Goal: Task Accomplishment & Management: Use online tool/utility

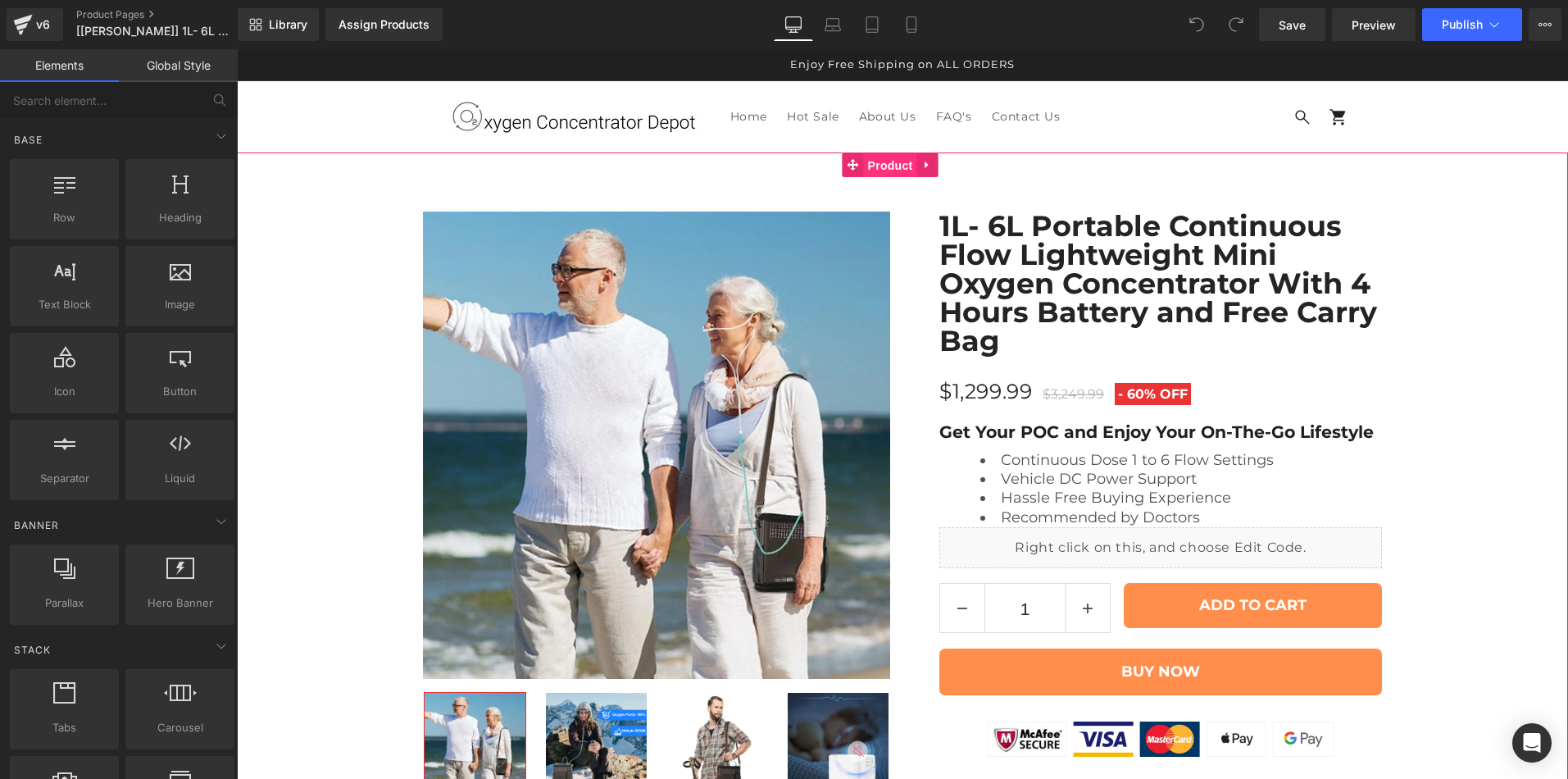
click at [894, 168] on span "Product" at bounding box center [891, 165] width 53 height 25
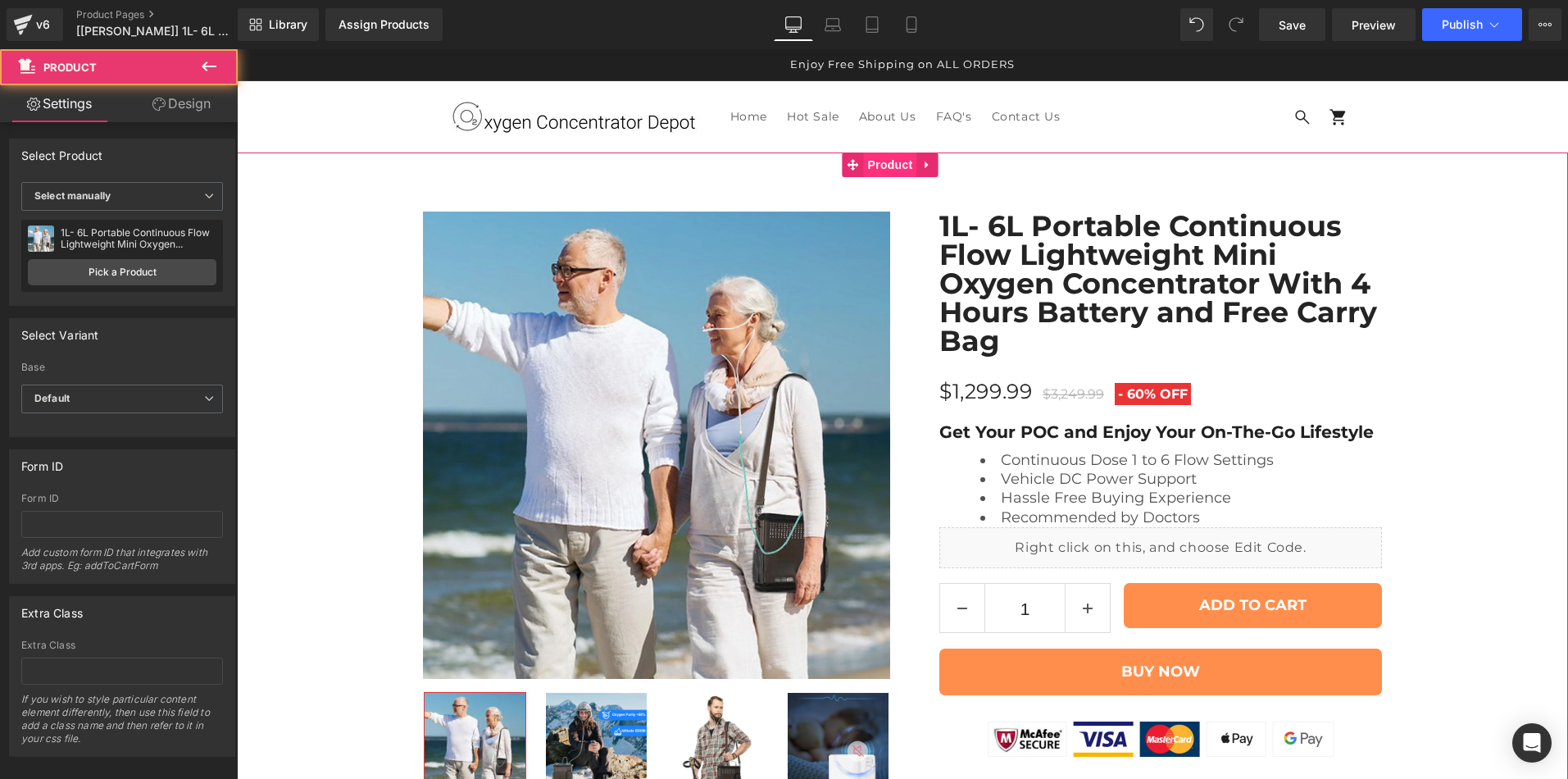
click at [877, 164] on div "Best Seller (P) Image Row" at bounding box center [902, 491] width 1331 height 677
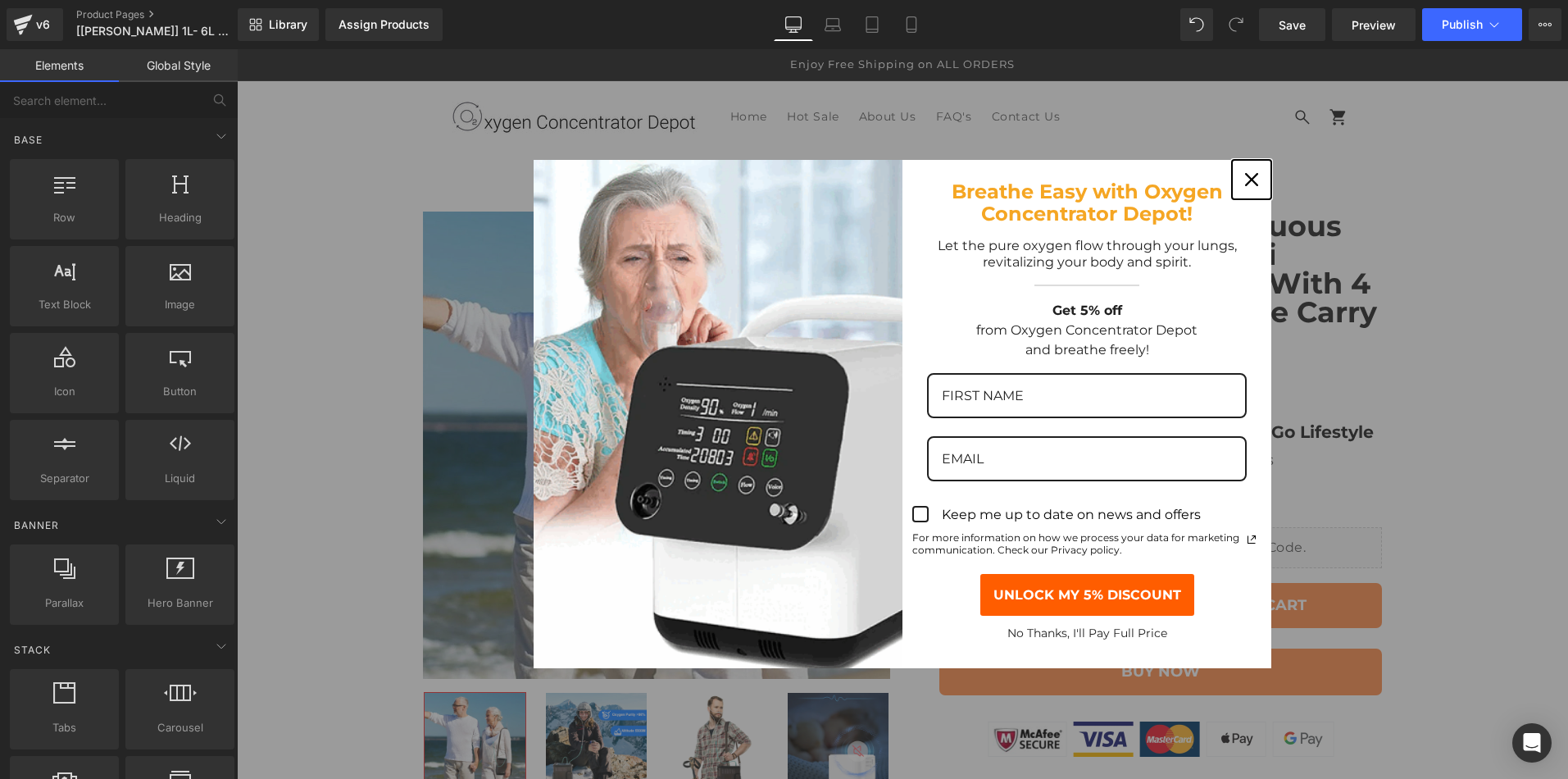
click at [1249, 170] on div "Close" at bounding box center [1251, 179] width 27 height 27
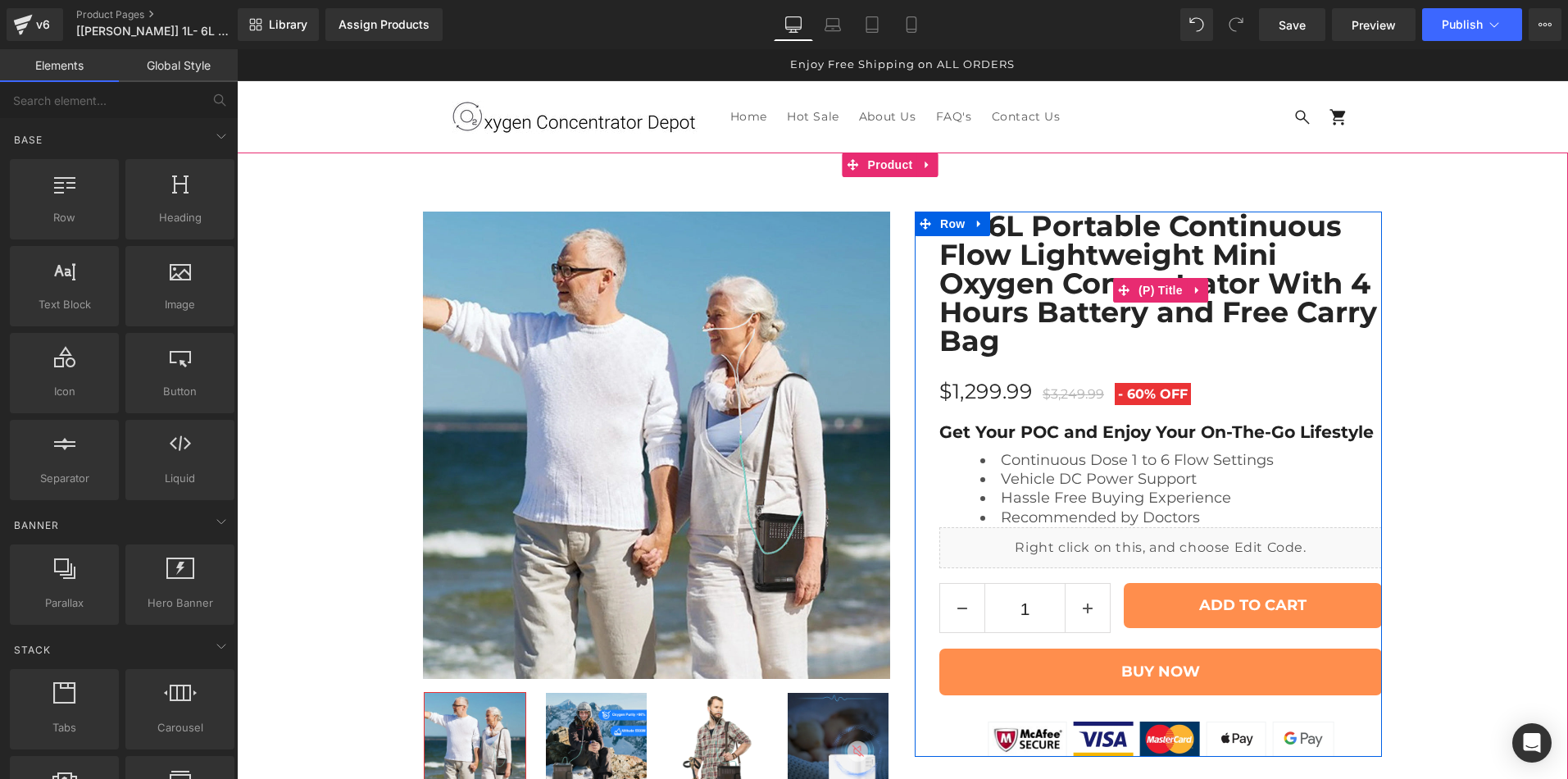
click at [1039, 296] on link "1L- 6L Portable Continuous Flow Lightweight Mini Oxygen Concentrator With 4 Hou…" at bounding box center [1161, 283] width 442 height 144
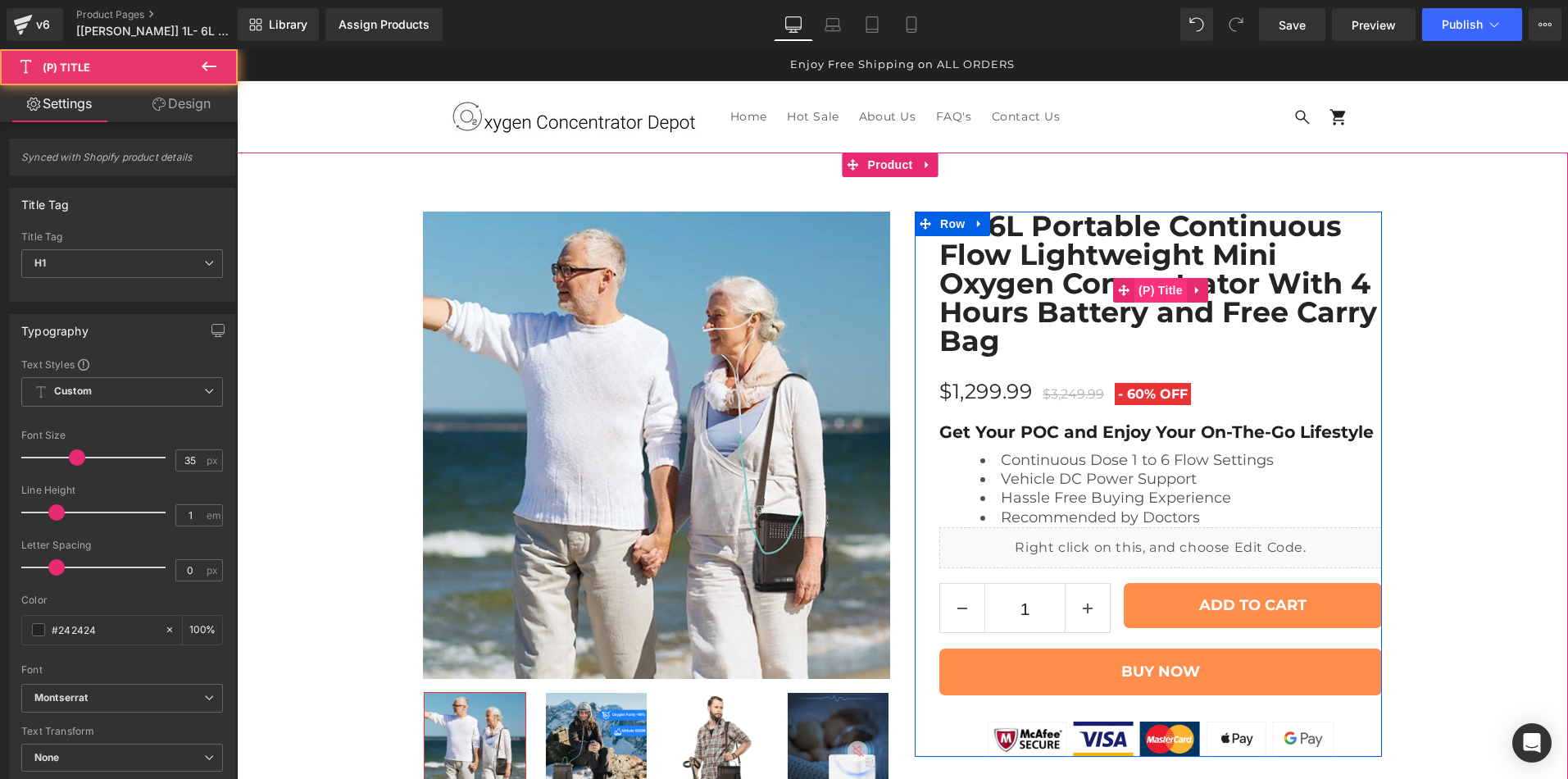
click at [1139, 287] on span "(P) Title" at bounding box center [1160, 290] width 52 height 25
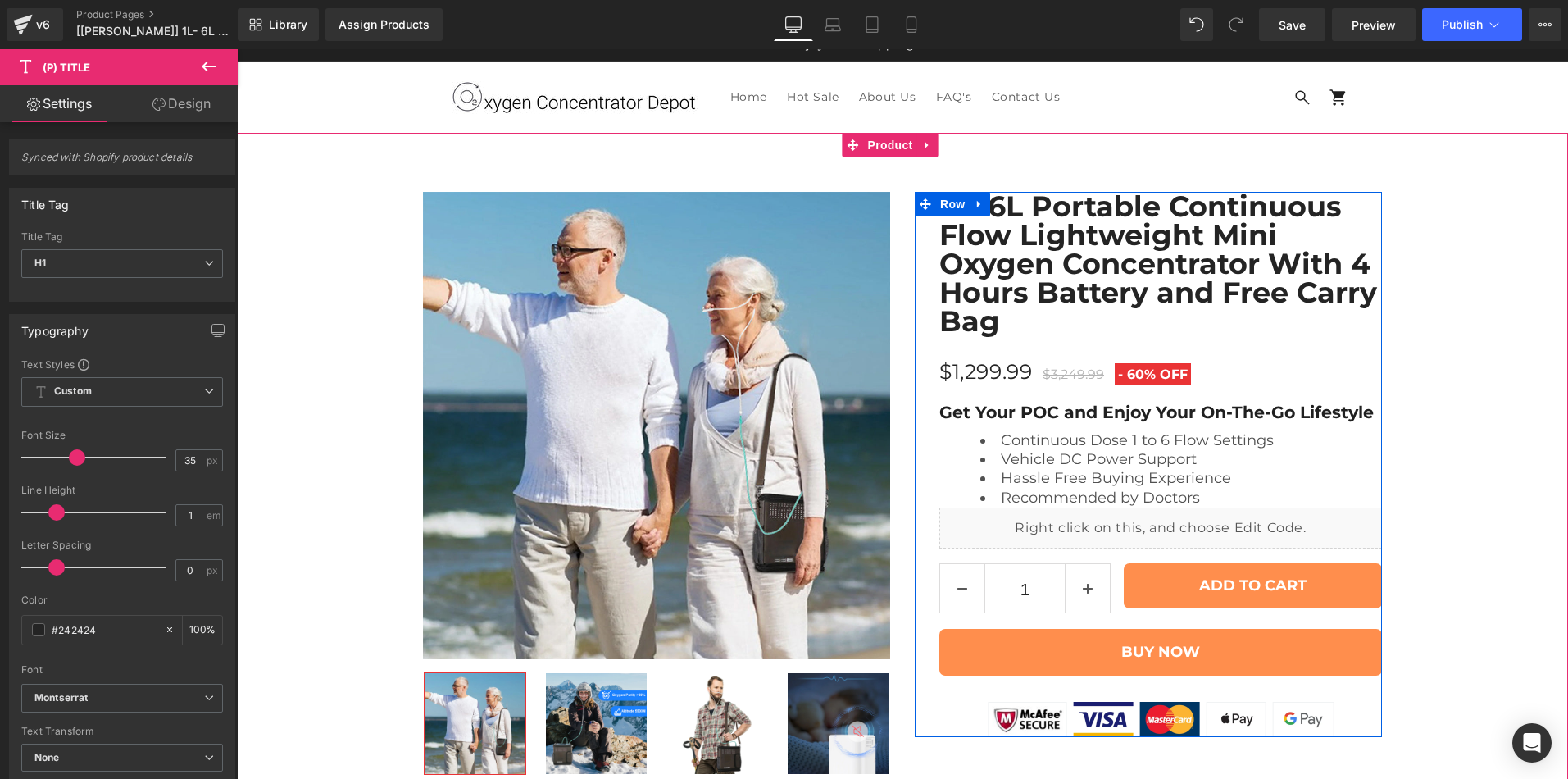
scroll to position [13, 0]
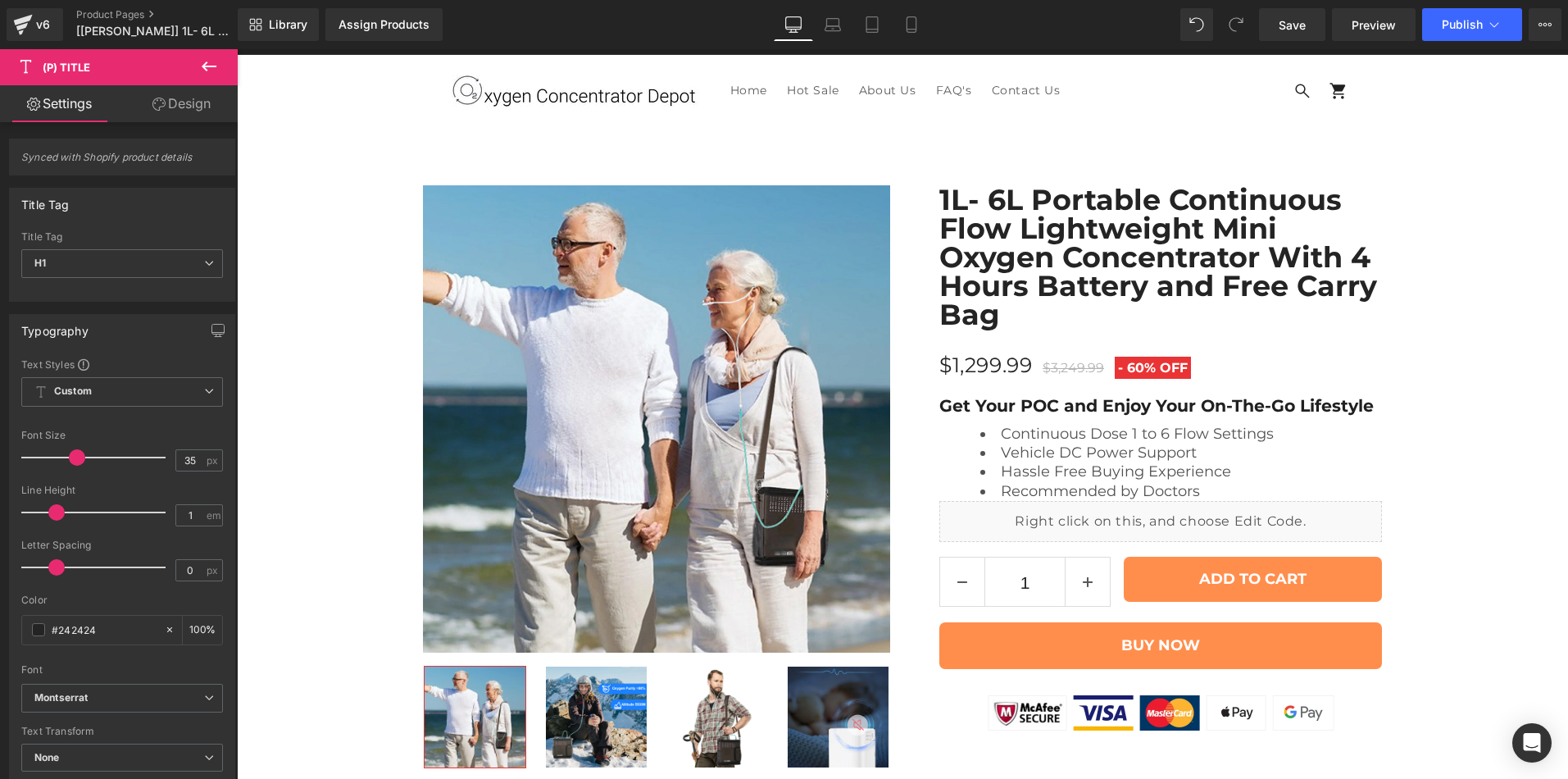
click at [198, 73] on button at bounding box center [208, 67] width 57 height 36
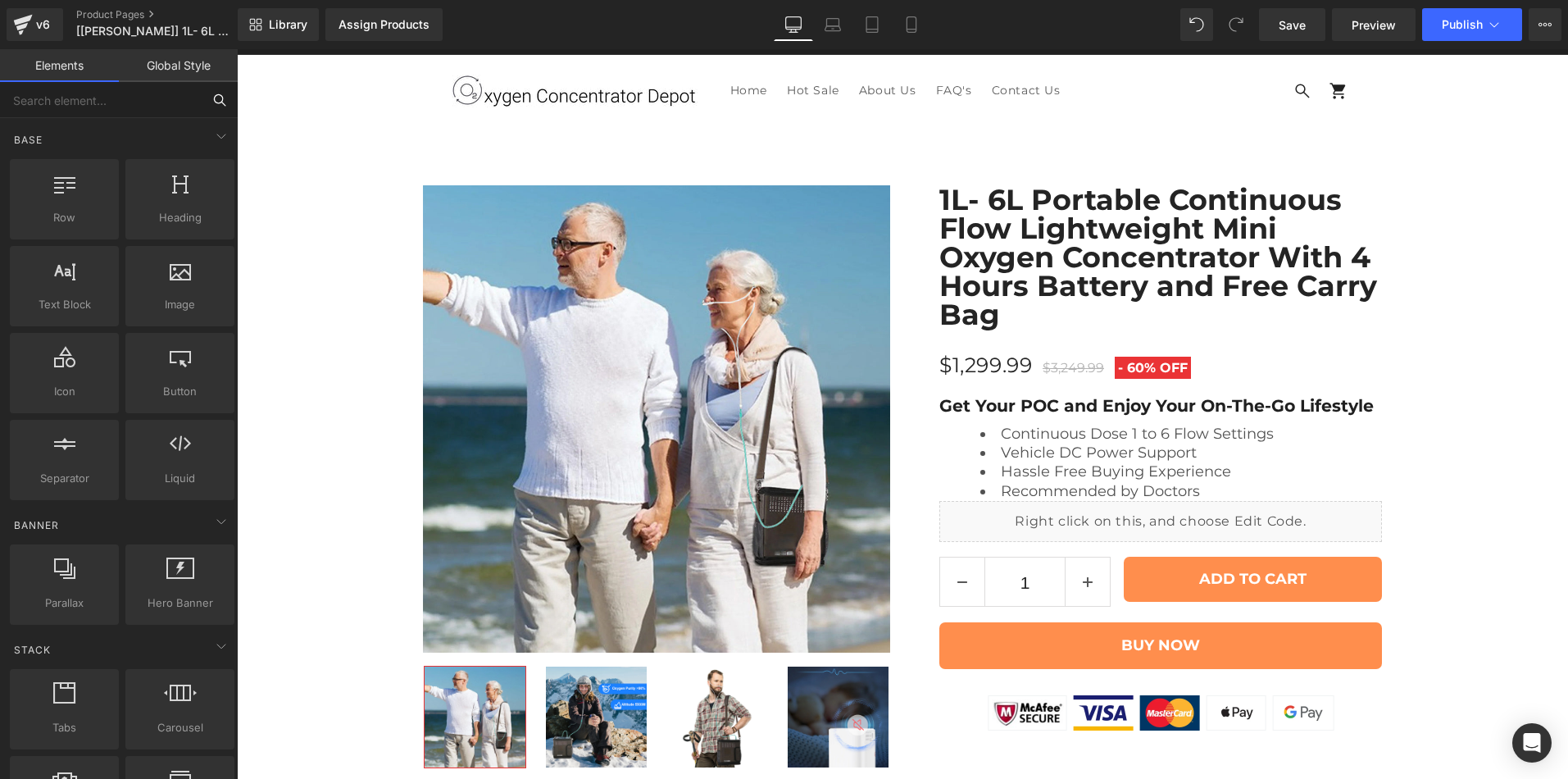
click at [102, 114] on input "text" at bounding box center [100, 99] width 202 height 36
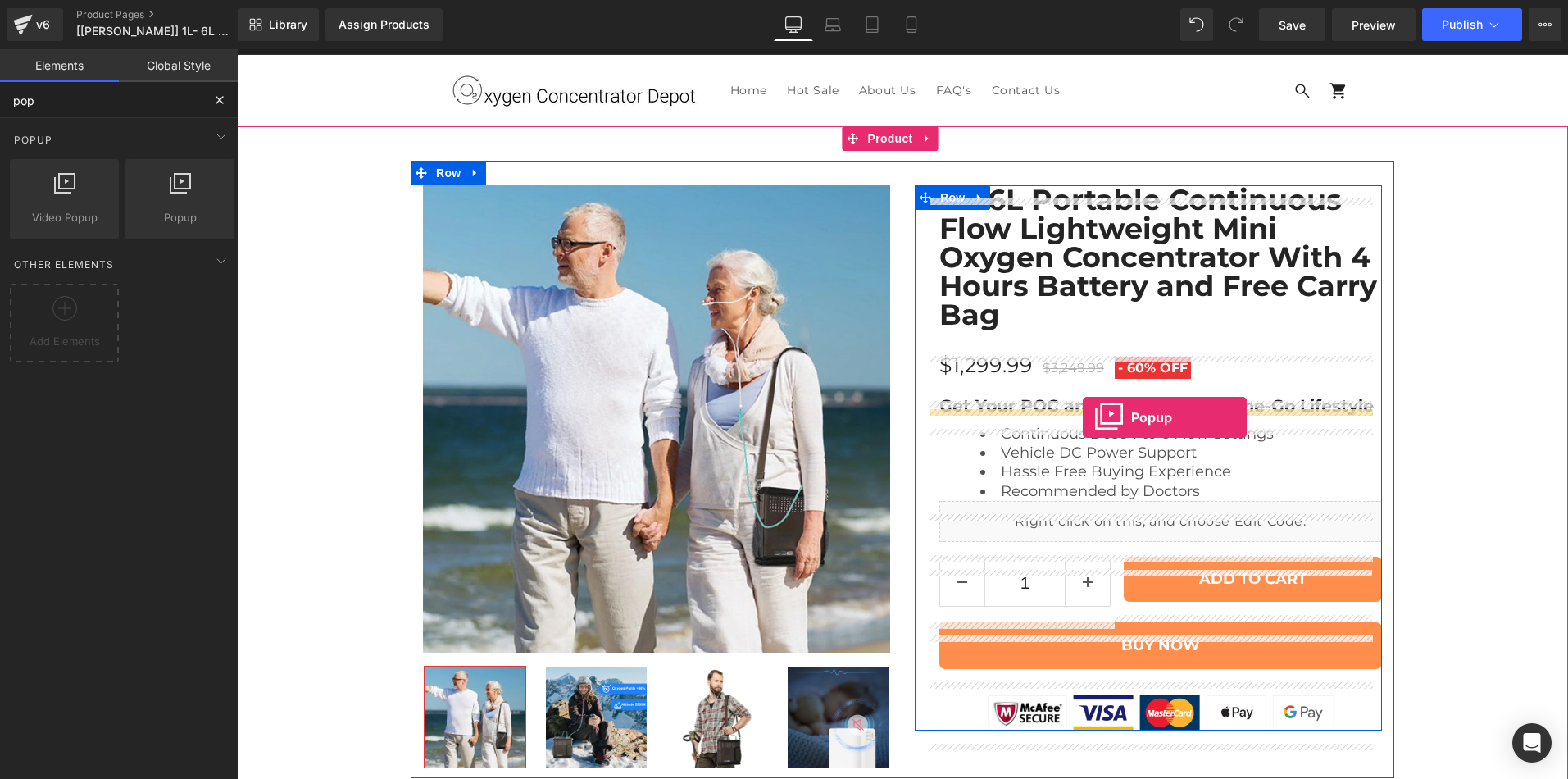
drag, startPoint x: 441, startPoint y: 273, endPoint x: 1082, endPoint y: 417, distance: 657.0
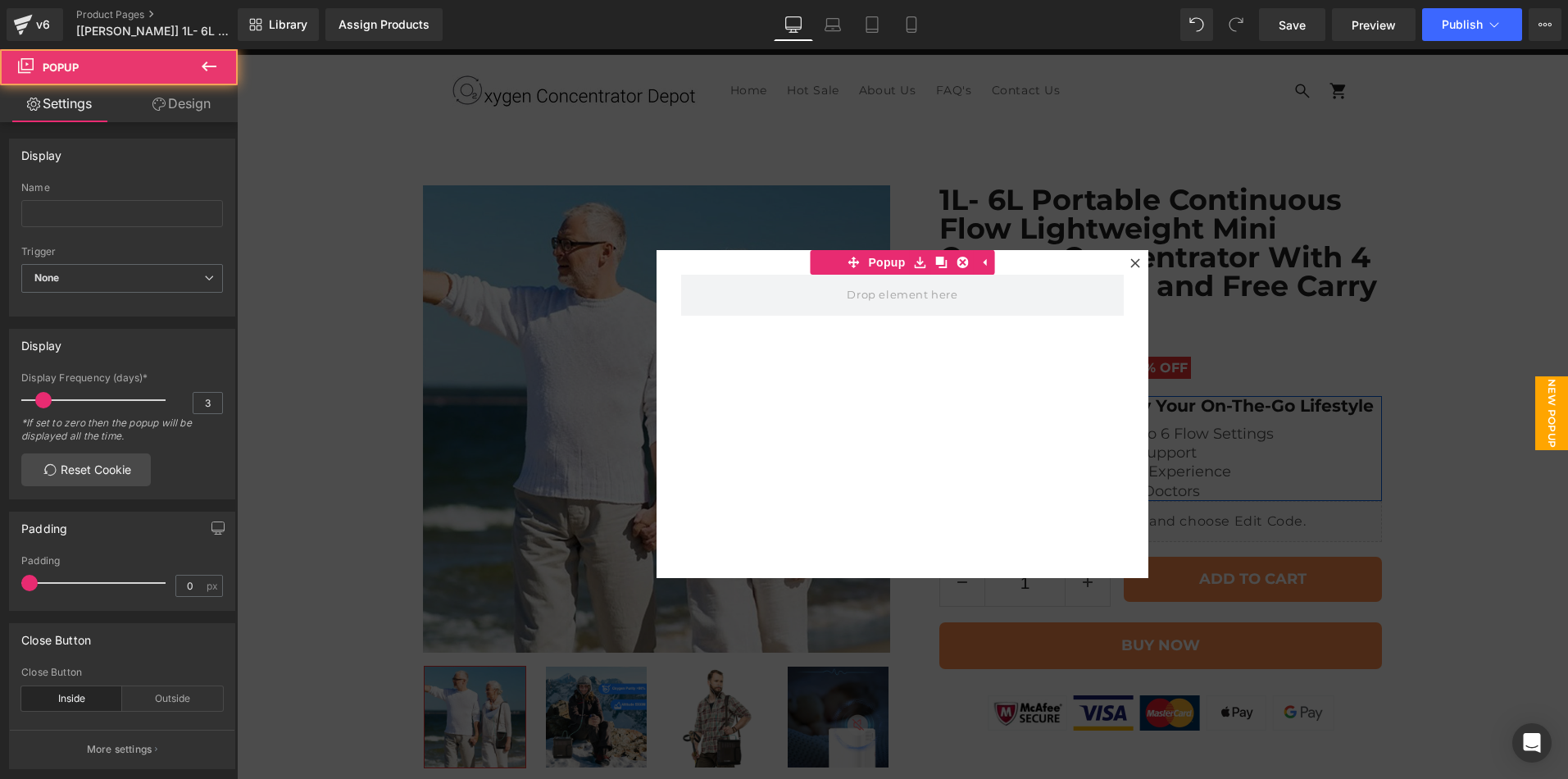
scroll to position [0, 0]
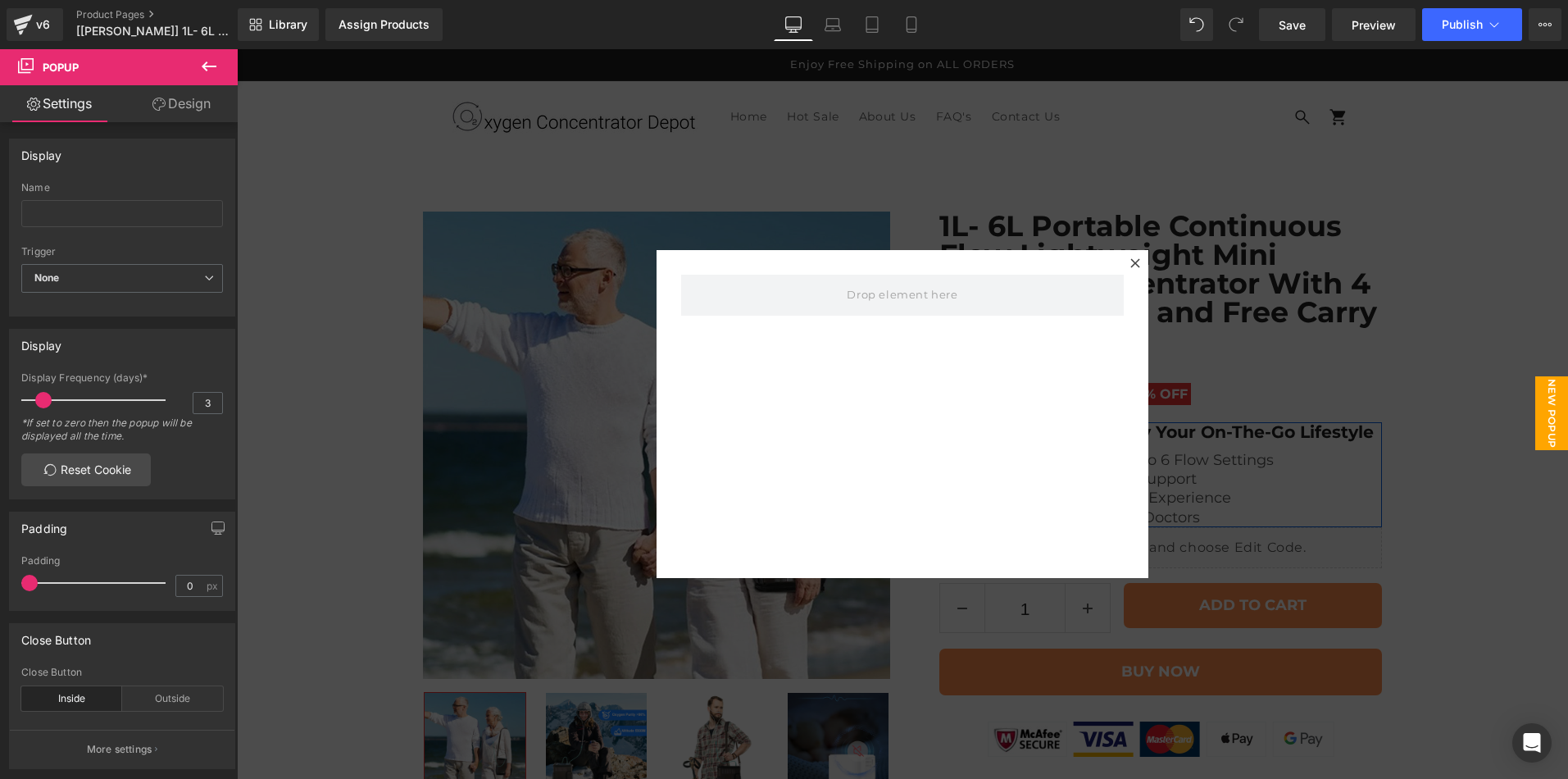
click at [214, 59] on icon at bounding box center [209, 67] width 20 height 20
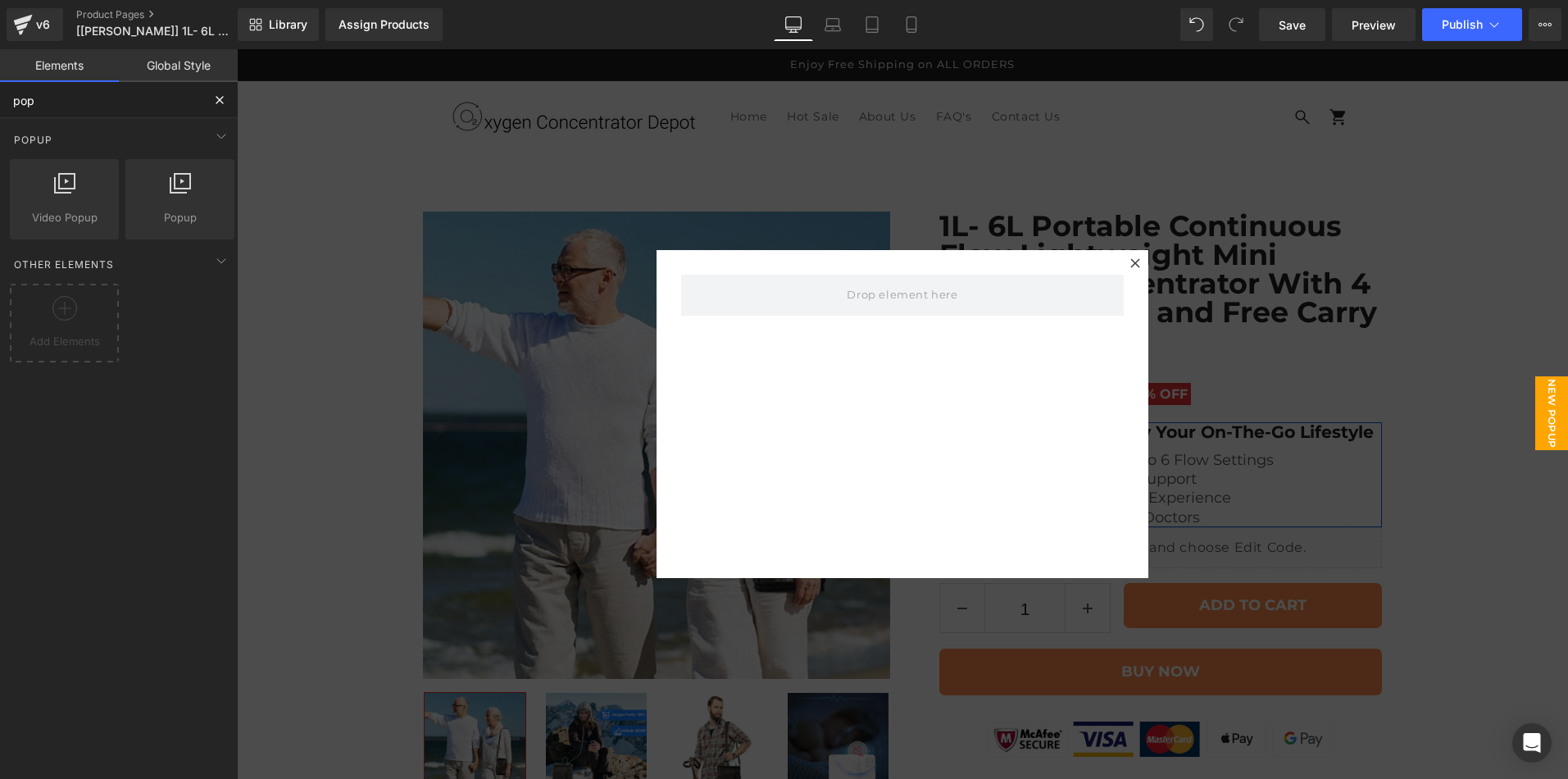
click at [74, 102] on input "pop" at bounding box center [100, 99] width 202 height 36
type input "\"
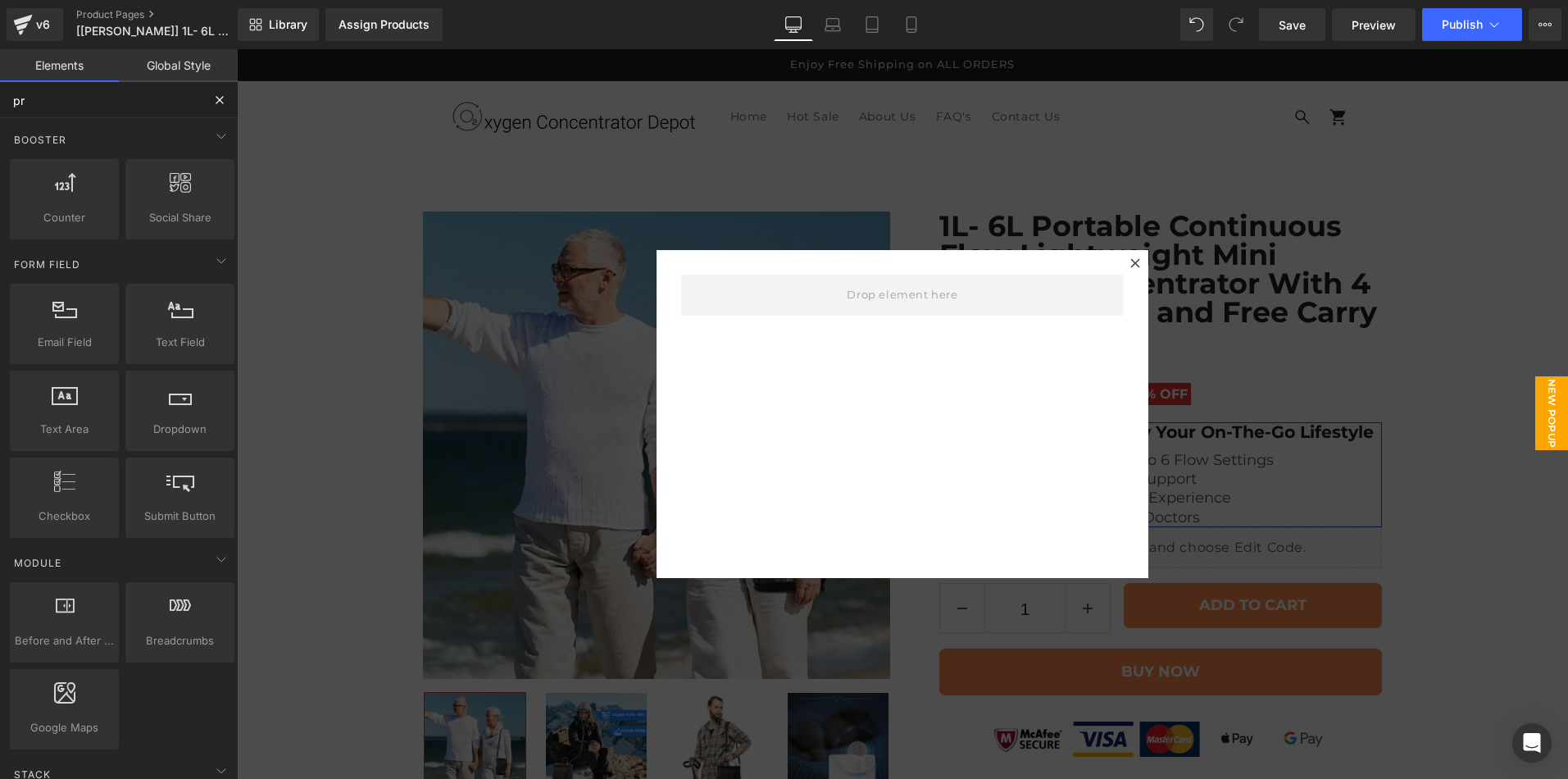
type input "pro"
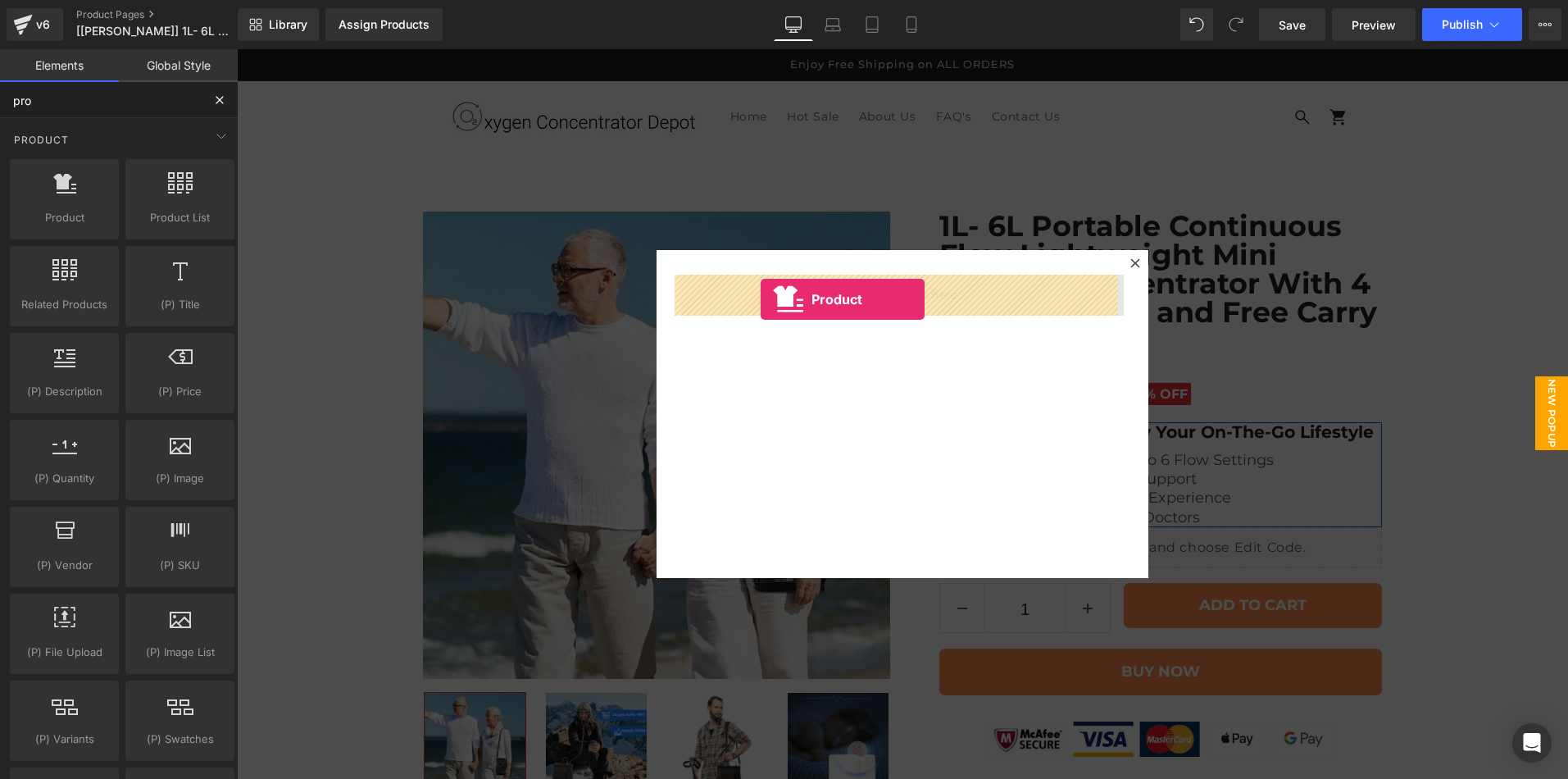
drag, startPoint x: 319, startPoint y: 259, endPoint x: 761, endPoint y: 299, distance: 443.8
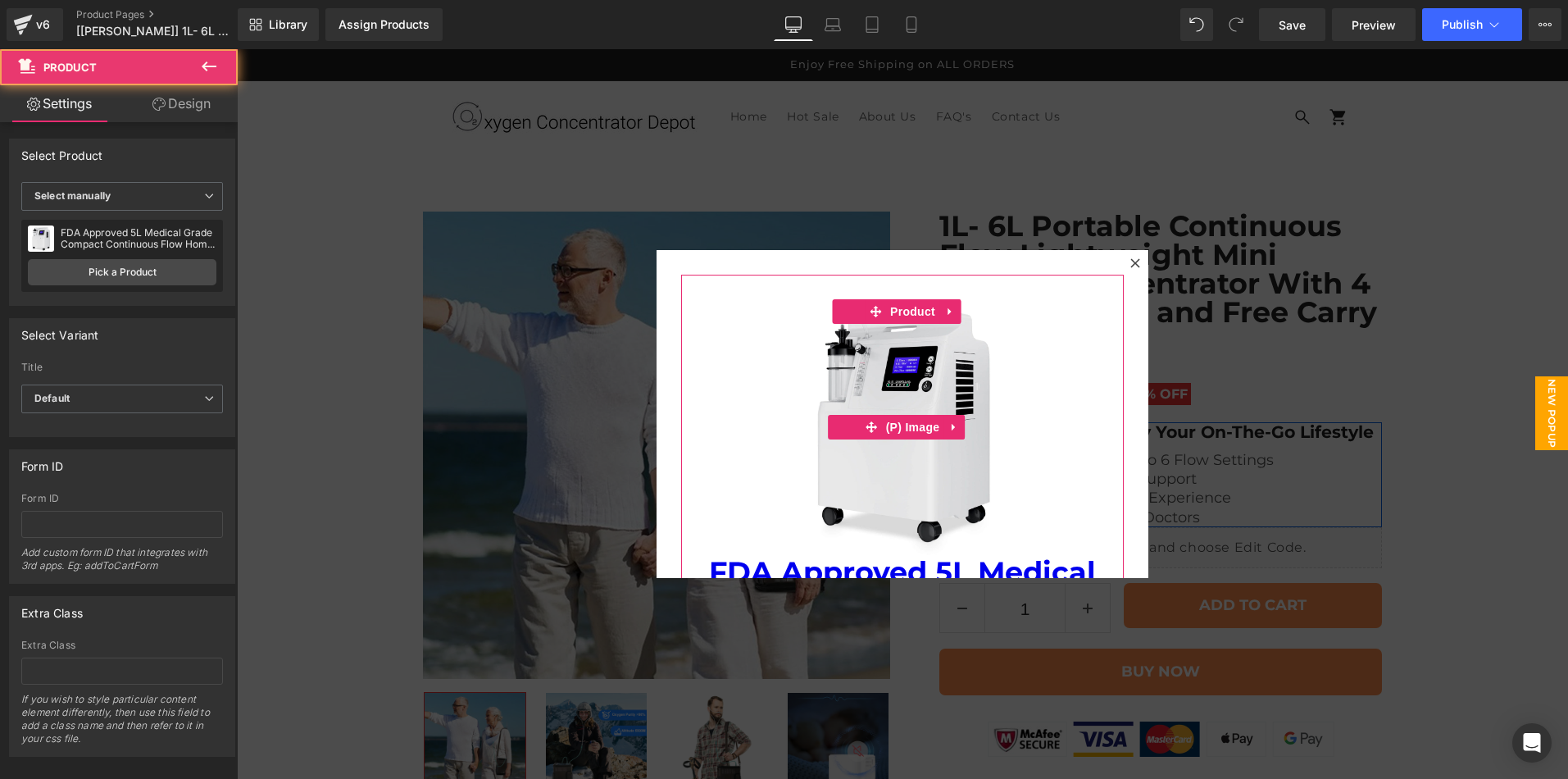
scroll to position [82, 0]
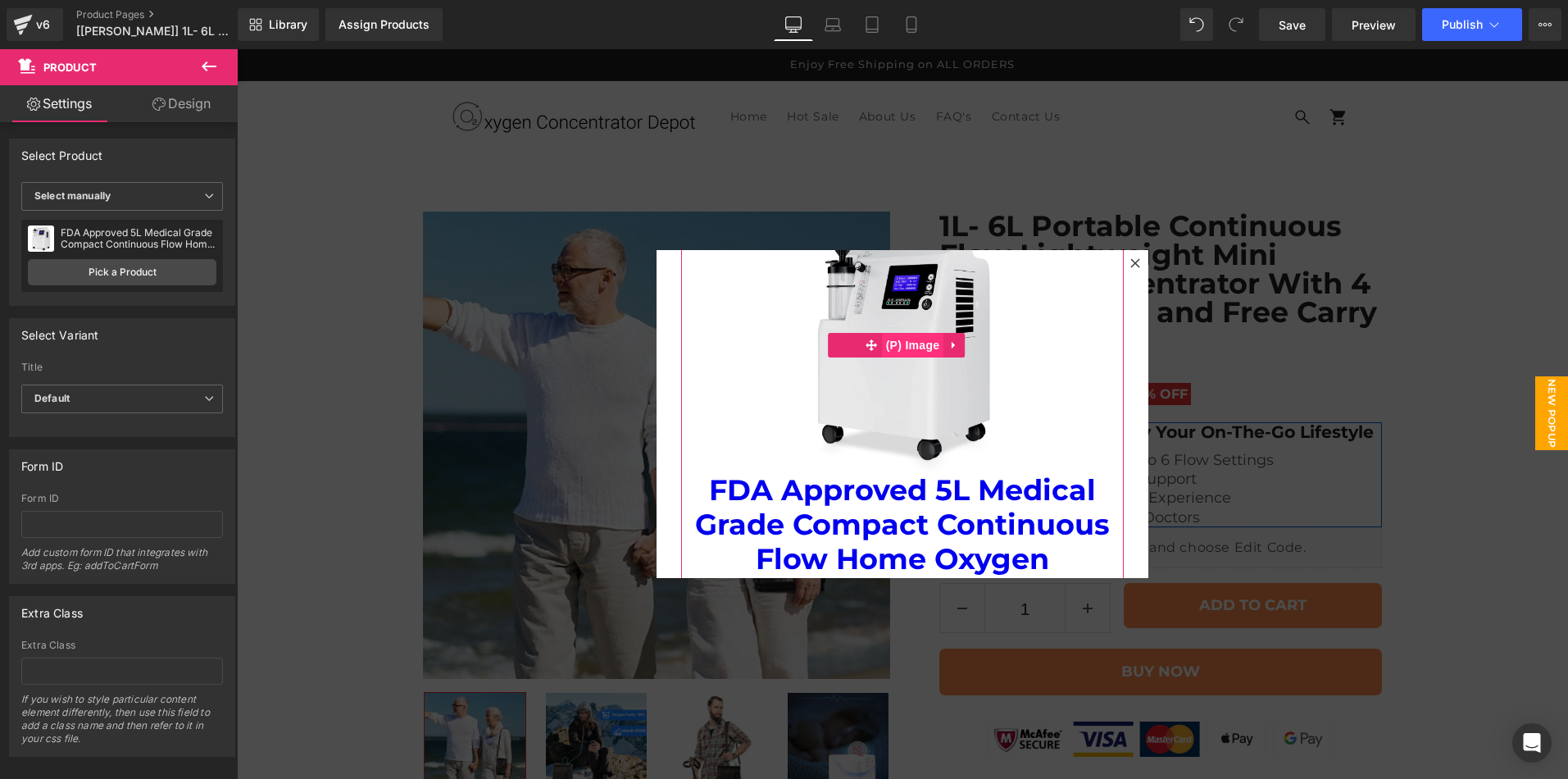
click at [885, 345] on div "Sale Off (P) Image" at bounding box center [902, 345] width 427 height 256
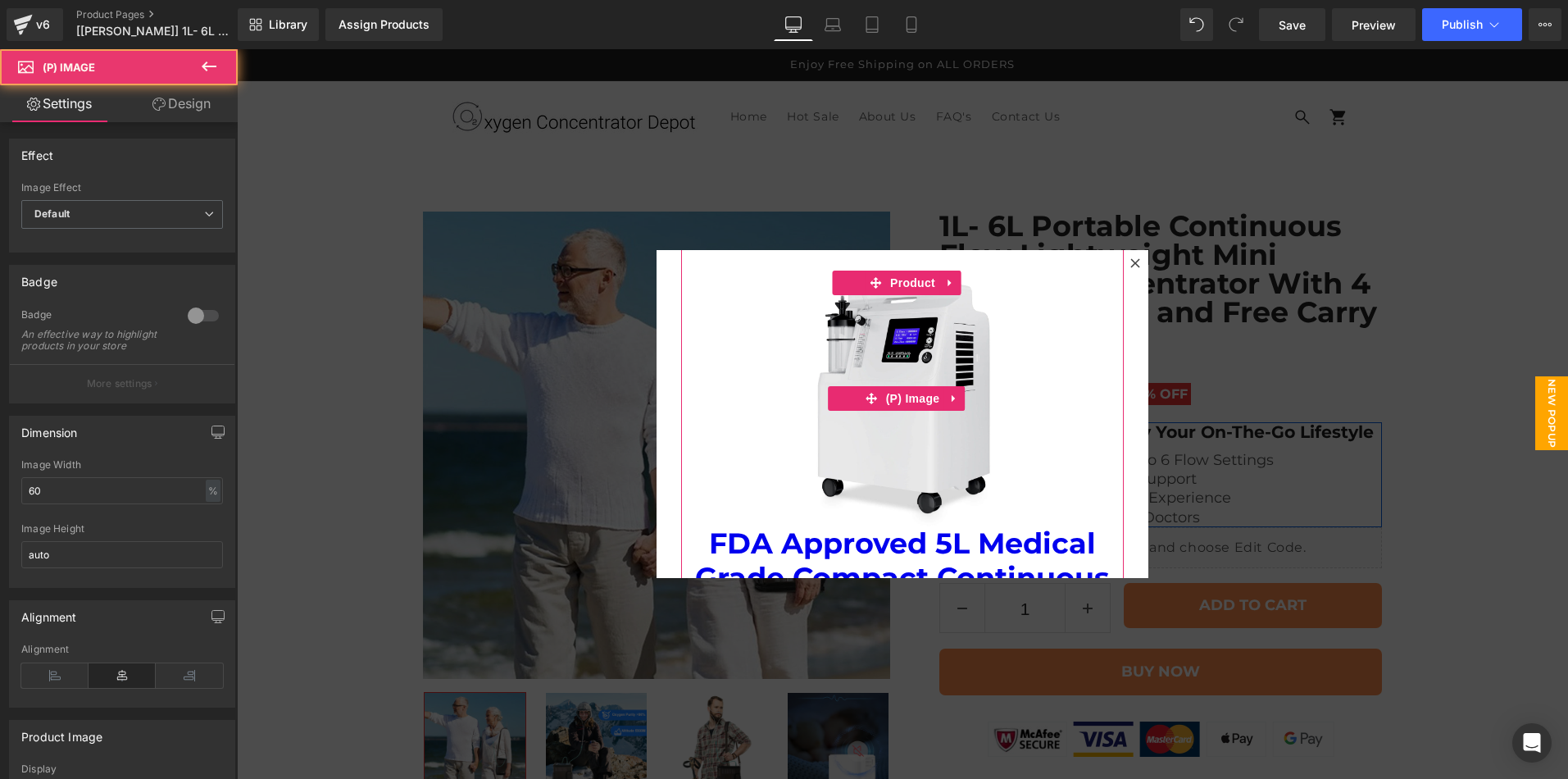
scroll to position [0, 0]
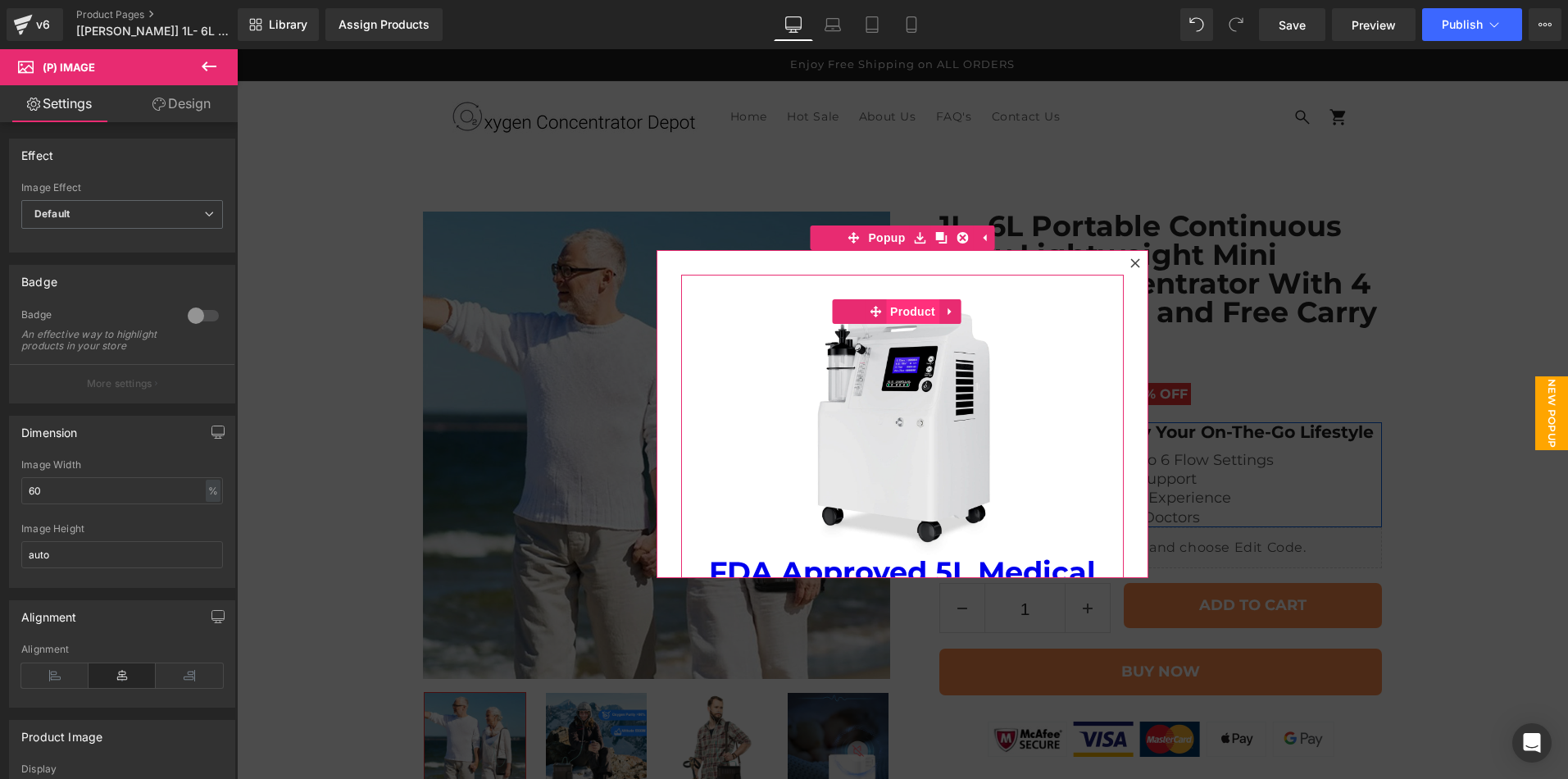
click at [904, 314] on span "Product" at bounding box center [912, 311] width 53 height 25
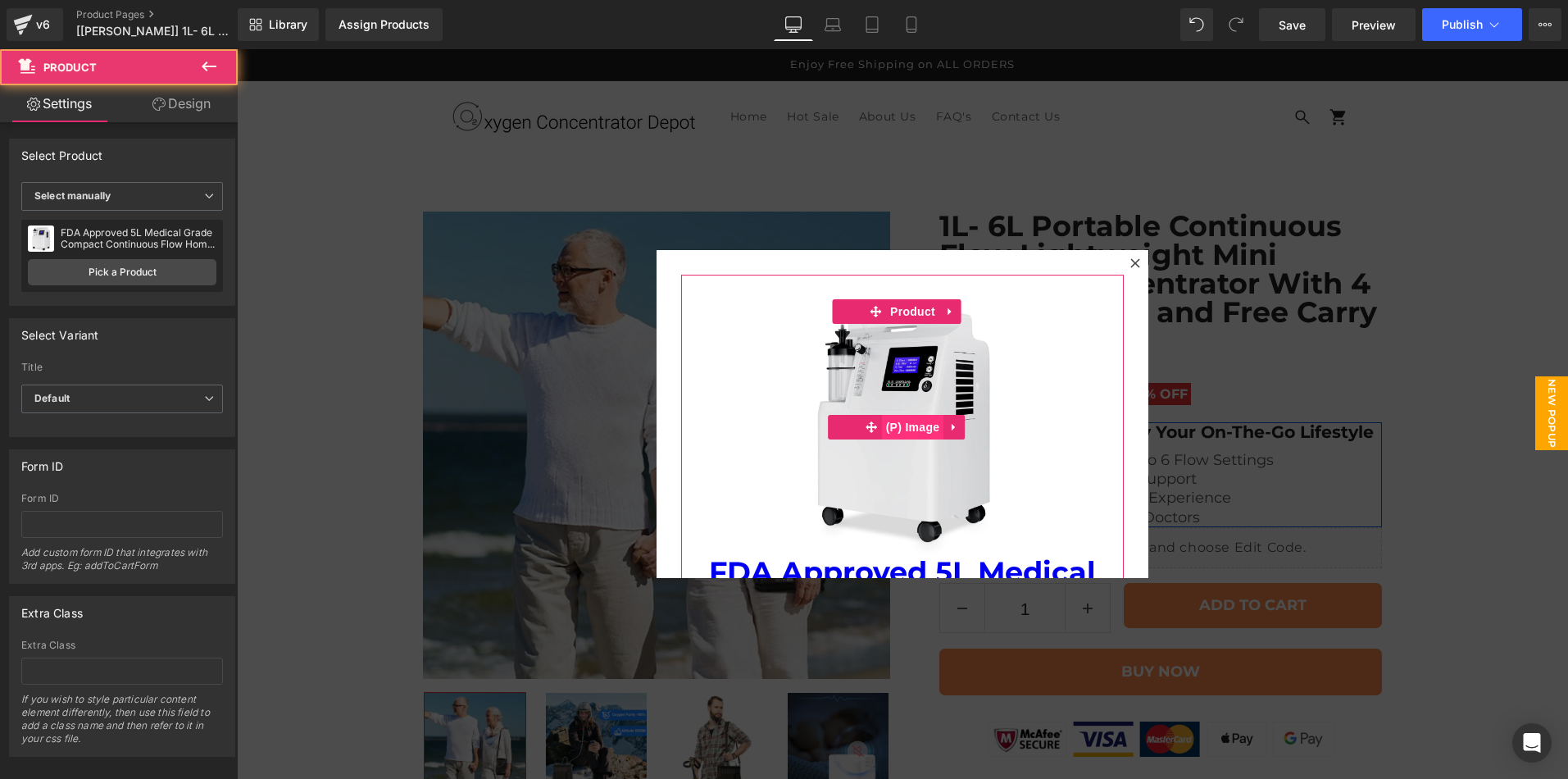
scroll to position [164, 0]
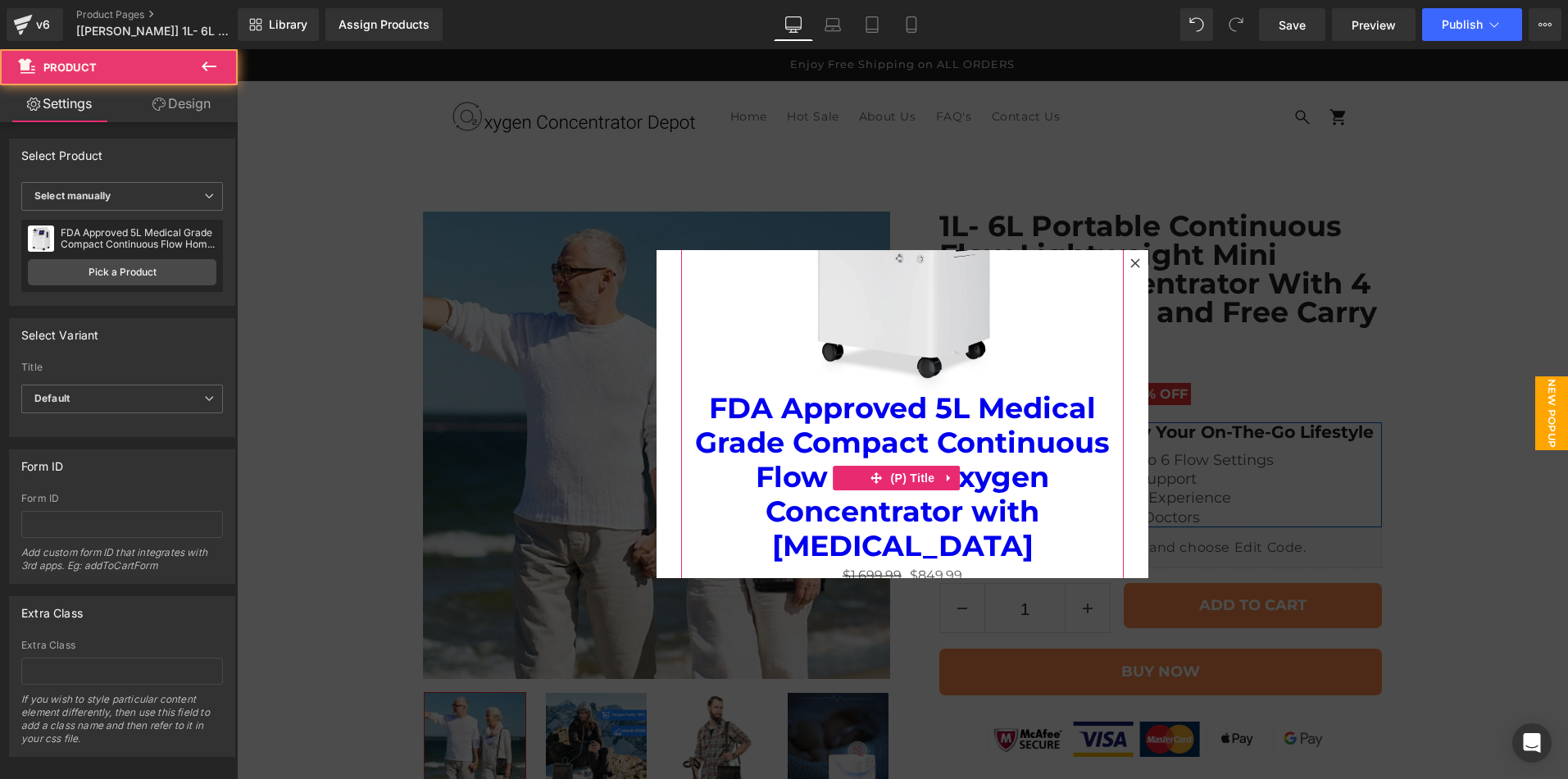
click at [911, 420] on link "FDA Approved 5L Medical Grade Compact Continuous Flow Home Oxygen Concentrator …" at bounding box center [902, 477] width 427 height 172
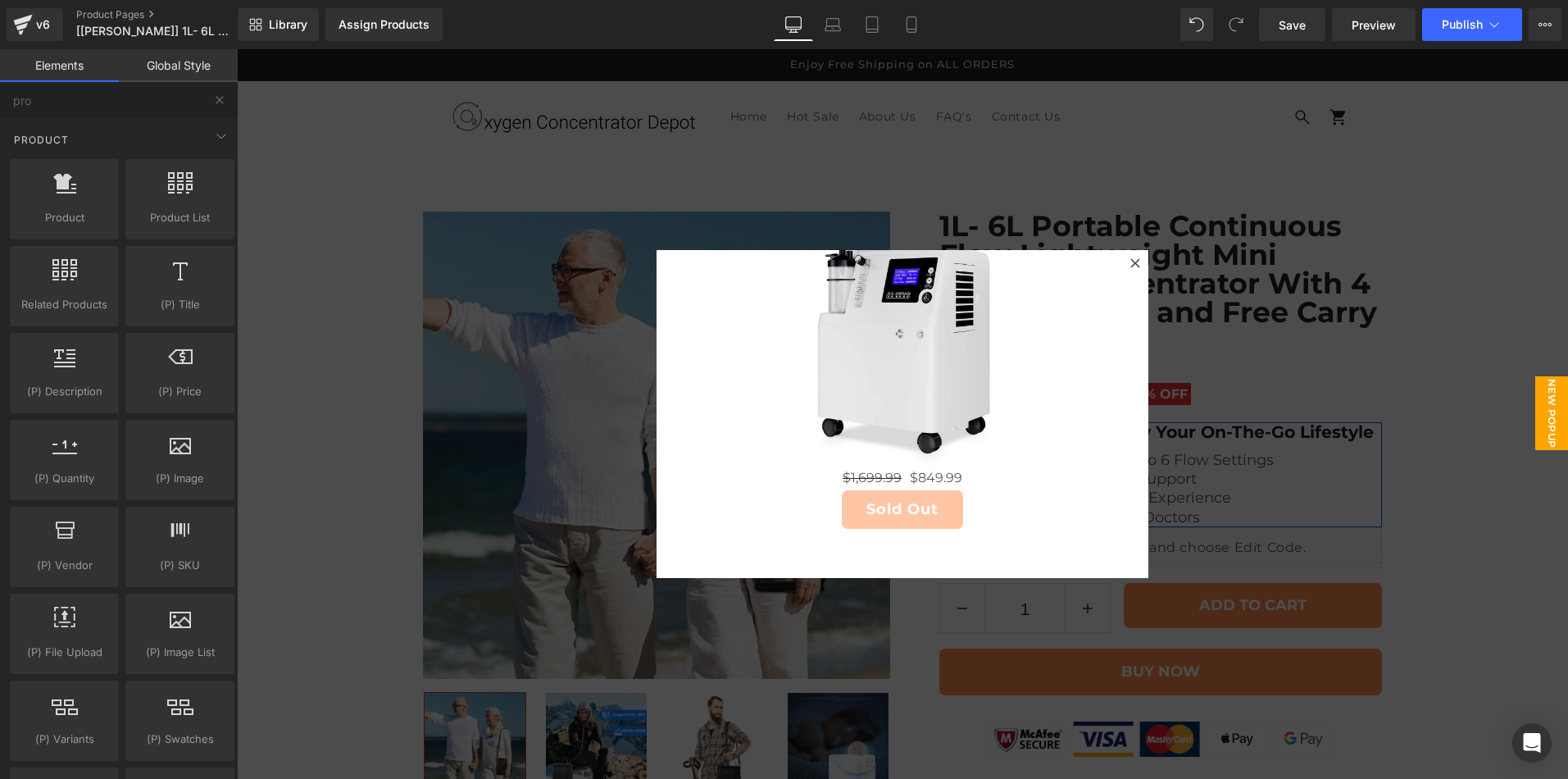
scroll to position [82, 0]
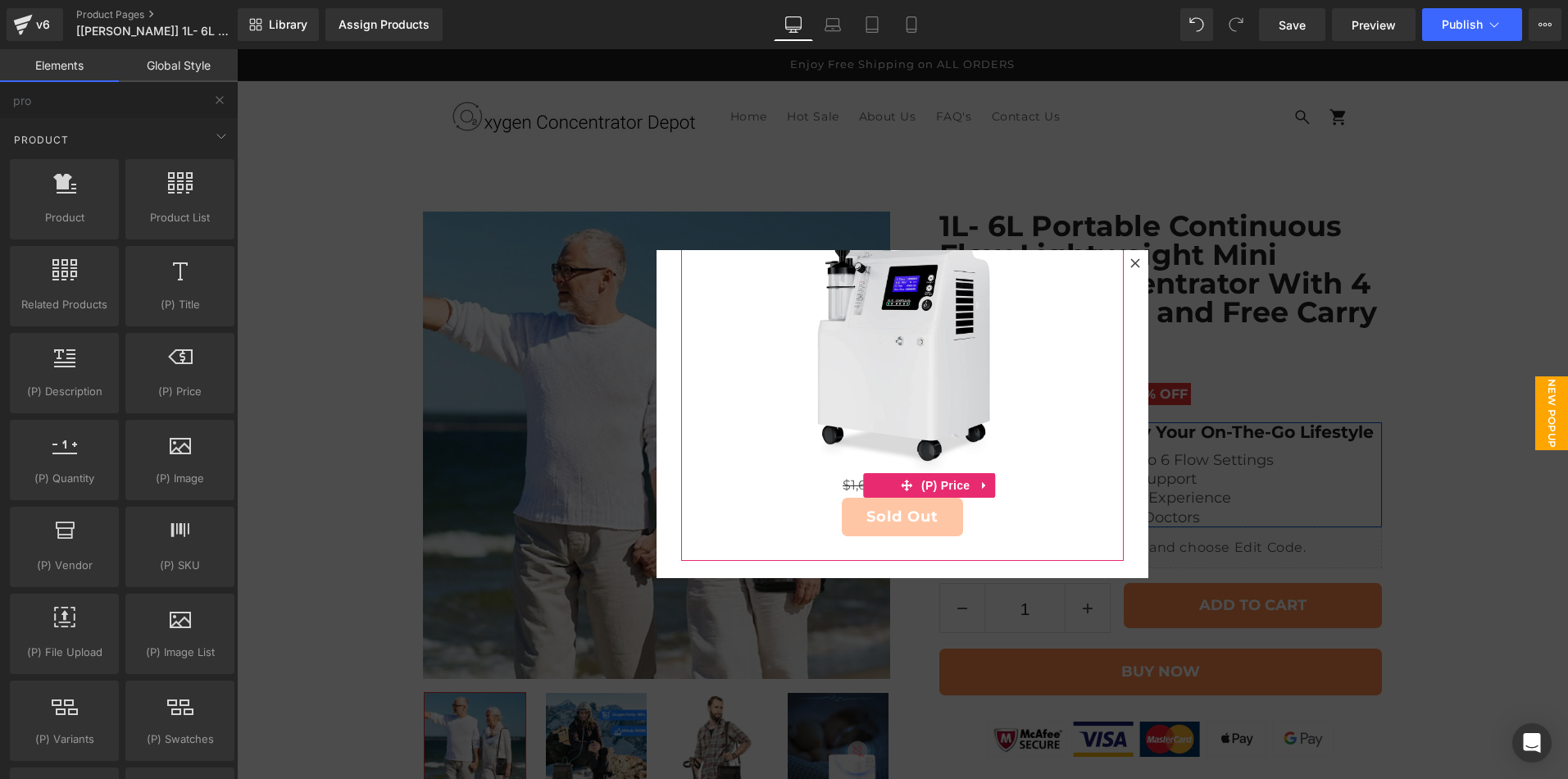
click at [695, 474] on div "$1,699.99 $849.99" at bounding box center [902, 486] width 427 height 24
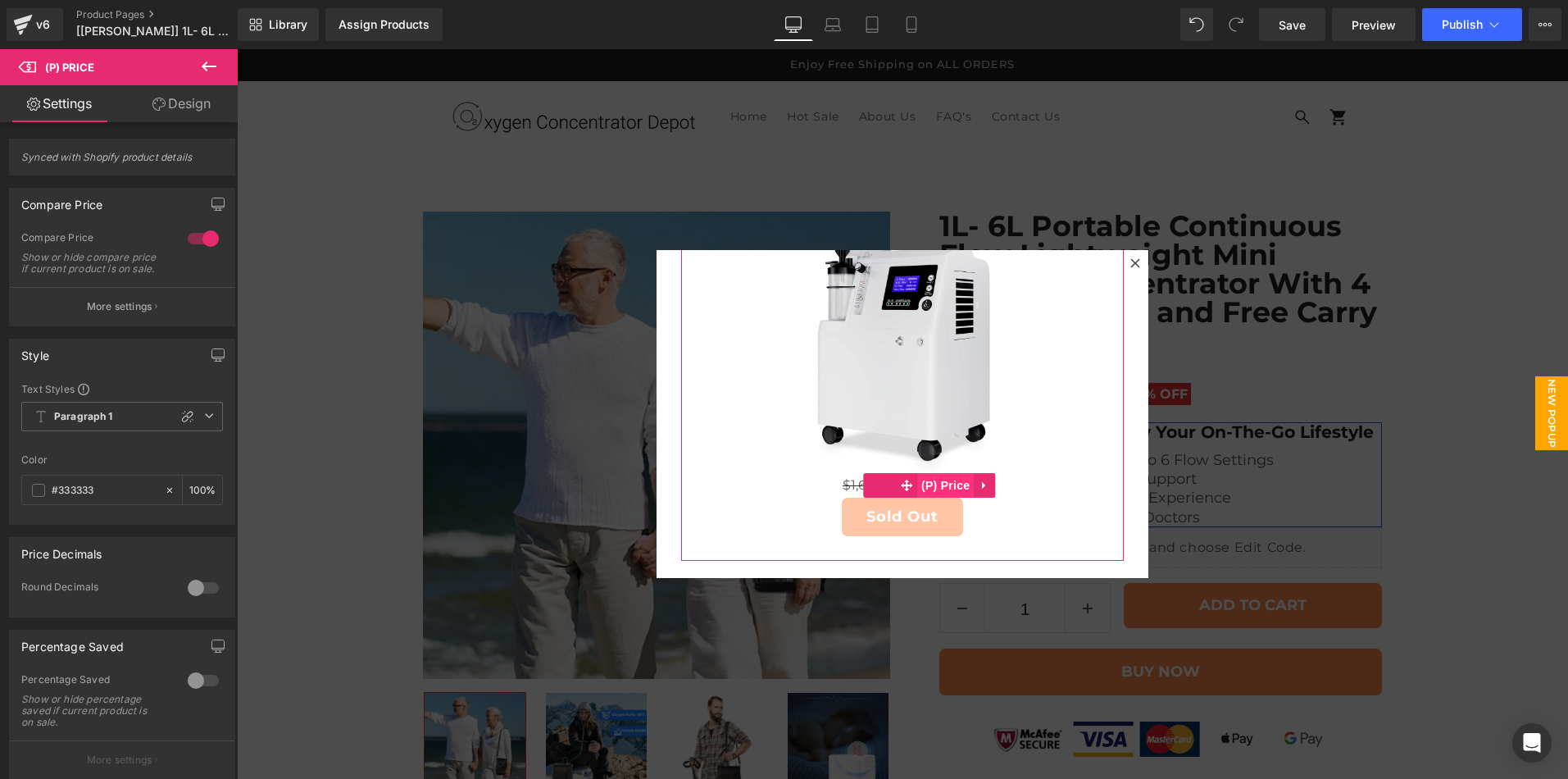
click at [922, 475] on span "(P) Price" at bounding box center [946, 485] width 57 height 25
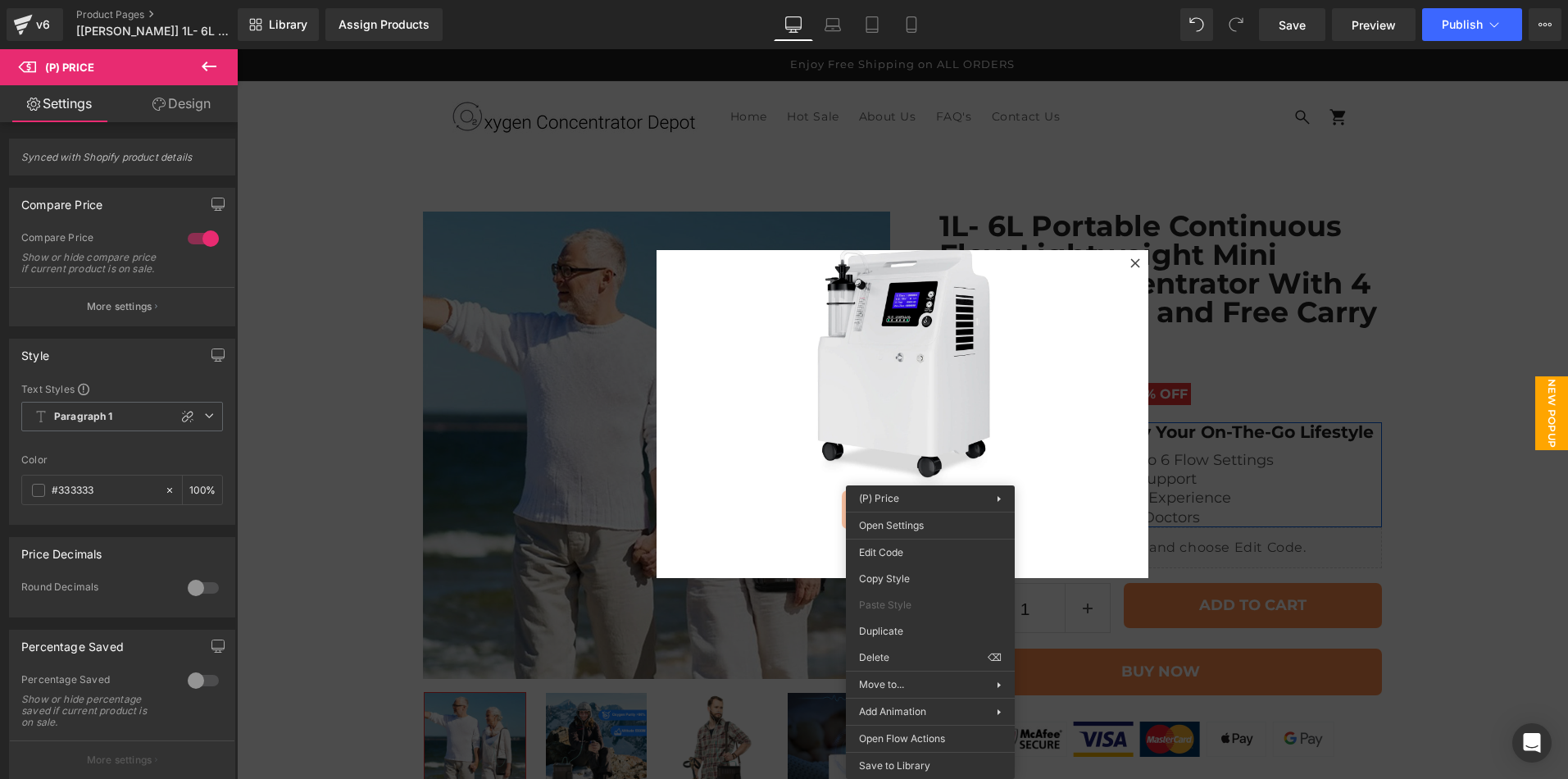
scroll to position [57, 0]
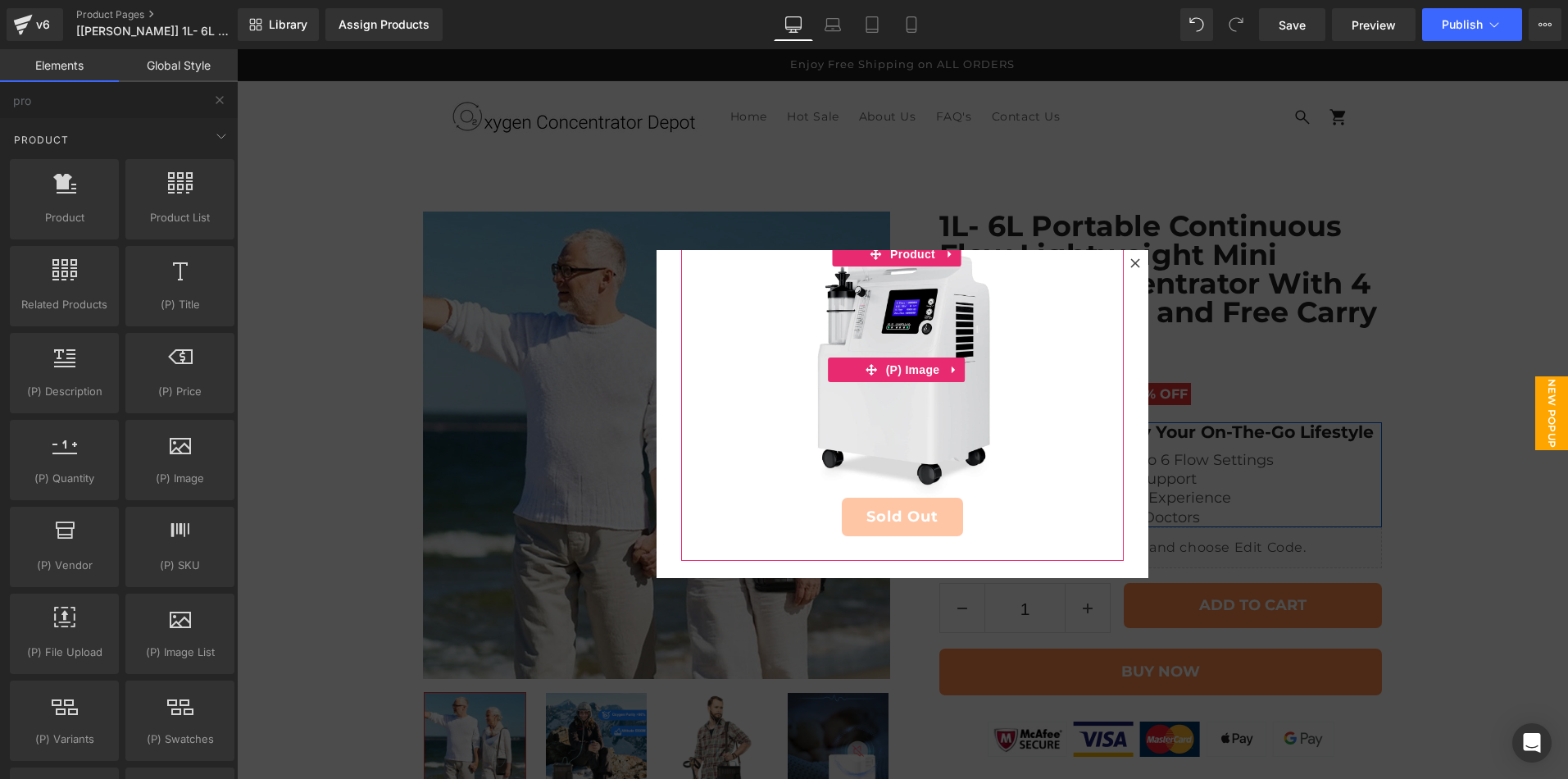
click at [780, 449] on img at bounding box center [902, 370] width 256 height 256
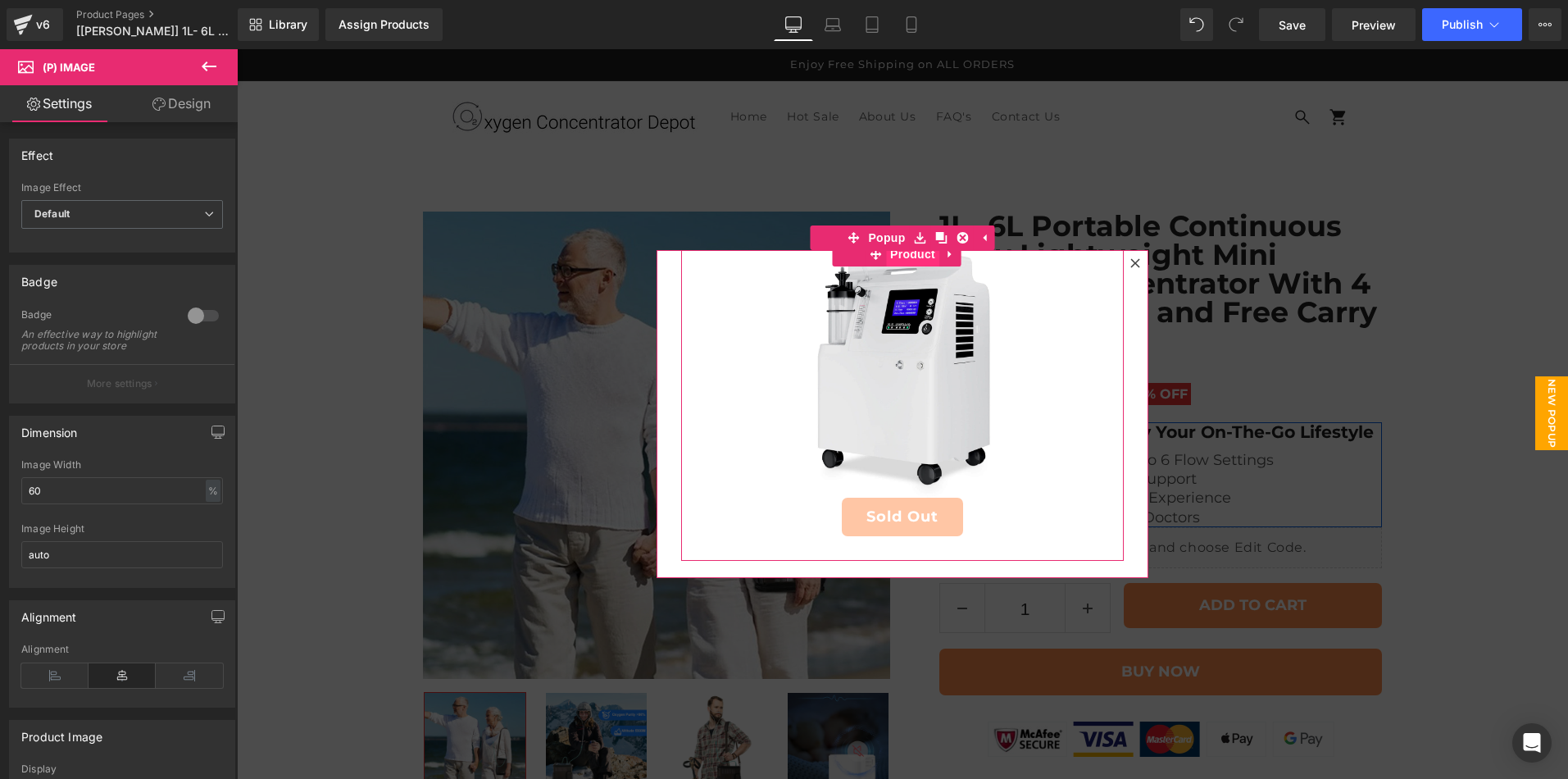
click at [893, 260] on span "Product" at bounding box center [912, 254] width 53 height 25
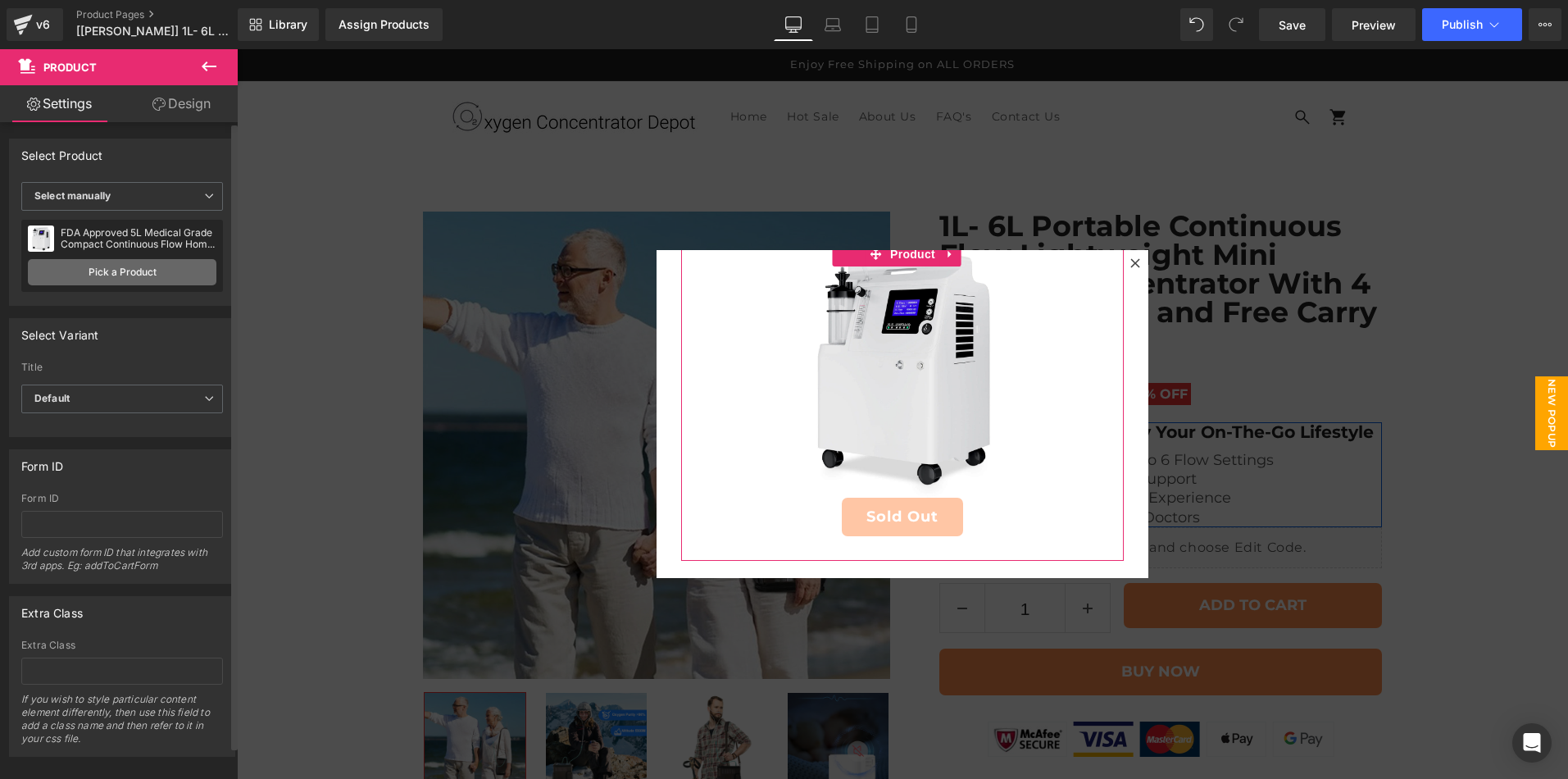
click at [134, 268] on link "Pick a Product" at bounding box center [122, 271] width 189 height 27
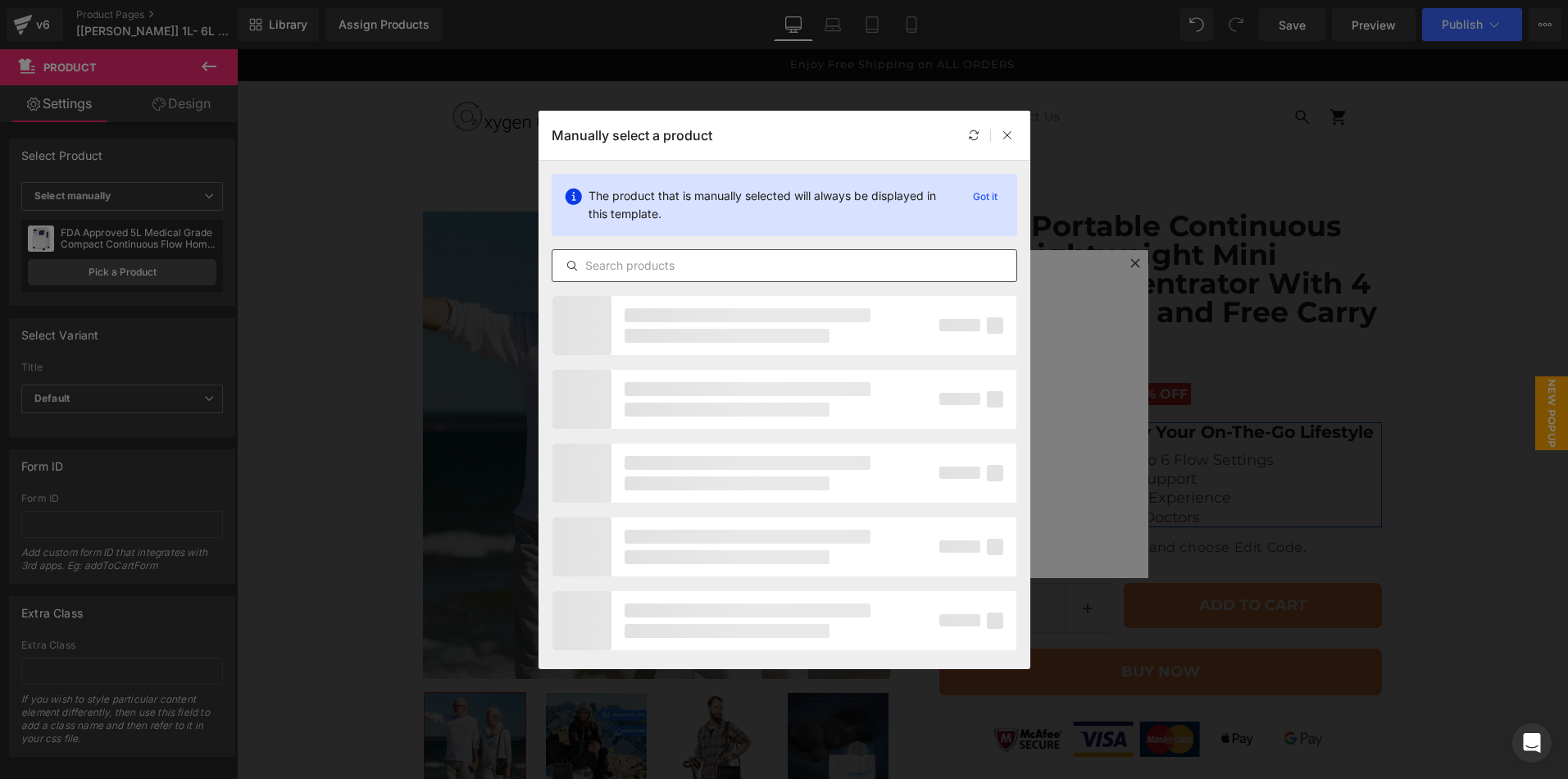
click at [692, 266] on input "text" at bounding box center [784, 266] width 464 height 20
paste input "1L- 6L Portable Continuous Flow Lightweight Mini Oxygen Concentrator Accessories"
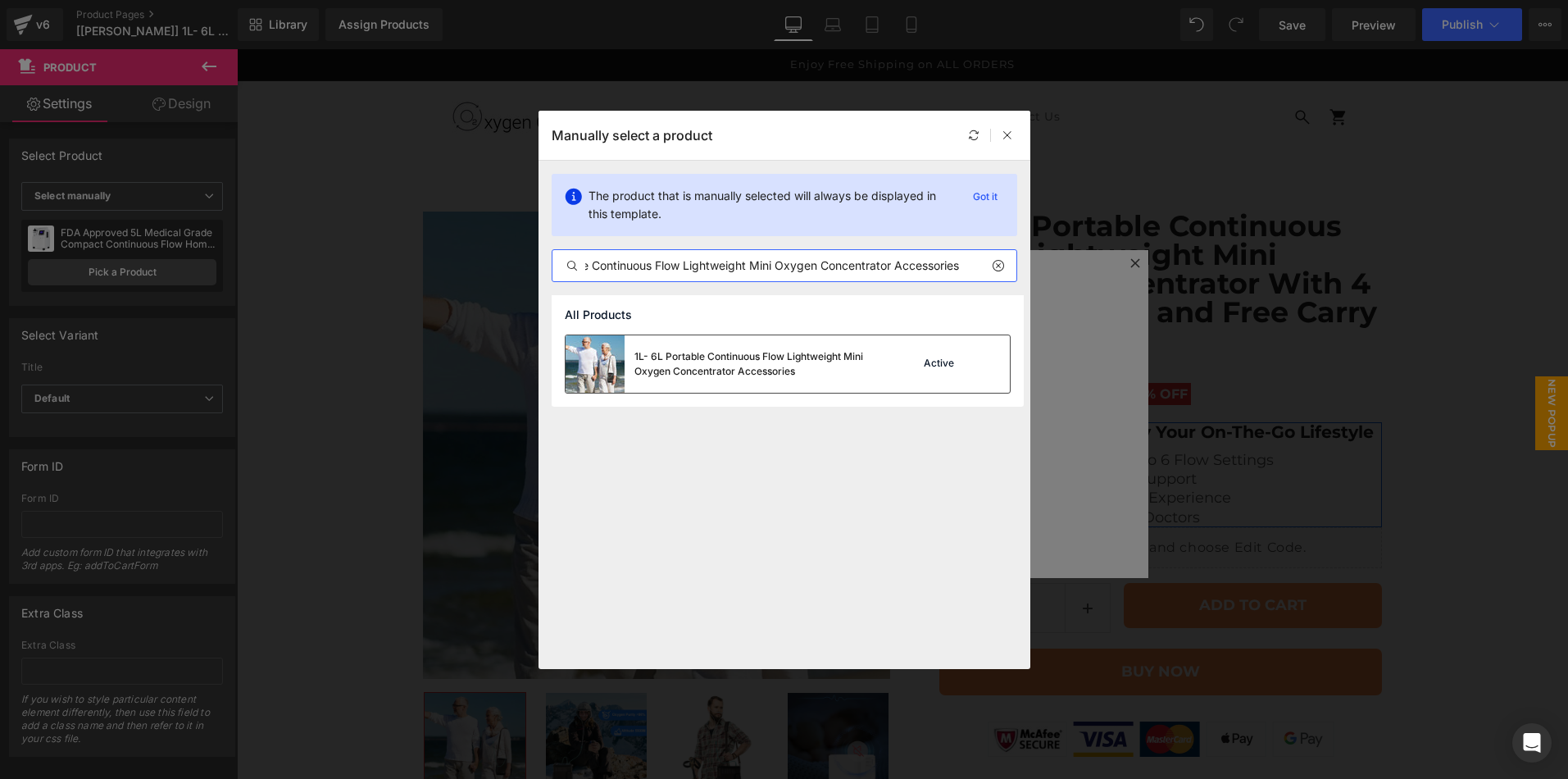
type input "1L- 6L Portable Continuous Flow Lightweight Mini Oxygen Concentrator Accessories"
click at [647, 359] on div "1L- 6L Portable Continuous Flow Lightweight Mini Oxygen Concentrator Accessories" at bounding box center [757, 364] width 246 height 30
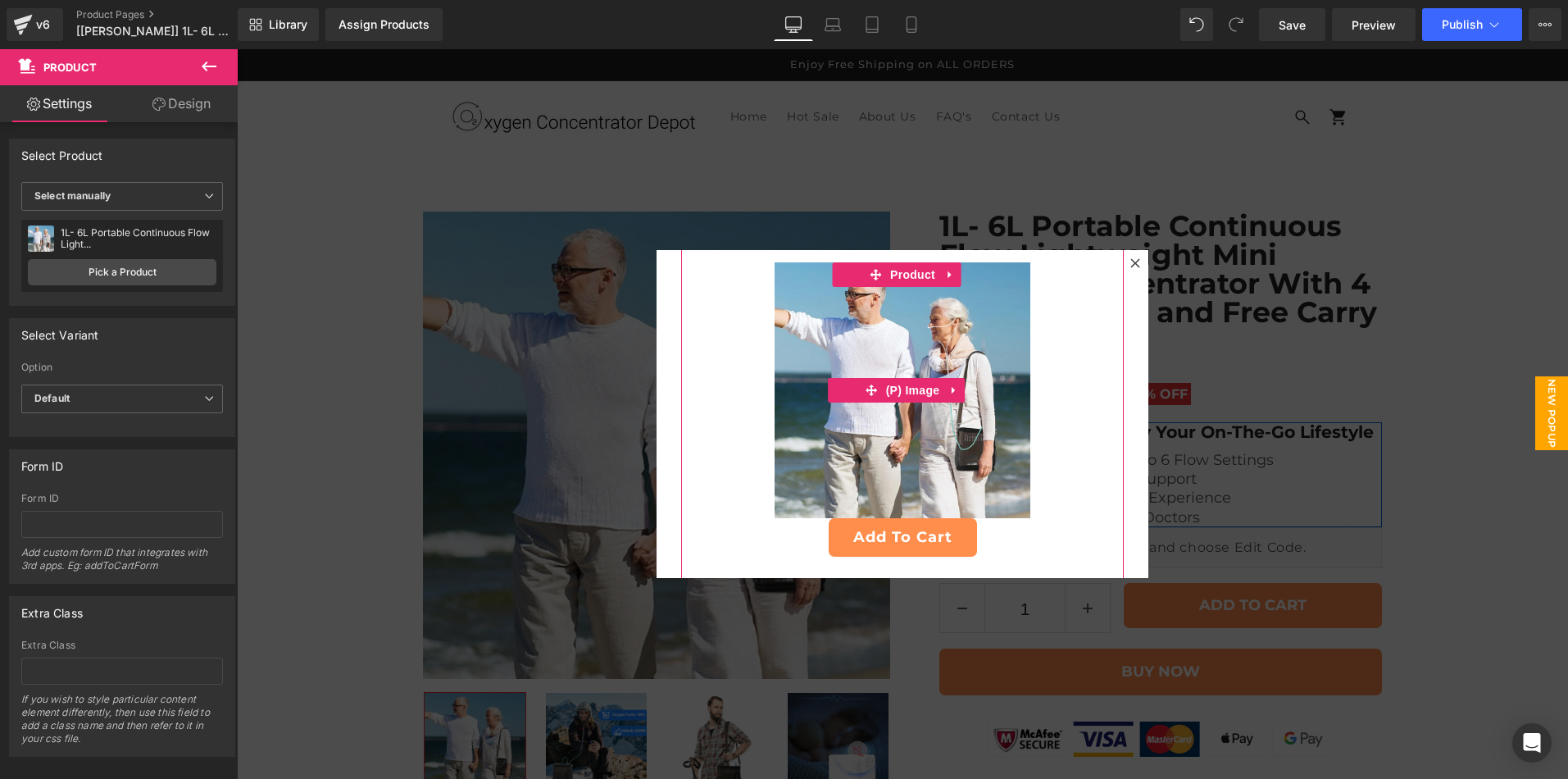
scroll to position [57, 0]
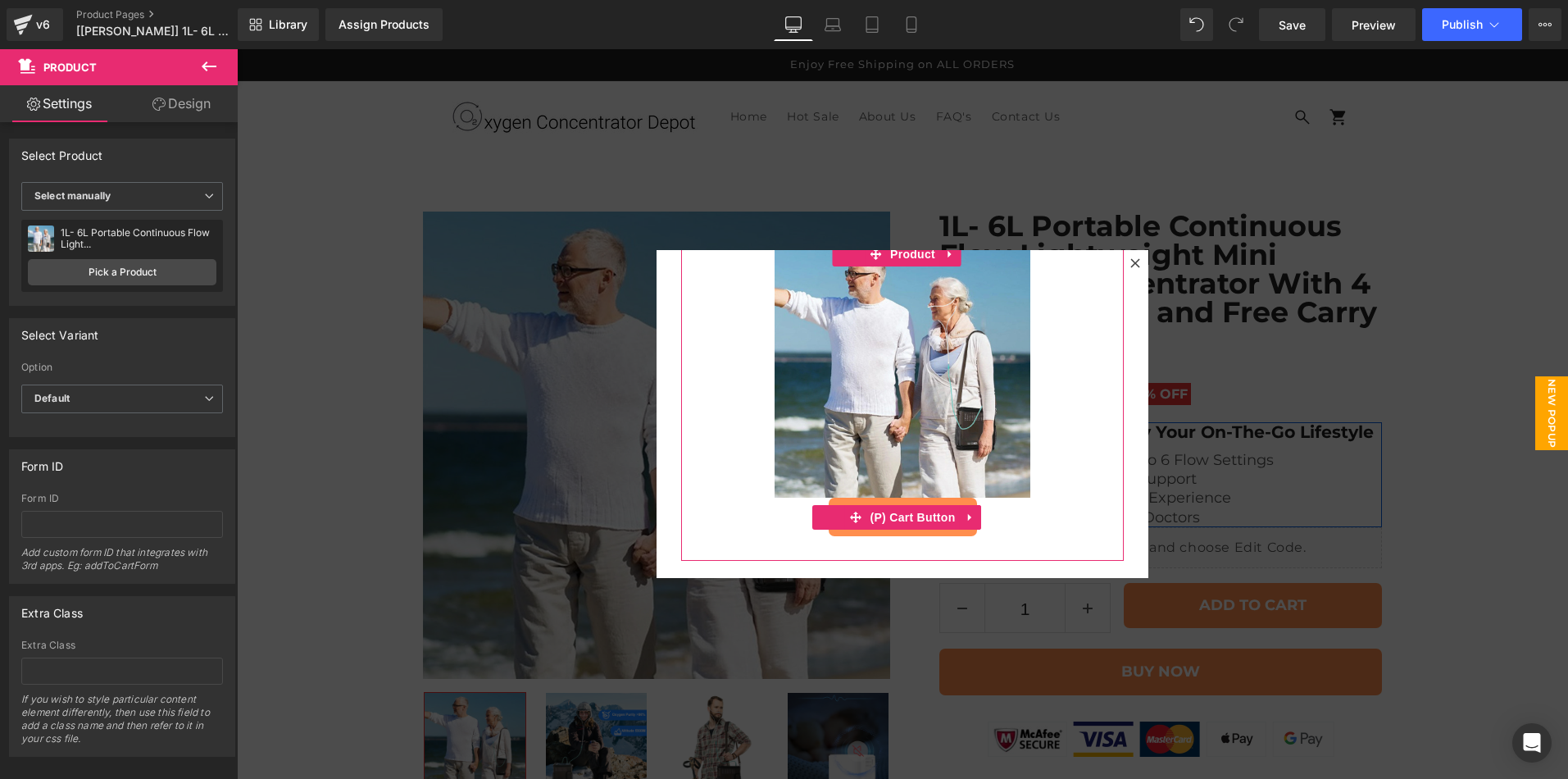
click at [743, 506] on div "Add To Cart" at bounding box center [902, 516] width 427 height 38
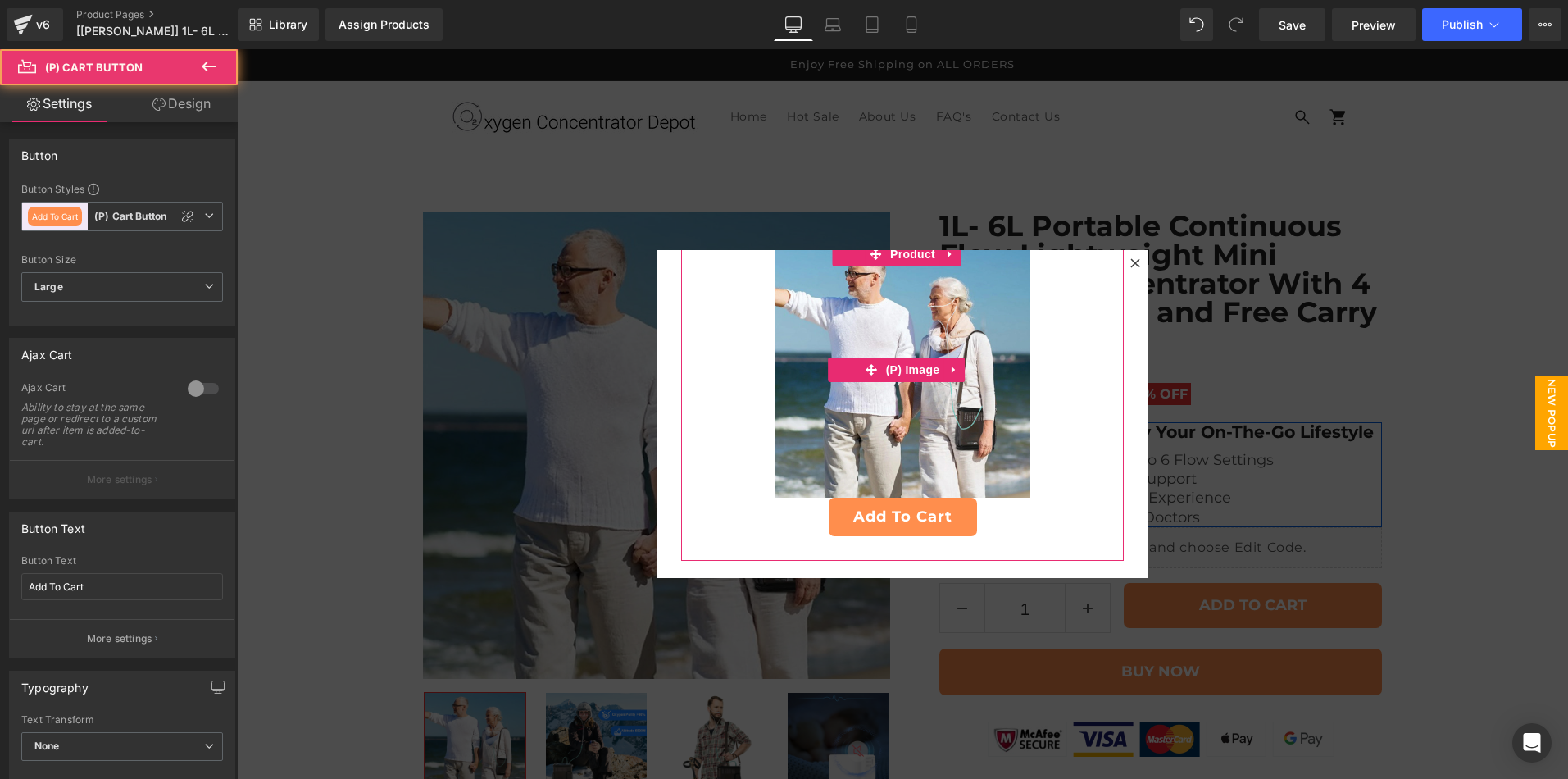
click at [812, 445] on img at bounding box center [902, 370] width 256 height 256
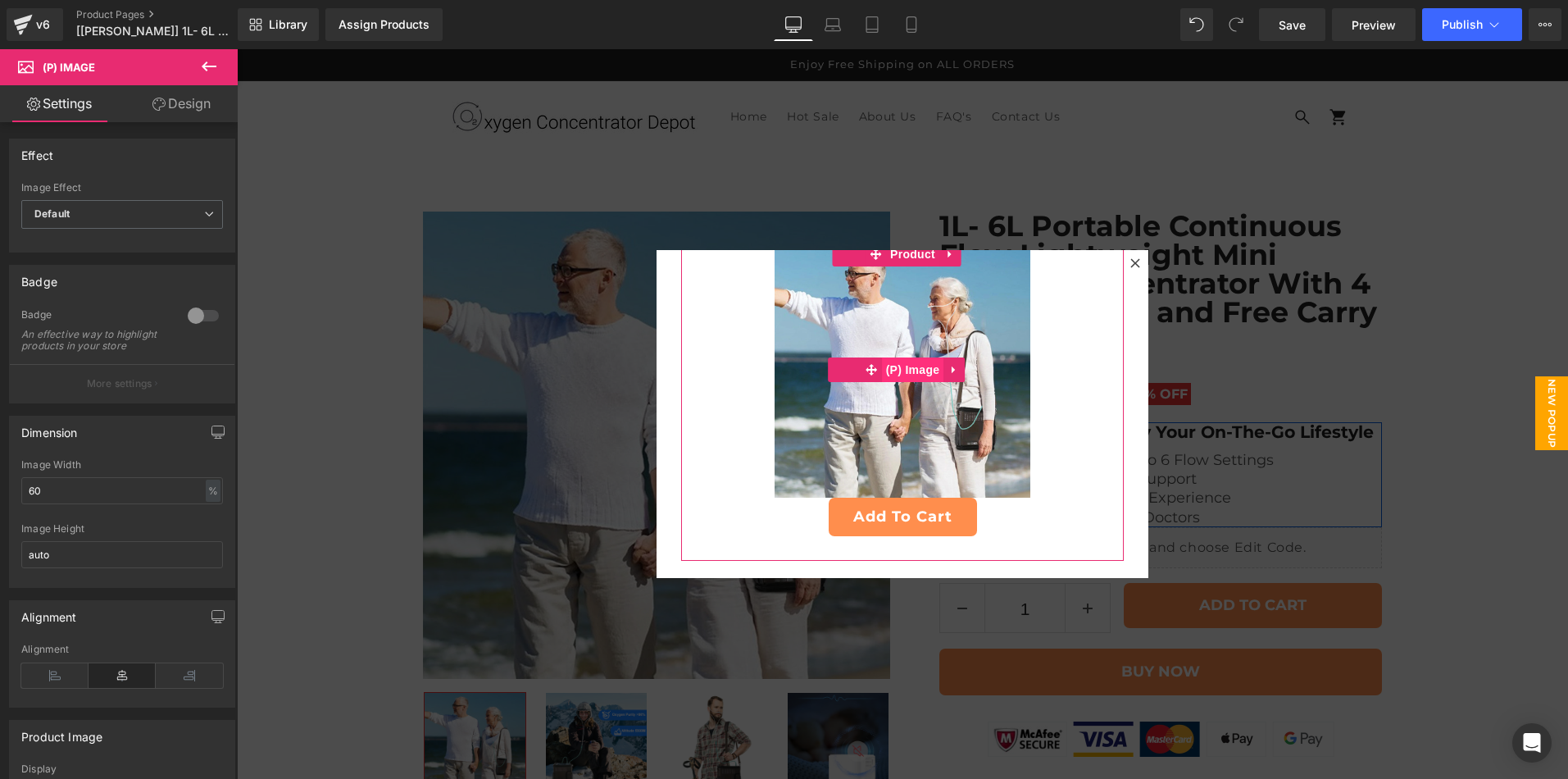
click at [897, 370] on span "(P) Image" at bounding box center [912, 370] width 62 height 25
click at [895, 363] on div "Sale Off (P) Image" at bounding box center [902, 370] width 427 height 256
click at [730, 437] on div "Sale Off" at bounding box center [902, 370] width 427 height 256
click at [907, 363] on div "Sale Off (P) Image" at bounding box center [902, 370] width 427 height 256
click at [892, 373] on div "Sale Off (P) Image" at bounding box center [902, 370] width 427 height 256
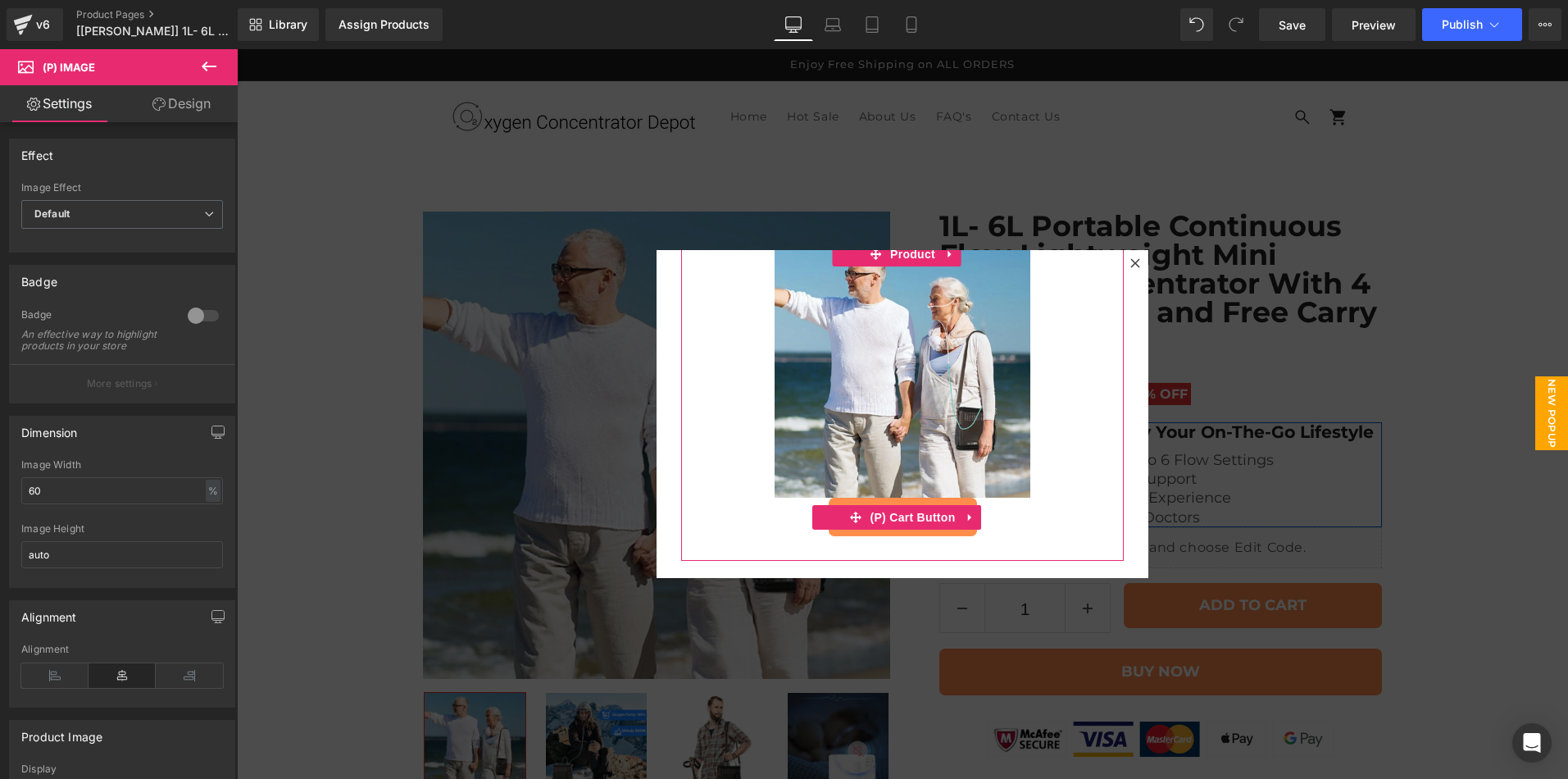
click at [1031, 515] on div "Add To Cart" at bounding box center [902, 516] width 427 height 38
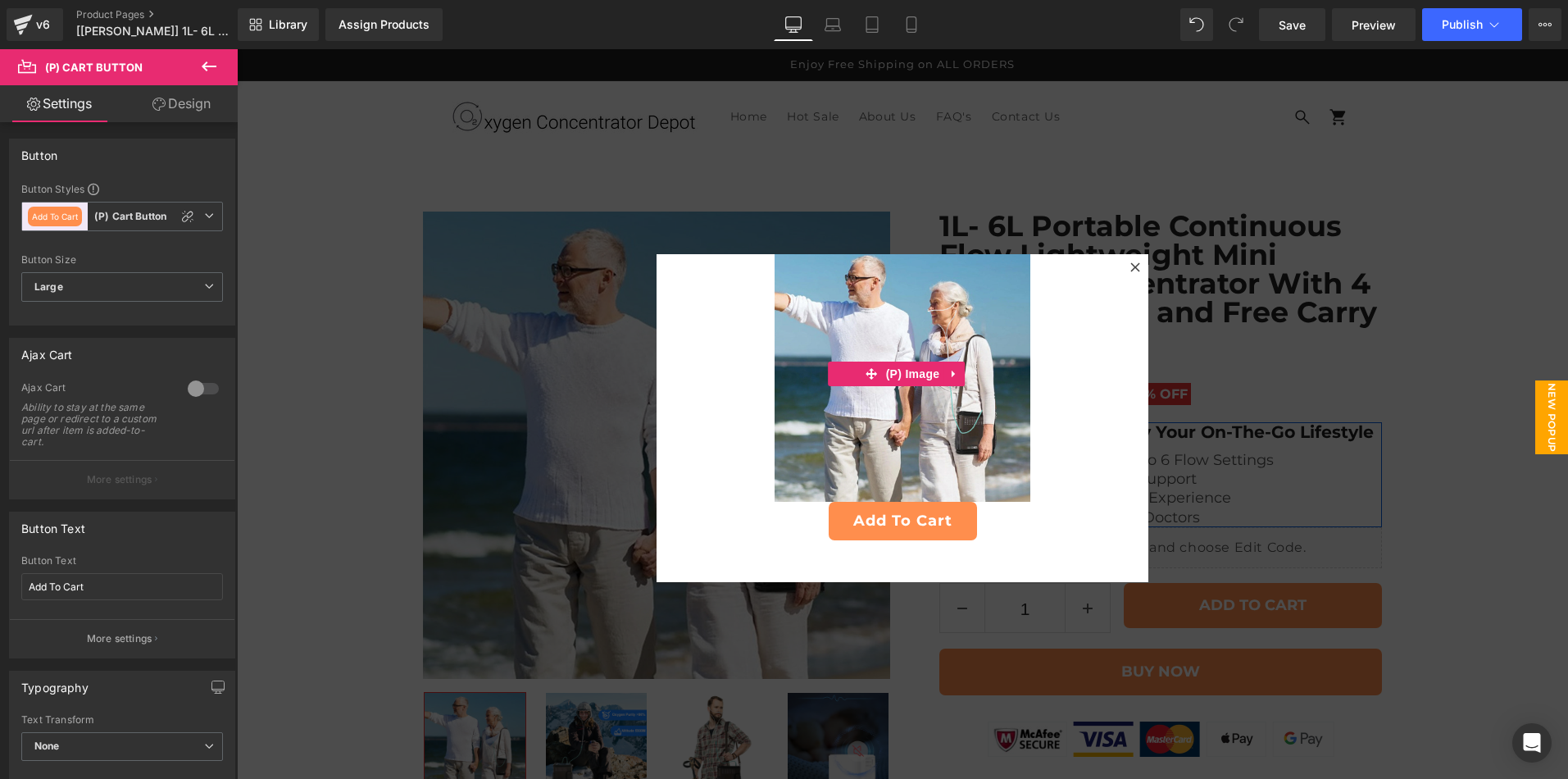
drag, startPoint x: 1099, startPoint y: 465, endPoint x: 860, endPoint y: 416, distance: 244.0
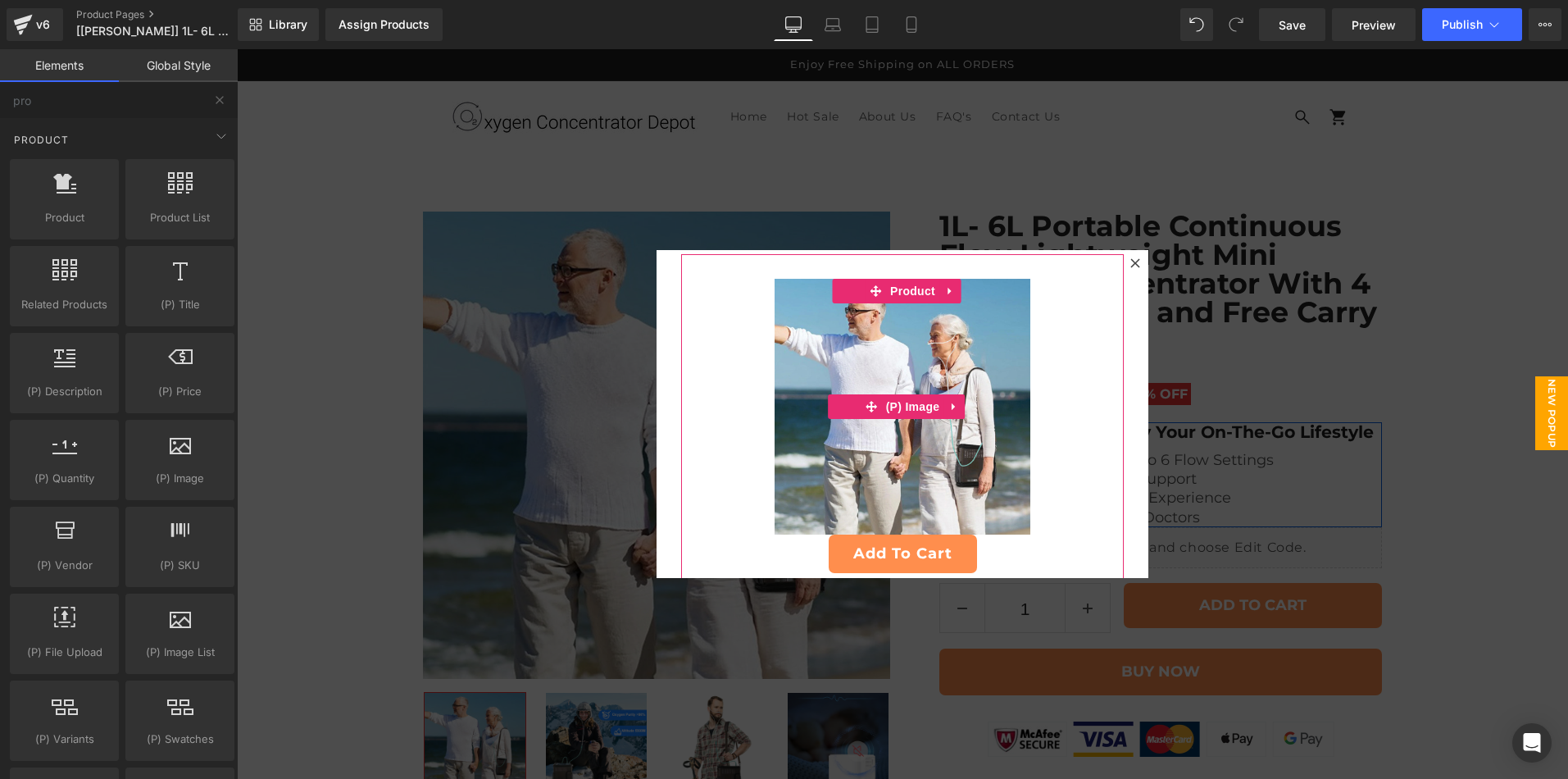
scroll to position [0, 0]
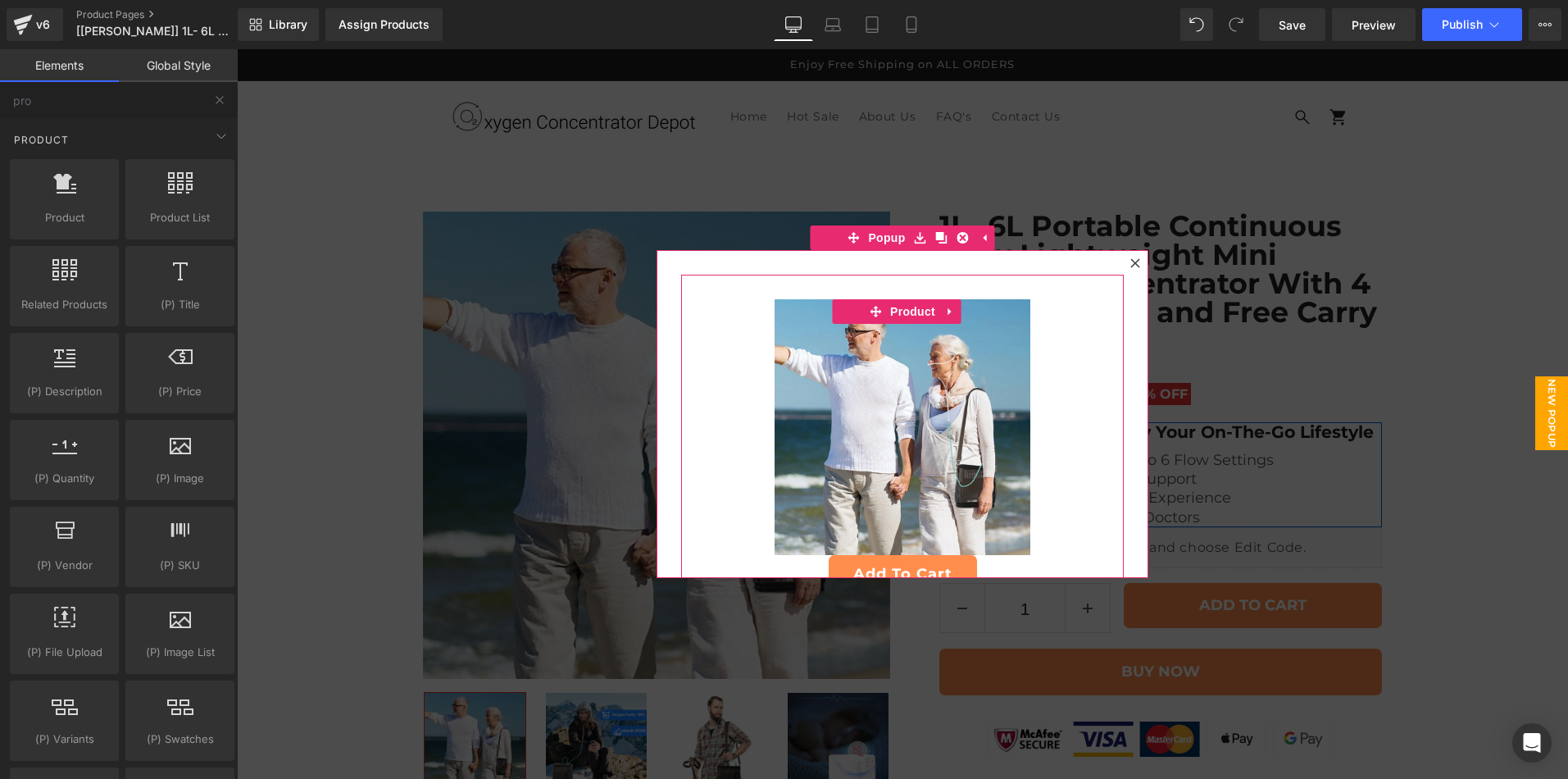
click at [732, 292] on div "Sale Off (P) Image Add To Cart (P) Cart Button Product" at bounding box center [902, 446] width 442 height 343
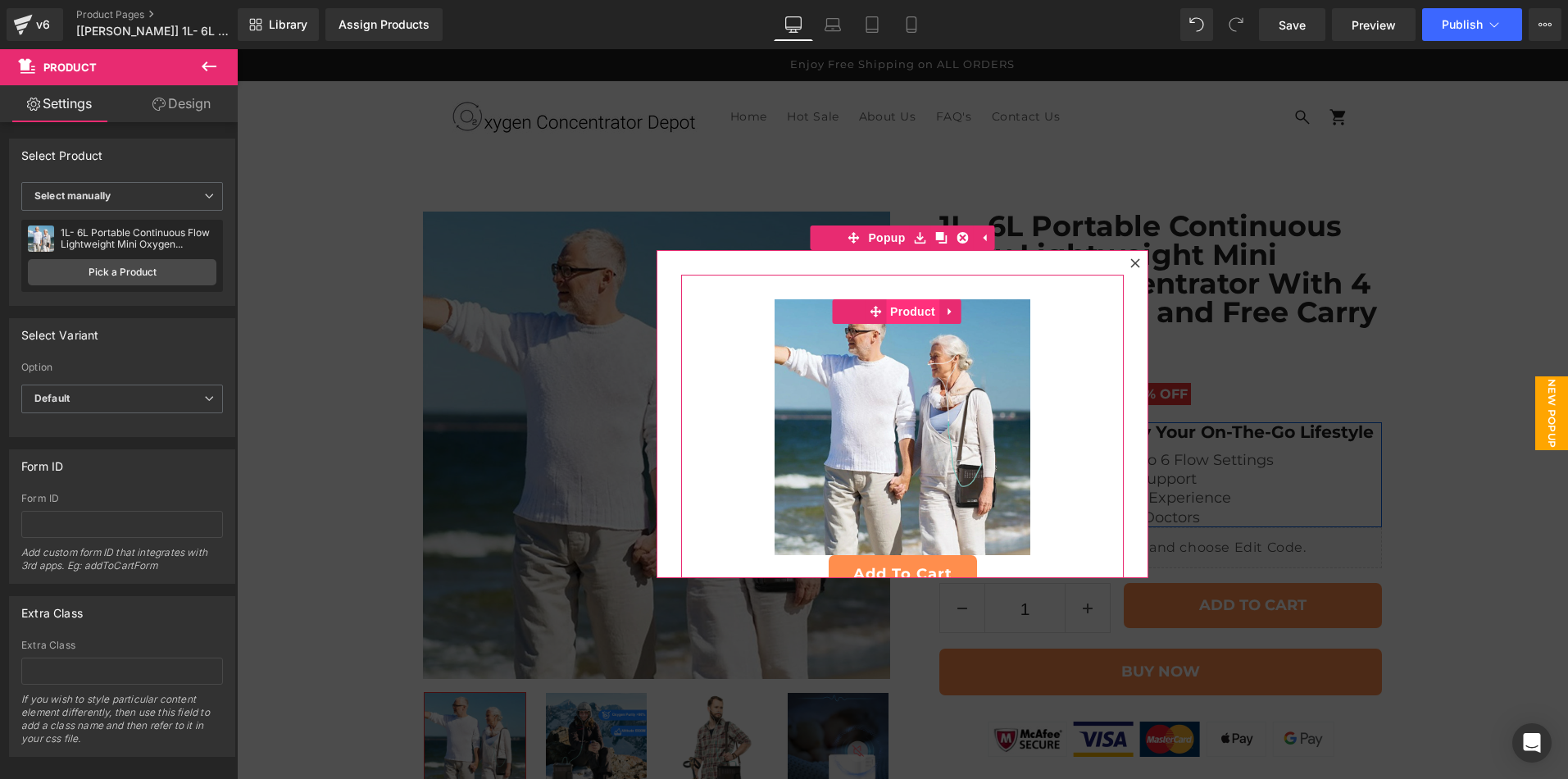
click at [899, 302] on ul "Product" at bounding box center [896, 311] width 129 height 25
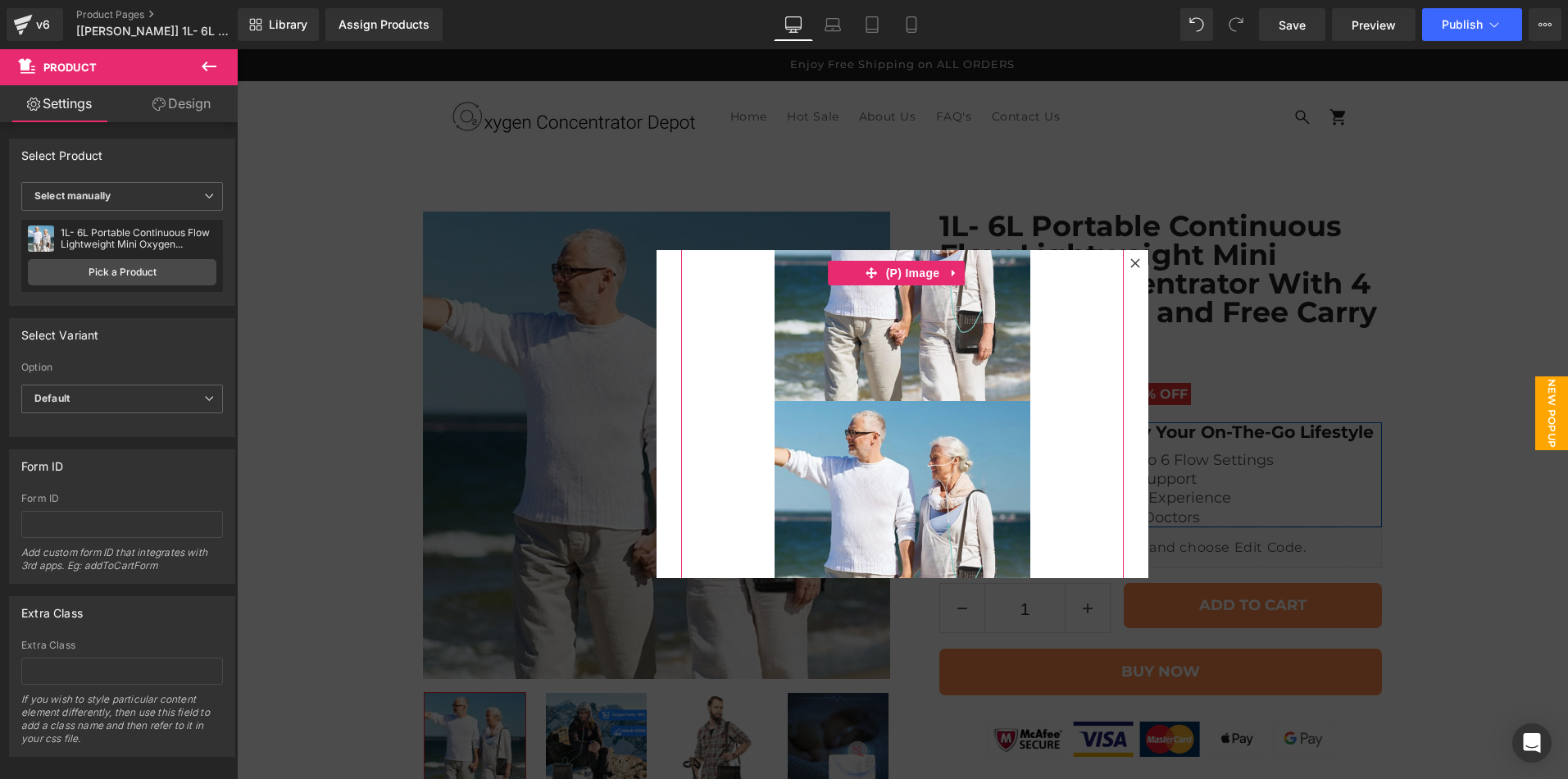
scroll to position [306, 0]
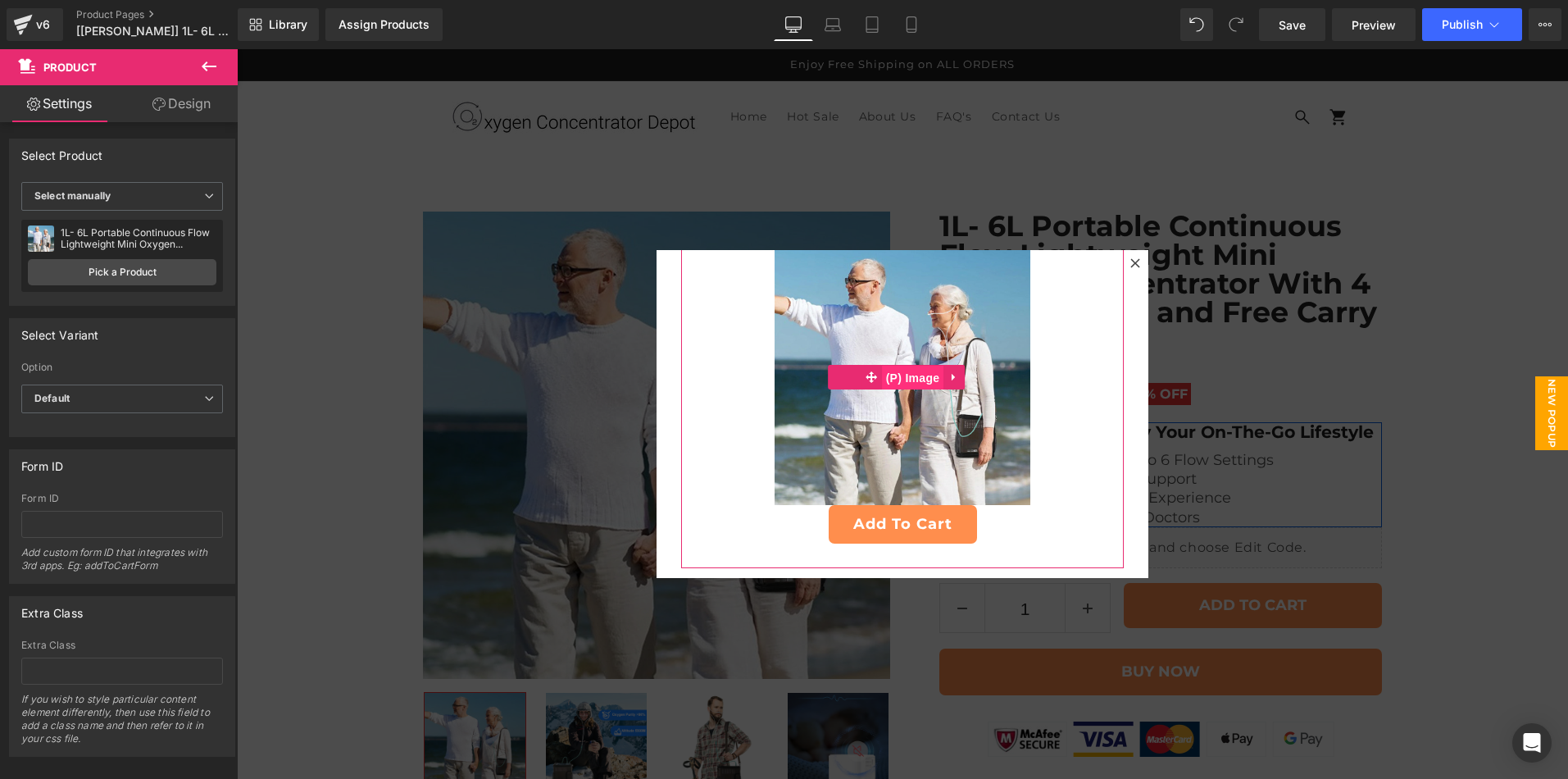
click at [910, 366] on span "(P) Image" at bounding box center [912, 378] width 62 height 25
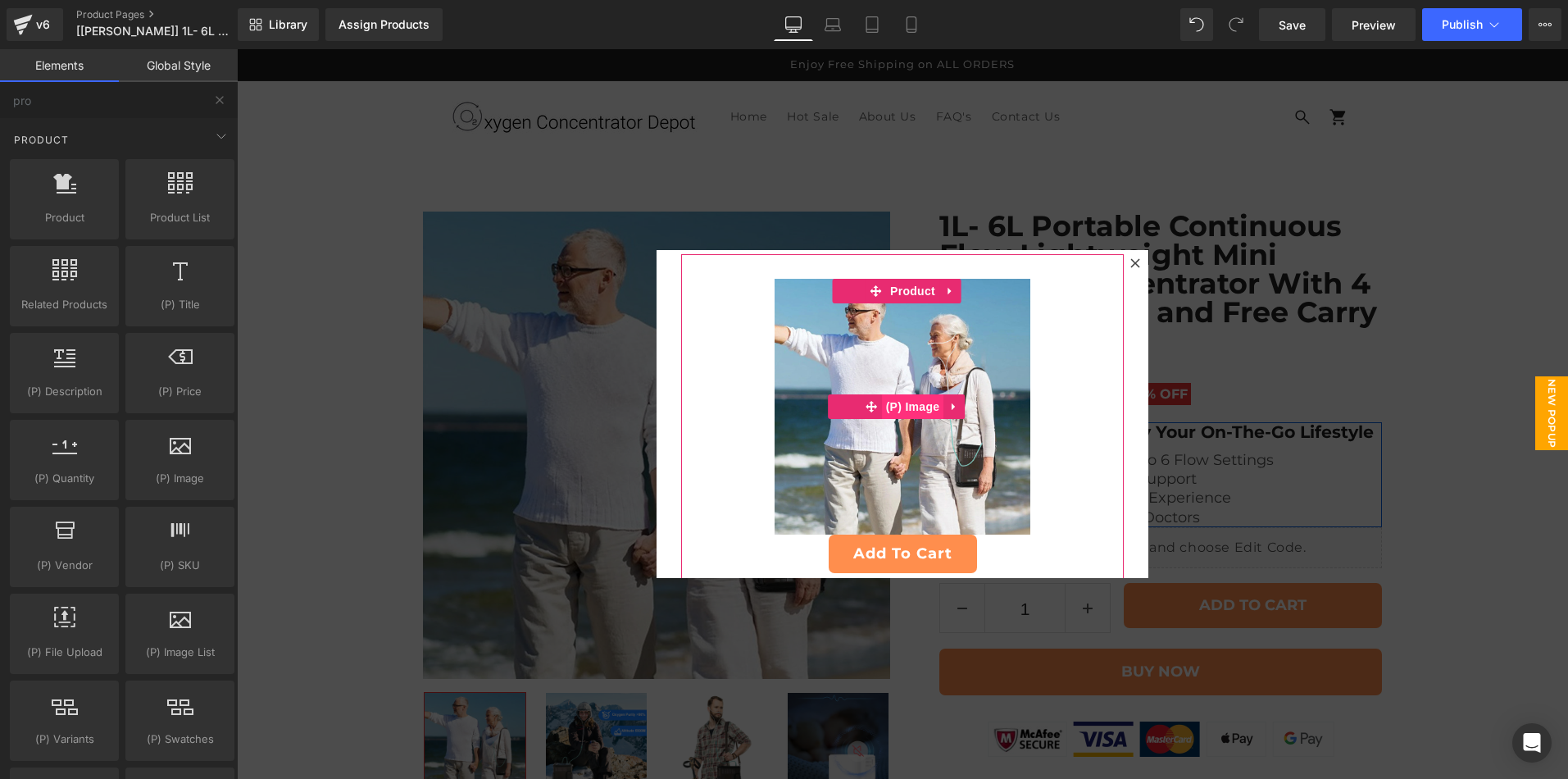
scroll to position [0, 0]
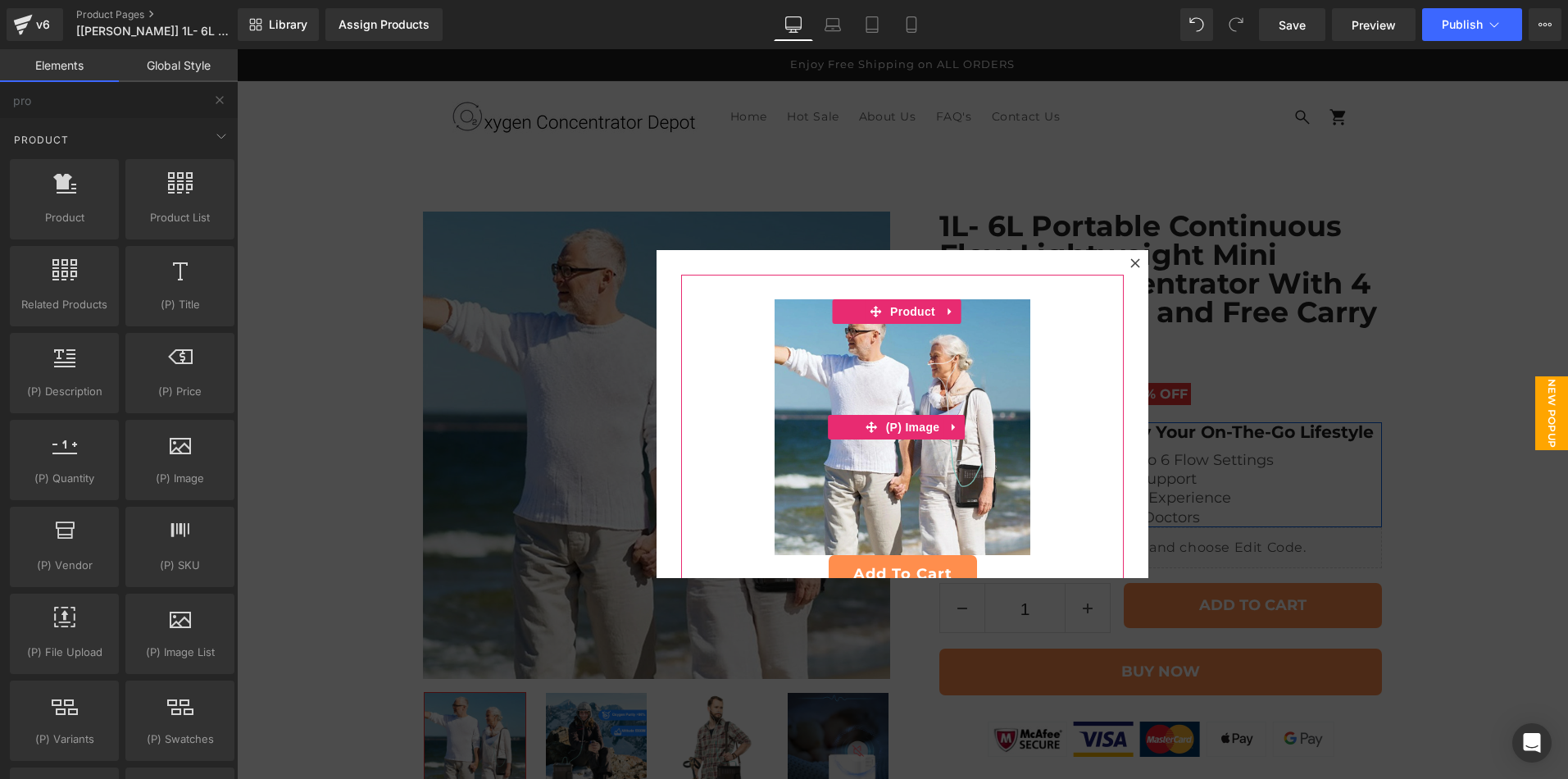
click at [954, 352] on img at bounding box center [902, 427] width 256 height 256
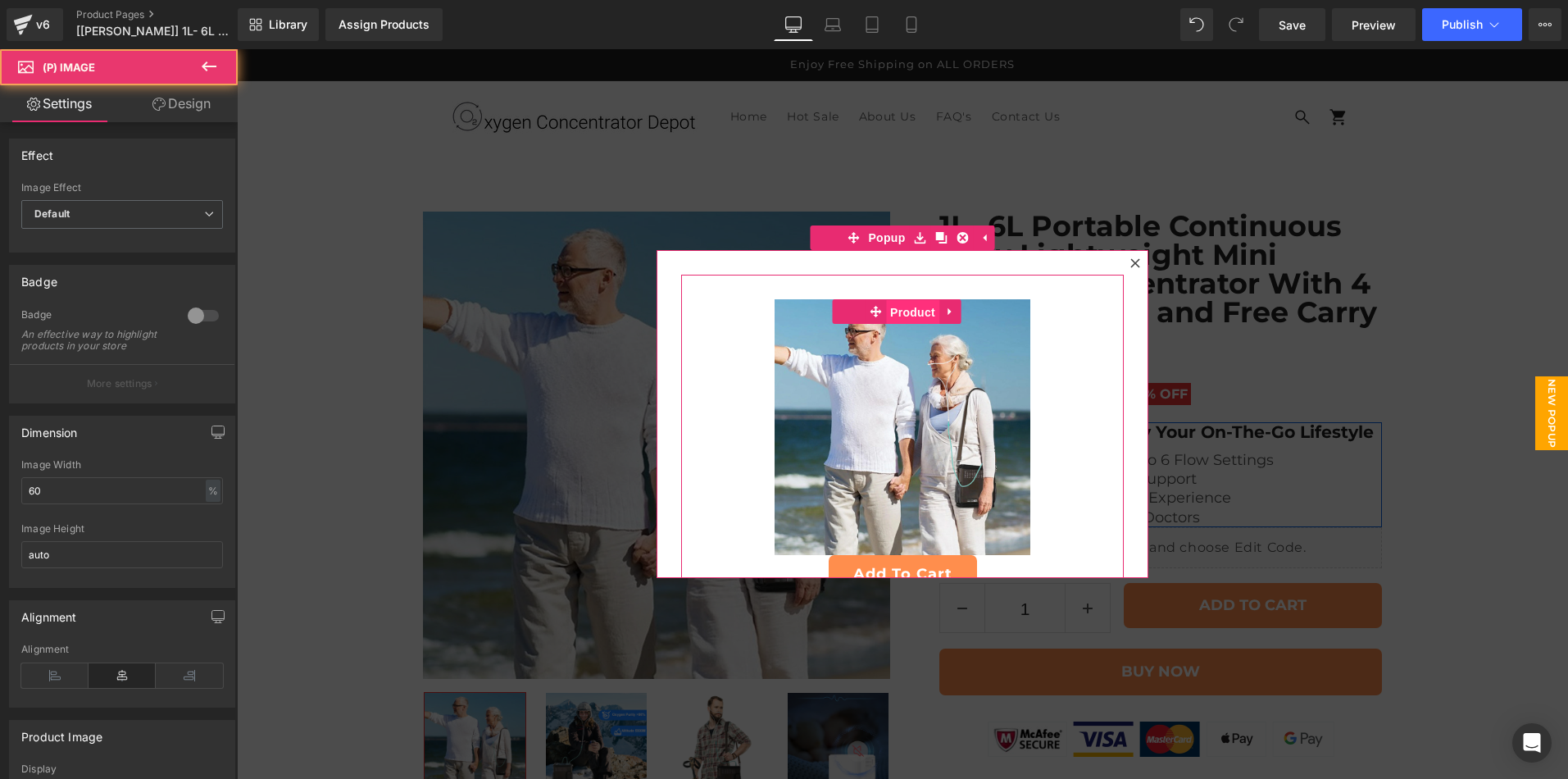
click at [901, 308] on span "Product" at bounding box center [912, 312] width 53 height 25
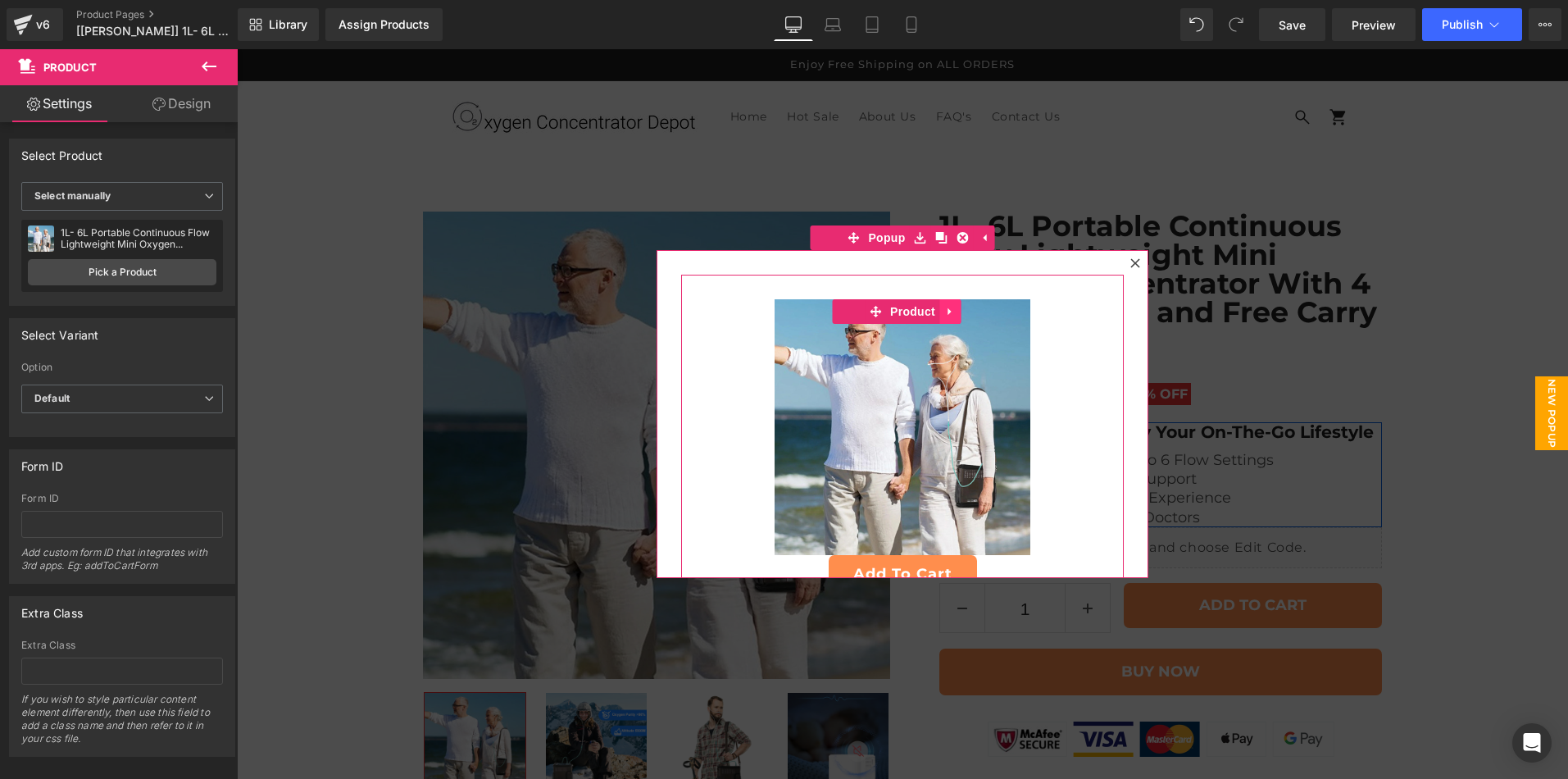
click at [945, 309] on icon at bounding box center [951, 312] width 12 height 13
click at [934, 314] on icon at bounding box center [940, 312] width 12 height 12
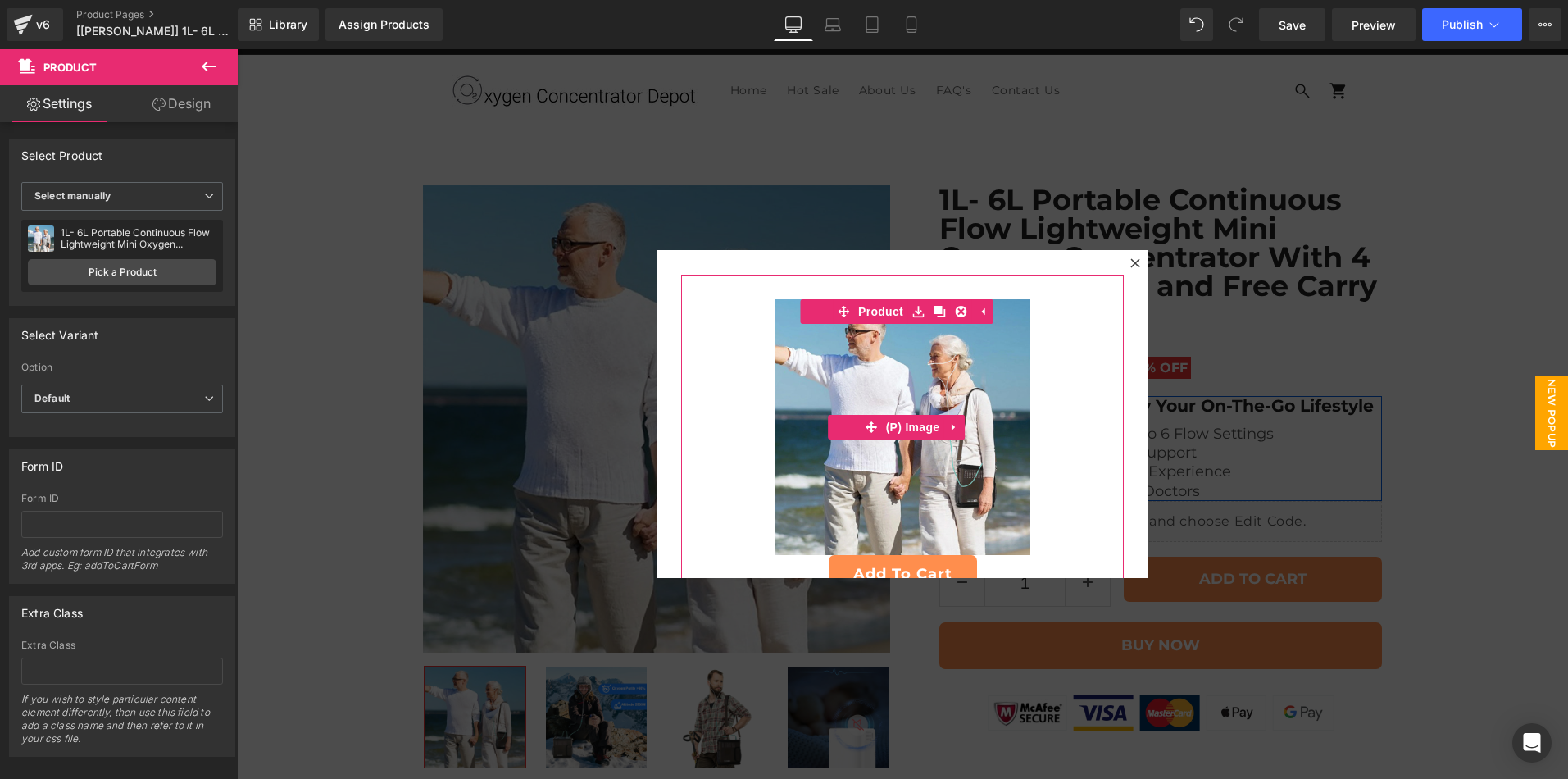
scroll to position [246, 0]
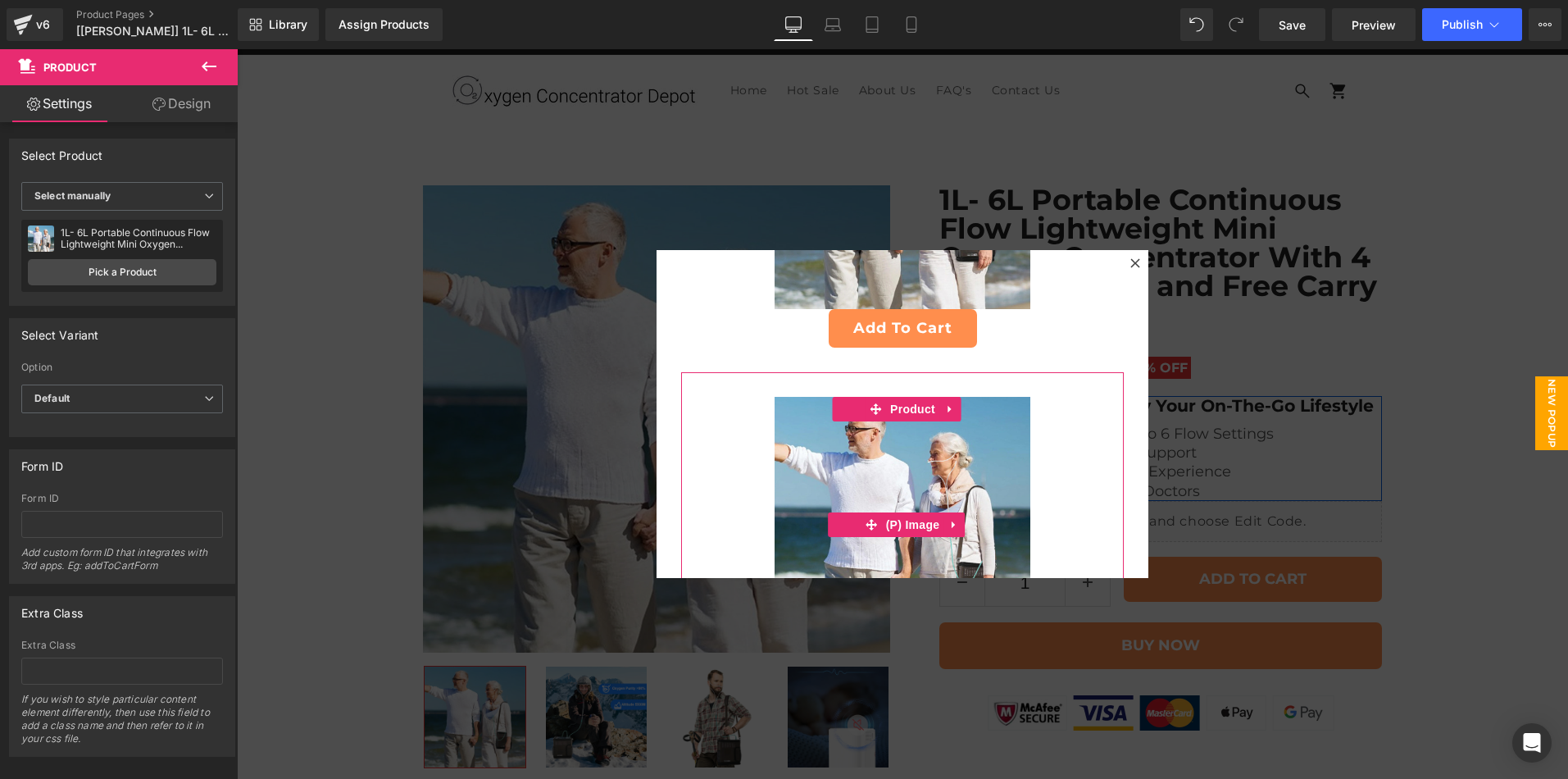
click at [951, 443] on img at bounding box center [902, 525] width 256 height 256
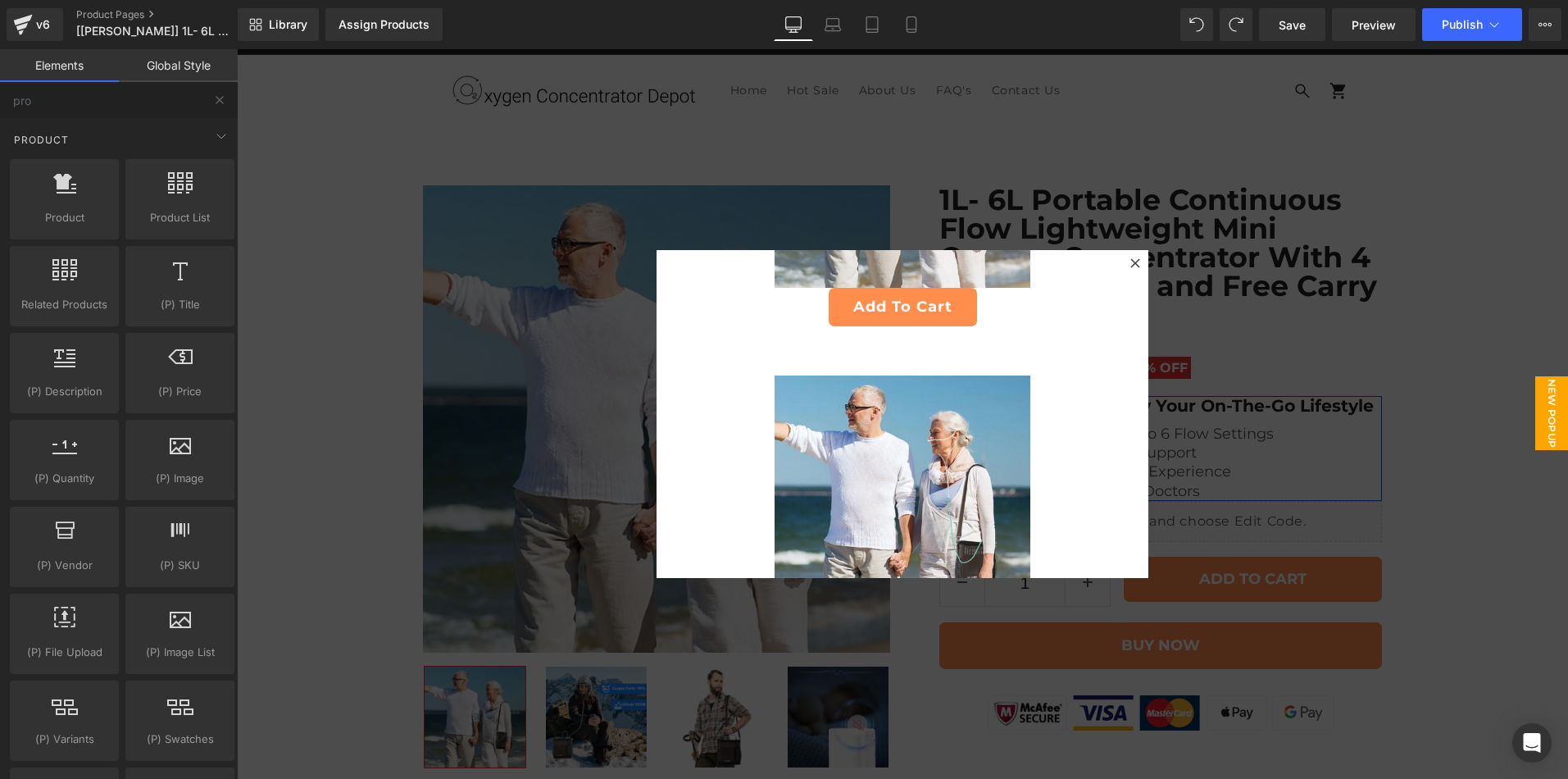
scroll to position [393, 0]
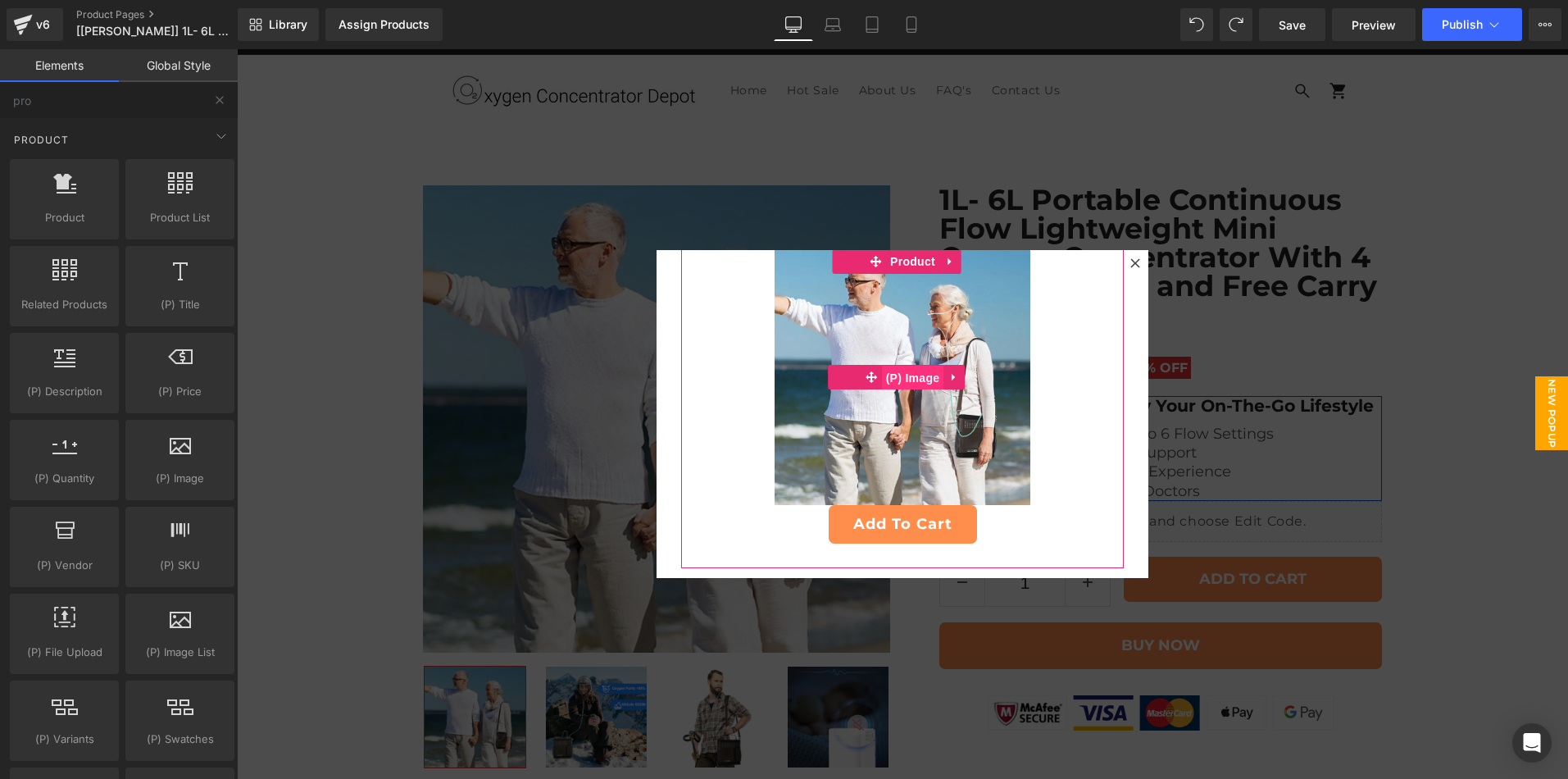
click at [902, 366] on span "(P) Image" at bounding box center [912, 378] width 62 height 25
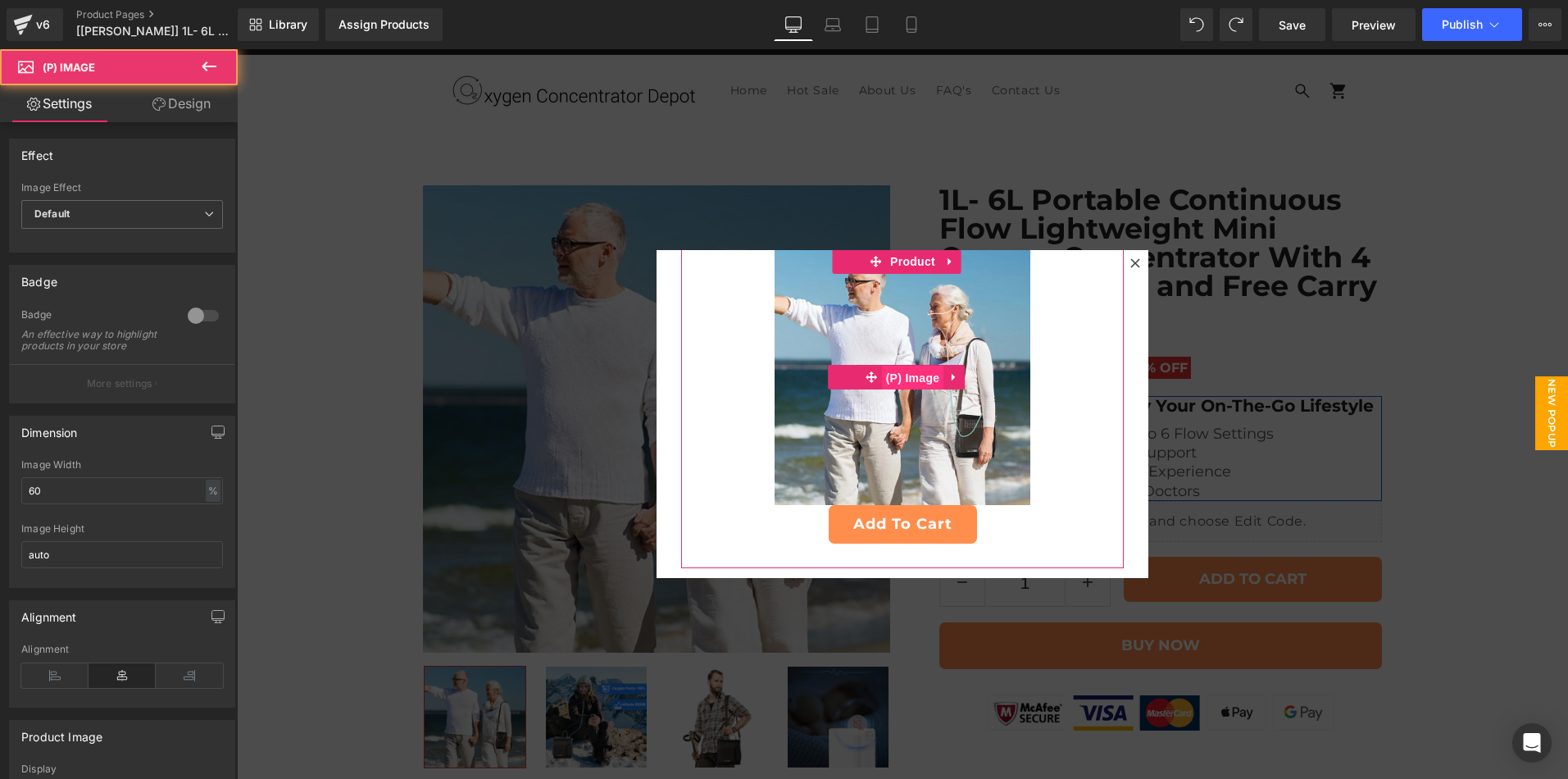
click at [900, 372] on span "(P) Image" at bounding box center [912, 378] width 62 height 25
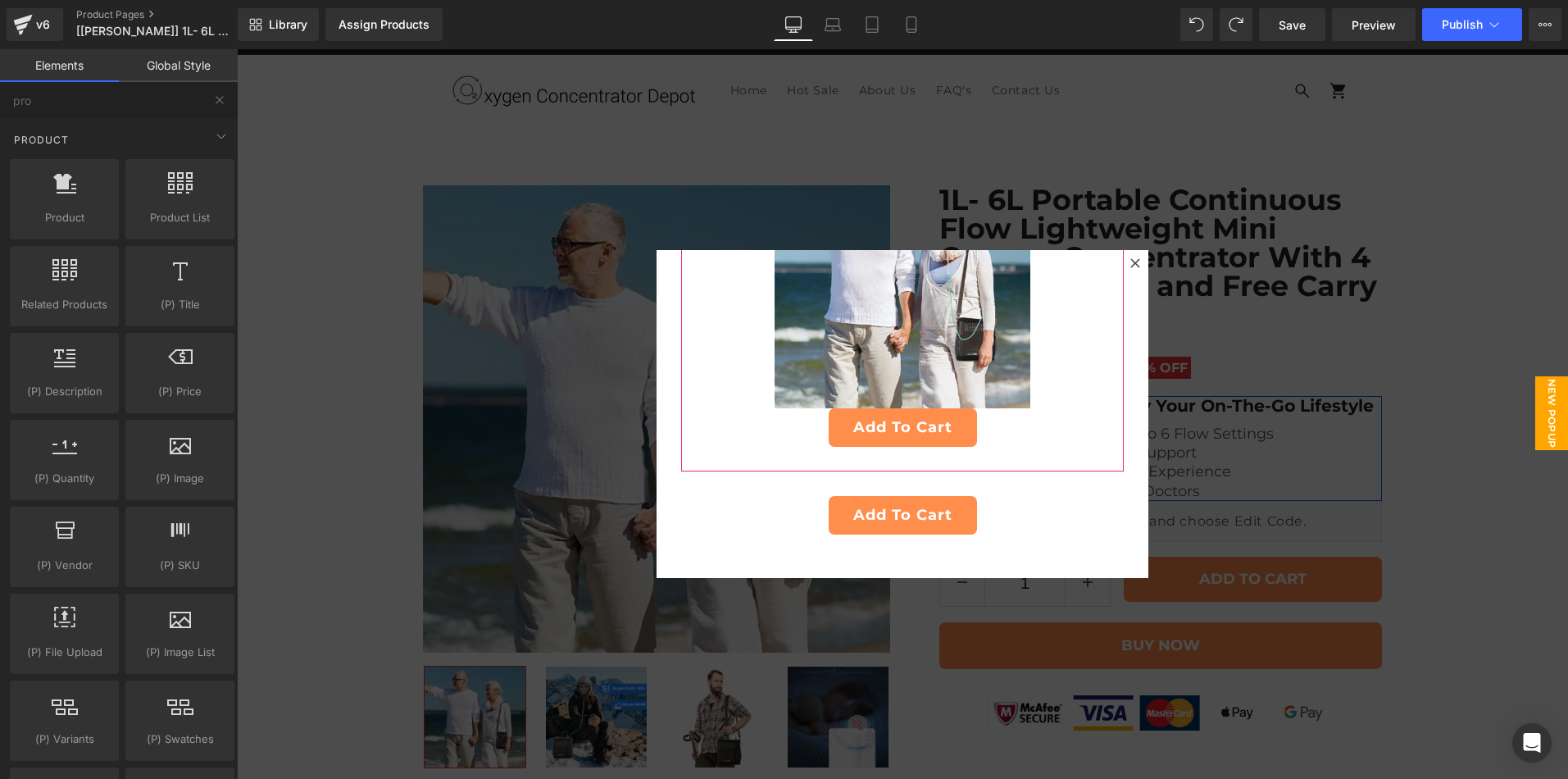
scroll to position [148, 0]
click at [891, 516] on div "Add To Cart (P) Cart Button" at bounding box center [902, 514] width 427 height 38
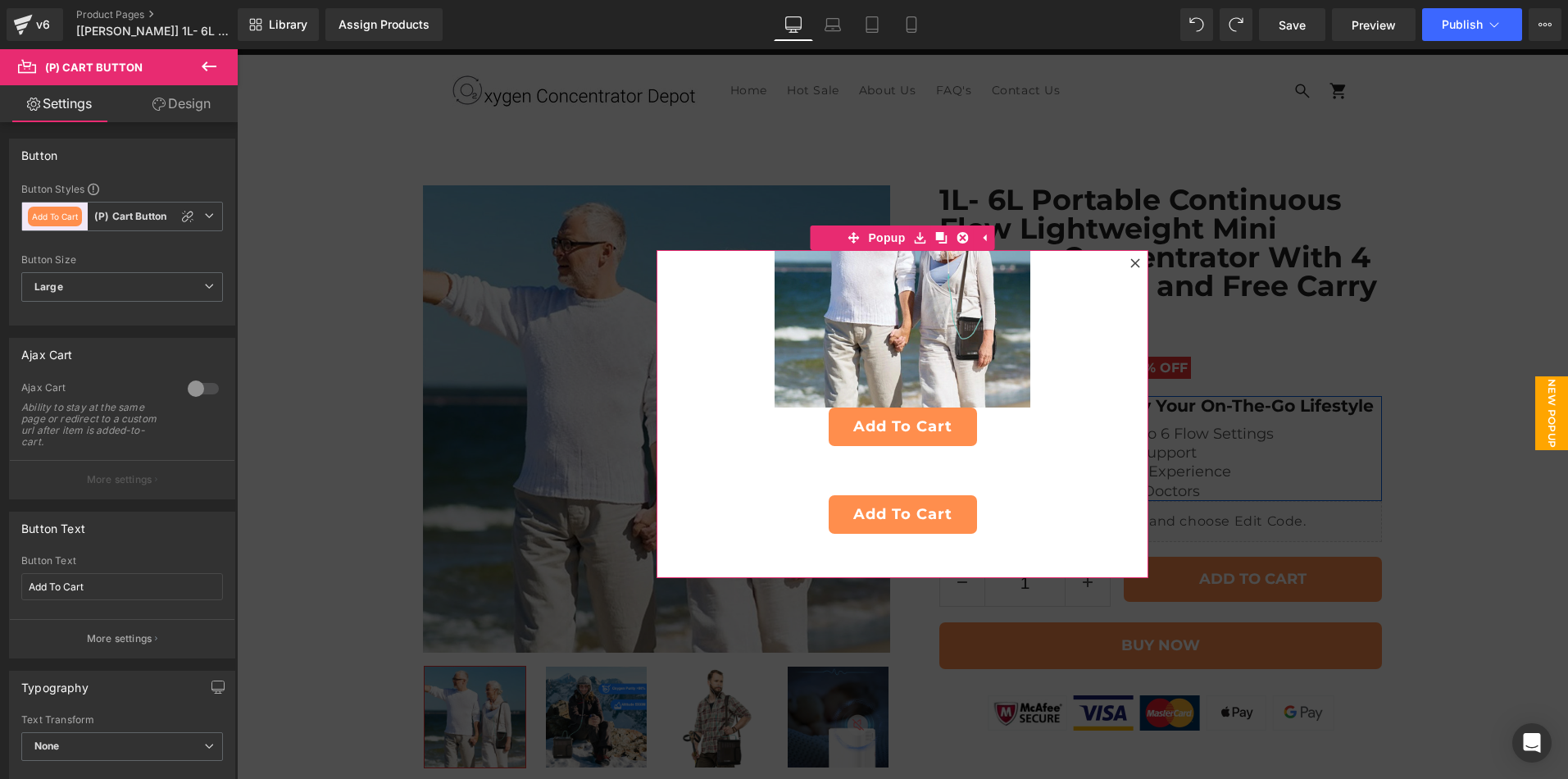
click at [1120, 476] on div "Sale Off (P) Image Add To Cart (P) Cart Button Product Add To Cart (P) Cart But…" at bounding box center [902, 414] width 492 height 329
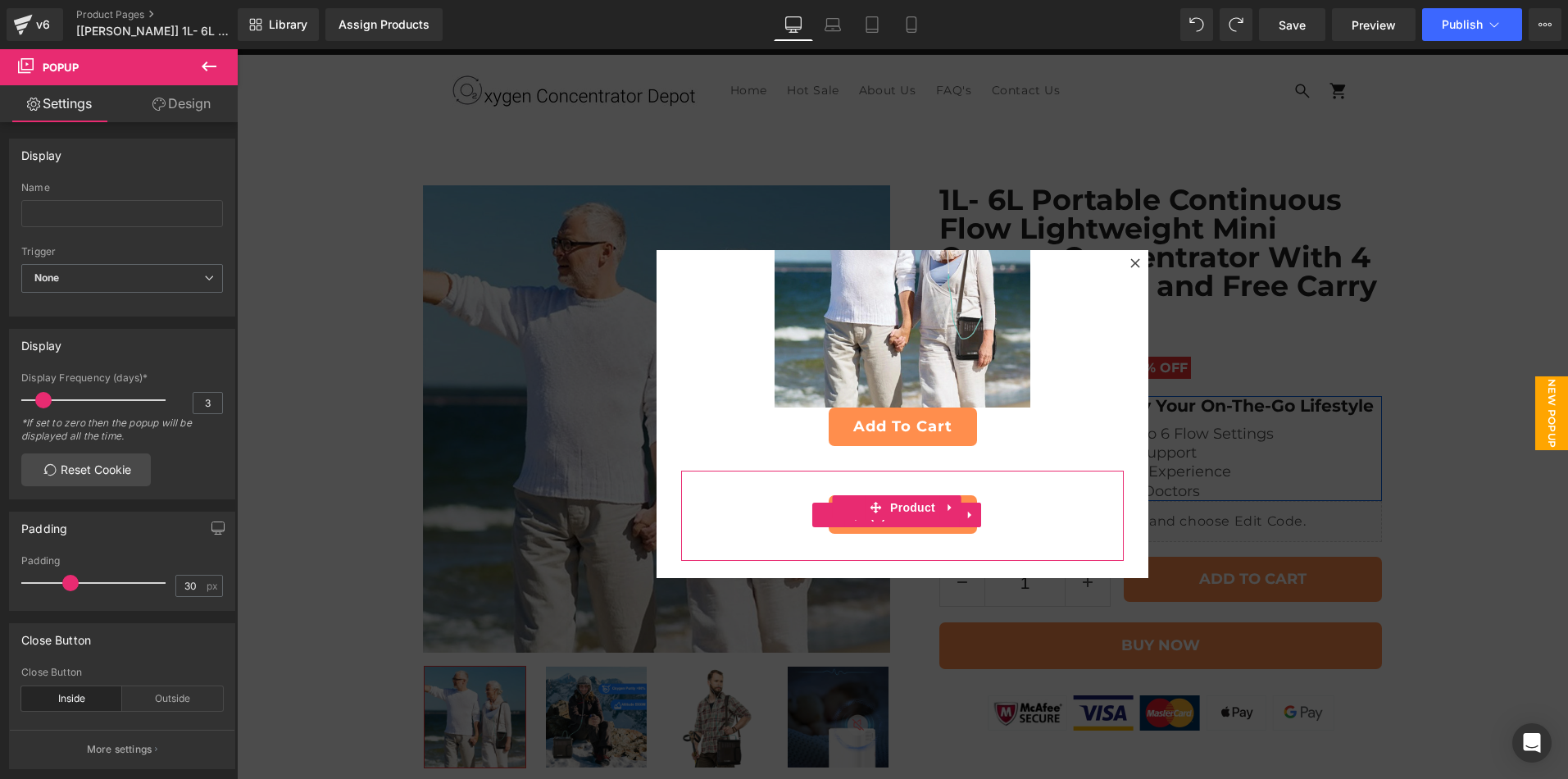
click at [829, 515] on ul "(P) Cart Button" at bounding box center [896, 514] width 169 height 25
click at [899, 516] on span "(P) Cart Button" at bounding box center [912, 514] width 93 height 25
click at [899, 516] on ul "(P) Cart Button" at bounding box center [896, 514] width 169 height 25
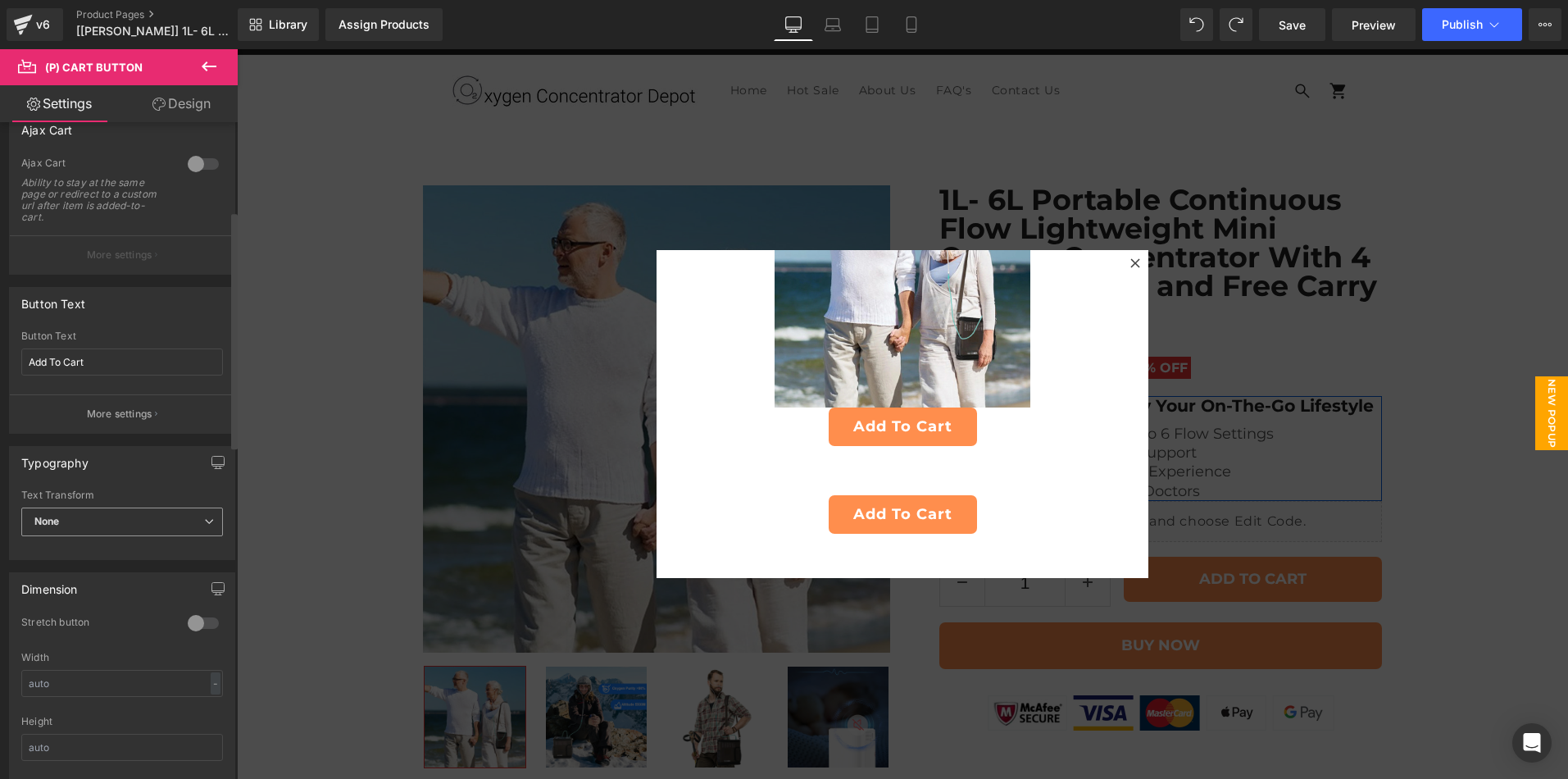
scroll to position [246, 0]
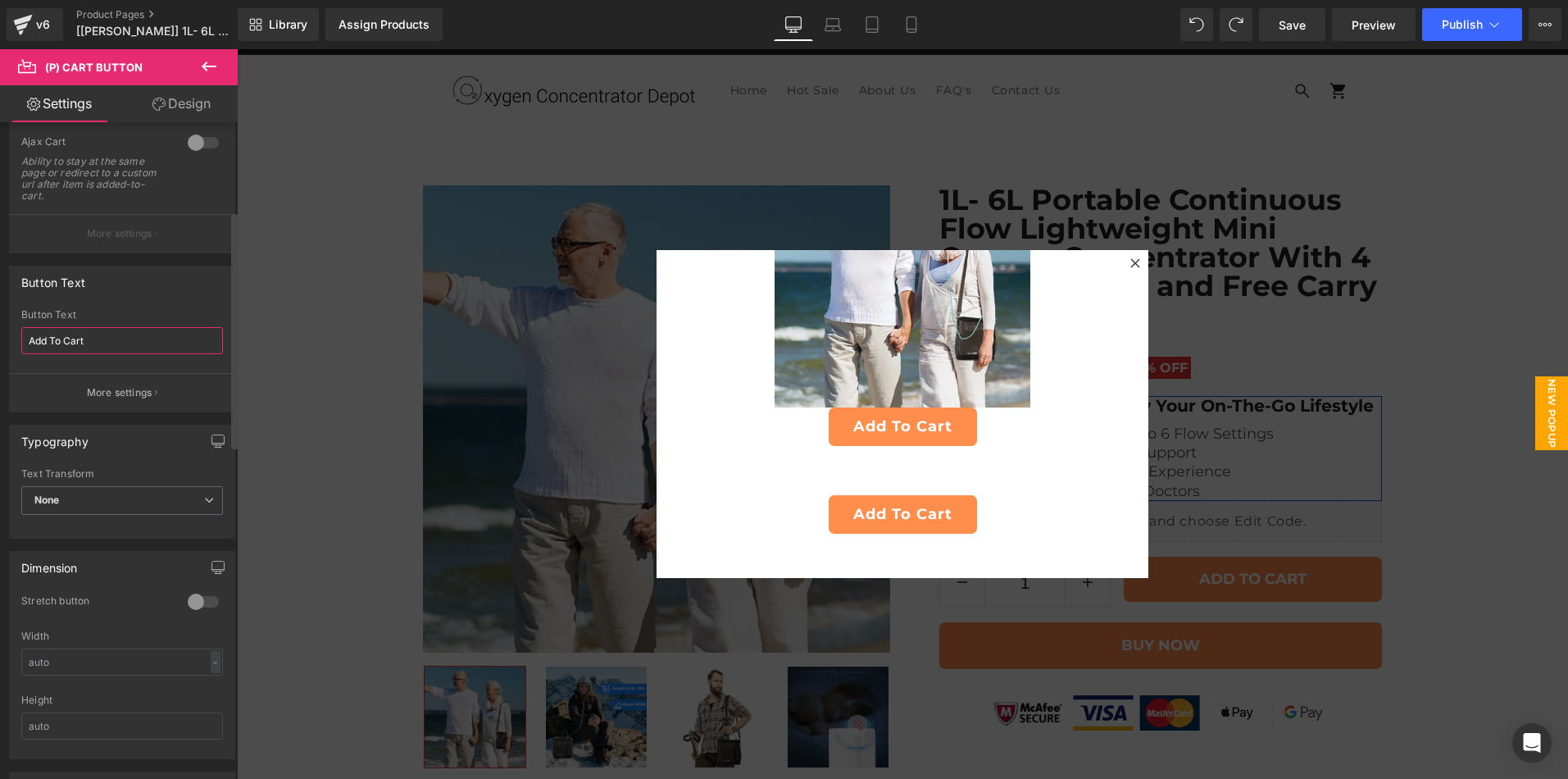
click at [114, 349] on input "Add To Cart" at bounding box center [122, 341] width 202 height 28
type input "A"
type input "No Thank Keep Base"
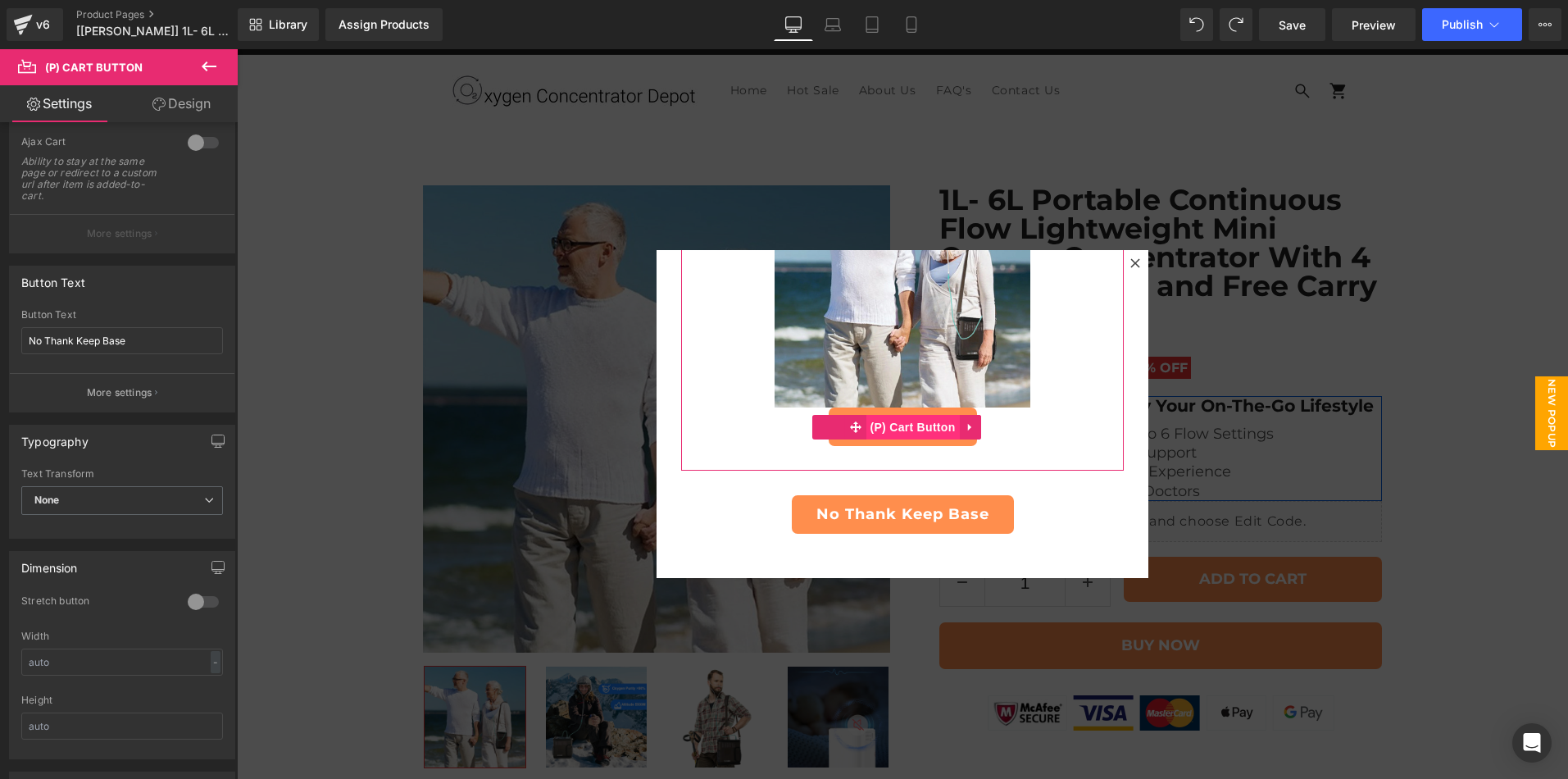
click at [886, 413] on div "Add To Cart (P) Cart Button" at bounding box center [902, 426] width 427 height 38
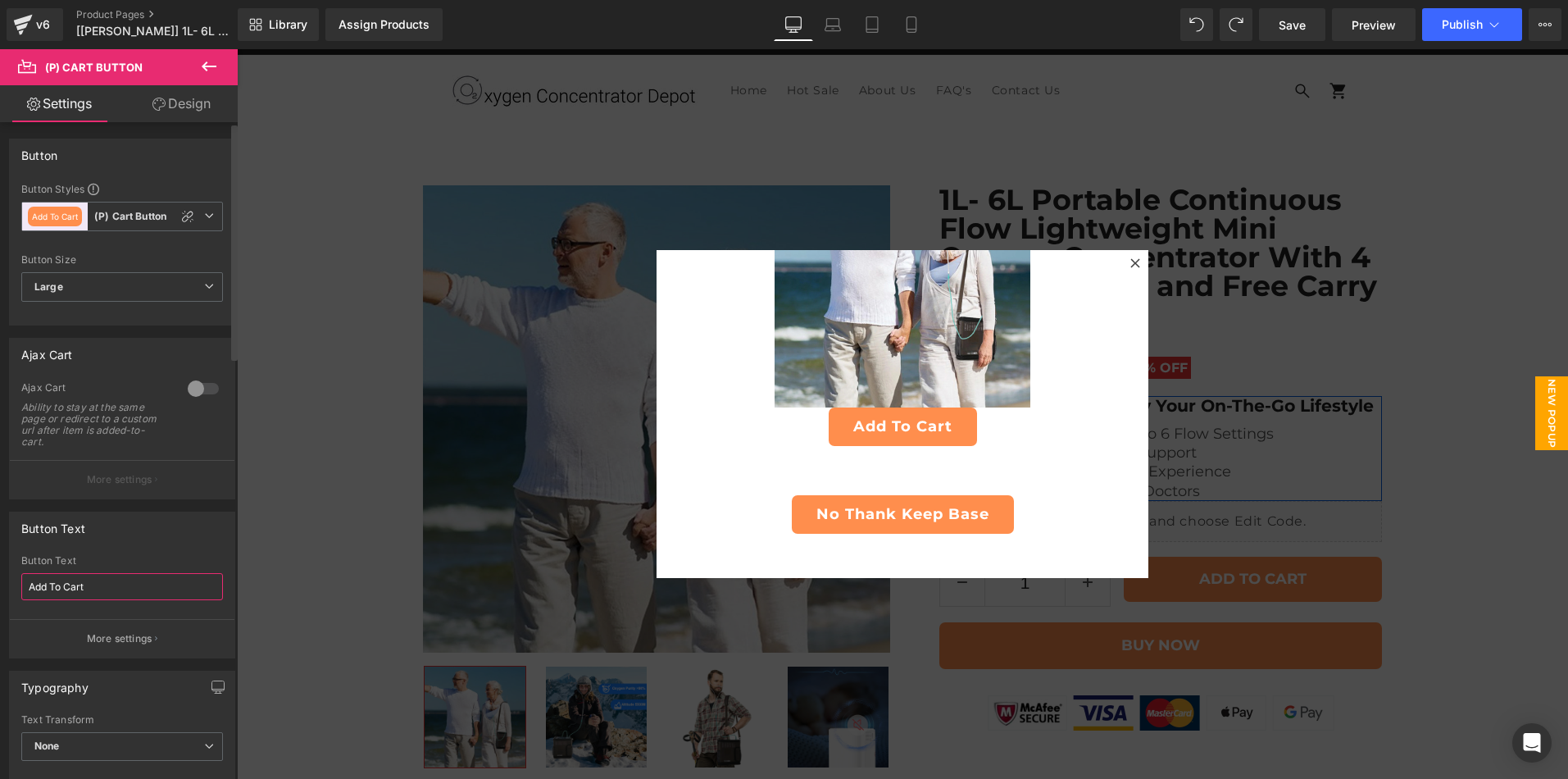
click at [115, 585] on input "Add To Cart" at bounding box center [122, 587] width 202 height 28
click at [74, 589] on input "Upgrade to Pro" at bounding box center [122, 587] width 202 height 28
type input "Upgrade To Pro"
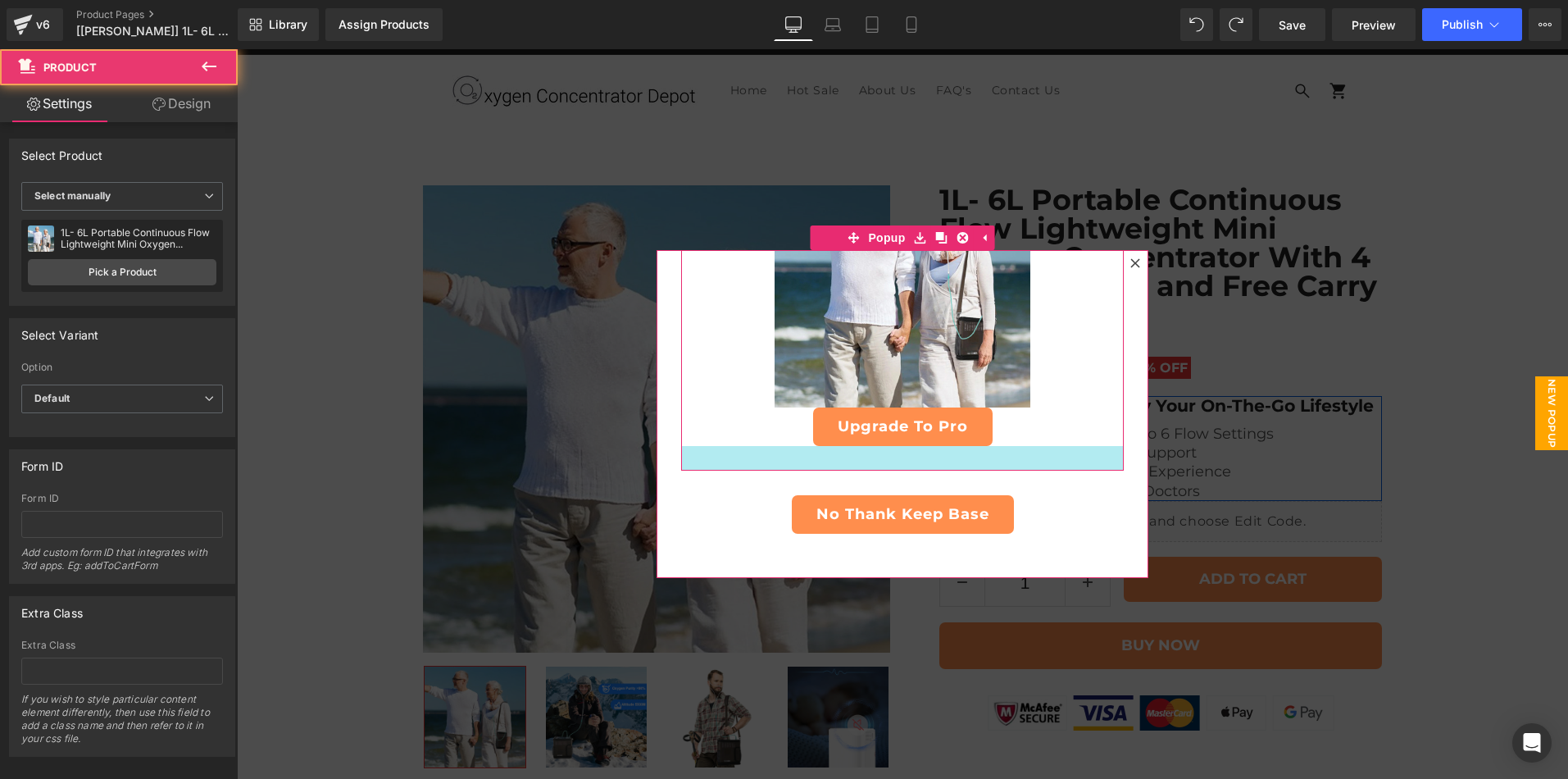
click at [762, 455] on div at bounding box center [902, 458] width 442 height 25
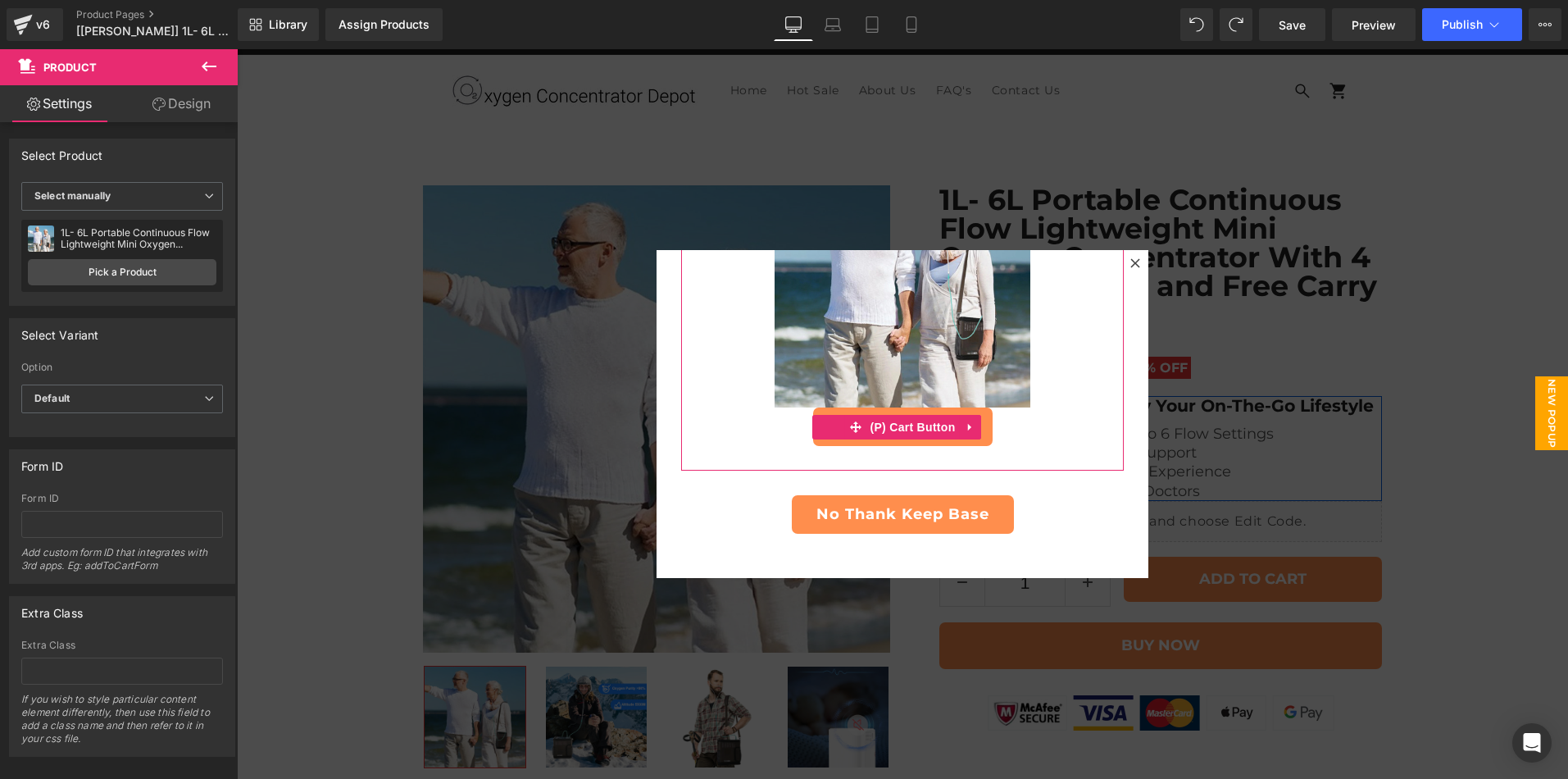
click at [779, 436] on div "Upgrade To Pro" at bounding box center [902, 426] width 427 height 38
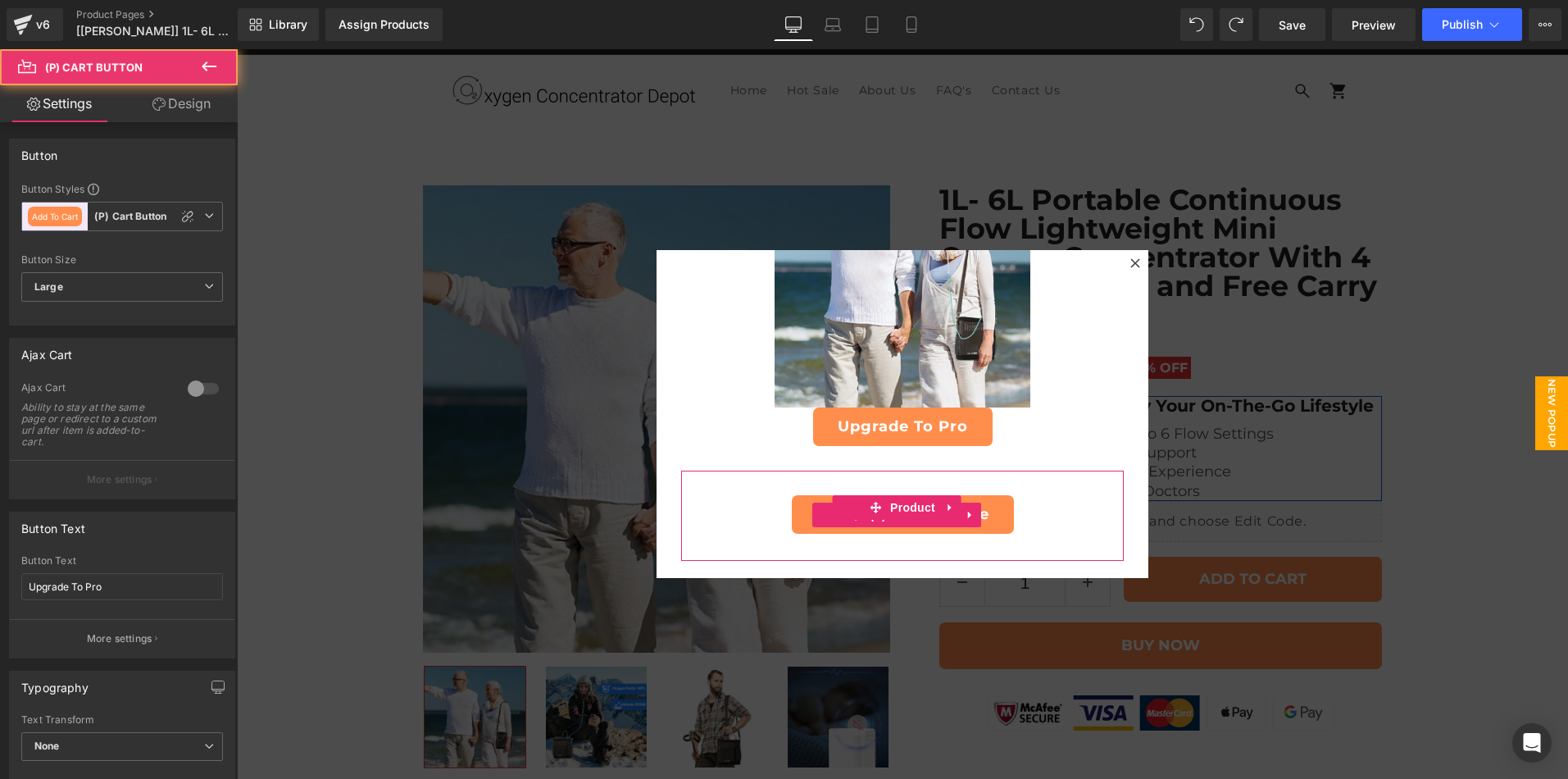
click at [756, 510] on div "No Thank Keep Base" at bounding box center [902, 514] width 427 height 38
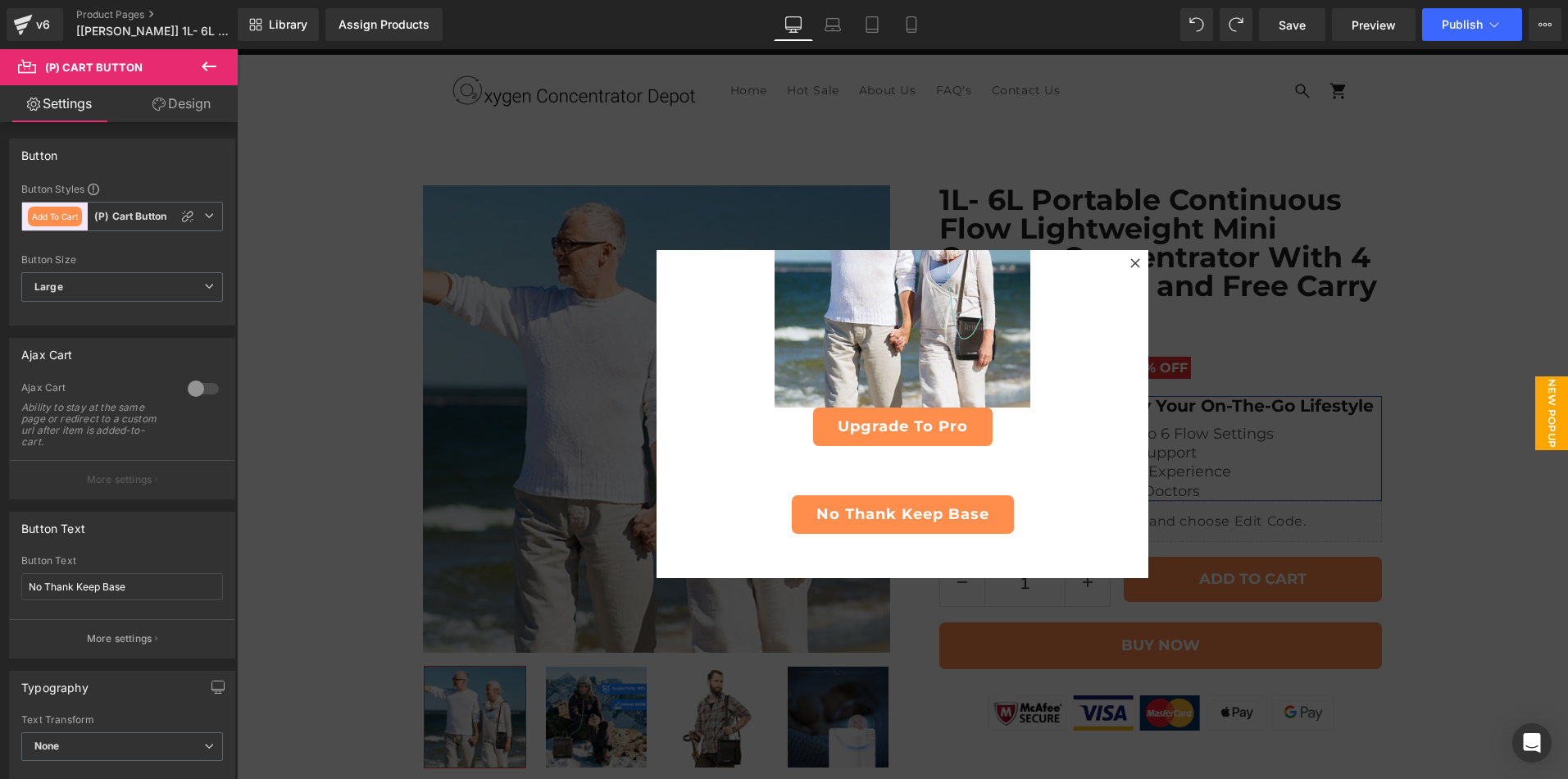
click at [1362, 362] on div at bounding box center [902, 414] width 1331 height 730
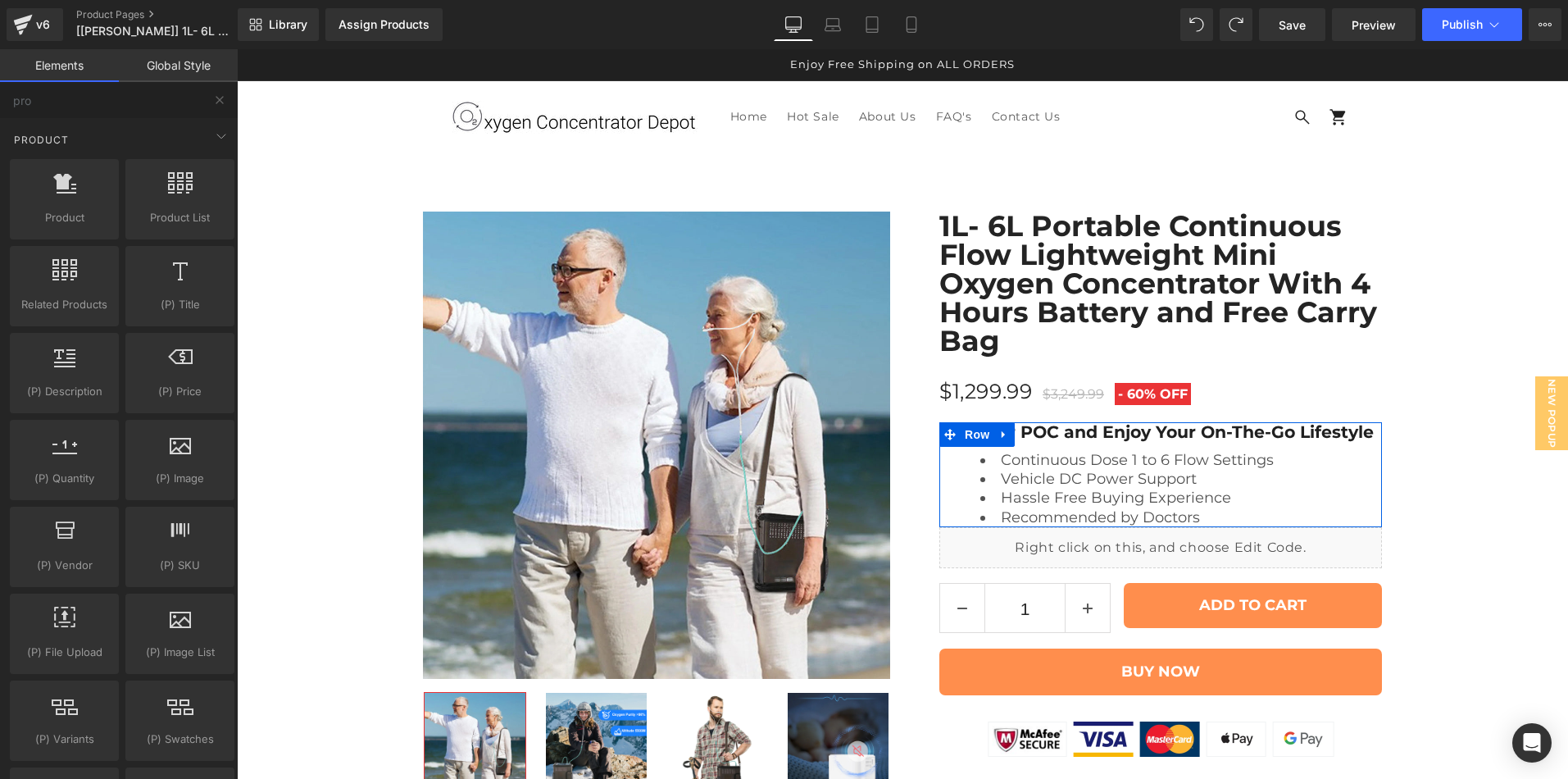
scroll to position [90, 0]
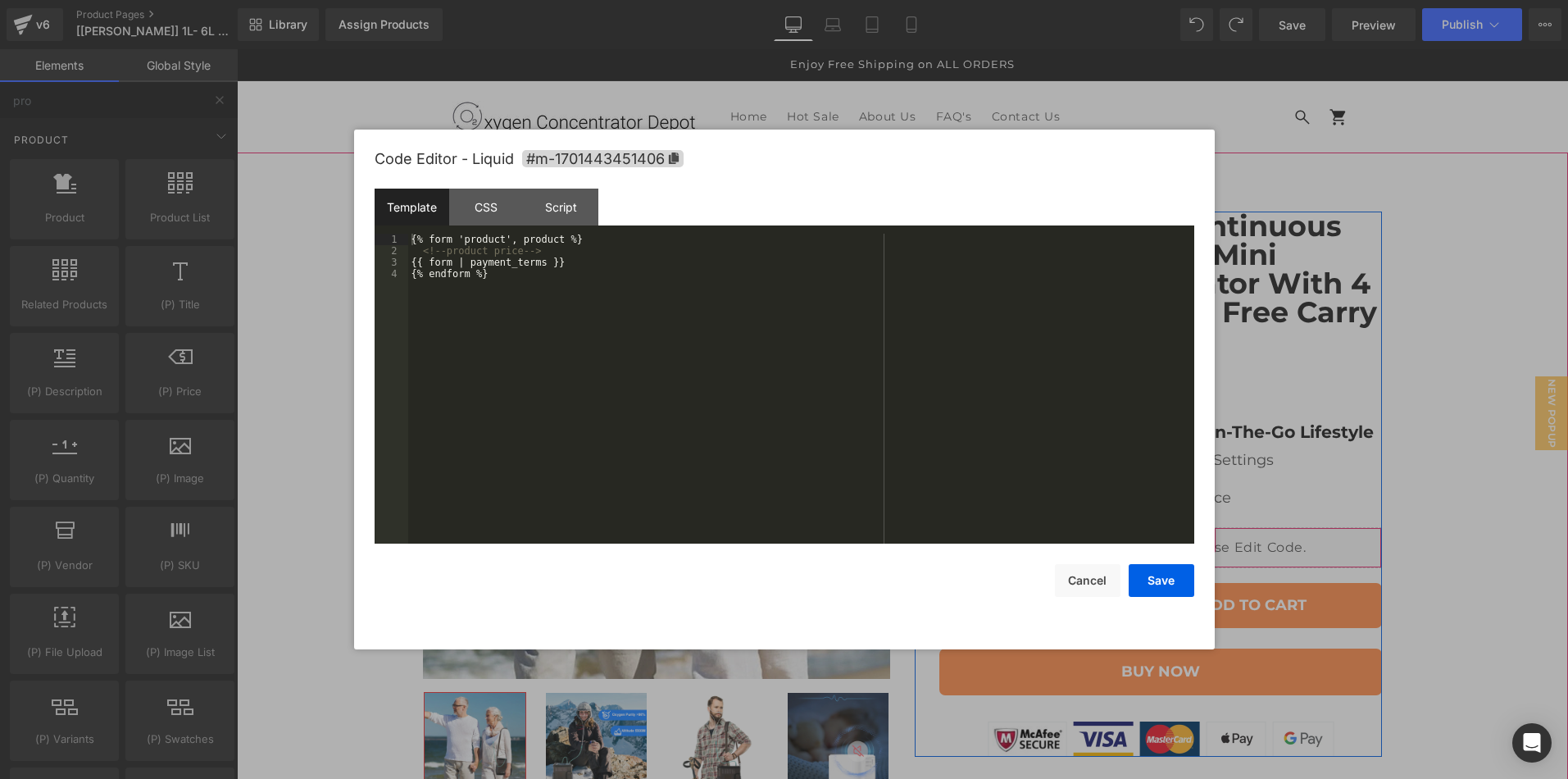
click at [1168, 527] on div "Liquid" at bounding box center [1161, 548] width 442 height 41
click at [505, 200] on div "CSS" at bounding box center [487, 208] width 75 height 37
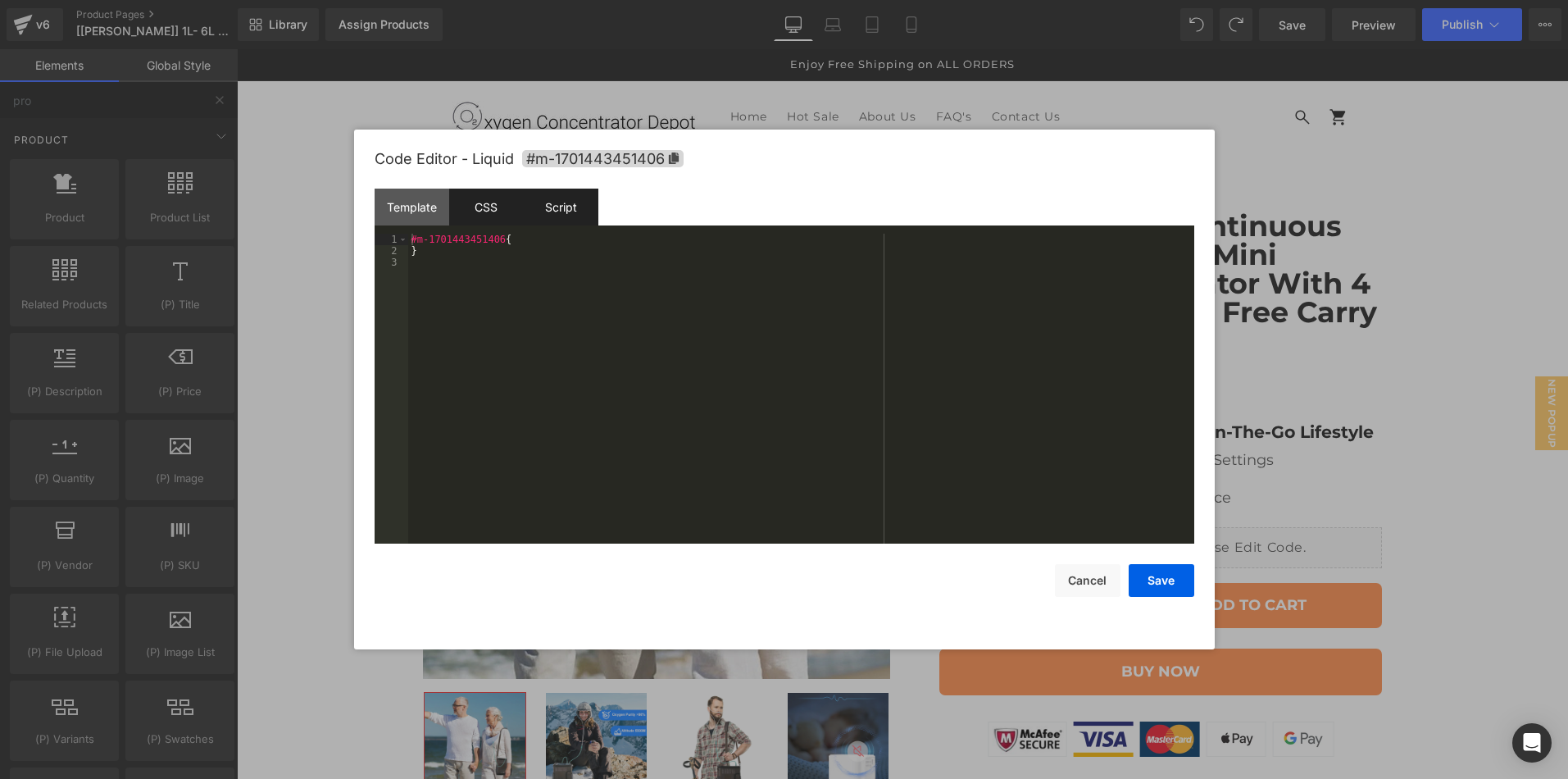
click at [594, 200] on div "Script" at bounding box center [561, 208] width 75 height 37
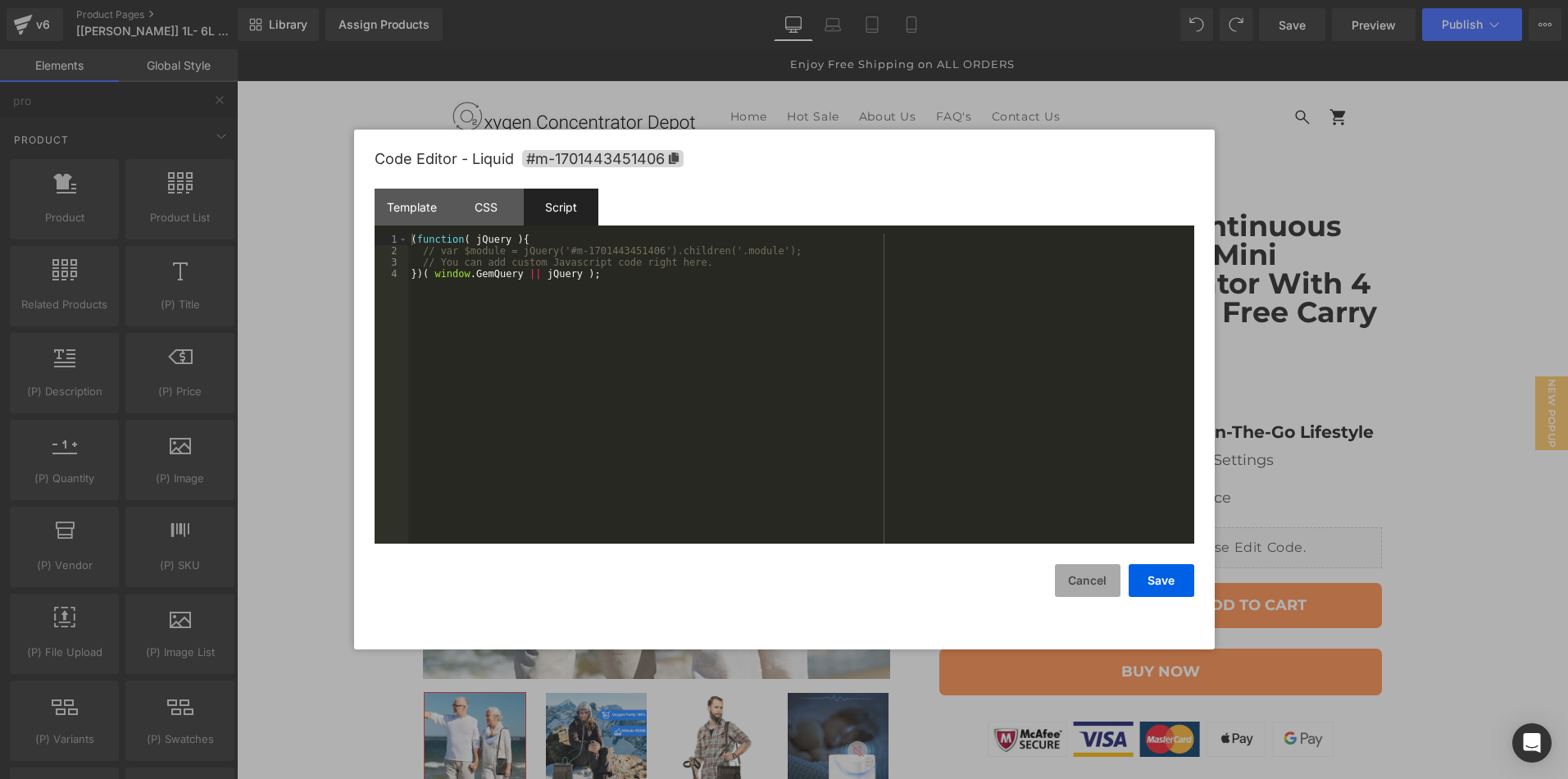
click at [1074, 572] on button "Cancel" at bounding box center [1087, 580] width 66 height 32
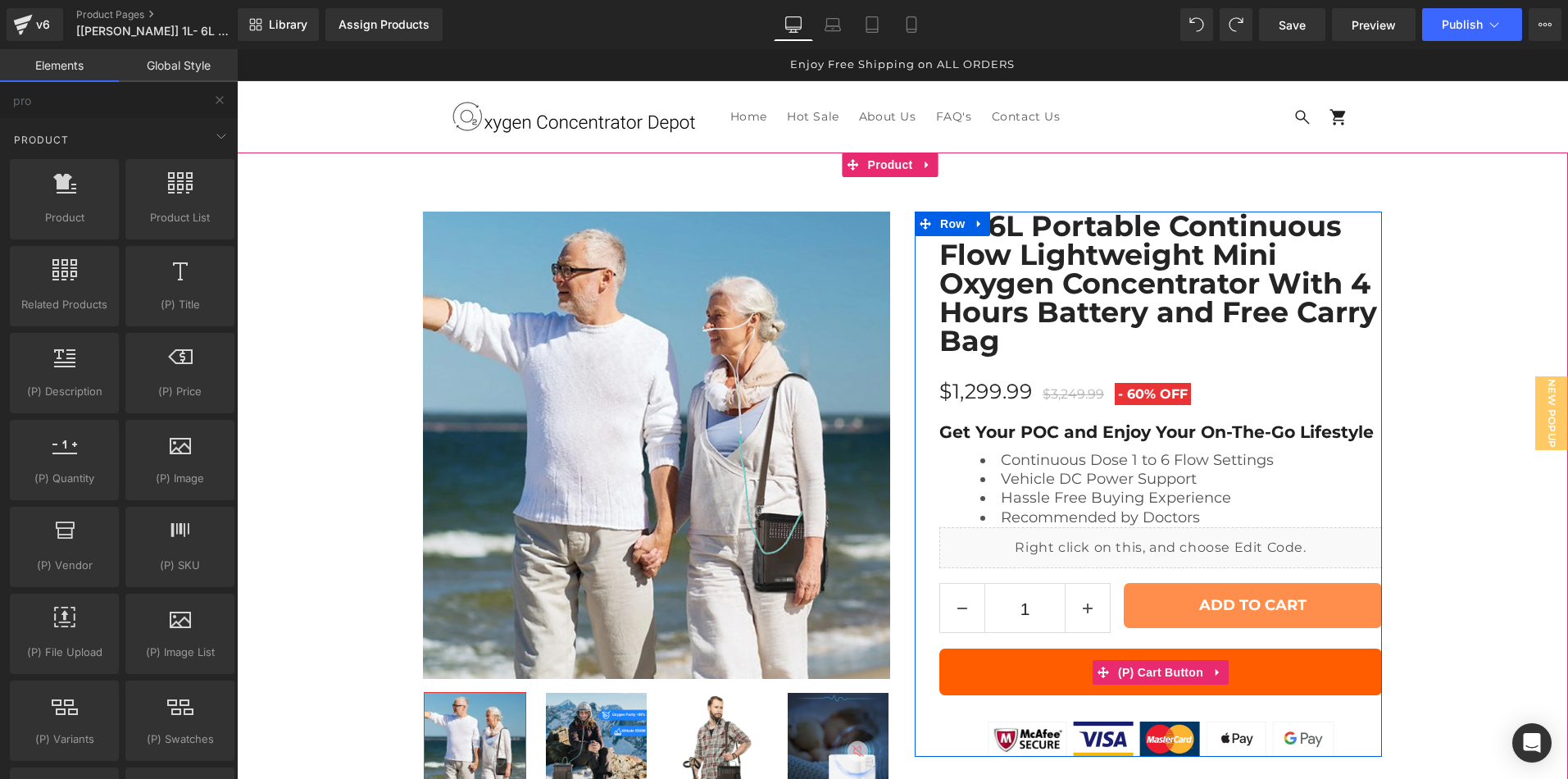
click at [1019, 649] on button "BUY NOW" at bounding box center [1161, 673] width 442 height 47
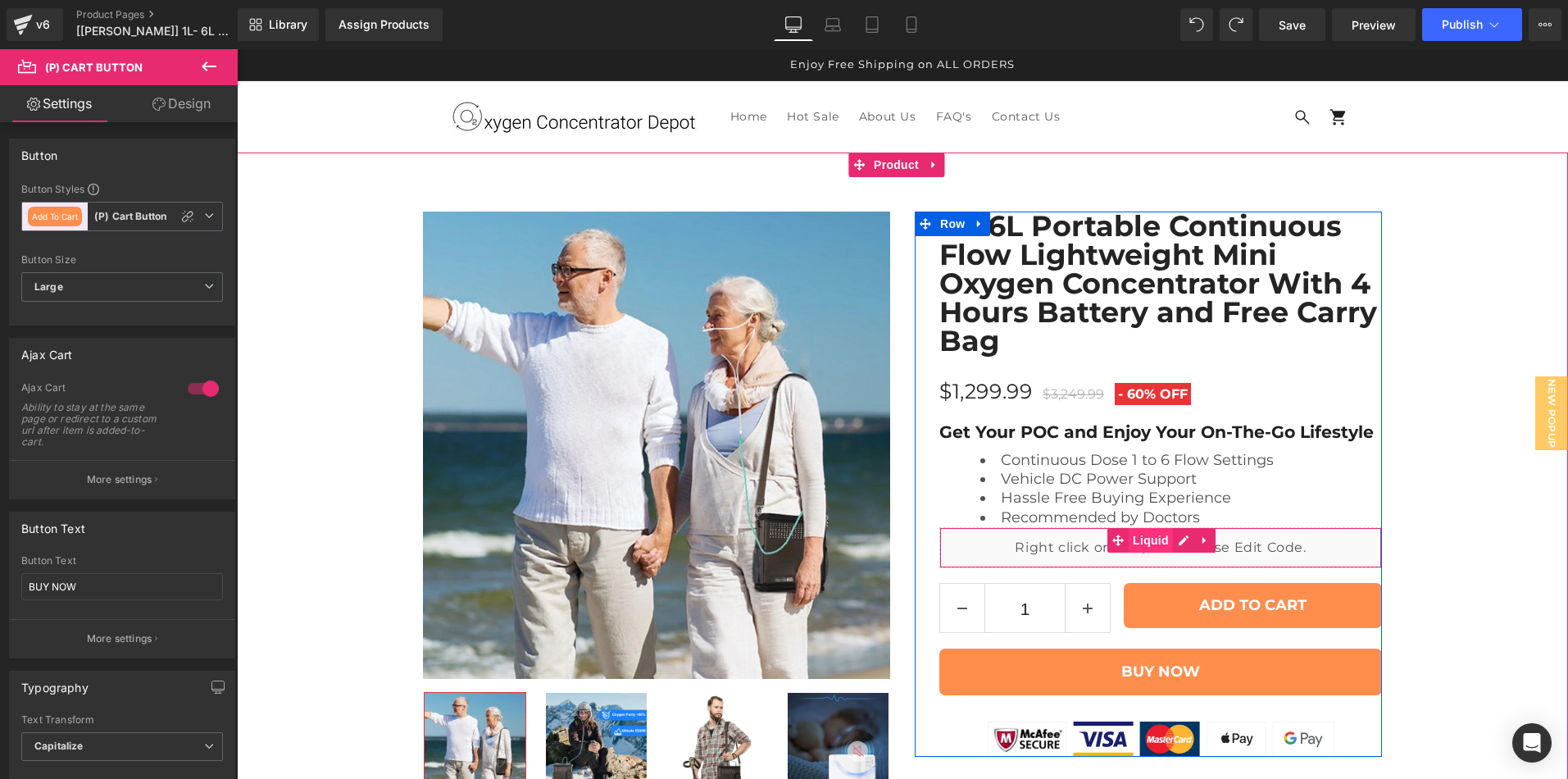
scroll to position [82, 0]
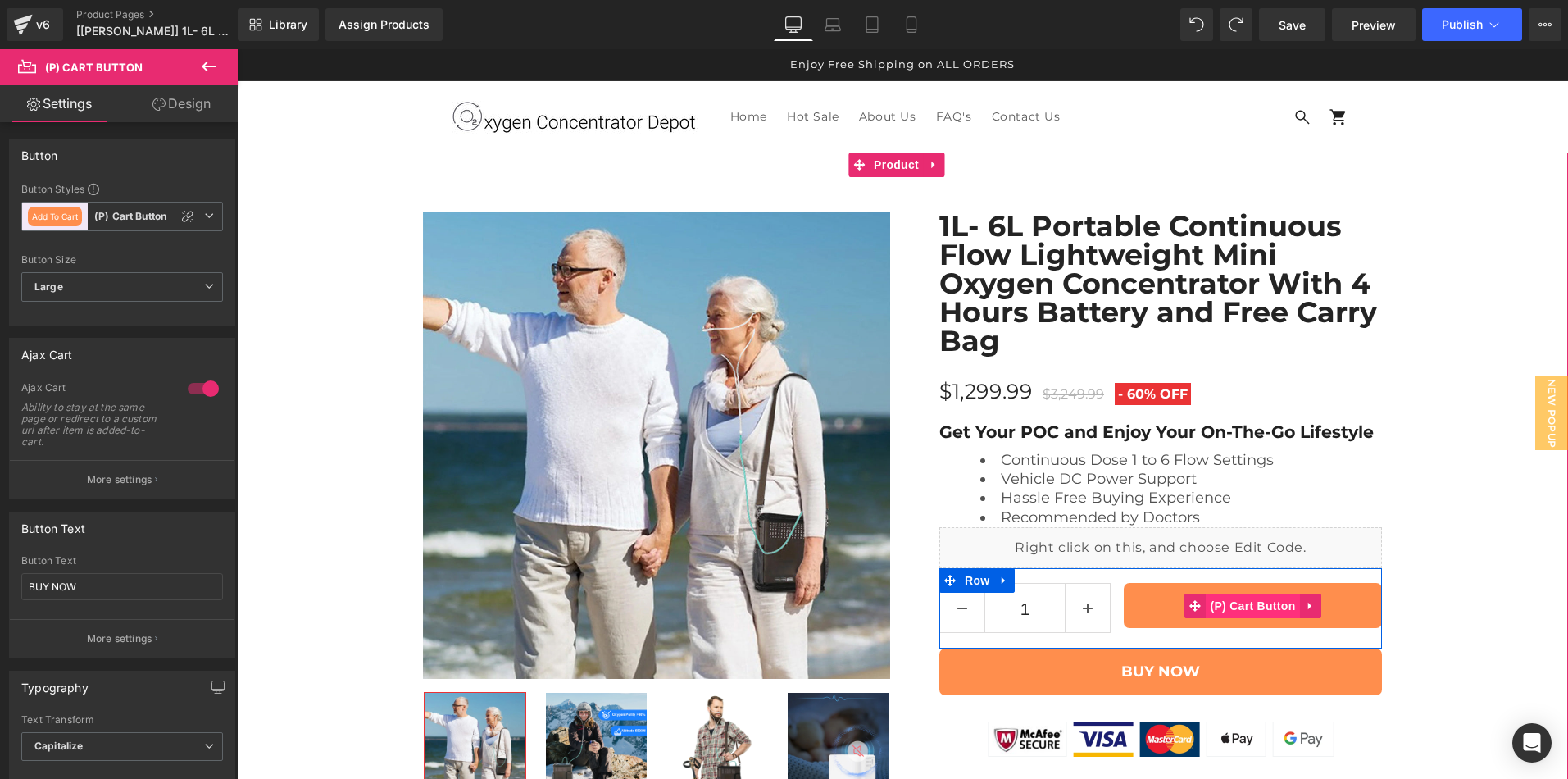
click at [1251, 594] on span "(P) Cart Button" at bounding box center [1252, 606] width 93 height 25
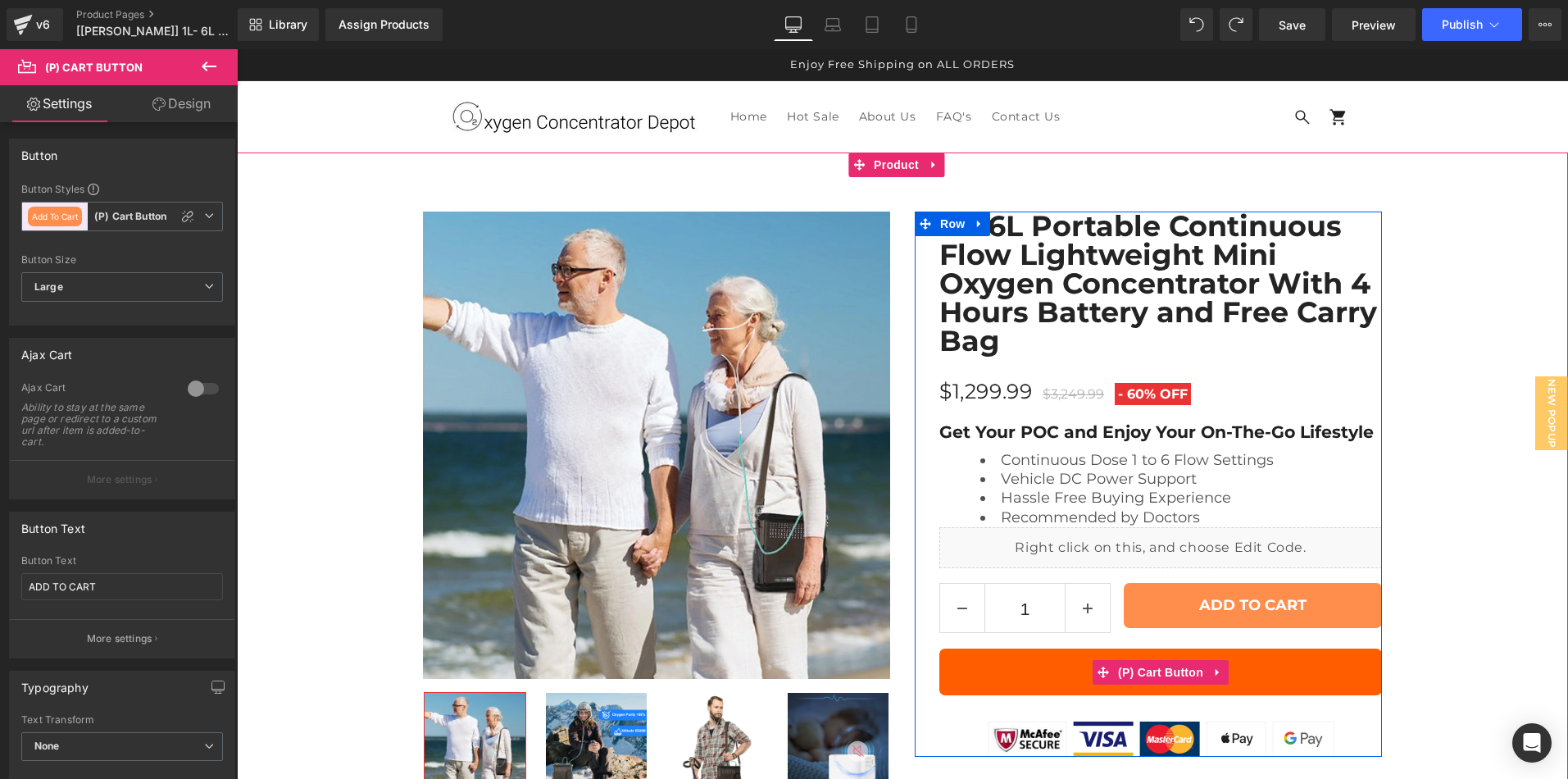
click at [1161, 660] on span "(P) Cart Button" at bounding box center [1160, 672] width 93 height 25
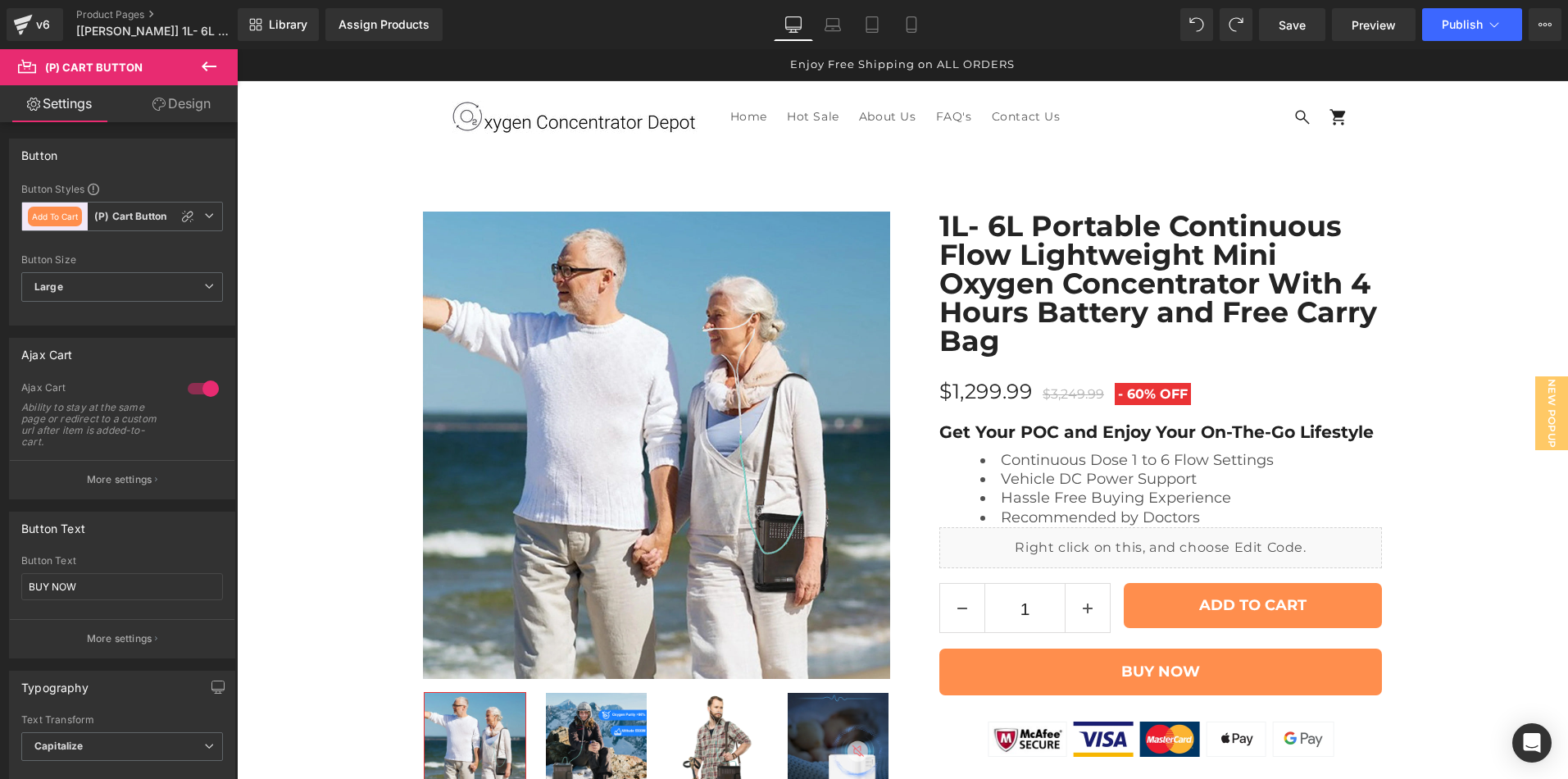
click at [203, 66] on icon at bounding box center [208, 67] width 15 height 10
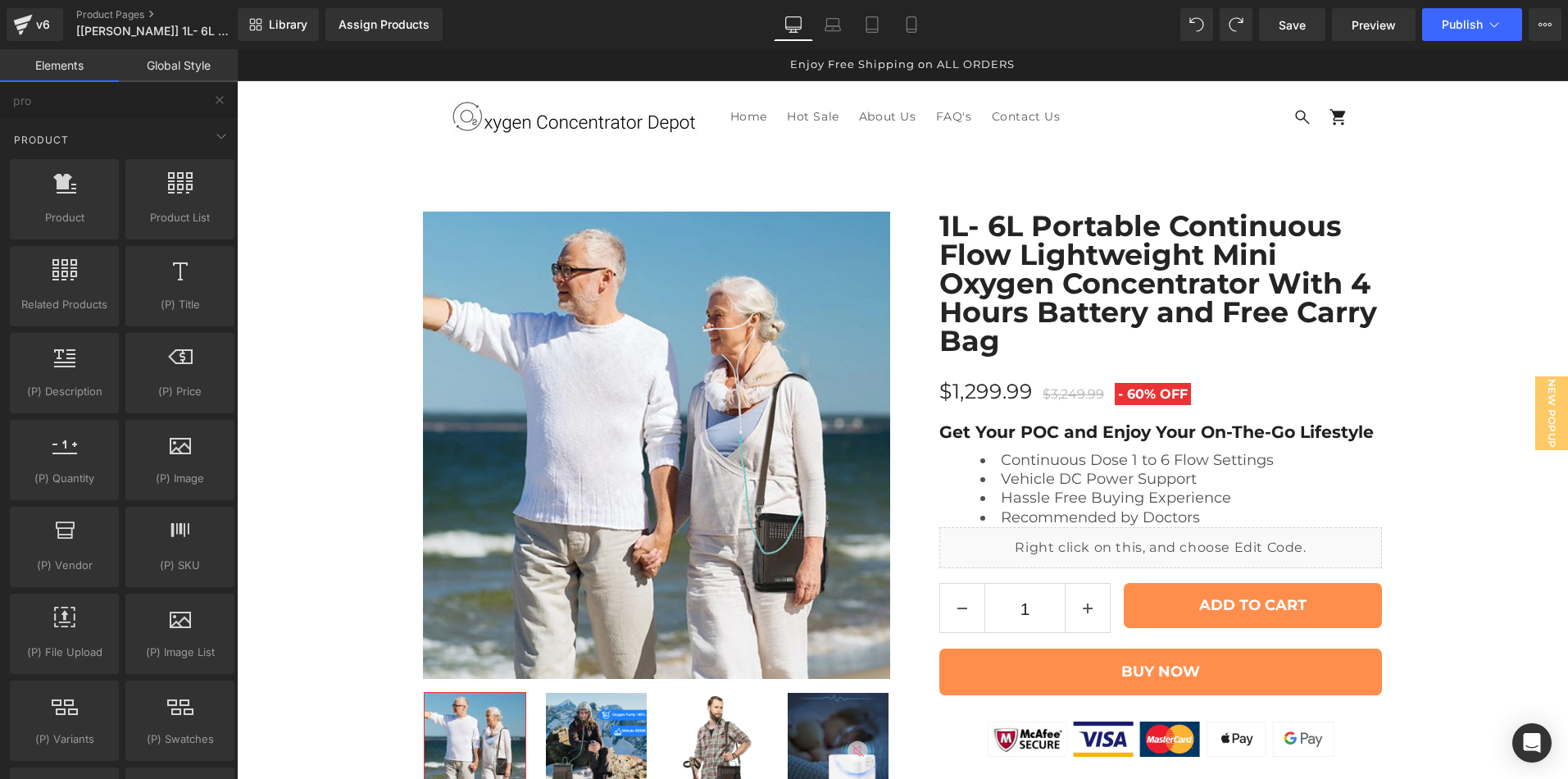
click at [88, 124] on div "Product" at bounding box center [122, 139] width 231 height 32
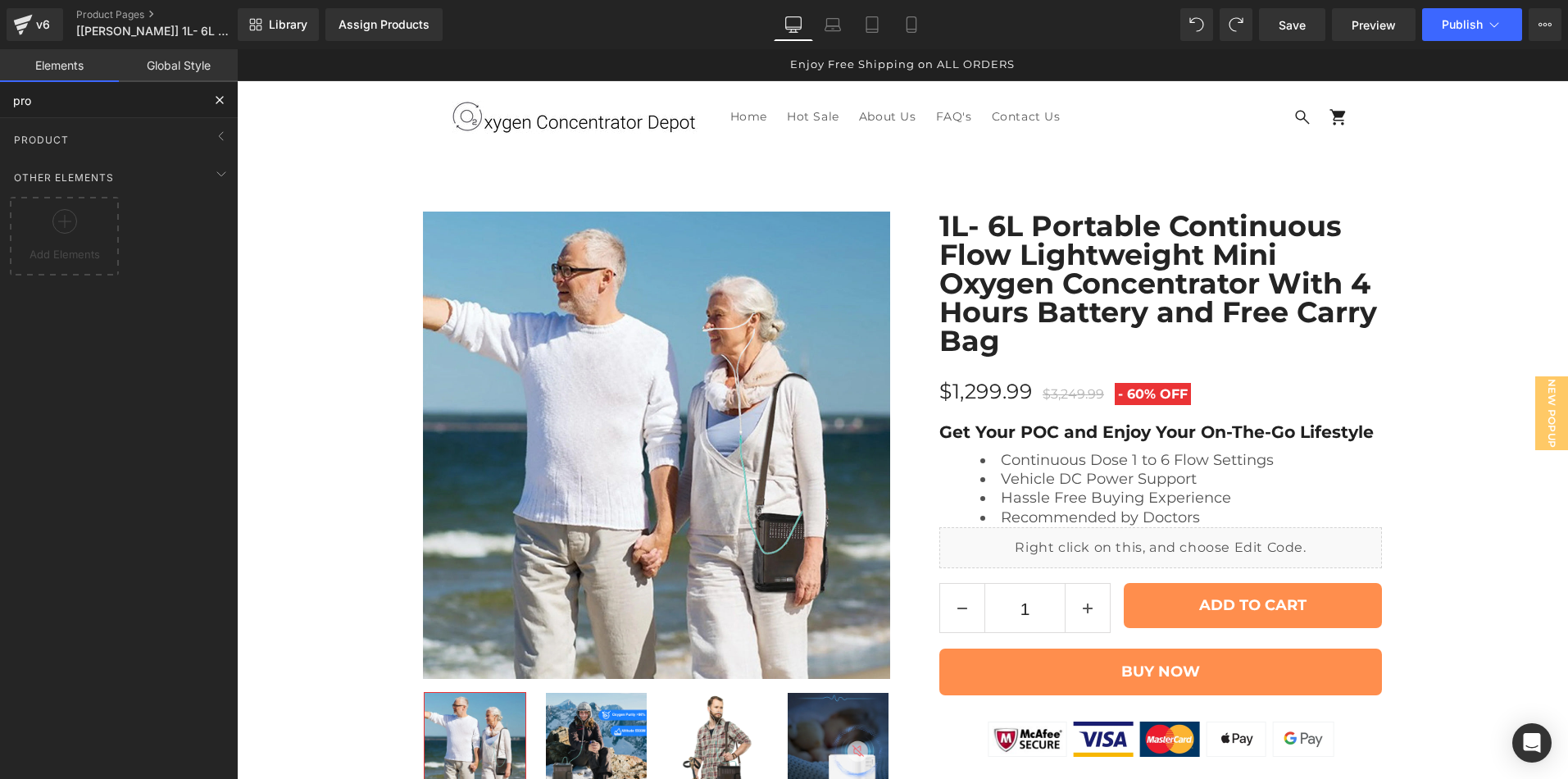
click at [75, 103] on input "pro" at bounding box center [100, 99] width 202 height 36
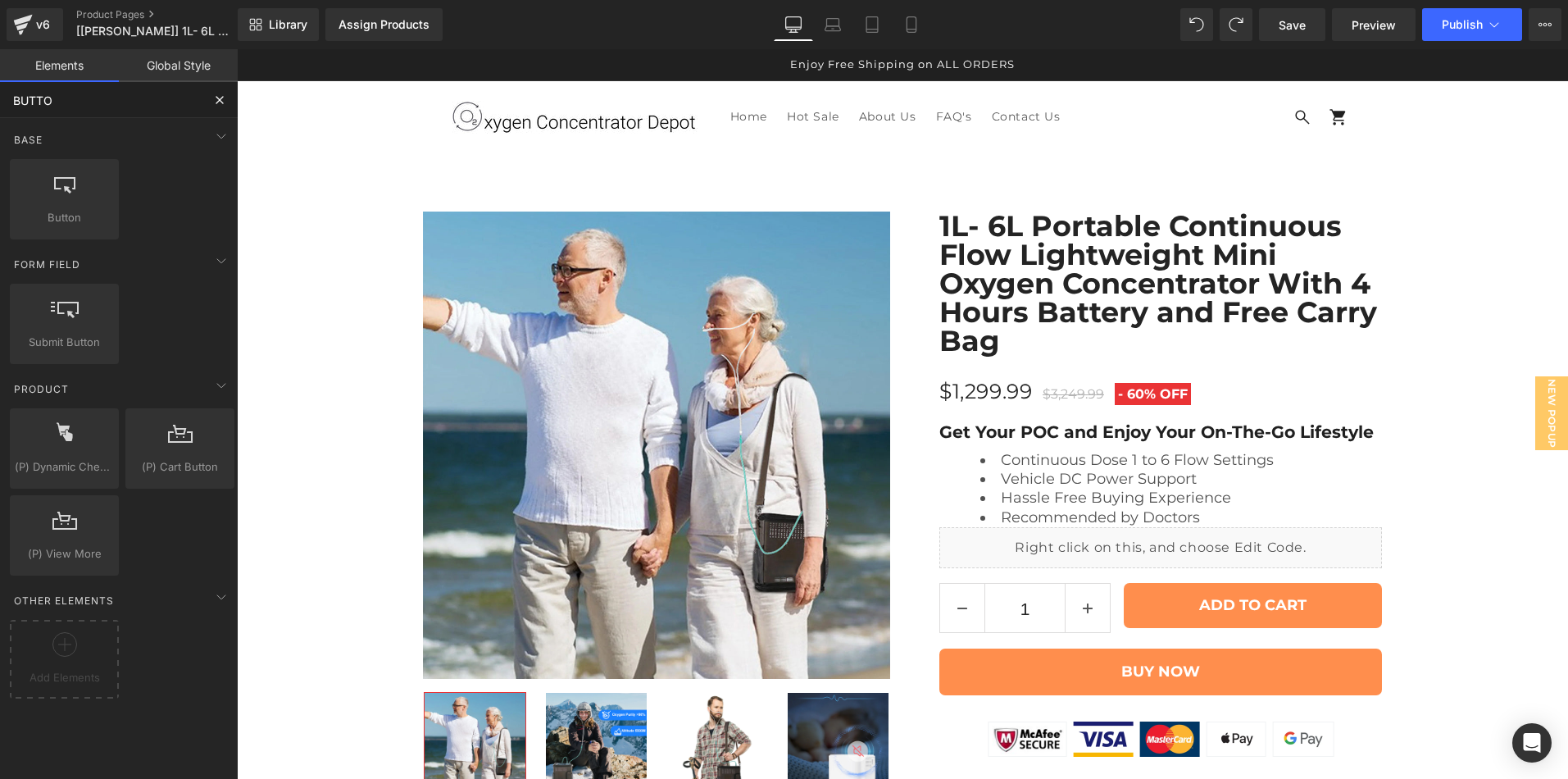
type input "BUTTON"
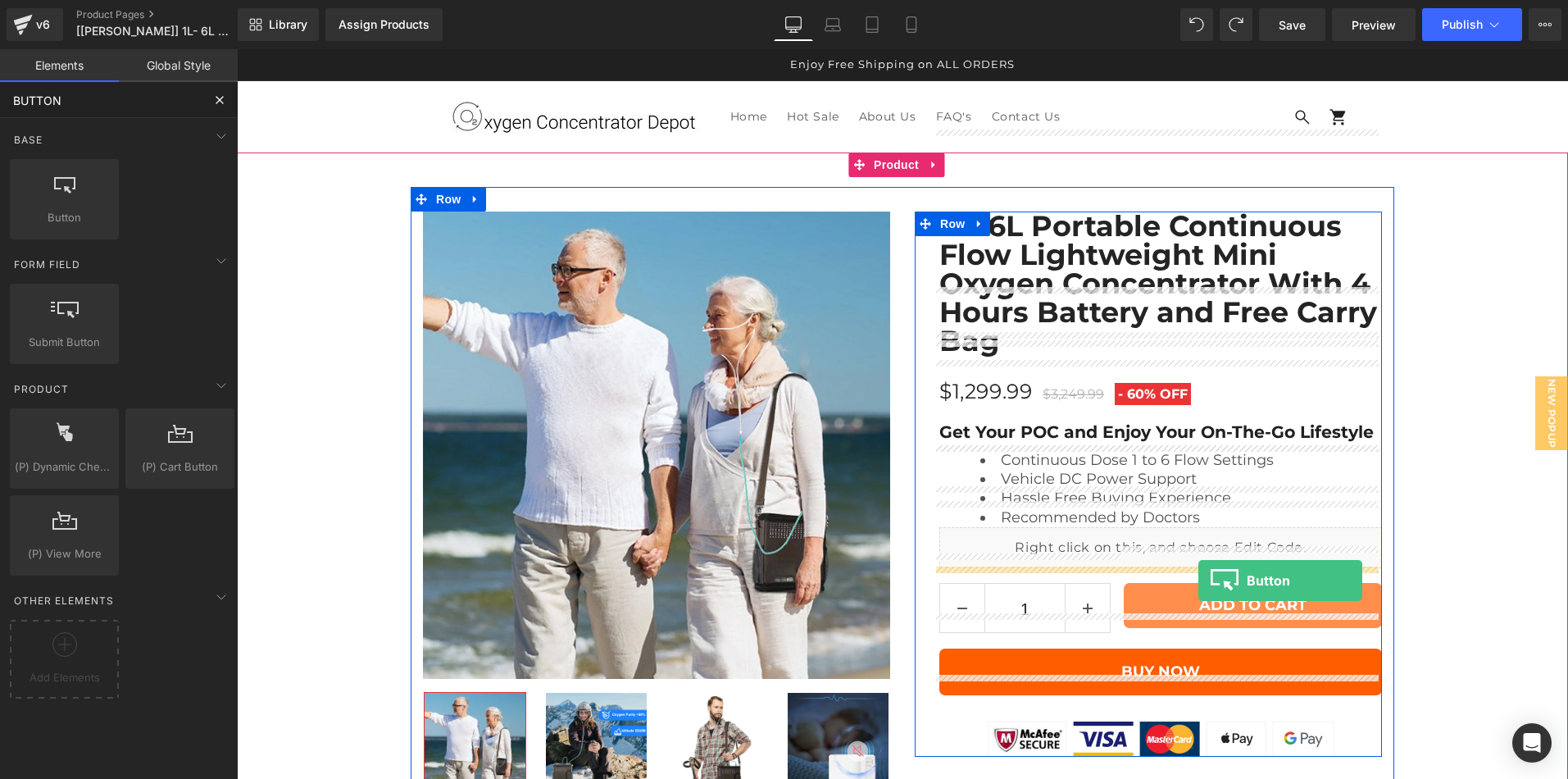
drag, startPoint x: 354, startPoint y: 268, endPoint x: 1198, endPoint y: 580, distance: 899.8
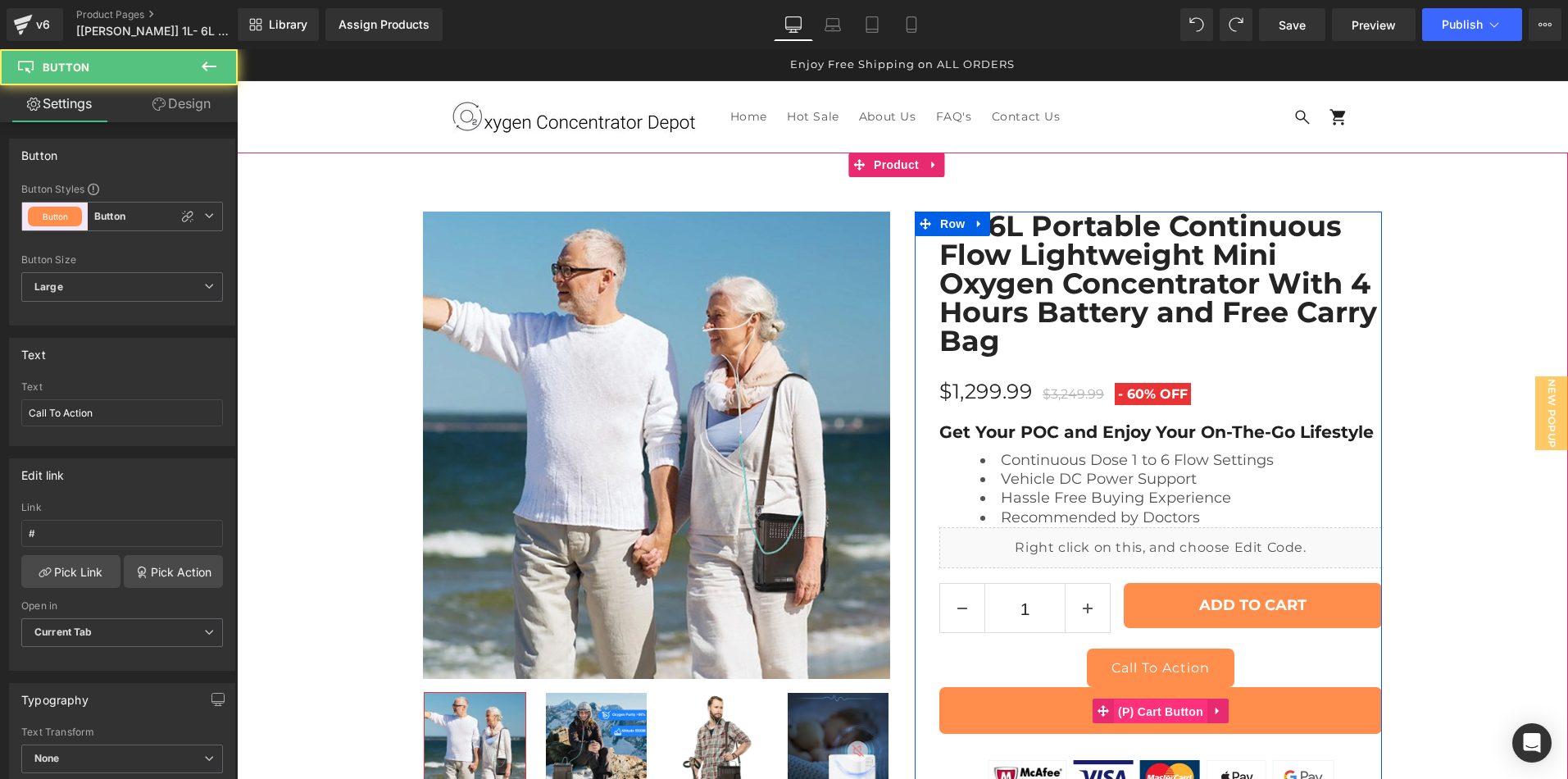
click at [1148, 688] on div "BUY NOW (P) Cart Button" at bounding box center [1161, 711] width 442 height 47
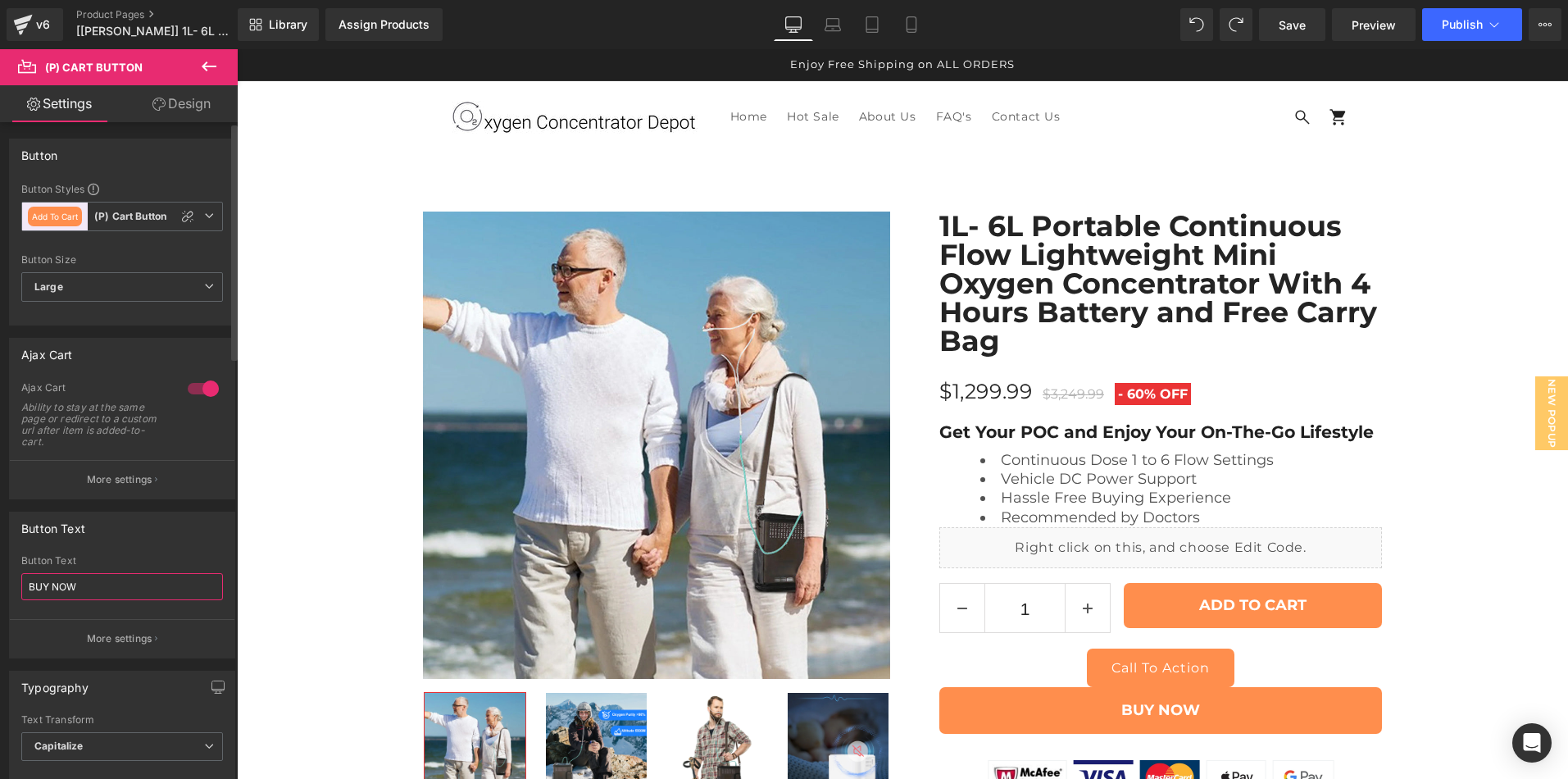
click at [133, 578] on input "BUY NOW" at bounding box center [122, 587] width 202 height 28
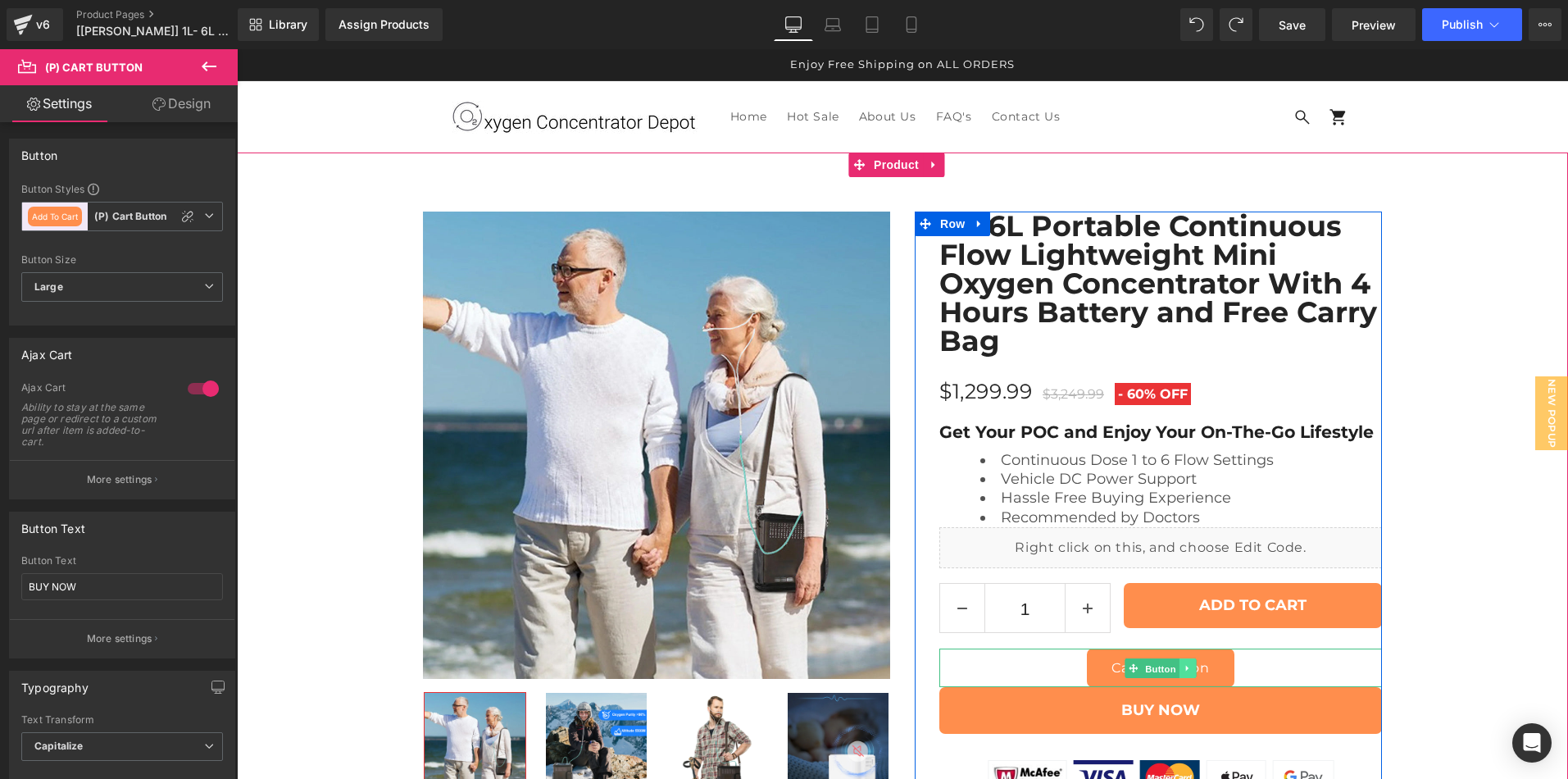
click at [1171, 659] on span "Button" at bounding box center [1161, 669] width 37 height 20
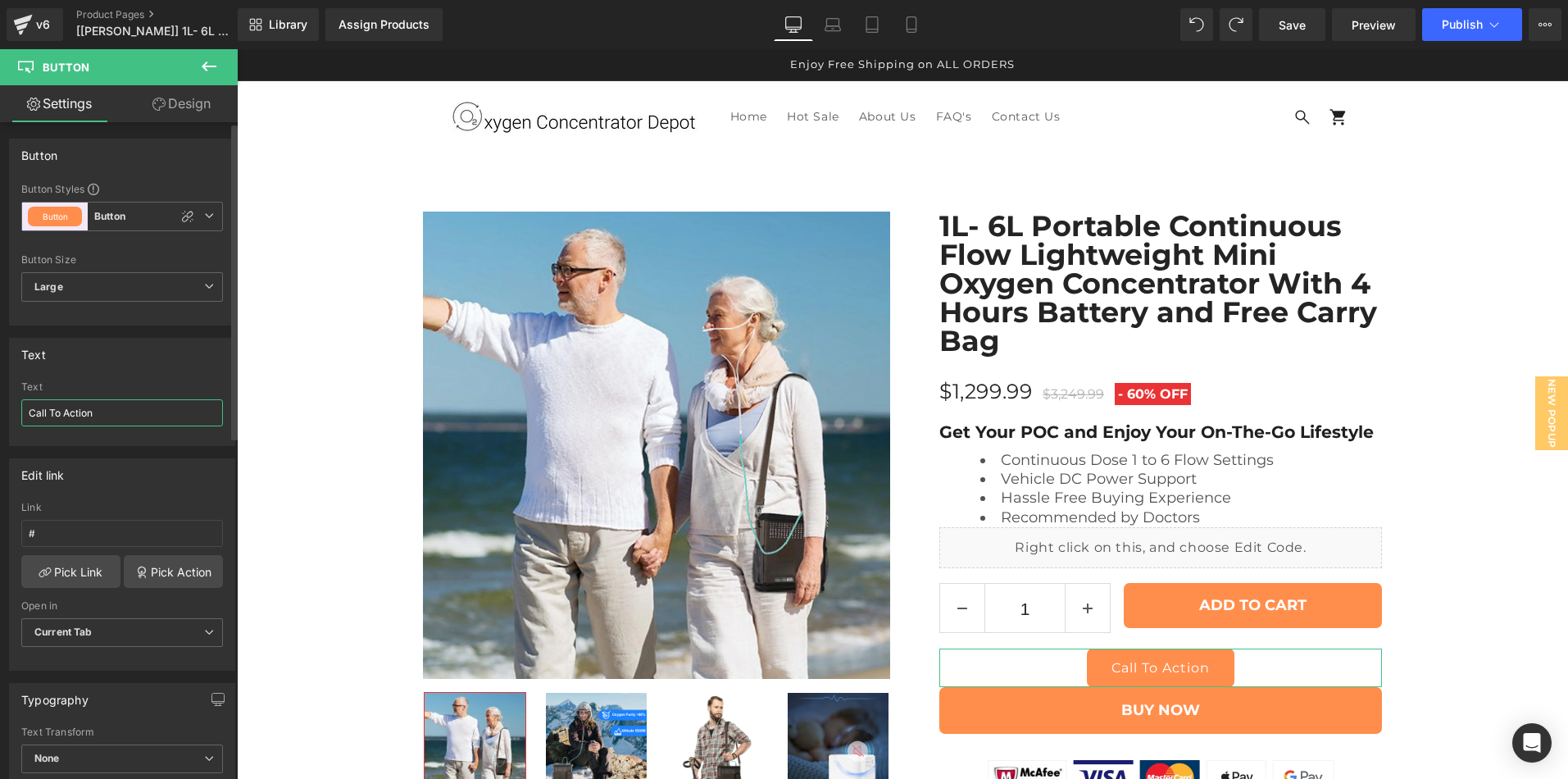
click at [109, 422] on input "Call To Action" at bounding box center [122, 413] width 202 height 28
type input "a"
type input "â"
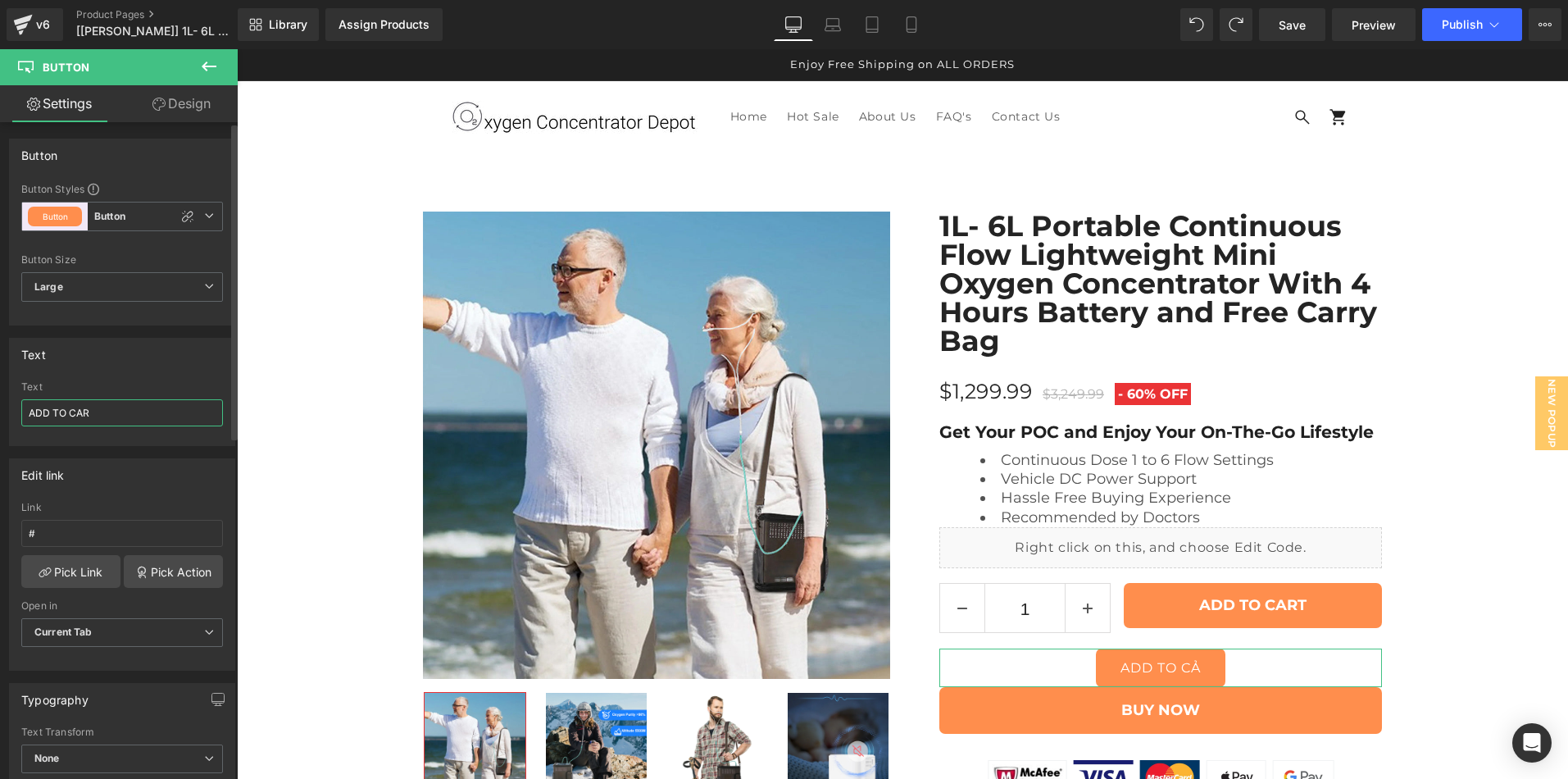
type input "ADD TO CART"
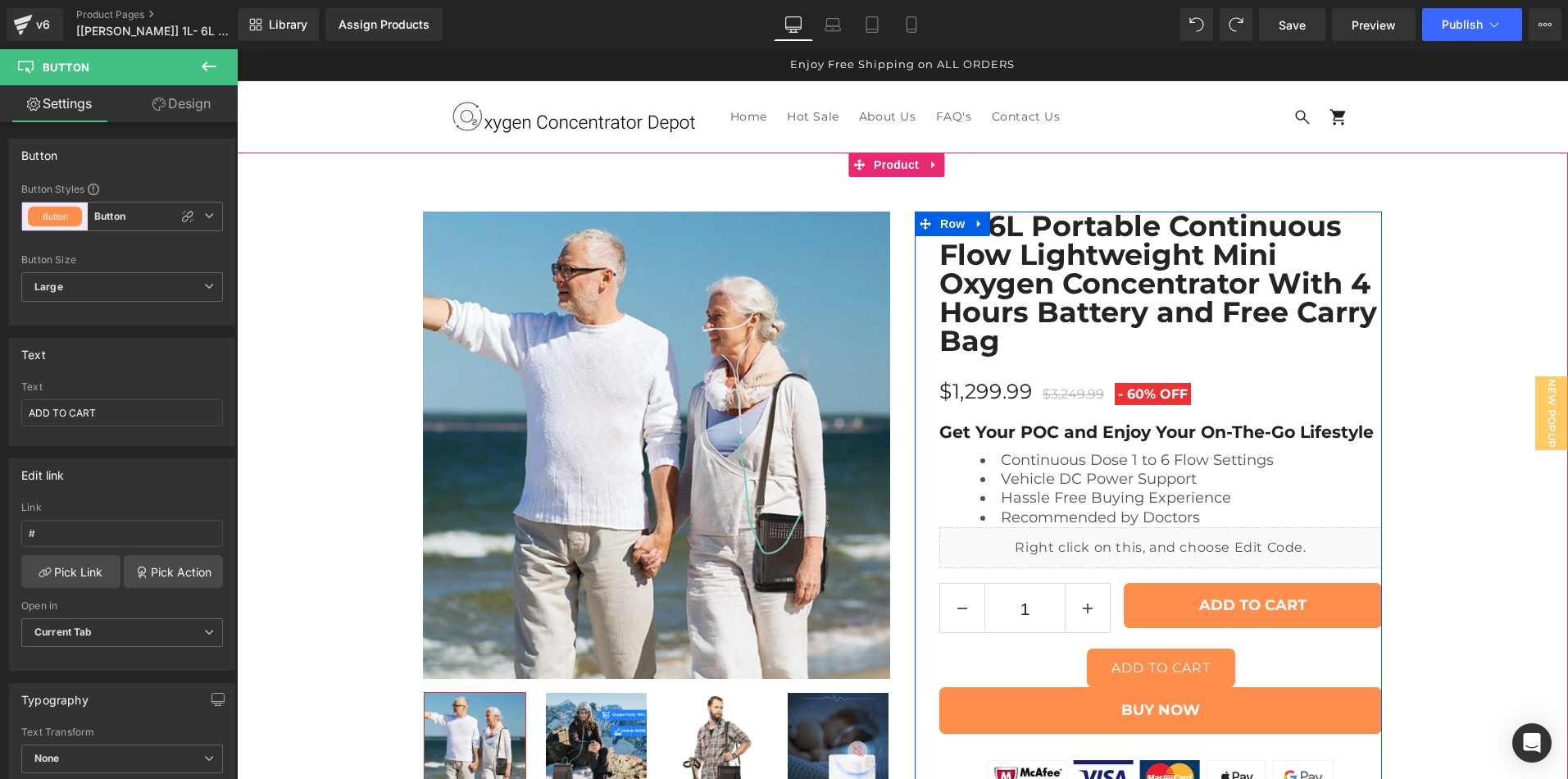
drag, startPoint x: 1468, startPoint y: 590, endPoint x: 1449, endPoint y: 592, distance: 19.1
click at [1469, 590] on div "Best Seller (P) Image Row" at bounding box center [902, 496] width 1331 height 618
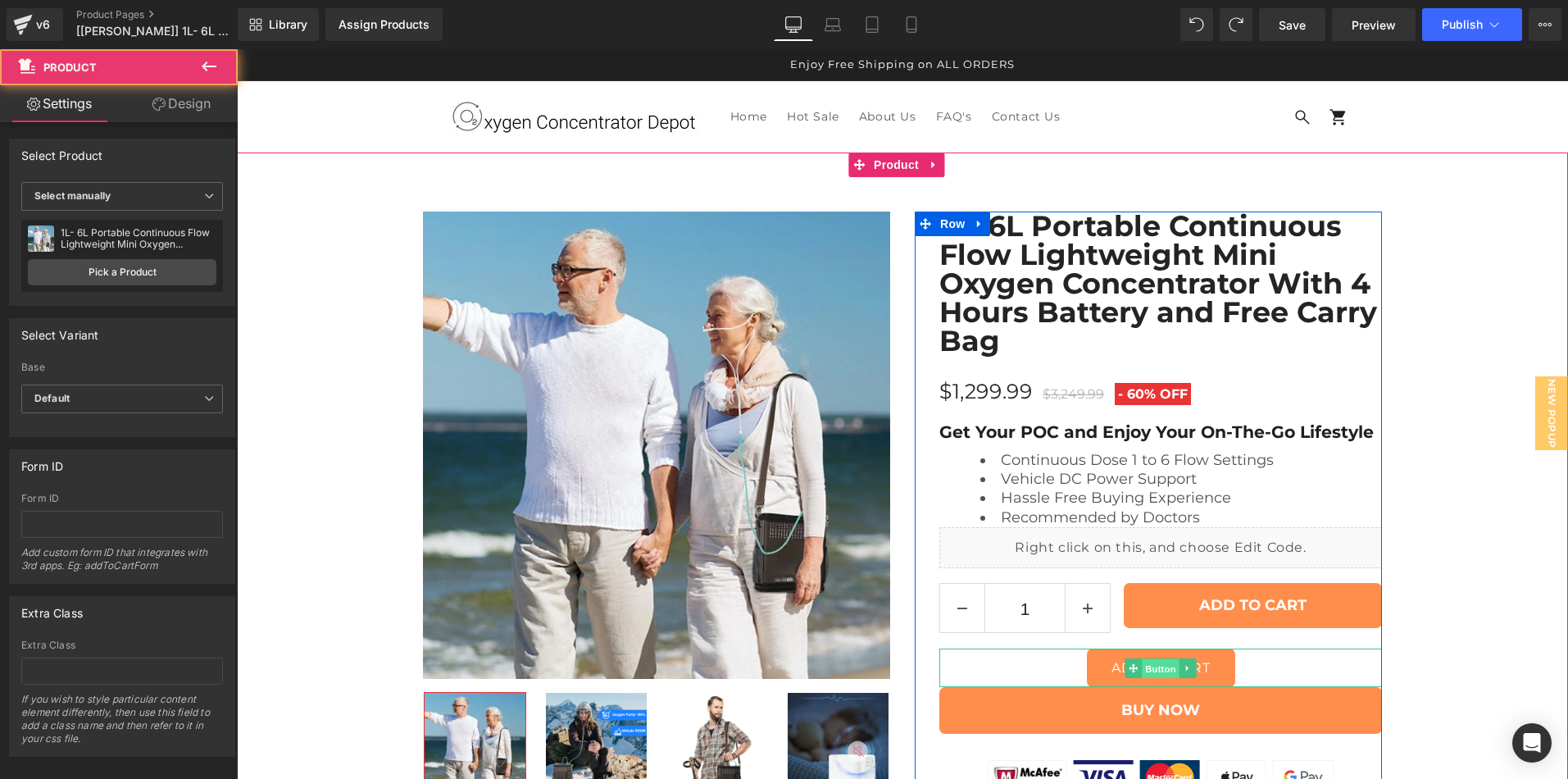
click at [1164, 659] on span "Button" at bounding box center [1161, 669] width 37 height 20
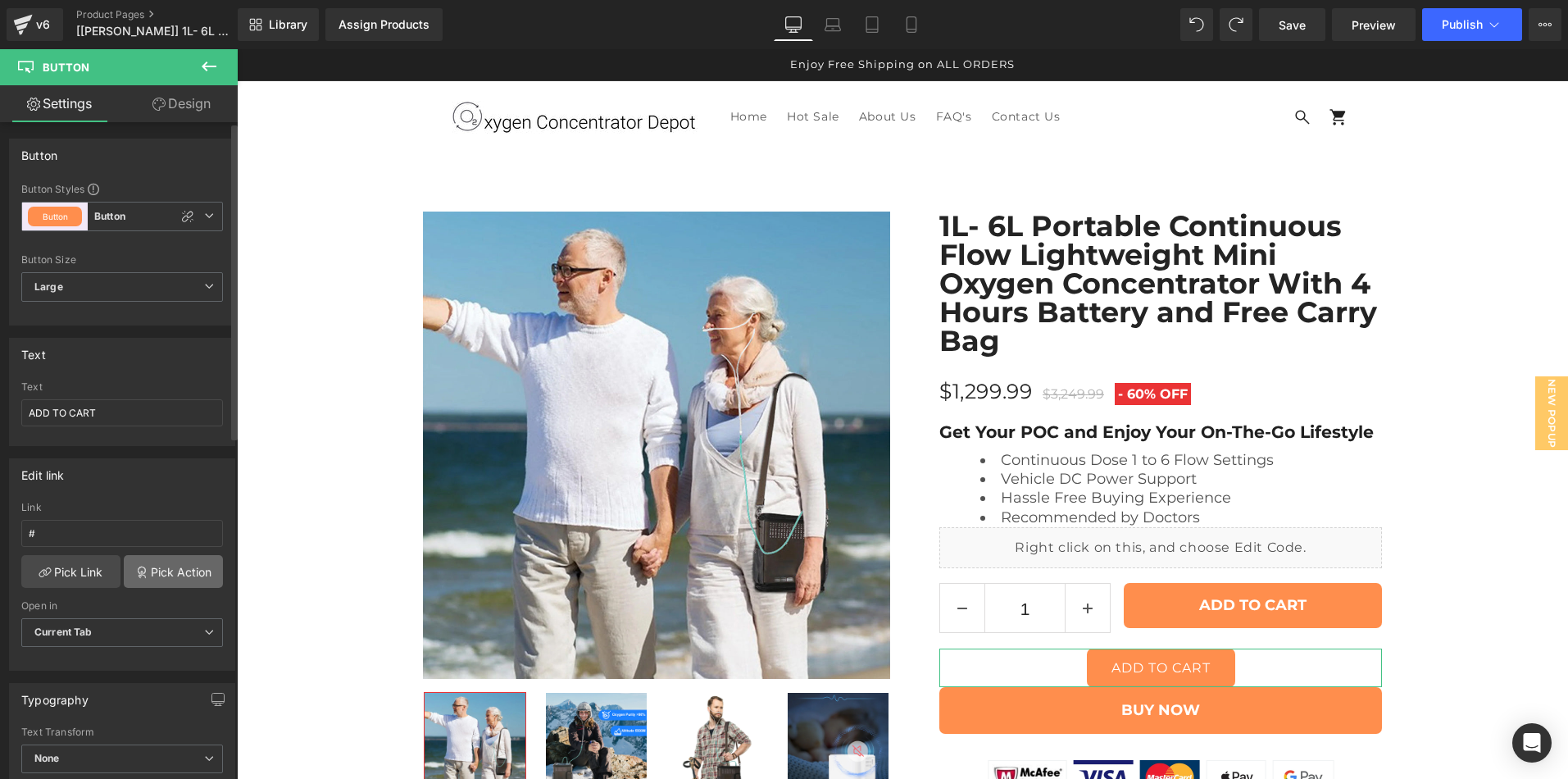
click at [158, 573] on link "Pick Action" at bounding box center [173, 570] width 99 height 32
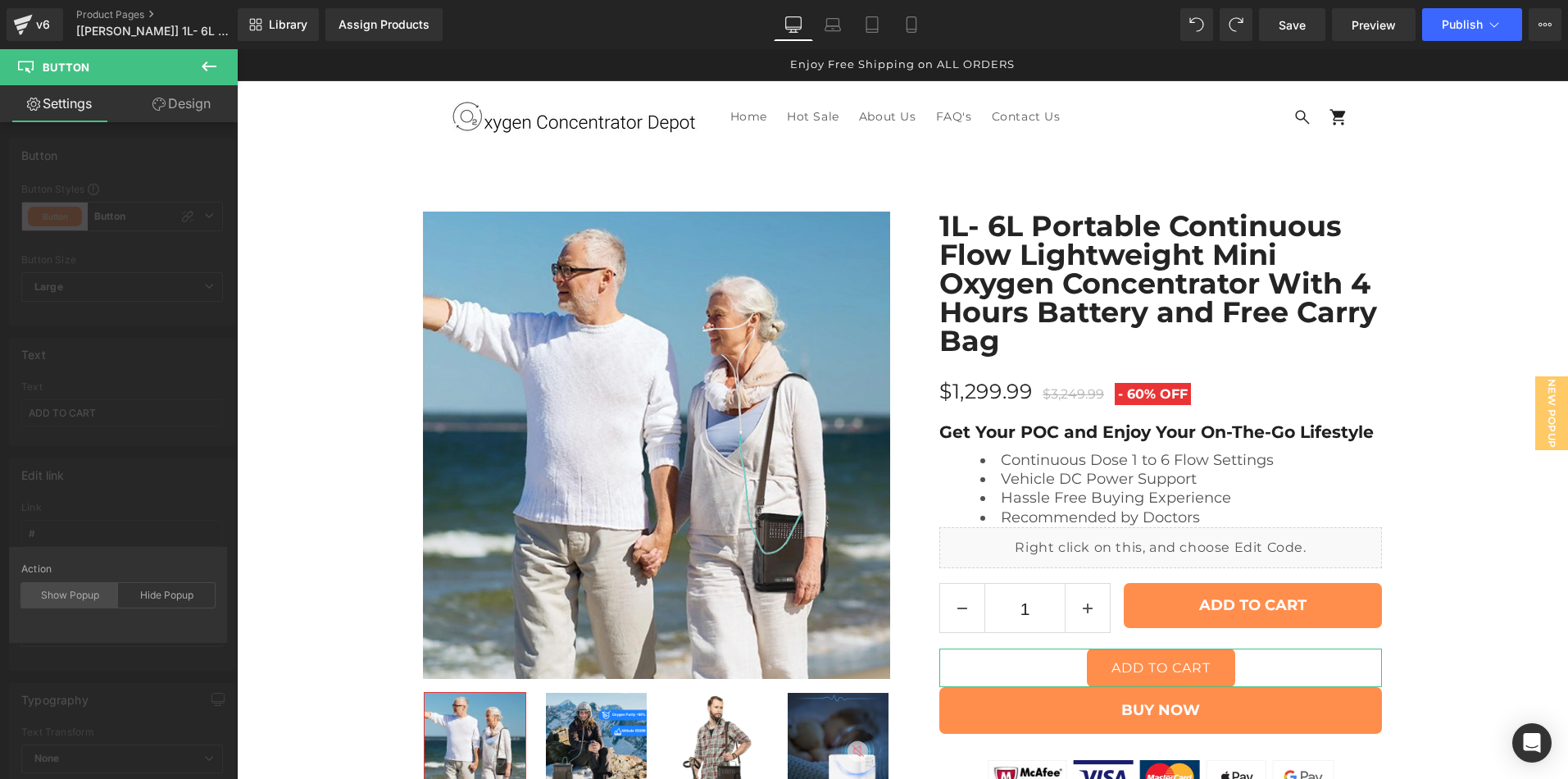
click at [91, 602] on div "Show Popup" at bounding box center [70, 595] width 96 height 25
click at [137, 674] on div "New Popup" at bounding box center [118, 674] width 177 height 32
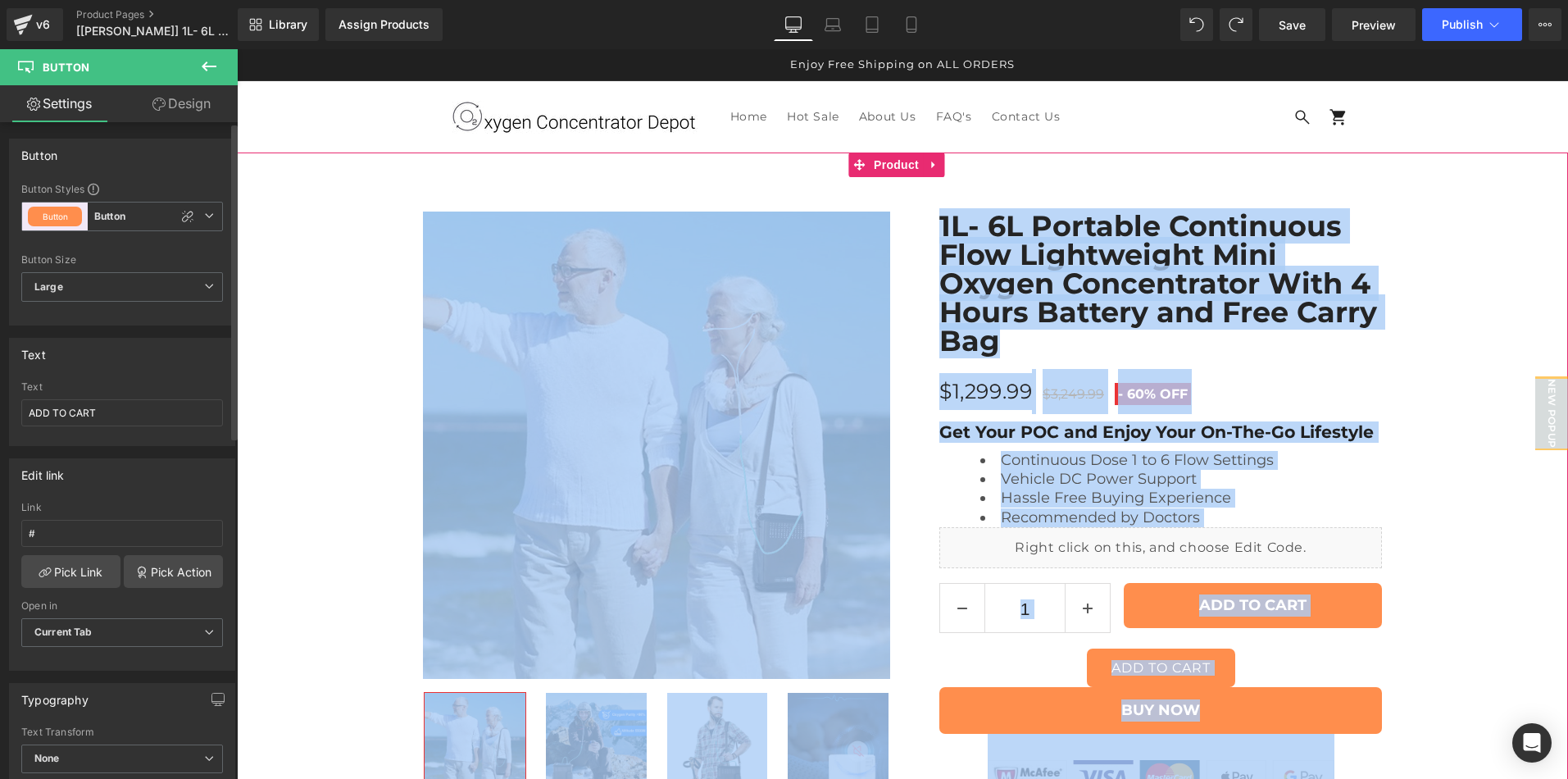
click at [1447, 515] on div "Best Seller (P) Image Row" at bounding box center [902, 496] width 1331 height 618
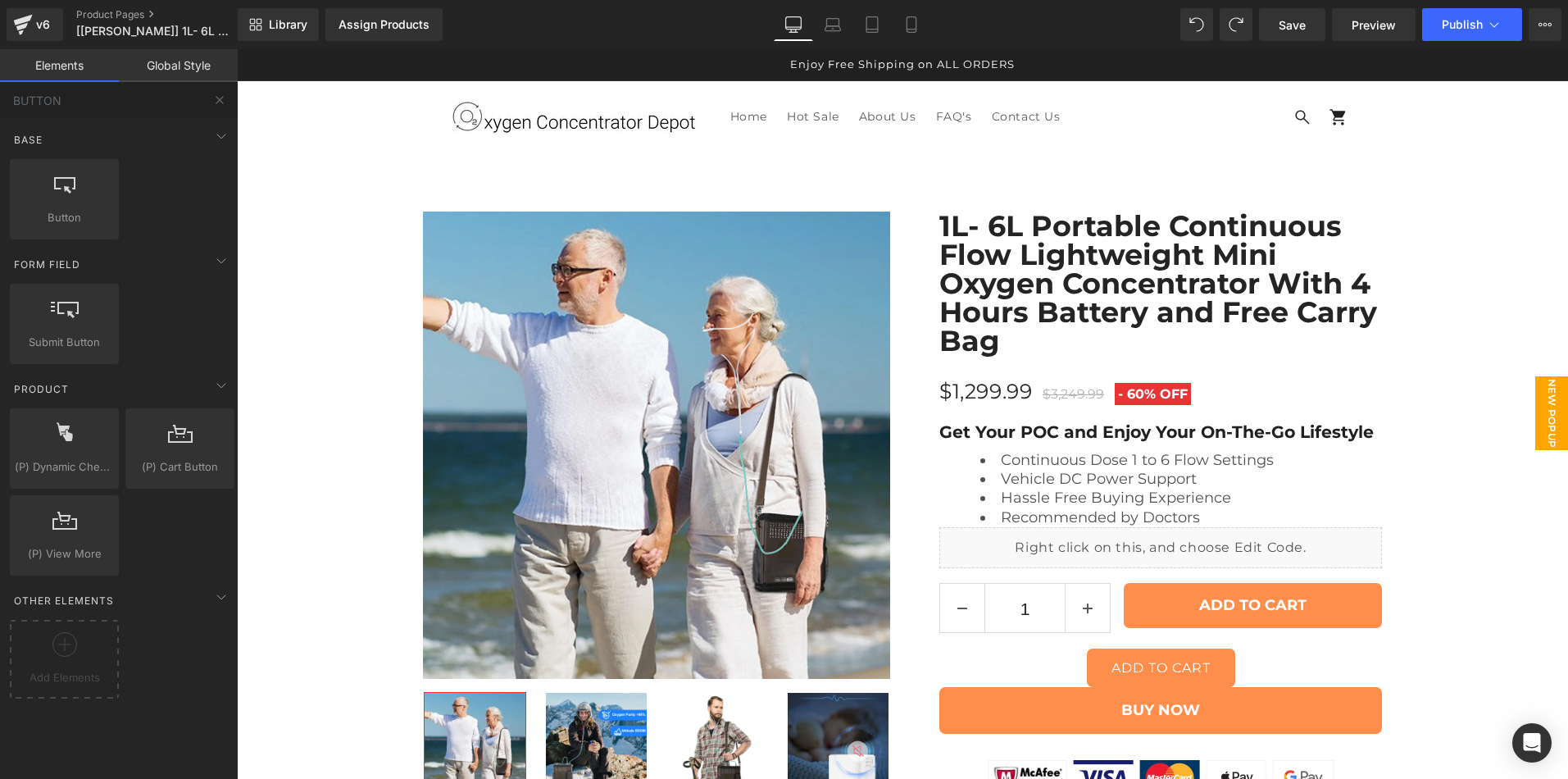
click at [1550, 417] on span "New Popup" at bounding box center [1551, 413] width 32 height 74
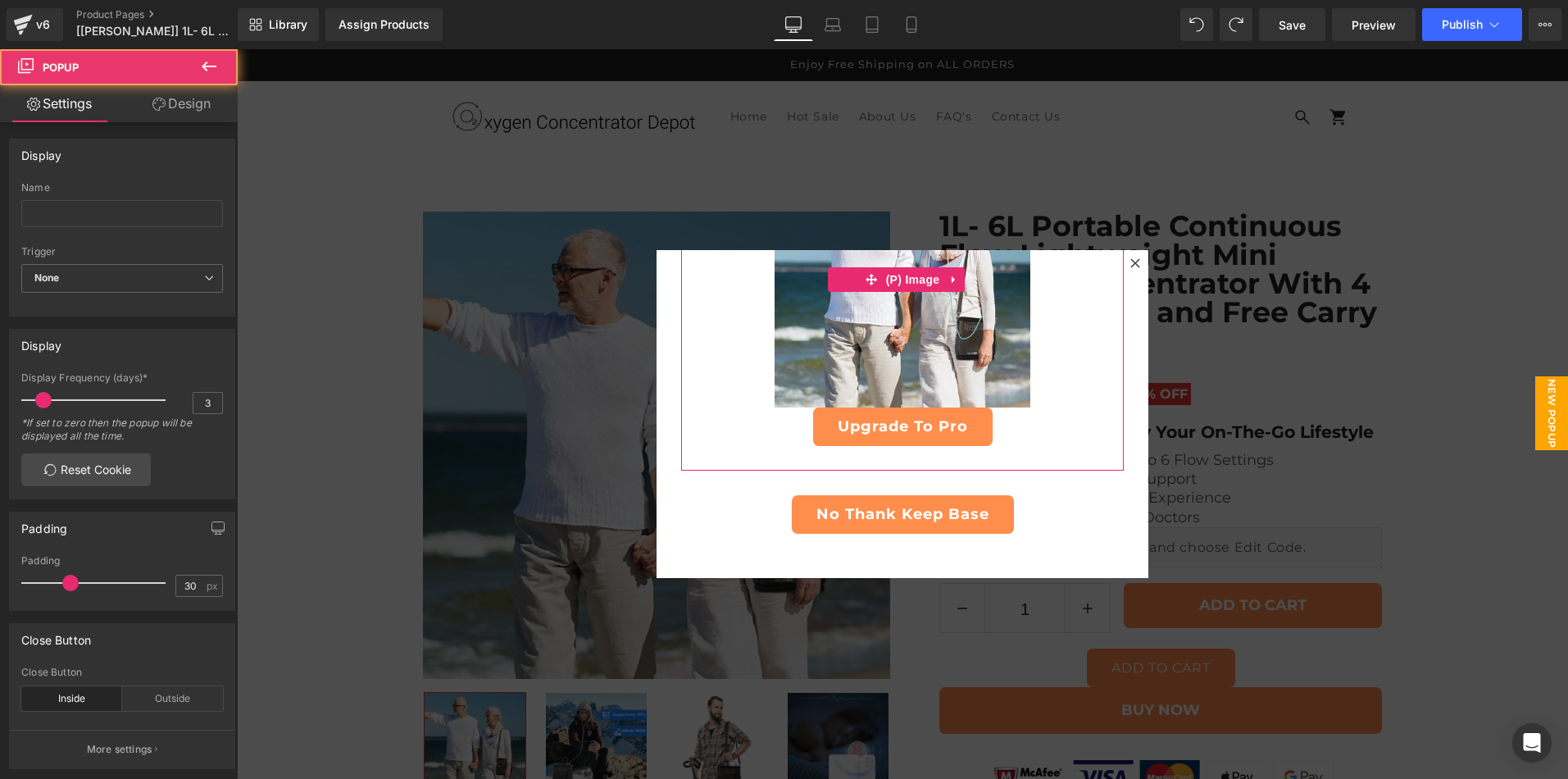
click at [1043, 398] on div "Sale Off" at bounding box center [902, 279] width 427 height 256
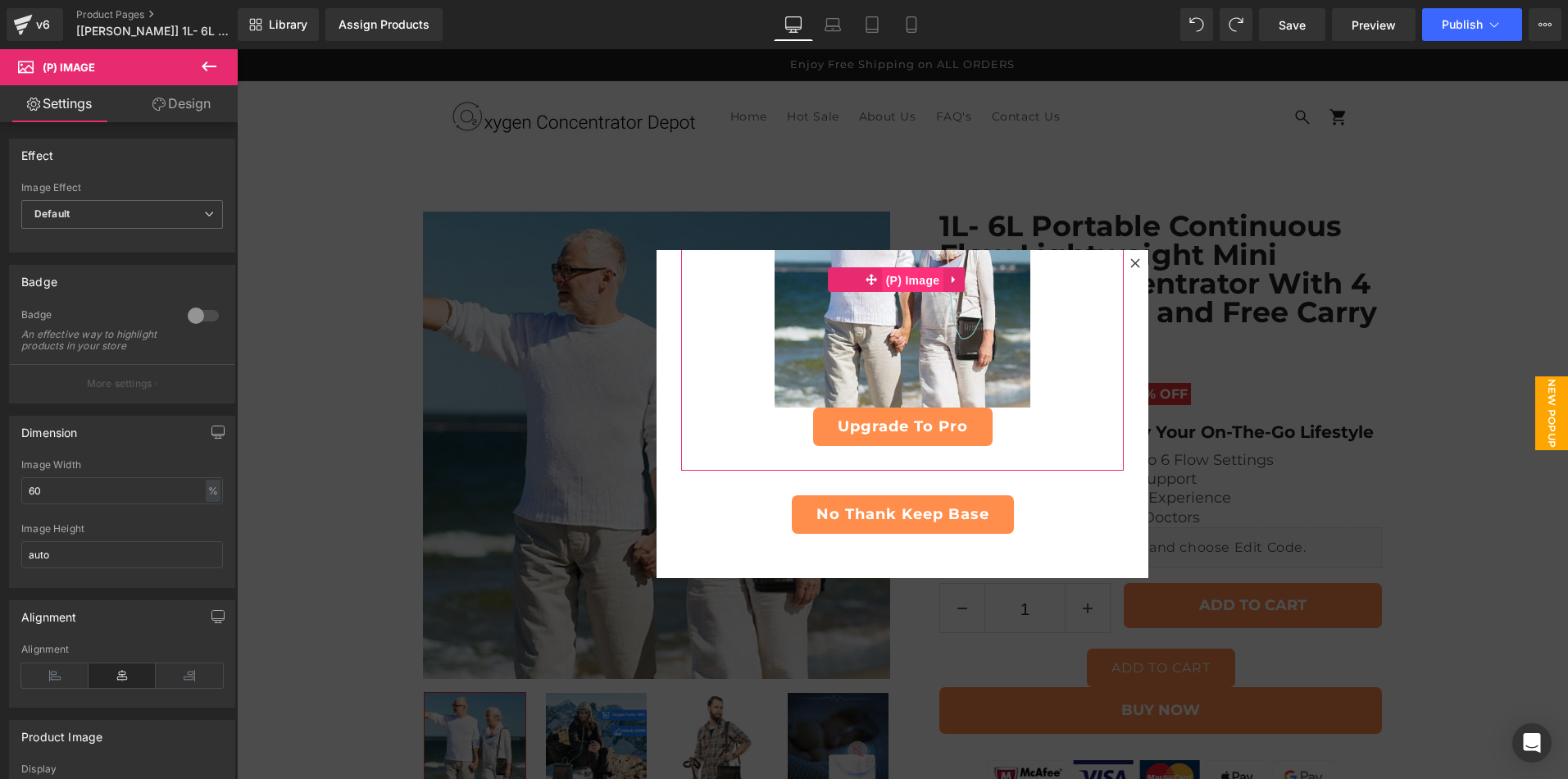
click at [900, 284] on ul "(P) Image" at bounding box center [897, 279] width 138 height 25
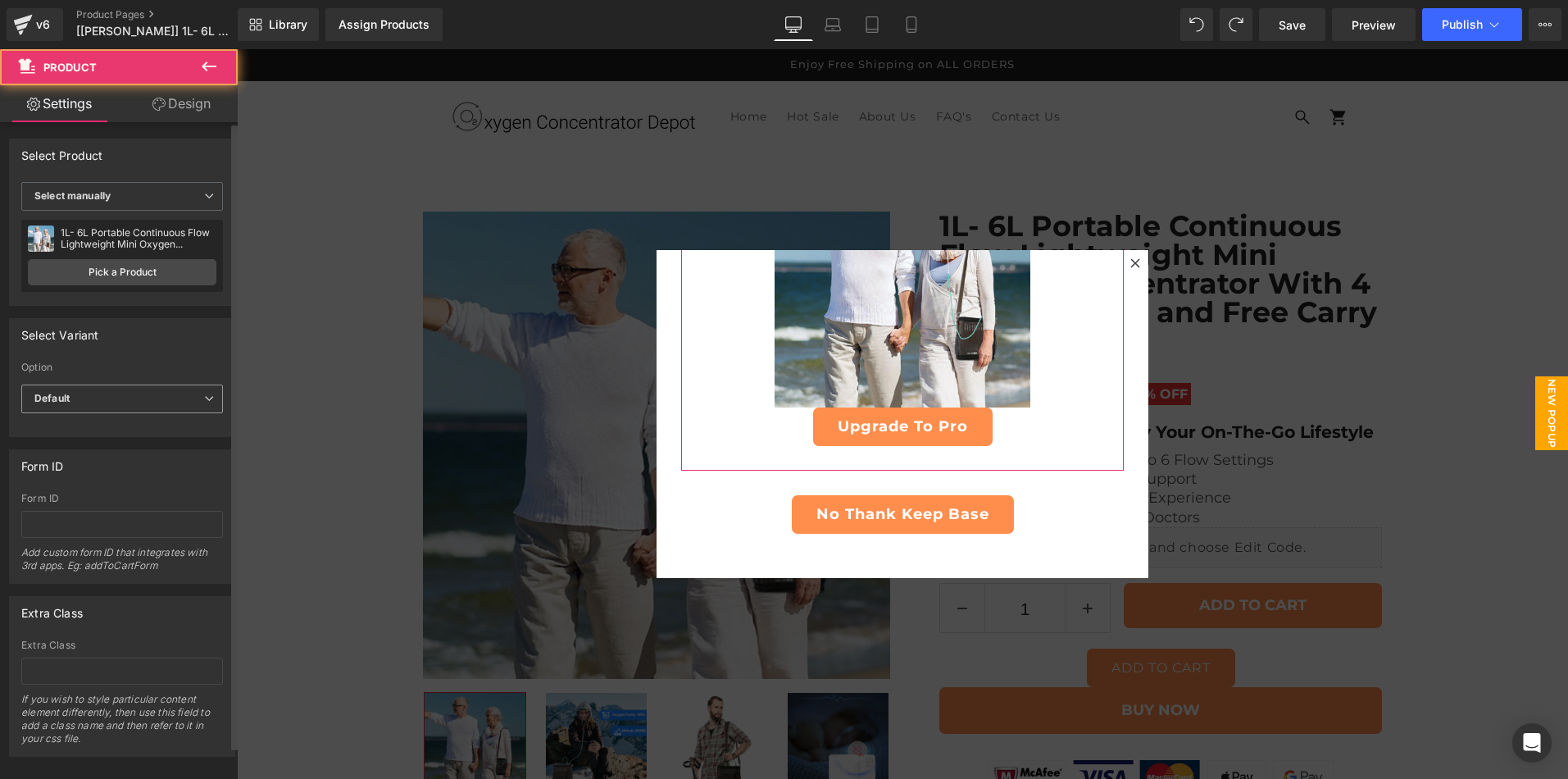
scroll to position [94, 0]
click at [151, 392] on span "Default" at bounding box center [122, 398] width 202 height 29
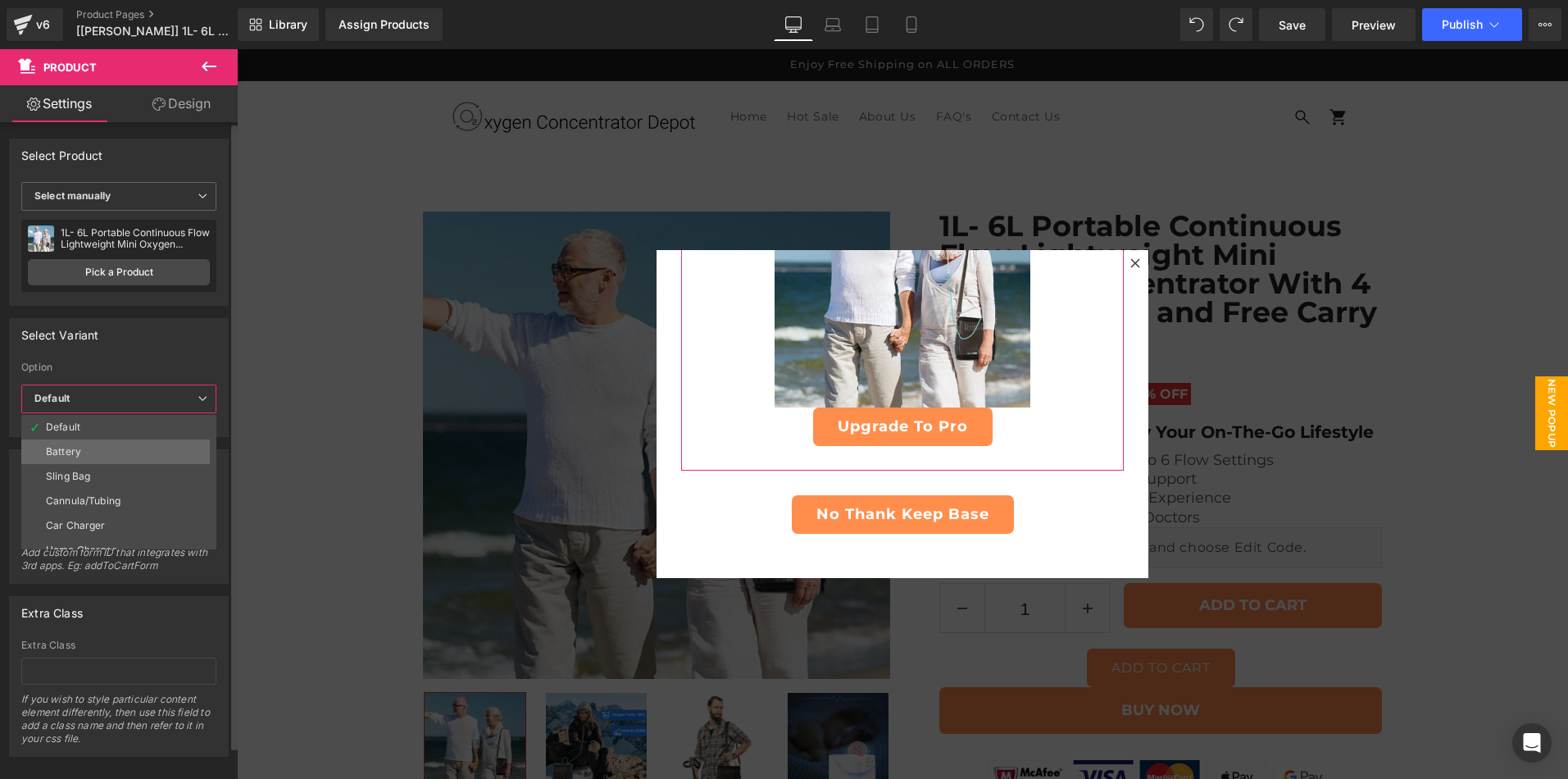
scroll to position [13, 0]
click at [135, 456] on li "Sling Bag" at bounding box center [123, 463] width 203 height 25
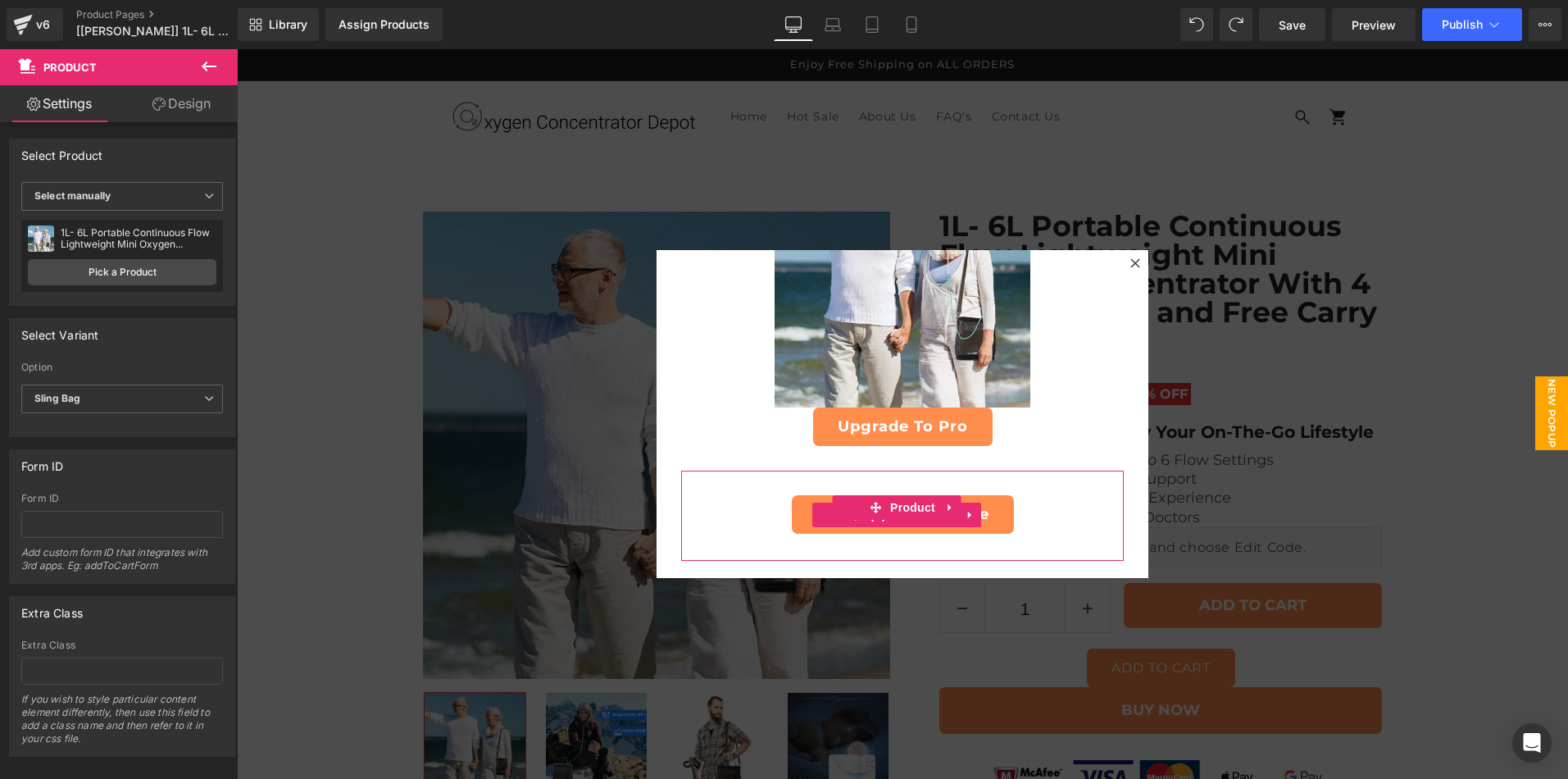
click at [706, 501] on div "No Thank Keep Base" at bounding box center [902, 514] width 427 height 38
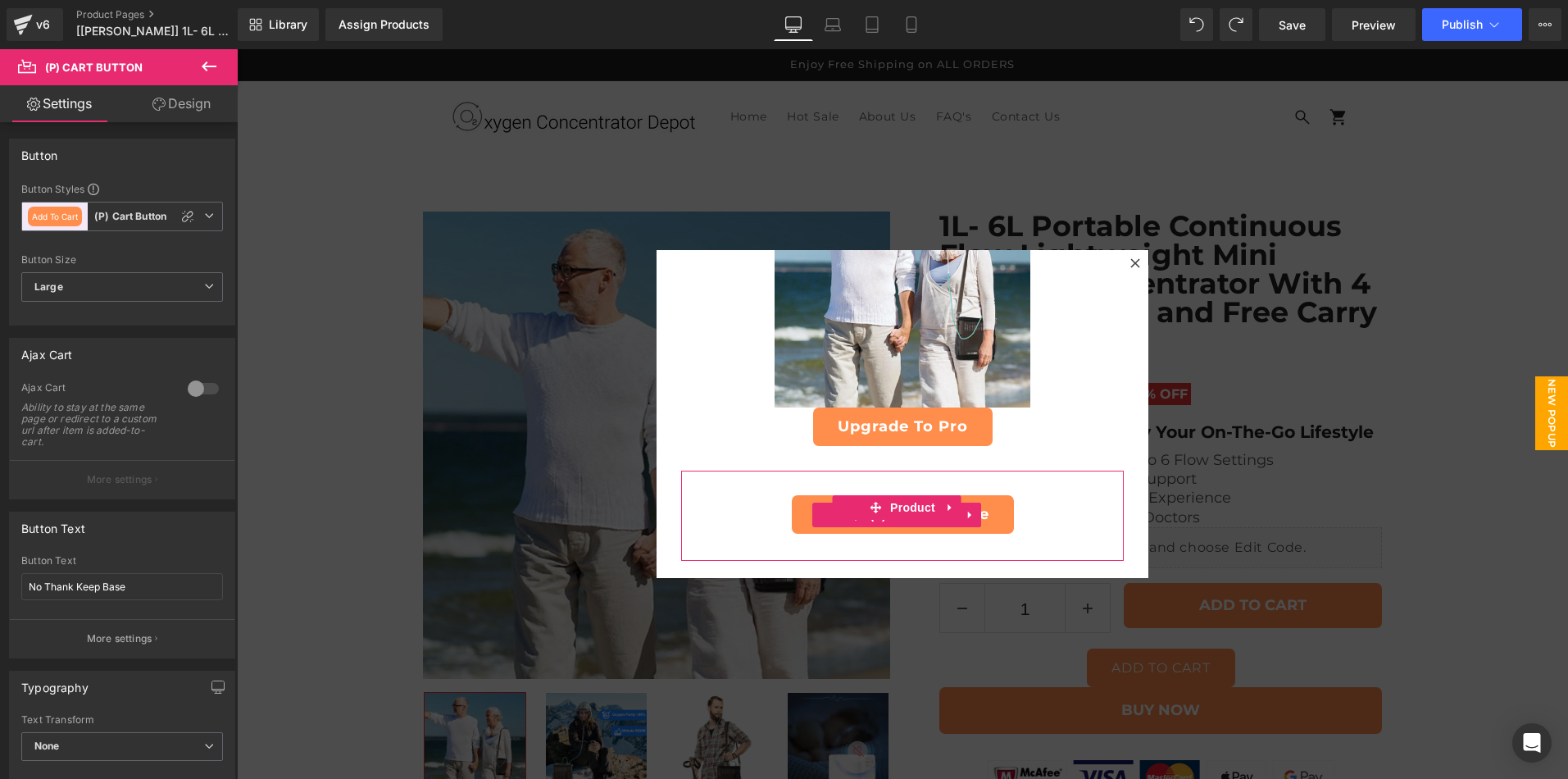
click at [1056, 506] on div "No Thank Keep Base" at bounding box center [902, 514] width 427 height 38
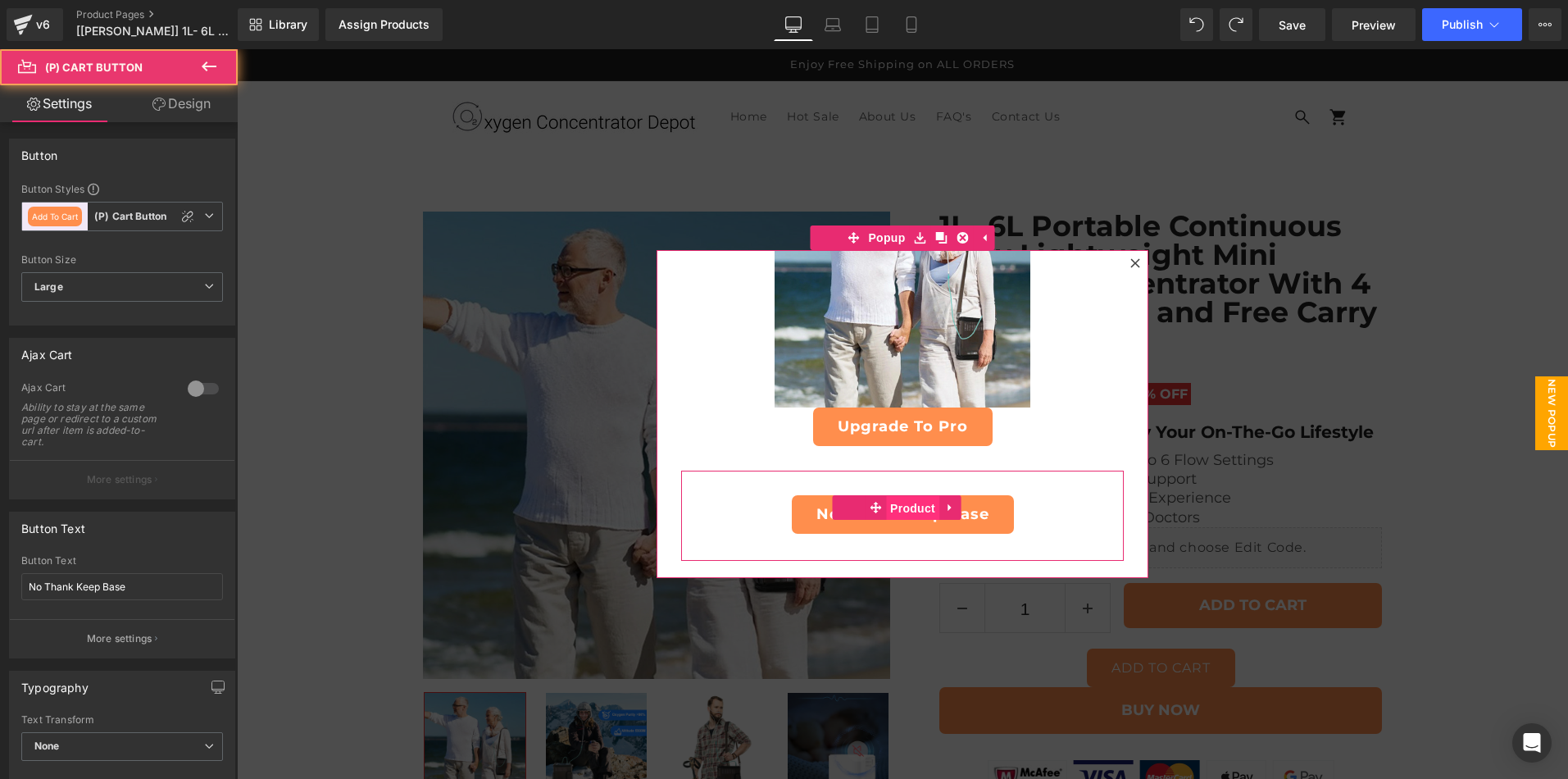
click at [905, 499] on ul "Product" at bounding box center [896, 508] width 129 height 25
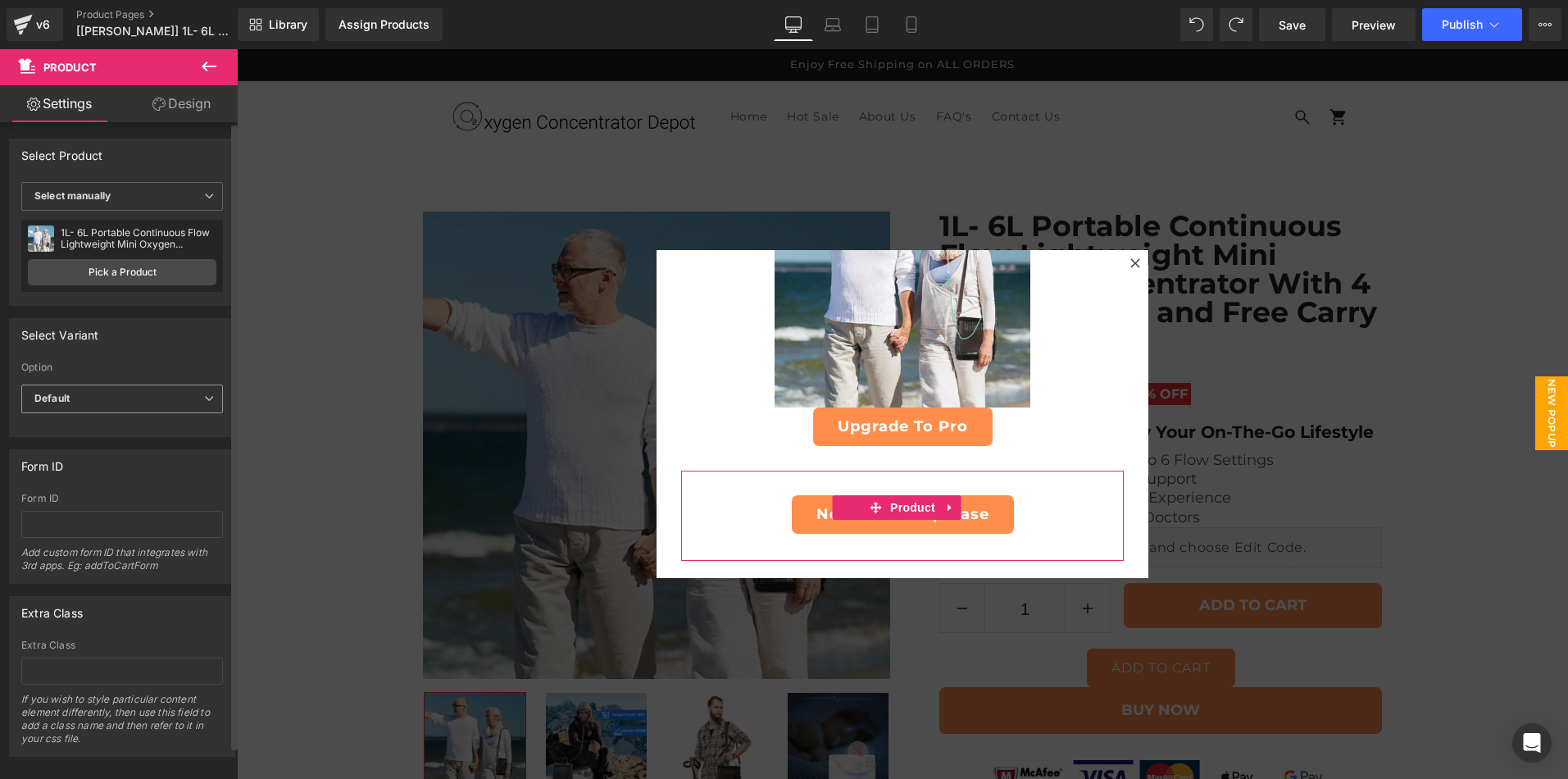
click at [191, 396] on span "Default" at bounding box center [122, 398] width 202 height 29
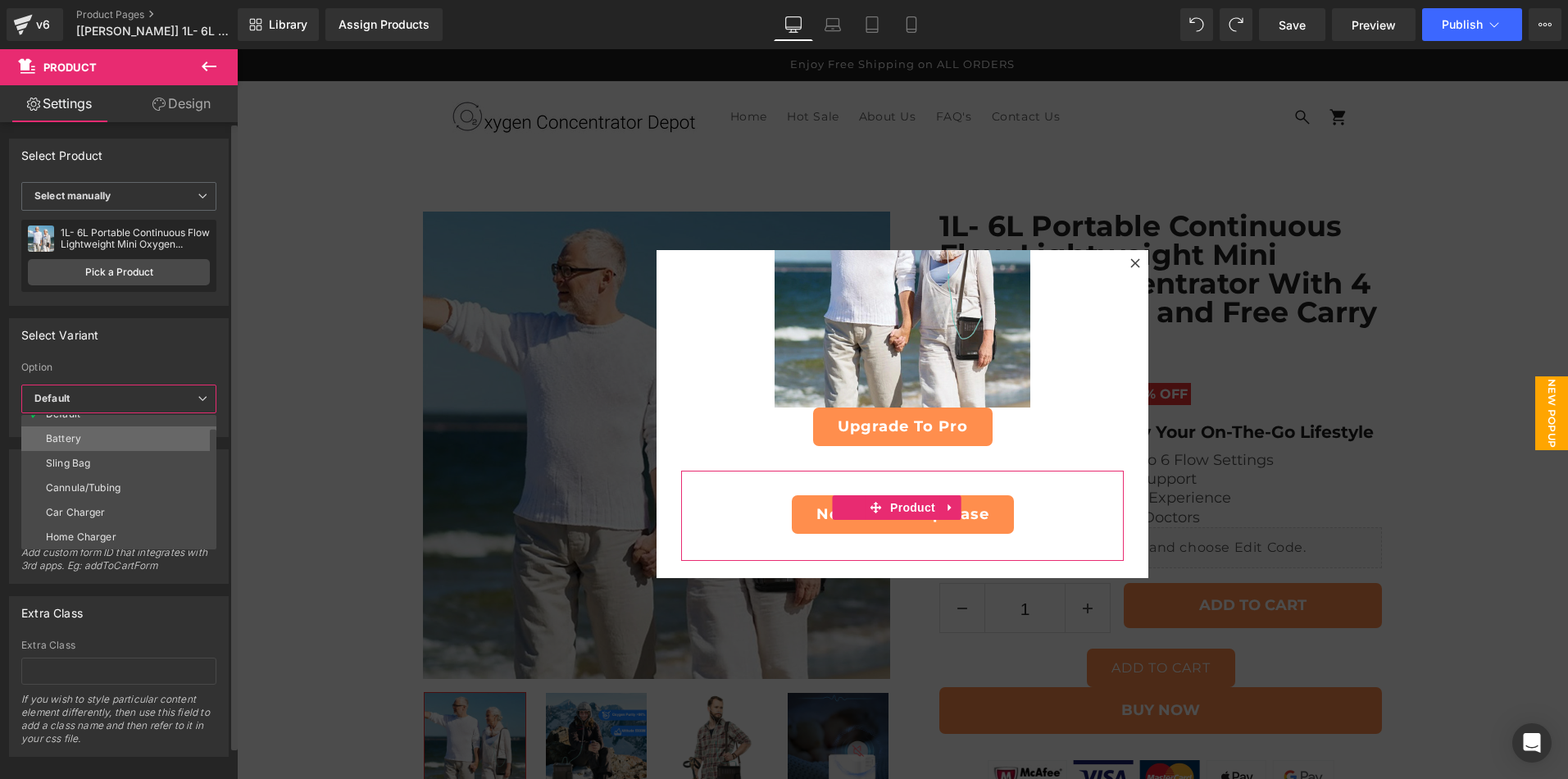
click at [104, 432] on li "Battery" at bounding box center [123, 439] width 203 height 25
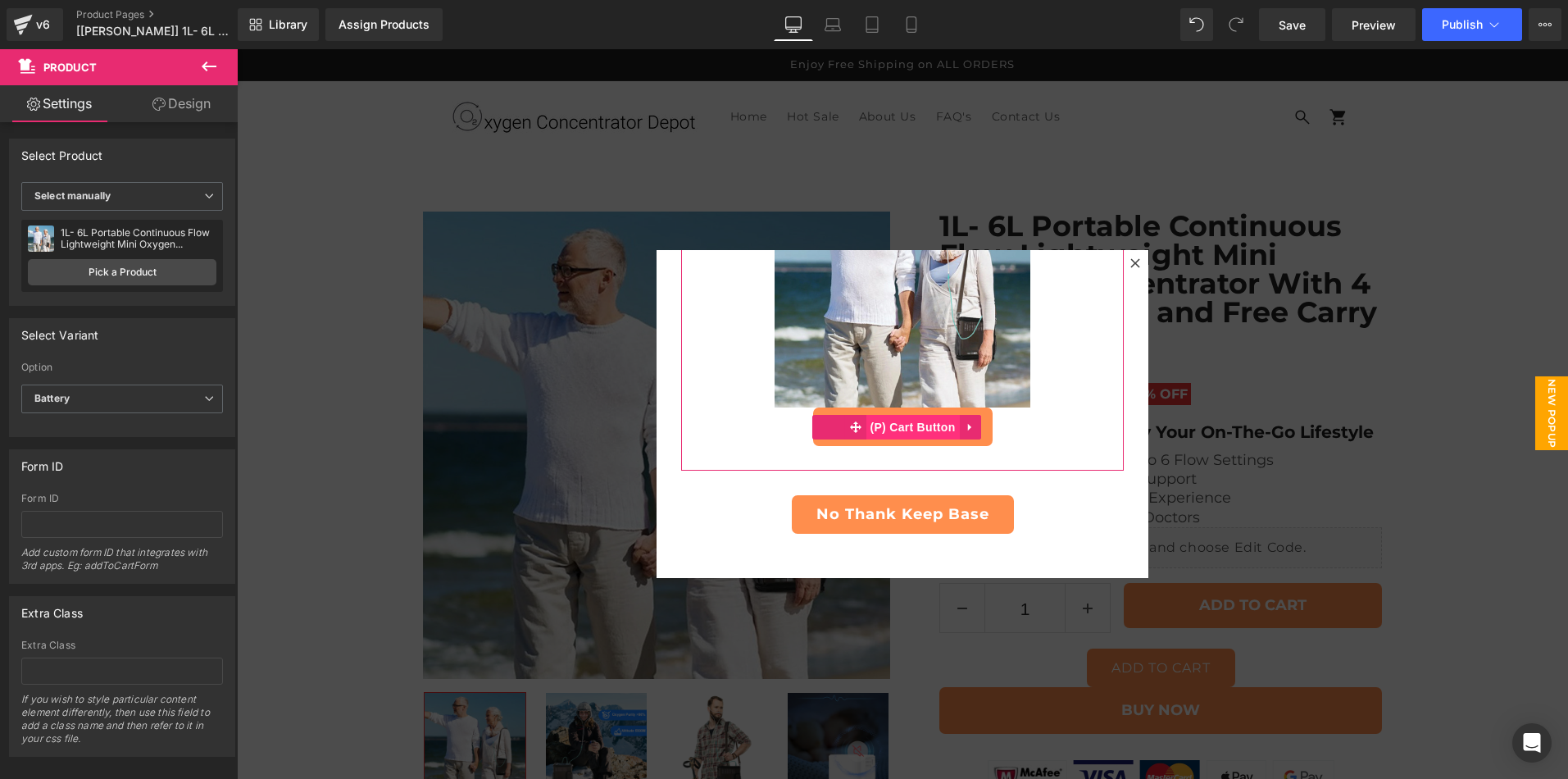
click at [859, 418] on div "Upgrade To Pro (P) Cart Button" at bounding box center [902, 426] width 427 height 38
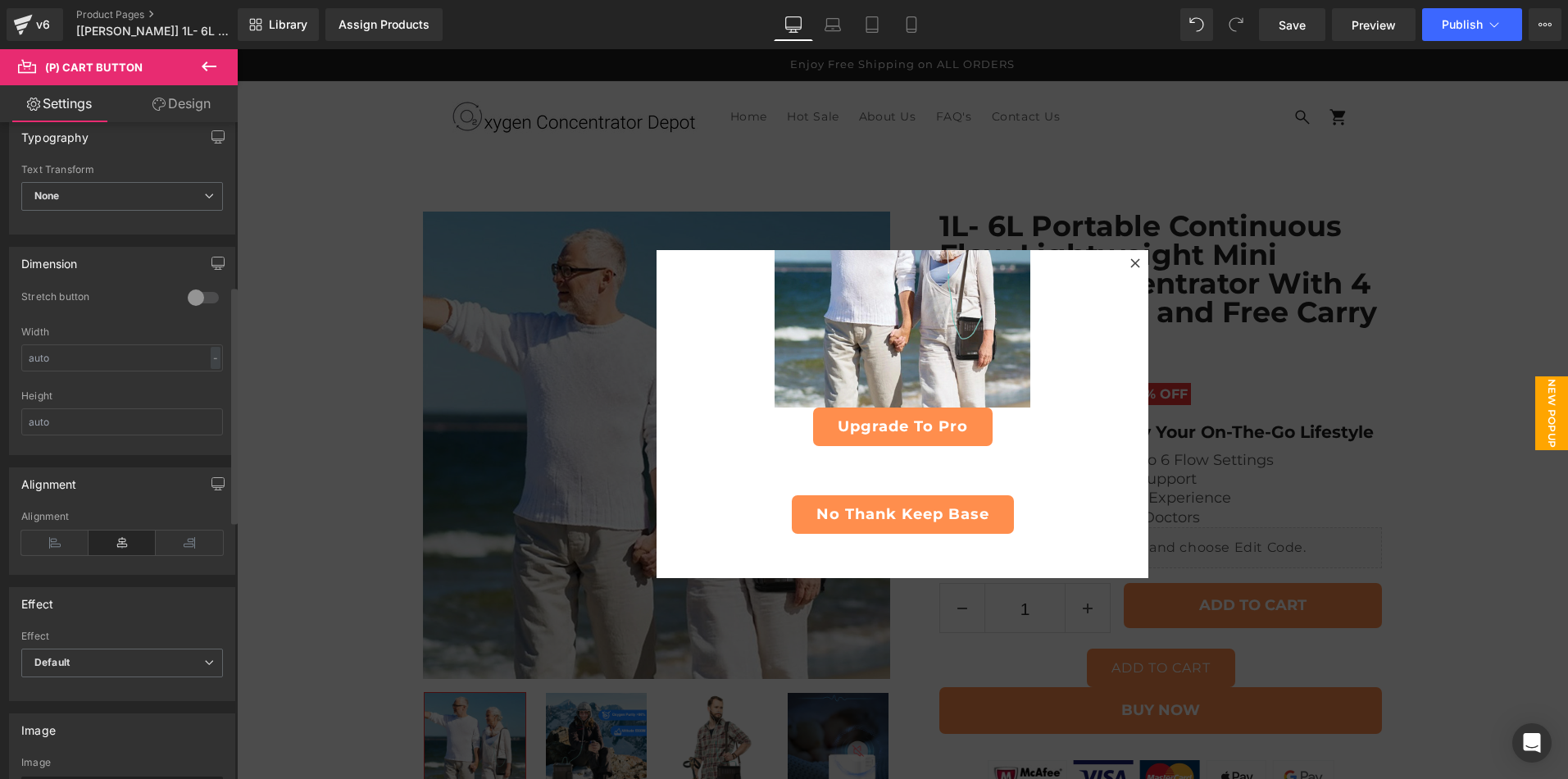
scroll to position [574, 0]
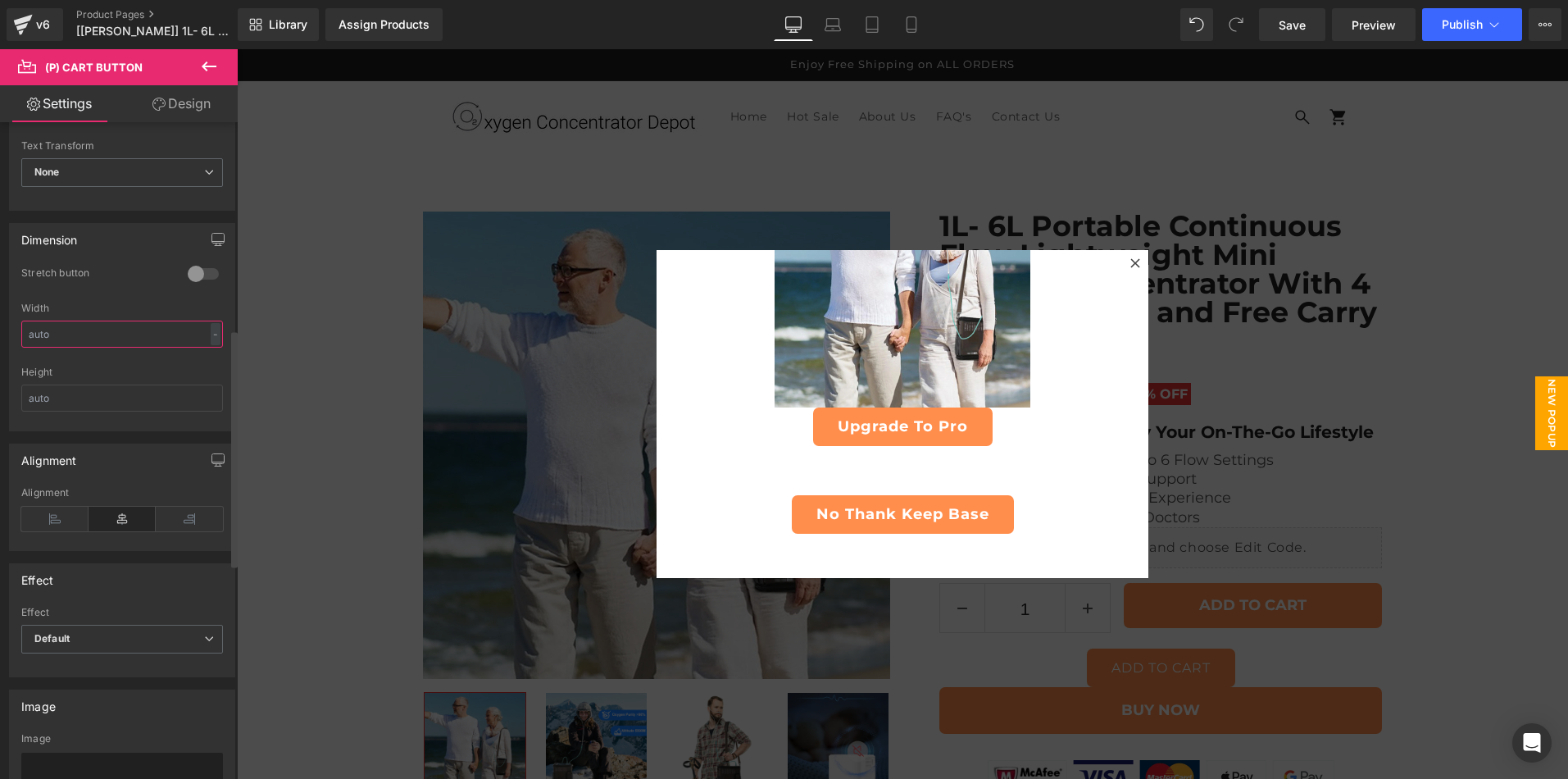
click at [76, 341] on input "text" at bounding box center [122, 334] width 202 height 28
click at [78, 333] on input "text" at bounding box center [122, 334] width 202 height 28
type input "300"
click at [75, 330] on input "300" at bounding box center [122, 334] width 202 height 28
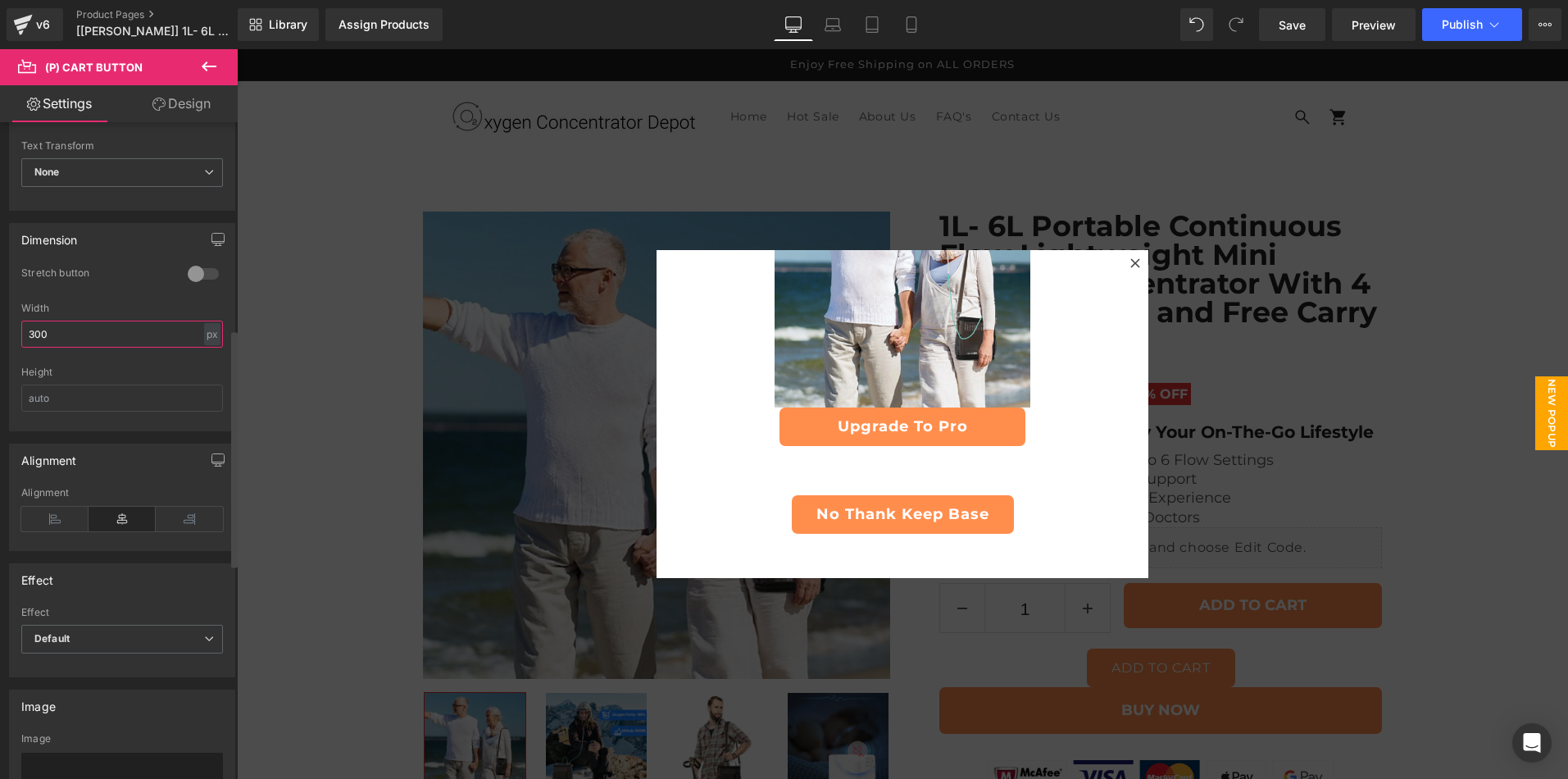
click at [75, 330] on input "300" at bounding box center [122, 334] width 202 height 28
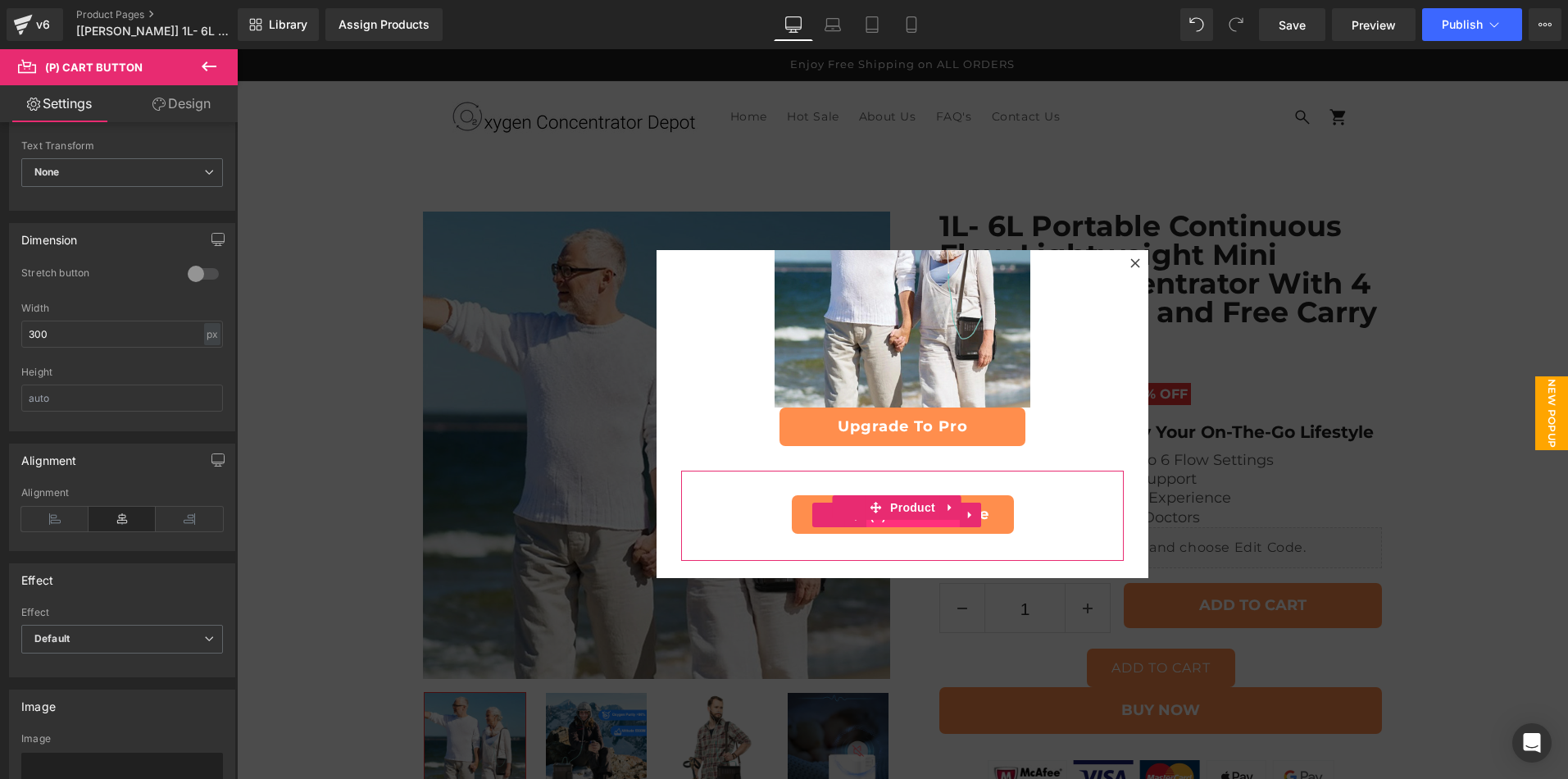
click at [886, 517] on span "(P) Cart Button" at bounding box center [912, 515] width 93 height 25
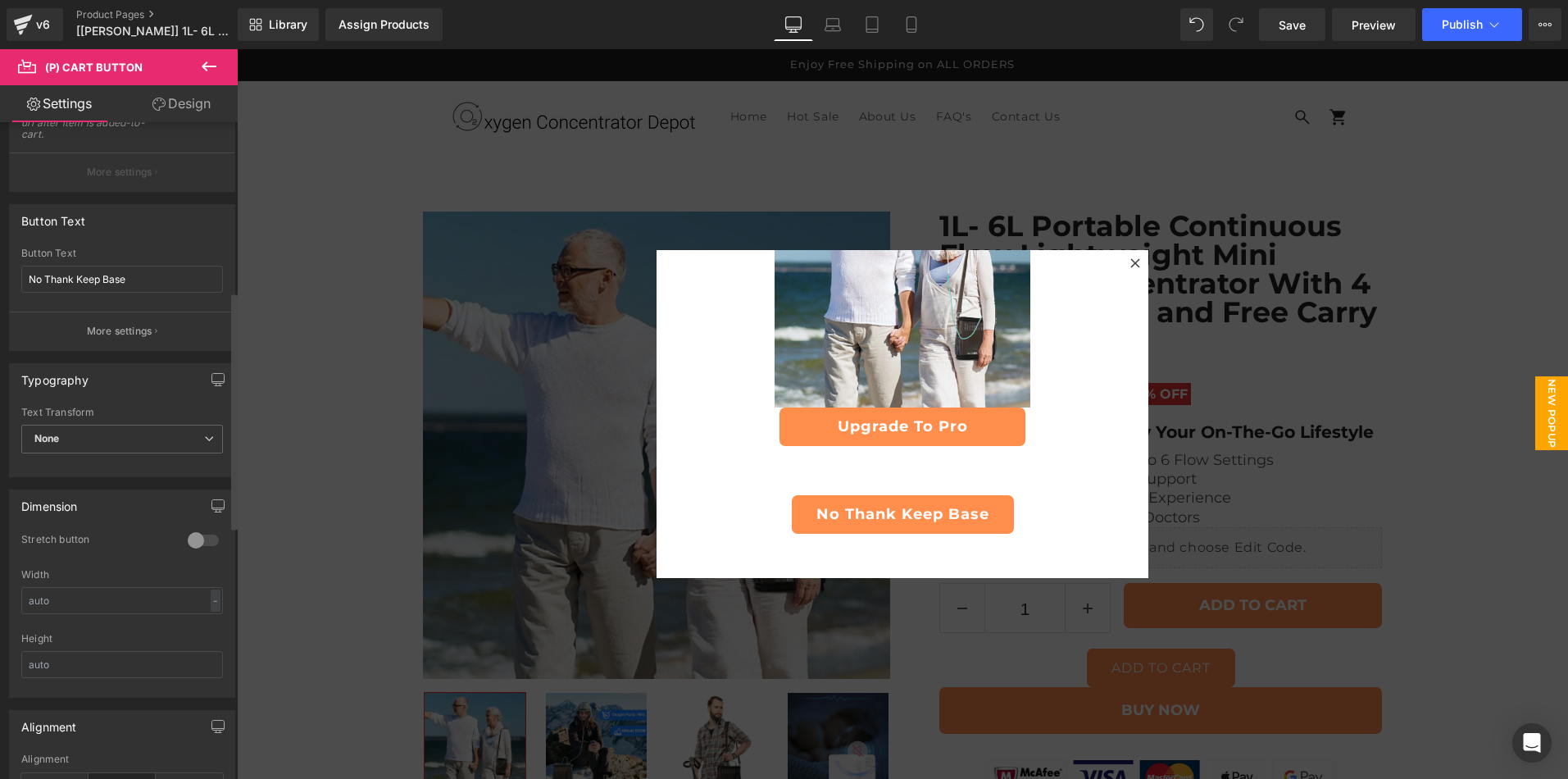
scroll to position [492, 0]
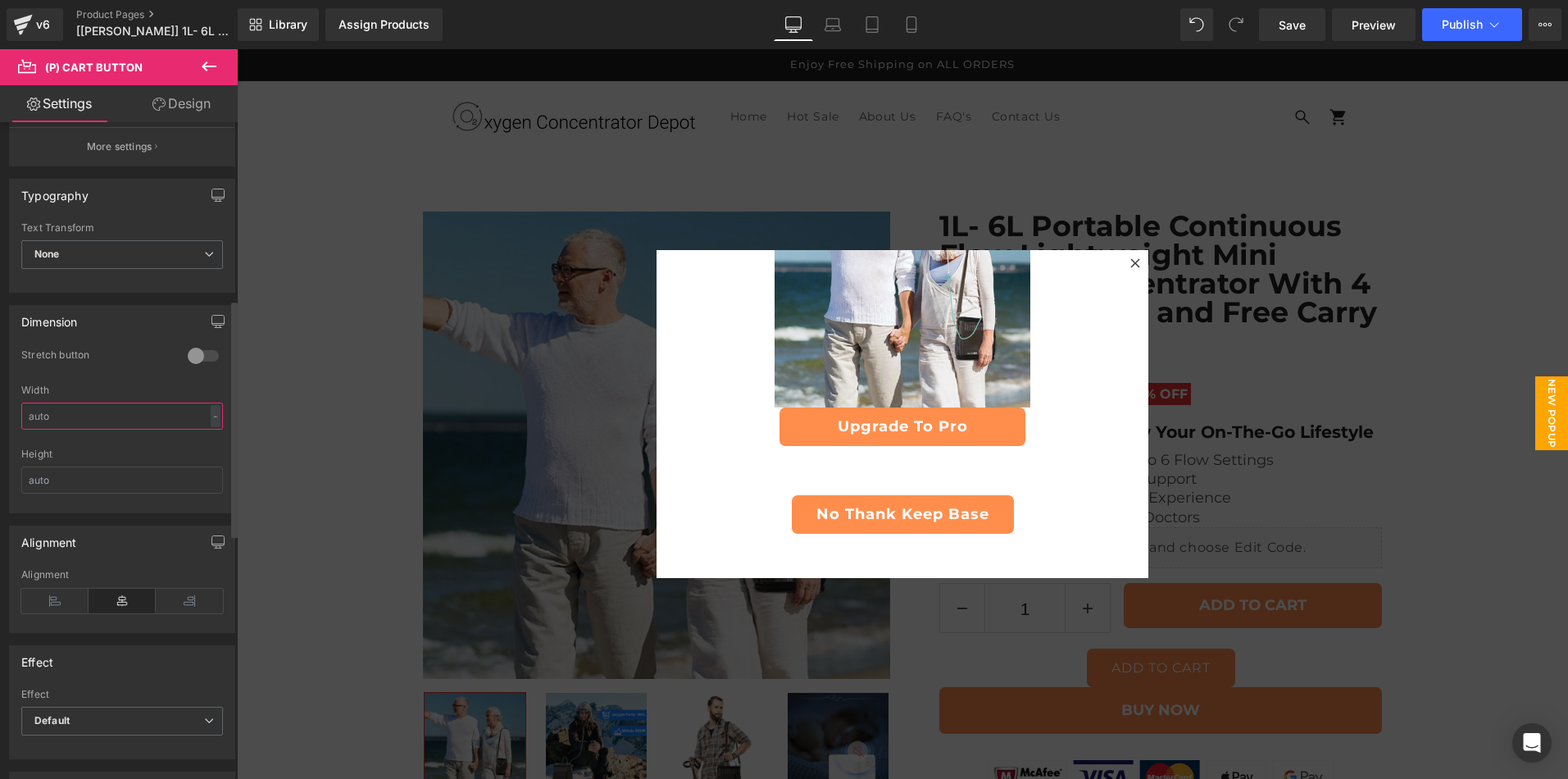
click at [72, 415] on input "text" at bounding box center [122, 416] width 202 height 28
paste input "300"
type input "300"
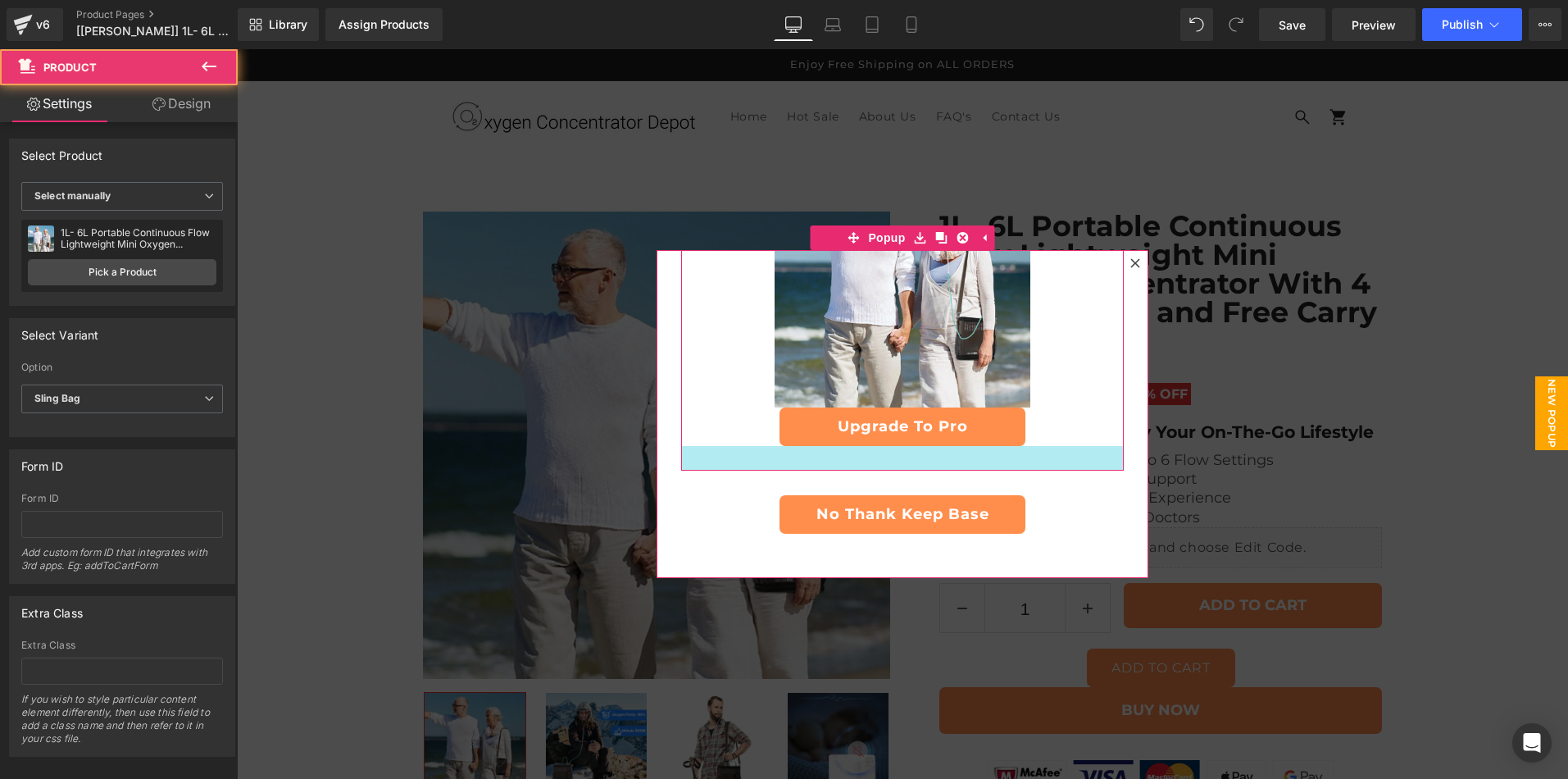
click at [709, 449] on div at bounding box center [902, 458] width 442 height 25
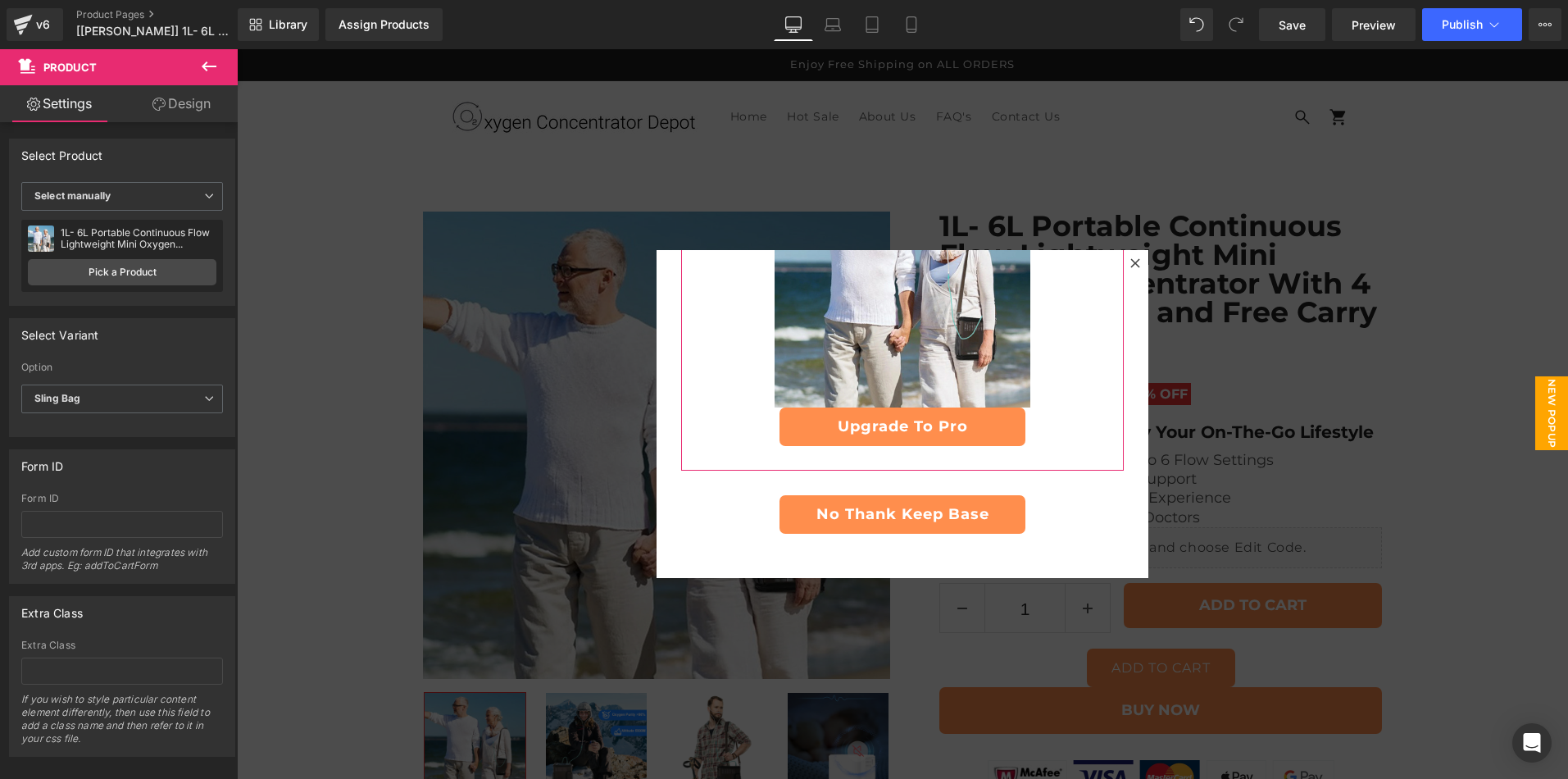
click at [195, 103] on link "Design" at bounding box center [181, 104] width 119 height 37
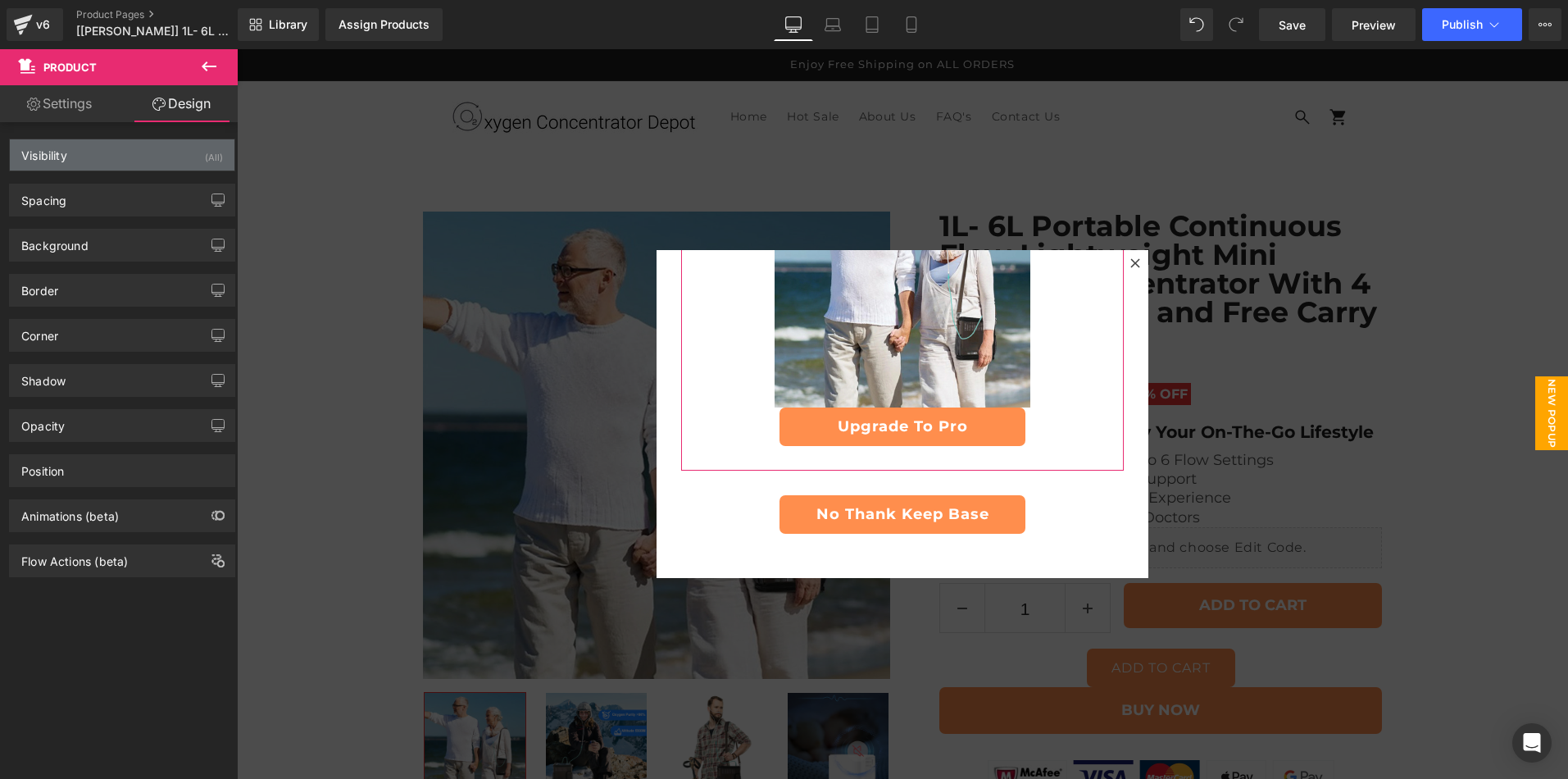
click at [103, 157] on div "Visibility (All)" at bounding box center [122, 155] width 224 height 31
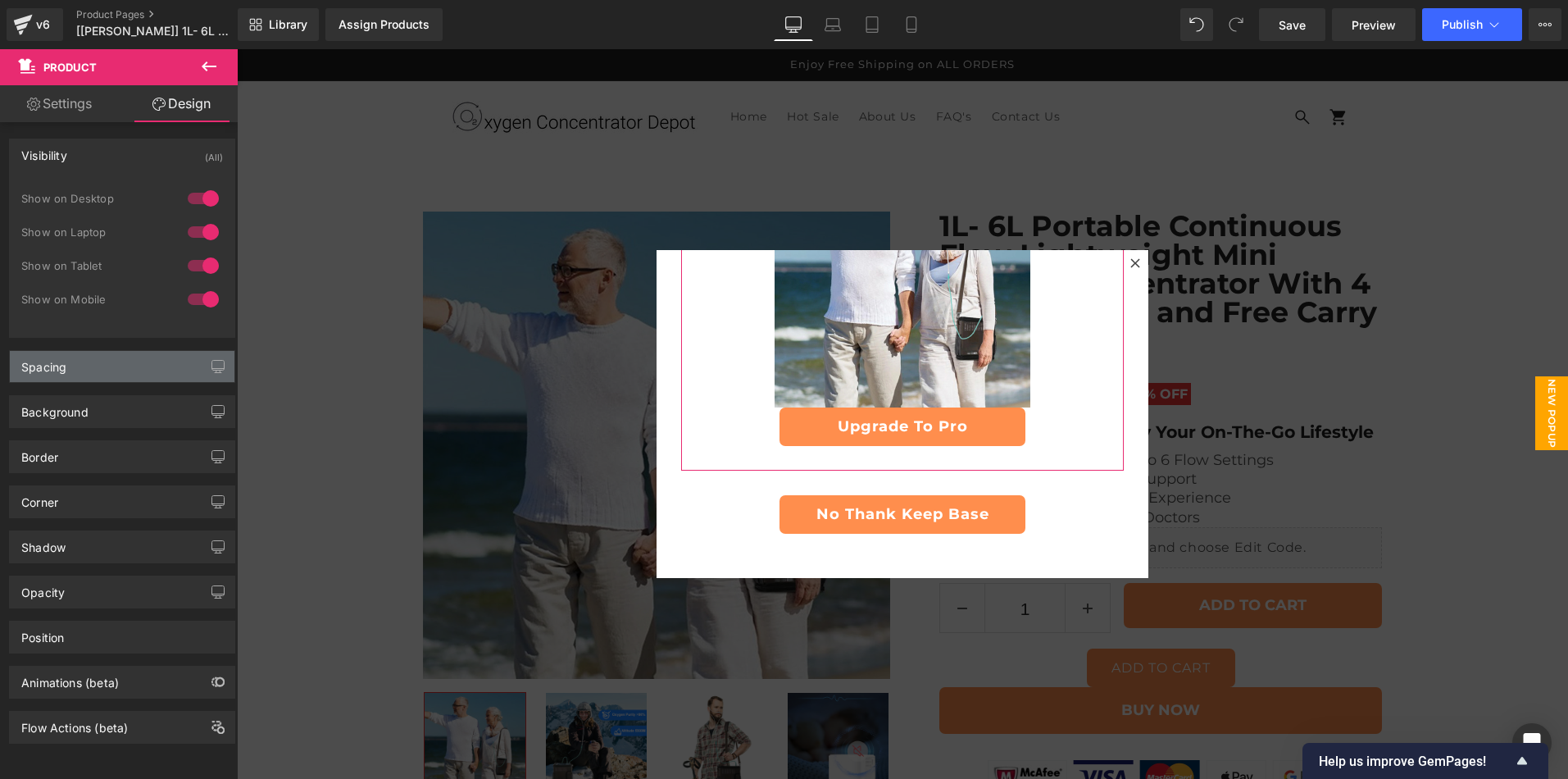
click at [96, 355] on div "Spacing" at bounding box center [122, 367] width 224 height 31
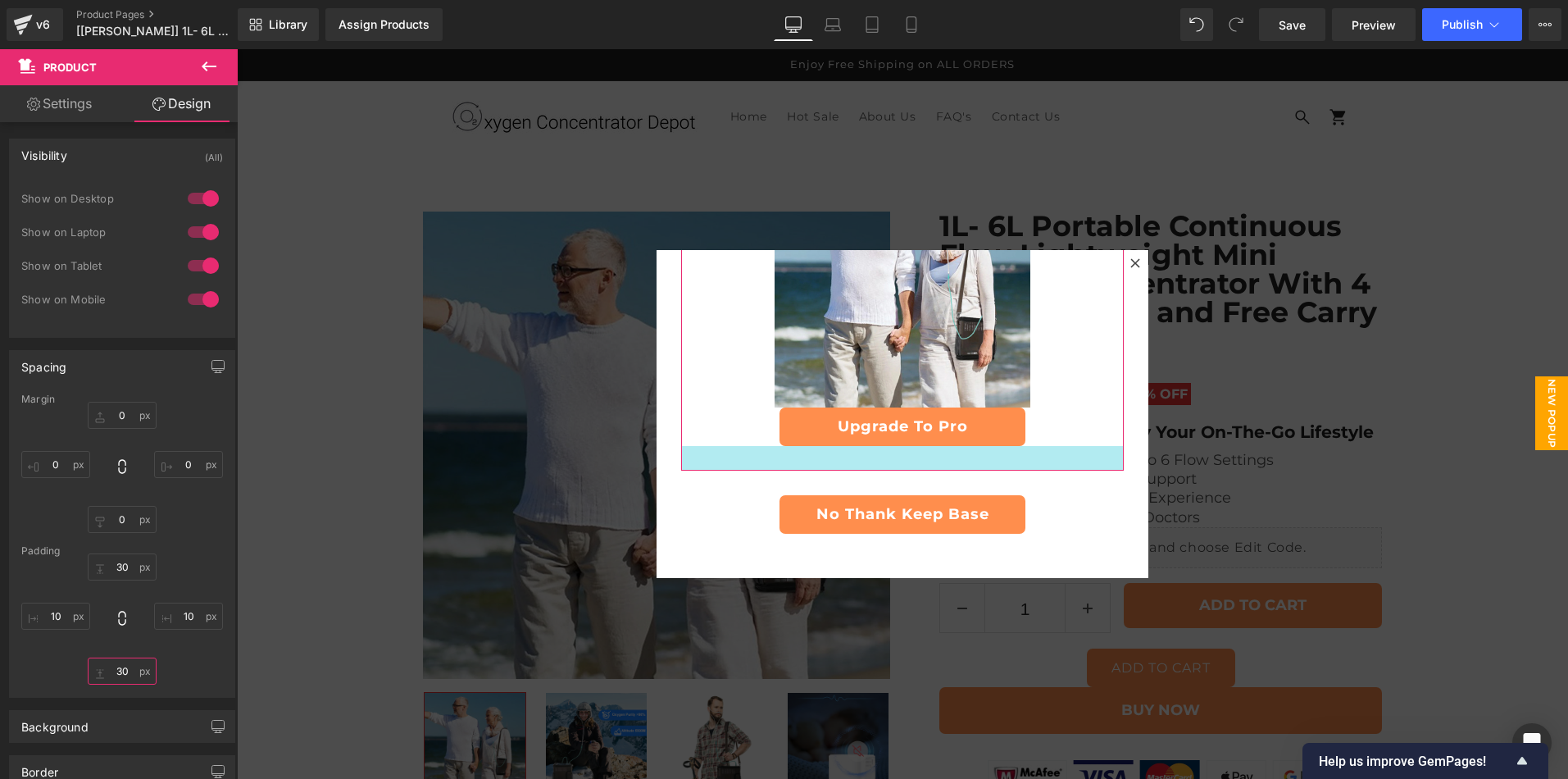
click at [126, 664] on input "text" at bounding box center [122, 672] width 69 height 28
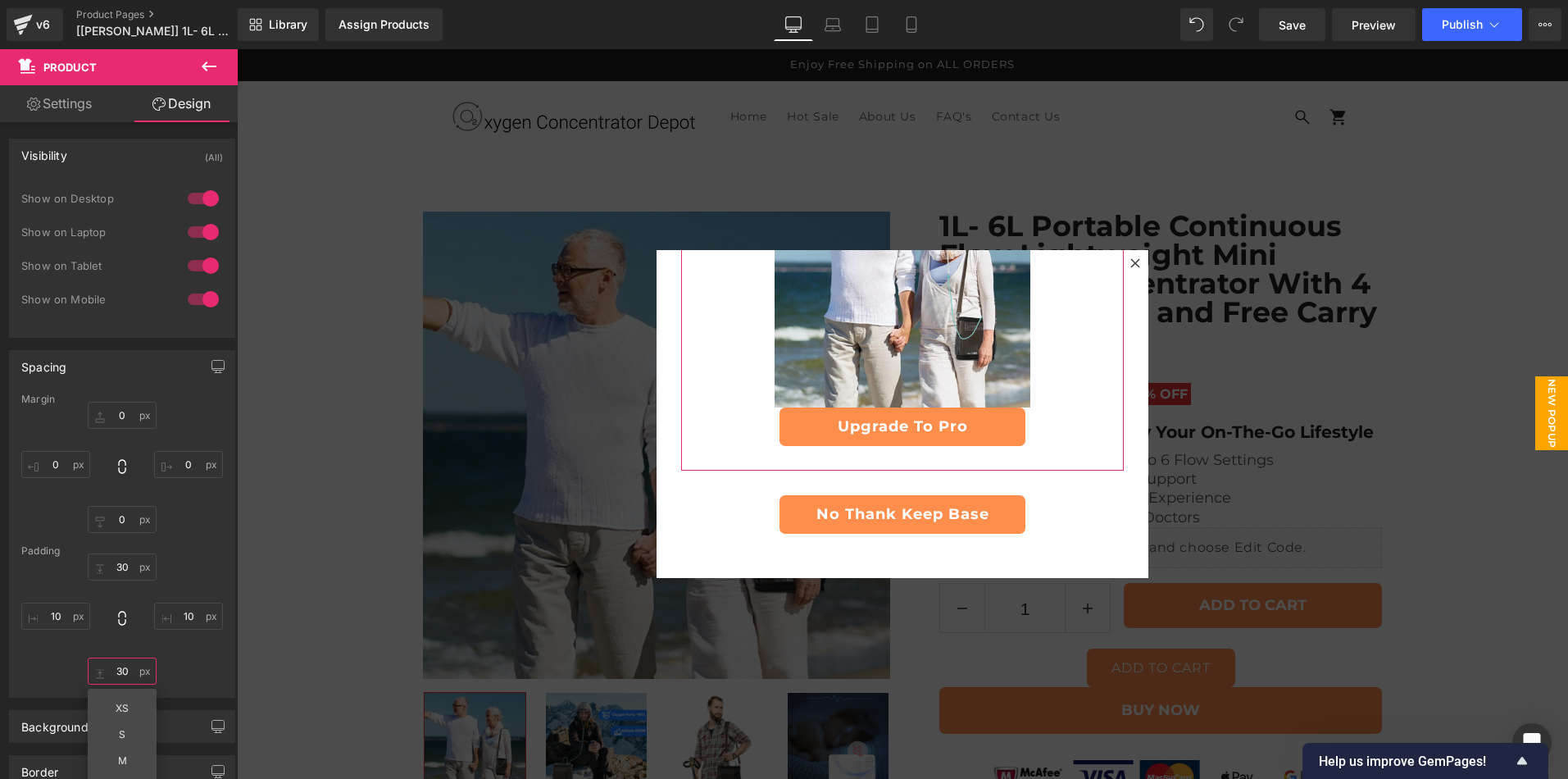
click at [119, 669] on input "text" at bounding box center [122, 672] width 69 height 28
type input "10"
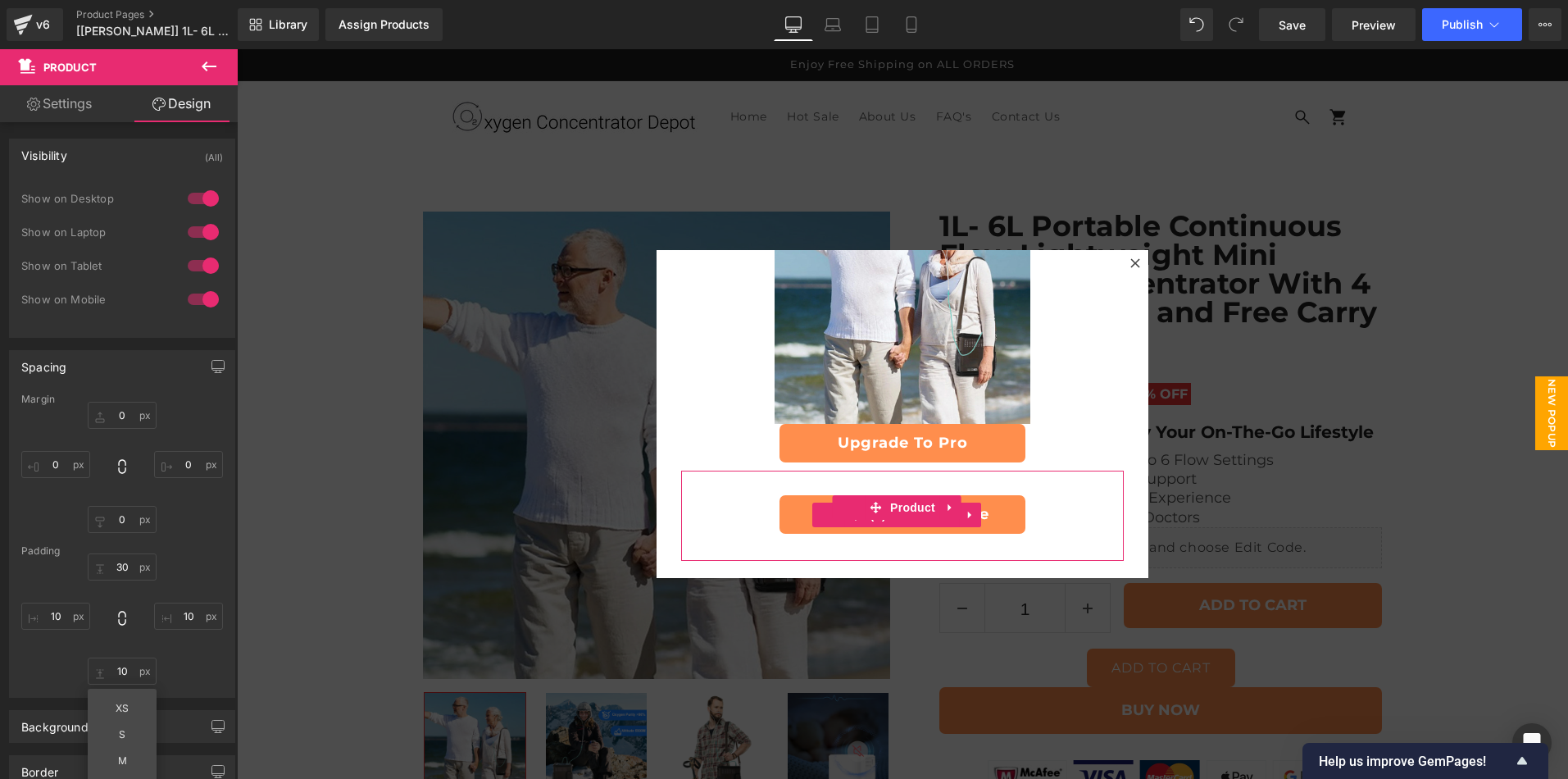
click at [708, 509] on div "No Thank Keep Base" at bounding box center [902, 514] width 427 height 38
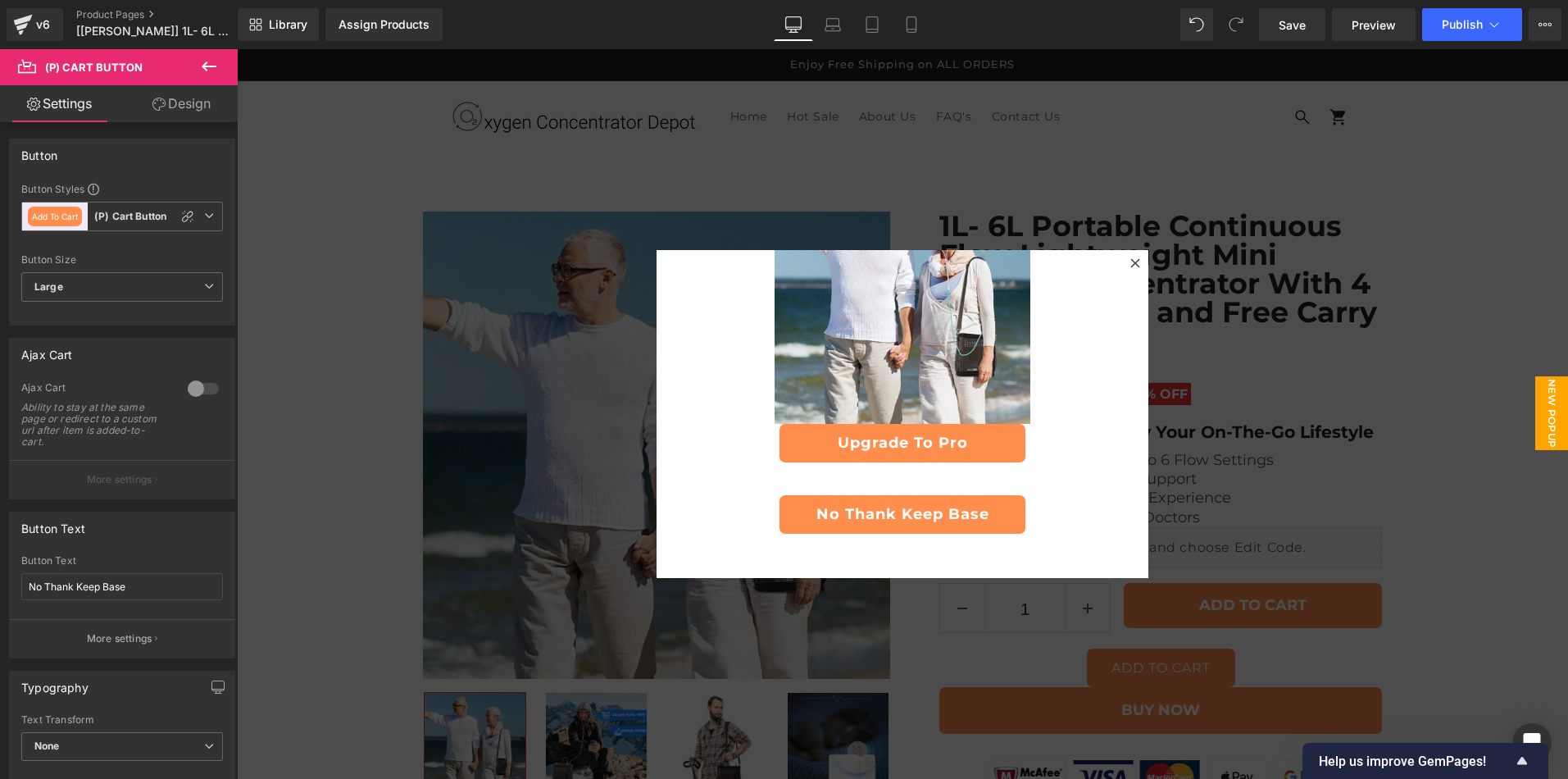
click at [198, 115] on link "Design" at bounding box center [181, 104] width 119 height 37
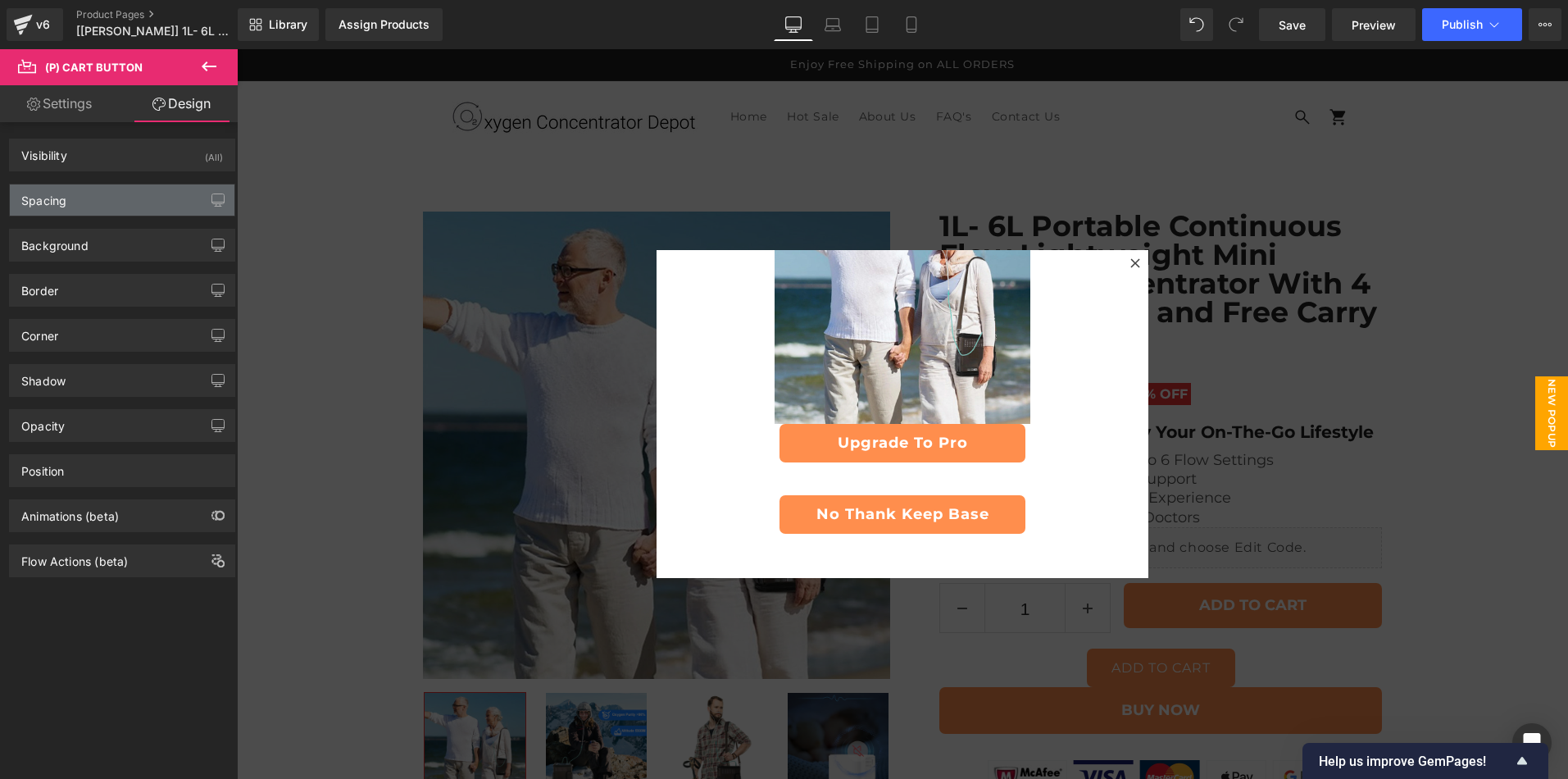
click at [102, 200] on div "Spacing" at bounding box center [122, 201] width 224 height 31
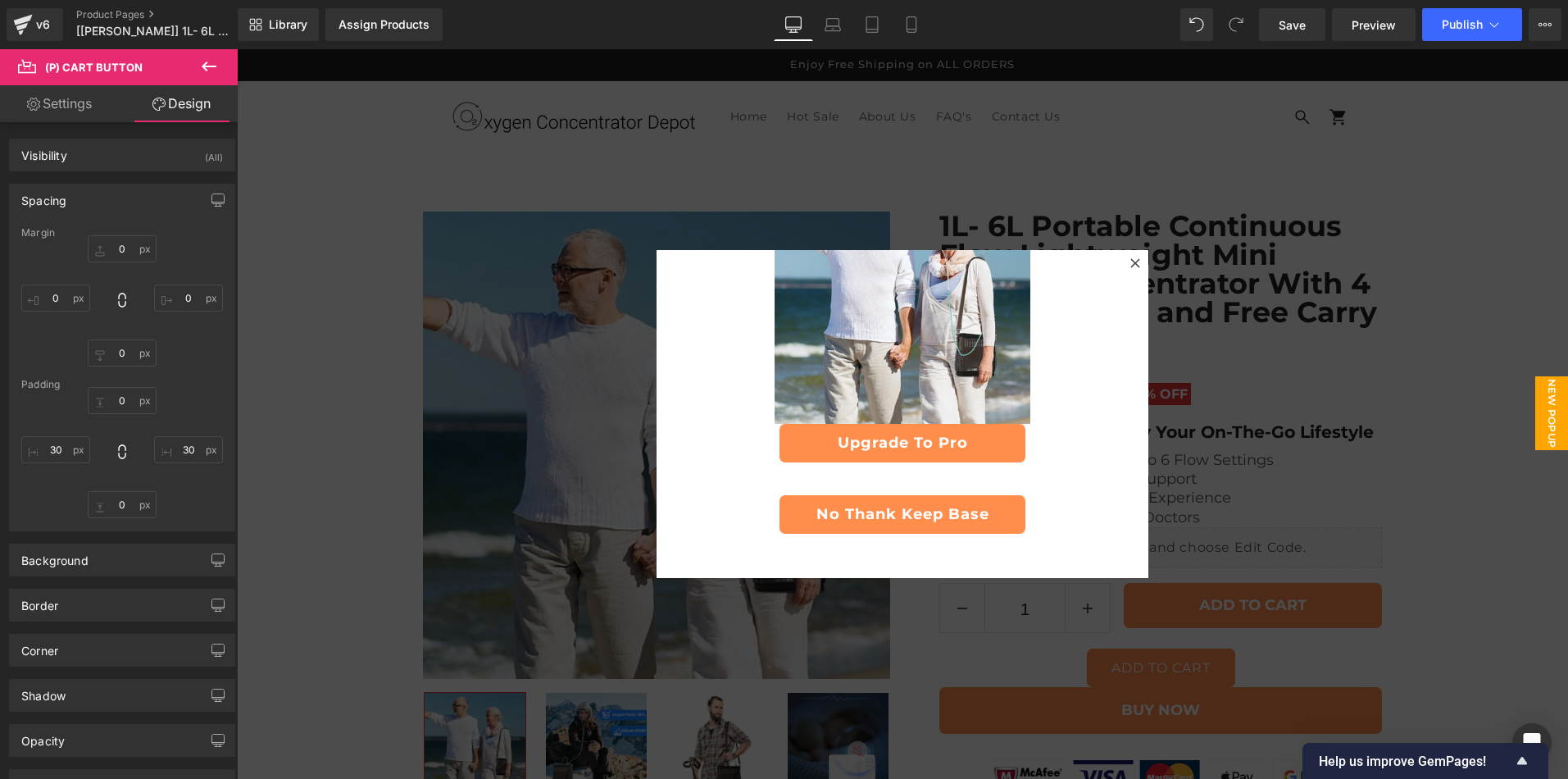
scroll to position [159, 0]
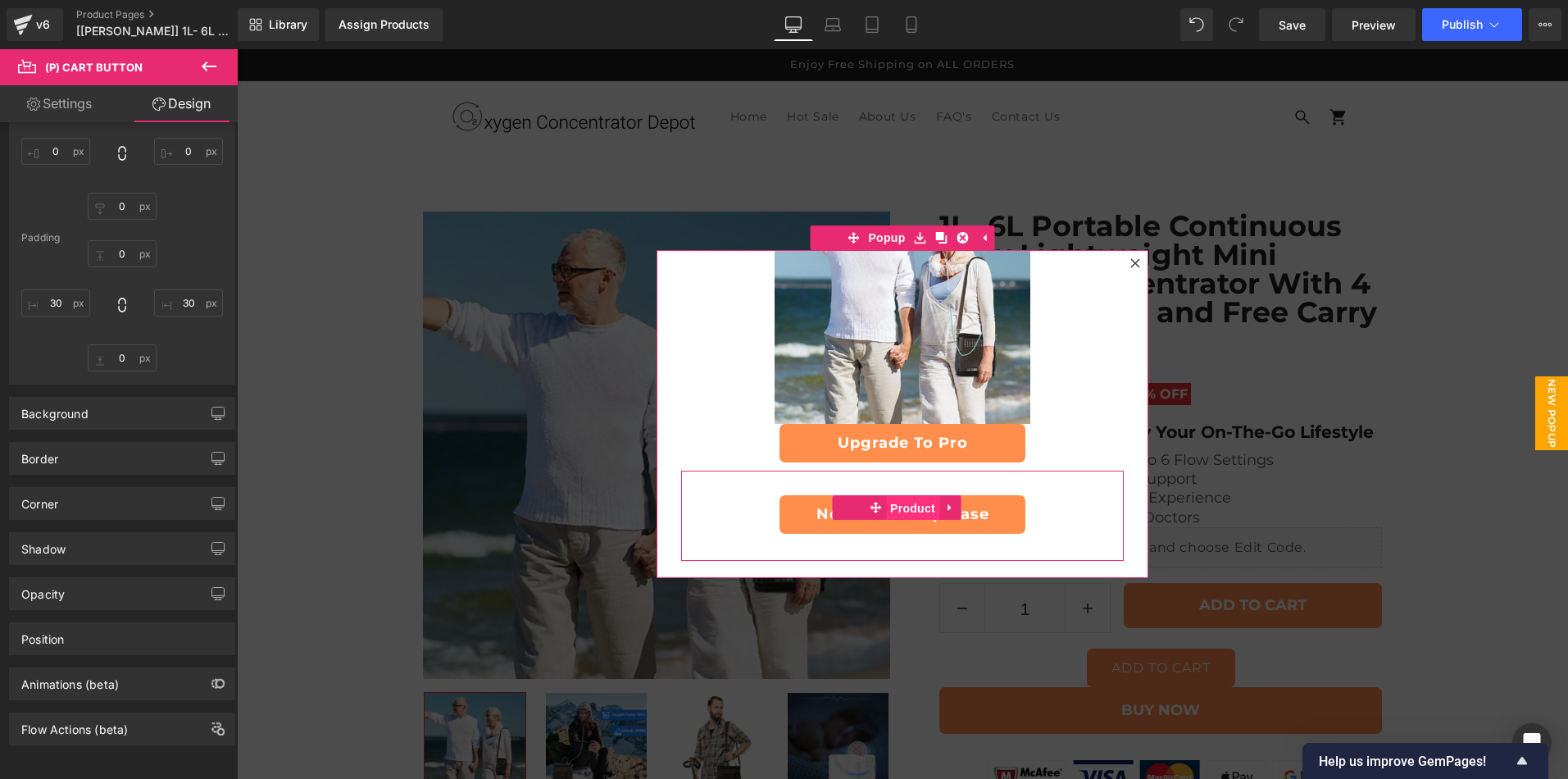
click at [892, 499] on span "Product" at bounding box center [912, 508] width 53 height 25
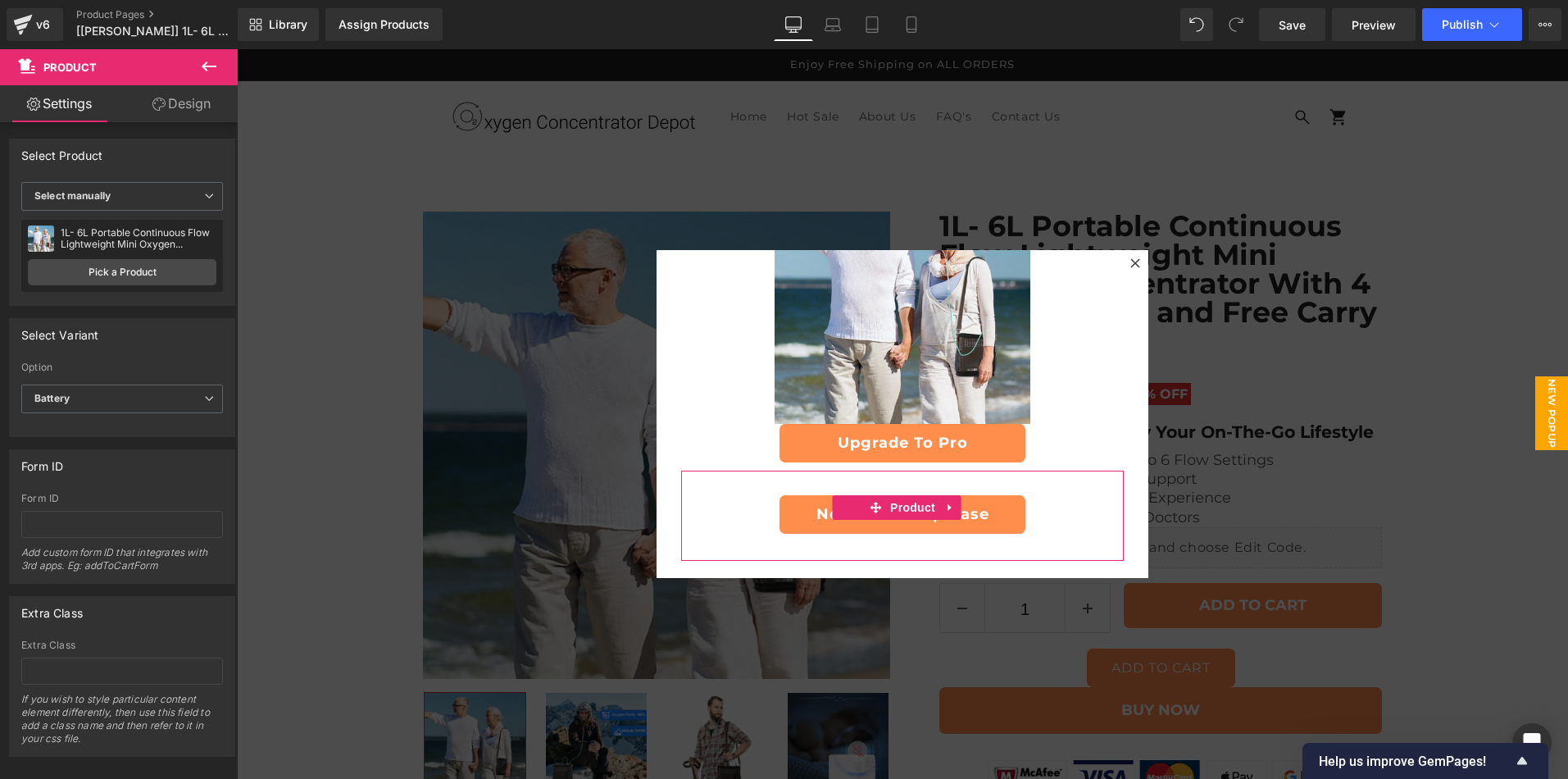
click at [191, 101] on link "Design" at bounding box center [181, 104] width 119 height 37
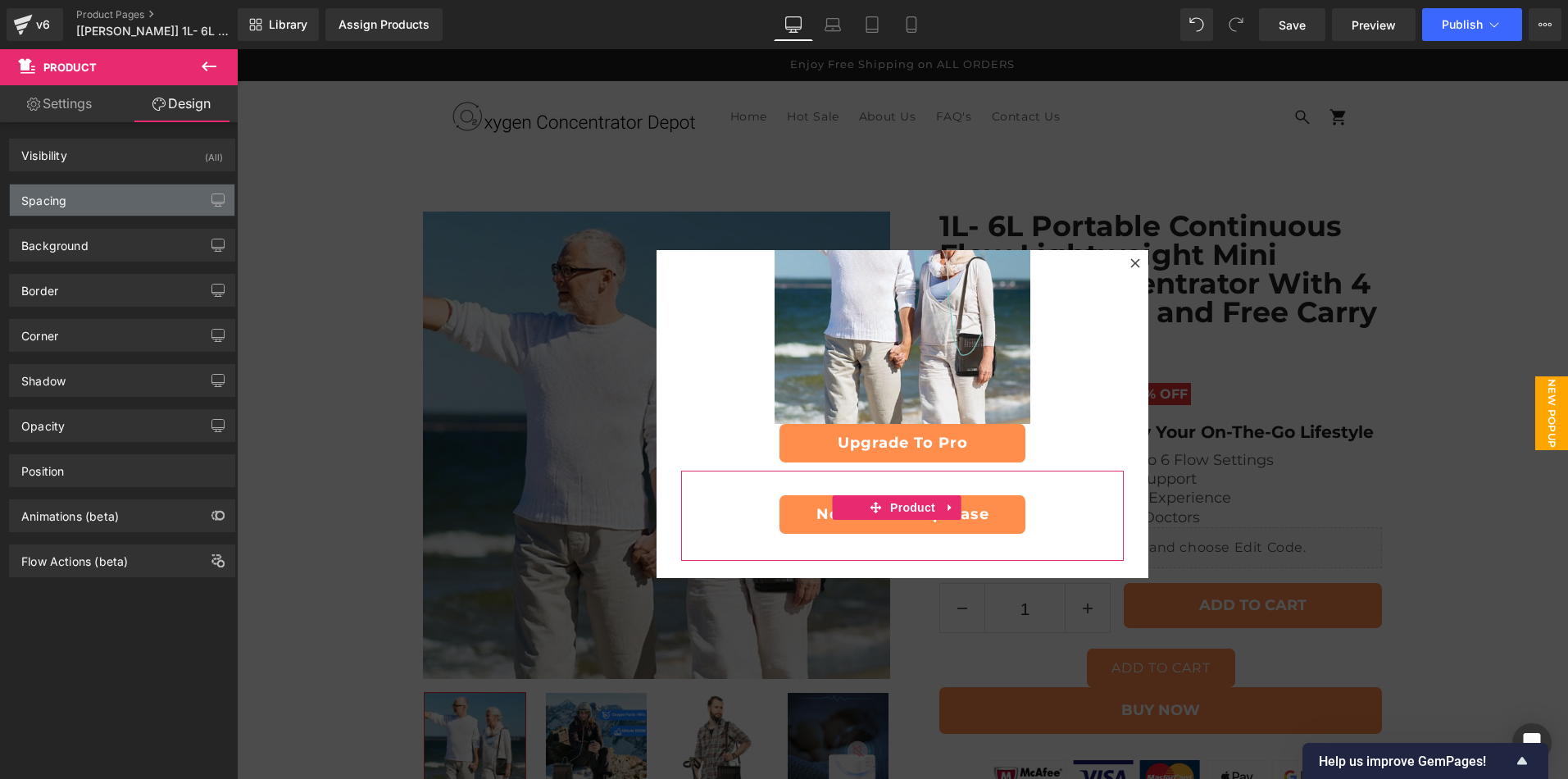
click at [100, 206] on div "Spacing" at bounding box center [122, 201] width 224 height 31
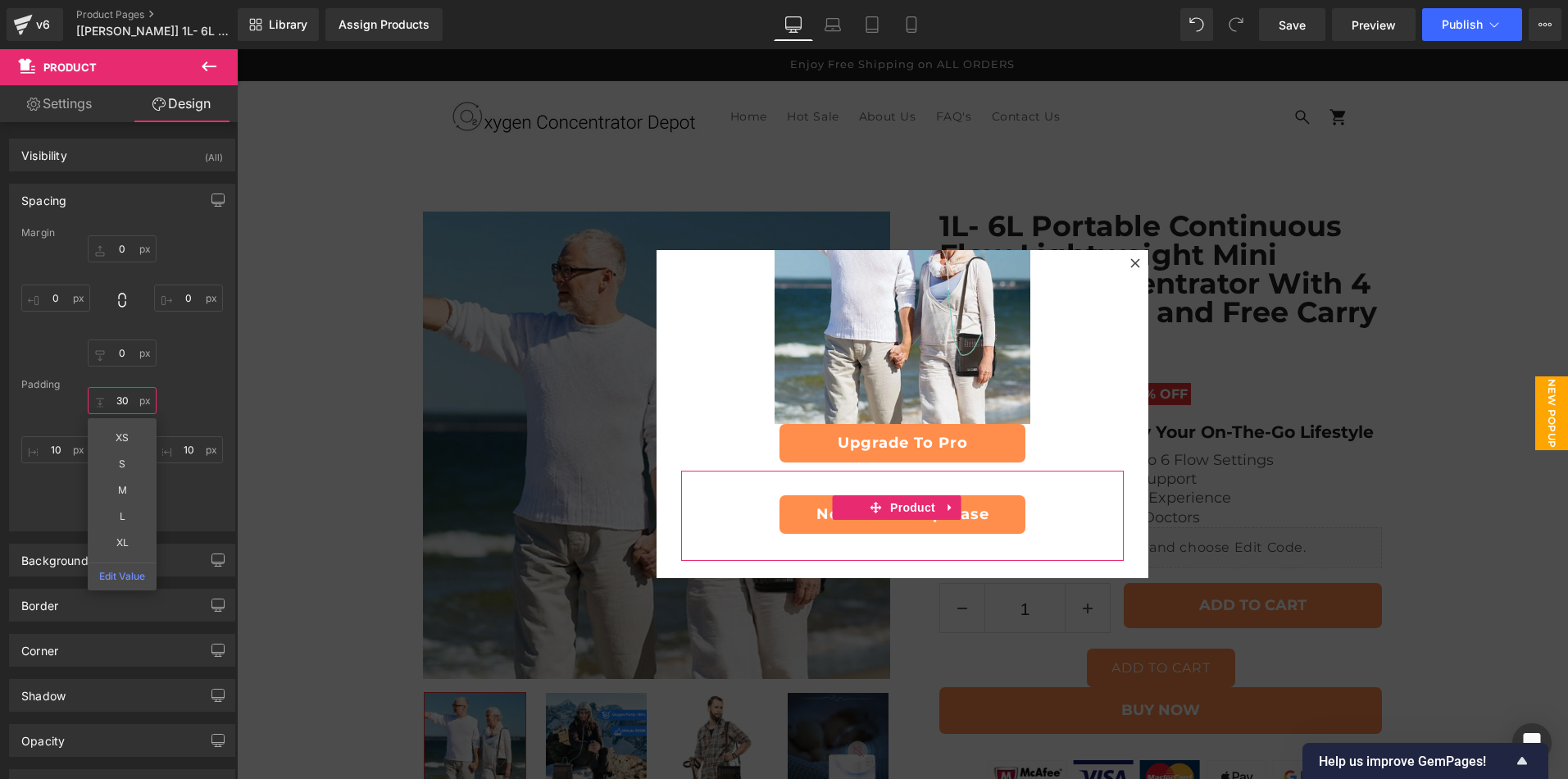
click at [116, 397] on input "30" at bounding box center [122, 401] width 69 height 28
click at [97, 398] on input "30" at bounding box center [122, 401] width 69 height 28
click at [119, 400] on input "30" at bounding box center [122, 401] width 69 height 28
type input "10"
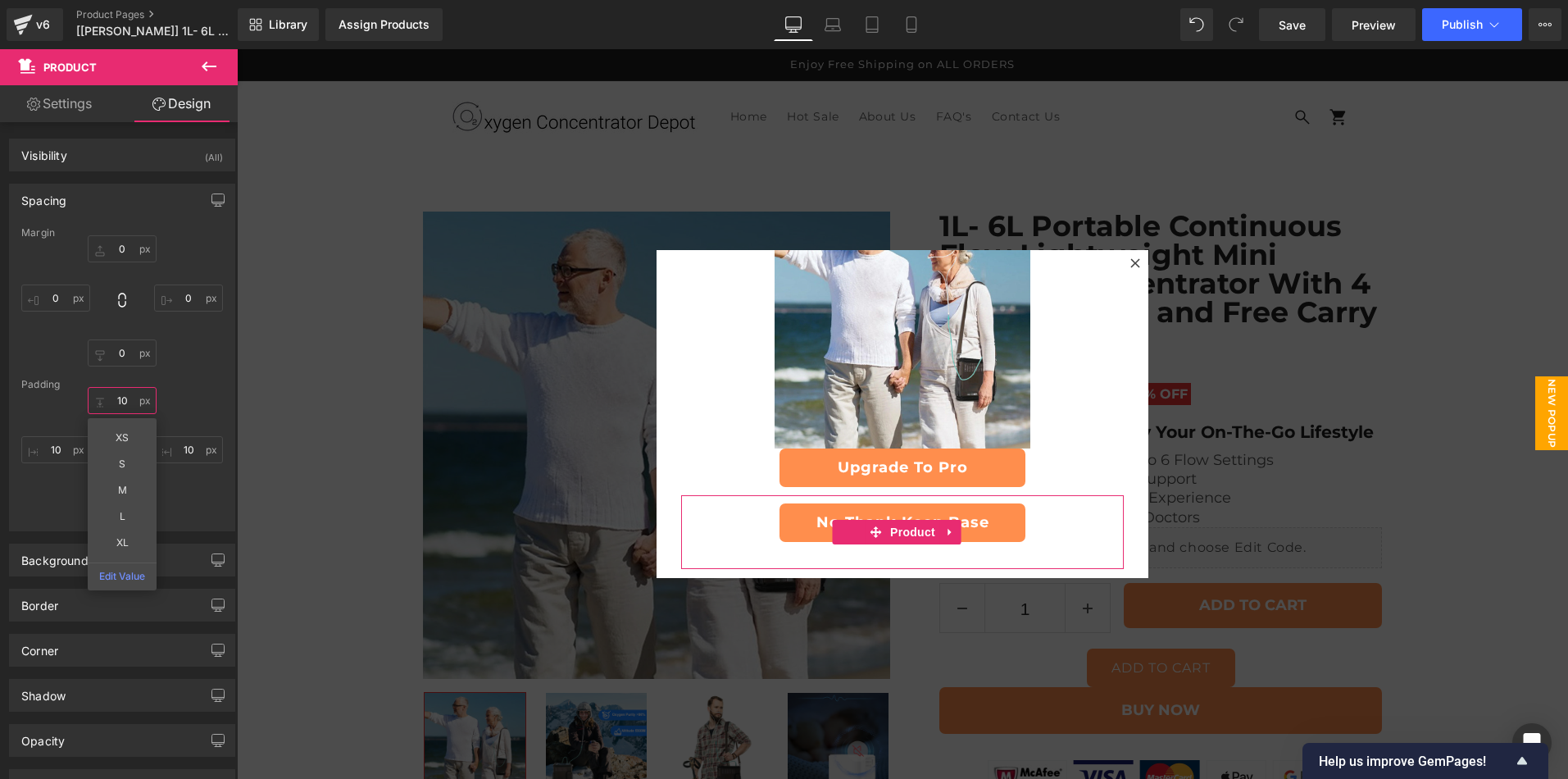
scroll to position [115, 0]
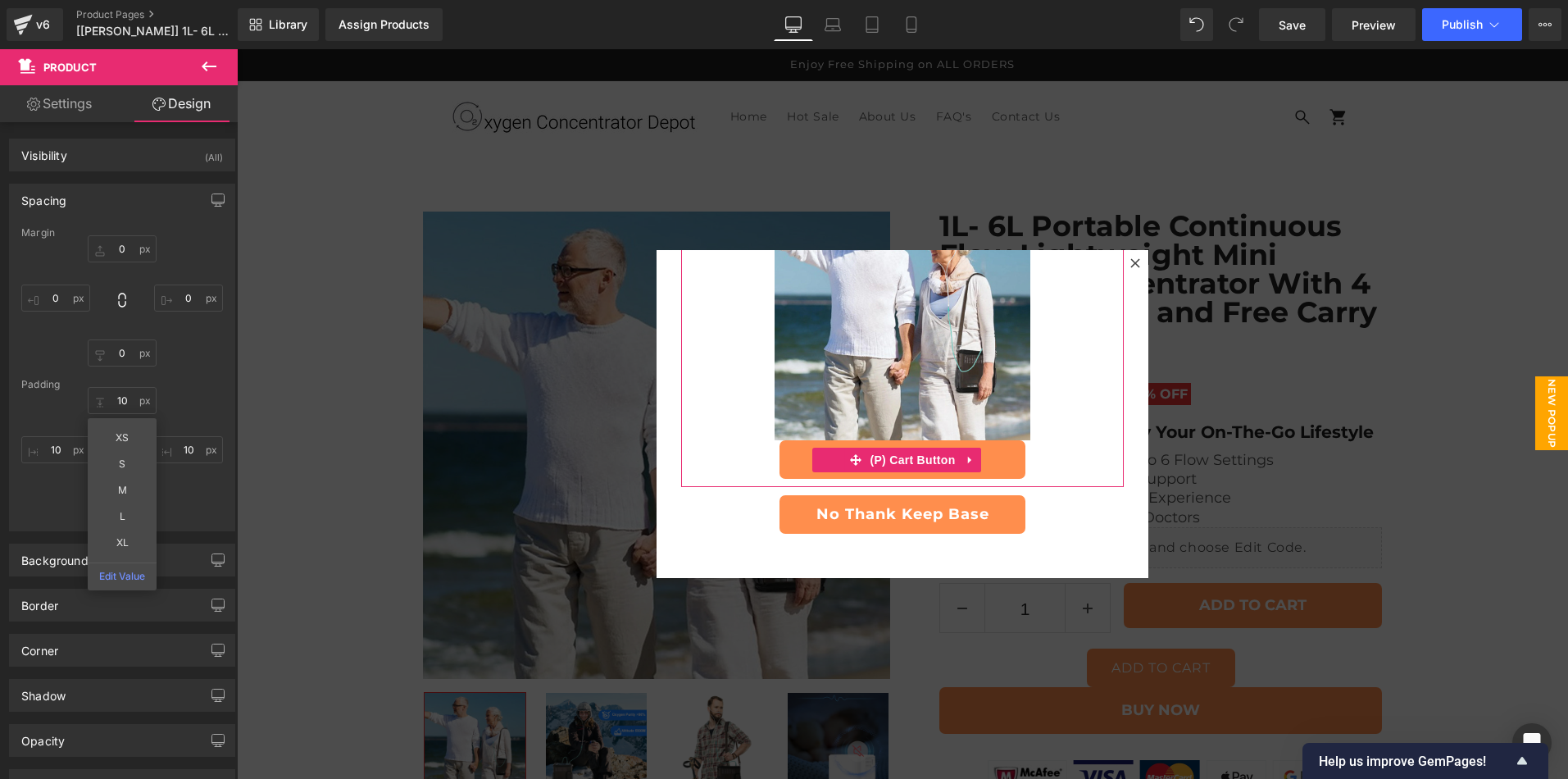
click at [1039, 455] on div "Upgrade To Pro" at bounding box center [902, 459] width 427 height 38
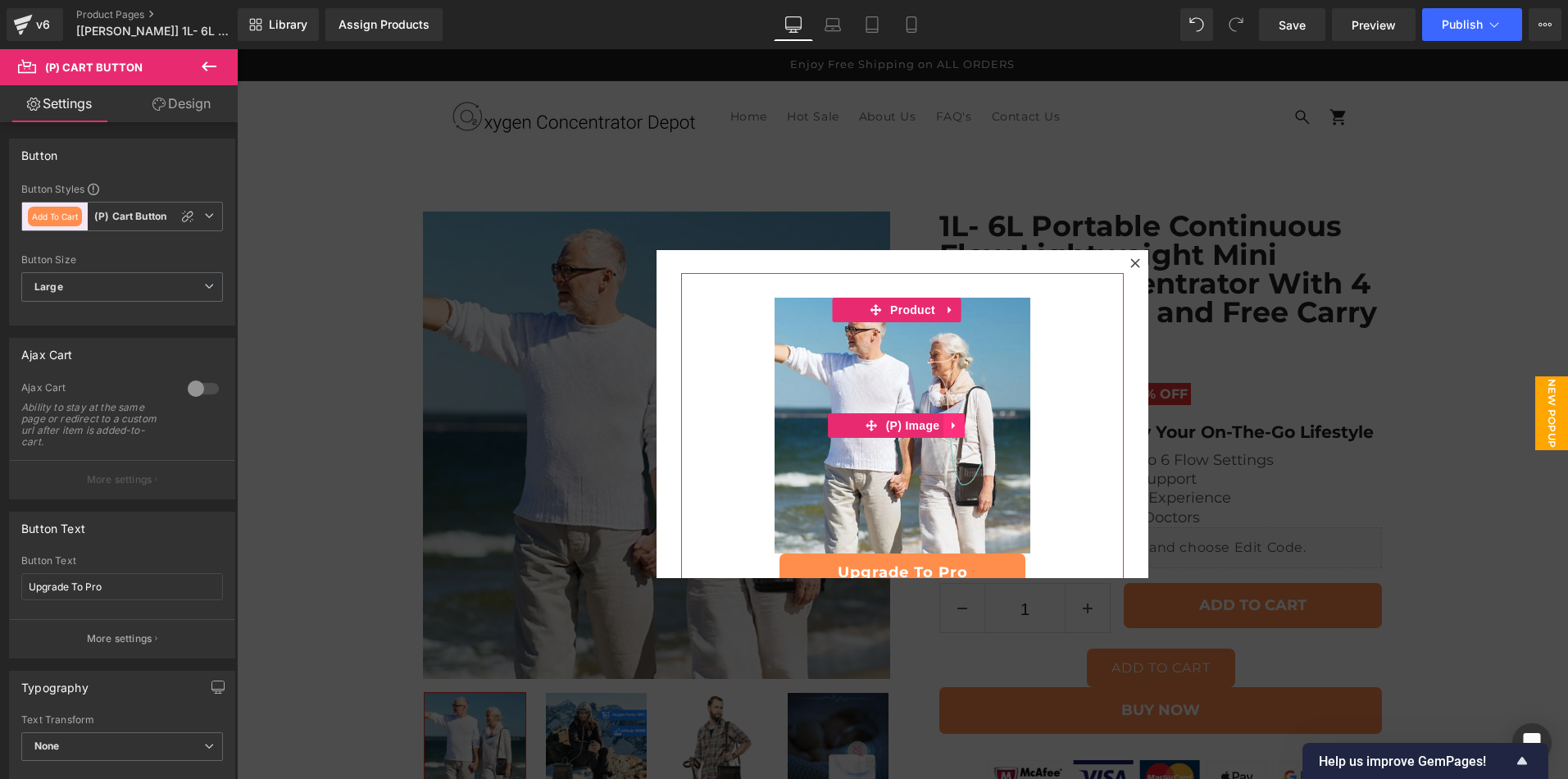
scroll to position [0, 0]
click at [989, 350] on img at bounding box center [902, 427] width 256 height 256
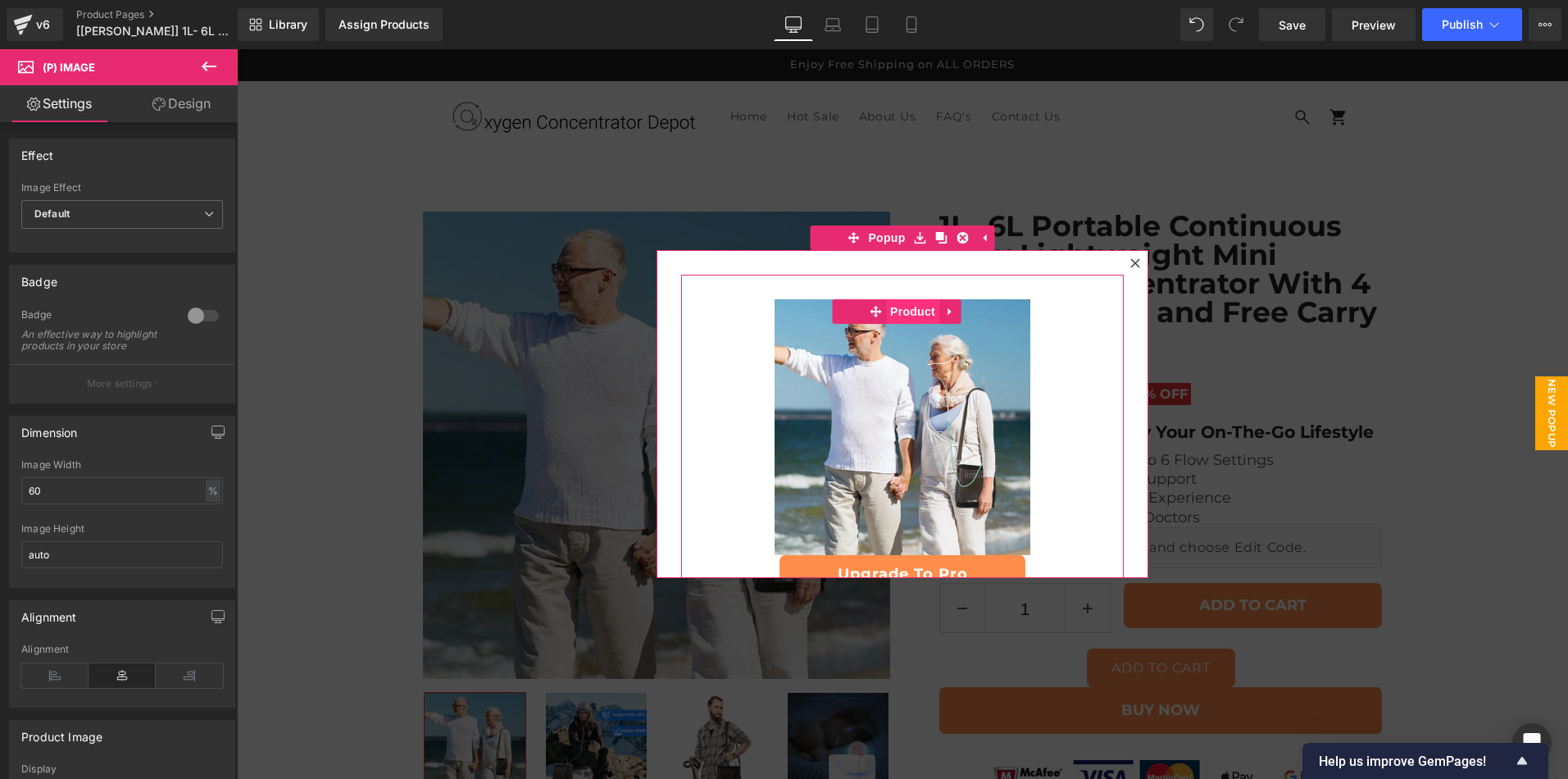
click at [891, 309] on span "Product" at bounding box center [912, 311] width 53 height 25
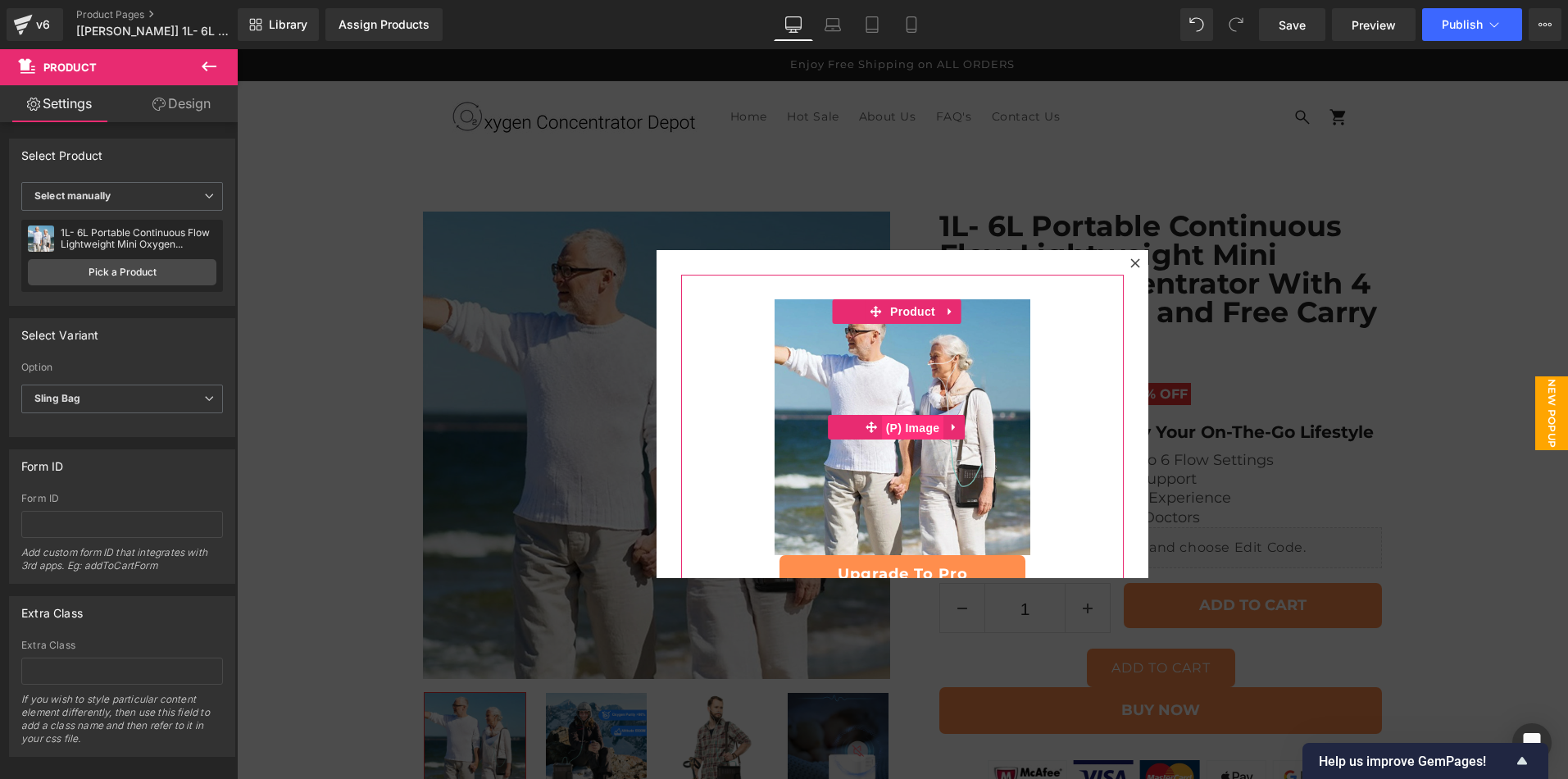
click at [900, 417] on span "(P) Image" at bounding box center [912, 428] width 62 height 25
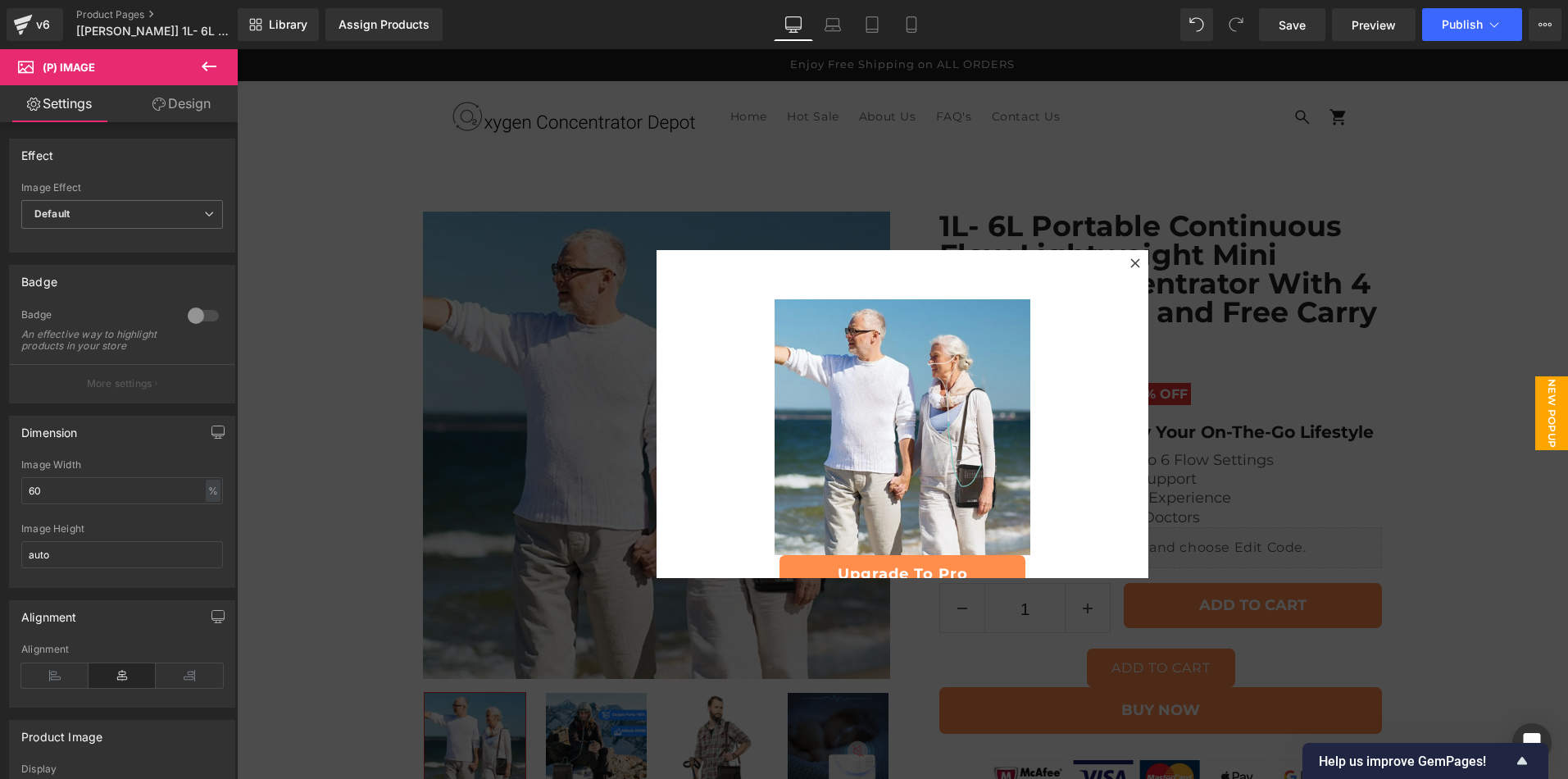
click at [168, 101] on link "Design" at bounding box center [181, 104] width 119 height 37
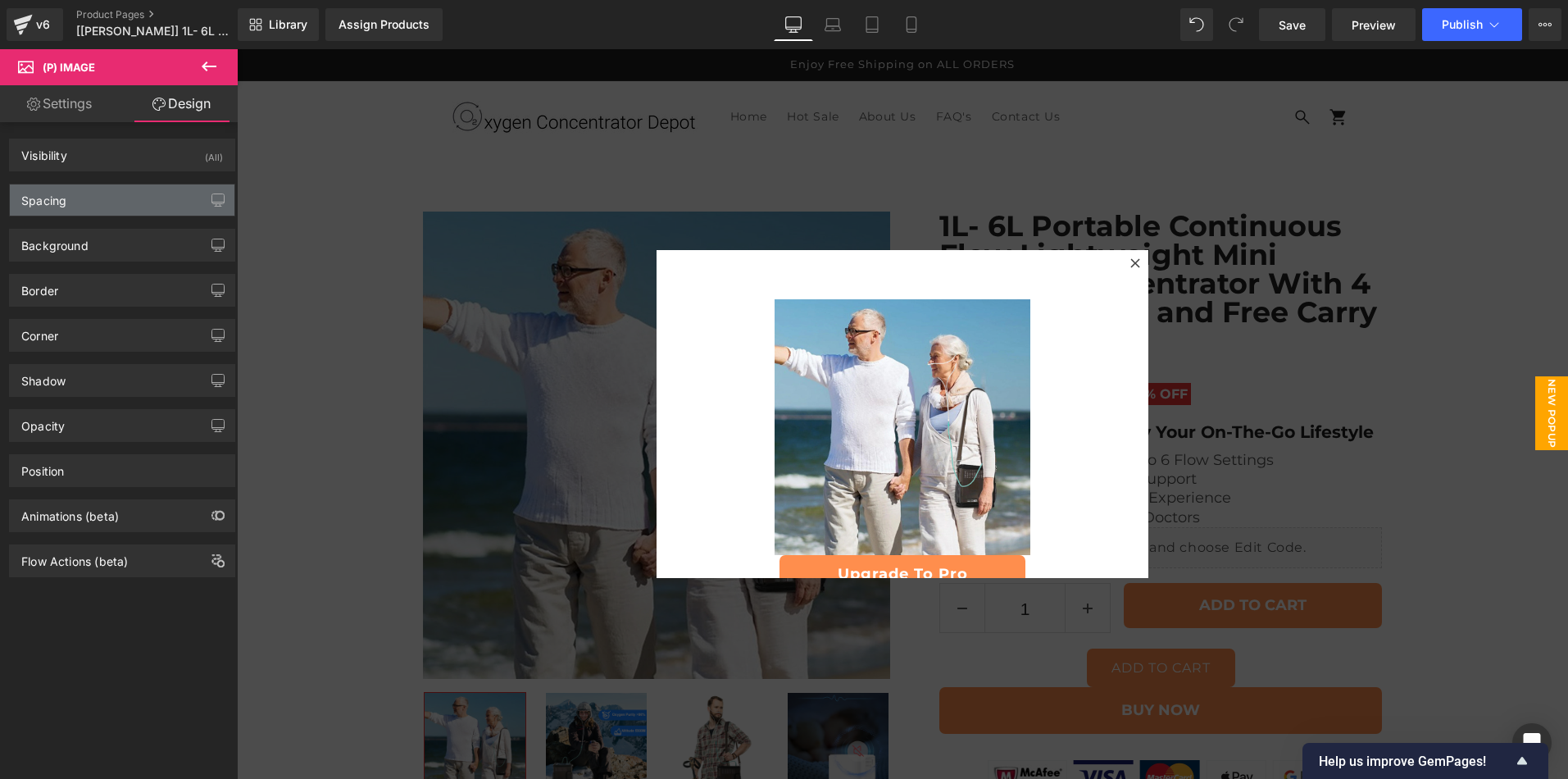
click at [112, 210] on div "Spacing" at bounding box center [122, 201] width 224 height 31
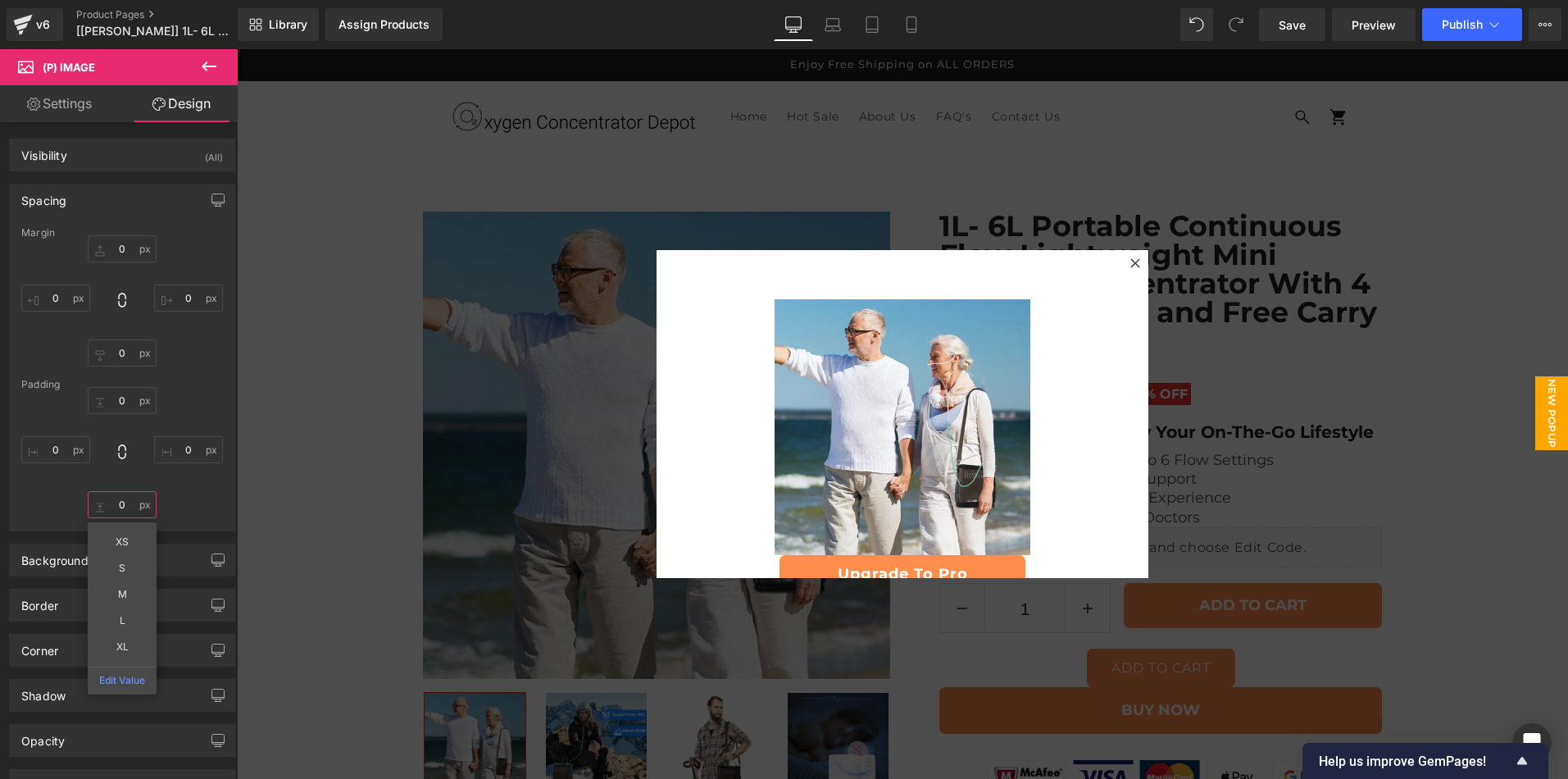
click at [127, 514] on input "text" at bounding box center [122, 505] width 69 height 28
click at [111, 347] on input "text" at bounding box center [122, 353] width 69 height 28
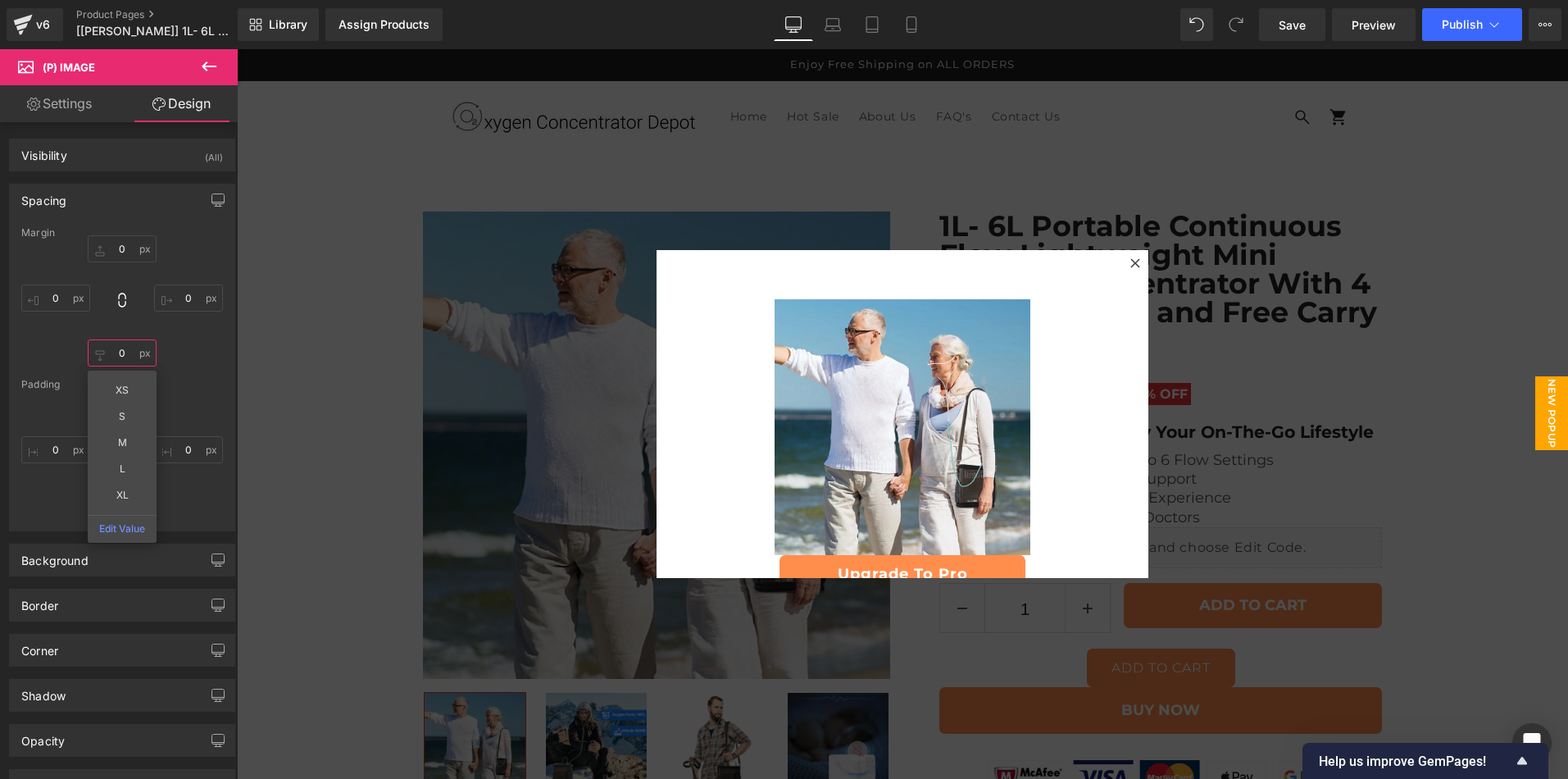
click at [109, 359] on input "text" at bounding box center [122, 353] width 69 height 28
click at [114, 353] on input "text" at bounding box center [122, 353] width 69 height 28
type input "20"
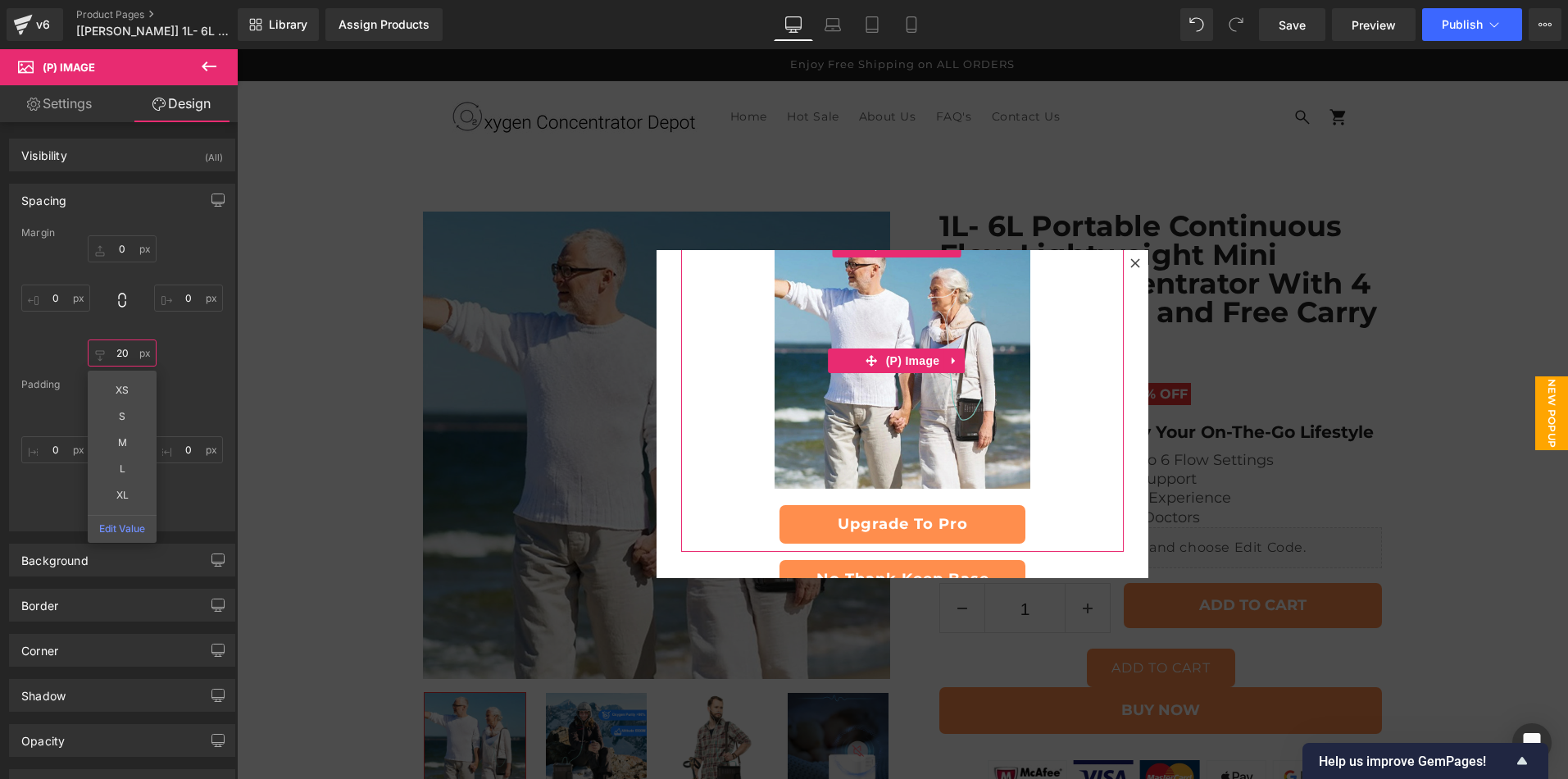
scroll to position [131, 0]
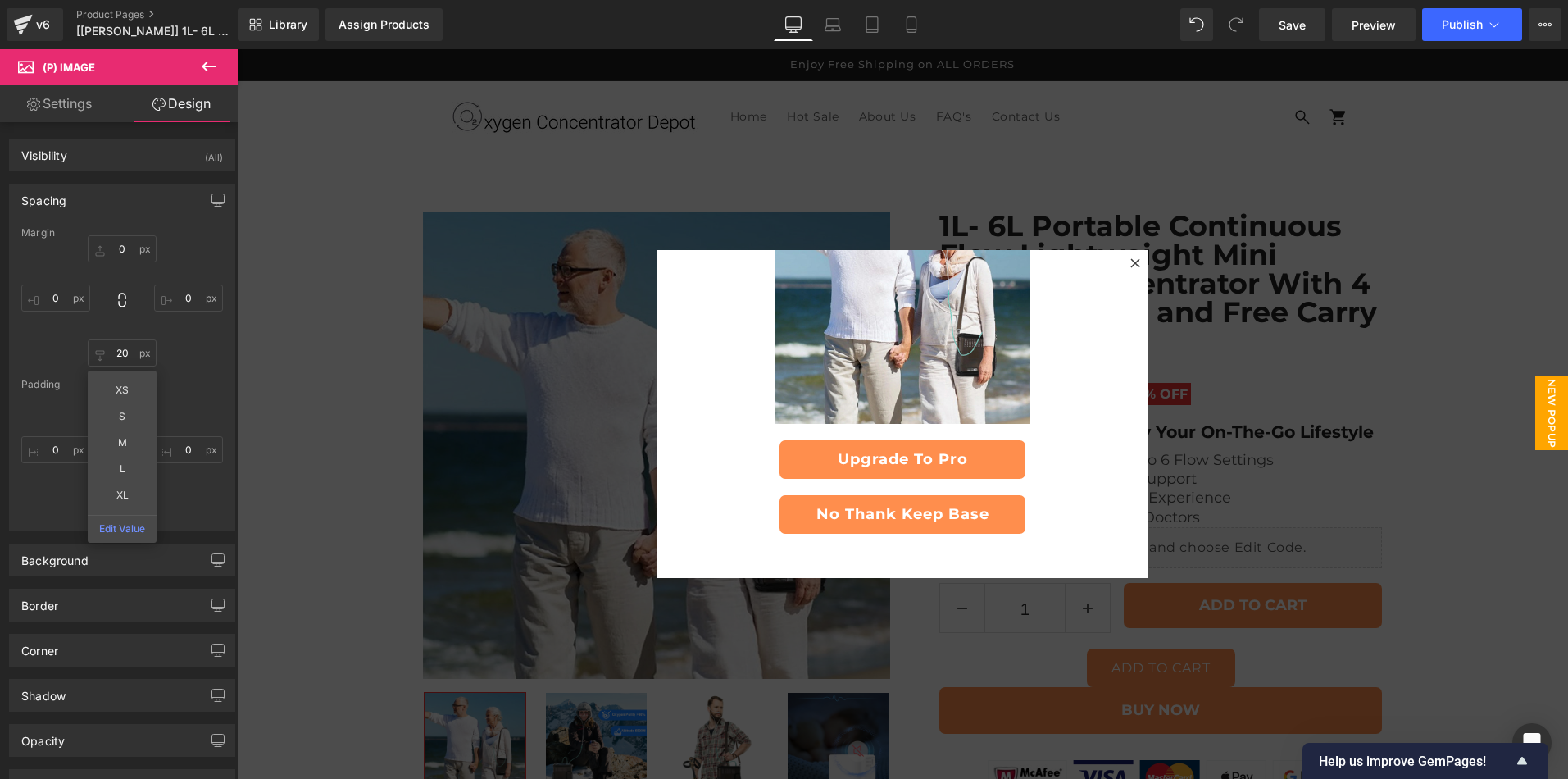
click at [589, 432] on div at bounding box center [902, 414] width 1331 height 730
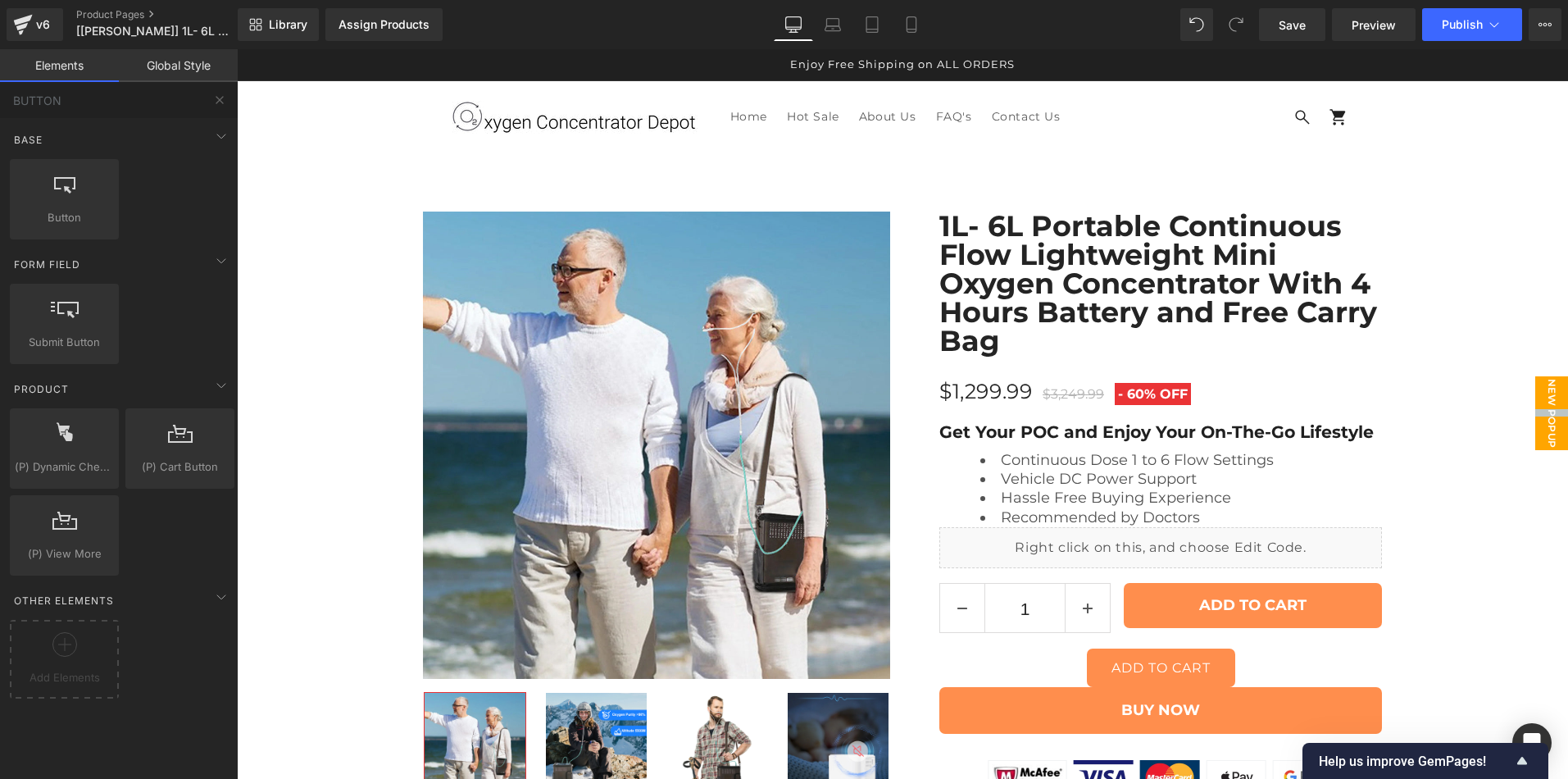
click at [1536, 412] on span "New Popup" at bounding box center [1551, 413] width 32 height 74
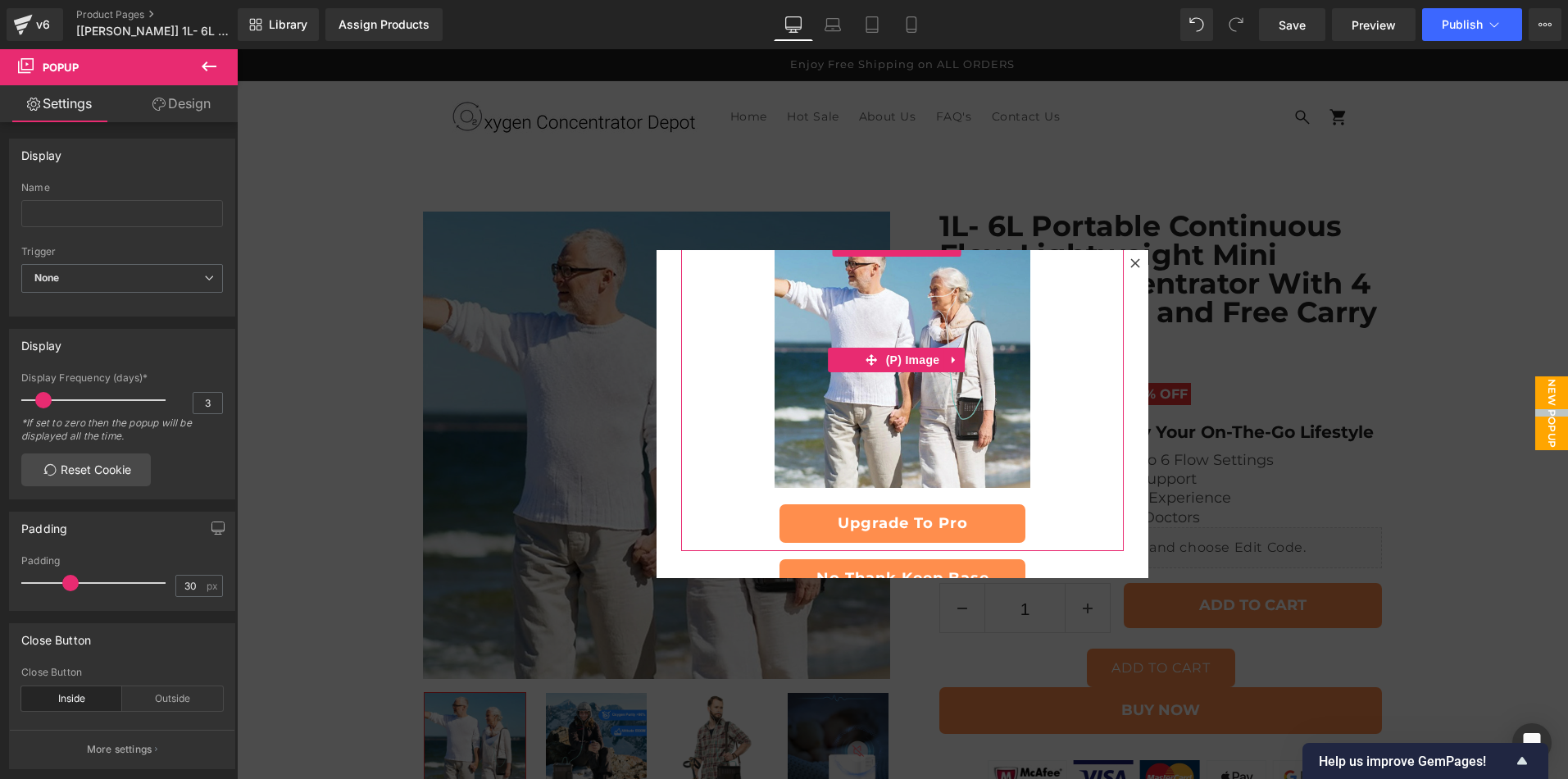
scroll to position [0, 0]
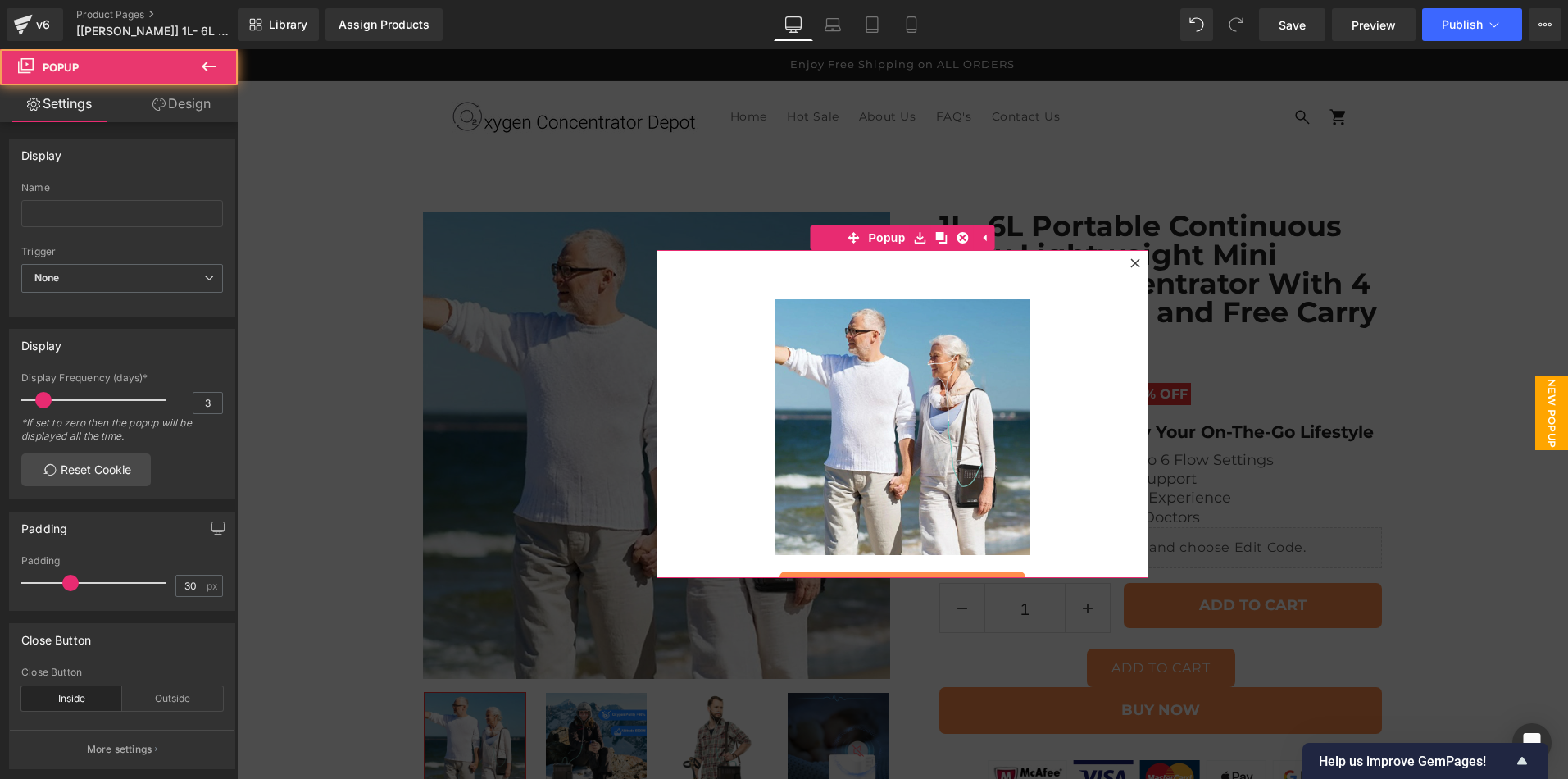
click at [1093, 261] on div "Sale Off (P) Image Upgrade To Pro (P) Cart Button Product No Thank Keep Base (P…" at bounding box center [902, 414] width 492 height 329
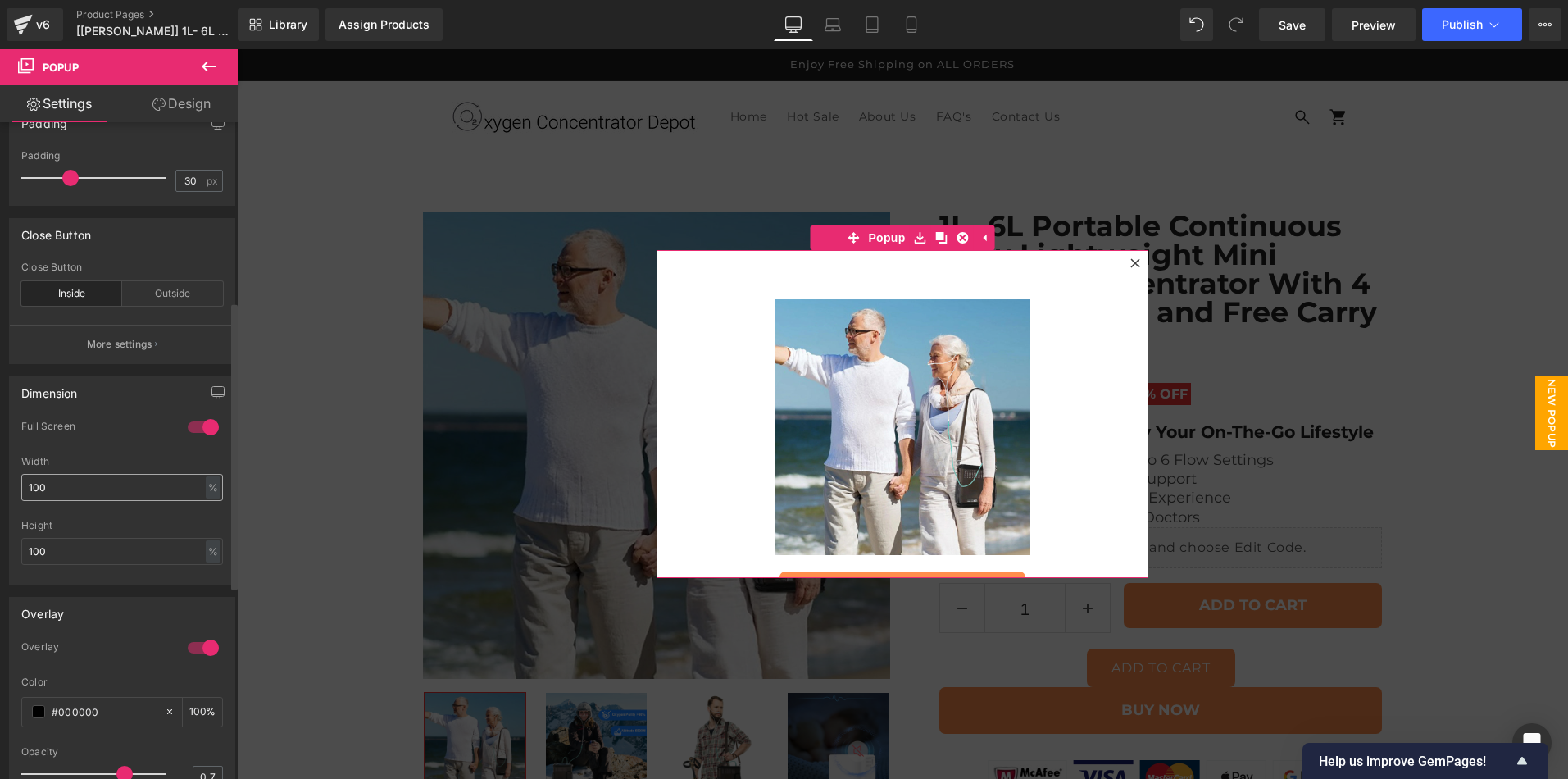
scroll to position [410, 0]
click at [142, 546] on input "100" at bounding box center [122, 547] width 202 height 28
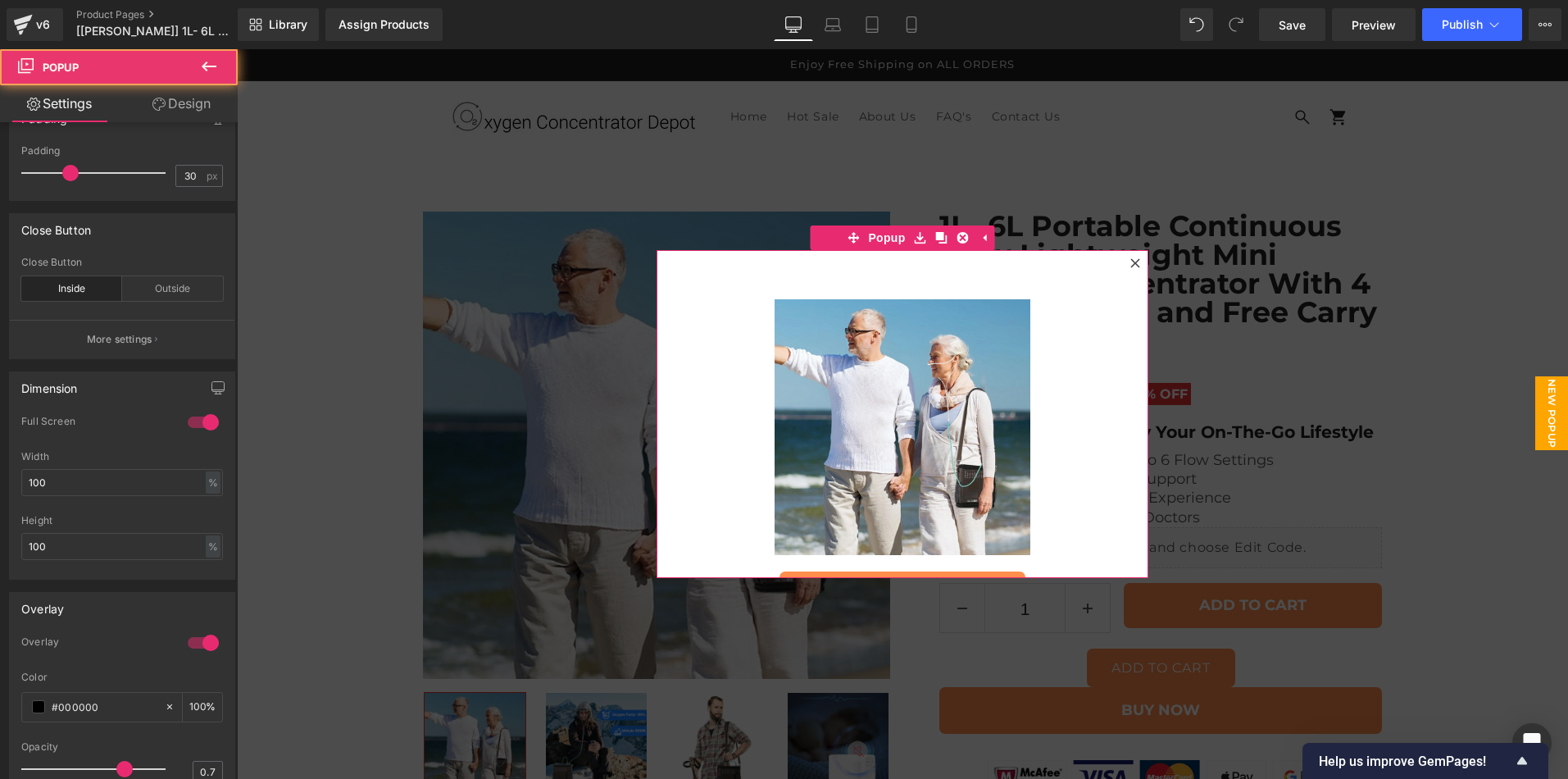
click at [660, 274] on div "Sale Off (P) Image Upgrade To Pro (P) Cart Button Product No Thank Keep Base (P…" at bounding box center [902, 414] width 492 height 329
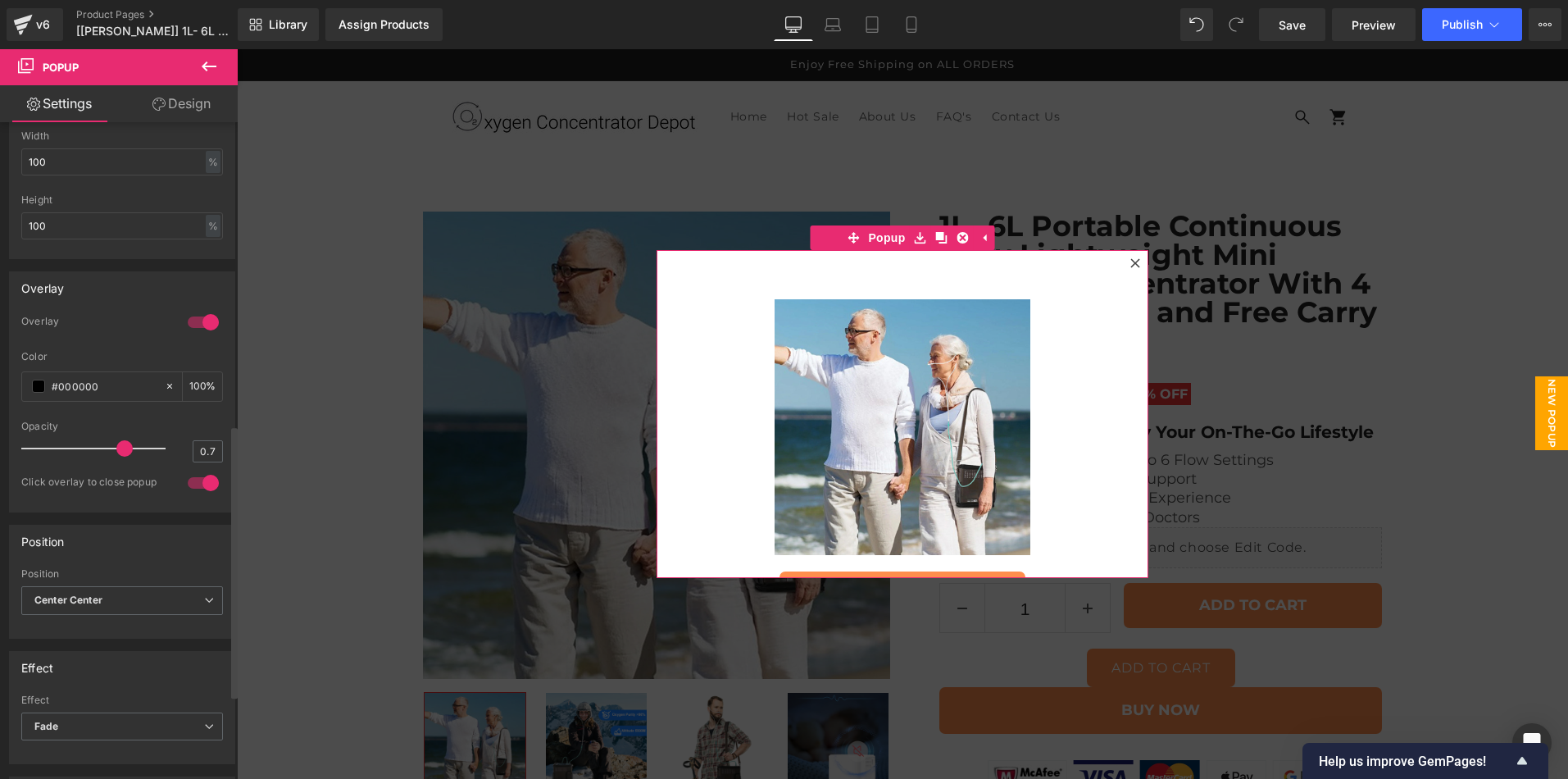
scroll to position [574, 0]
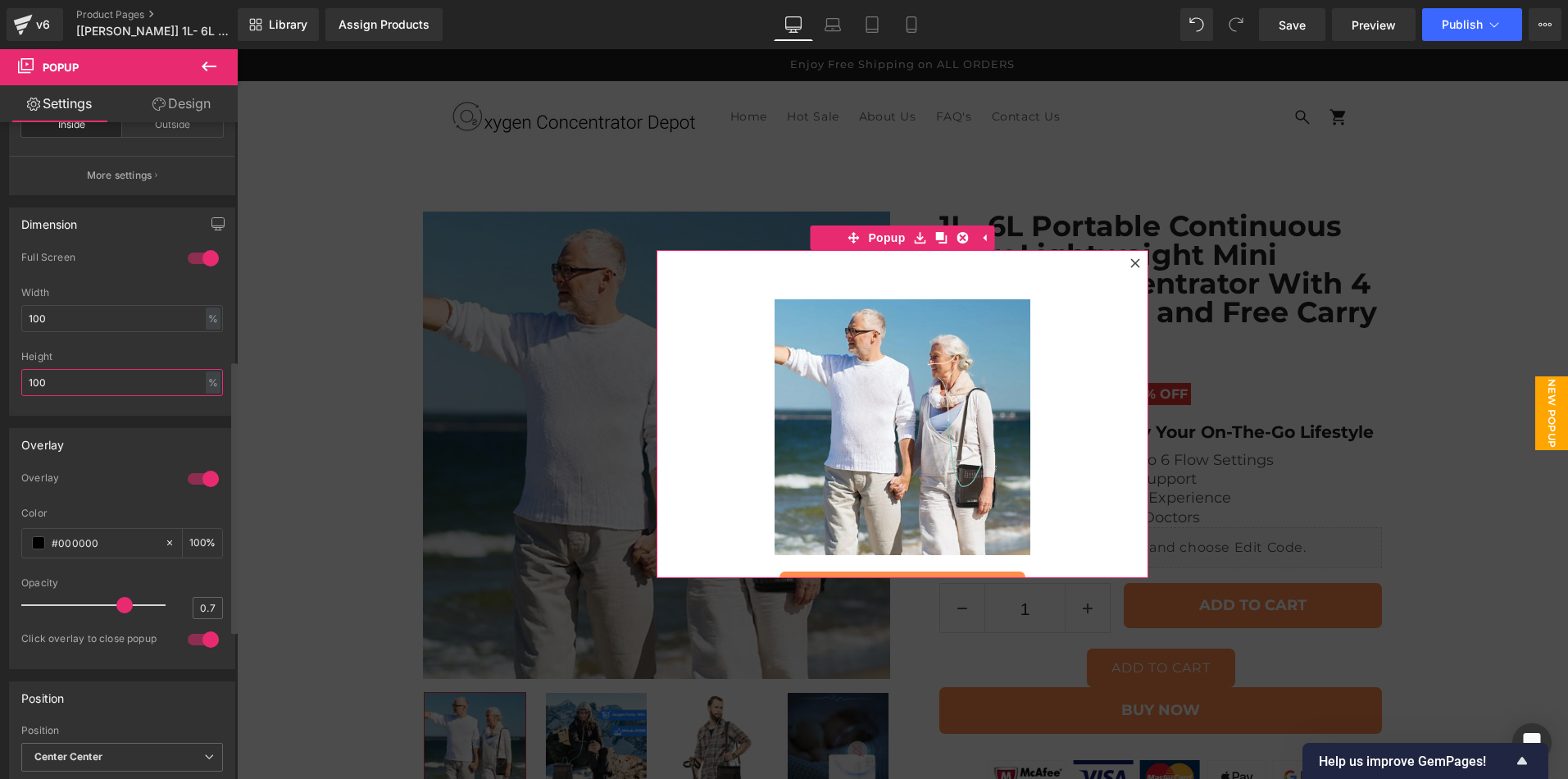
click at [144, 378] on input "100" at bounding box center [122, 383] width 202 height 28
click at [141, 346] on div at bounding box center [122, 345] width 202 height 11
click at [92, 390] on input "Auto" at bounding box center [122, 383] width 202 height 28
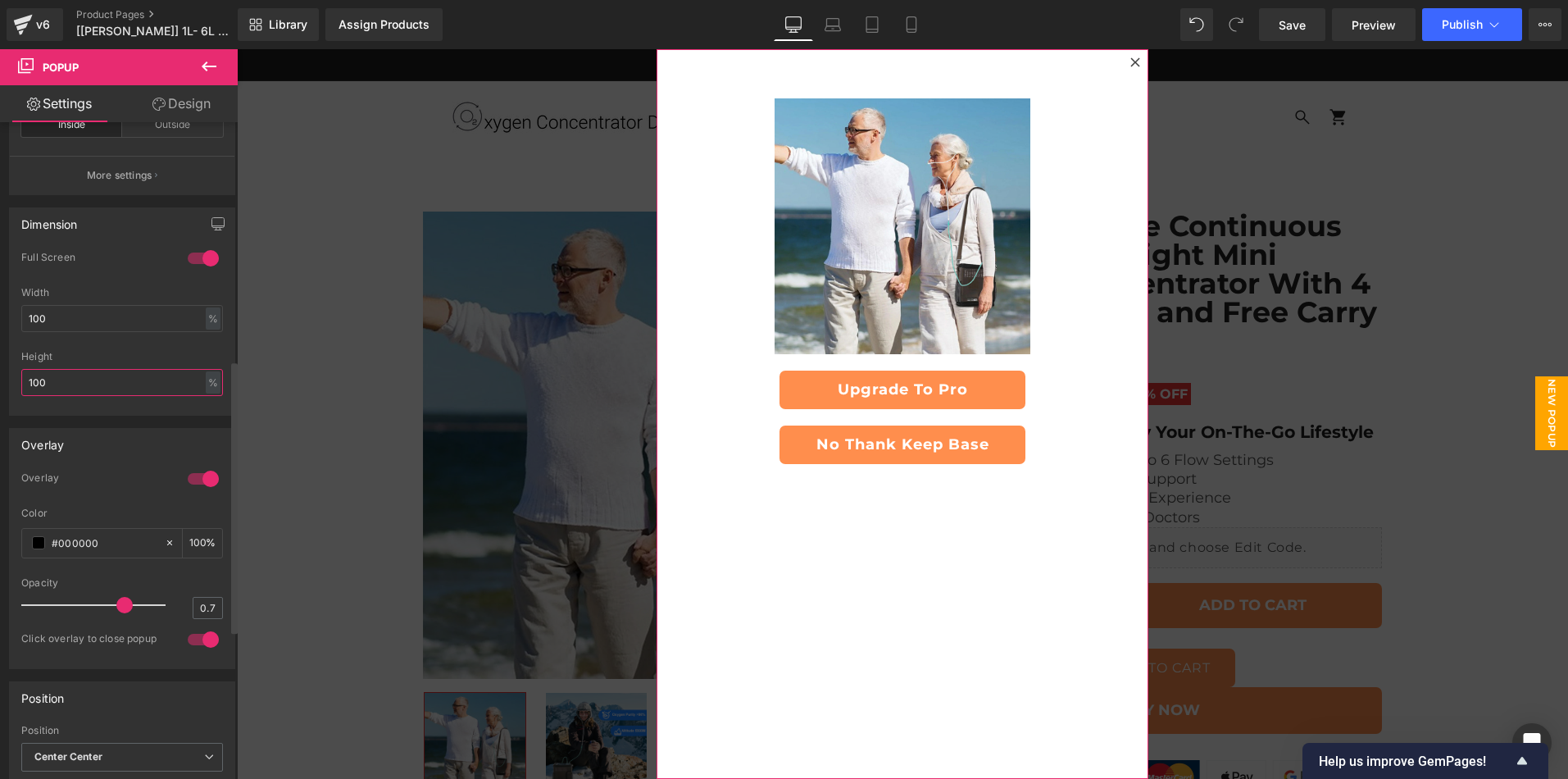
type input "100"
click at [74, 338] on div "Width 100 % % px" at bounding box center [122, 319] width 202 height 64
click at [93, 307] on input "100" at bounding box center [122, 319] width 202 height 28
click at [94, 319] on input "100" at bounding box center [122, 319] width 202 height 28
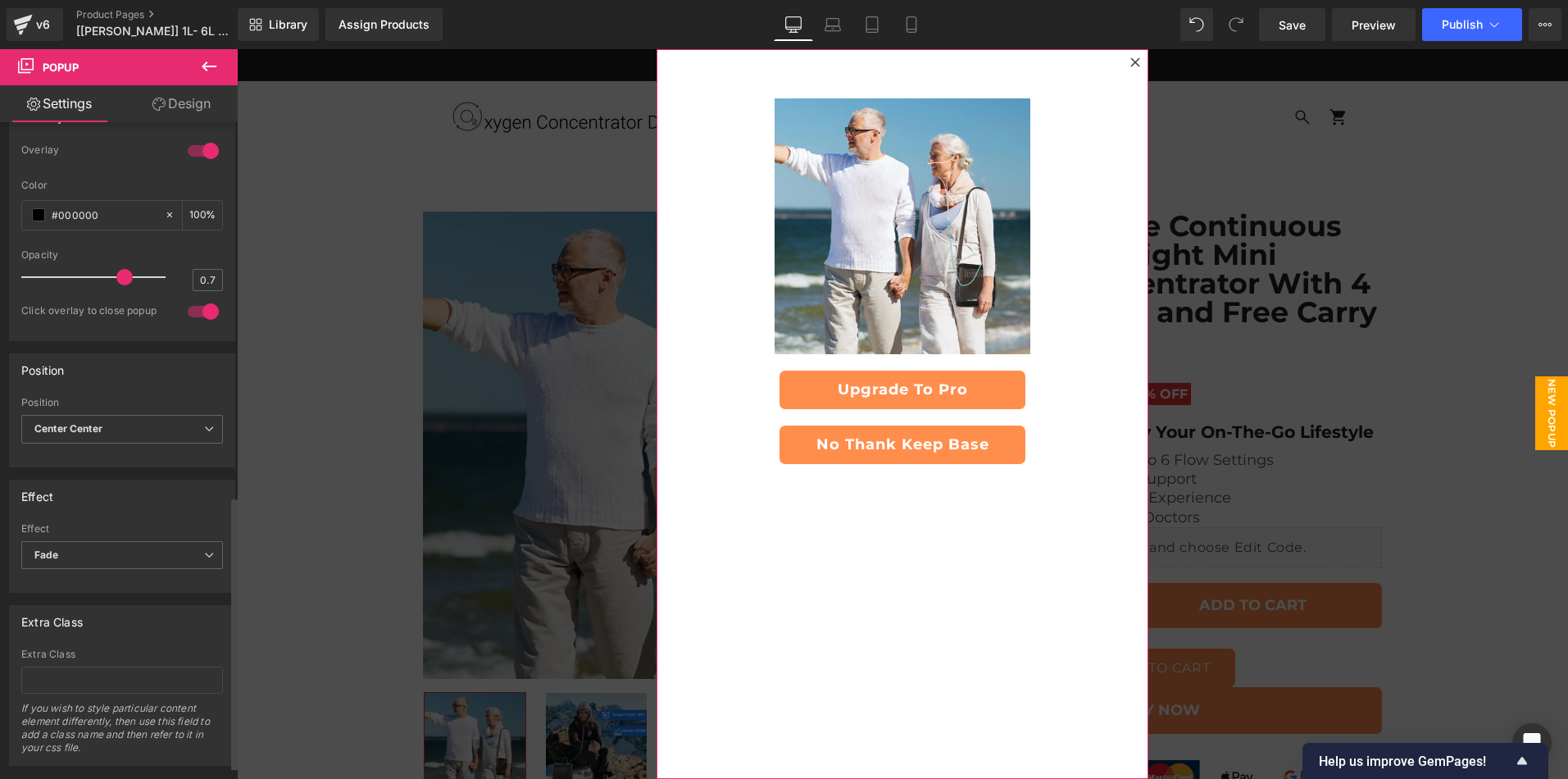
scroll to position [935, 0]
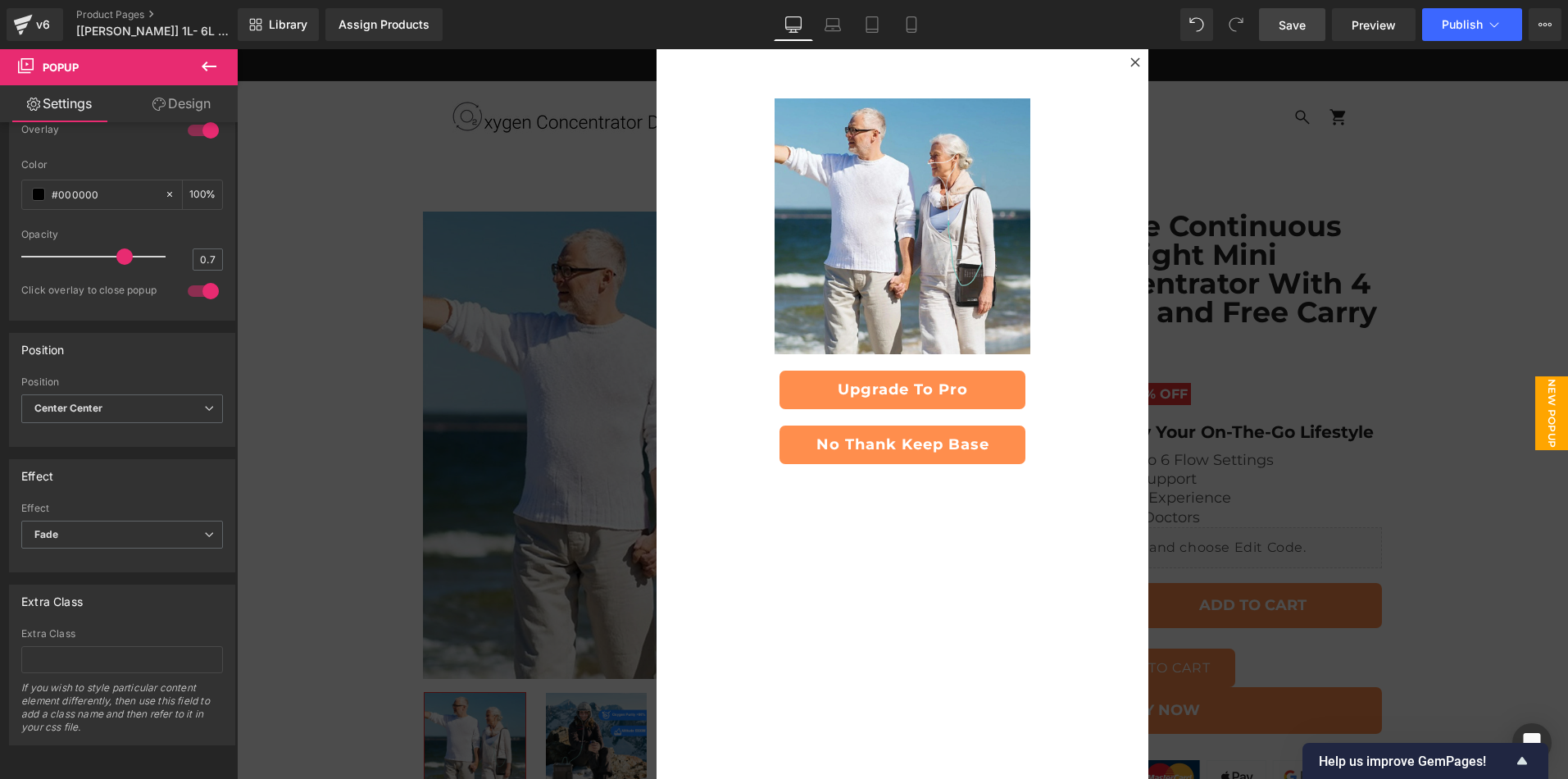
drag, startPoint x: 1296, startPoint y: 30, endPoint x: 818, endPoint y: 170, distance: 498.1
click at [1296, 30] on span "Save" at bounding box center [1293, 26] width 28 height 18
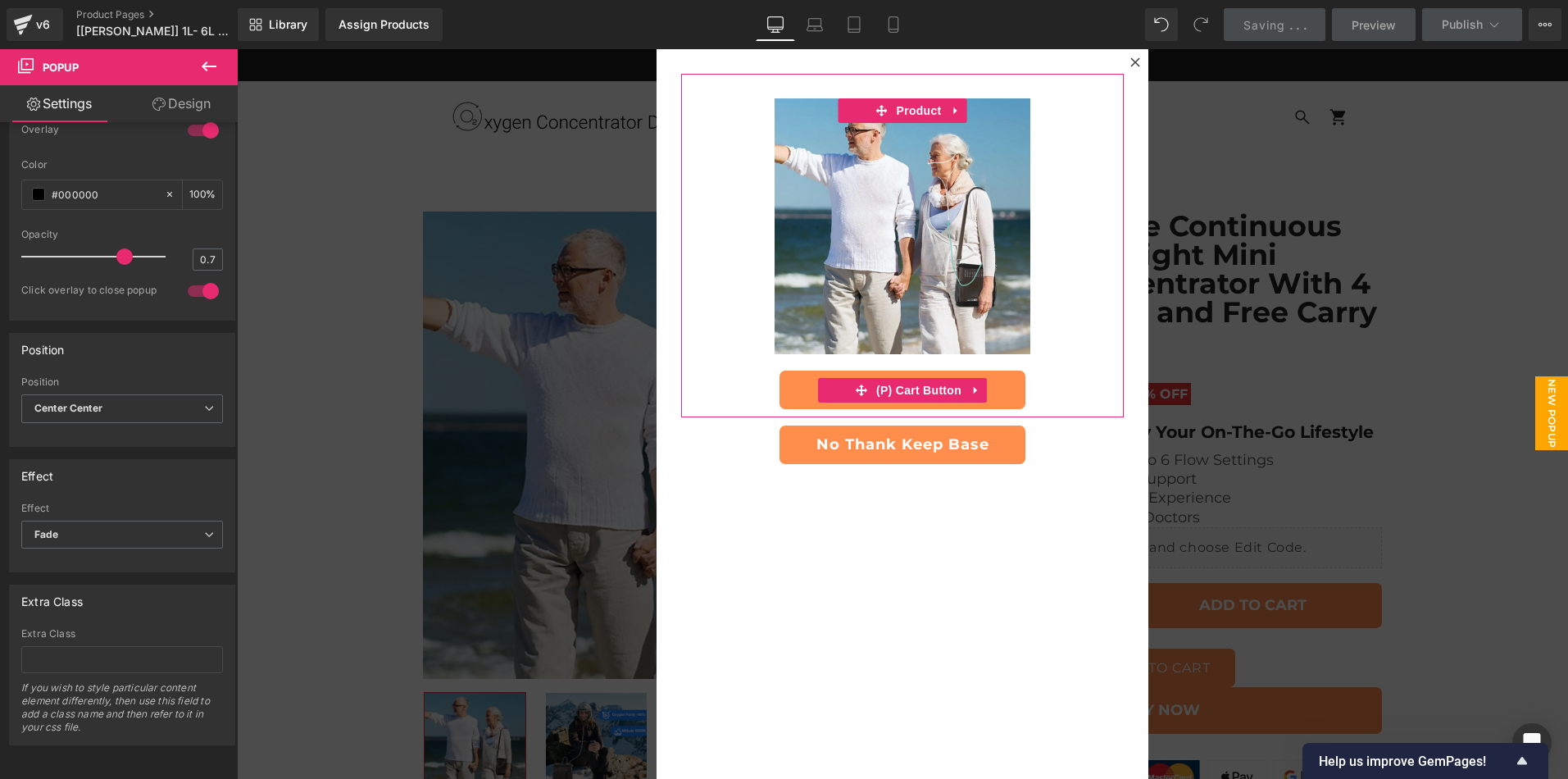
click at [714, 393] on div "Upgrade To Pro" at bounding box center [902, 390] width 427 height 38
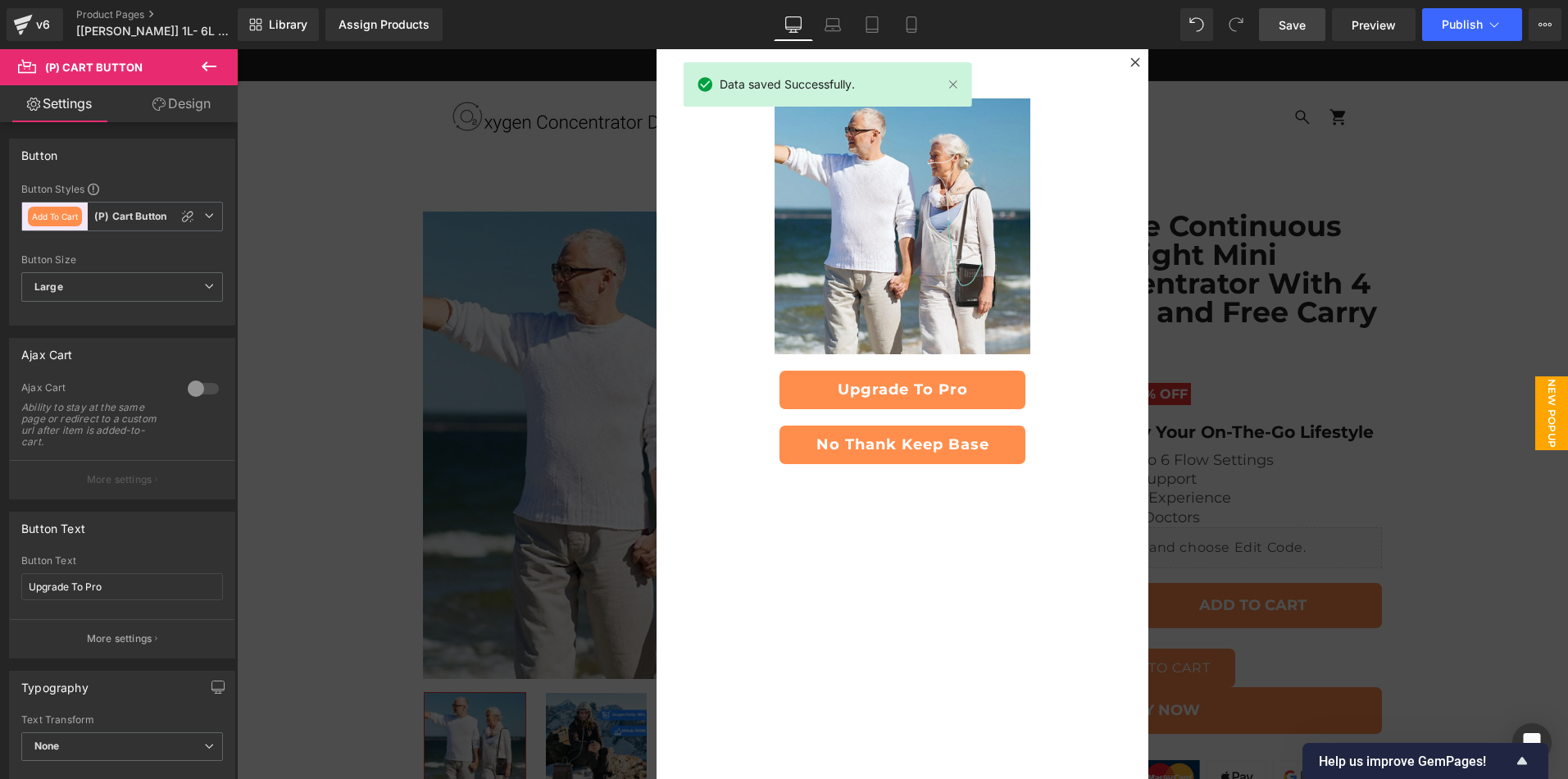
click at [1253, 119] on div at bounding box center [902, 414] width 1331 height 730
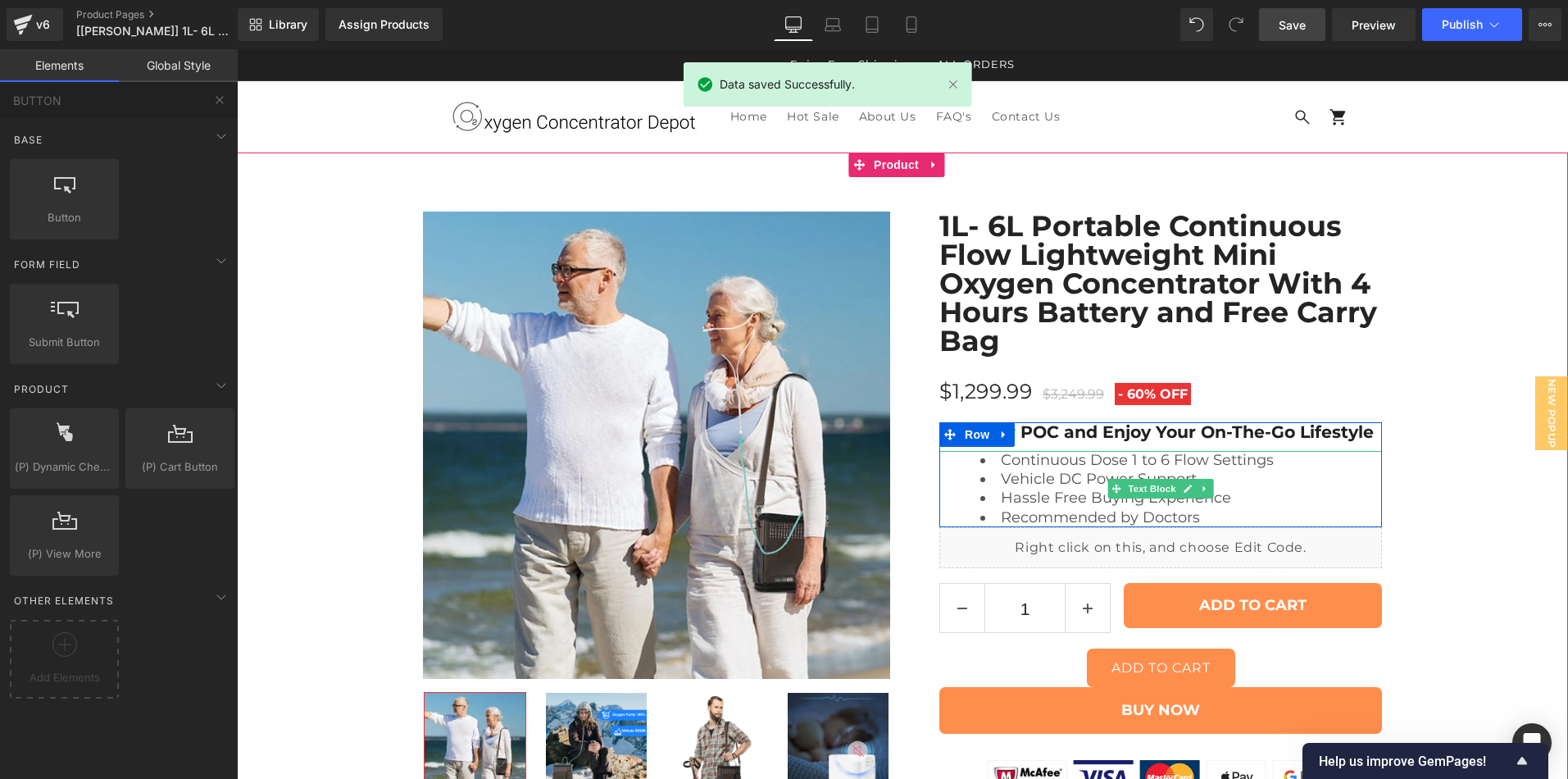
click at [1043, 489] on li "Hassle Free Buying Experience" at bounding box center [1181, 498] width 402 height 19
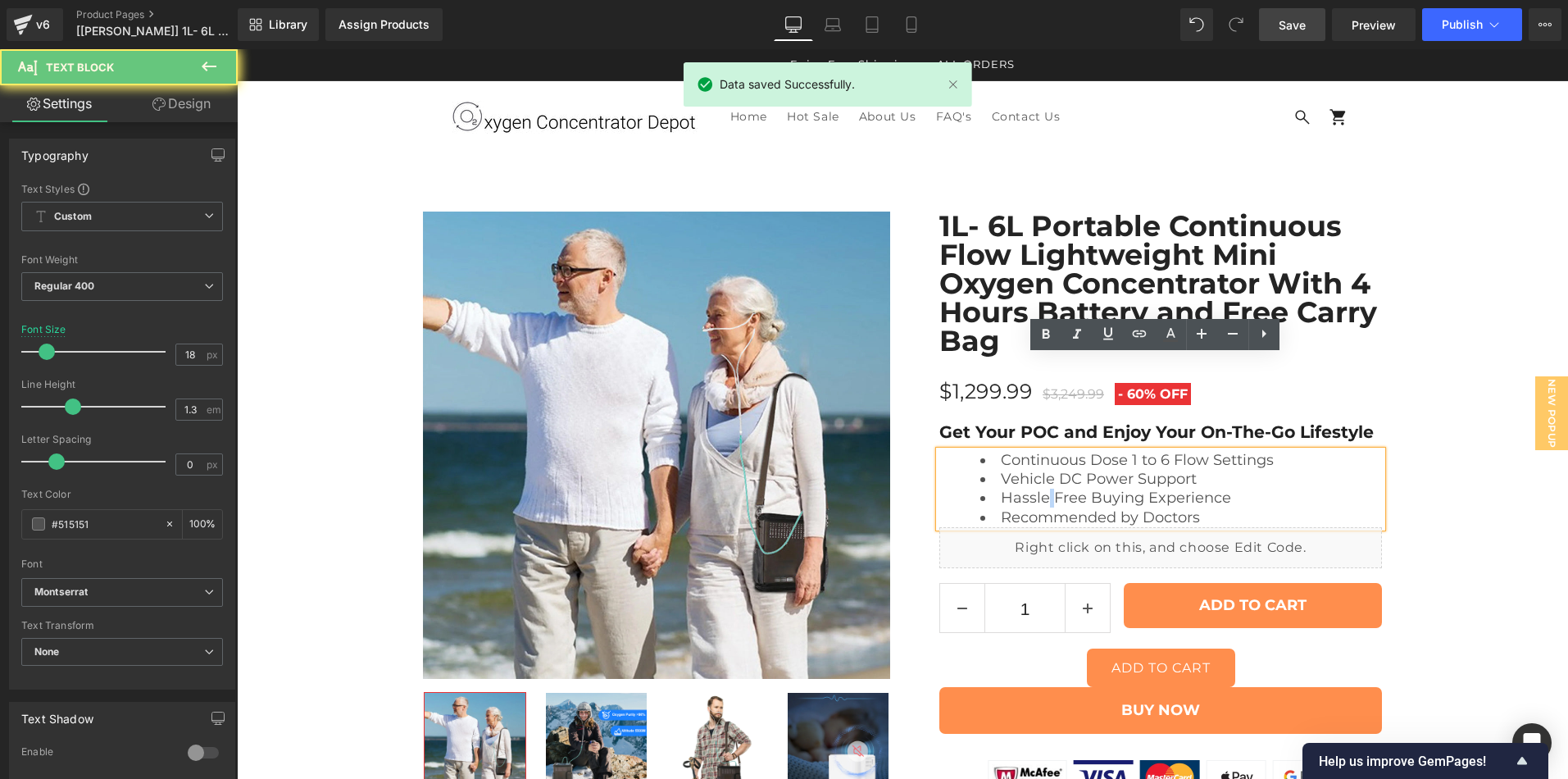
click at [1043, 489] on li "Hassle Free Buying Experience" at bounding box center [1181, 498] width 402 height 19
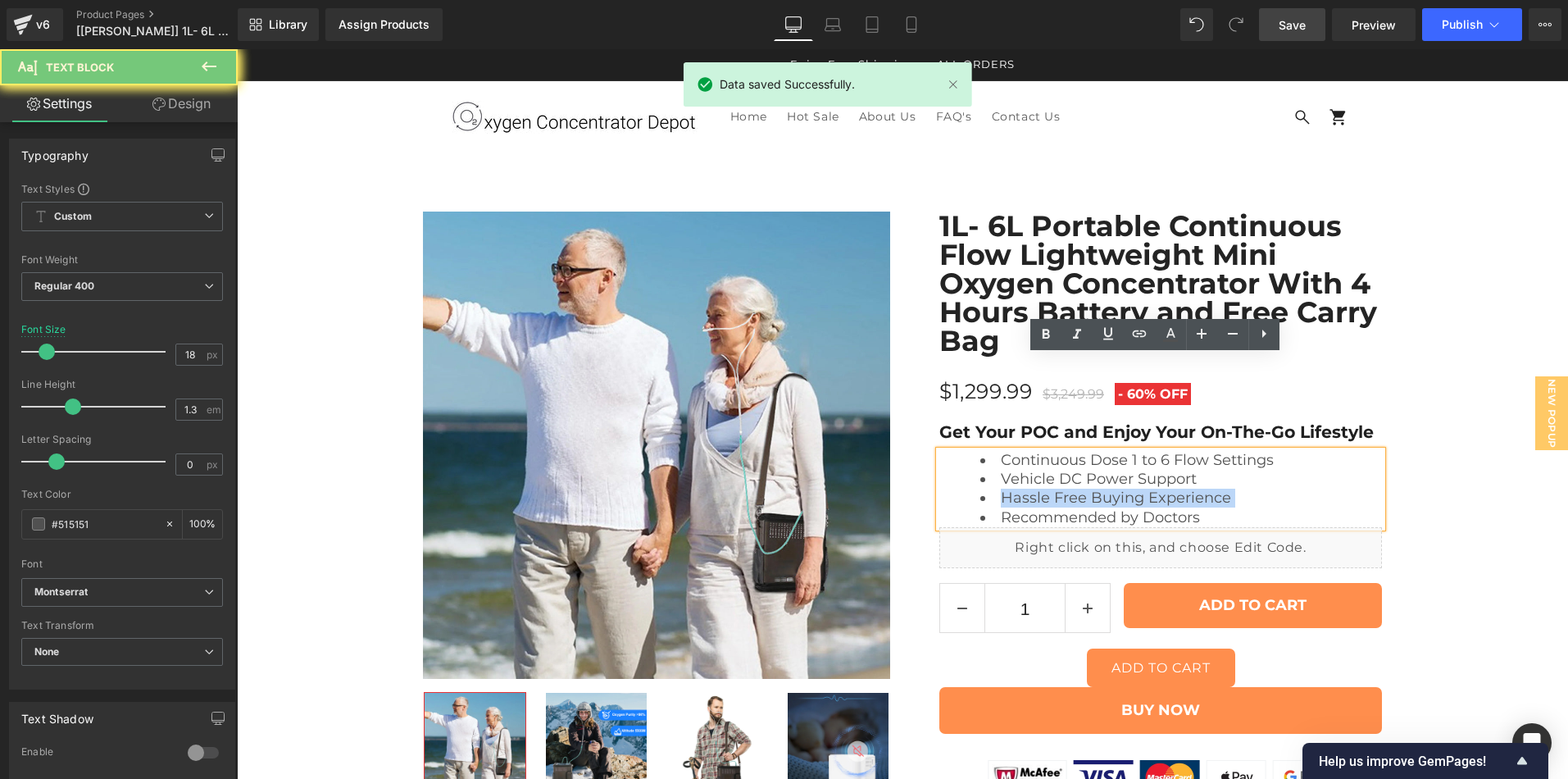
click at [1043, 489] on li "Hassle Free Buying Experience" at bounding box center [1181, 498] width 402 height 19
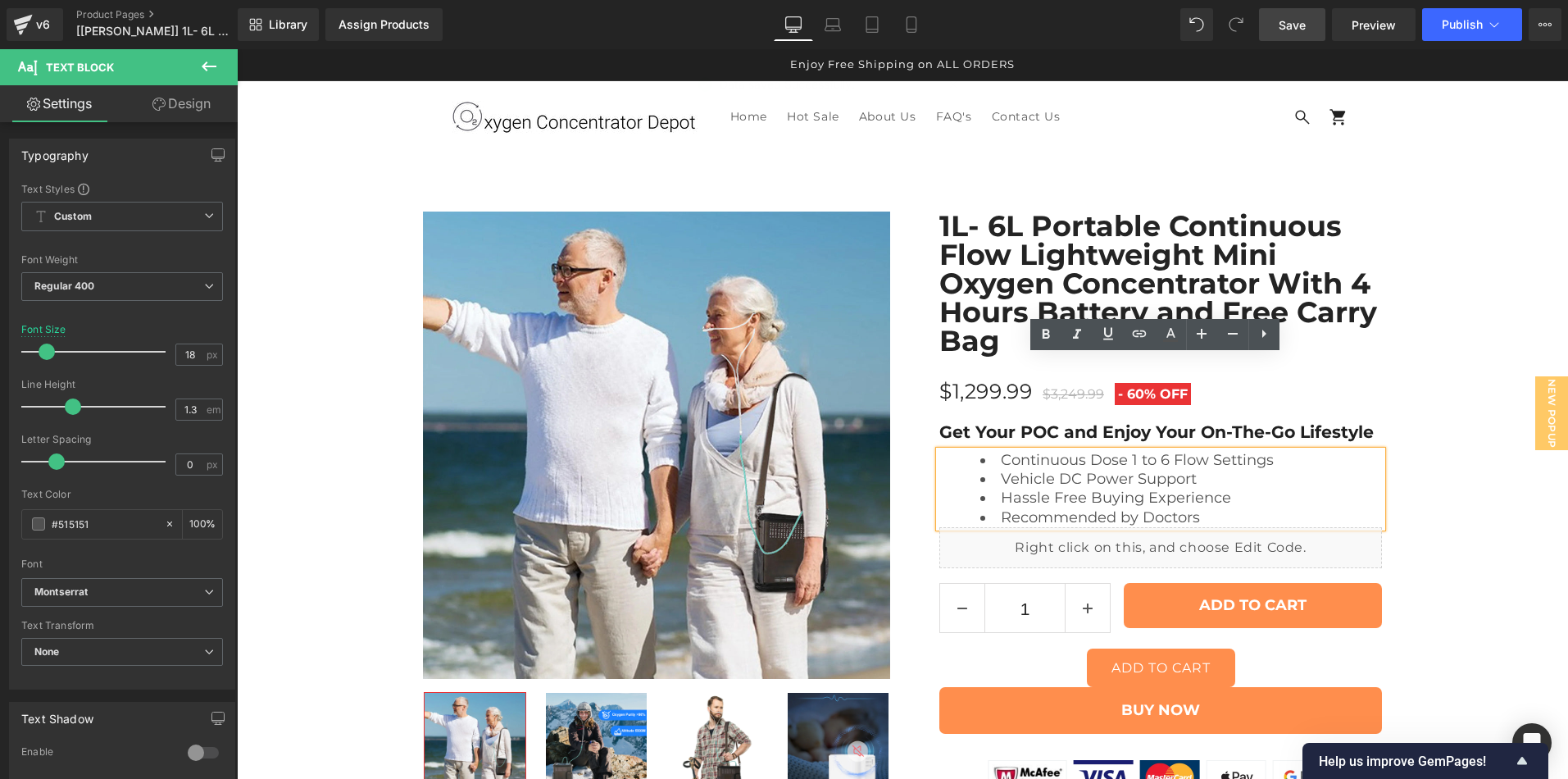
click at [995, 470] on li "Vehicle DC Power Support" at bounding box center [1181, 479] width 402 height 19
click at [1027, 470] on li "Vehicle DC Power Support" at bounding box center [1181, 479] width 402 height 19
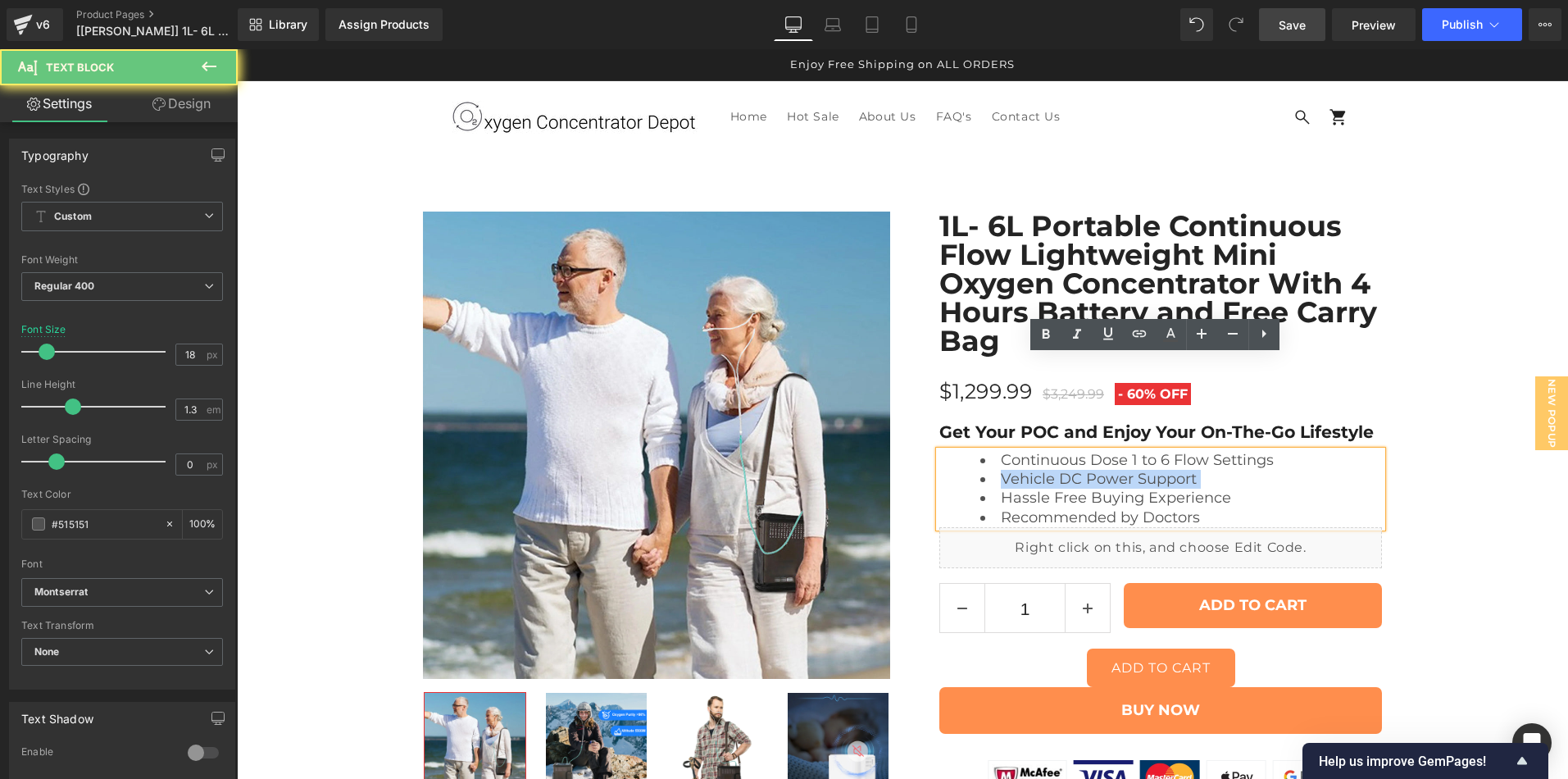
click at [1027, 470] on li "Vehicle DC Power Support" at bounding box center [1181, 479] width 402 height 19
click at [1083, 470] on li "Vehicle DC Power Support" at bounding box center [1181, 479] width 402 height 19
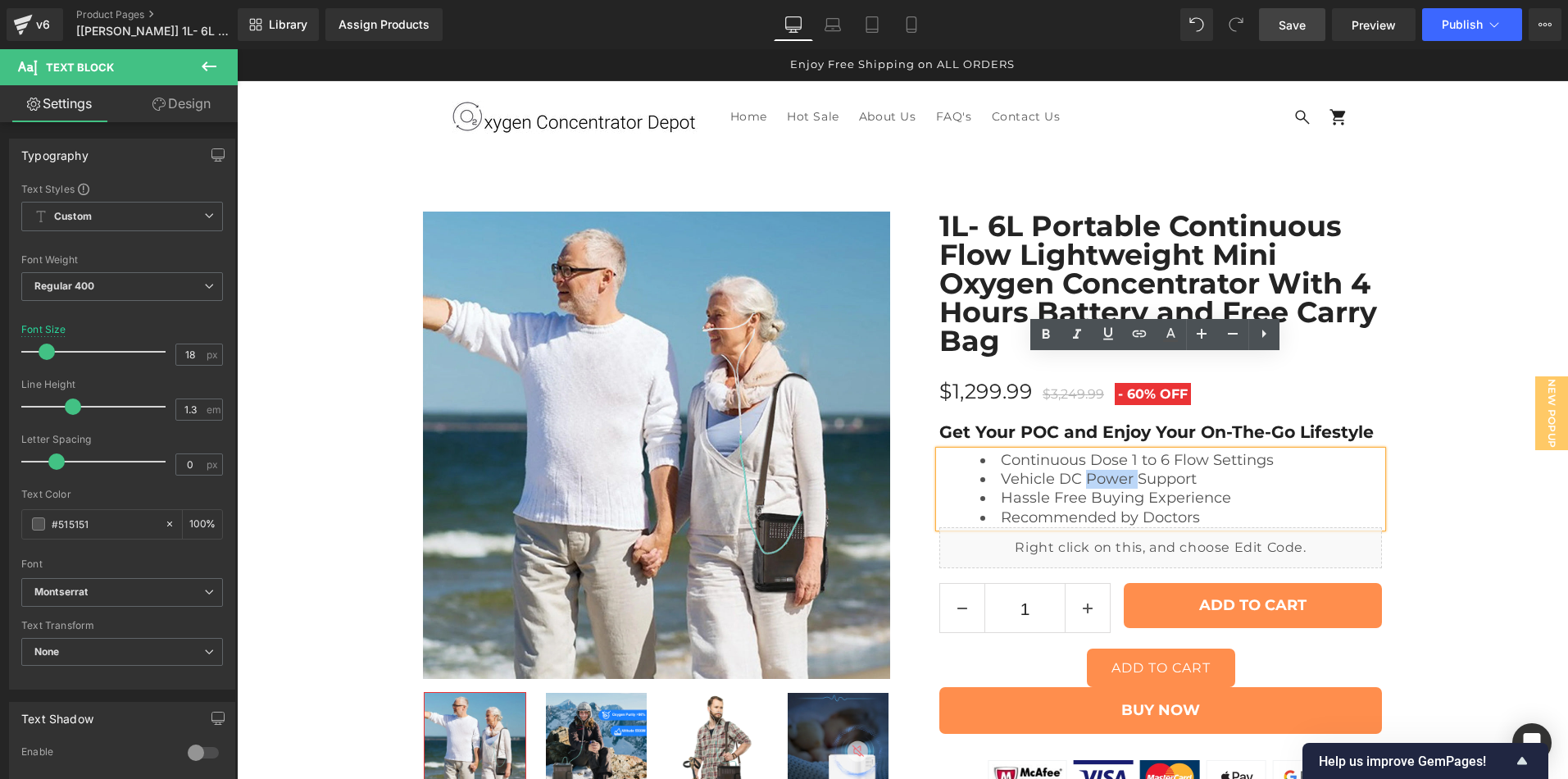
click at [1083, 470] on li "Vehicle DC Power Support" at bounding box center [1181, 479] width 402 height 19
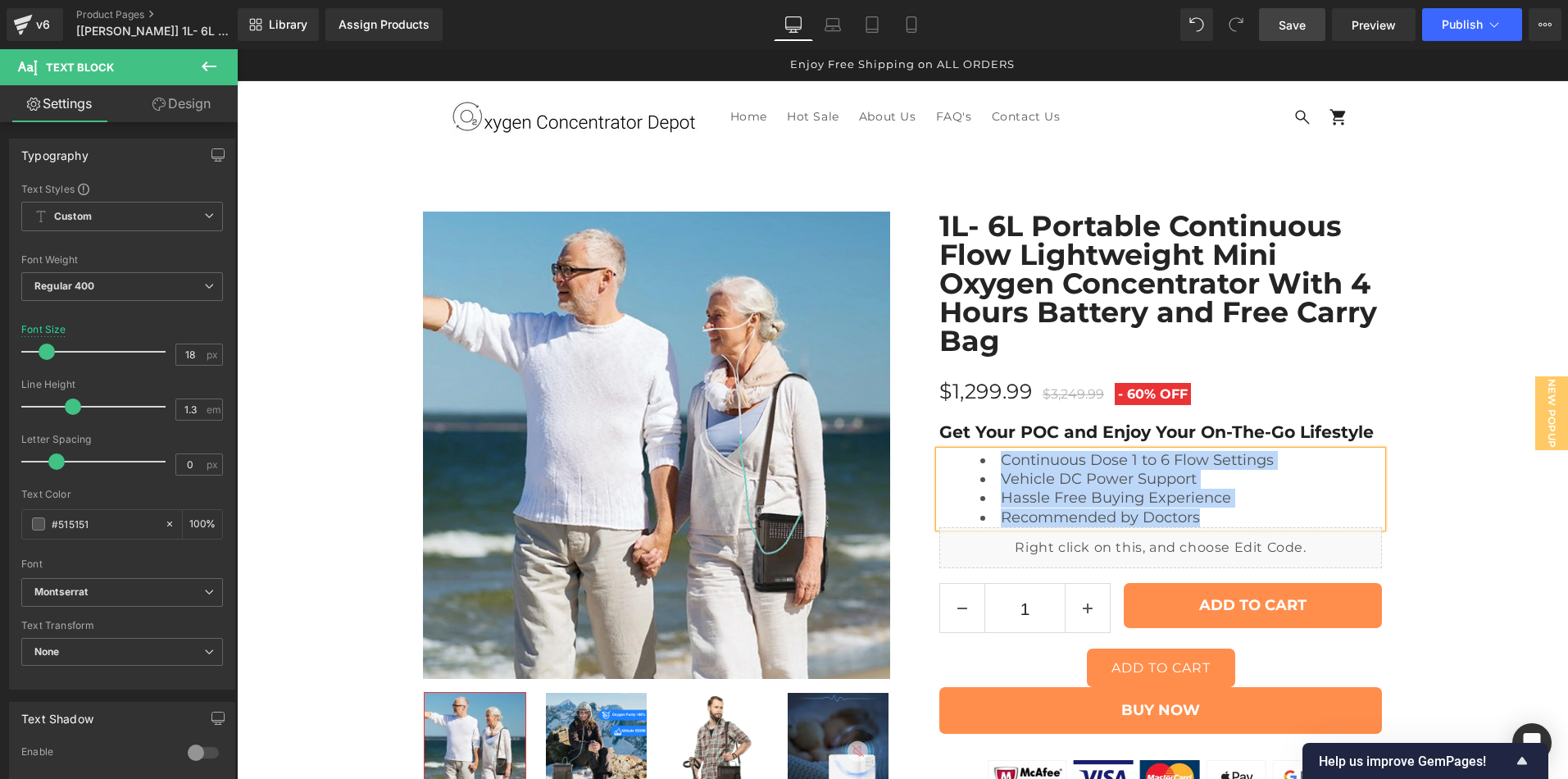
copy ul "Continuous Dose 1 to 6 Flow Settings Vehicle DC Power Support Hassle Free Buyin…"
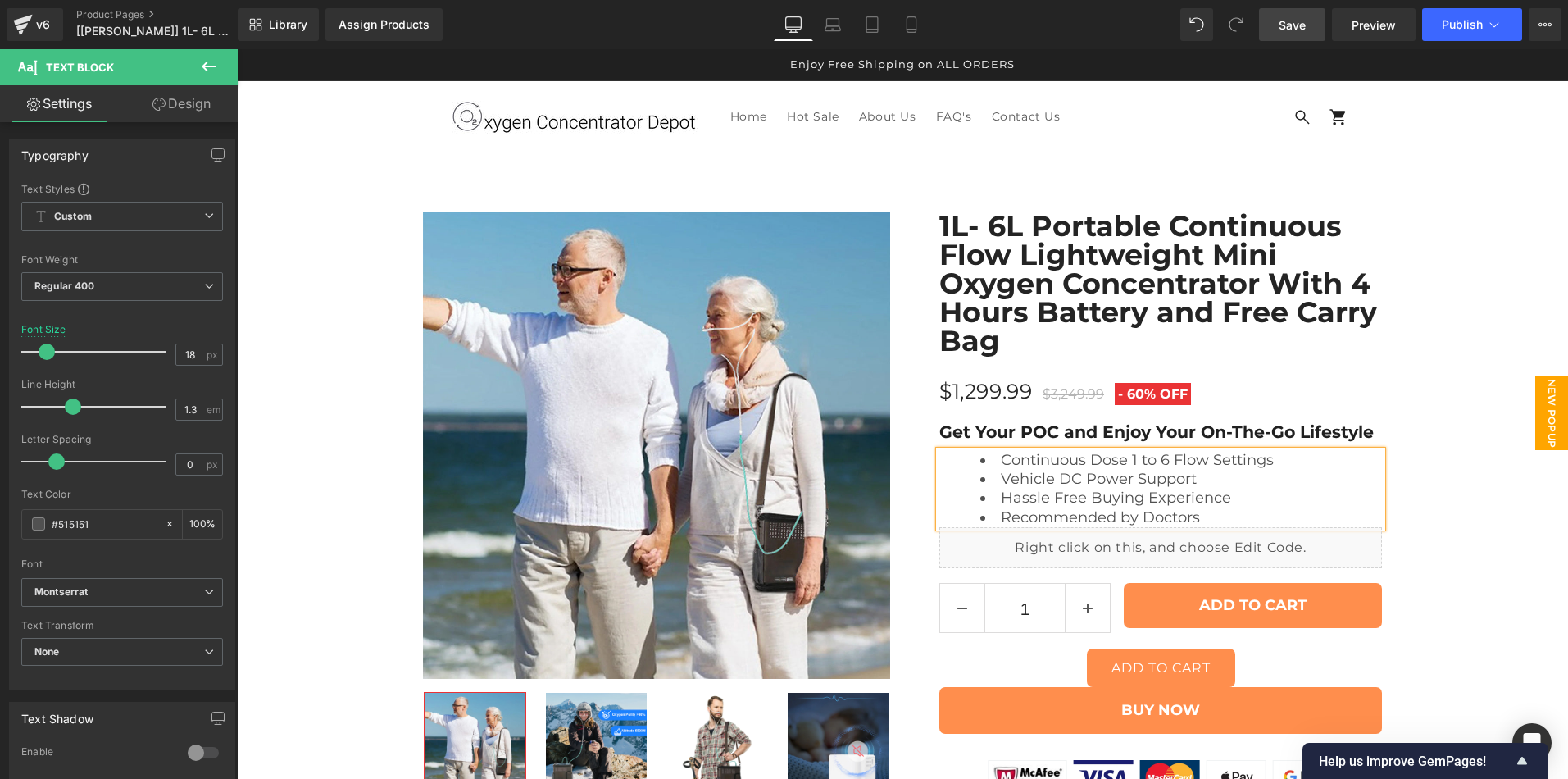
click at [1537, 393] on span "New Popup" at bounding box center [1551, 413] width 32 height 74
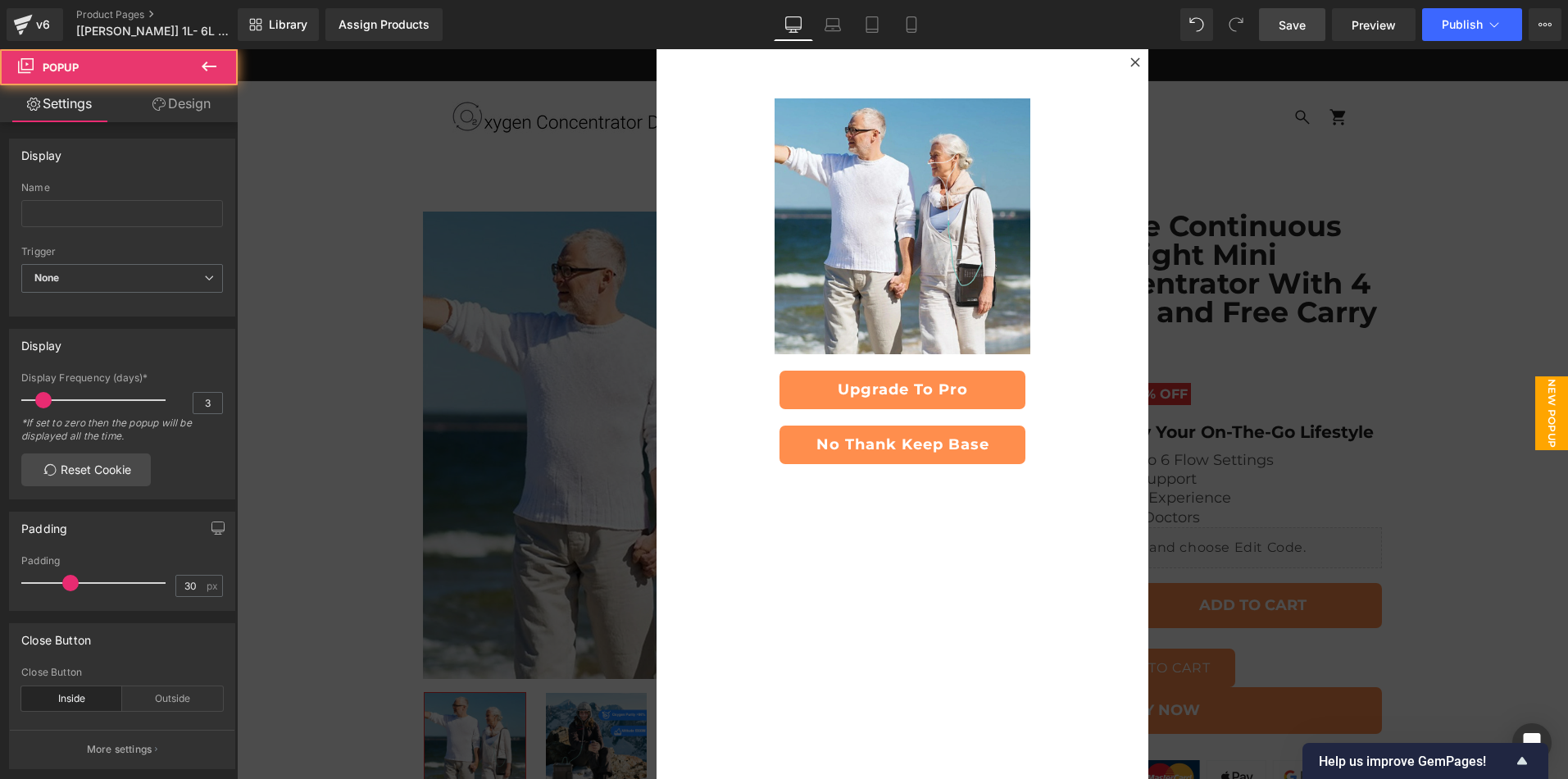
click at [216, 61] on icon at bounding box center [209, 67] width 20 height 20
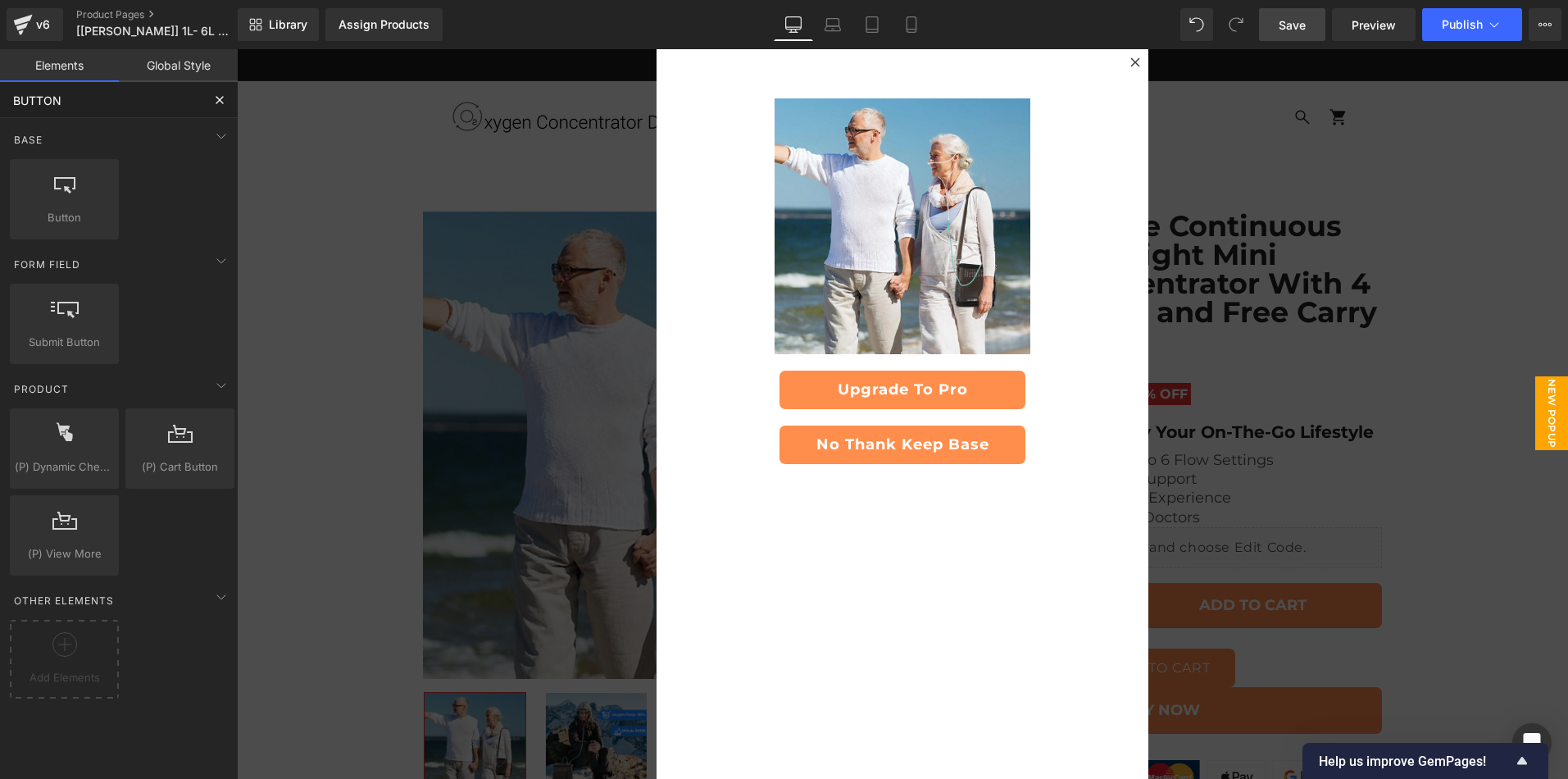
drag, startPoint x: 71, startPoint y: 89, endPoint x: 88, endPoint y: 93, distance: 17.5
click at [72, 89] on input "BUTTON" at bounding box center [100, 99] width 202 height 36
click at [106, 99] on input "BUTTON" at bounding box center [100, 99] width 202 height 36
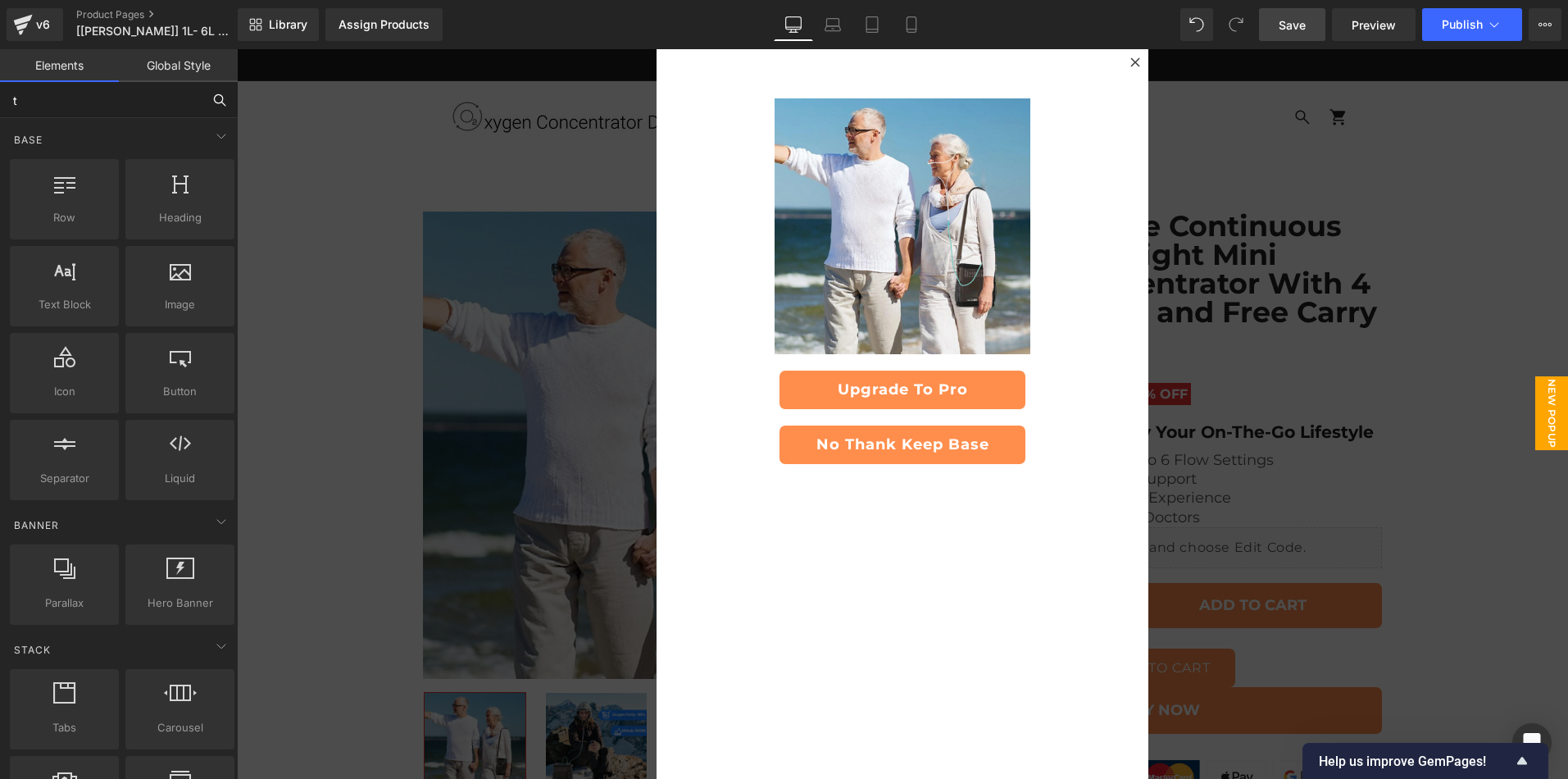
type input "te"
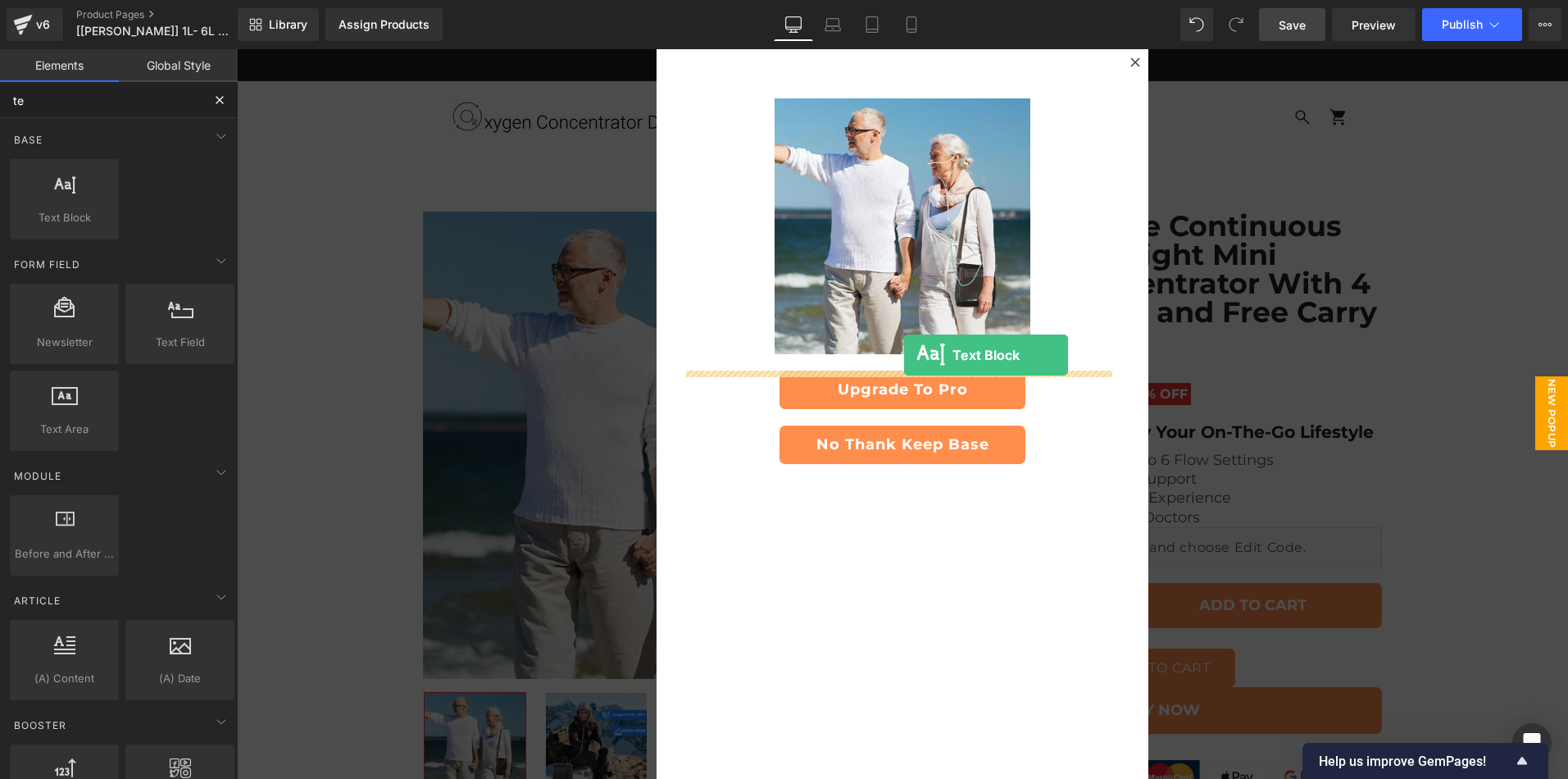
drag, startPoint x: 304, startPoint y: 255, endPoint x: 904, endPoint y: 355, distance: 608.3
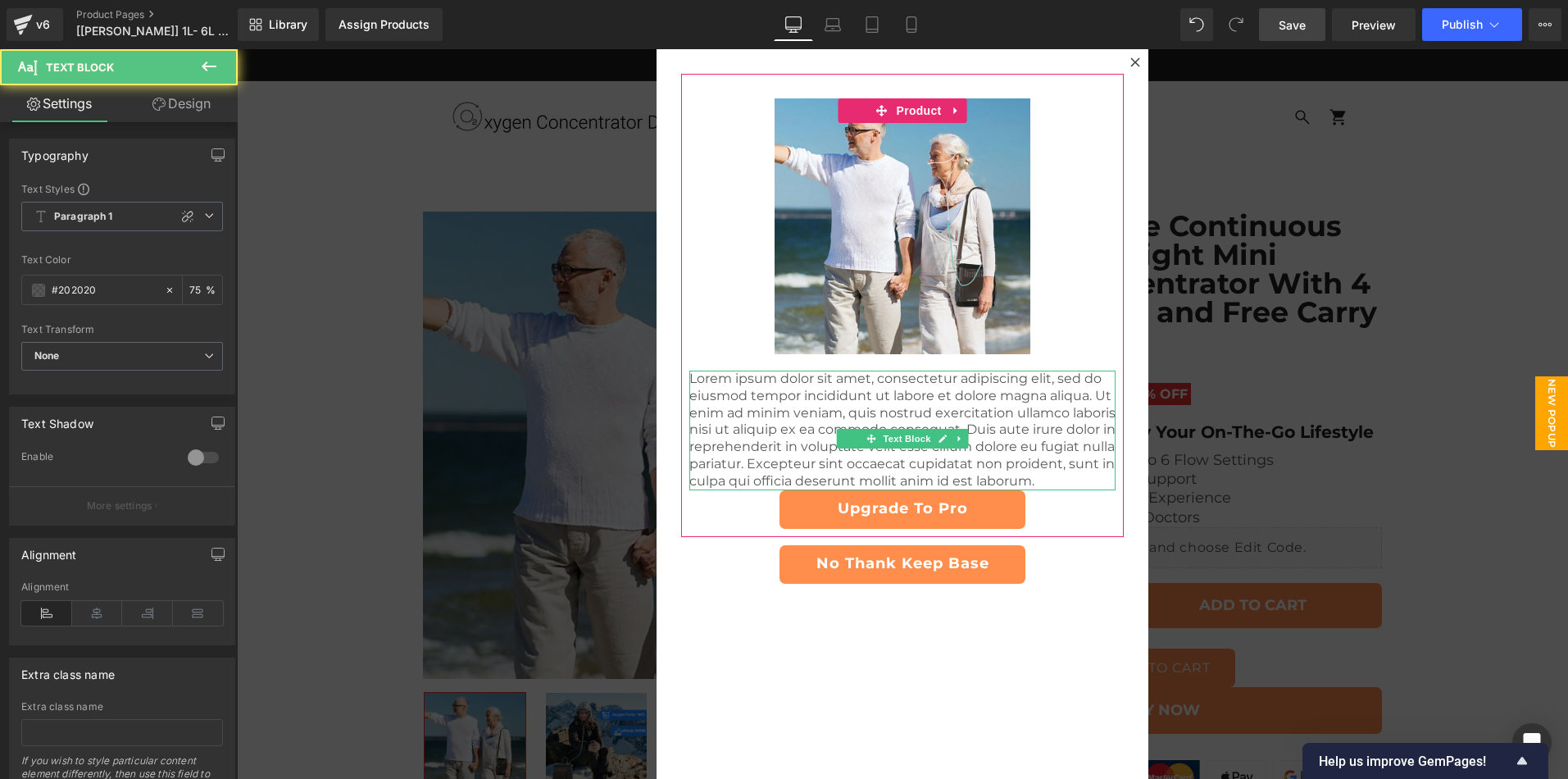
click at [865, 390] on p "Lorem ipsum dolor sit amet, consectetur adipiscing elit, sed do eiusmod tempor …" at bounding box center [902, 431] width 427 height 120
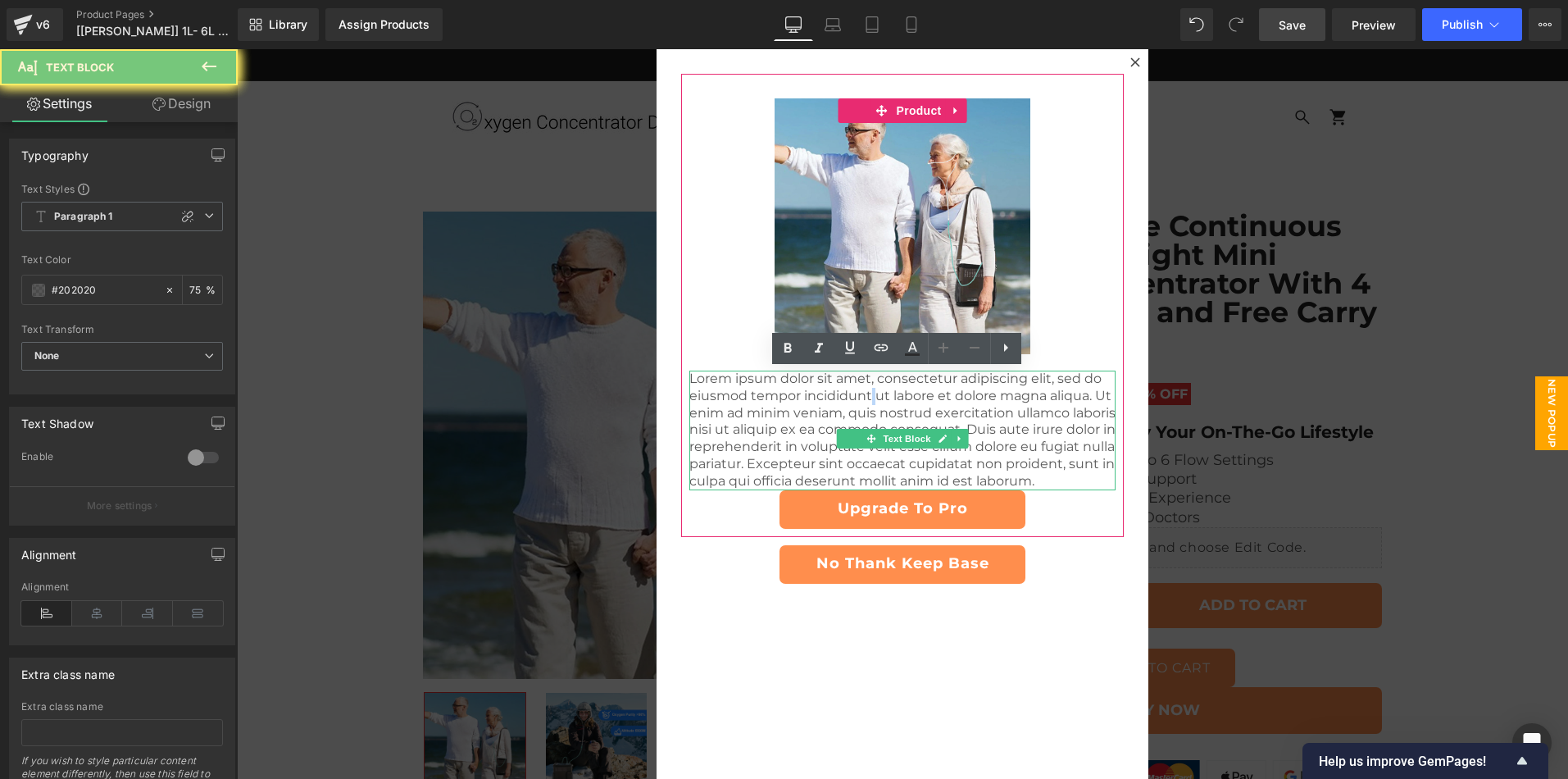
click at [865, 390] on p "Lorem ipsum dolor sit amet, consectetur adipiscing elit, sed do eiusmod tempor …" at bounding box center [902, 431] width 427 height 120
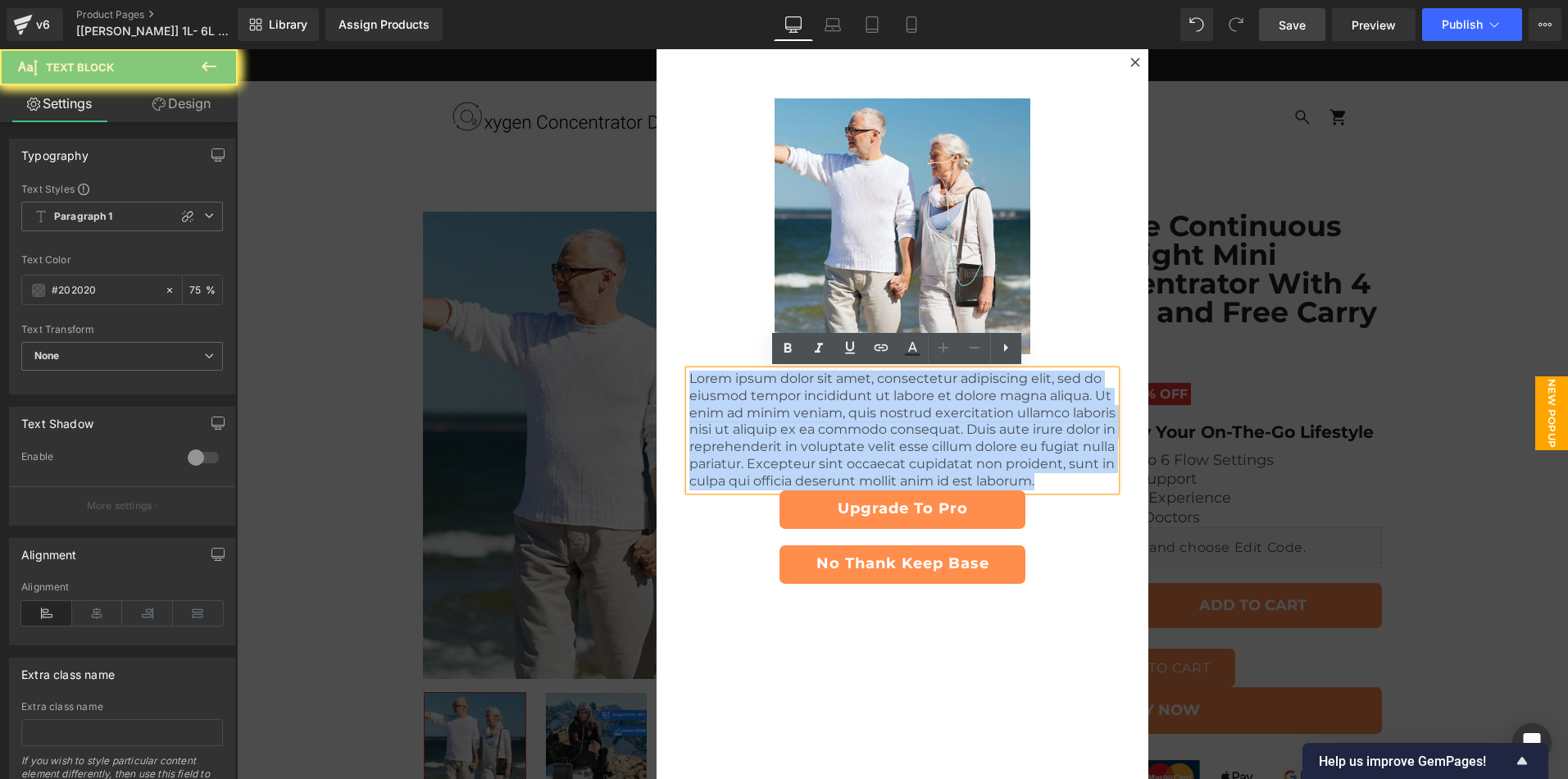
click at [865, 390] on p "Lorem ipsum dolor sit amet, consectetur adipiscing elit, sed do eiusmod tempor …" at bounding box center [902, 431] width 427 height 120
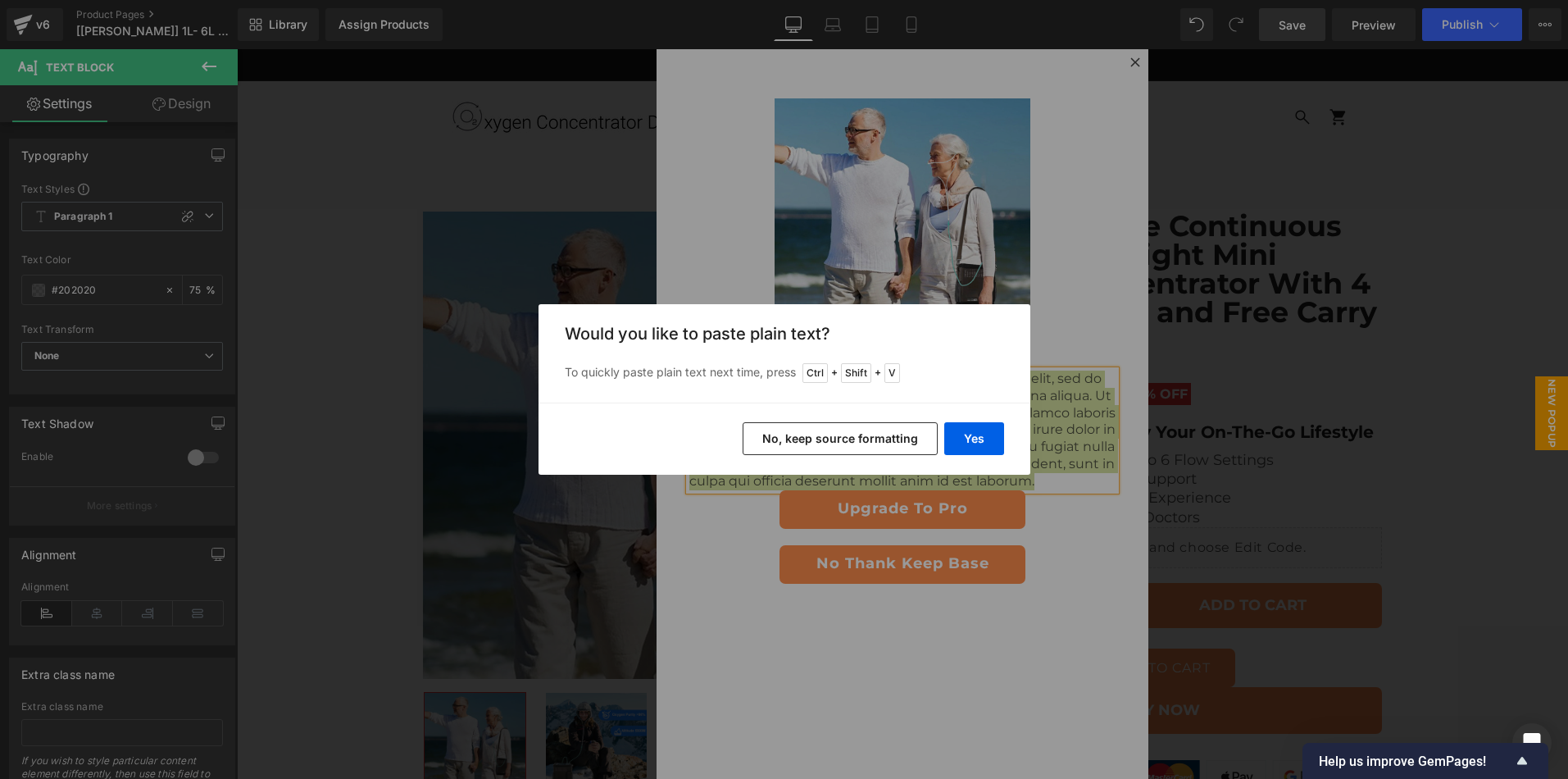
click at [887, 433] on button "No, keep source formatting" at bounding box center [840, 438] width 195 height 32
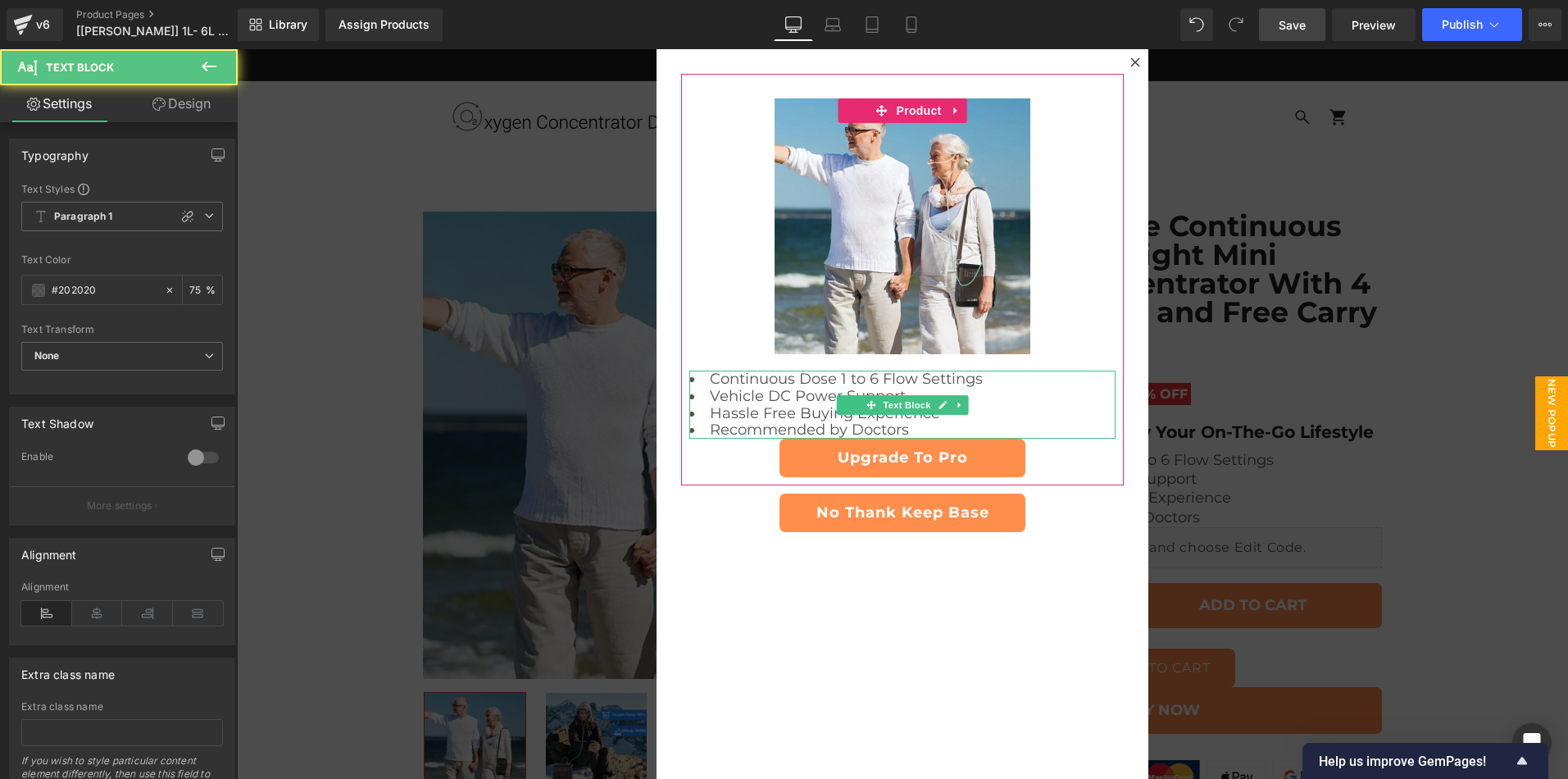
click at [761, 412] on li "Hassle Free Buying Experience" at bounding box center [902, 414] width 427 height 18
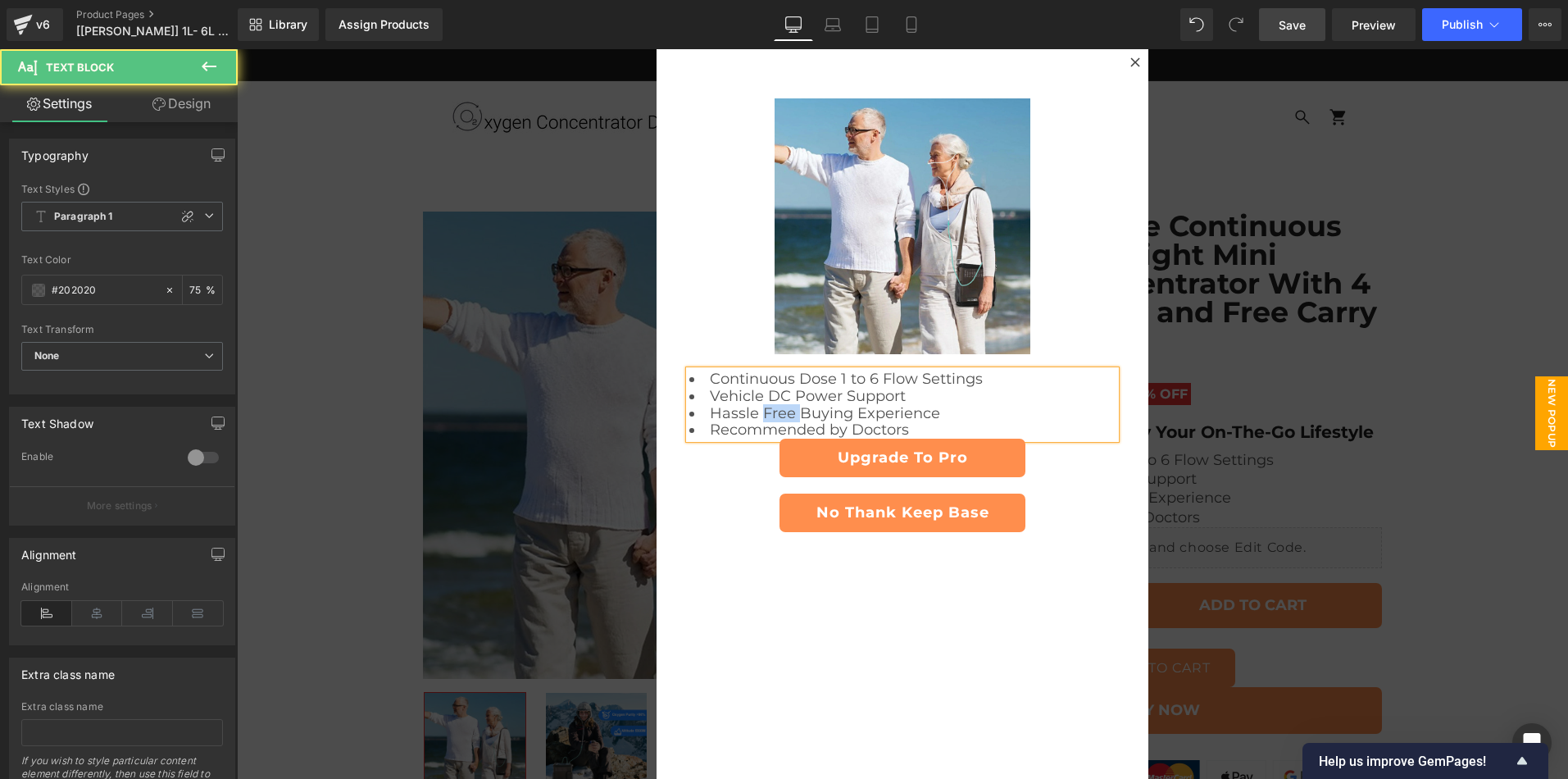
click at [761, 412] on li "Hassle Free Buying Experience" at bounding box center [902, 414] width 427 height 18
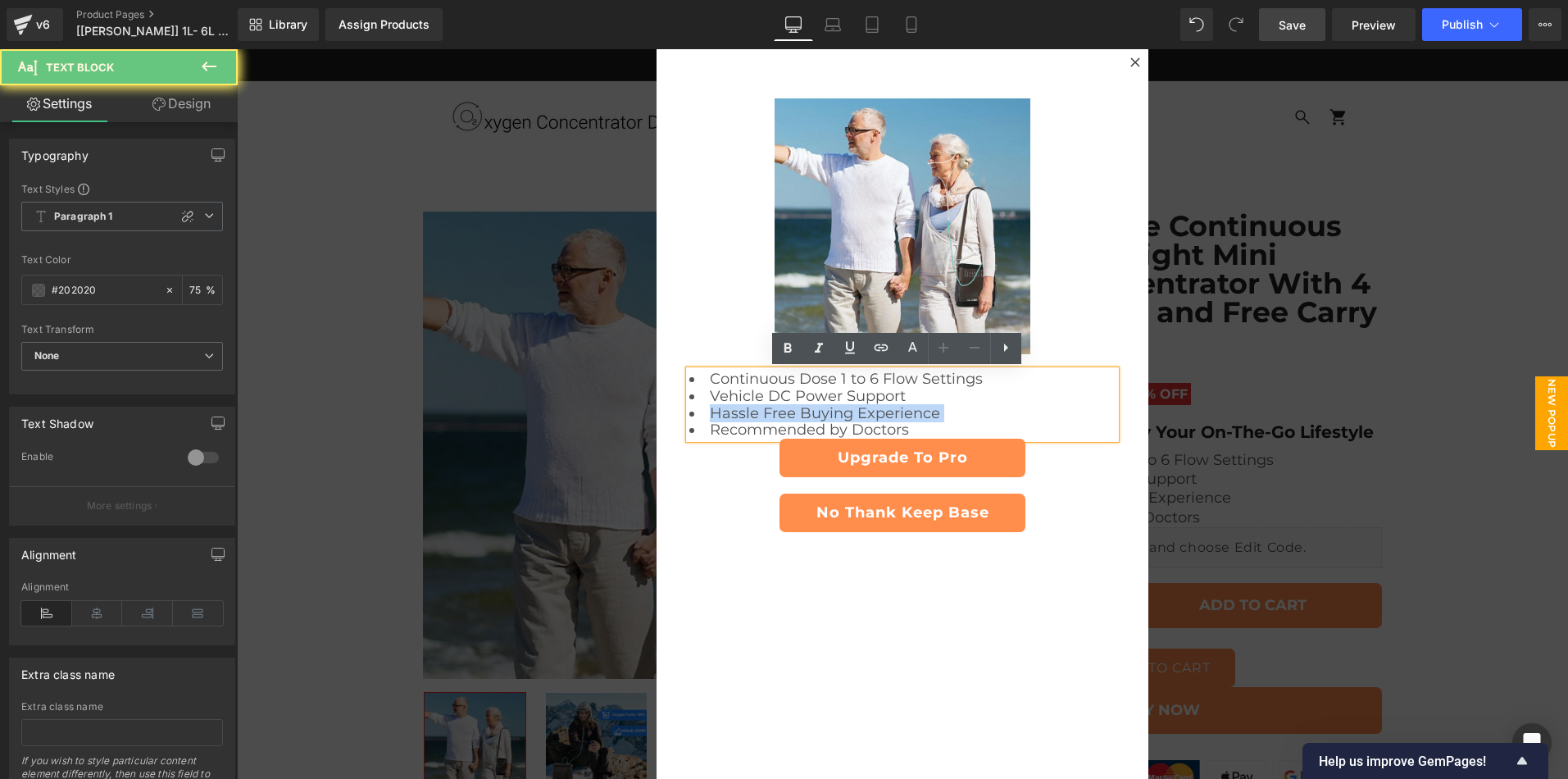
click at [761, 412] on li "Hassle Free Buying Experience" at bounding box center [902, 414] width 427 height 18
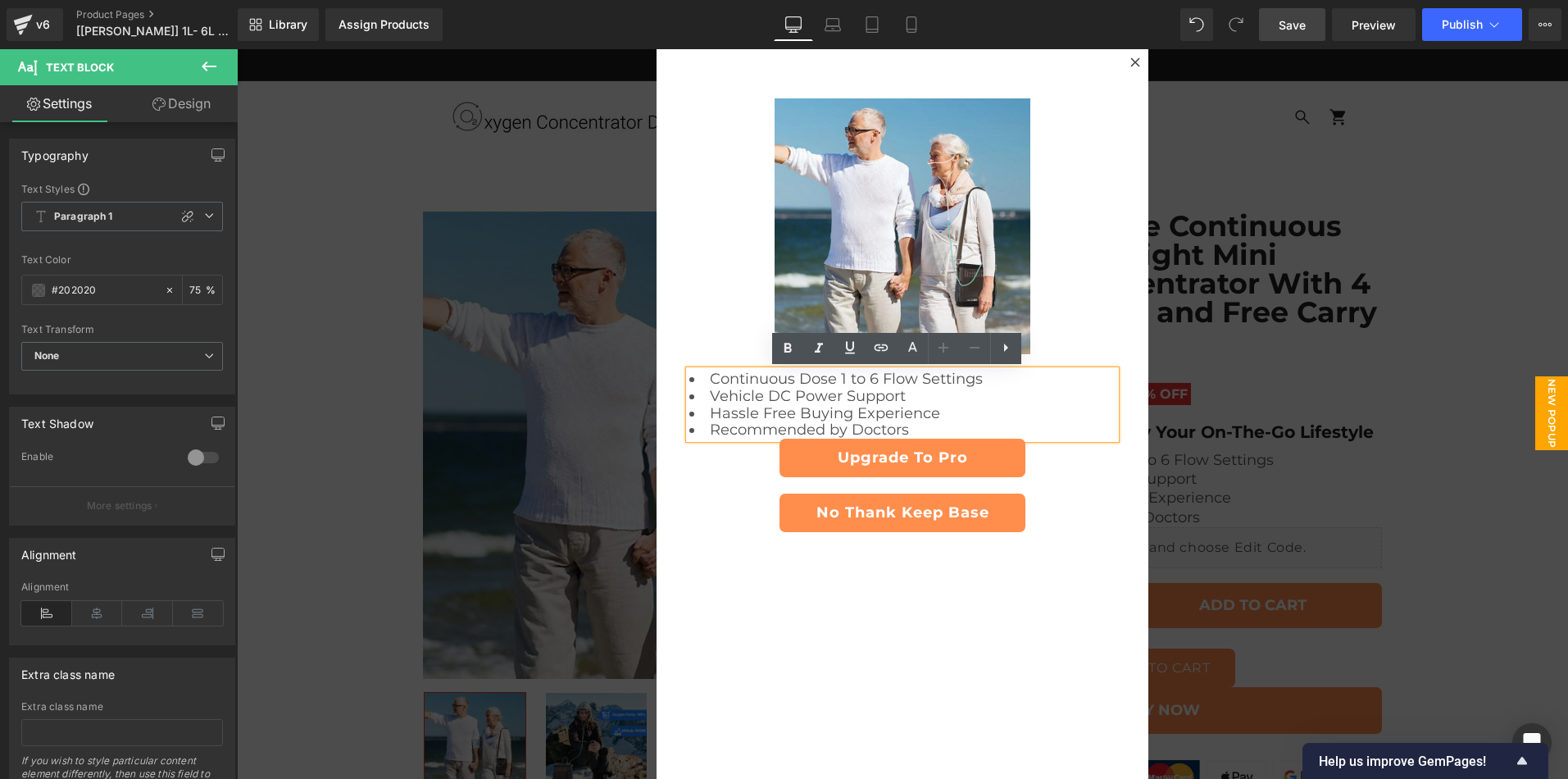
click at [617, 424] on div at bounding box center [902, 414] width 1331 height 730
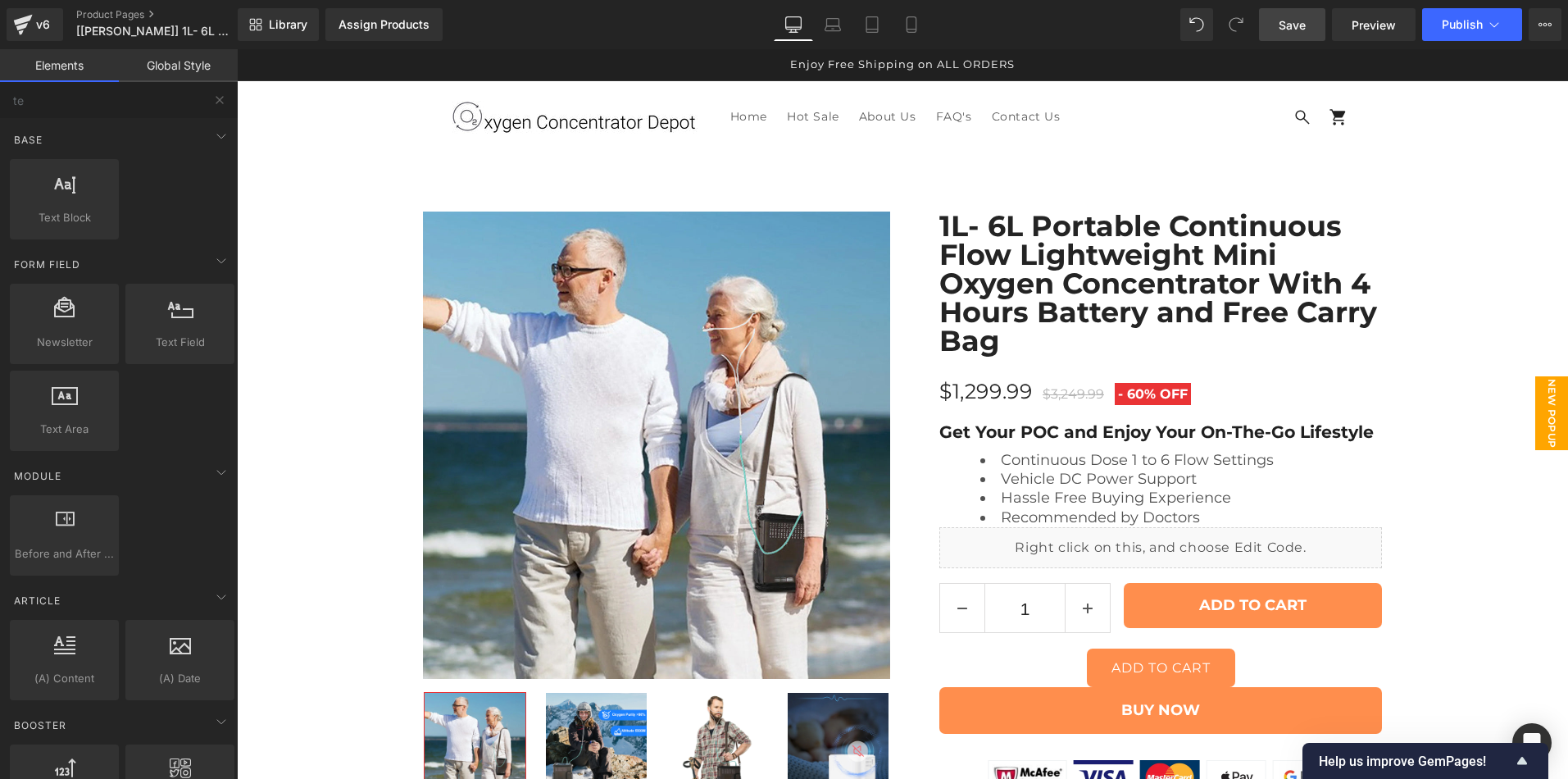
click at [1544, 409] on span "New Popup" at bounding box center [1551, 413] width 32 height 74
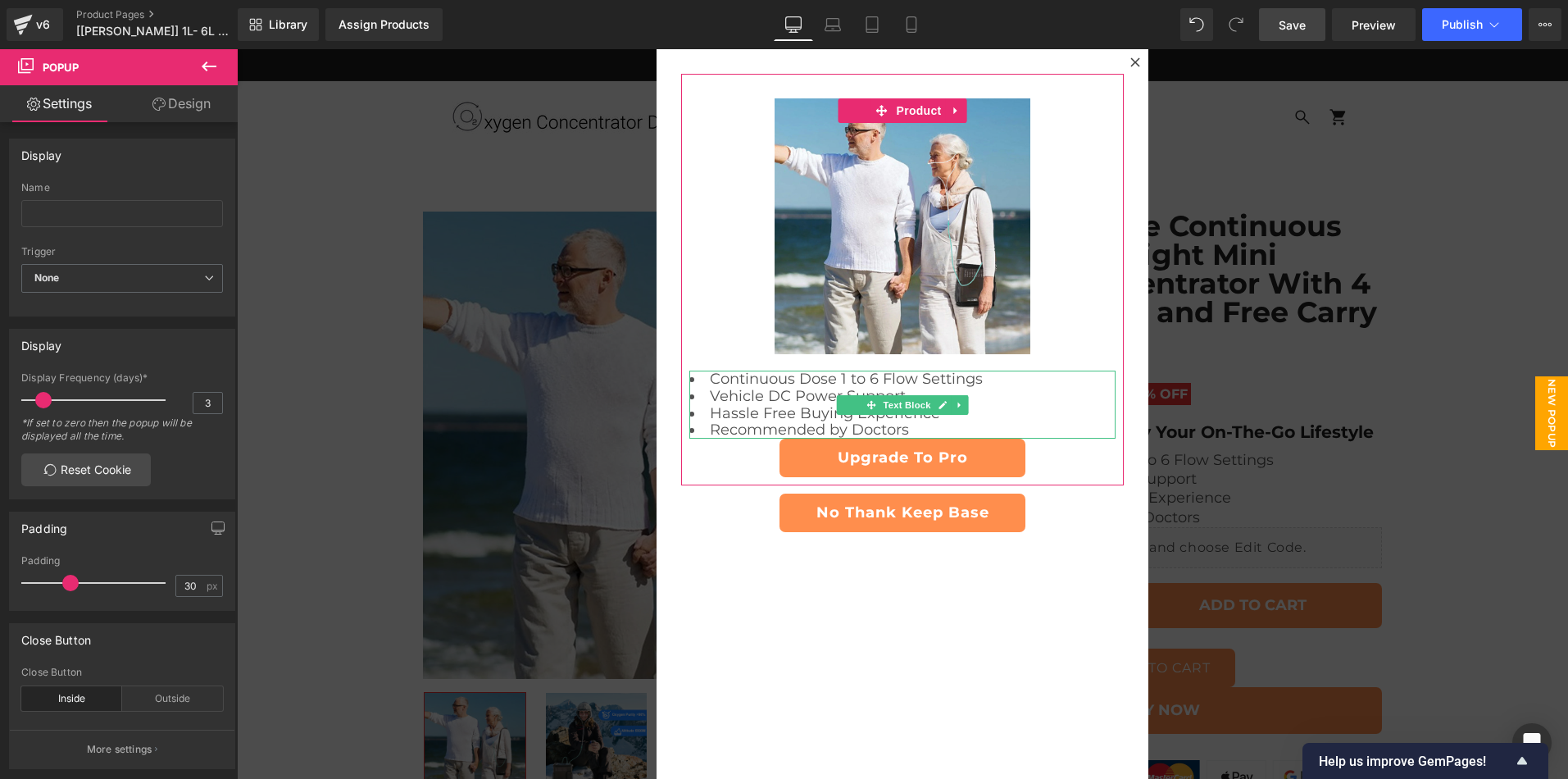
click at [1036, 418] on li "Hassle Free Buying Experience" at bounding box center [902, 414] width 427 height 18
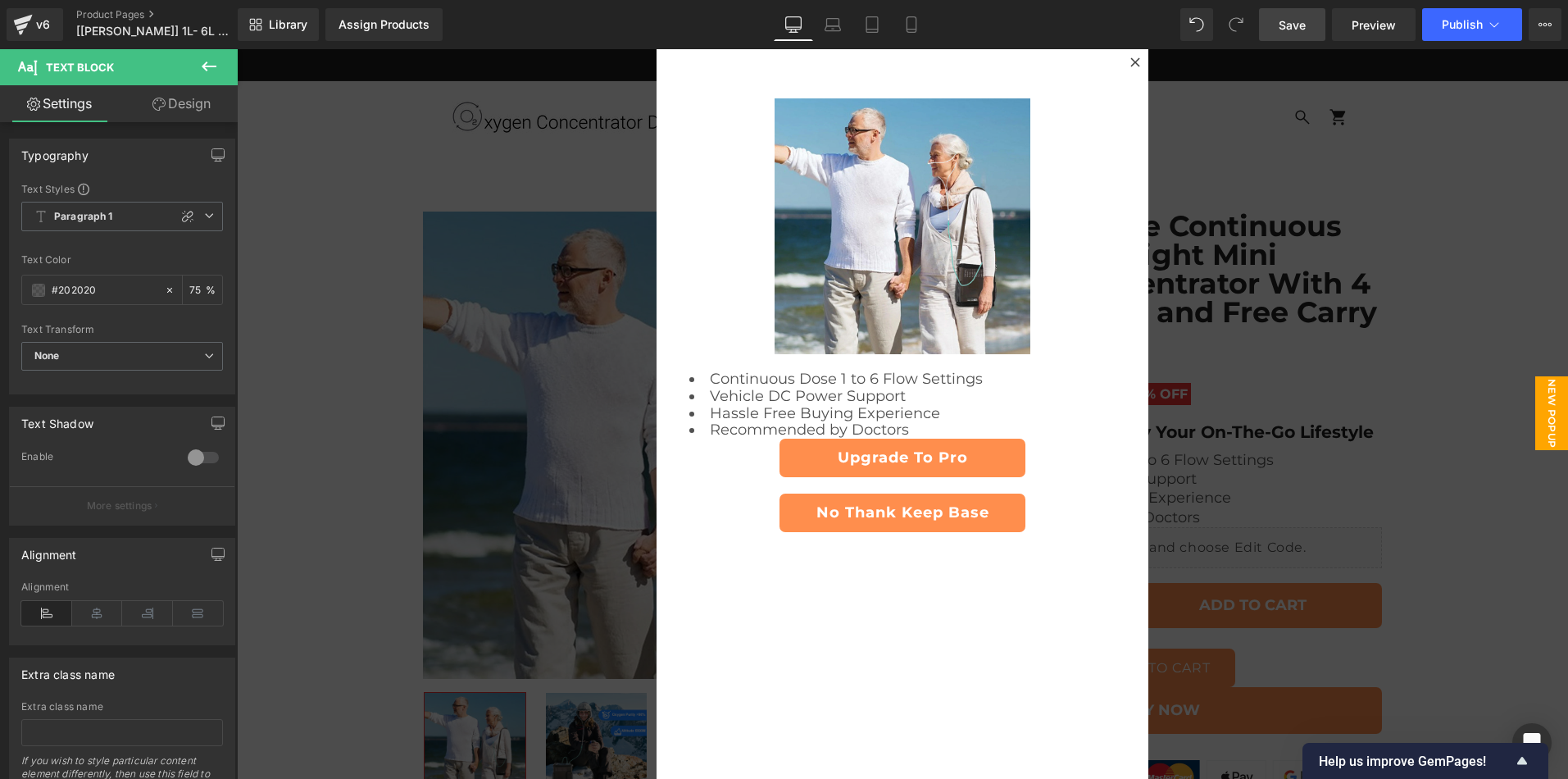
click at [187, 111] on link "Design" at bounding box center [181, 104] width 119 height 37
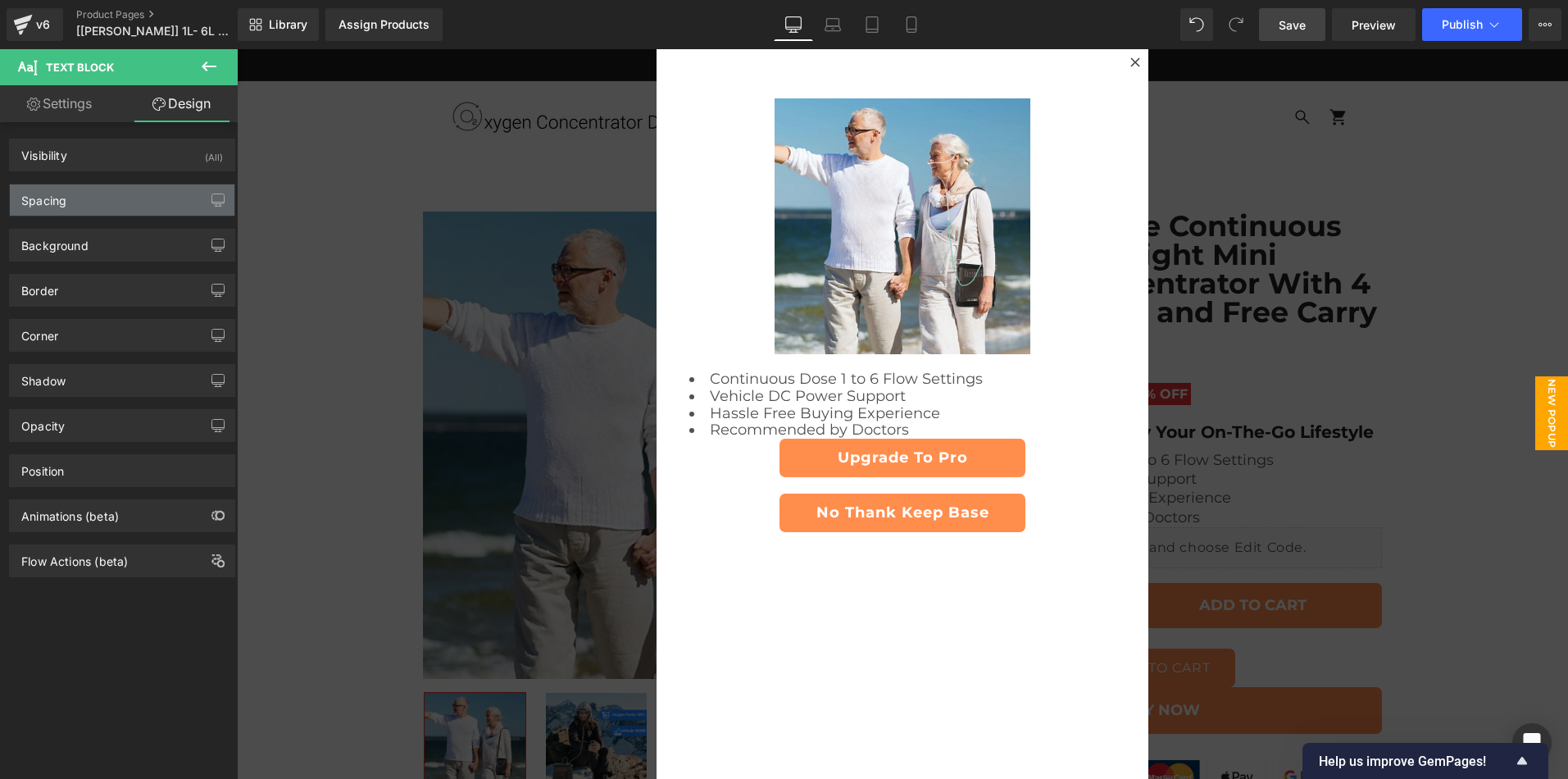
click at [71, 202] on div "Spacing" at bounding box center [122, 201] width 224 height 31
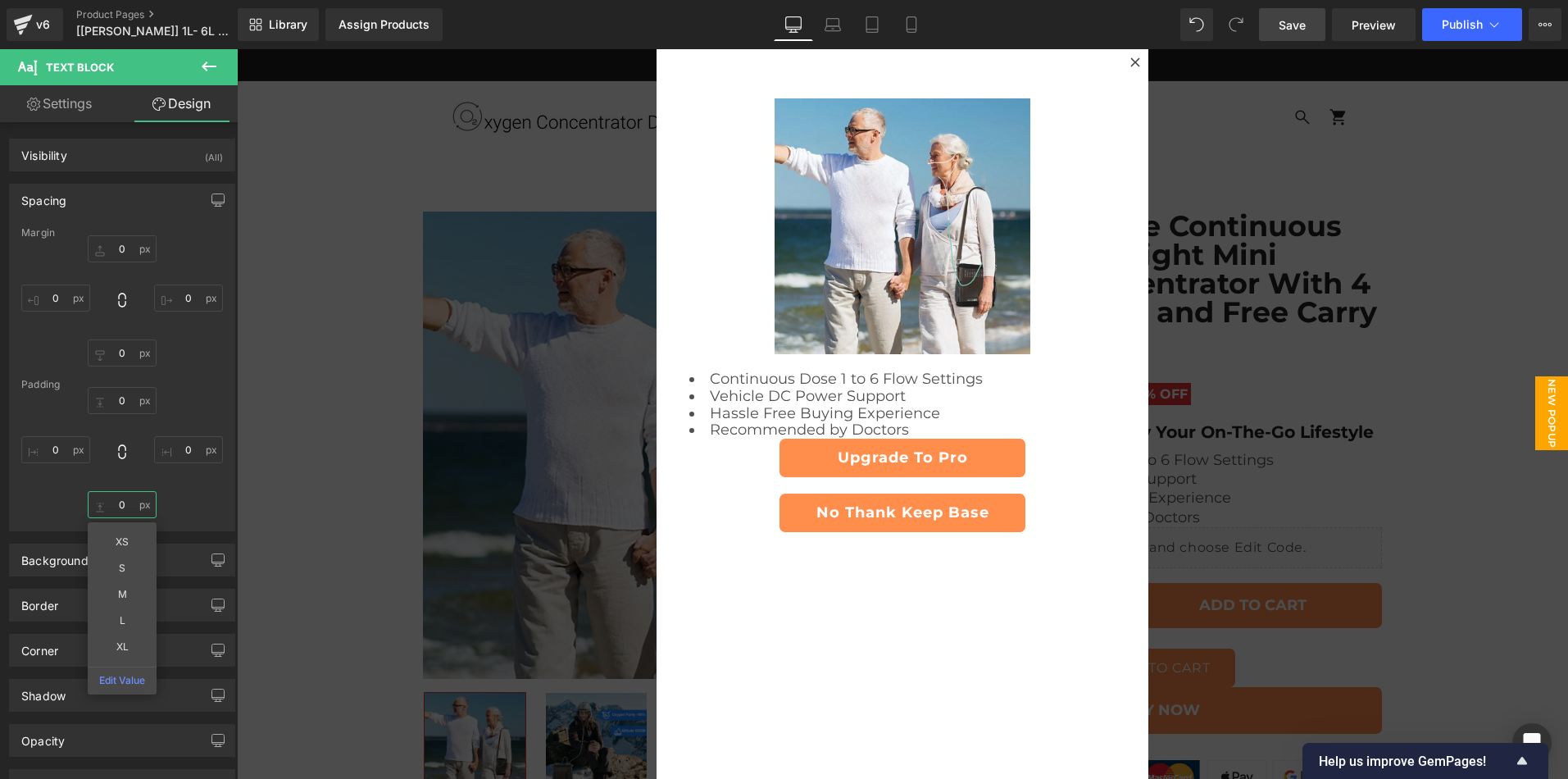
drag, startPoint x: 131, startPoint y: 507, endPoint x: 120, endPoint y: 508, distance: 11.0
click at [130, 507] on input "0" at bounding box center [122, 505] width 69 height 28
click at [118, 508] on input "0" at bounding box center [122, 505] width 69 height 28
click at [125, 348] on input "0" at bounding box center [122, 353] width 69 height 28
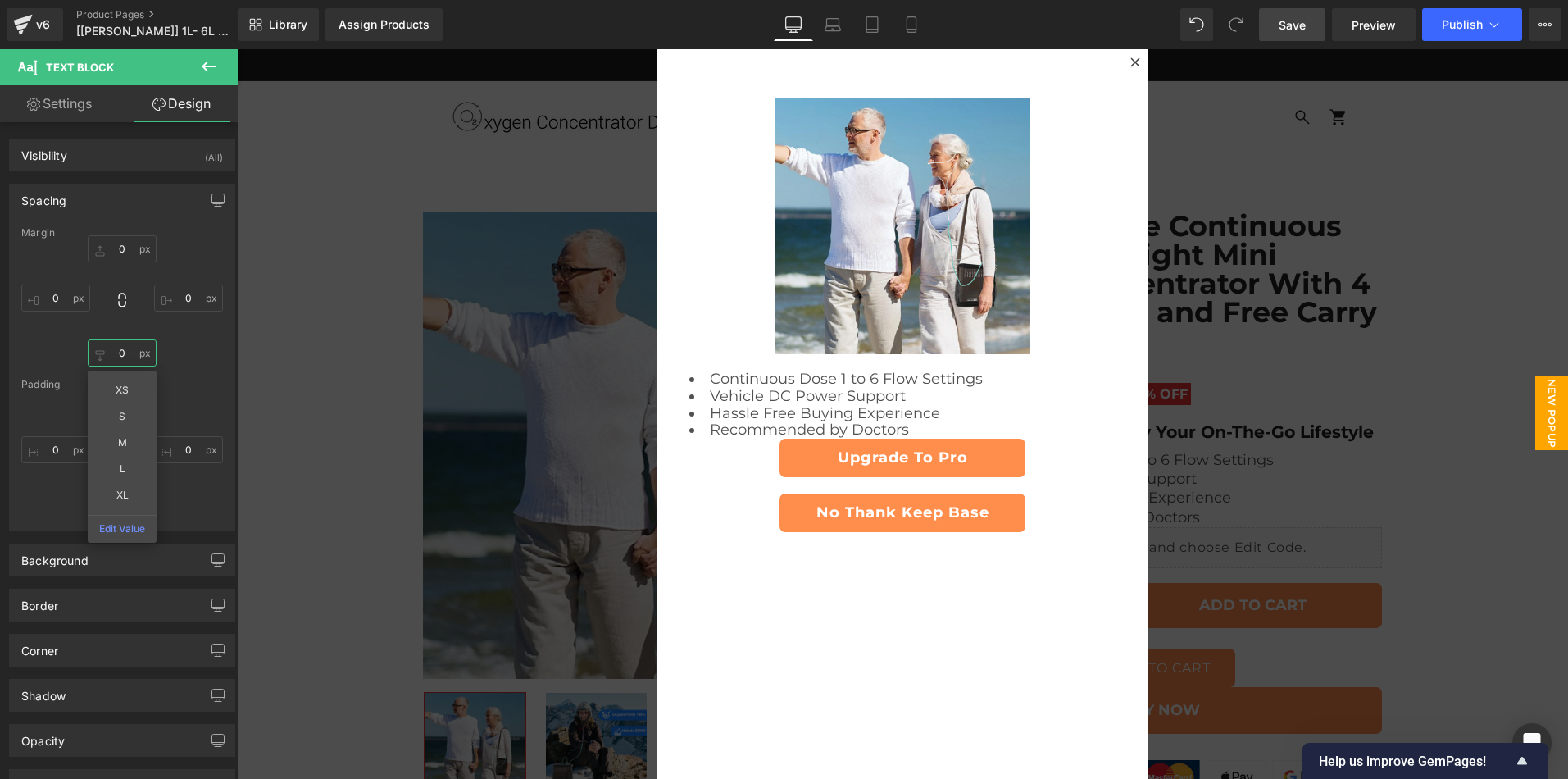
click at [109, 351] on input "0" at bounding box center [122, 353] width 69 height 28
type input "20"
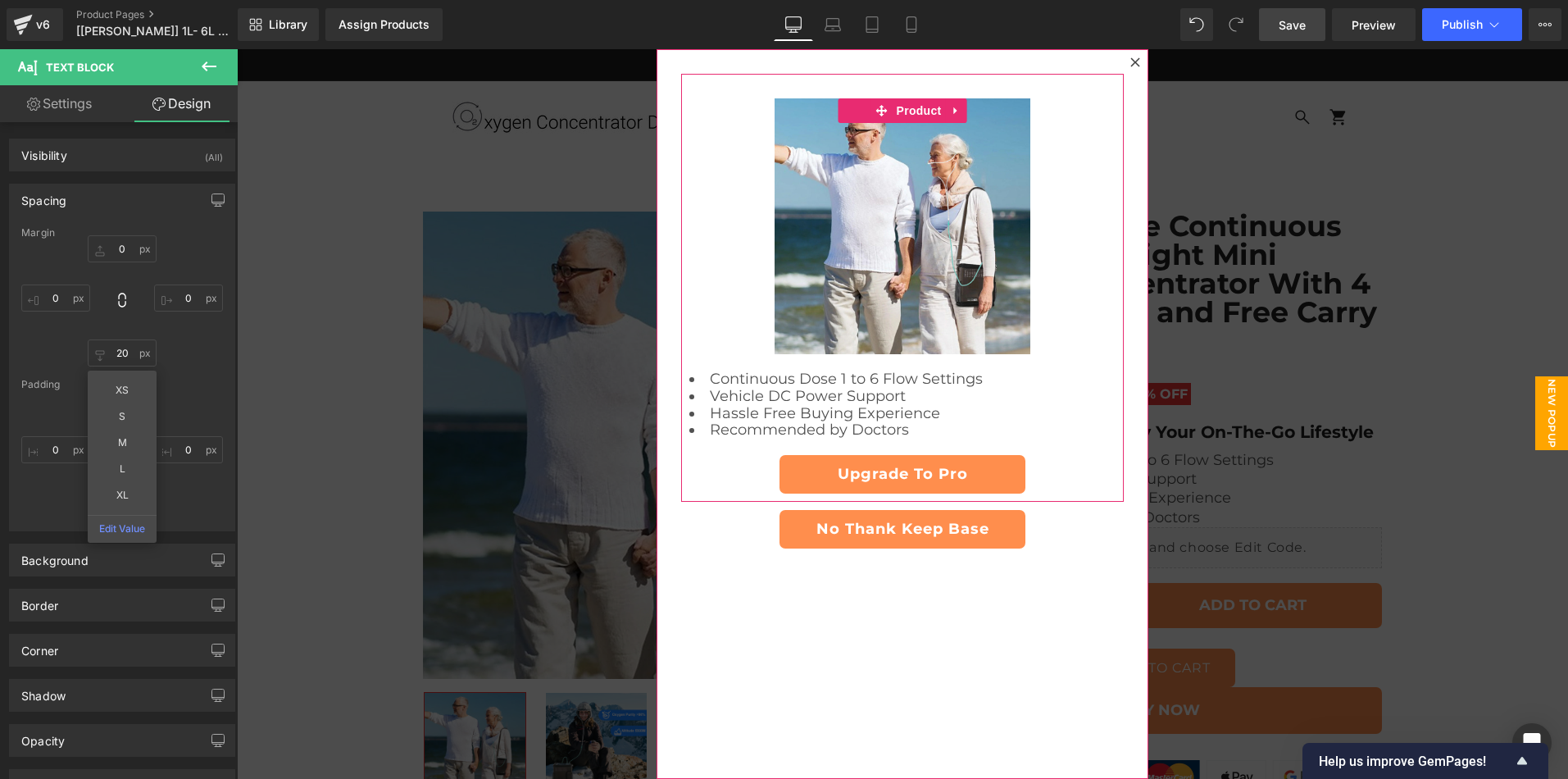
click at [1024, 387] on li "Continuous Dose 1 to 6 Flow Settings" at bounding box center [902, 380] width 427 height 18
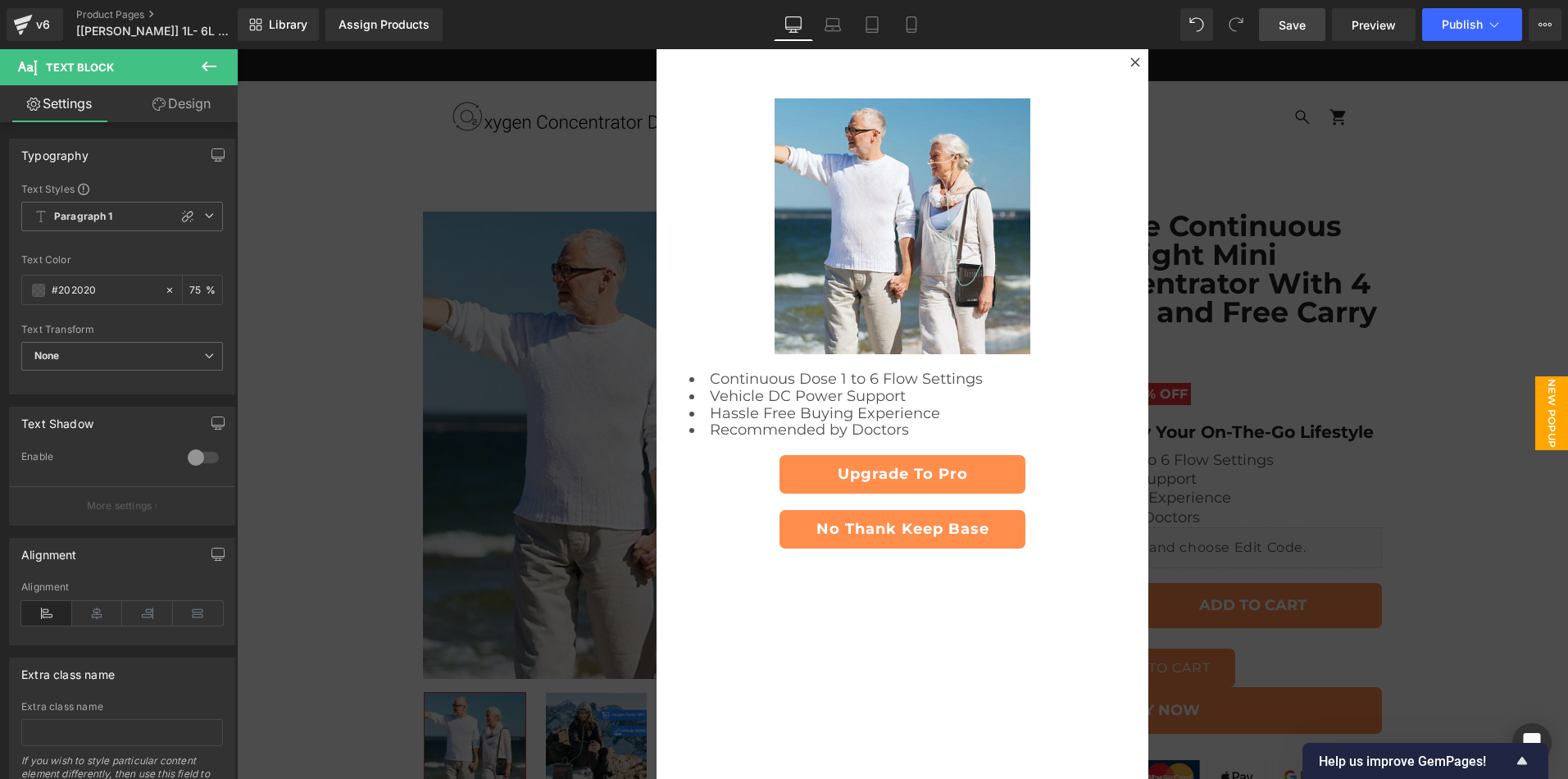
click at [228, 63] on button at bounding box center [208, 67] width 57 height 36
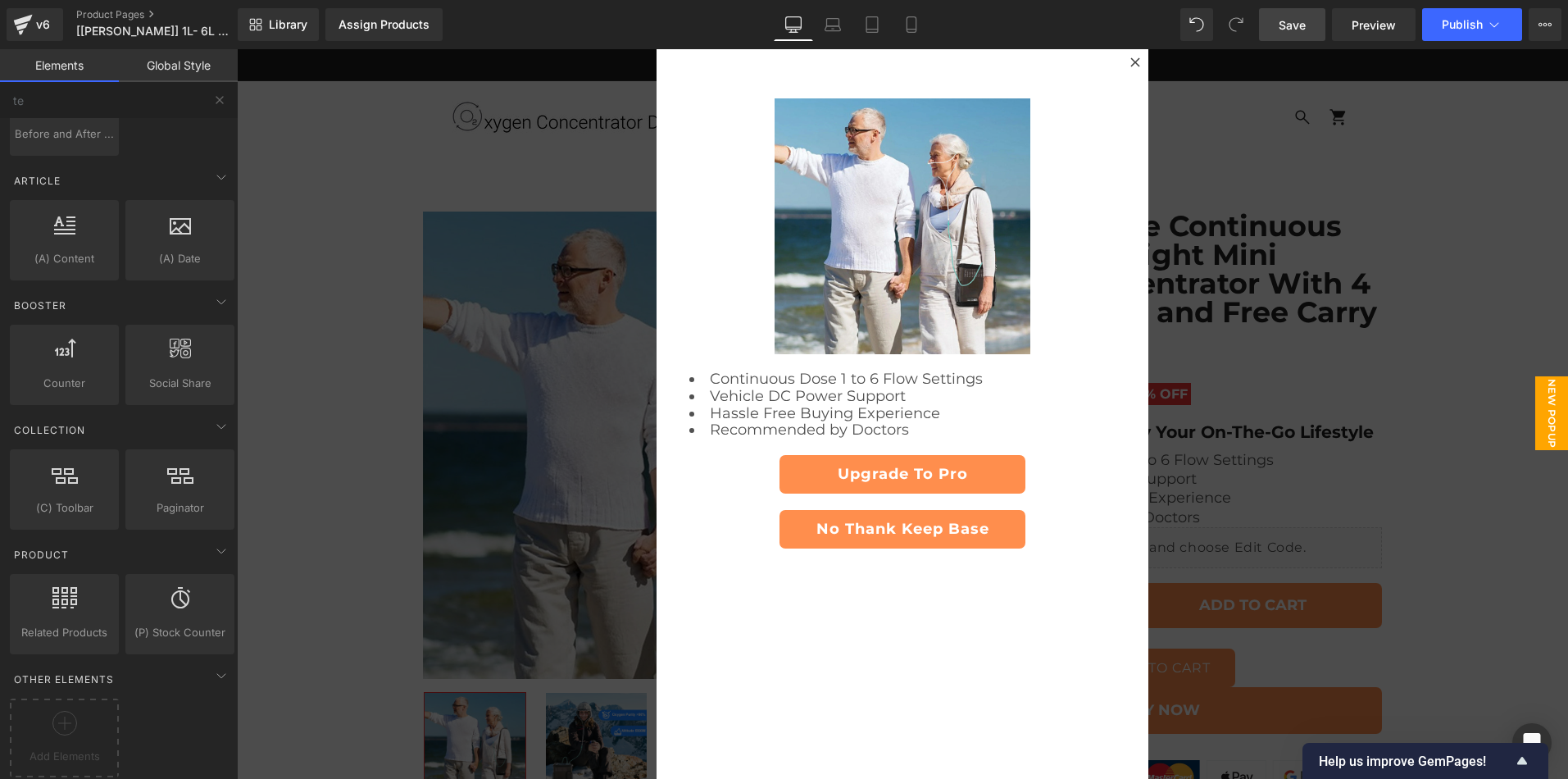
scroll to position [0, 0]
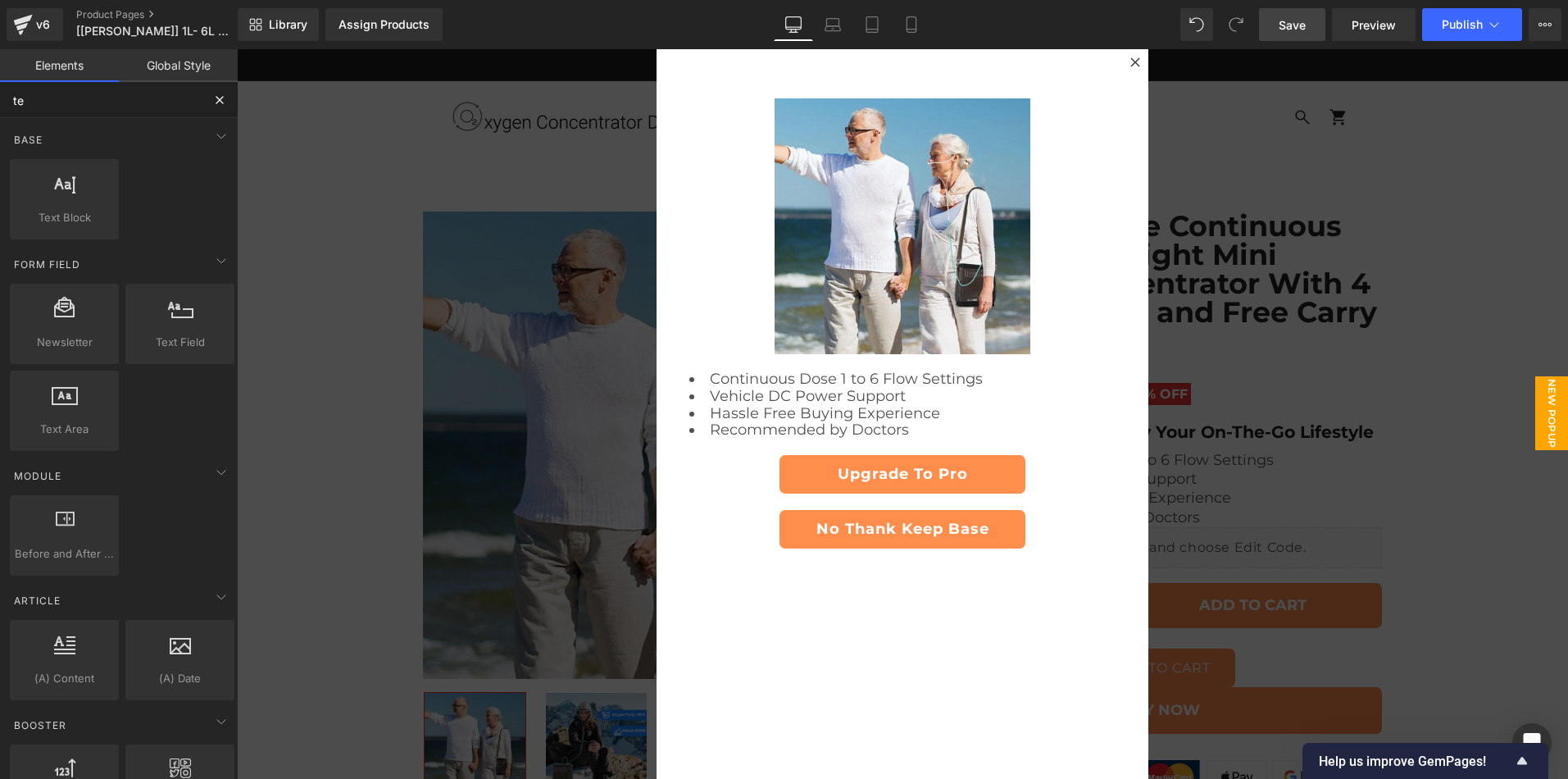
click at [65, 105] on input "te" at bounding box center [100, 99] width 202 height 36
type input "t"
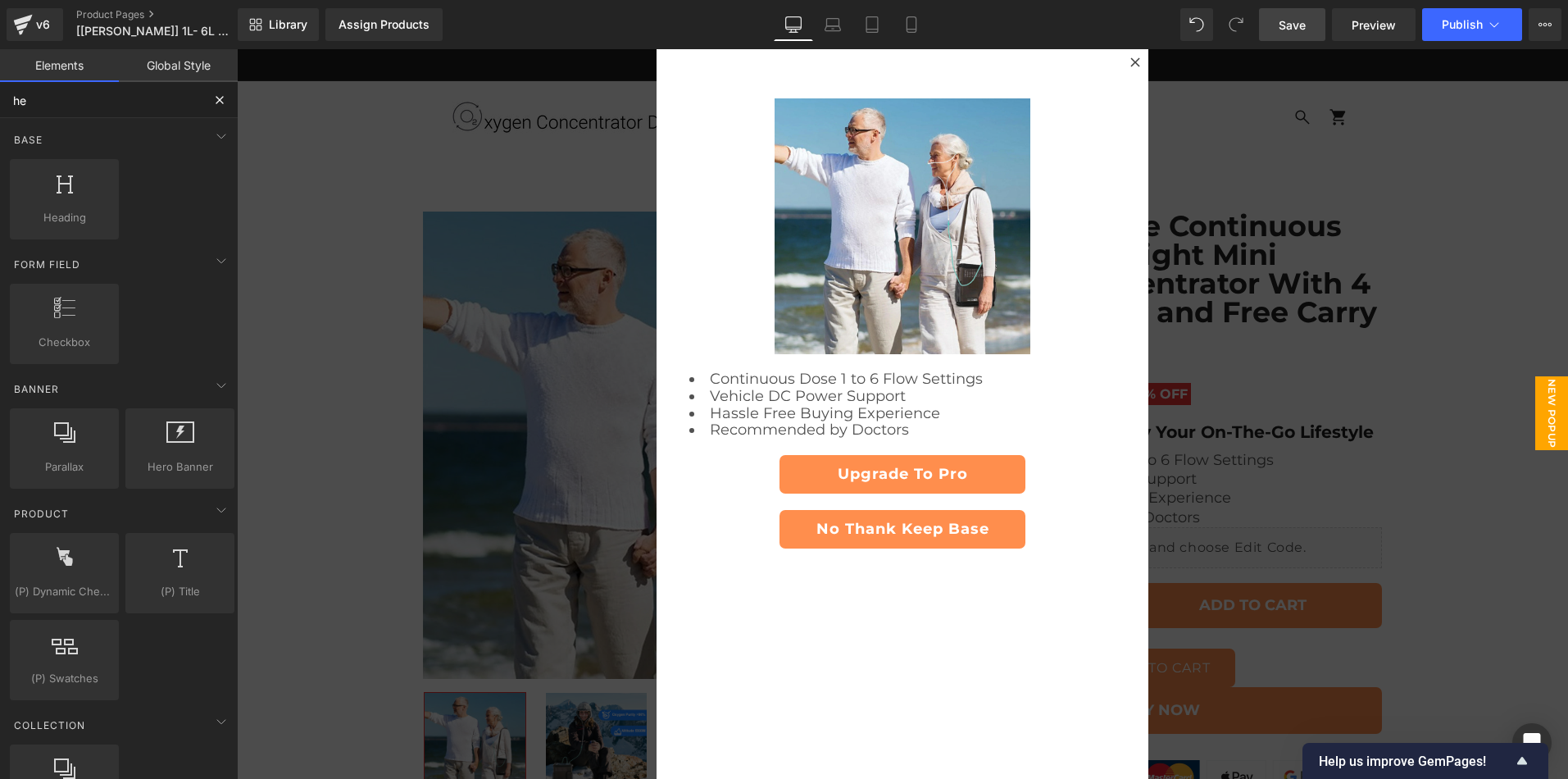
type input "hea"
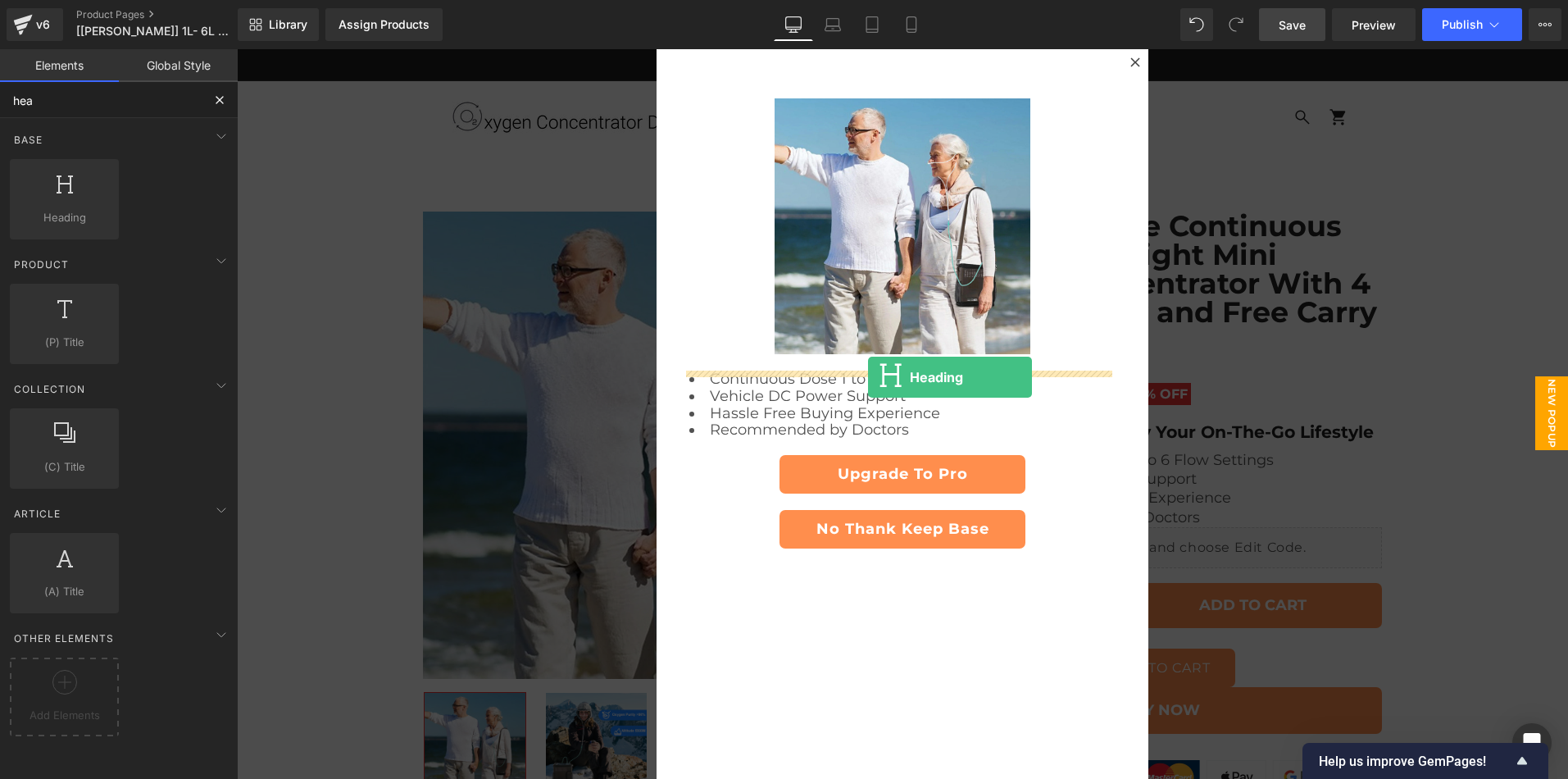
drag, startPoint x: 267, startPoint y: 251, endPoint x: 868, endPoint y: 378, distance: 614.3
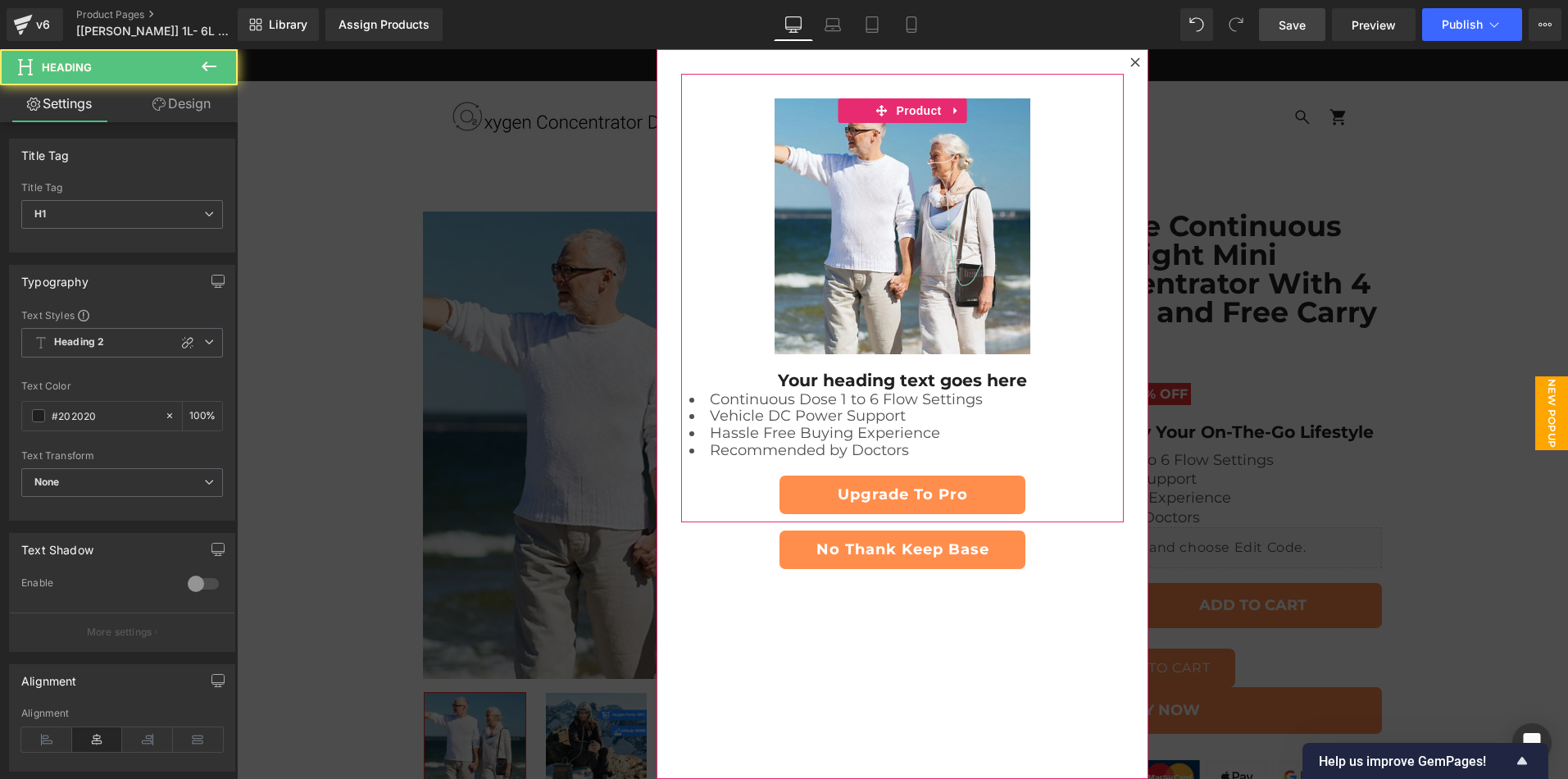
click at [1053, 368] on div "Sale Off (P) Image Your heading text goes here Heading Continuous Dose 1 to 6 F…" at bounding box center [902, 306] width 427 height 416
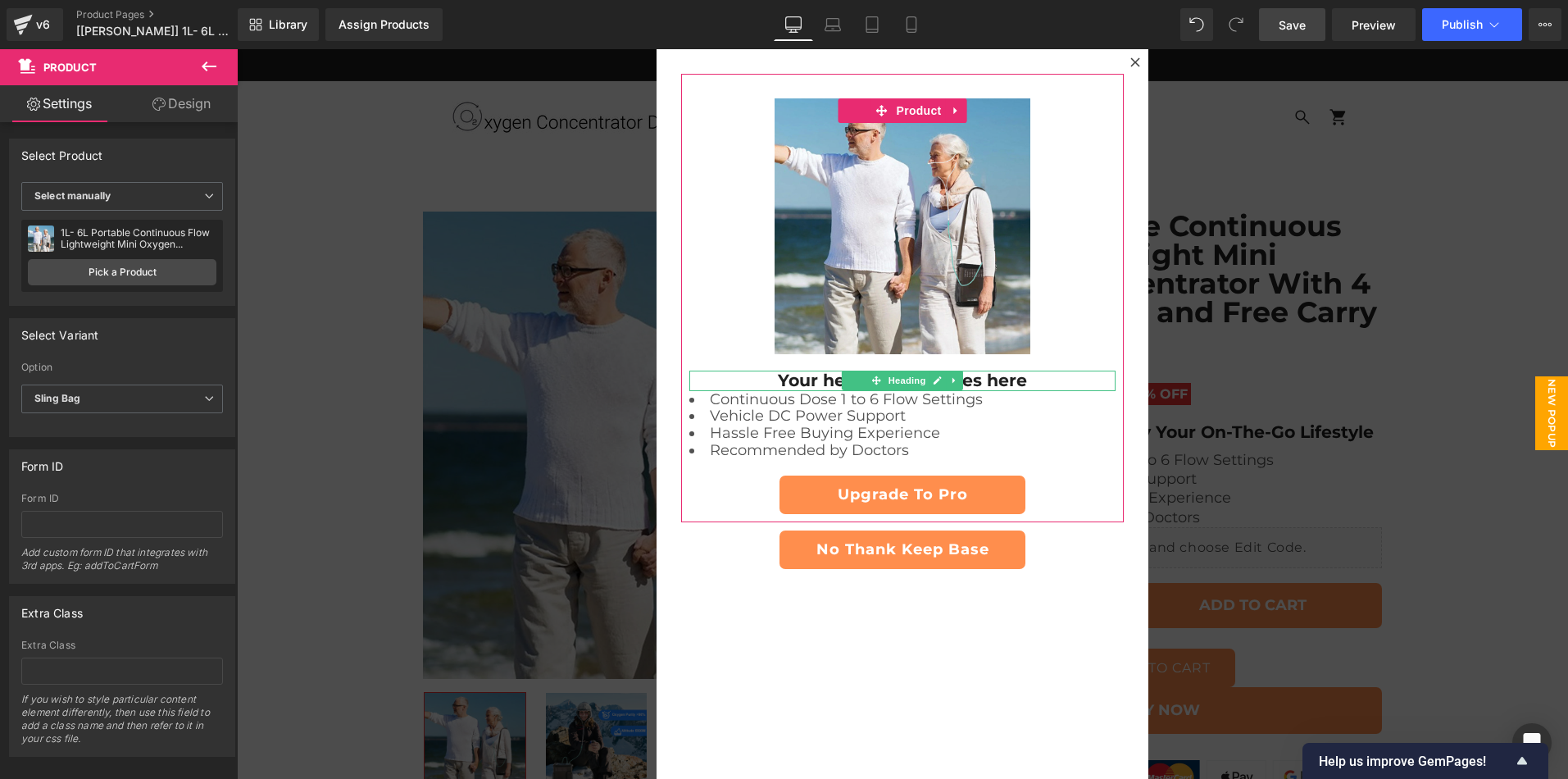
click at [1052, 378] on h1 "Your heading text goes here" at bounding box center [902, 381] width 427 height 21
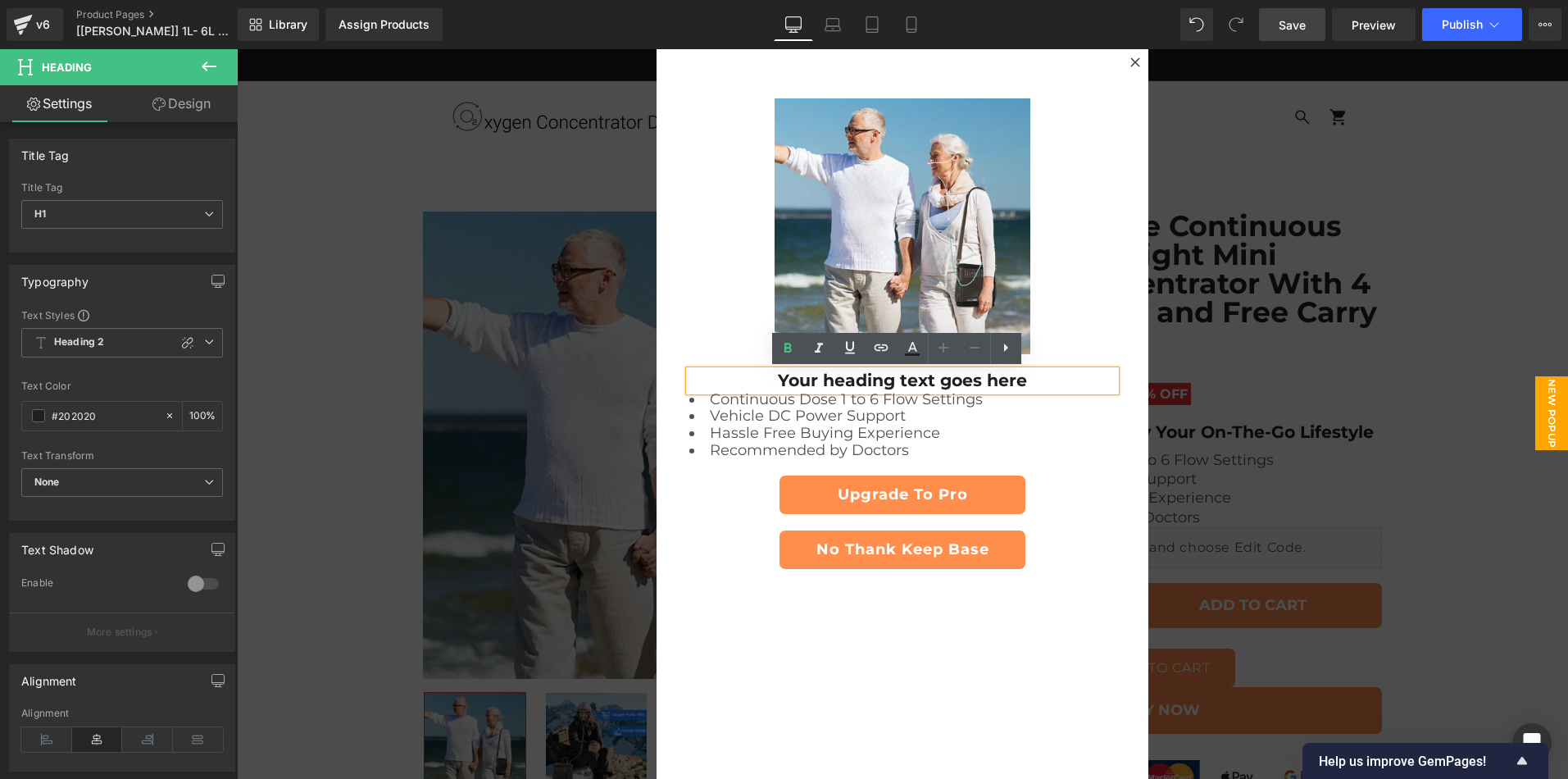
click at [1015, 443] on li "Recommended by Doctors" at bounding box center [902, 450] width 427 height 18
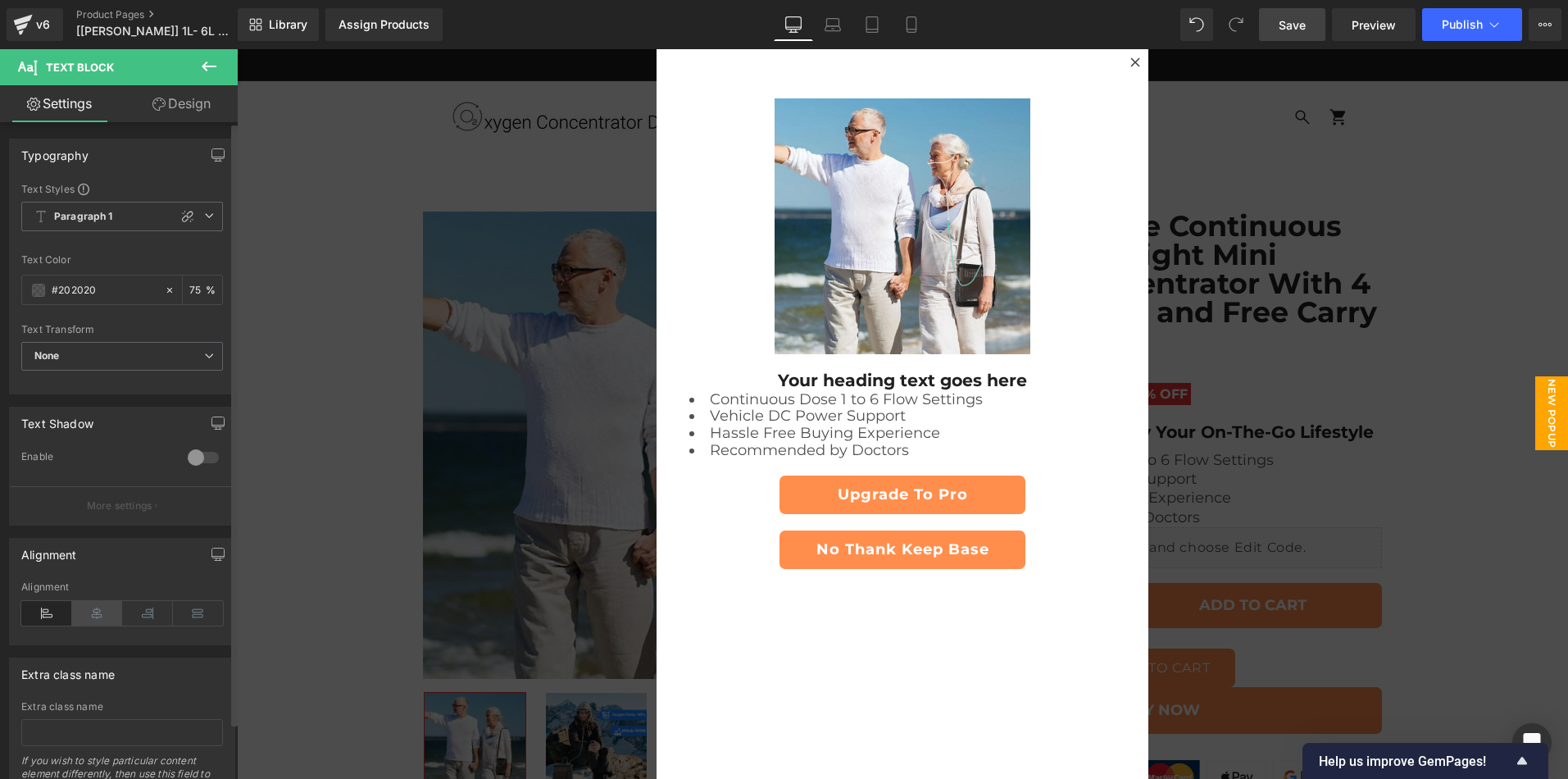
click at [94, 611] on icon at bounding box center [97, 613] width 51 height 25
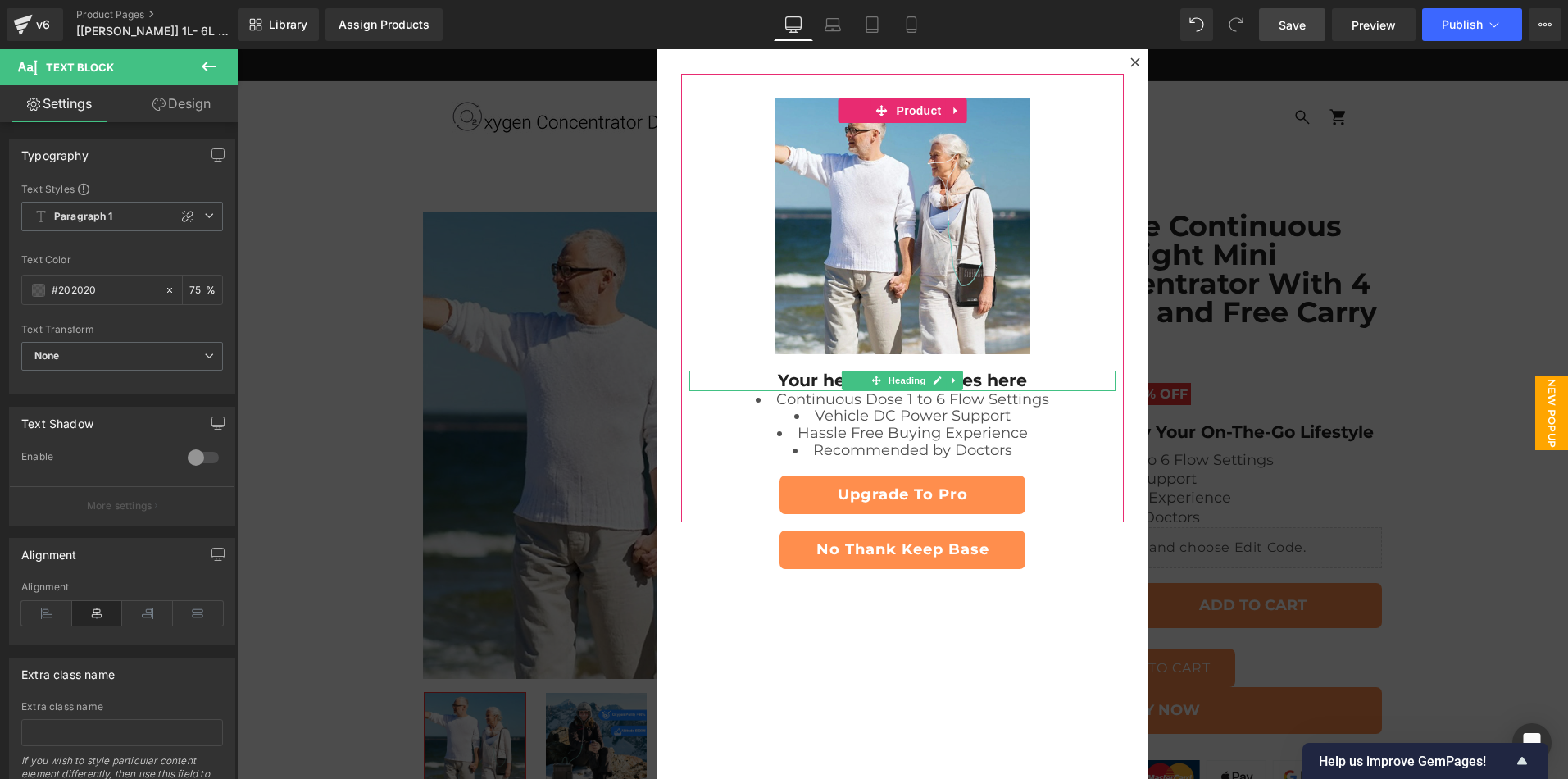
click at [1052, 382] on h1 "Your heading text goes here" at bounding box center [902, 381] width 427 height 21
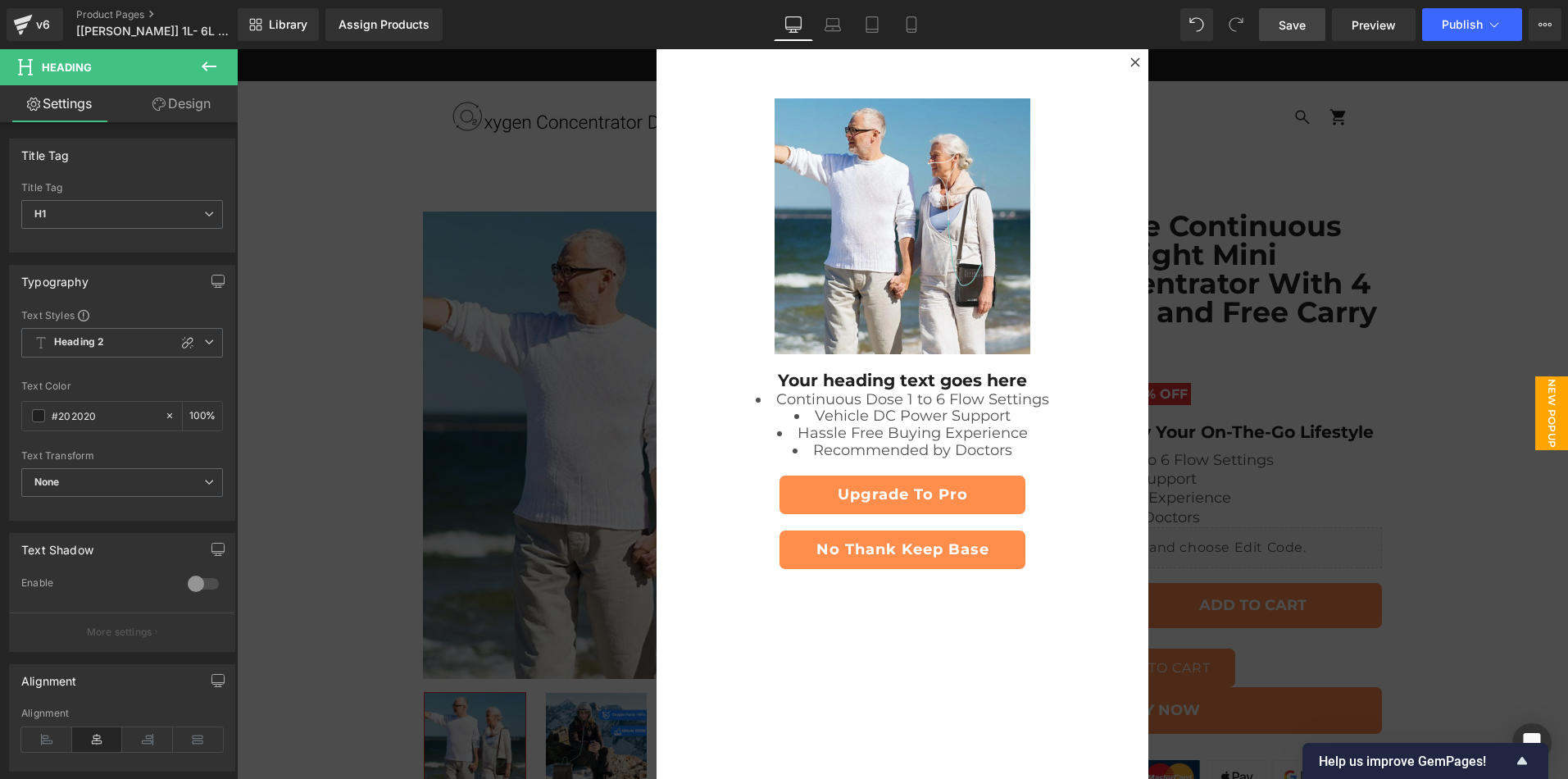
click at [176, 104] on link "Design" at bounding box center [181, 104] width 119 height 37
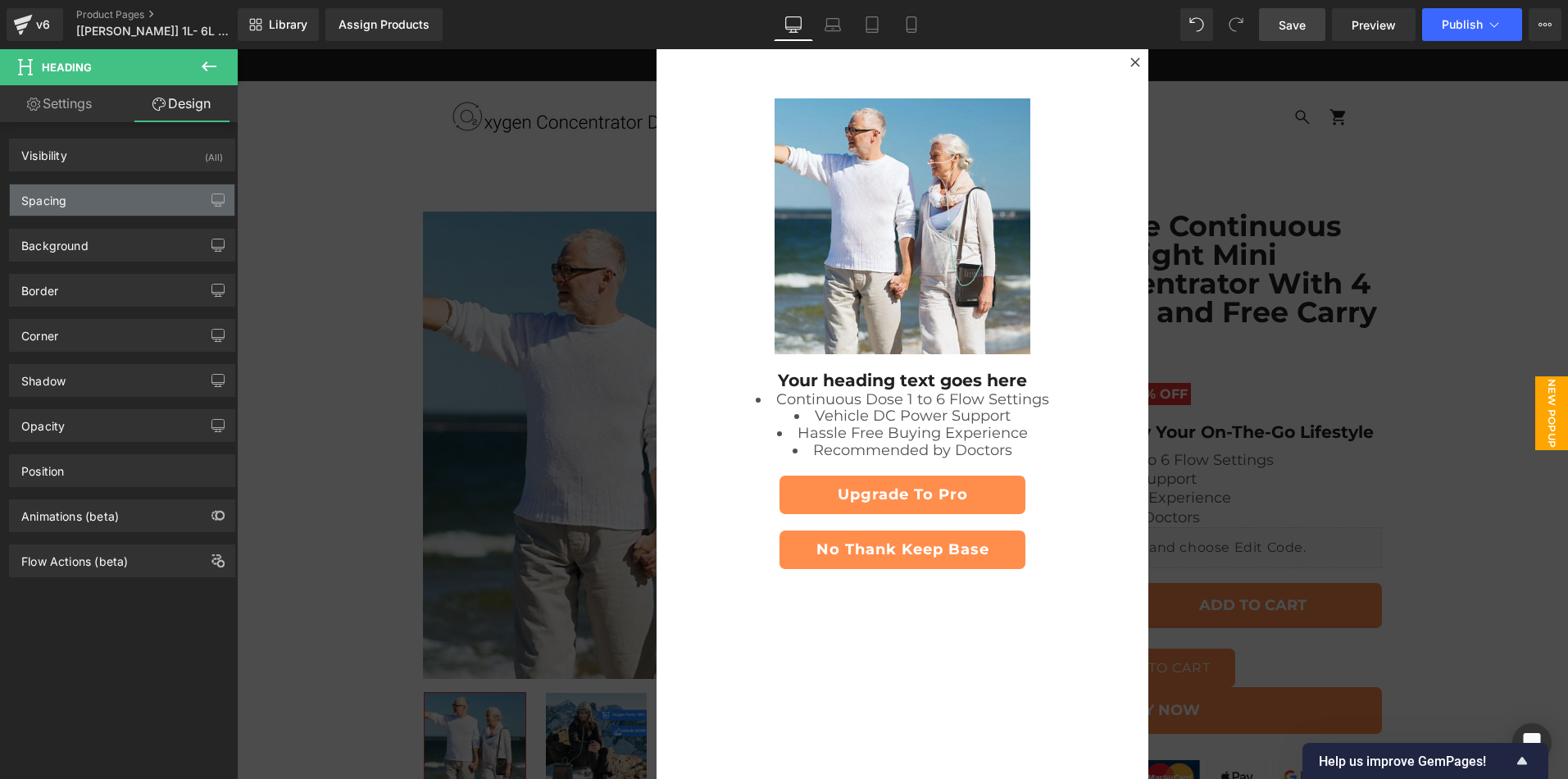
click at [88, 202] on div "Spacing" at bounding box center [122, 201] width 224 height 31
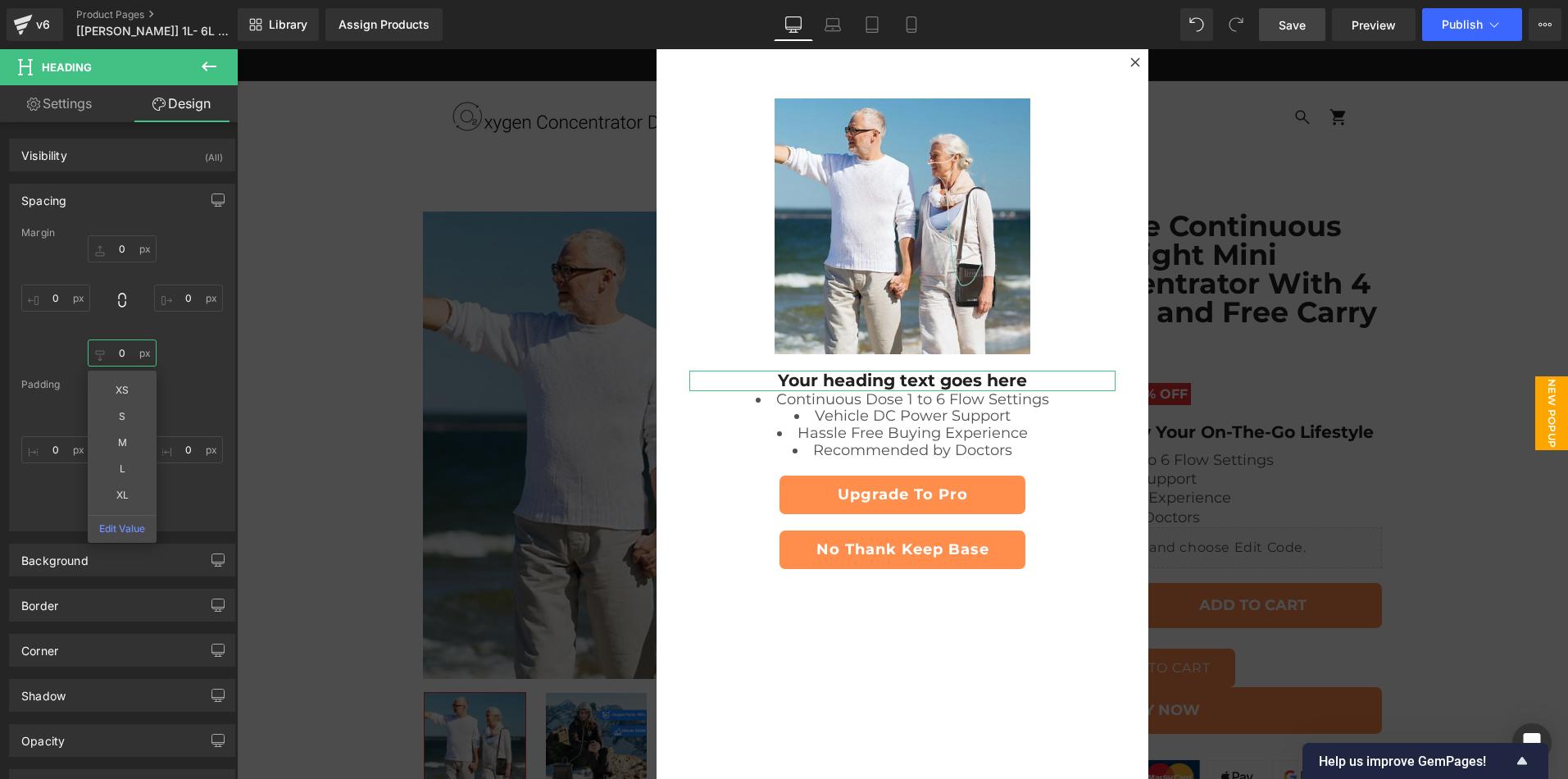
click at [110, 365] on input "0" at bounding box center [122, 353] width 69 height 28
click at [112, 353] on input "0" at bounding box center [122, 353] width 69 height 28
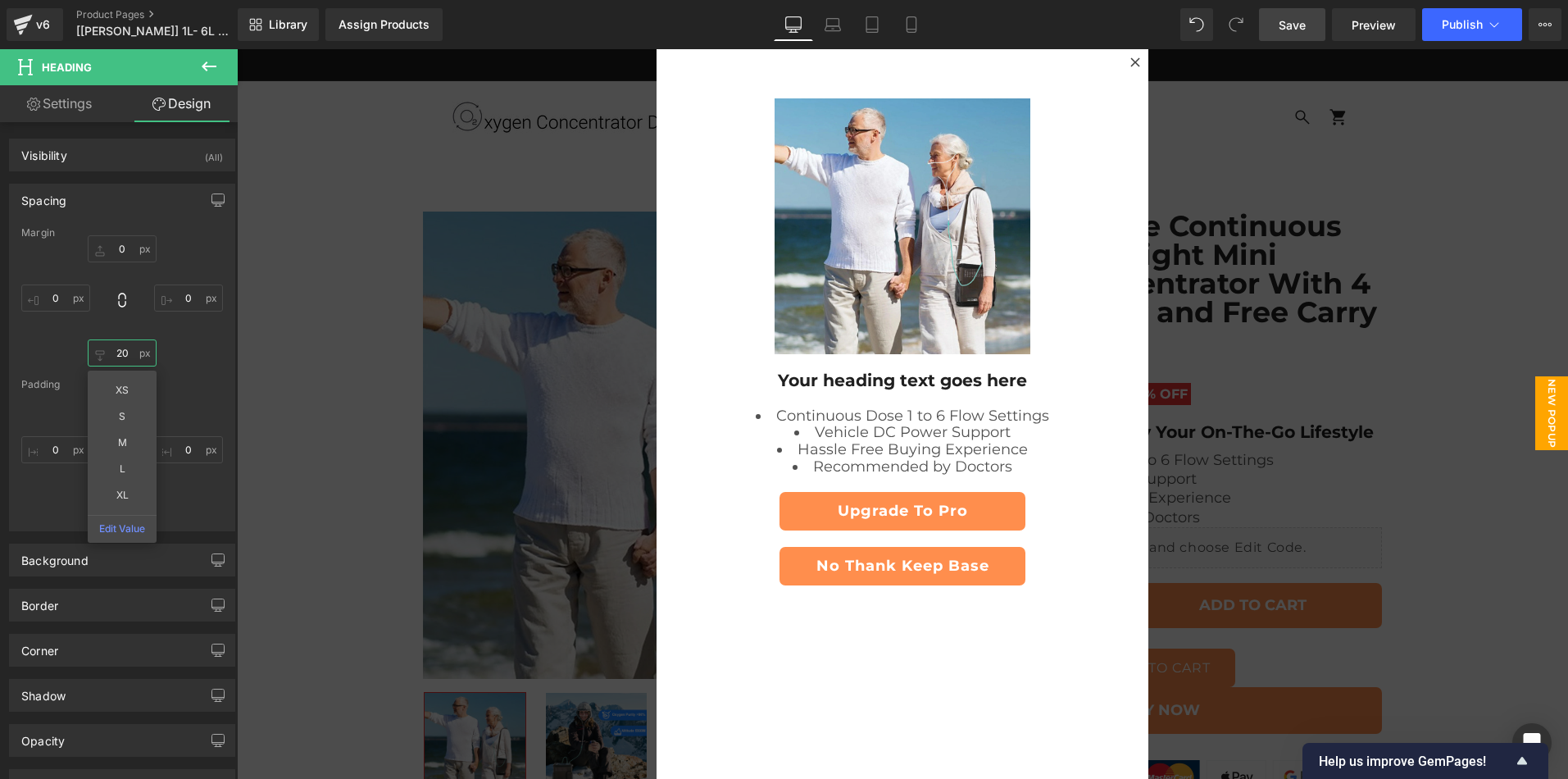
type input "20"
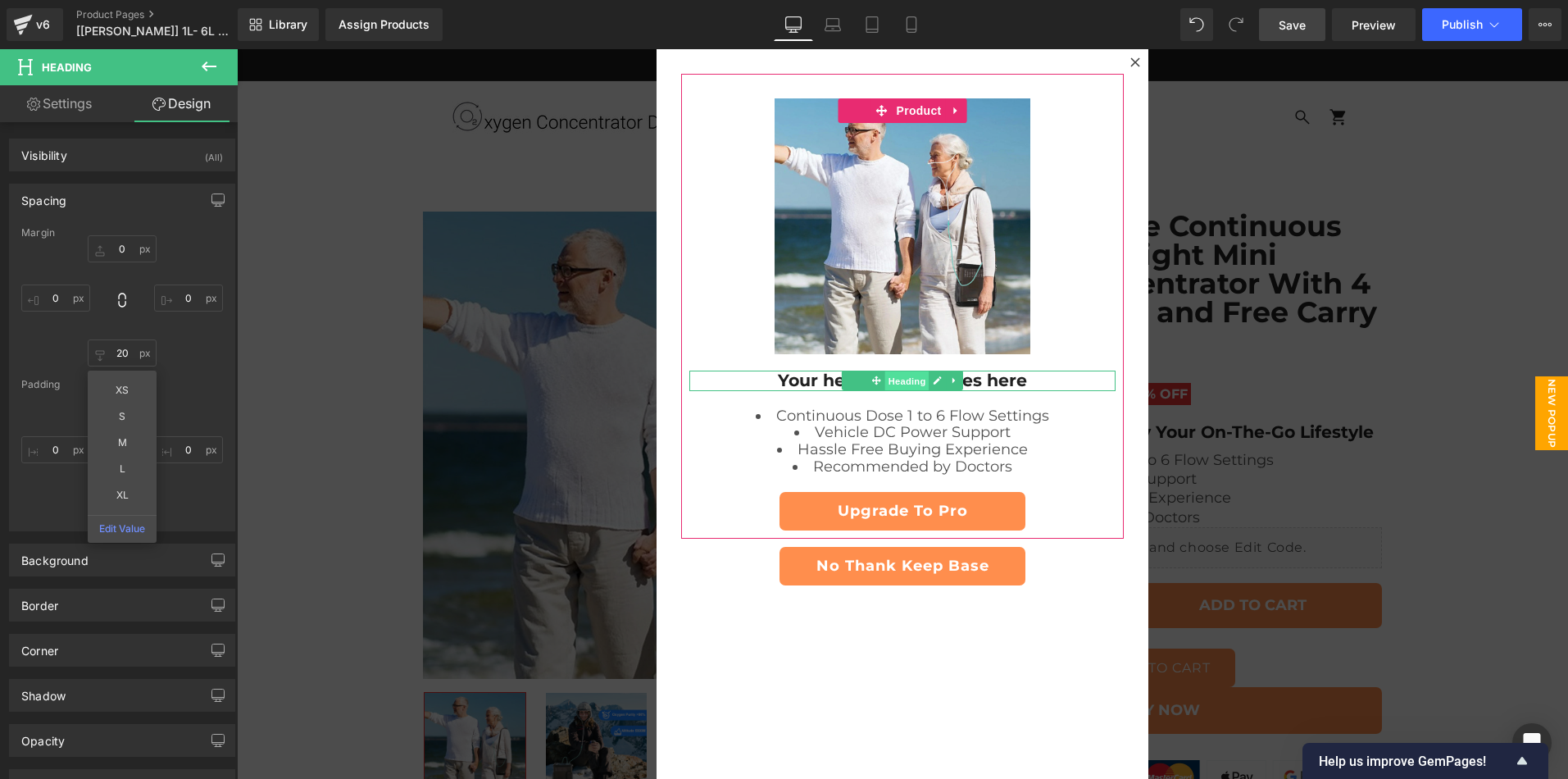
click at [918, 383] on ul "Heading" at bounding box center [901, 381] width 121 height 20
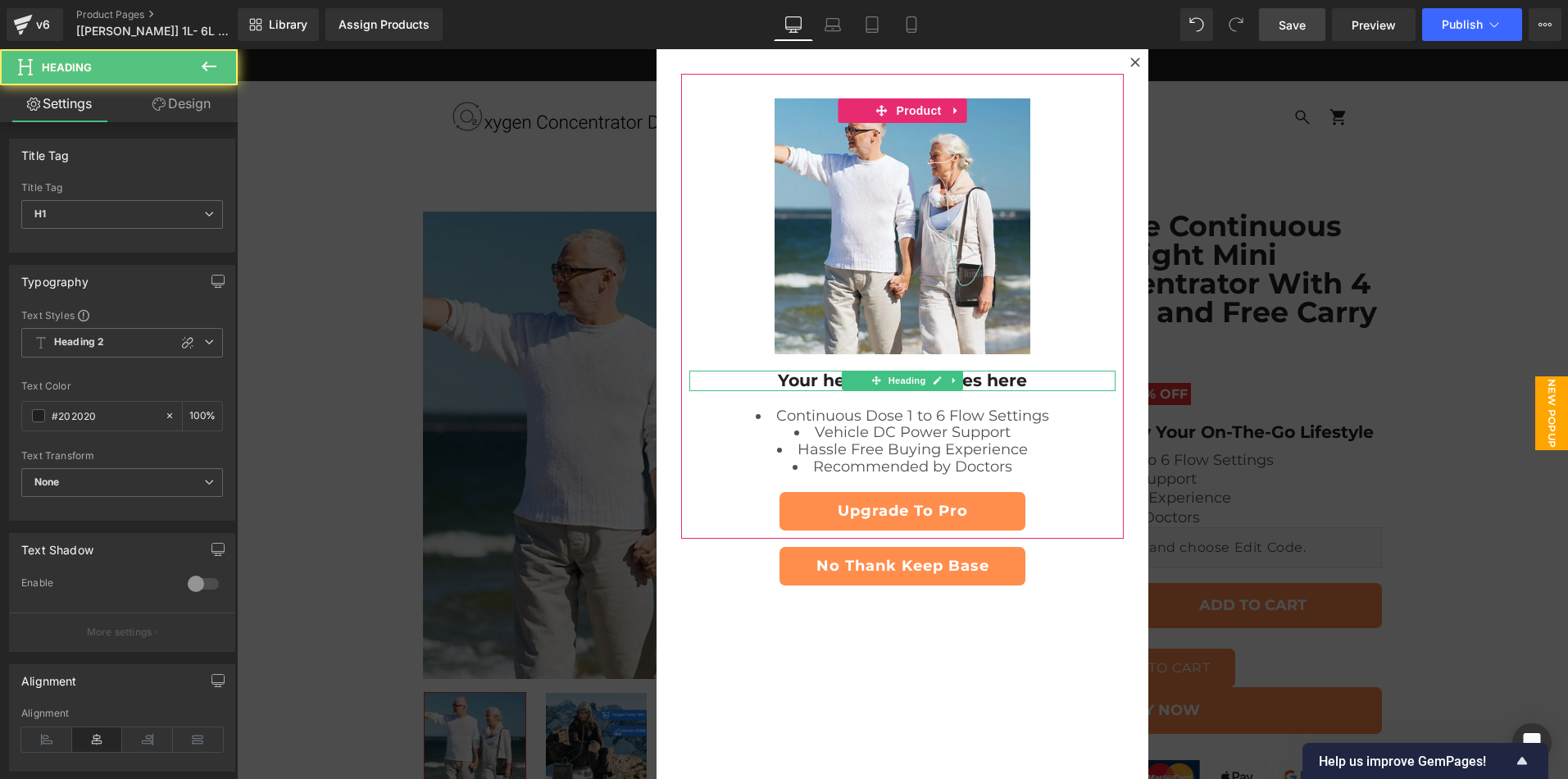
click at [842, 373] on ul "Heading" at bounding box center [901, 381] width 121 height 20
click at [805, 382] on h1 "Your heading text goes here" at bounding box center [902, 381] width 427 height 21
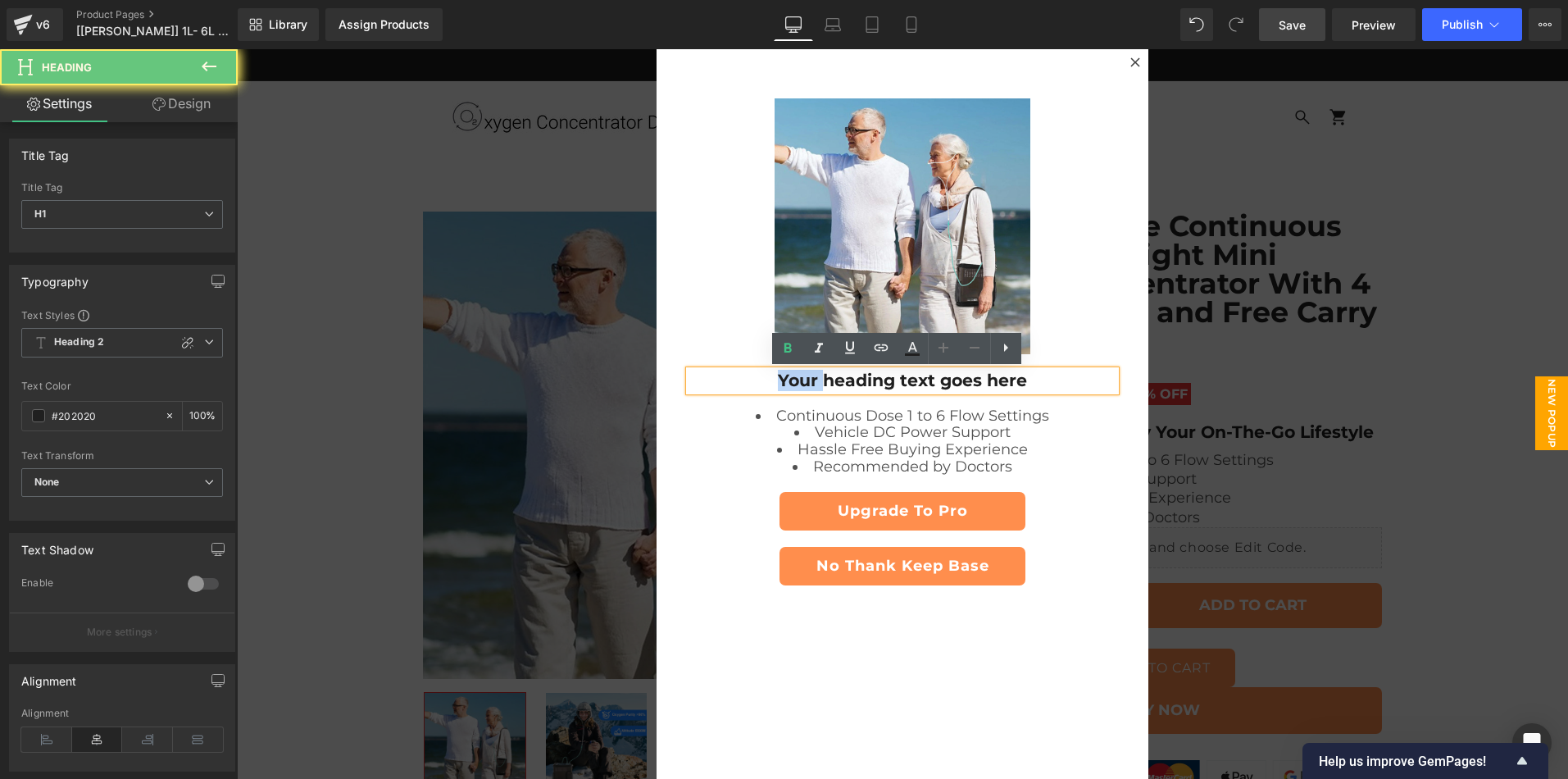
click at [805, 382] on h1 "Your heading text goes here" at bounding box center [902, 381] width 427 height 21
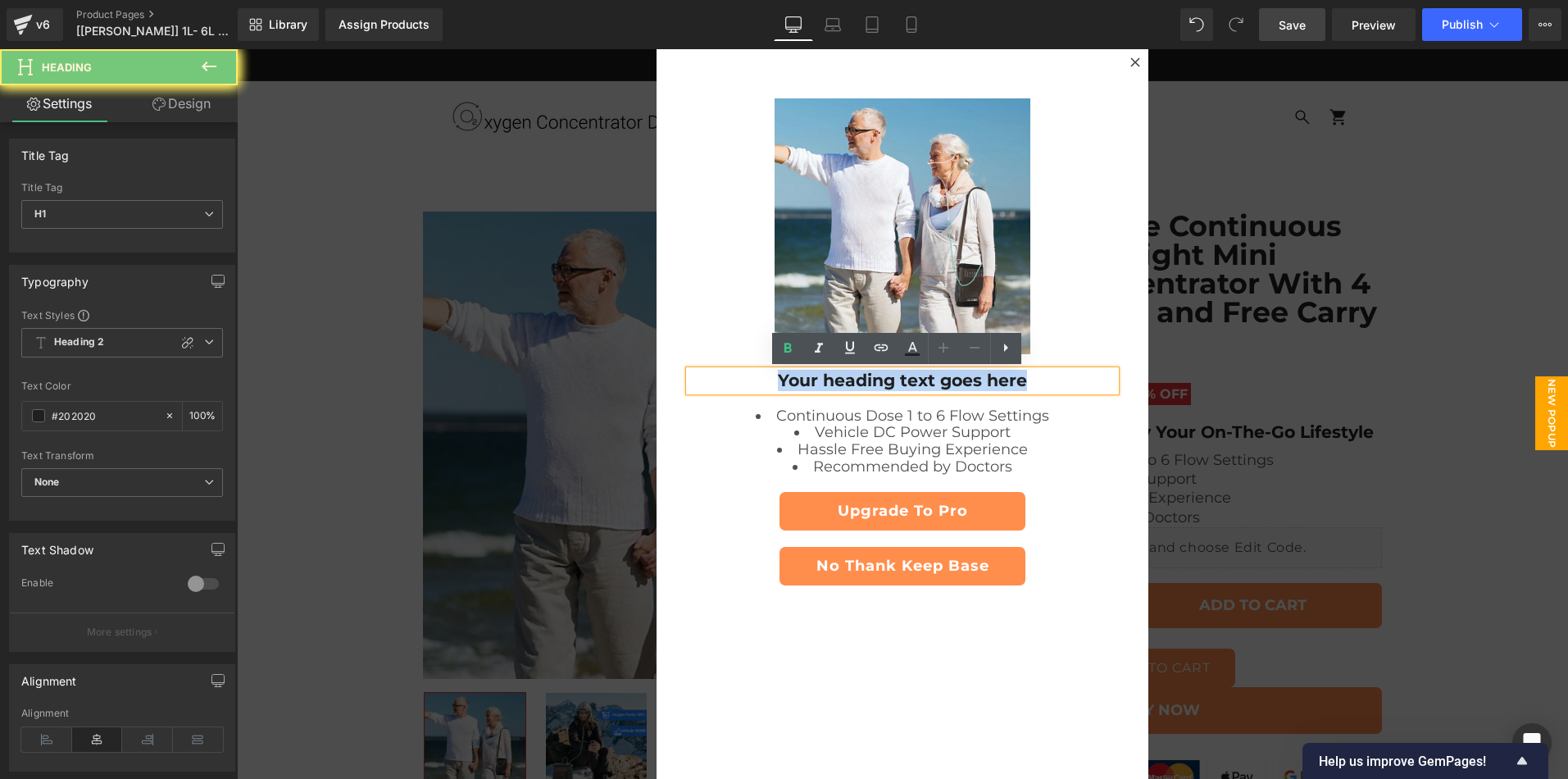
click at [805, 382] on h1 "Your heading text goes here" at bounding box center [902, 381] width 427 height 21
paste div
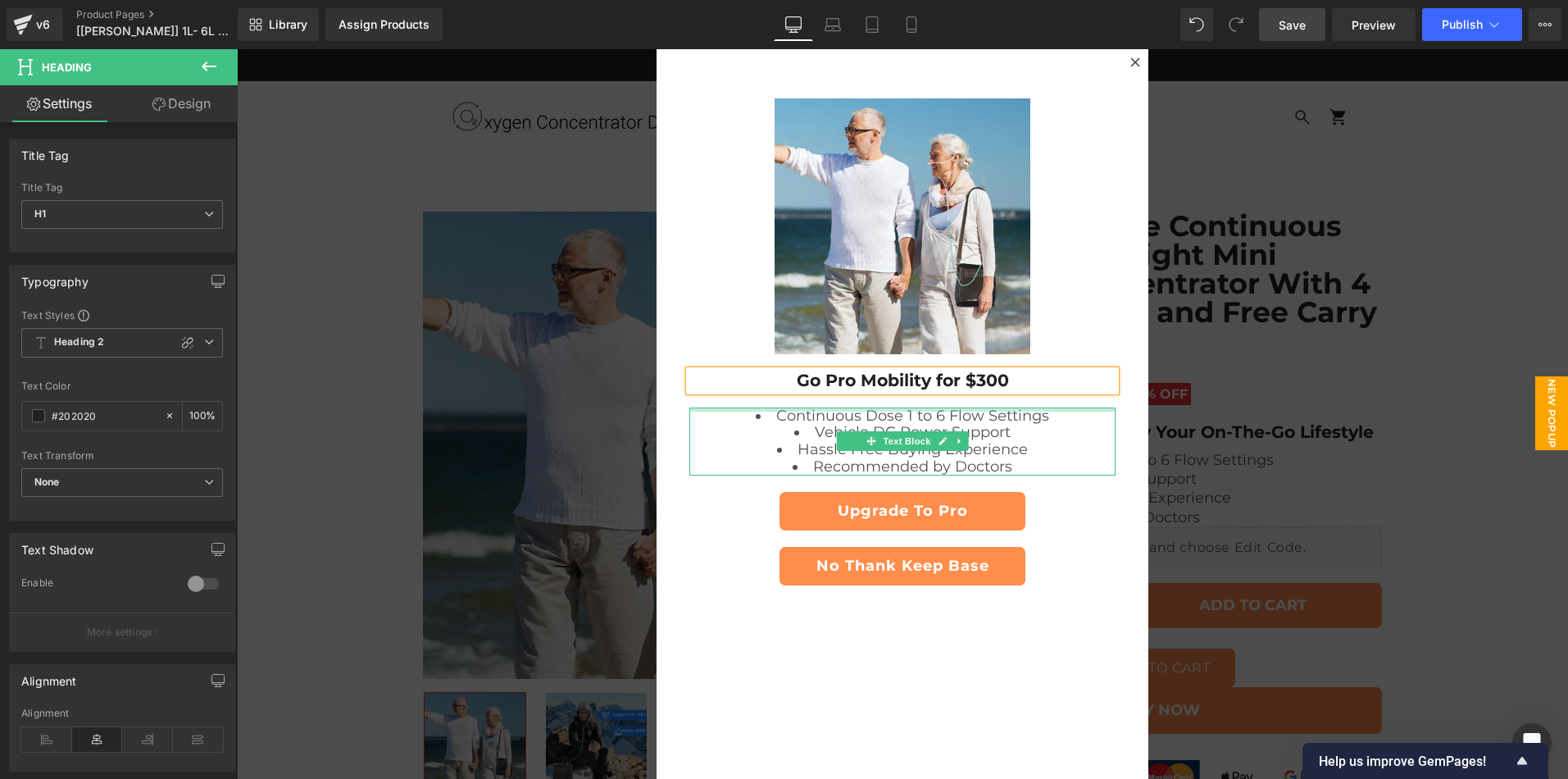
click at [1003, 444] on li "Hassle Free Buying Experience" at bounding box center [902, 450] width 427 height 18
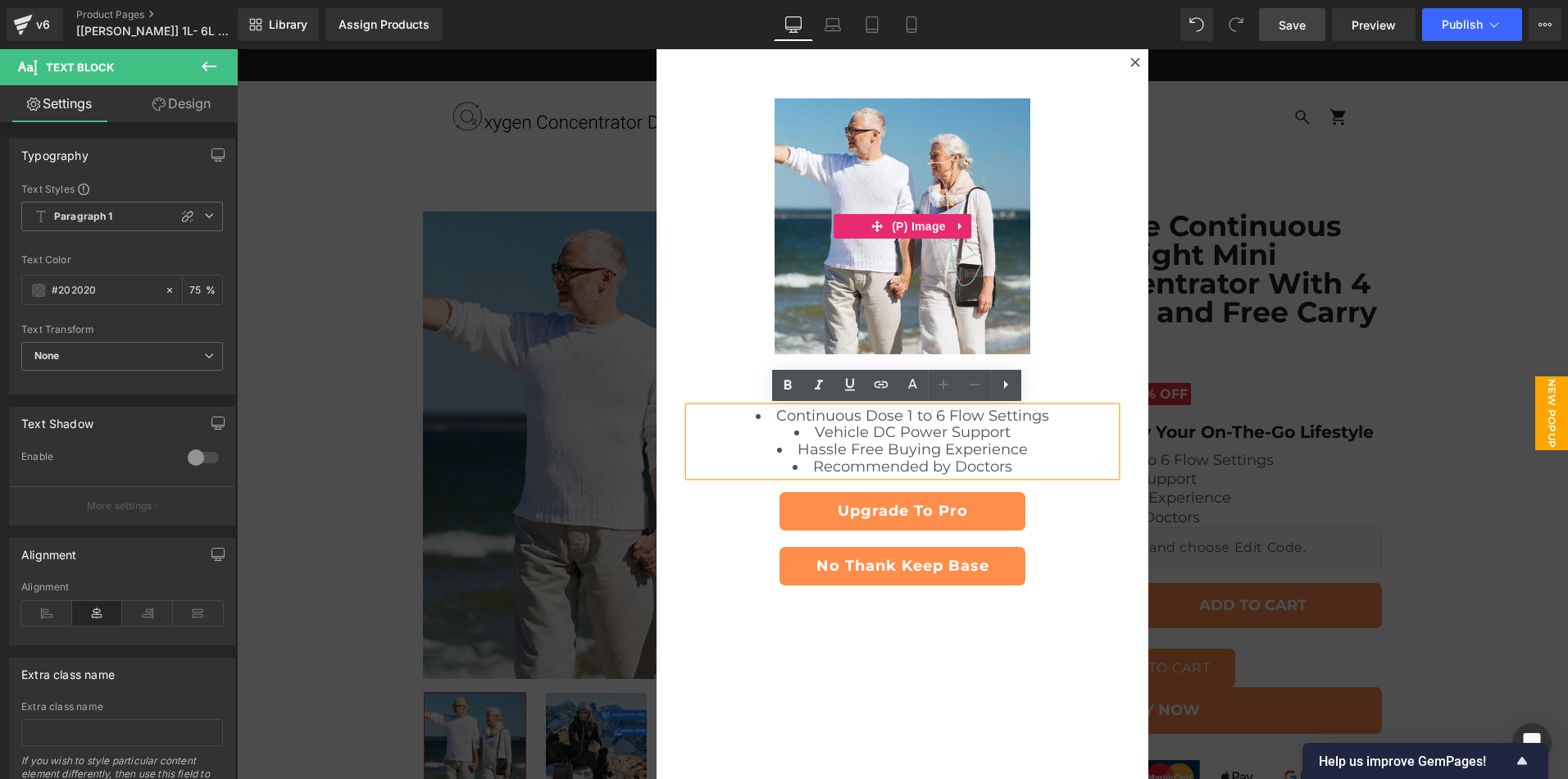
click at [1102, 325] on div "Sale Off" at bounding box center [902, 226] width 427 height 256
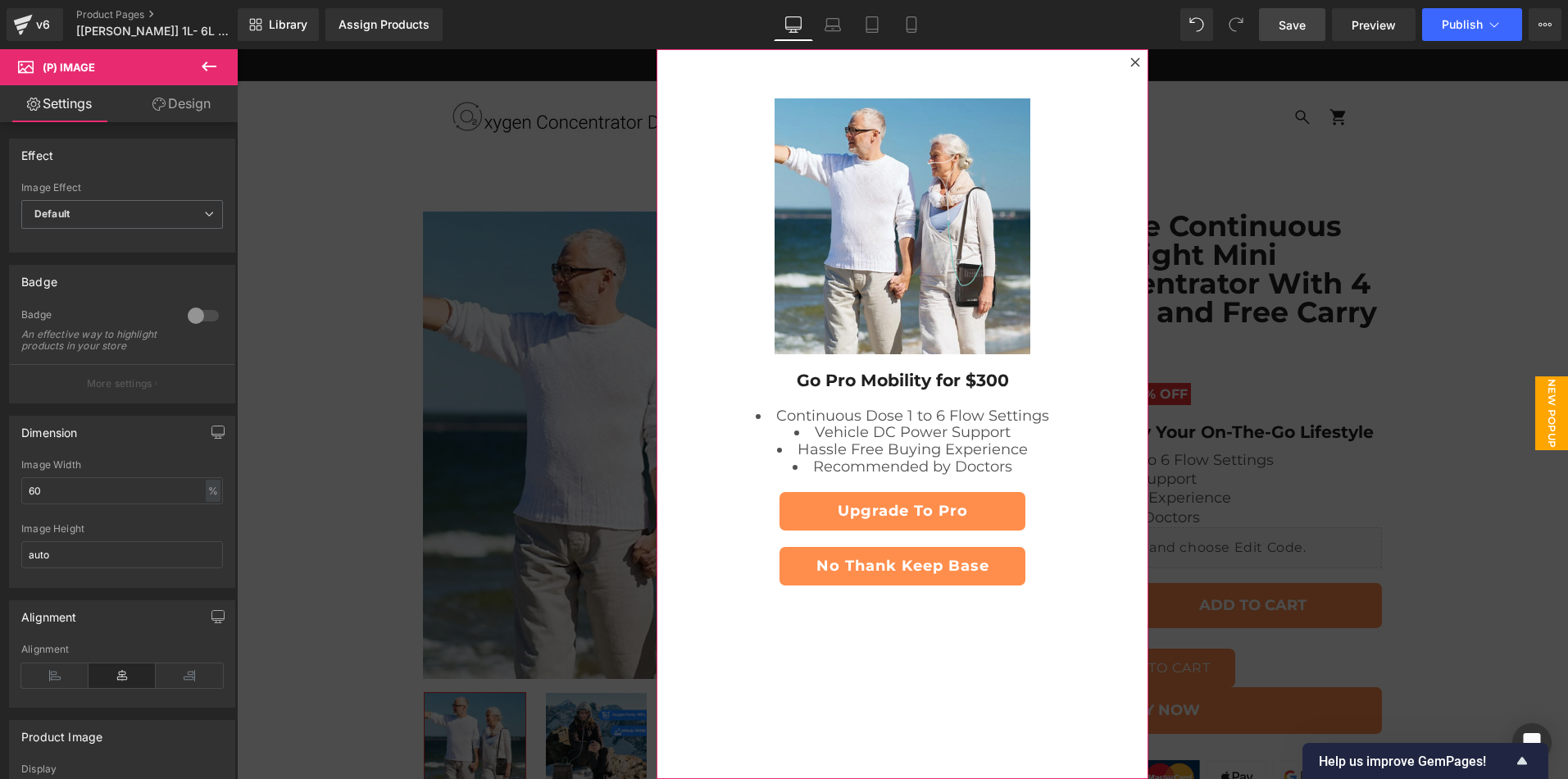
click at [971, 652] on div "Sale Off (P) Image Go Pro Mobility for $300 Heading Continuous Dose 1 to 6 Flow…" at bounding box center [902, 414] width 492 height 730
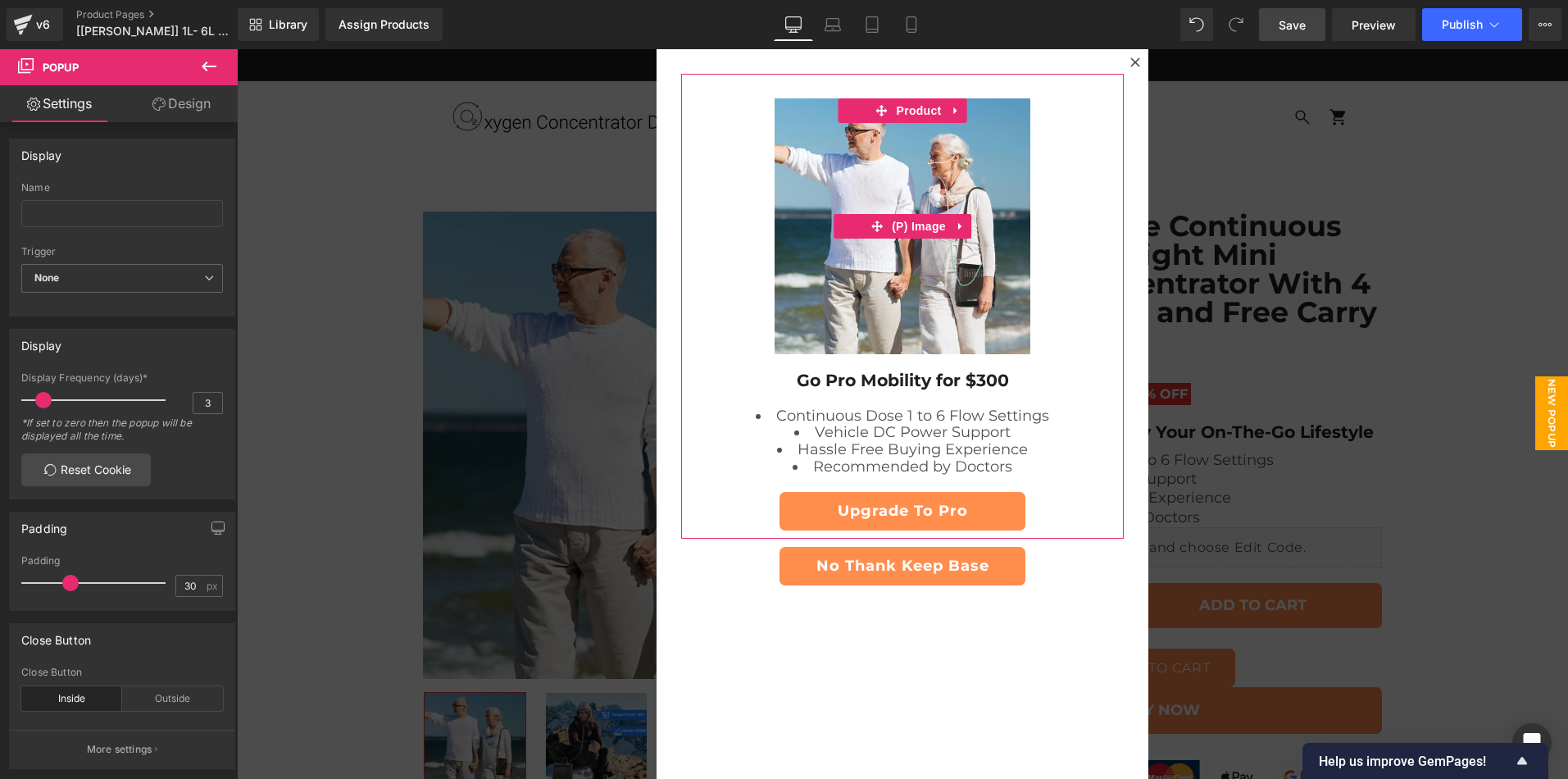
click at [1094, 286] on div "Sale Off" at bounding box center [902, 226] width 427 height 256
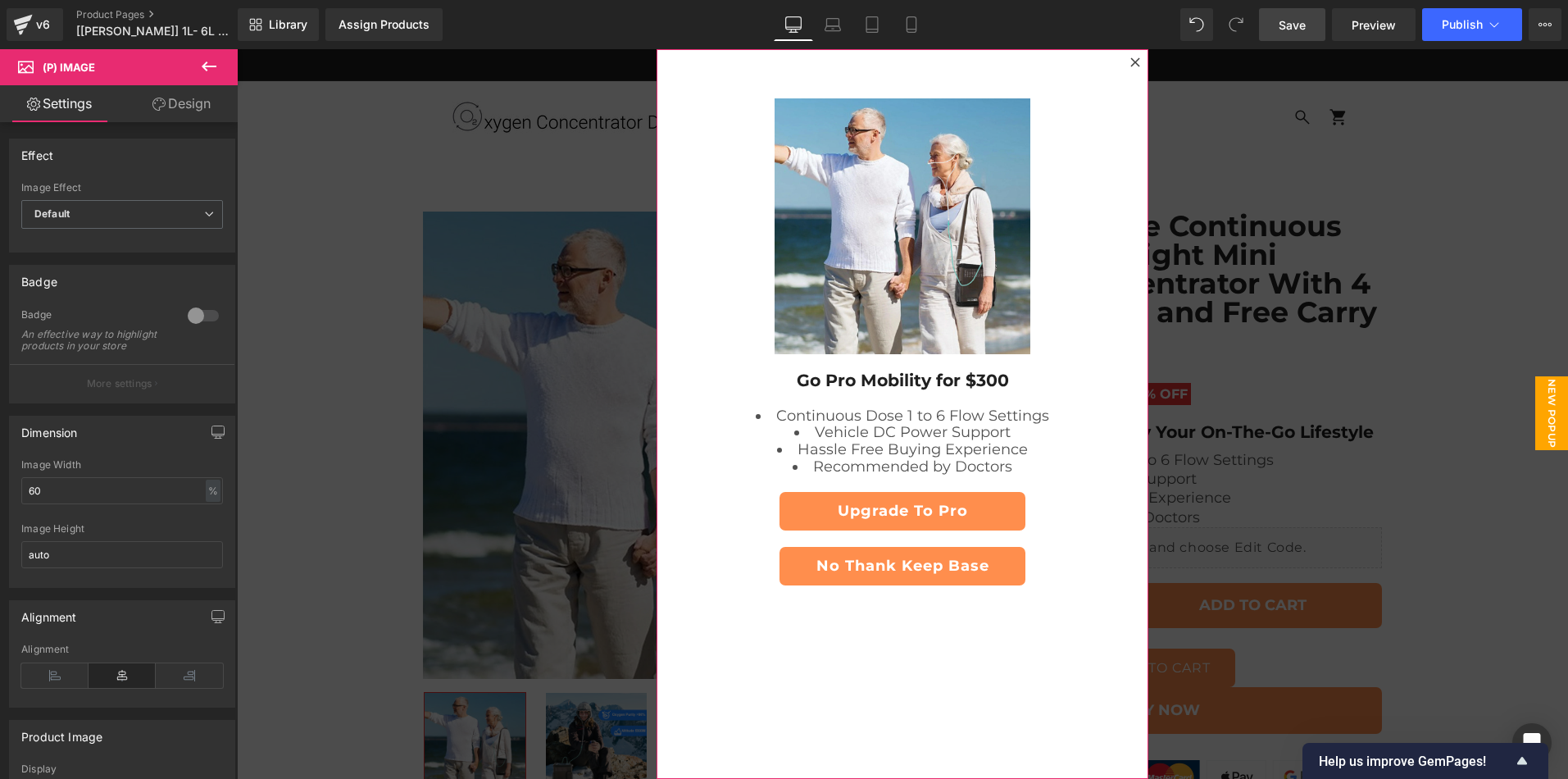
click at [1115, 659] on div "Sale Off (P) Image Go Pro Mobility for $300 Heading Continuous Dose 1 to 6 Flow…" at bounding box center [902, 414] width 492 height 730
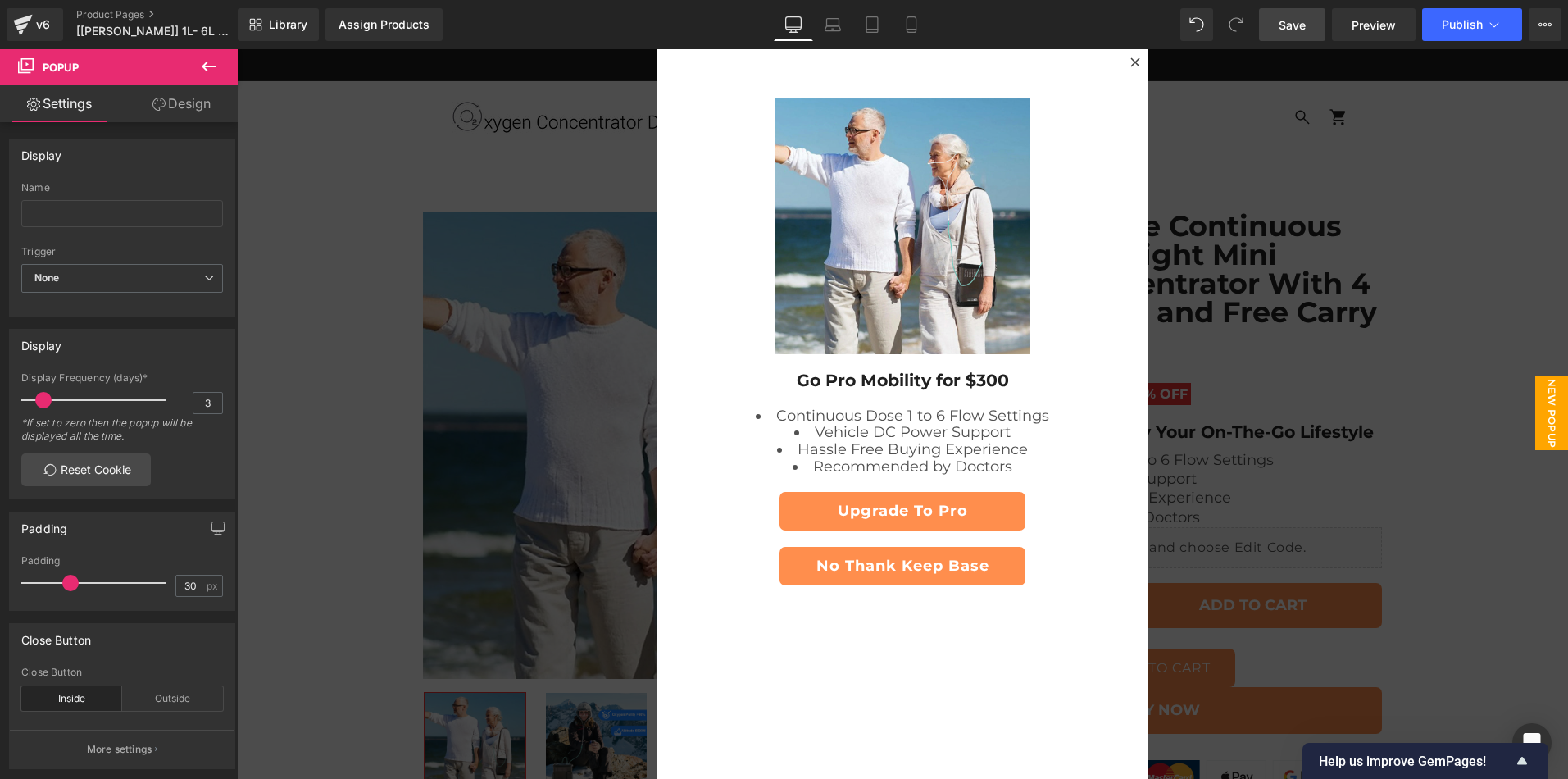
click at [1285, 20] on span "Save" at bounding box center [1293, 26] width 28 height 18
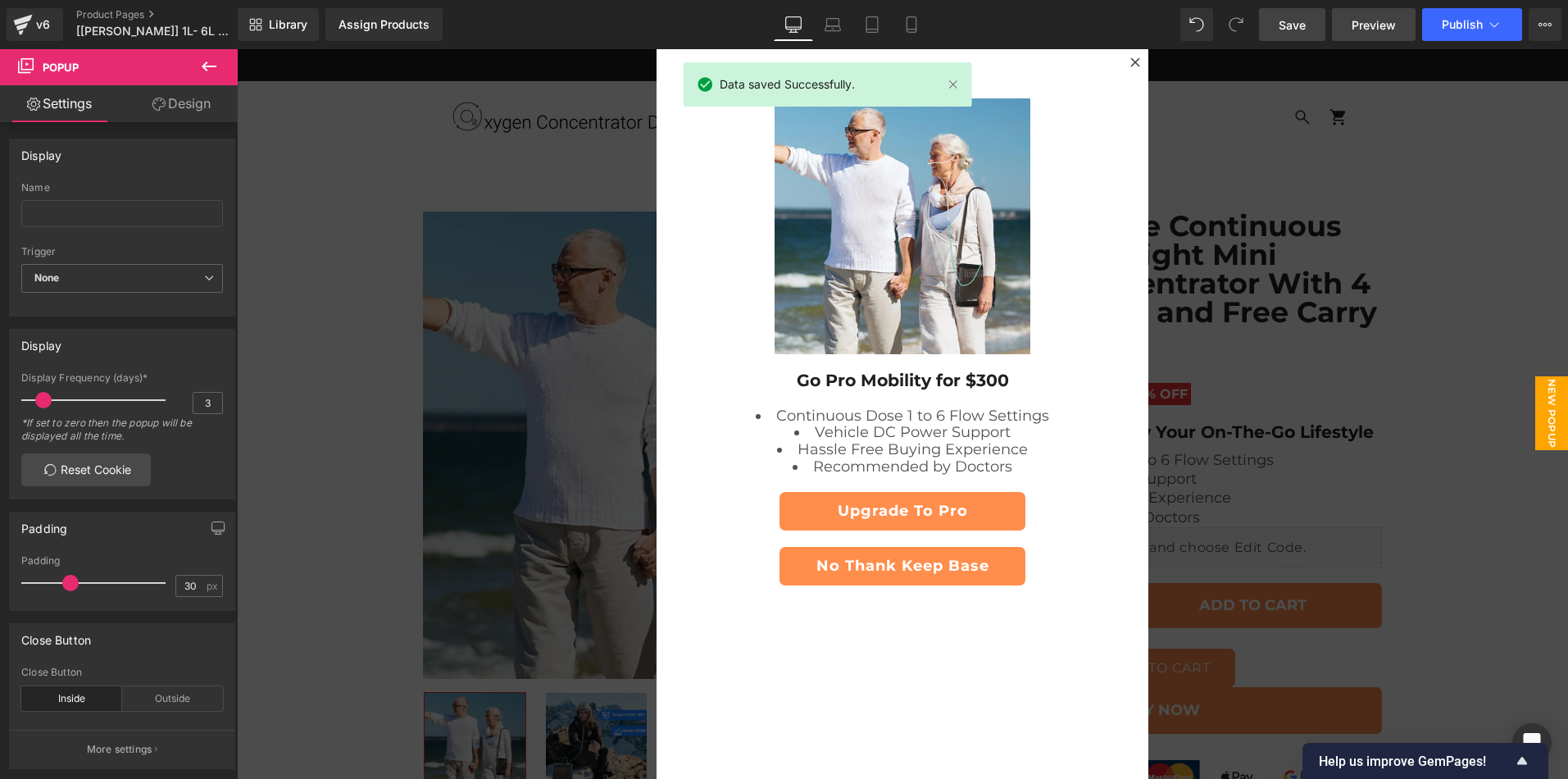
click at [1368, 28] on span "Preview" at bounding box center [1373, 26] width 44 height 18
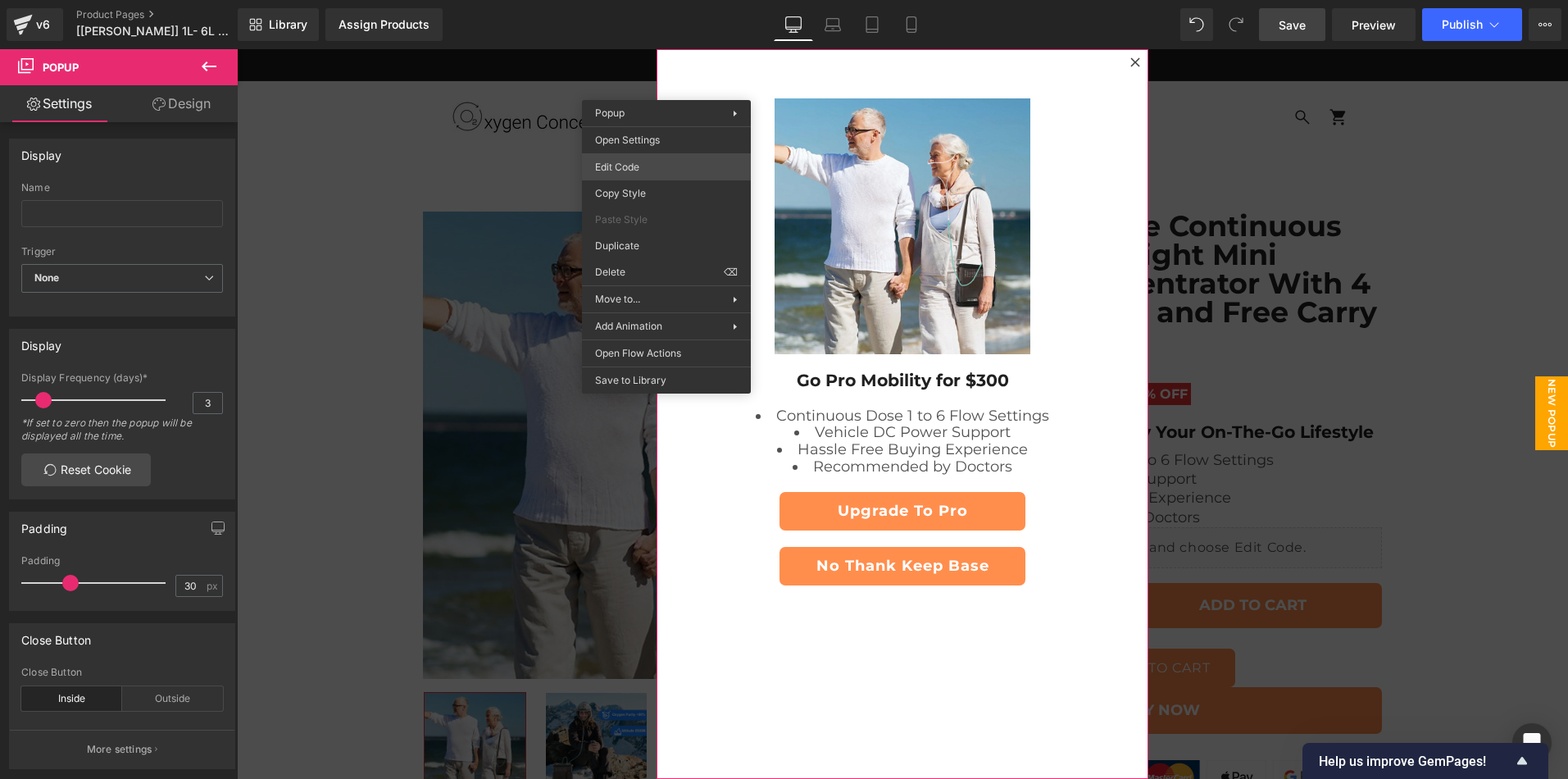
click at [634, 0] on div "Heading You are previewing how the will restyle your page. You can not edit Ele…" at bounding box center [784, 0] width 1568 height 0
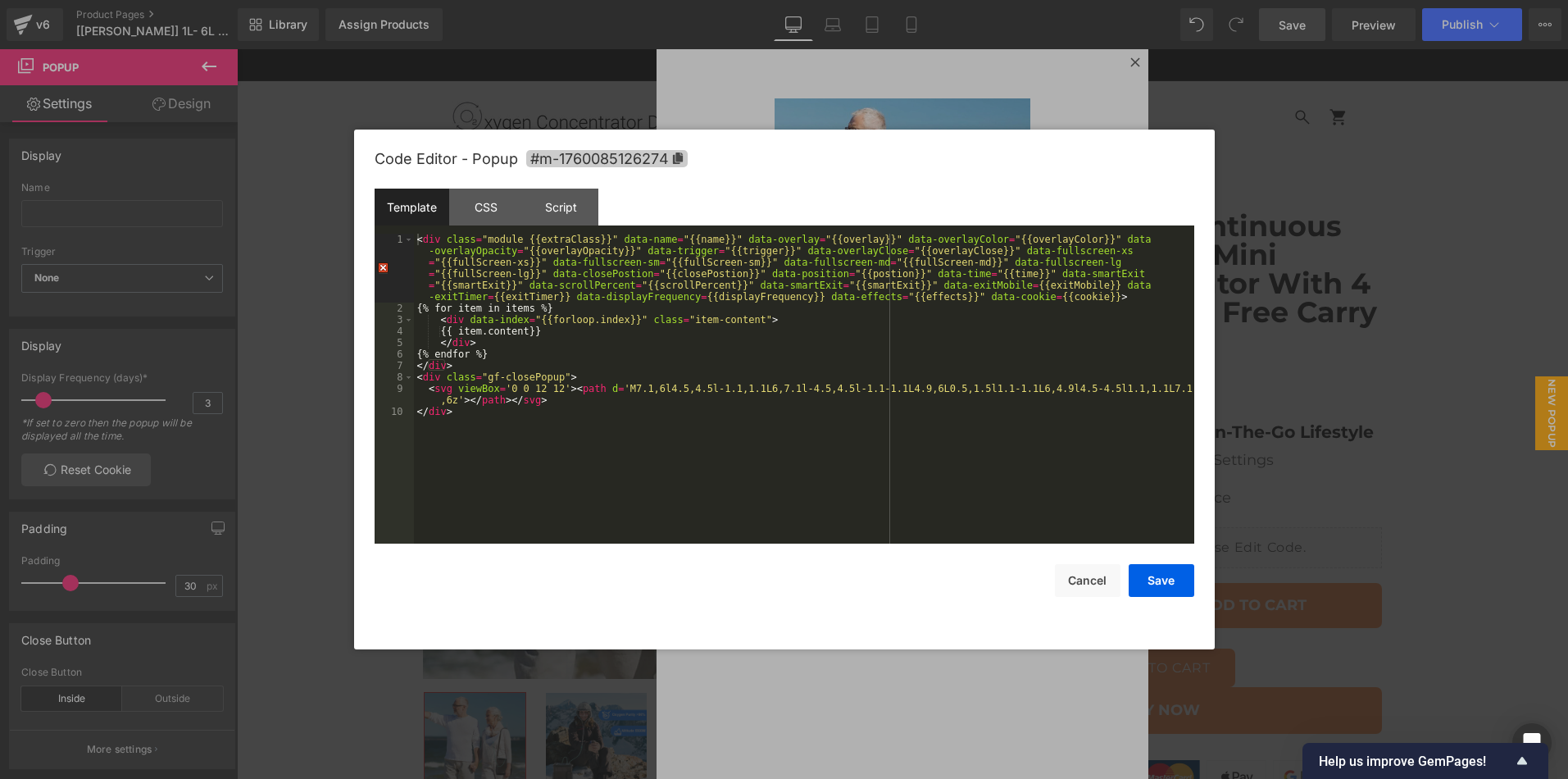
click at [557, 161] on span "#m-1760085126274" at bounding box center [607, 159] width 161 height 18
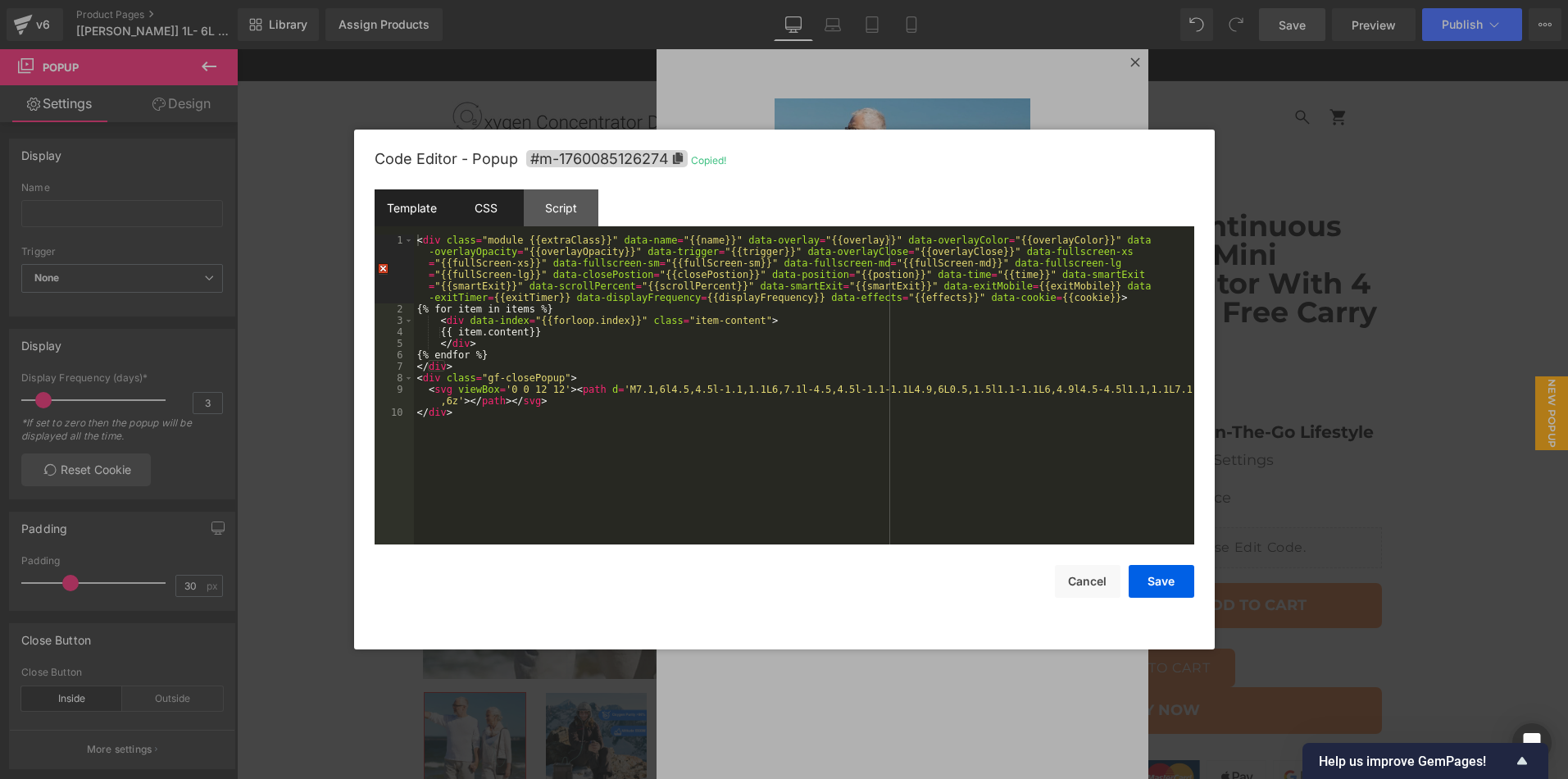
click at [488, 218] on div "CSS" at bounding box center [487, 209] width 75 height 37
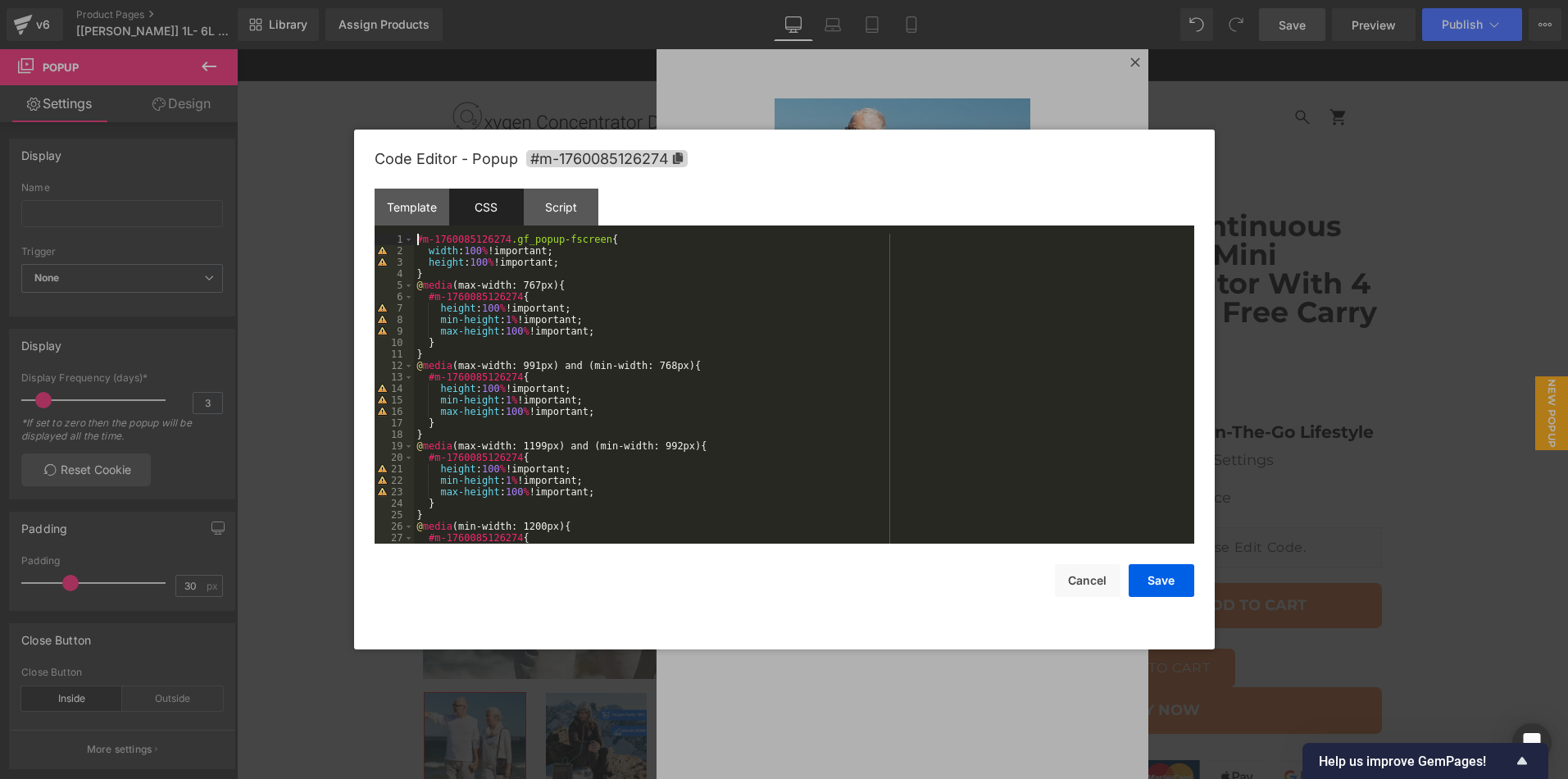
click at [419, 238] on div "#m-1760085126274 .gf_popup-fscreen { width : 100 % !important; height : 100 % !…" at bounding box center [800, 400] width 774 height 333
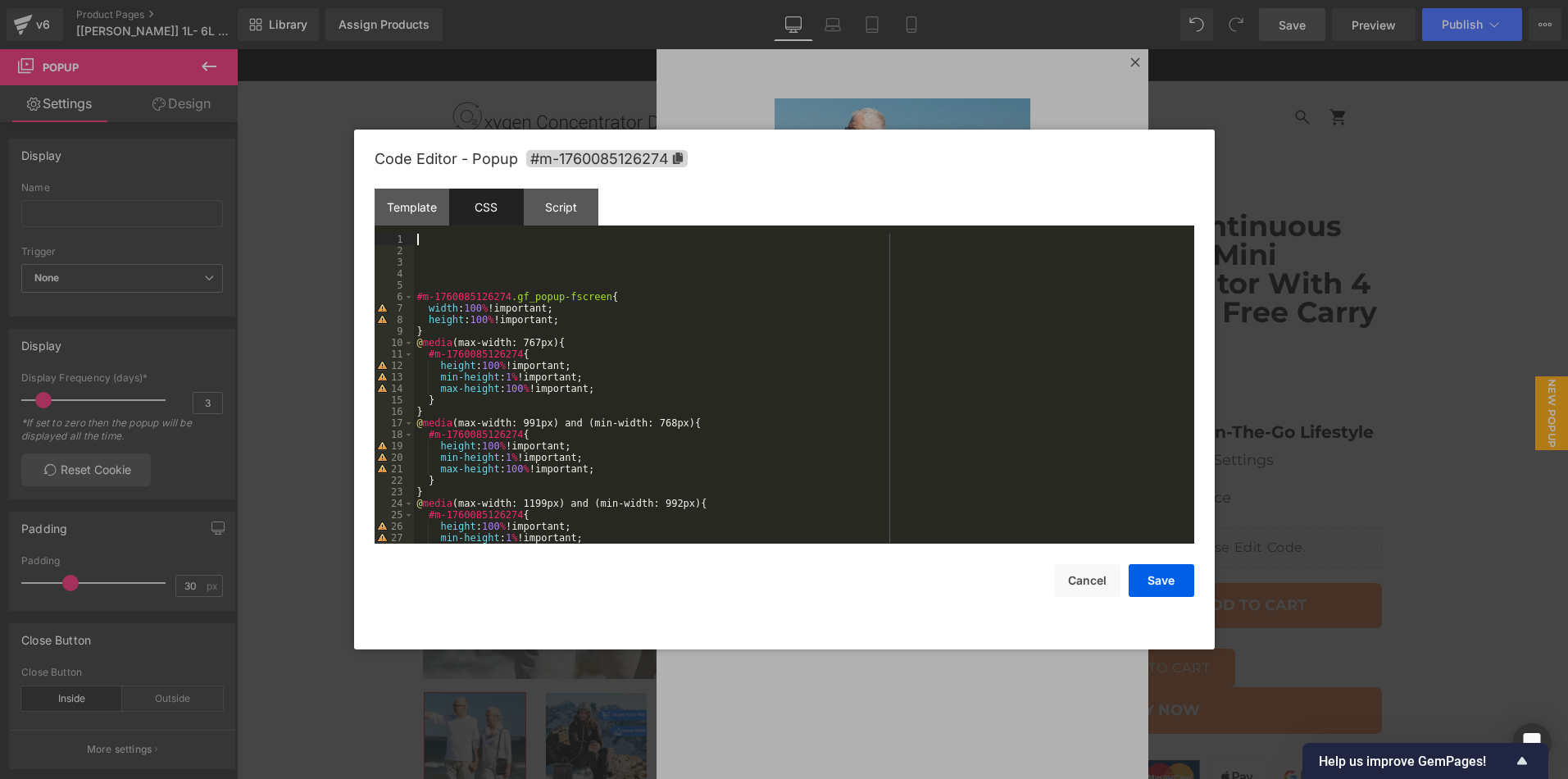
click at [435, 238] on div "#m-1760085126274 .gf_popup-fscreen { width : 100 % !important; height : 100 % !…" at bounding box center [800, 400] width 774 height 333
paste textarea
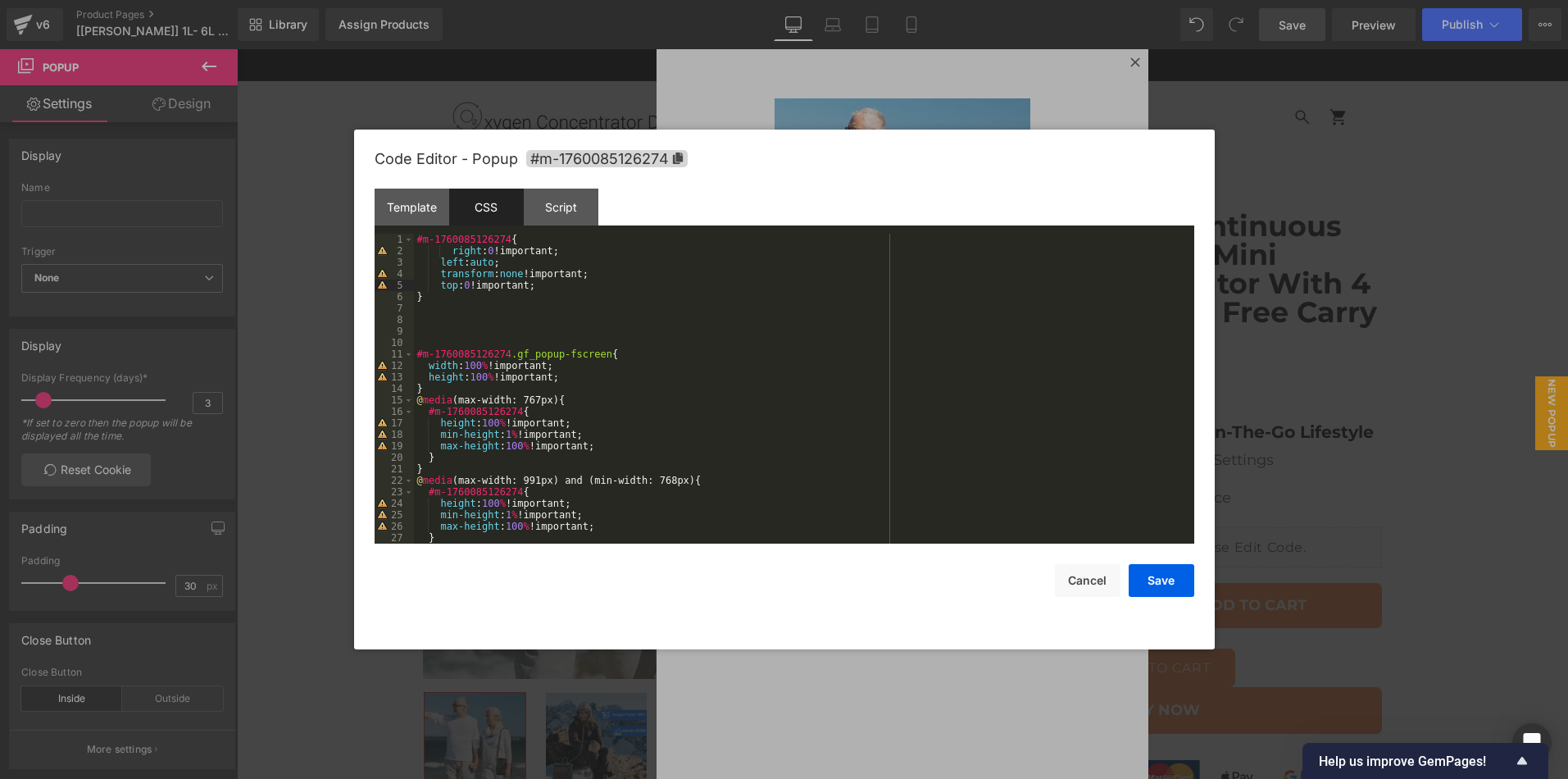
click at [449, 248] on div "#m-1760085126274 { right : 0 !important; left : auto ; transform : none !import…" at bounding box center [800, 400] width 774 height 333
click at [454, 248] on div "#m-1760085126274 { right : 0 !important; left : auto ; transform : none !import…" at bounding box center [800, 400] width 774 height 333
click at [437, 258] on div "#m-1760085126274 { right : 0 !important; left : auto ; transform : none !import…" at bounding box center [800, 400] width 774 height 333
click at [439, 272] on div "#m-1760085126274 { right : 0 !important; left : auto ; transform : none !import…" at bounding box center [800, 400] width 774 height 333
click at [439, 280] on div "#m-1760085126274 { right : 0 !important; left : auto ; transform : none !import…" at bounding box center [800, 400] width 774 height 333
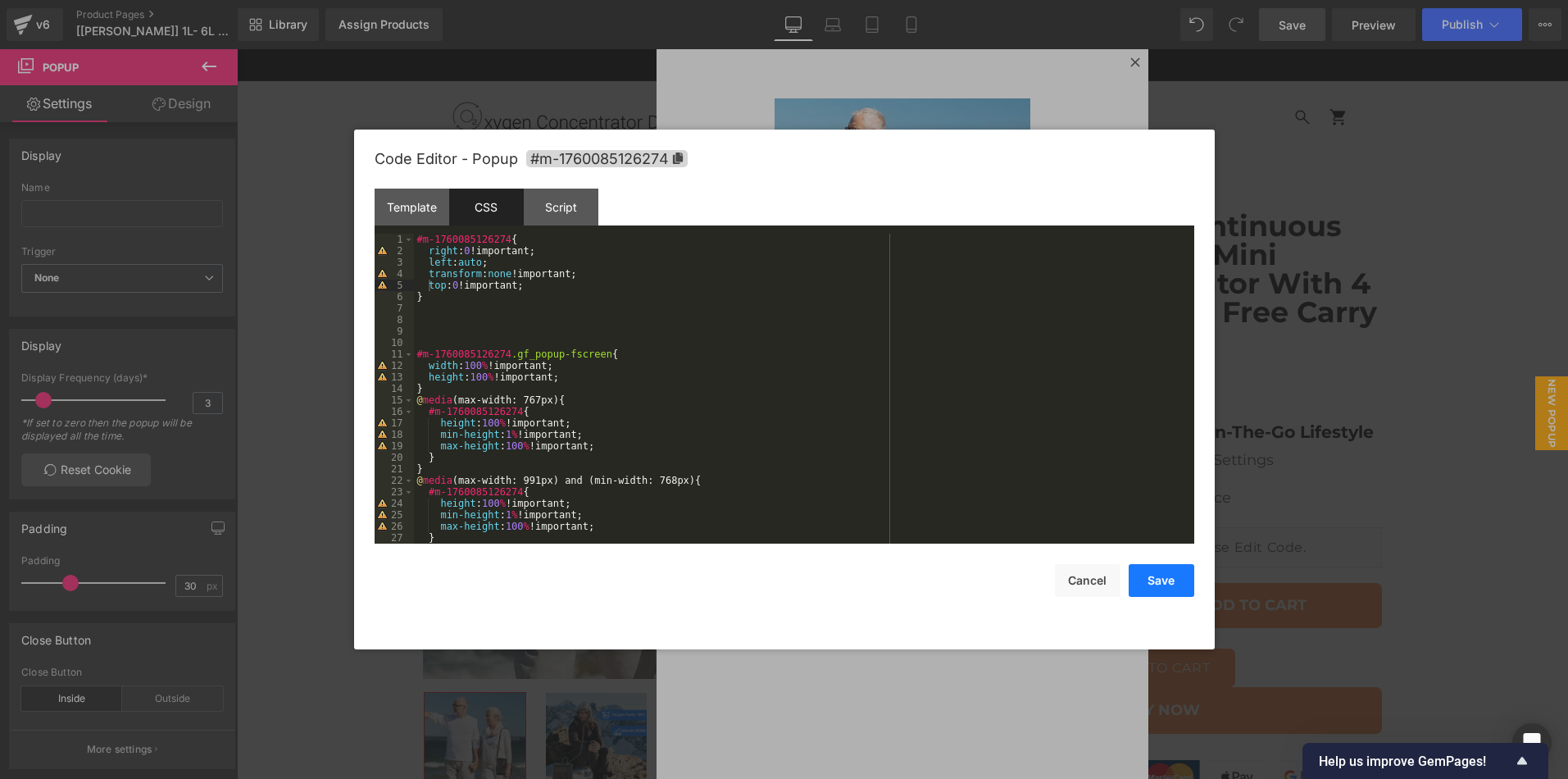
click at [1160, 571] on button "Save" at bounding box center [1161, 580] width 66 height 32
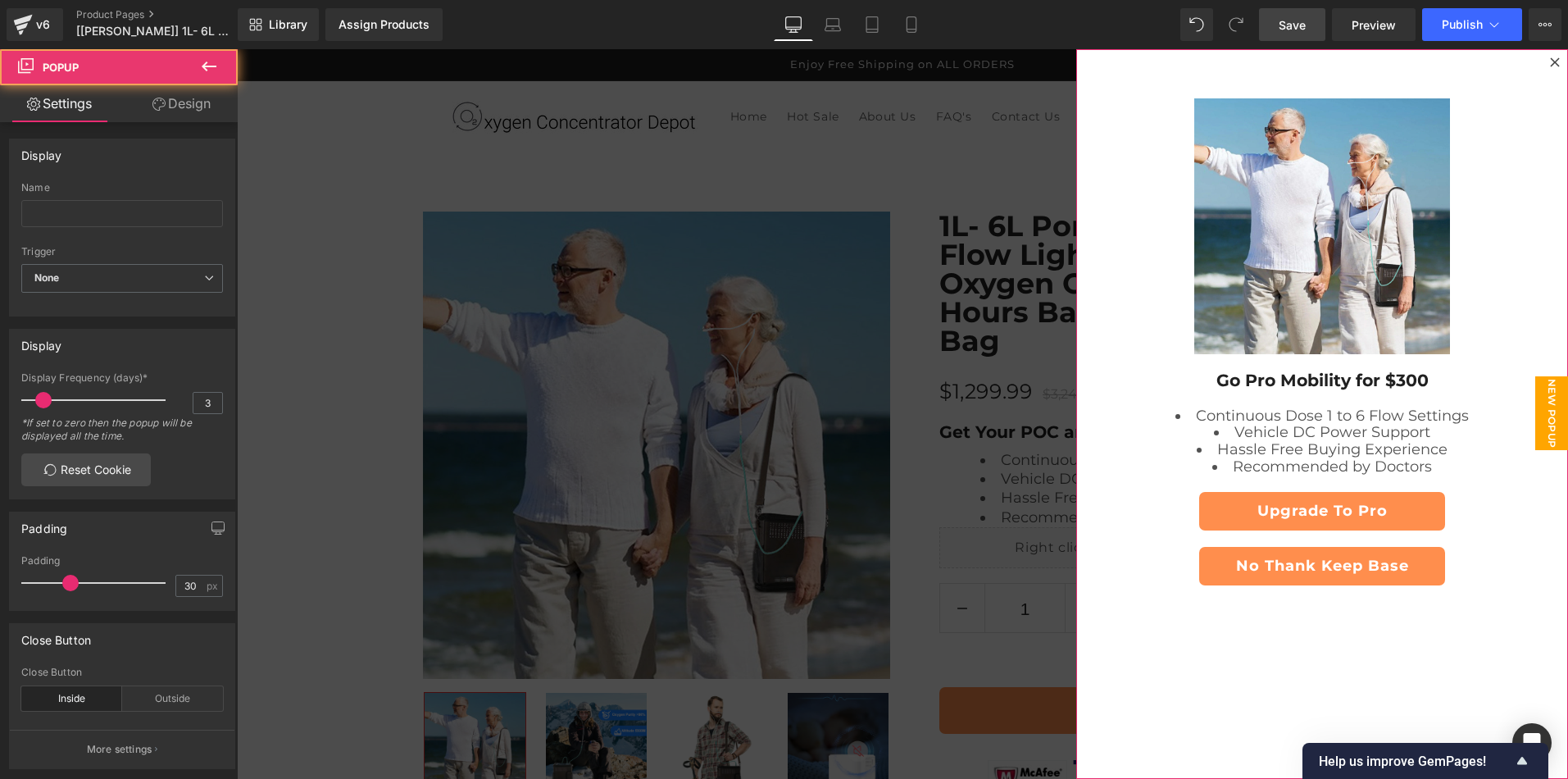
click at [1550, 62] on icon at bounding box center [1555, 62] width 10 height 10
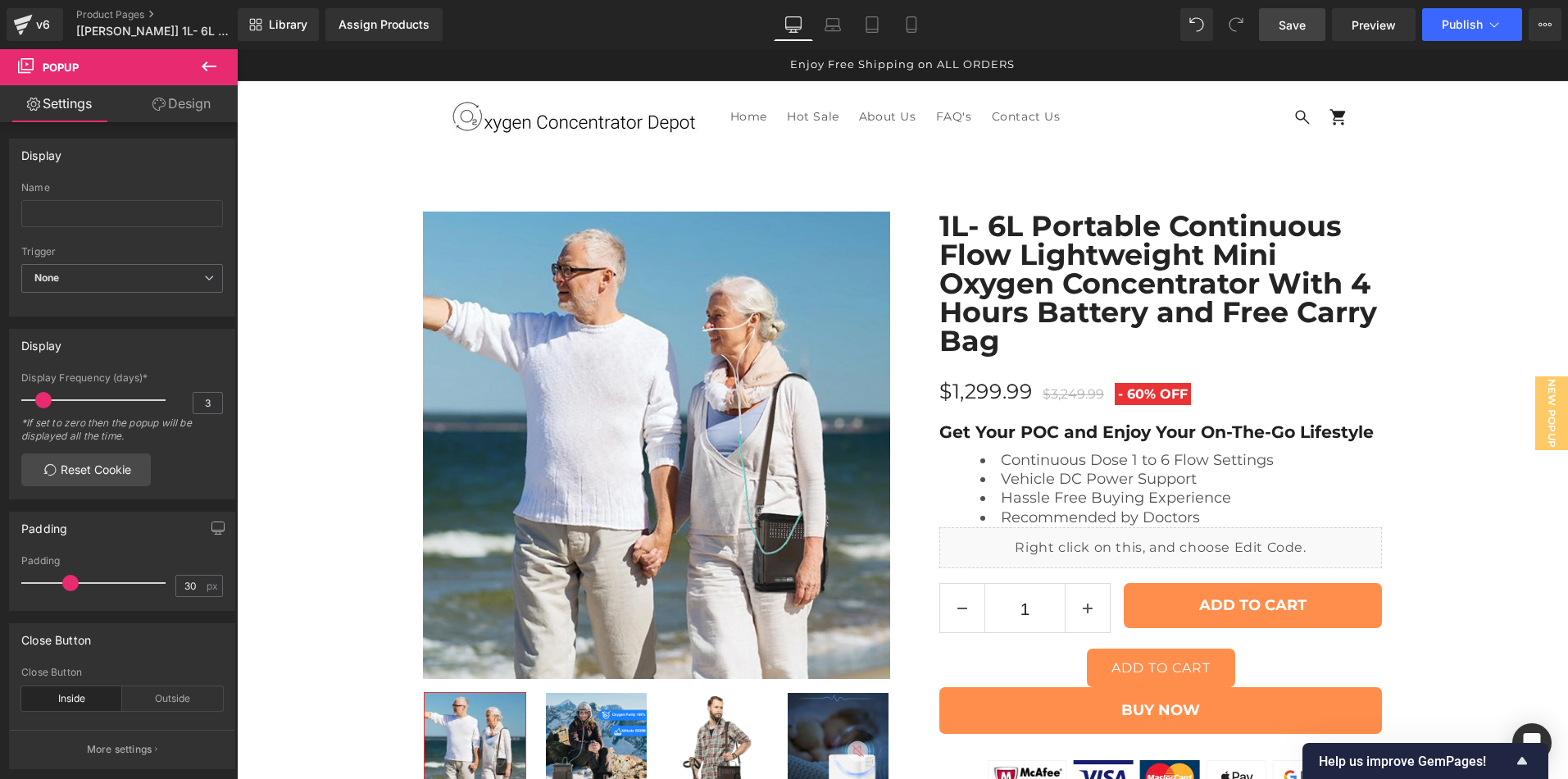
click at [1292, 27] on span "Save" at bounding box center [1293, 26] width 28 height 18
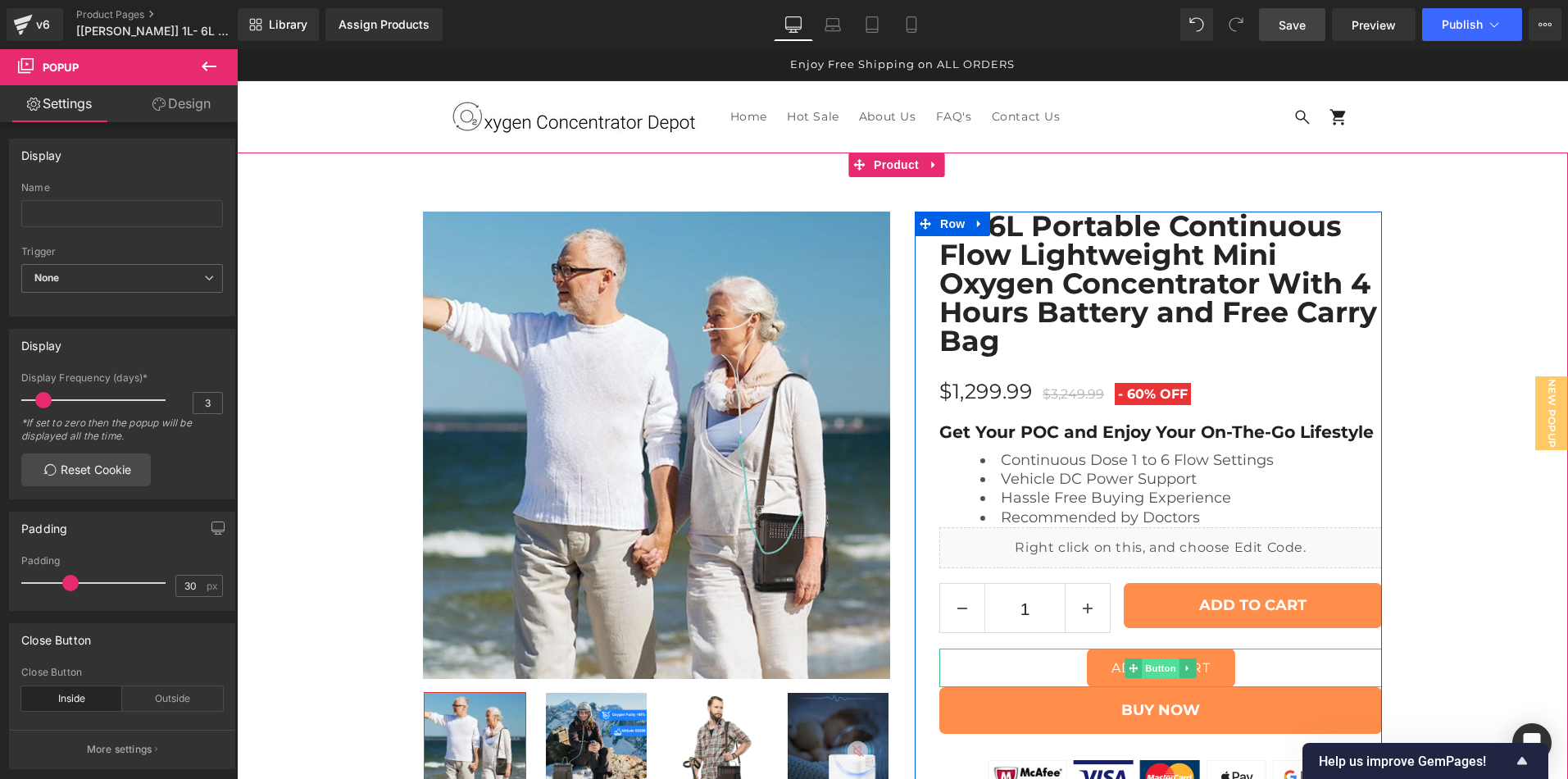
click at [1160, 659] on span "Button" at bounding box center [1161, 669] width 37 height 20
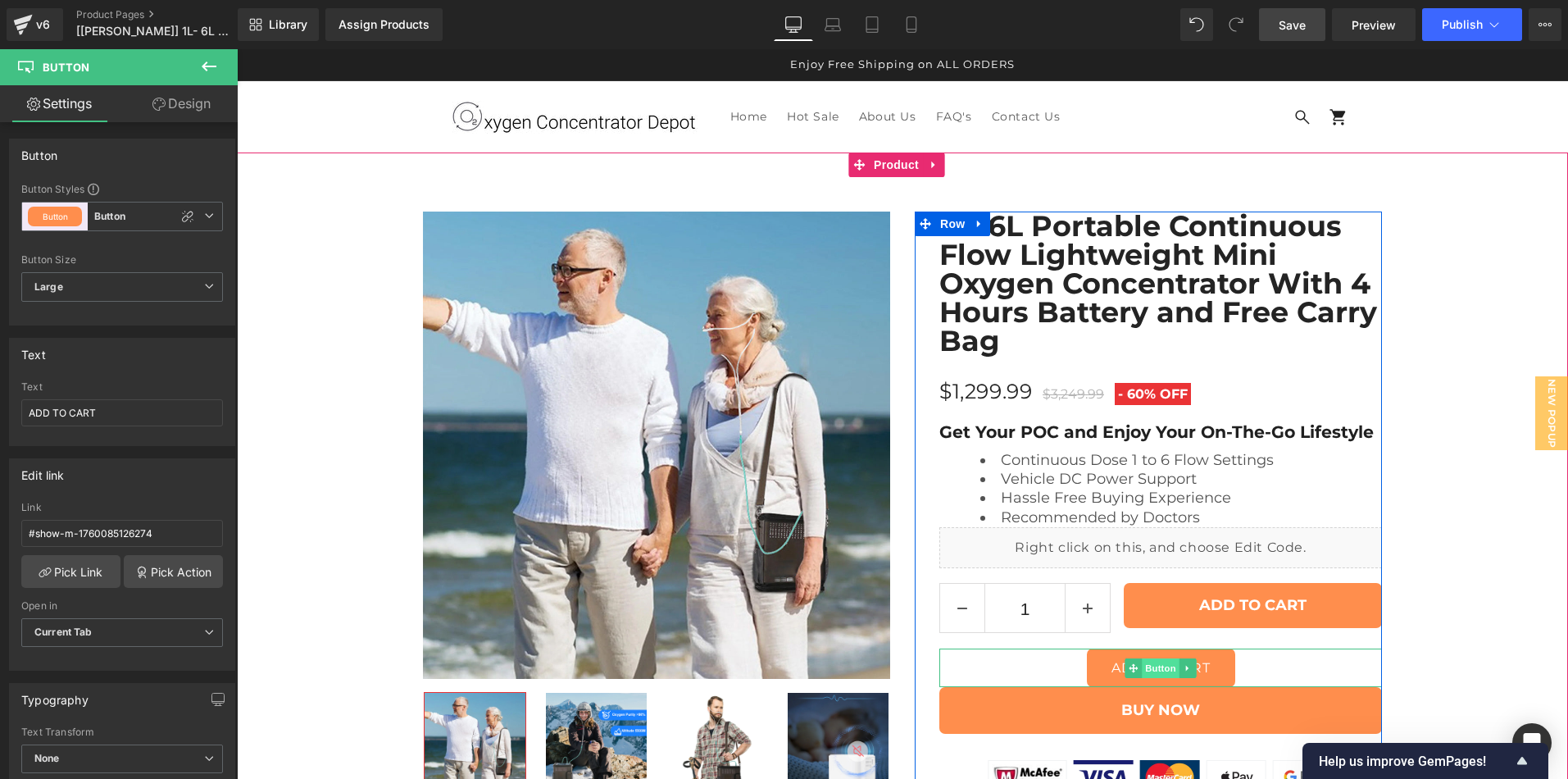
click at [1152, 649] on div "ADD TO CART Button" at bounding box center [1161, 668] width 442 height 38
click at [1158, 659] on span "Button" at bounding box center [1161, 669] width 37 height 20
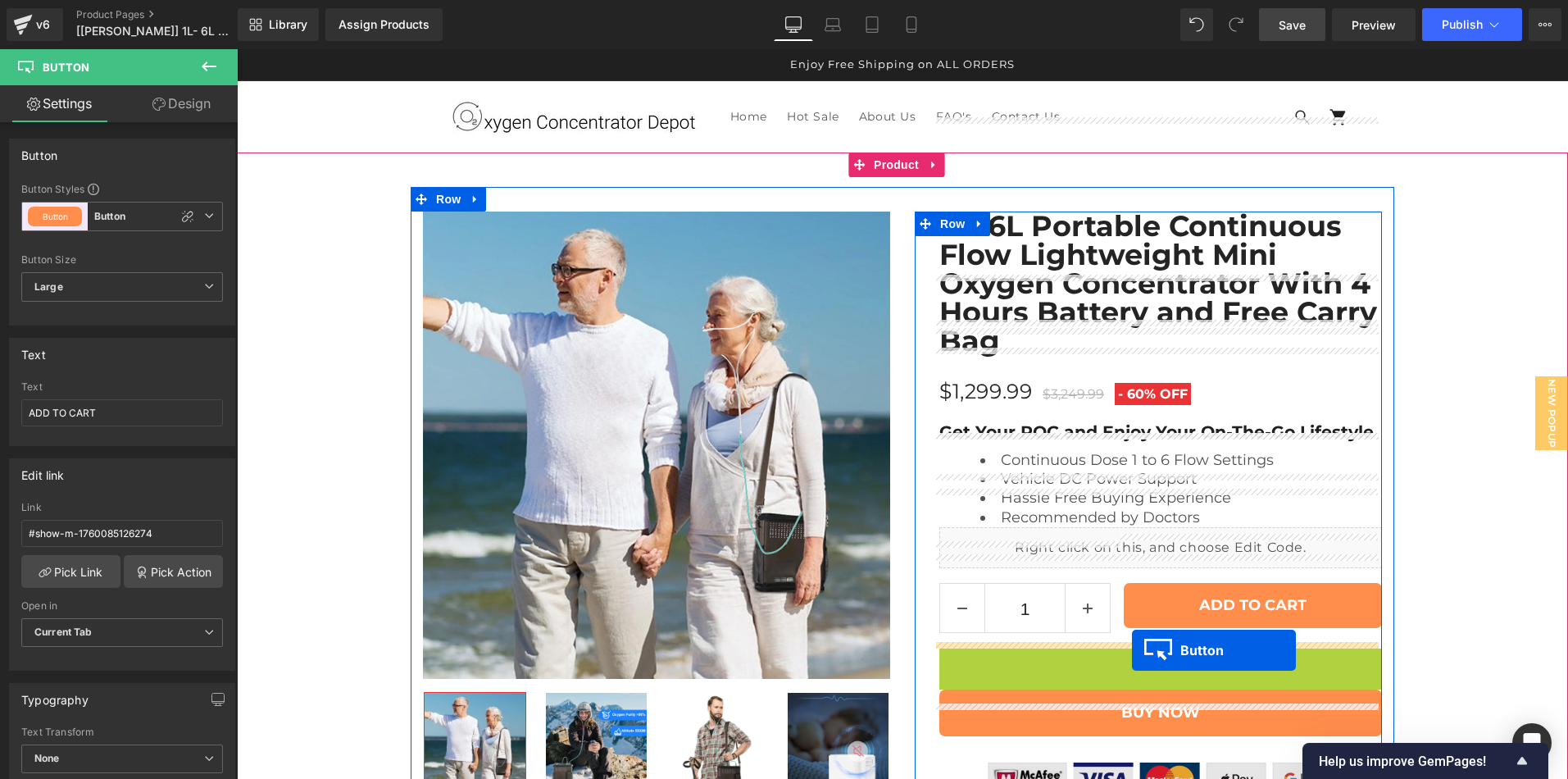
drag, startPoint x: 1132, startPoint y: 576, endPoint x: 1132, endPoint y: 650, distance: 74.0
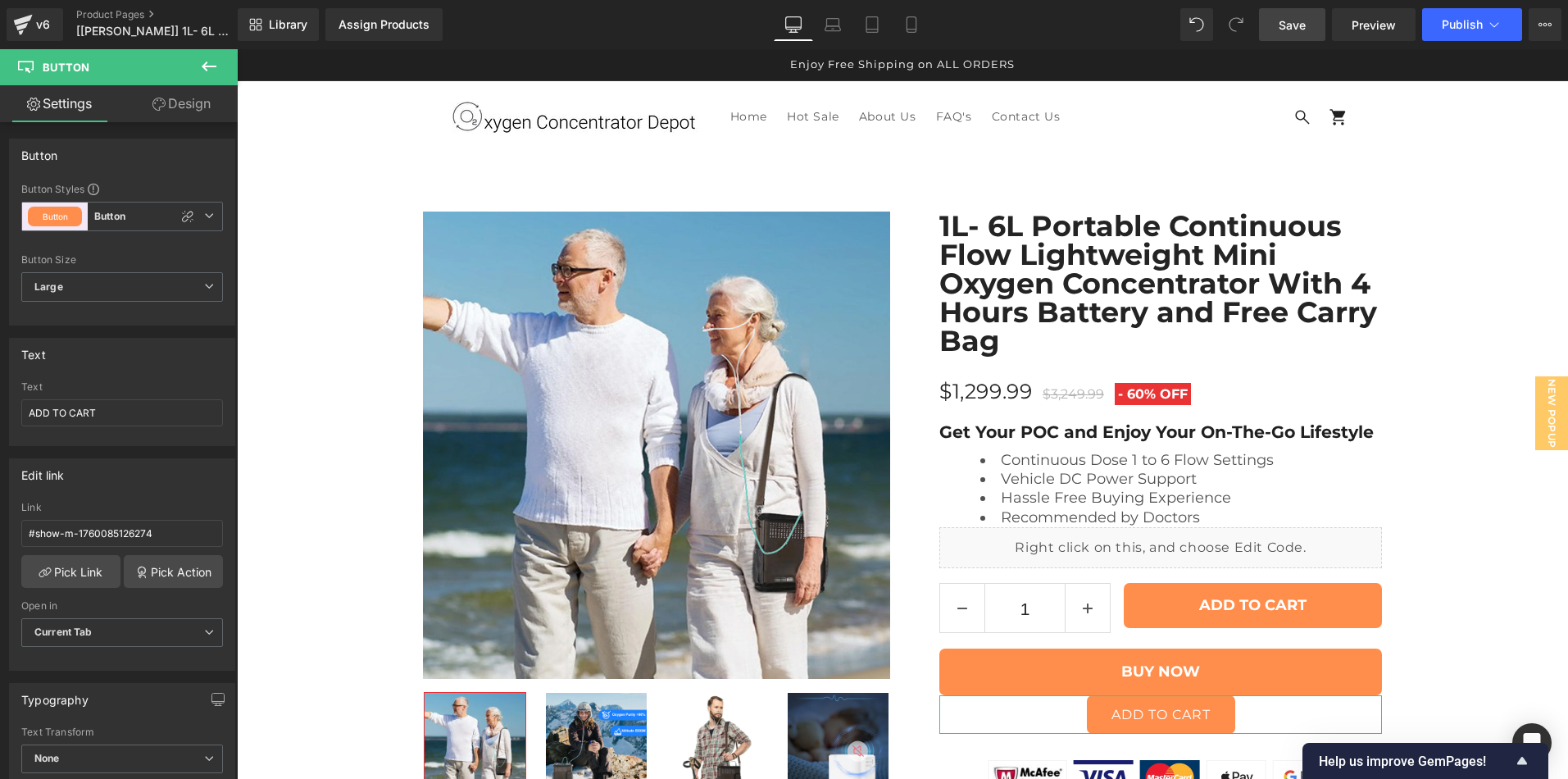
click at [172, 110] on link "Design" at bounding box center [181, 104] width 119 height 37
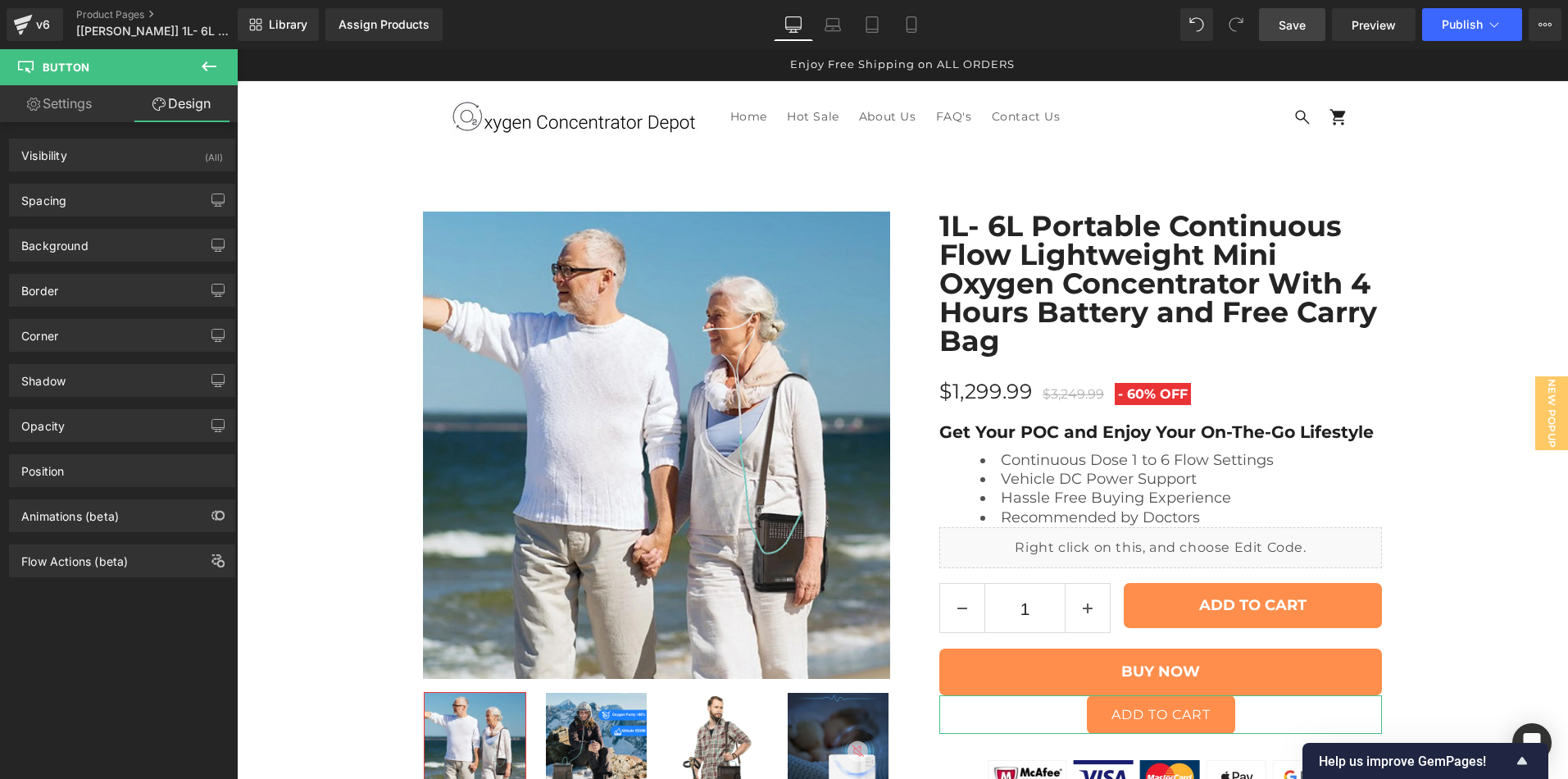
click at [87, 109] on link "Settings" at bounding box center [59, 104] width 119 height 37
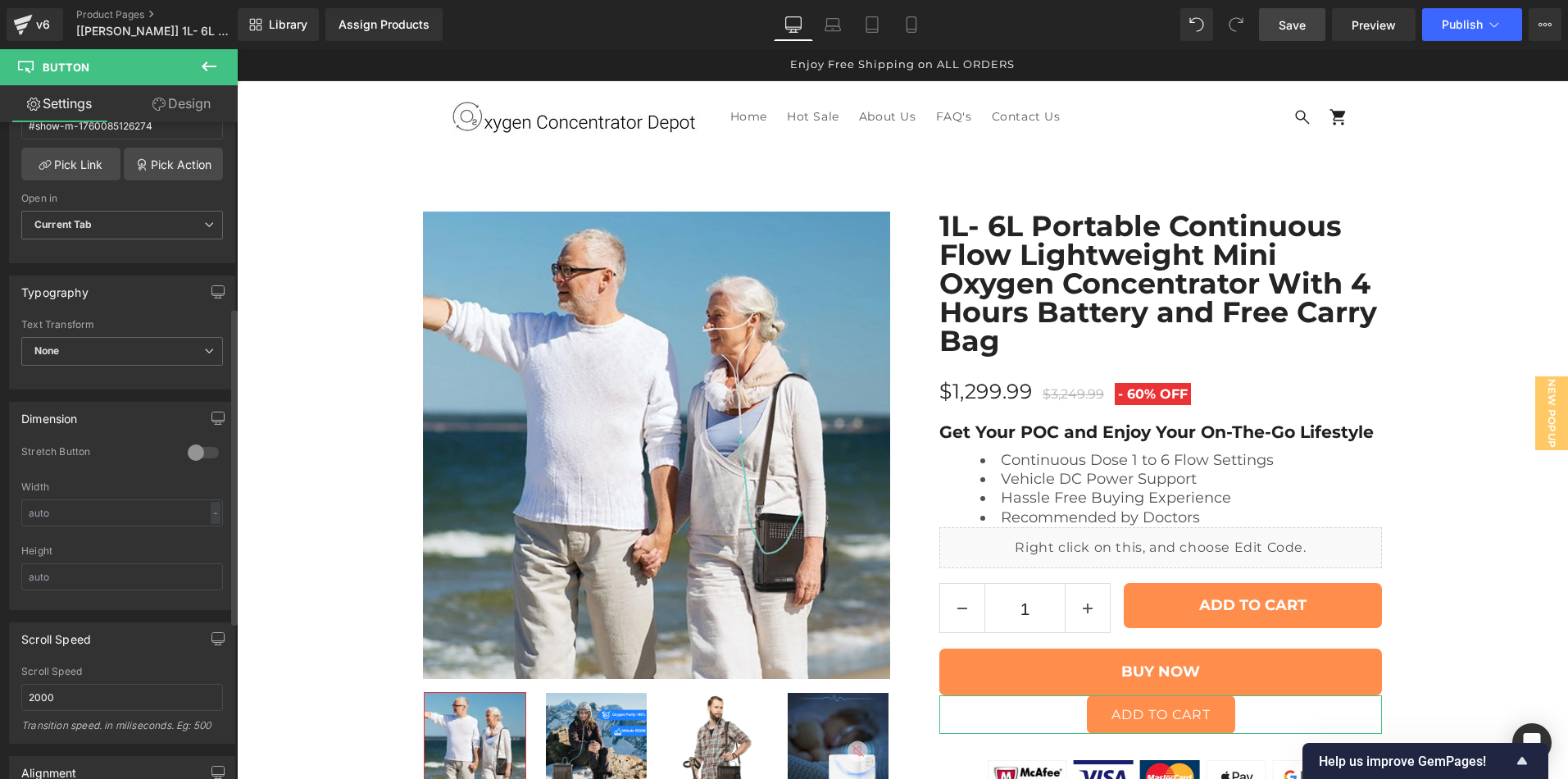
scroll to position [410, 0]
click at [203, 514] on input "text" at bounding box center [122, 510] width 202 height 28
click at [138, 517] on input "text" at bounding box center [122, 510] width 202 height 28
click at [111, 513] on input "text" at bounding box center [122, 510] width 202 height 28
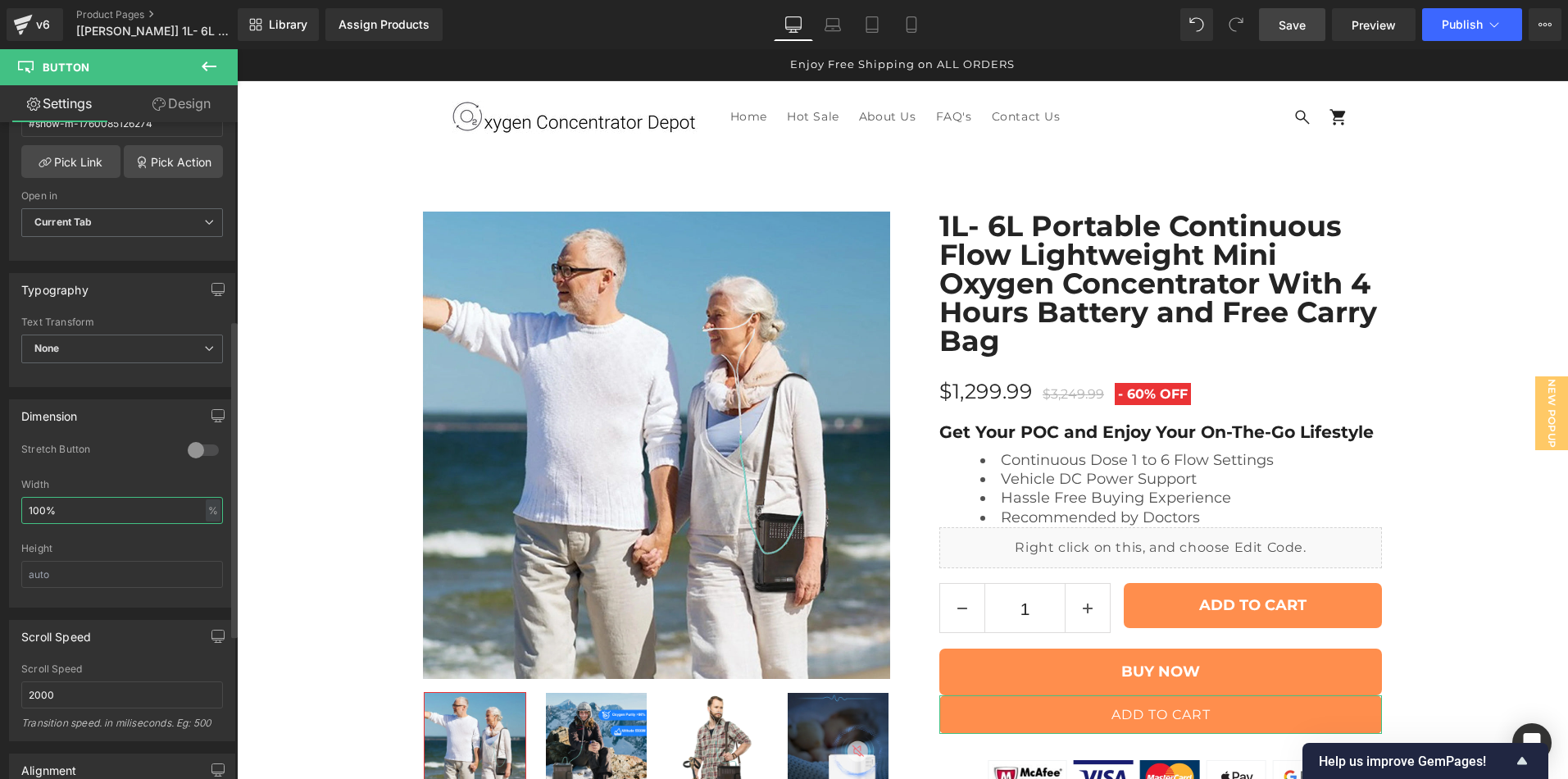
type input "100"
click at [177, 475] on div "Stretch Button" at bounding box center [122, 460] width 202 height 36
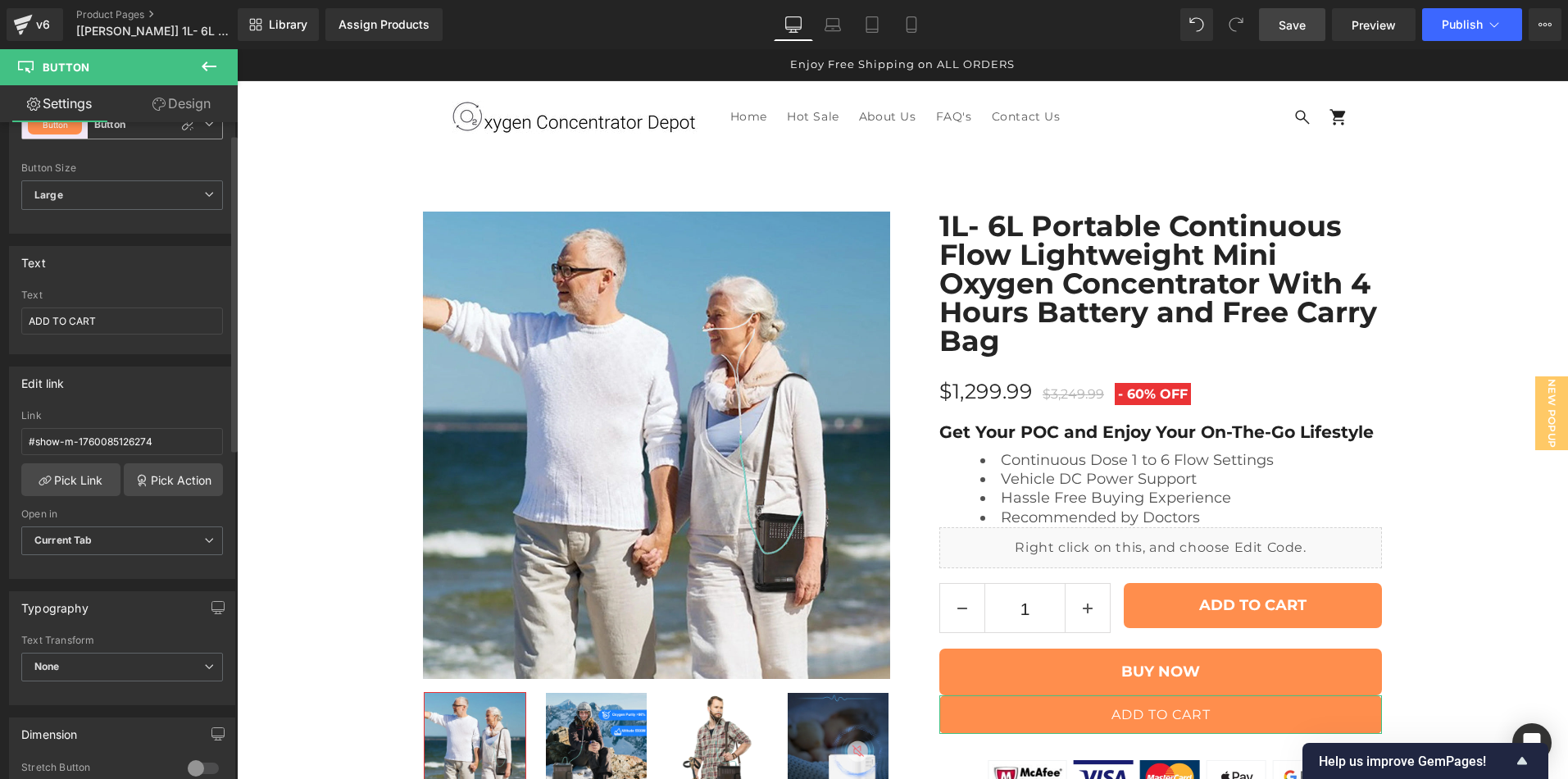
scroll to position [0, 0]
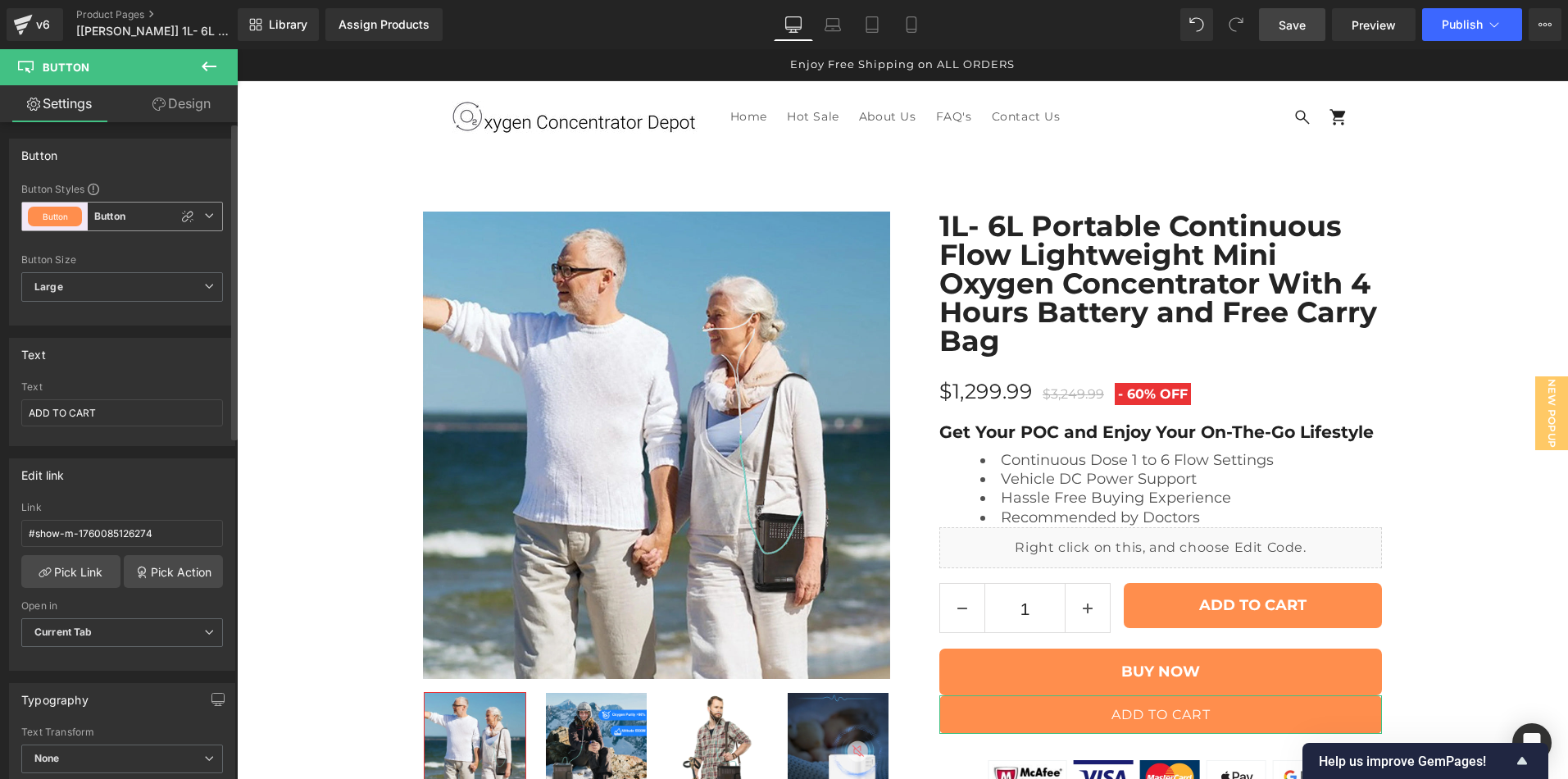
click at [124, 216] on b "Button" at bounding box center [110, 216] width 31 height 14
click at [116, 219] on b "Button" at bounding box center [110, 216] width 31 height 14
click at [126, 417] on input "ADD TO CART" at bounding box center [122, 413] width 202 height 28
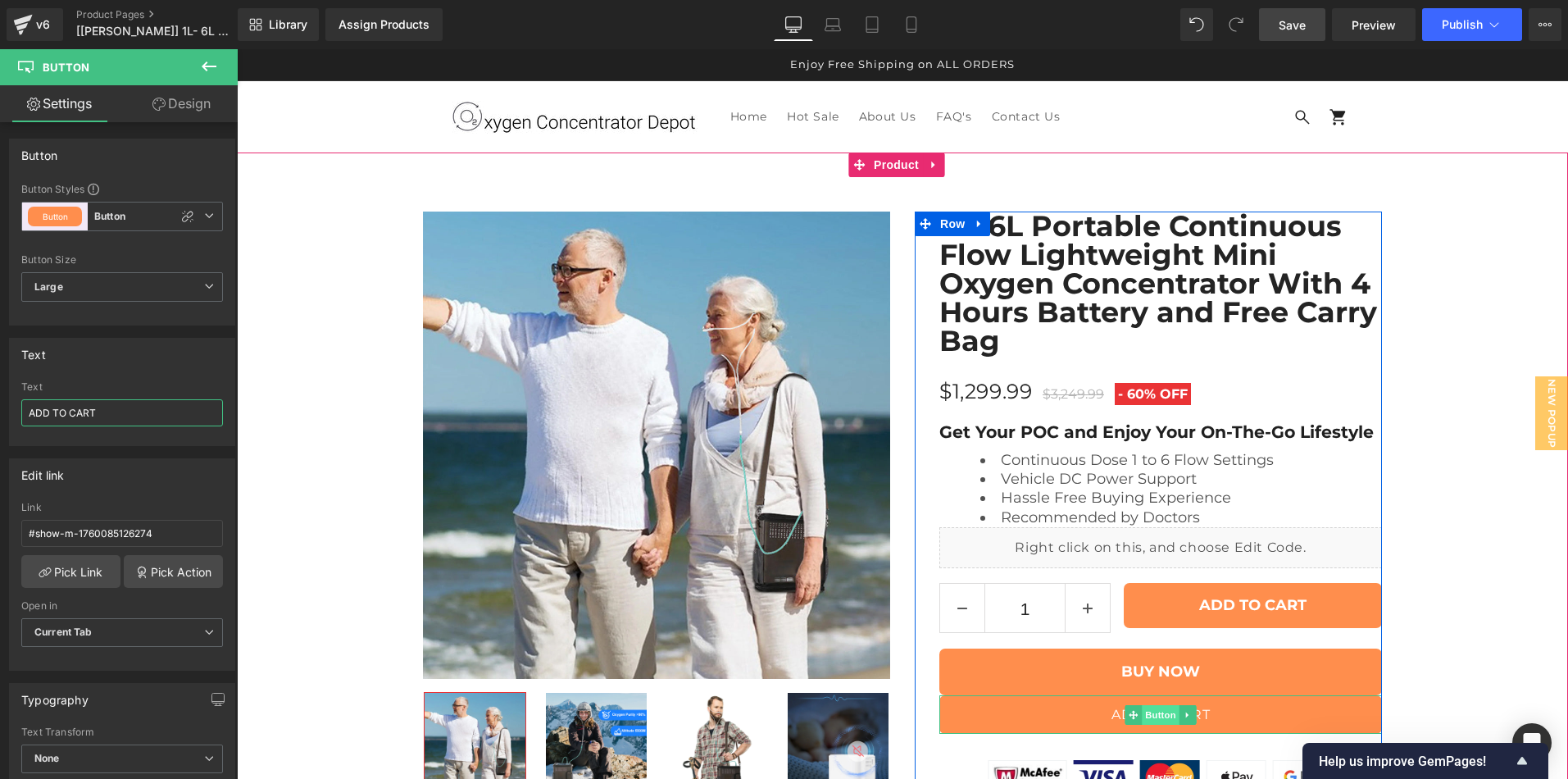
click at [1158, 705] on span "Button" at bounding box center [1161, 715] width 37 height 20
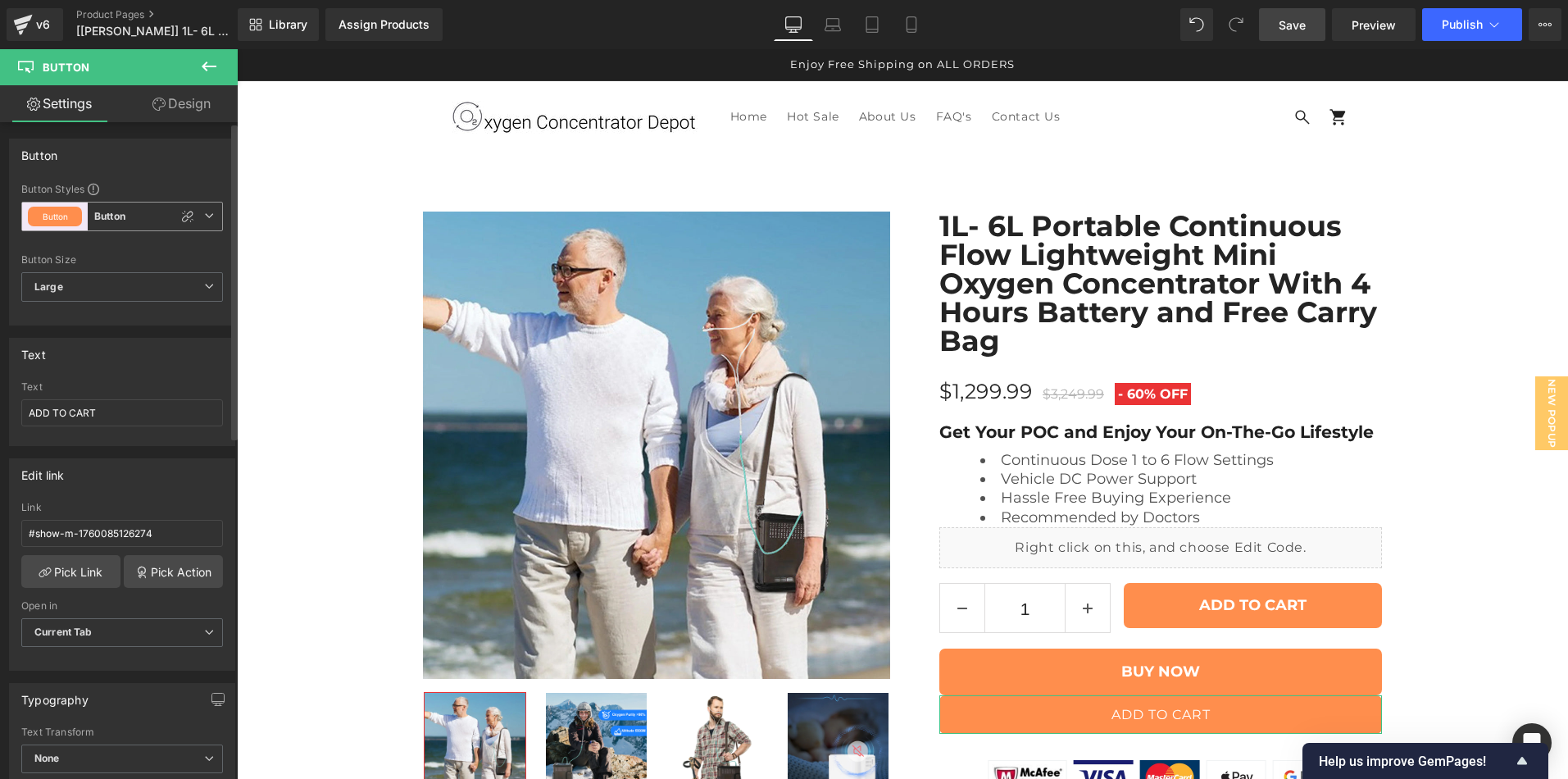
click at [103, 218] on b "Button" at bounding box center [110, 216] width 31 height 14
click at [202, 214] on icon at bounding box center [203, 215] width 10 height 10
click at [204, 214] on icon at bounding box center [209, 215] width 10 height 10
drag, startPoint x: 111, startPoint y: 256, endPoint x: 28, endPoint y: 269, distance: 84.0
click at [111, 256] on div "Custom" at bounding box center [83, 255] width 64 height 30
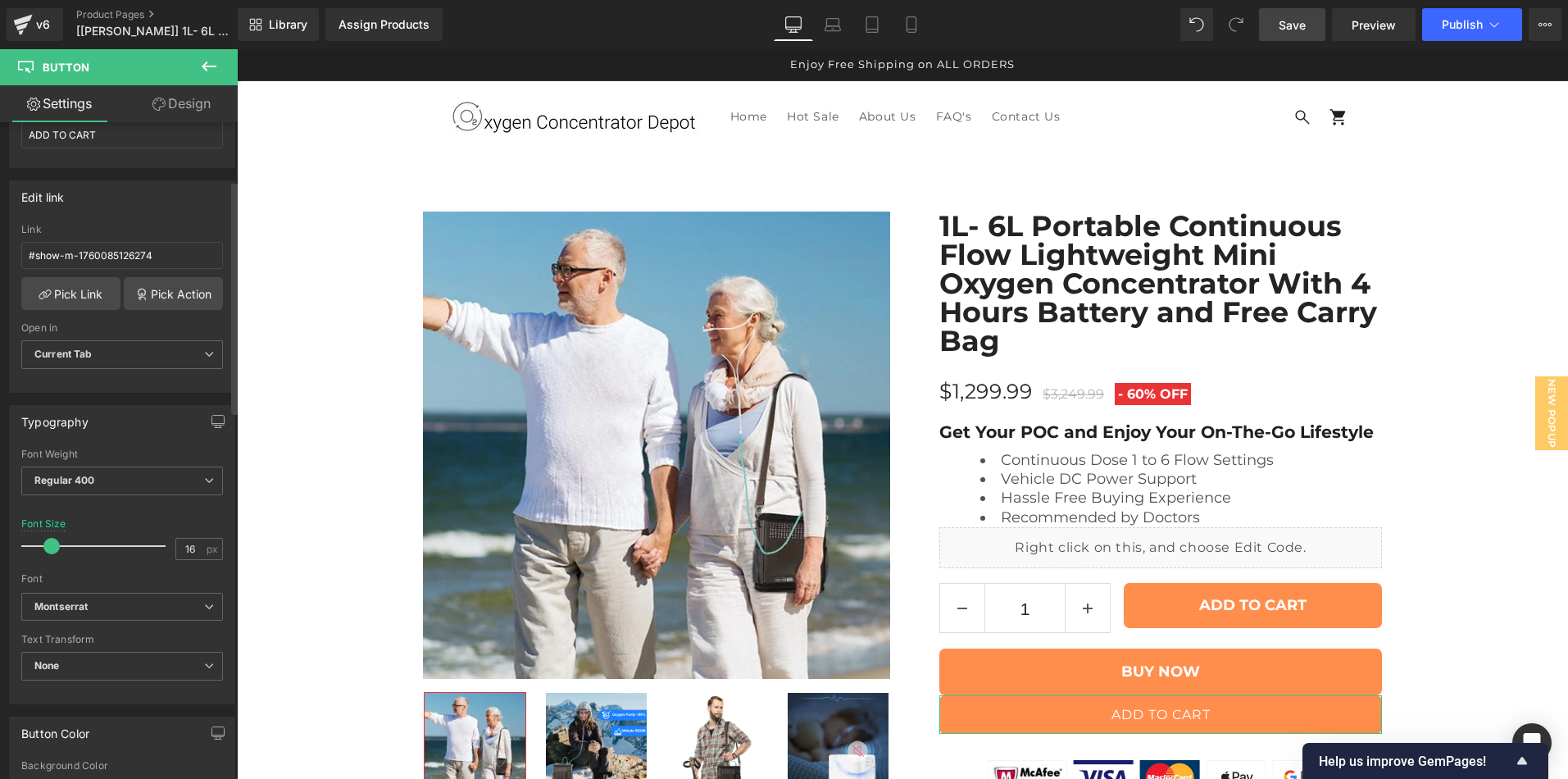
scroll to position [329, 0]
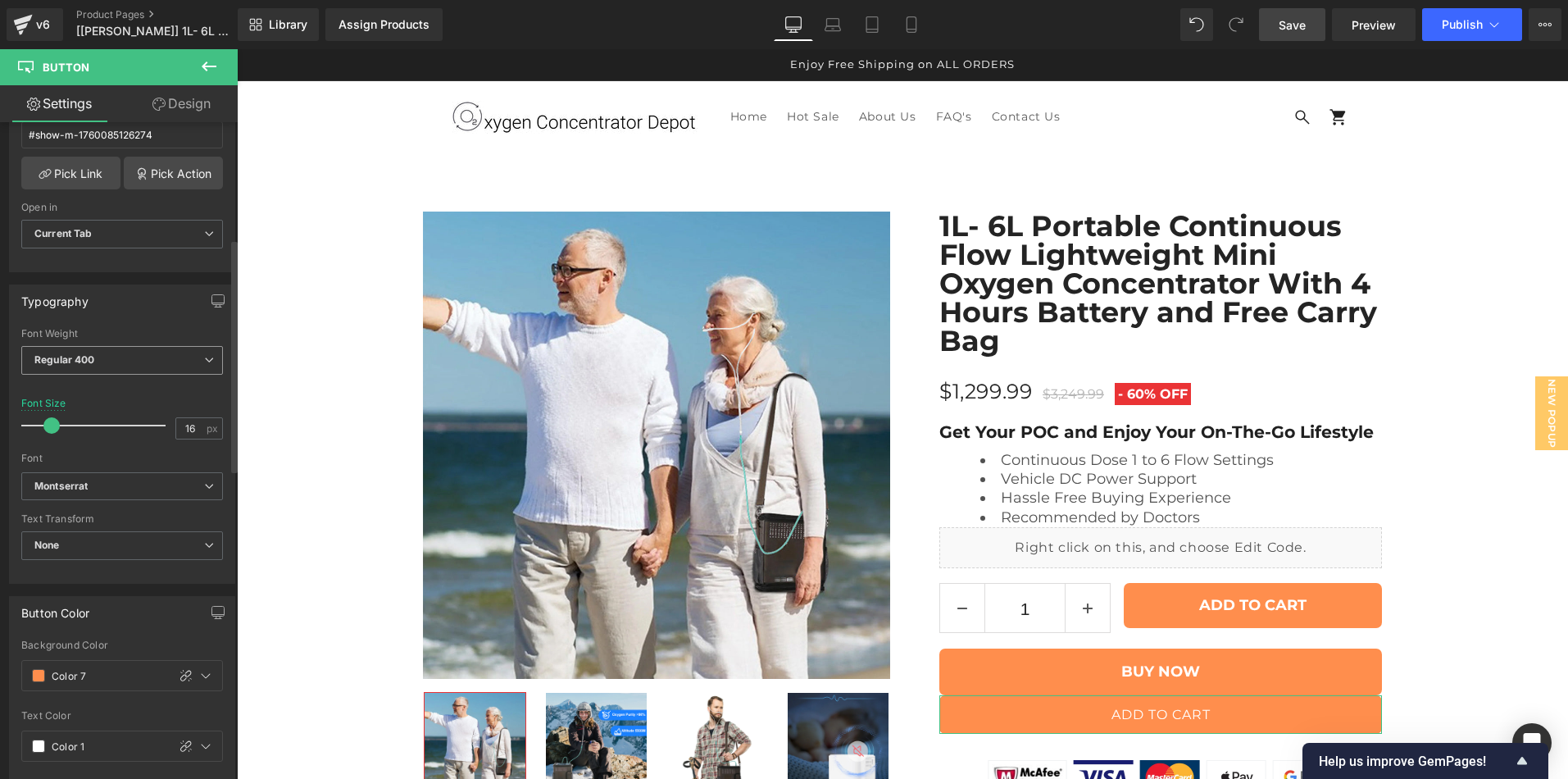
click at [158, 358] on span "Regular 400" at bounding box center [122, 360] width 202 height 29
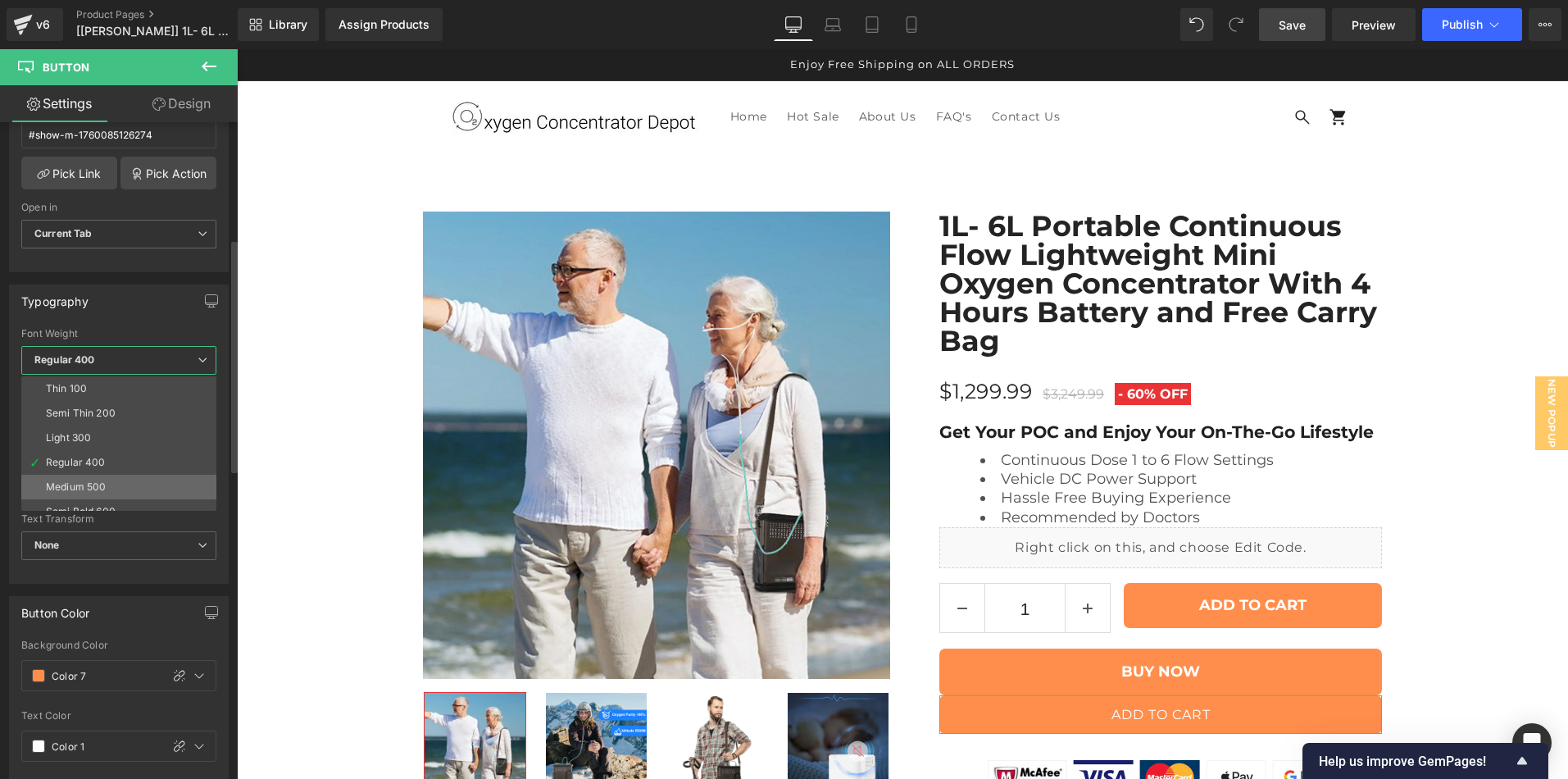
scroll to position [136, 0]
click at [117, 450] on li "Bold 700" at bounding box center [123, 449] width 203 height 25
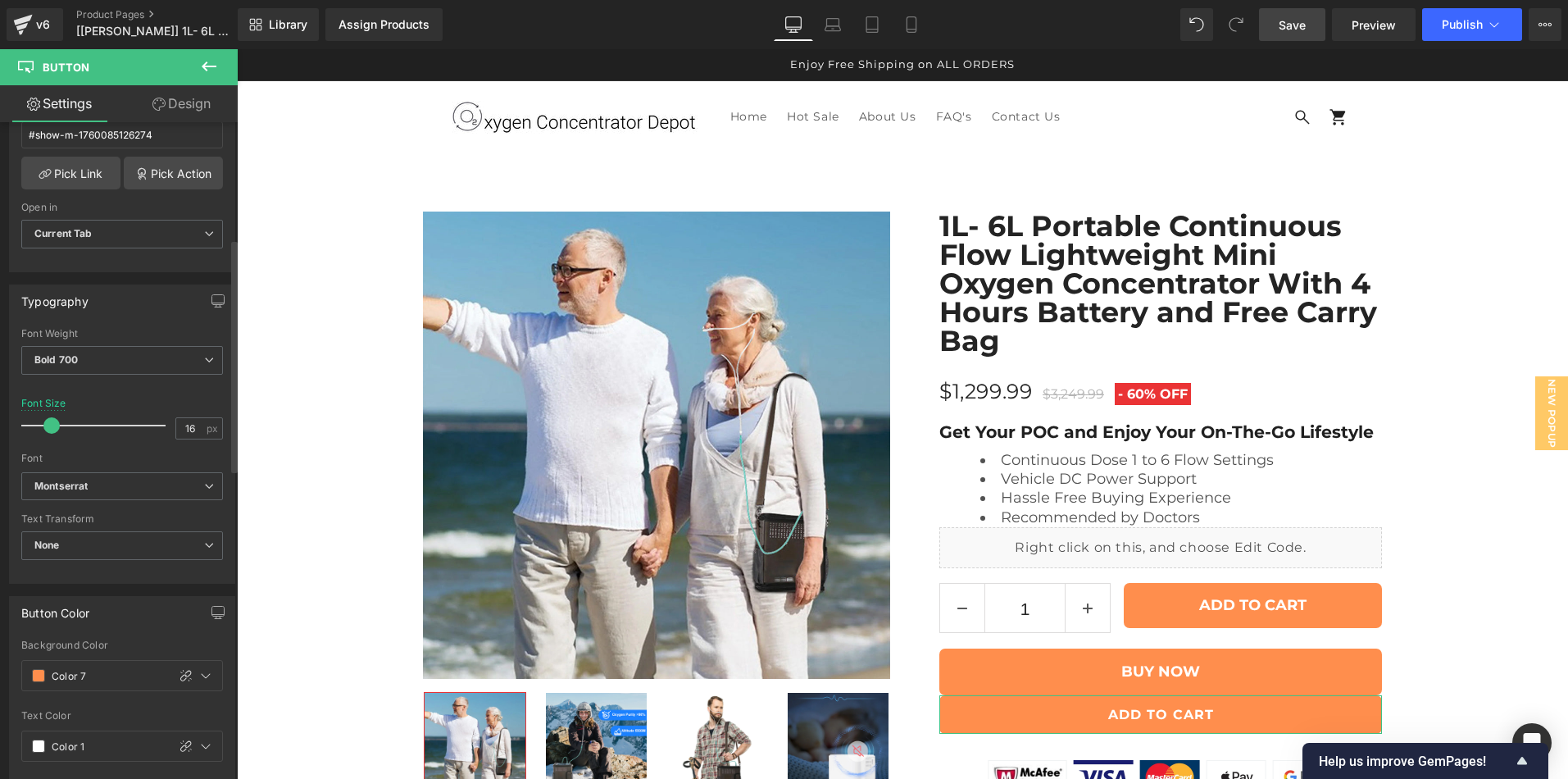
click at [133, 388] on div at bounding box center [122, 388] width 202 height 11
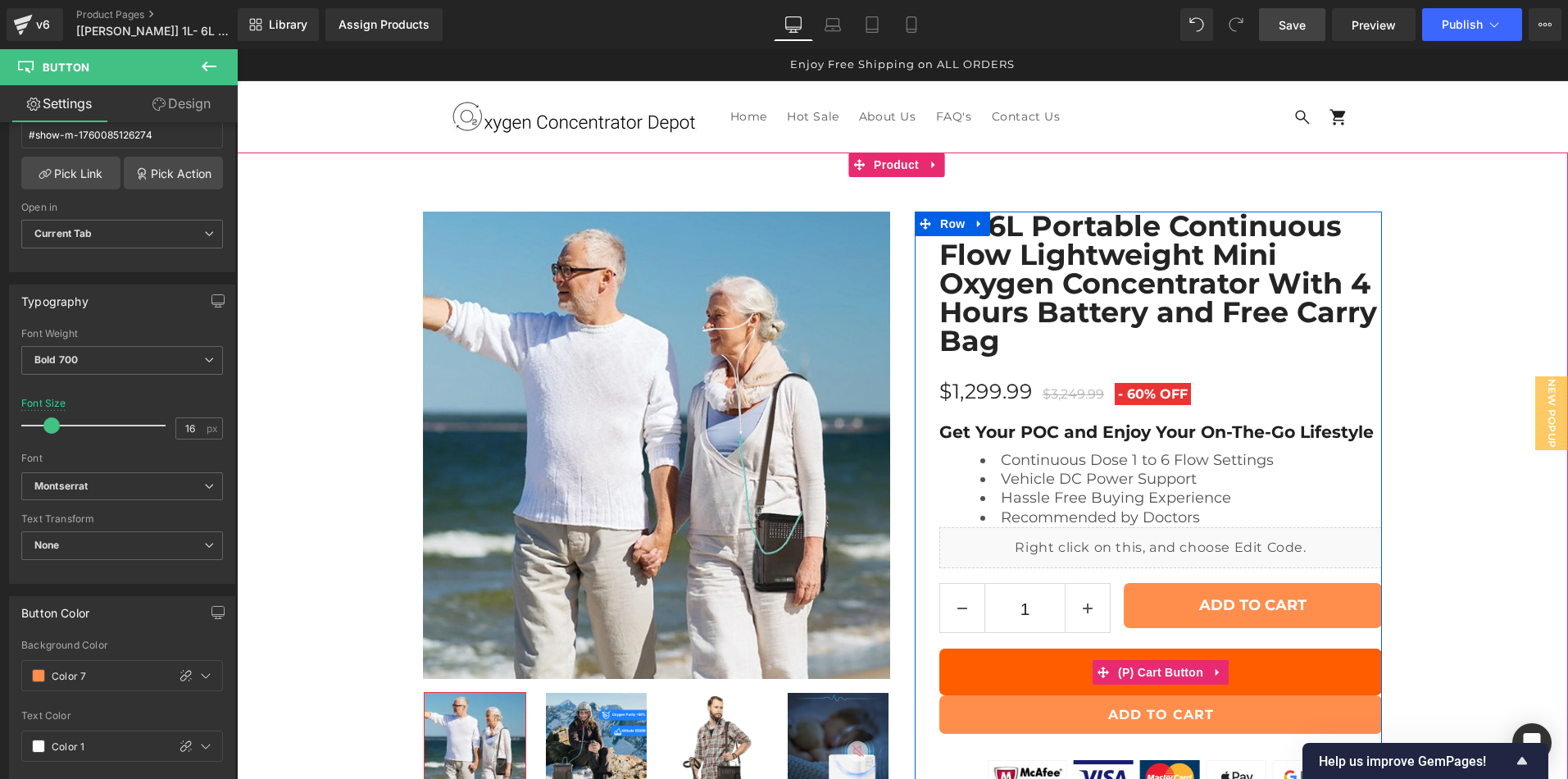
click at [994, 649] on button "BUY NOW" at bounding box center [1161, 673] width 442 height 47
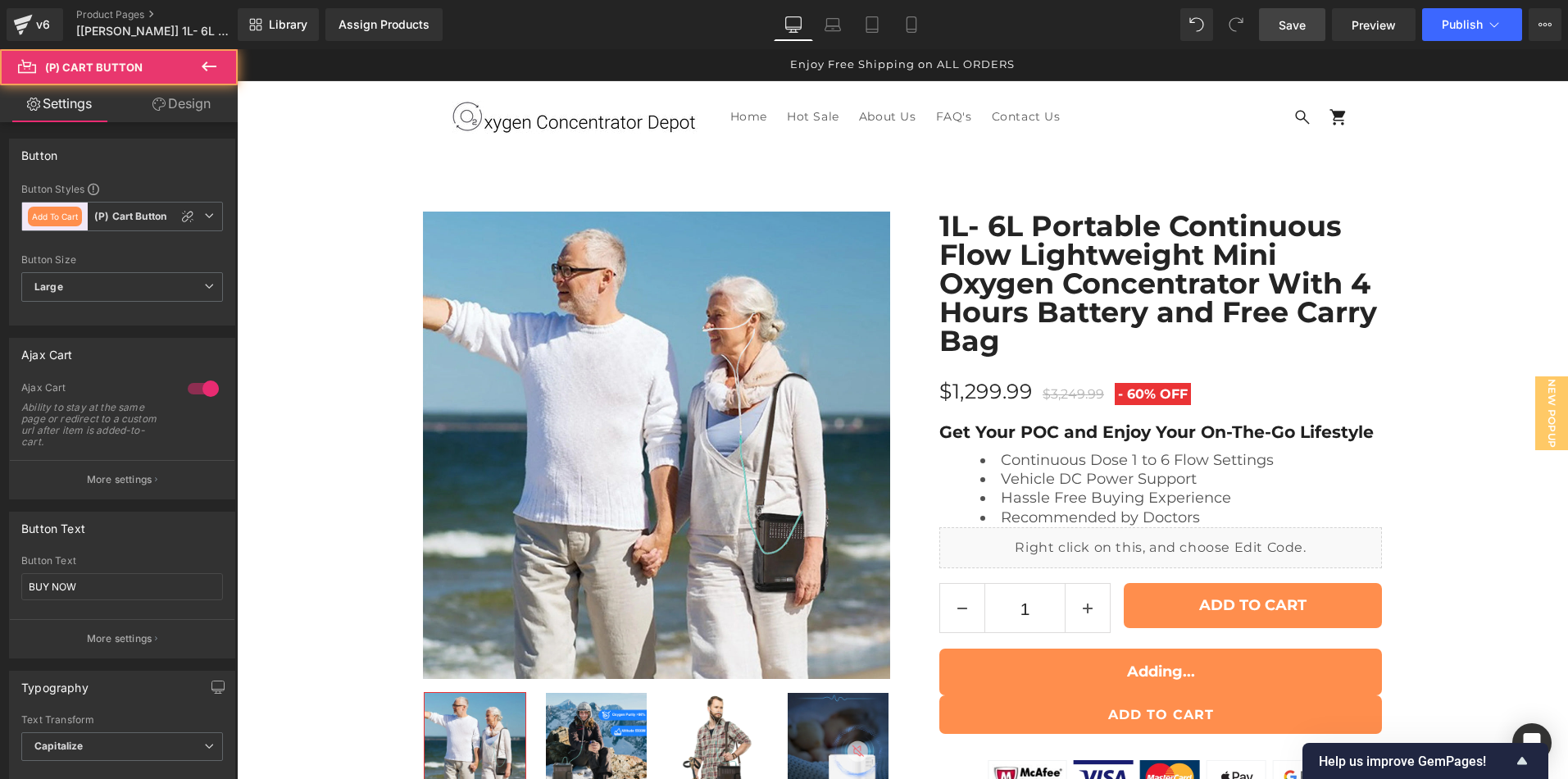
click at [189, 104] on link "Design" at bounding box center [181, 104] width 119 height 37
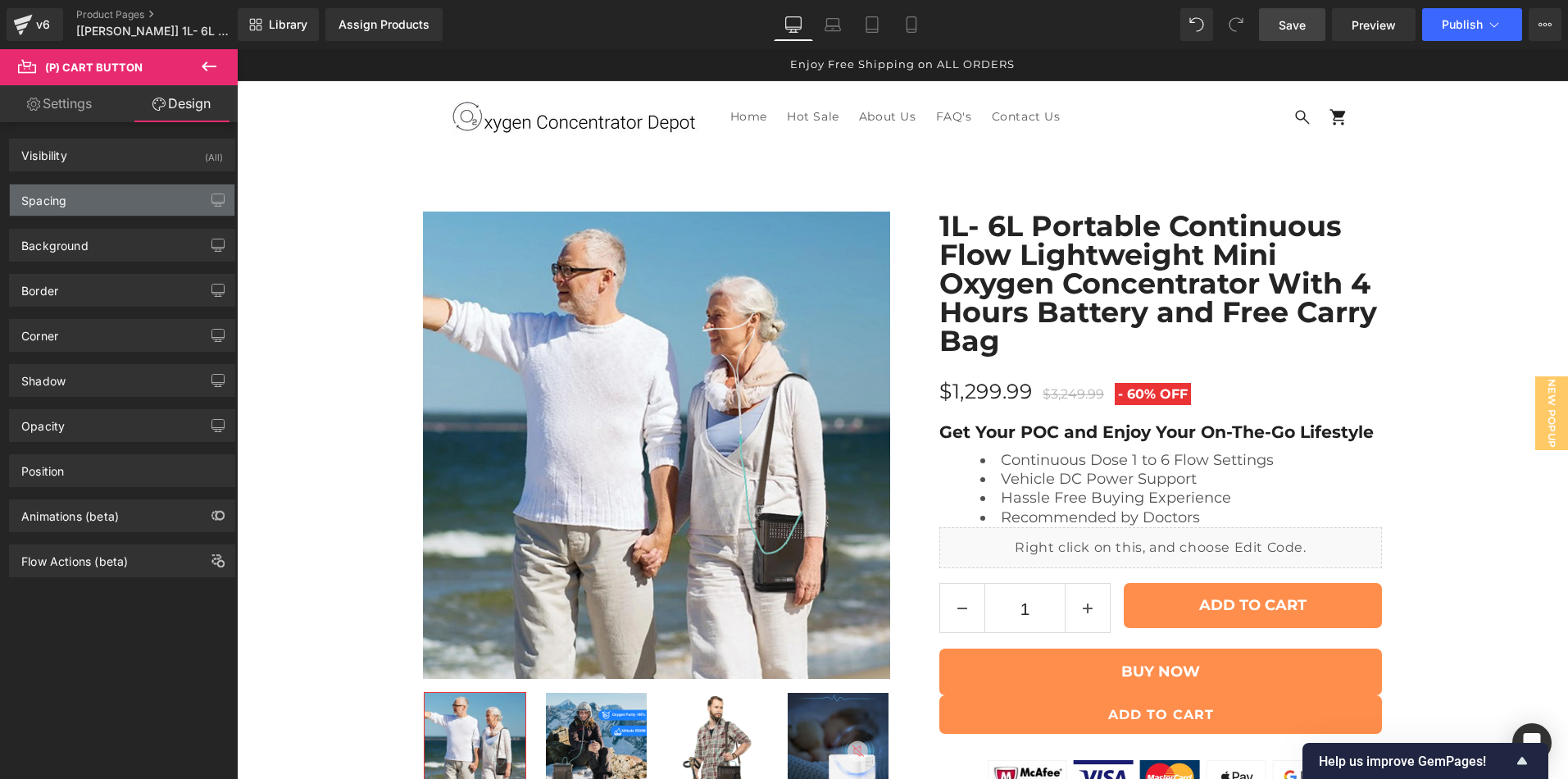
click at [77, 205] on div "Spacing" at bounding box center [122, 201] width 224 height 31
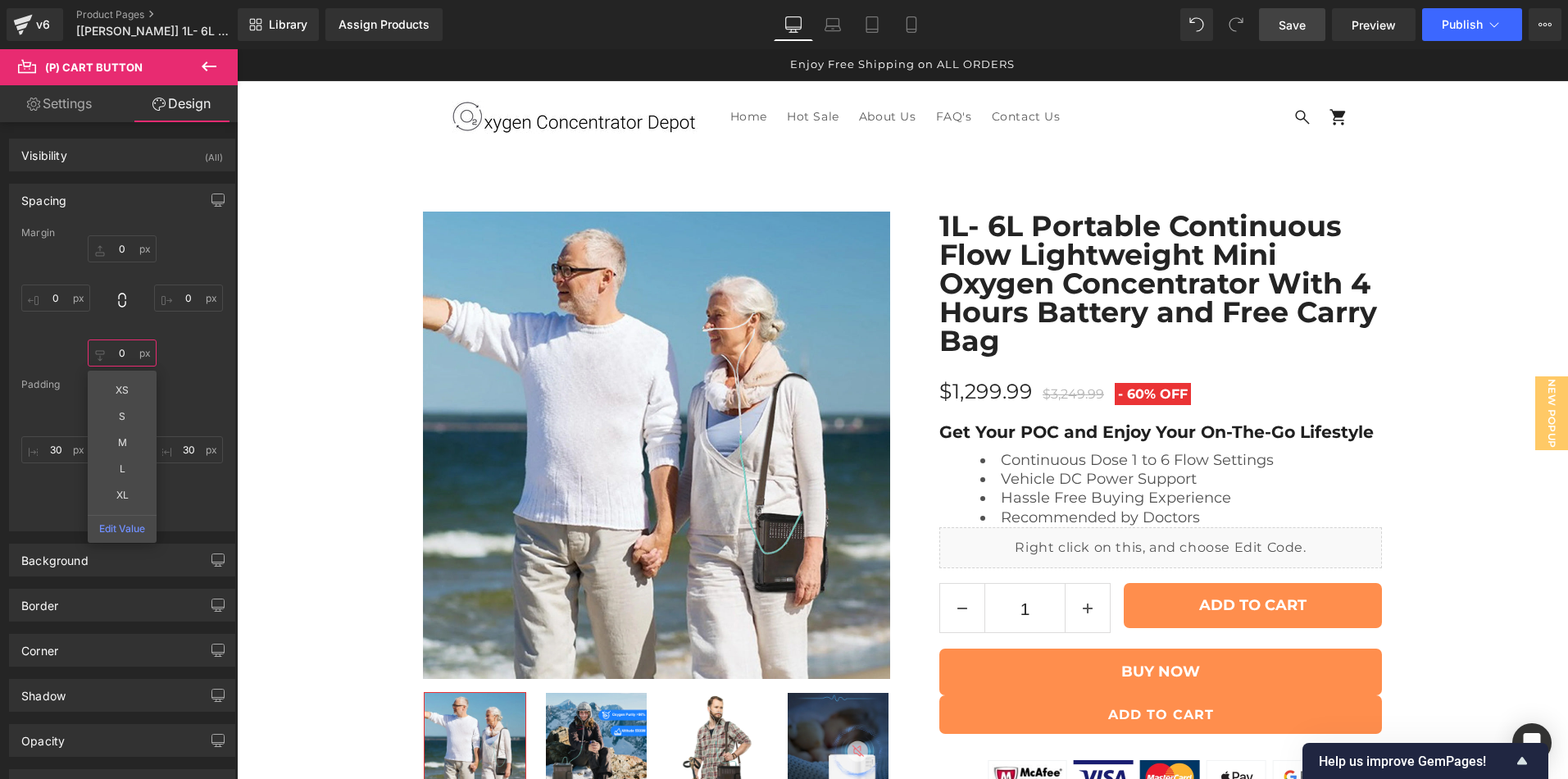
click at [117, 344] on input "0" at bounding box center [122, 353] width 69 height 28
drag, startPoint x: 119, startPoint y: 354, endPoint x: 110, endPoint y: 351, distance: 9.5
click at [120, 354] on input "0" at bounding box center [122, 353] width 69 height 28
click at [109, 351] on input "0" at bounding box center [122, 353] width 69 height 28
type input "20"
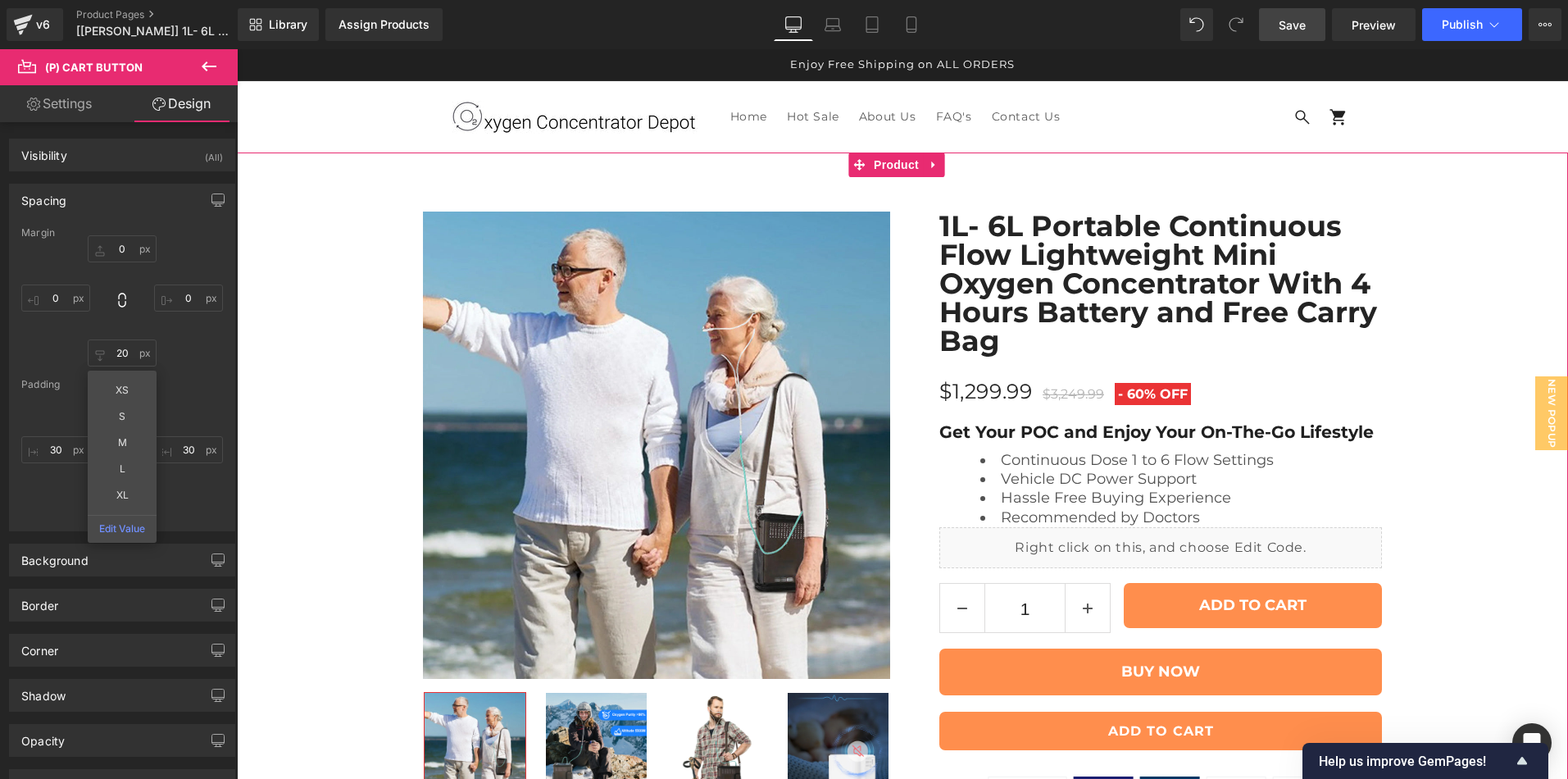
click at [1436, 537] on div "Best Seller (P) Image Row" at bounding box center [902, 504] width 1331 height 633
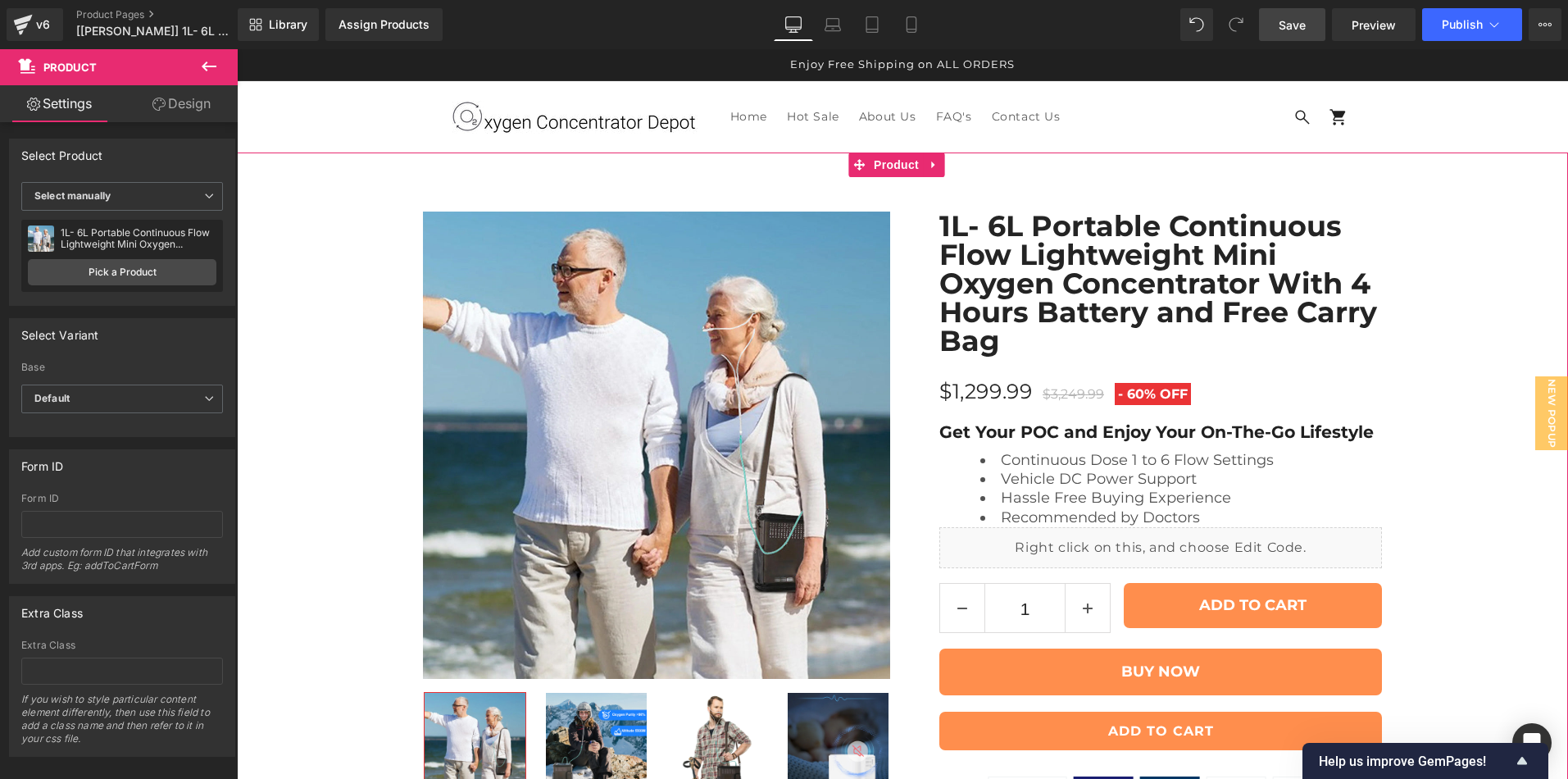
drag, startPoint x: 1699, startPoint y: 82, endPoint x: 1395, endPoint y: 56, distance: 305.1
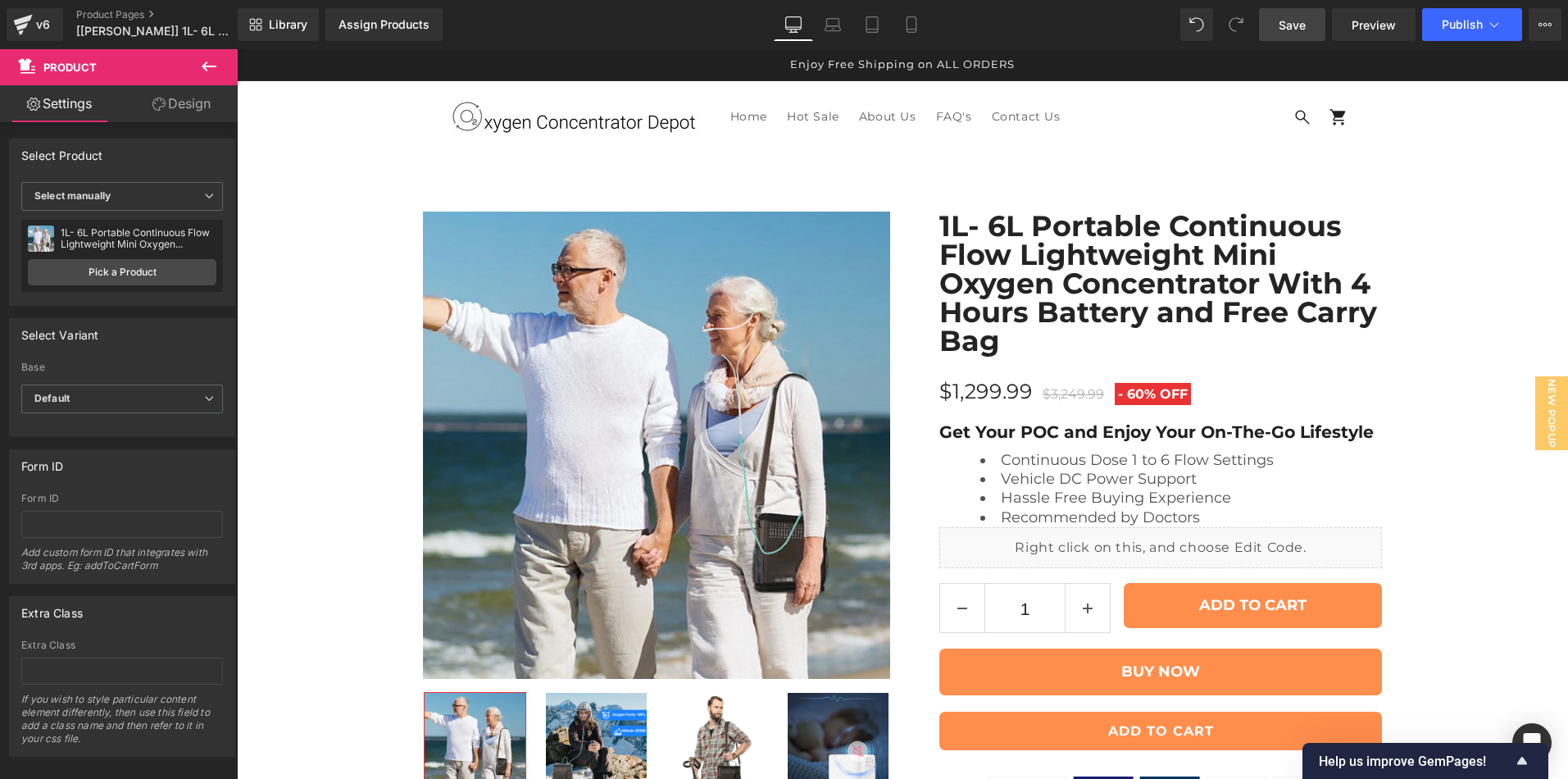
click at [1285, 30] on span "Save" at bounding box center [1293, 26] width 28 height 18
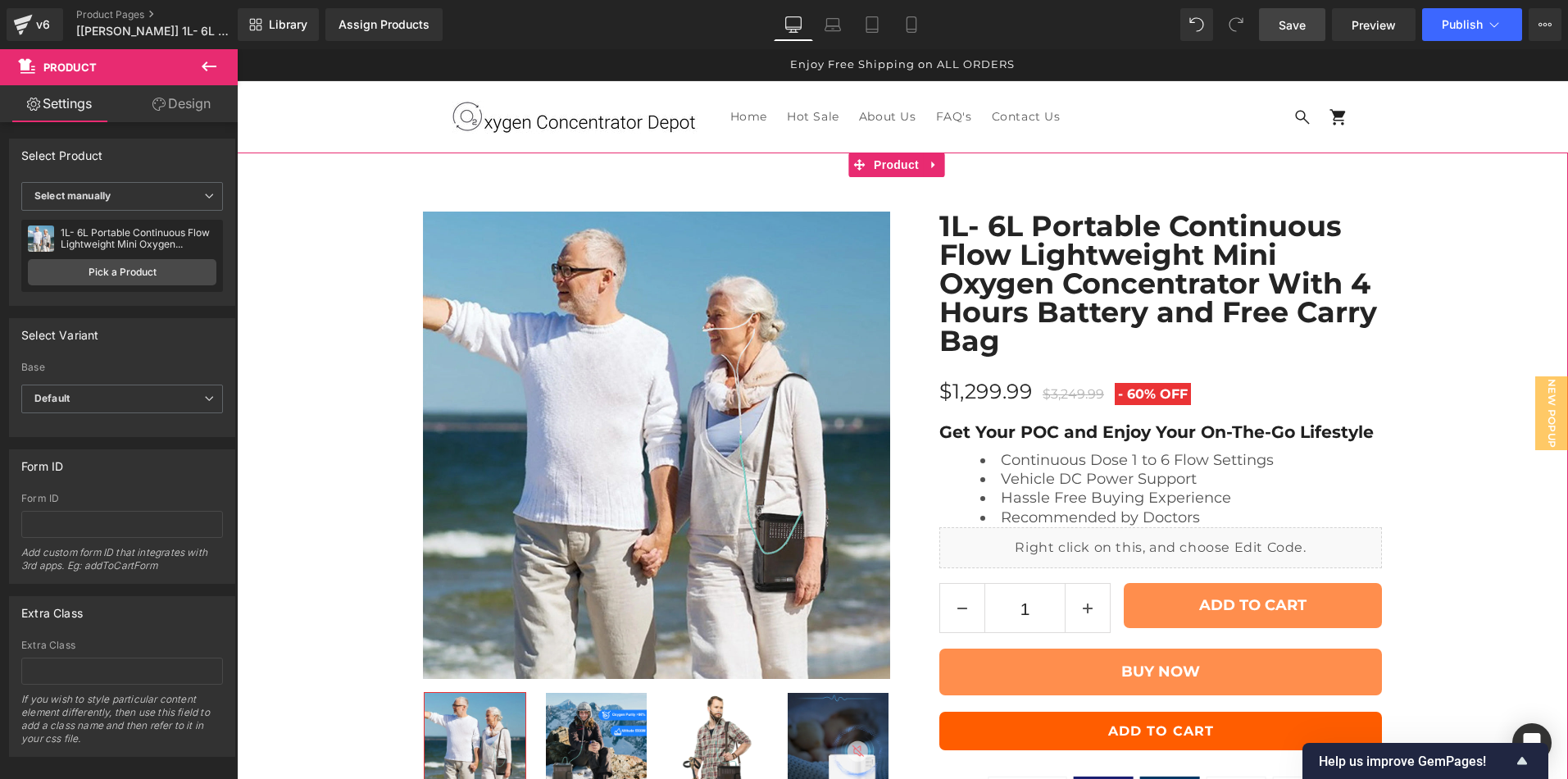
scroll to position [176, 0]
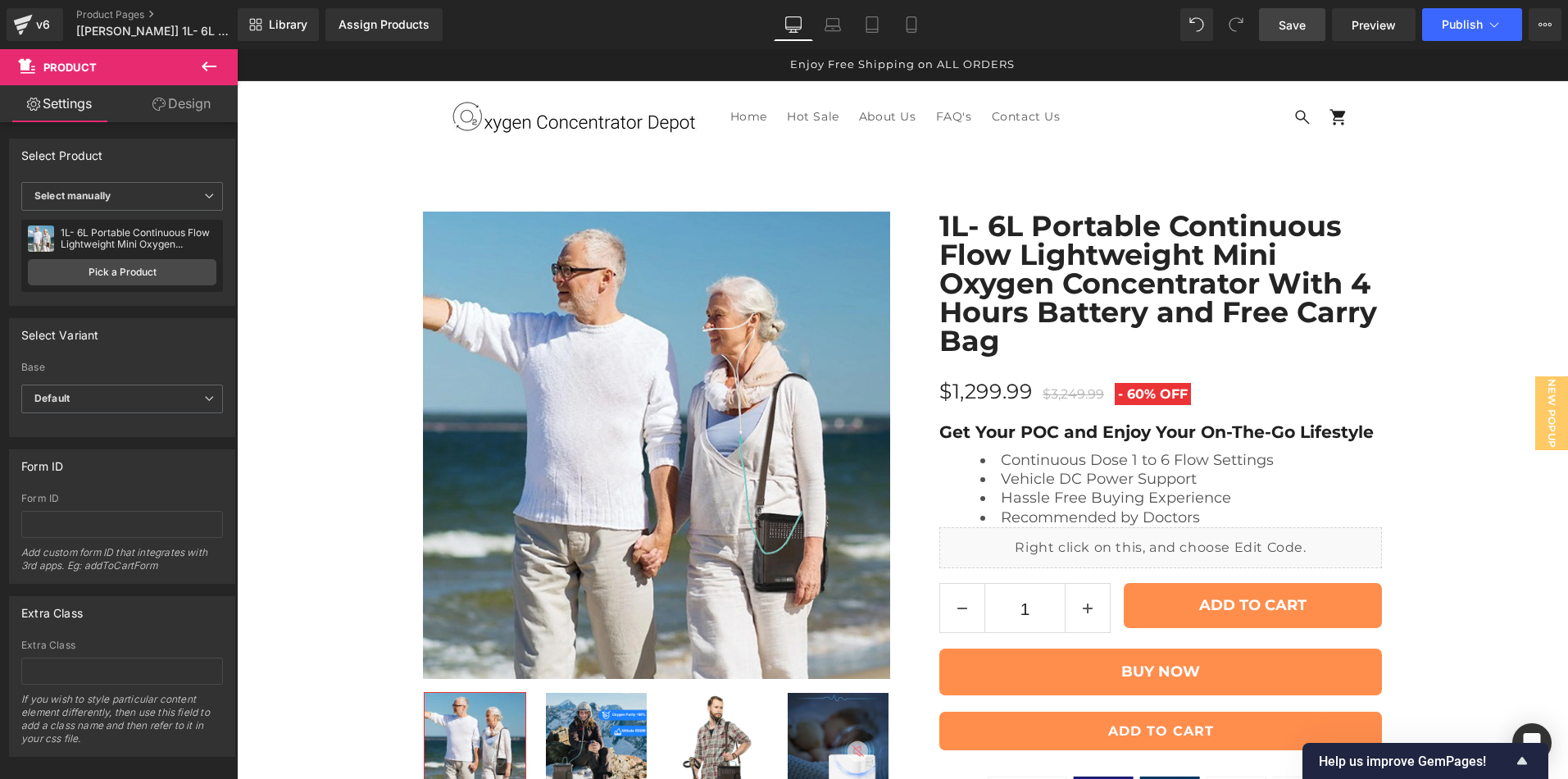
click at [210, 60] on icon at bounding box center [209, 67] width 20 height 20
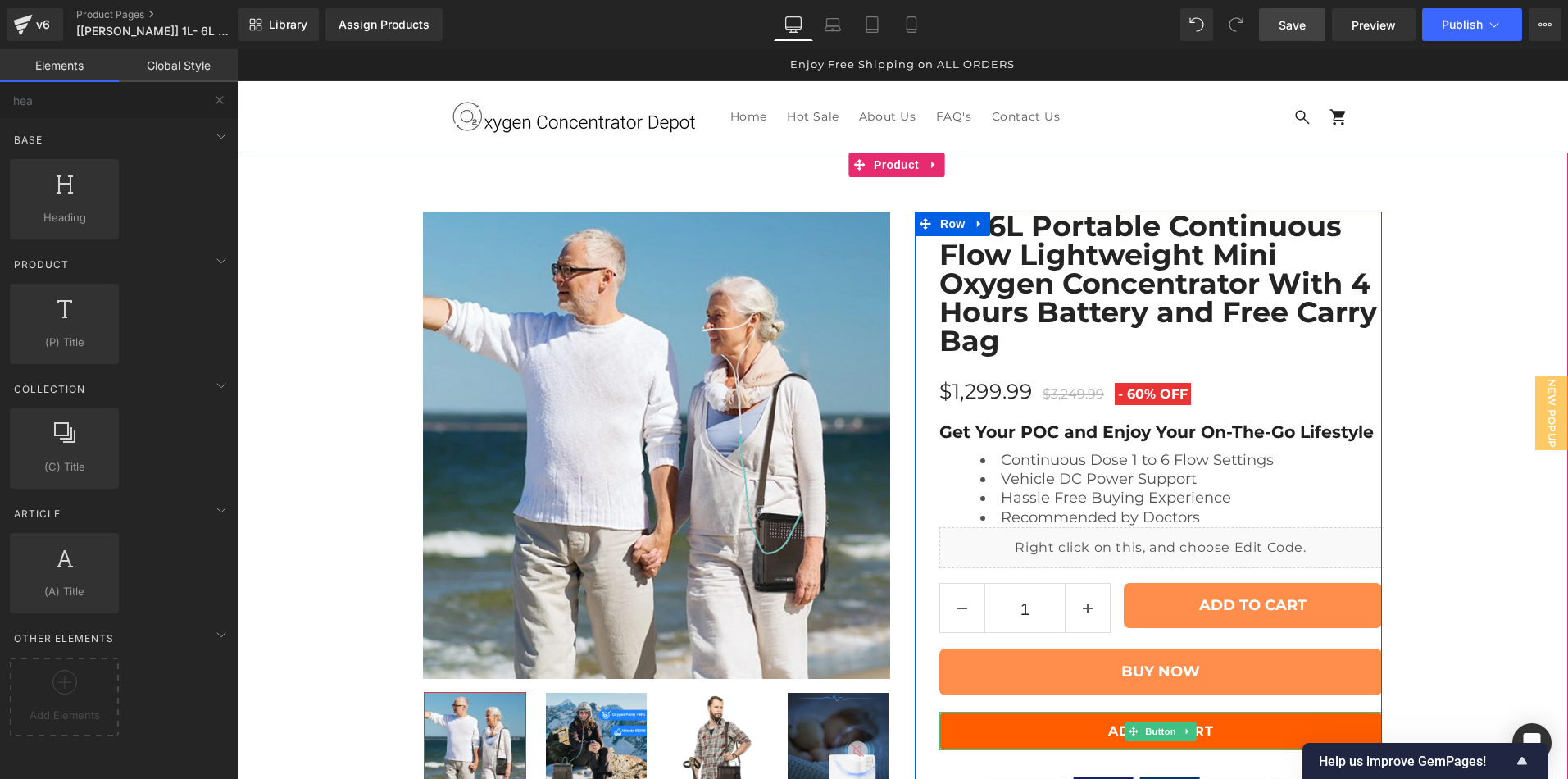
click at [992, 712] on link "ADD TO CART" at bounding box center [1161, 731] width 442 height 38
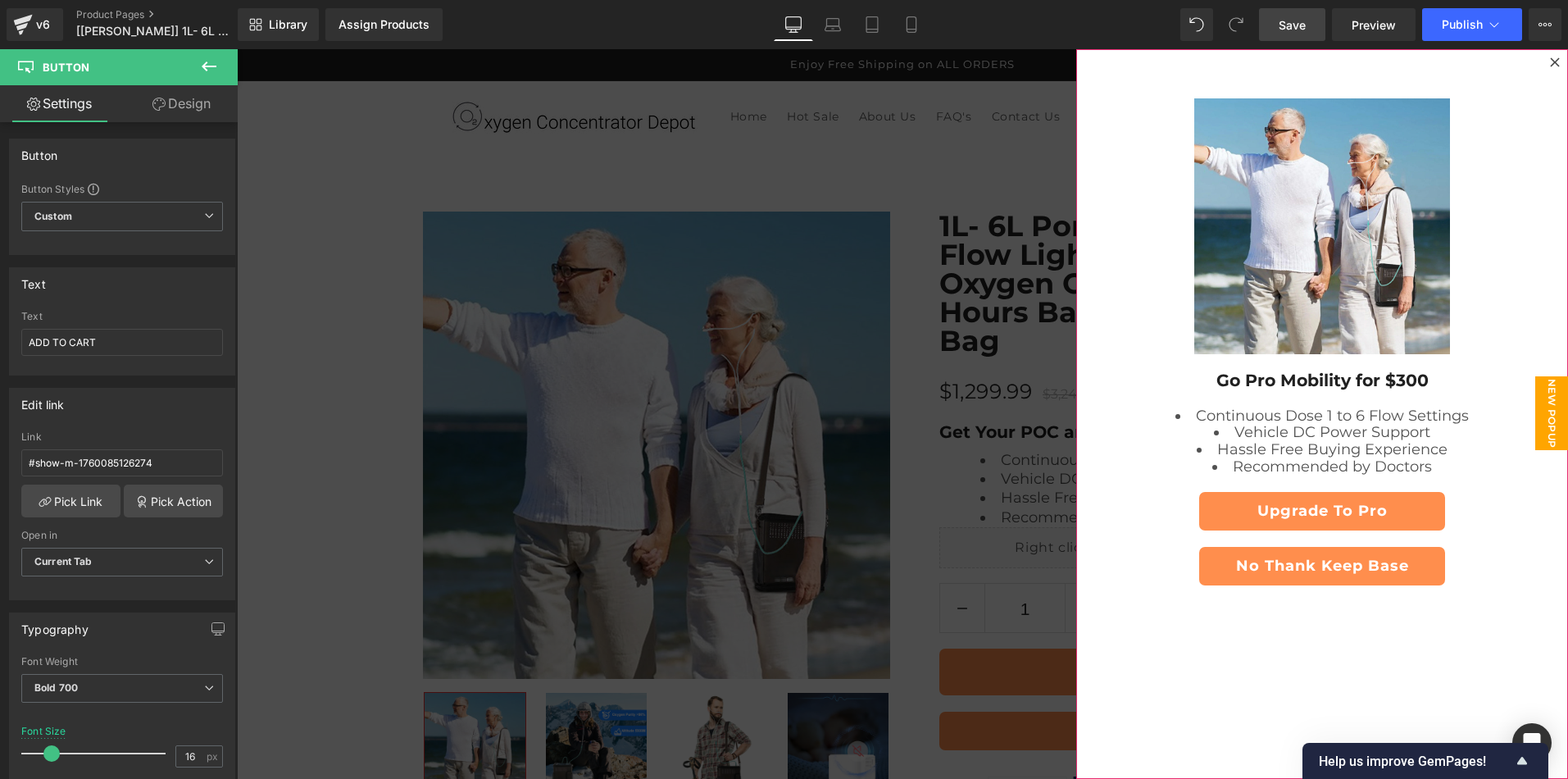
click at [1550, 65] on icon at bounding box center [1555, 62] width 10 height 10
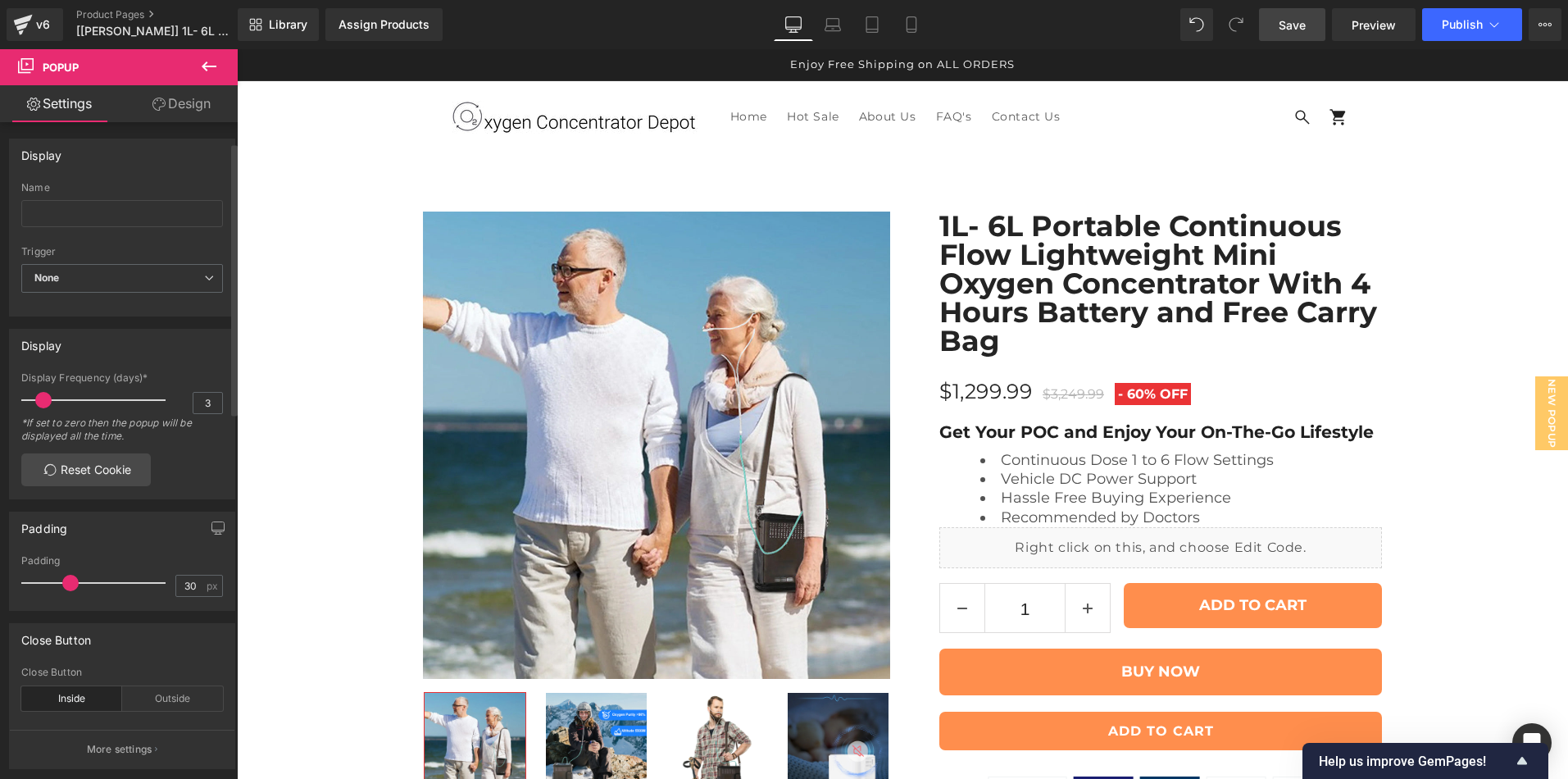
scroll to position [820, 0]
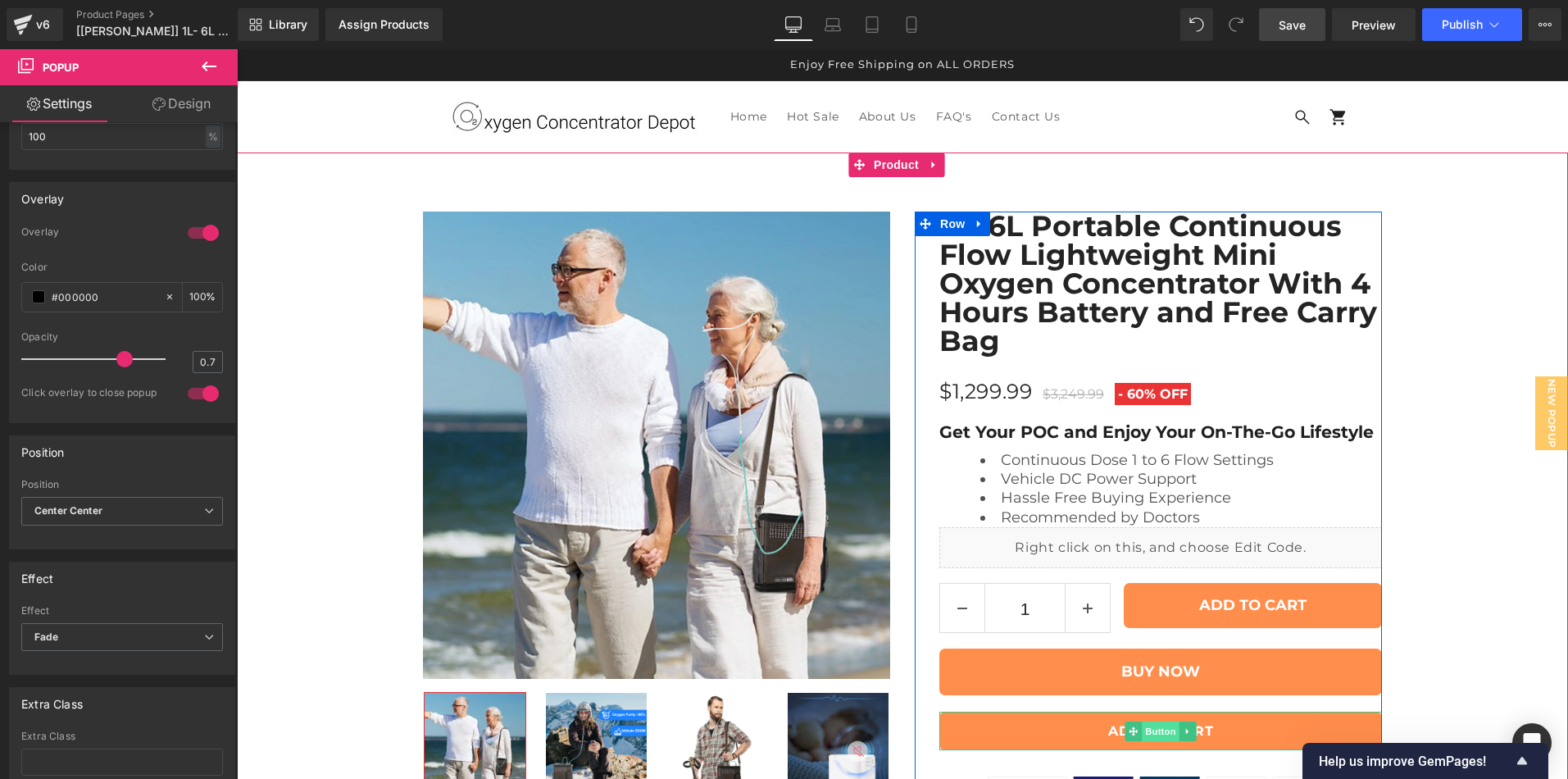
click at [1147, 722] on span "Button" at bounding box center [1161, 732] width 37 height 20
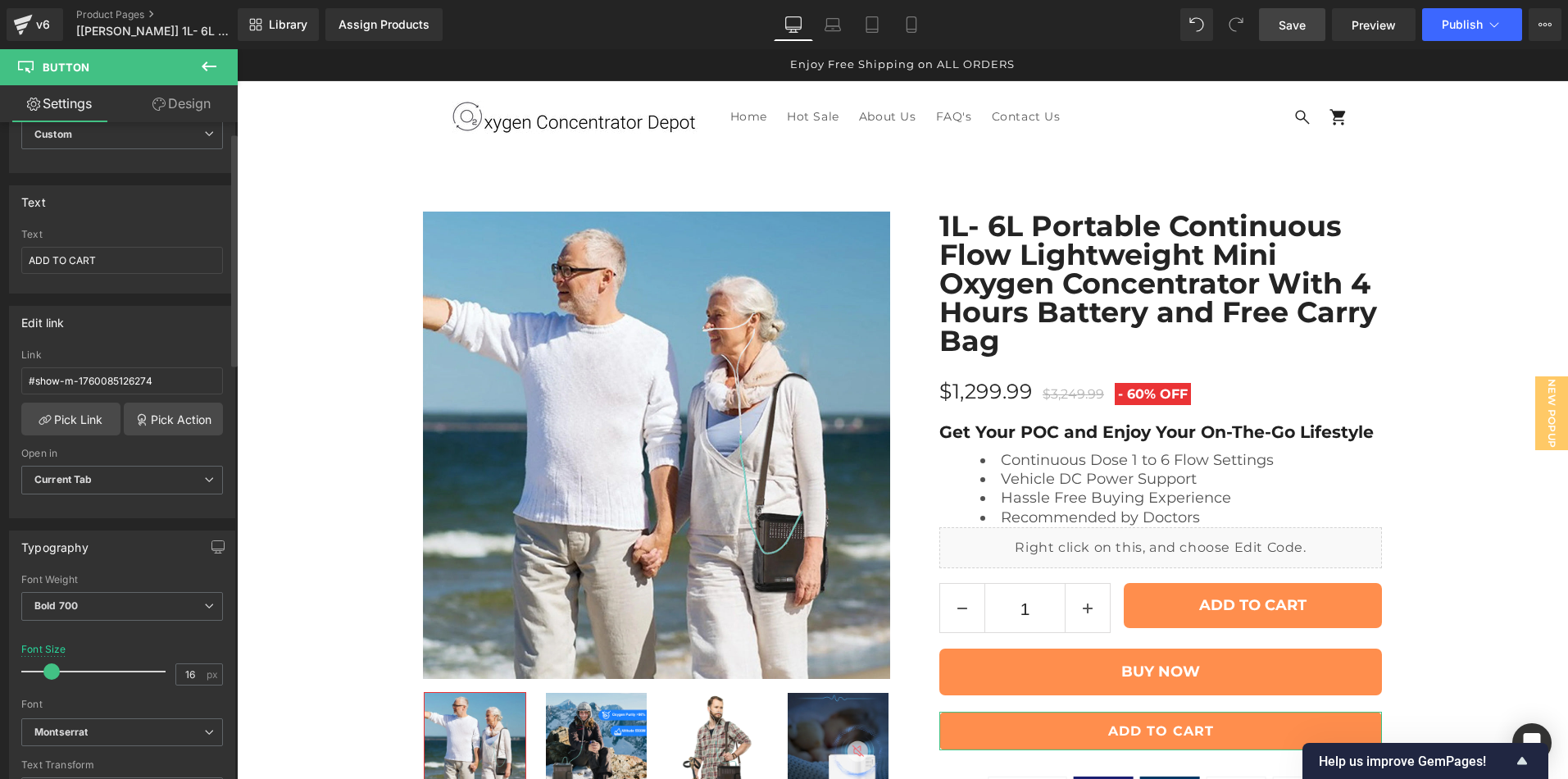
scroll to position [0, 0]
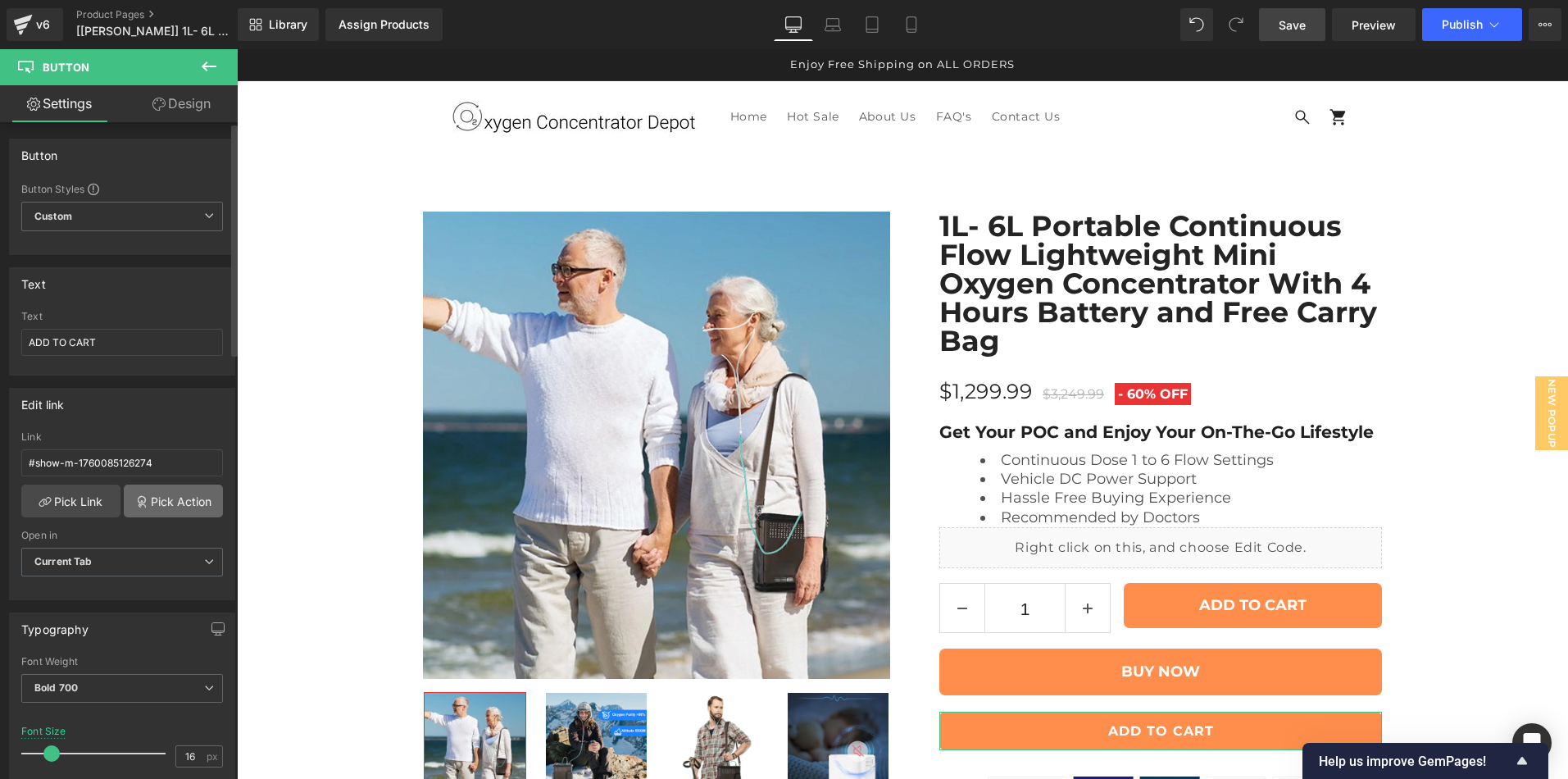
click at [165, 501] on link "Pick Action" at bounding box center [173, 501] width 99 height 32
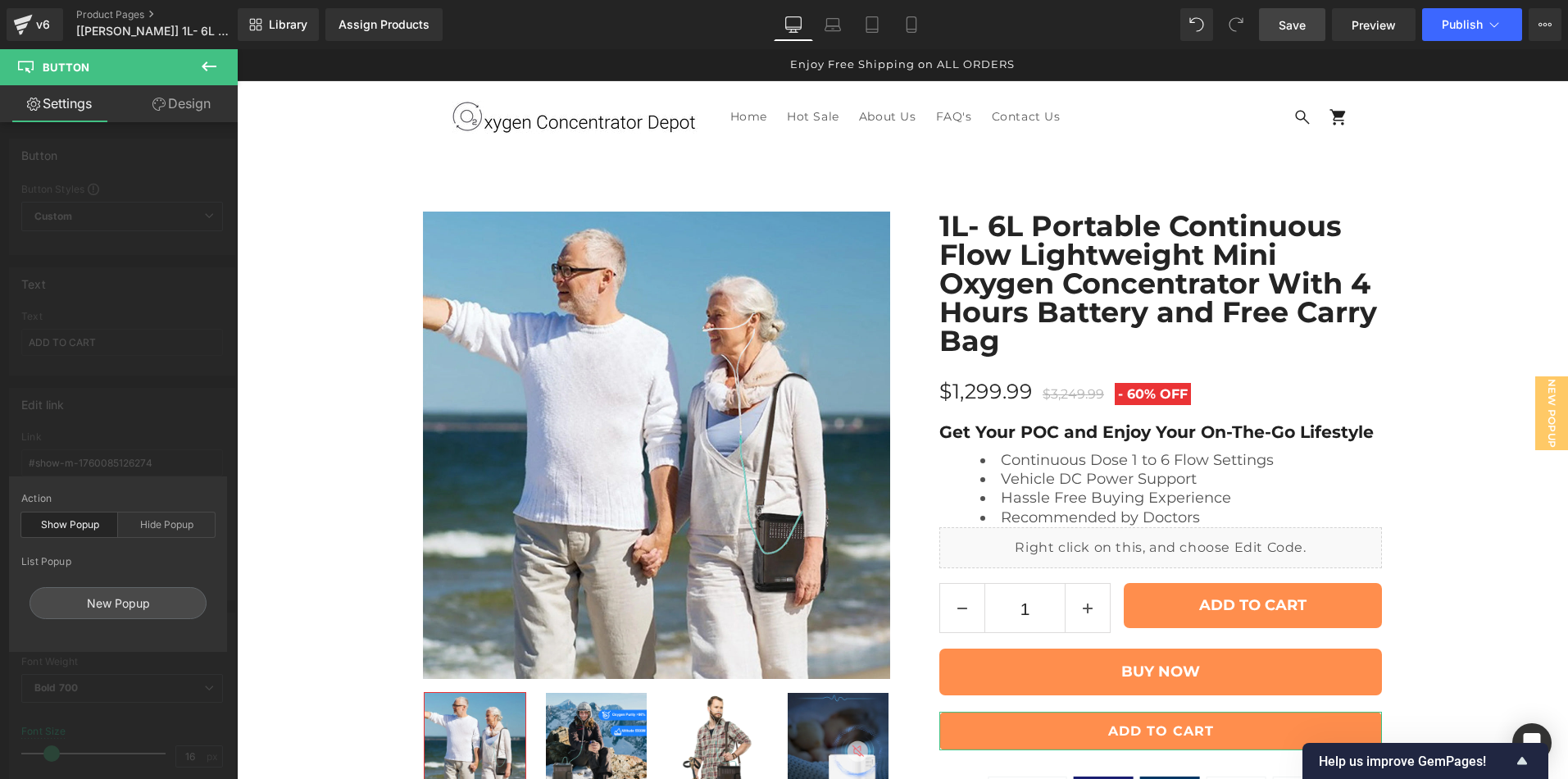
click at [162, 391] on div "Edit link #show-m-1760085126274 Link #show-m-1760085126274 Pick Link Pick Actio…" at bounding box center [122, 488] width 245 height 224
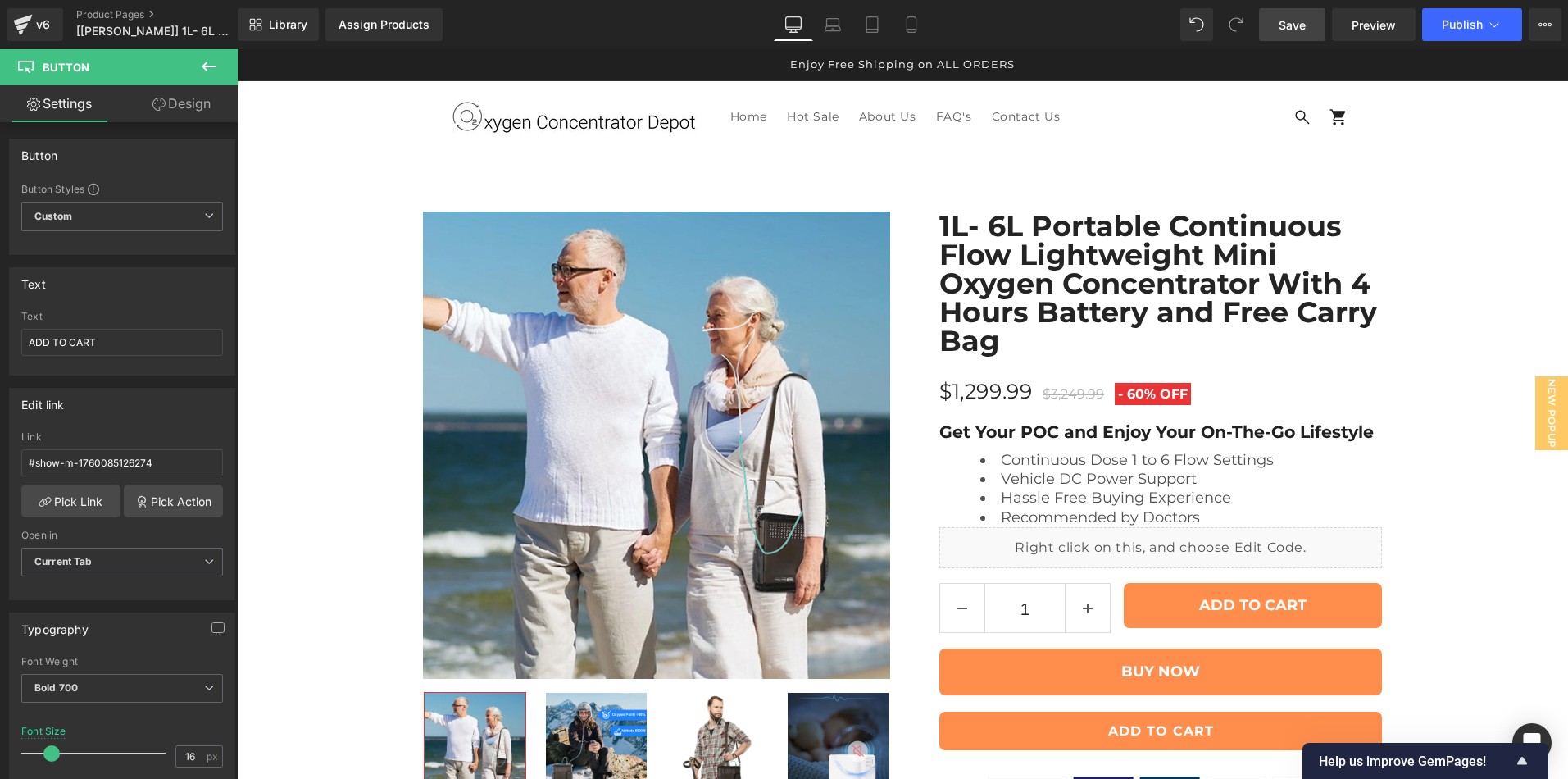
scroll to position [814, 0]
click at [1547, 423] on span "New Popup" at bounding box center [1551, 413] width 32 height 74
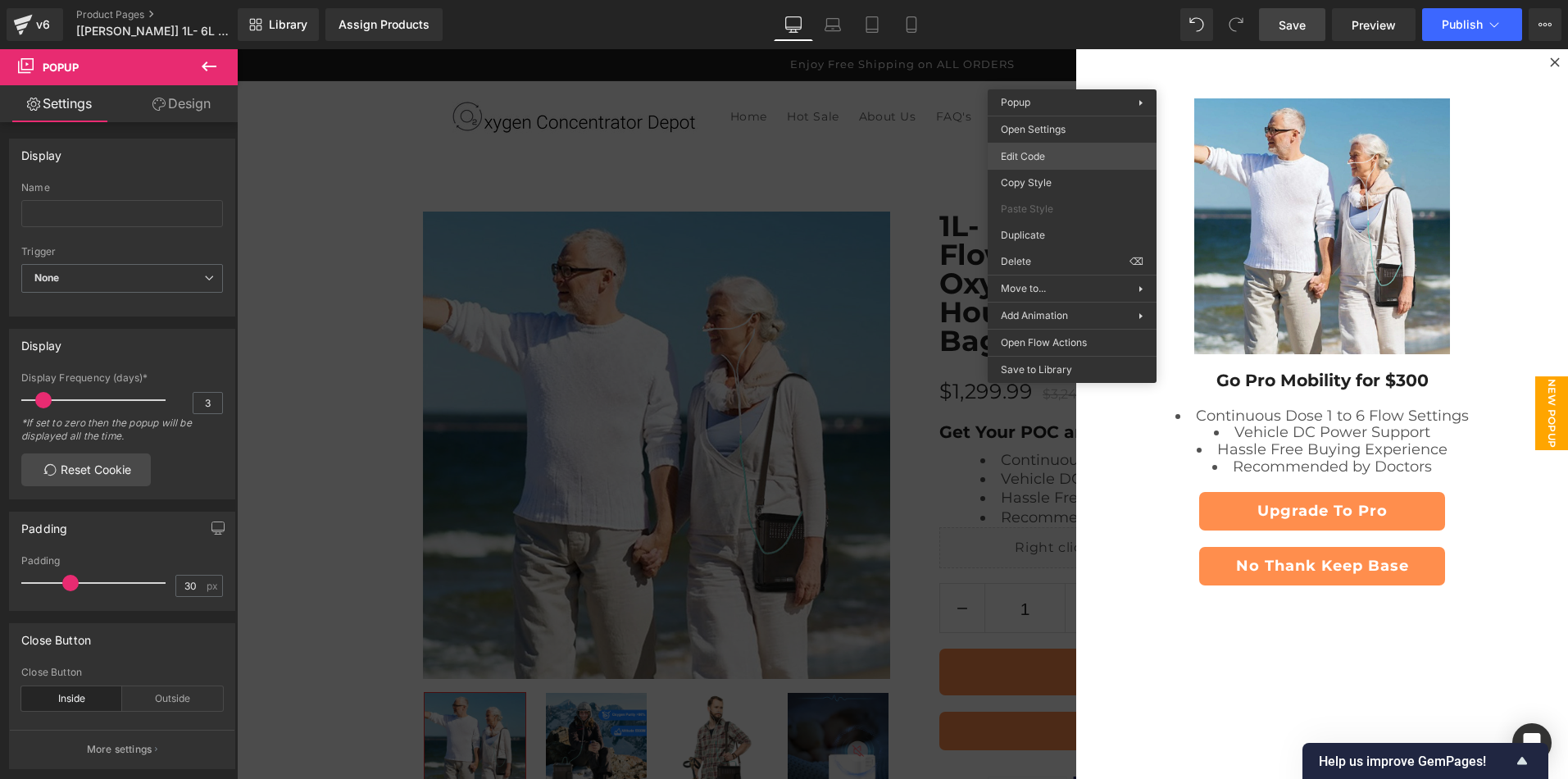
click at [1057, 0] on div "Button You are previewing how the will restyle your page. You can not edit Elem…" at bounding box center [784, 0] width 1568 height 0
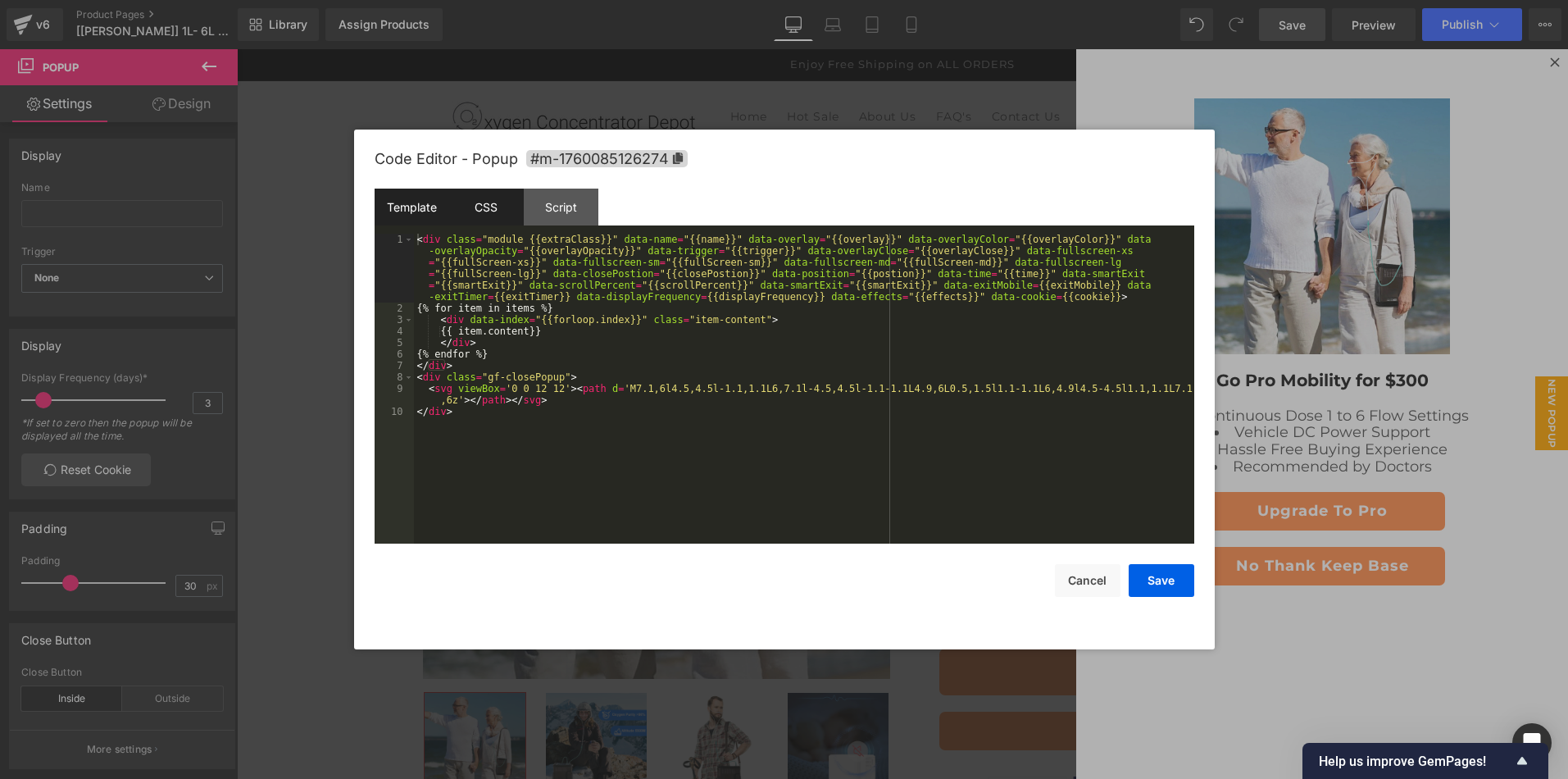
click at [471, 216] on div "CSS" at bounding box center [487, 208] width 75 height 37
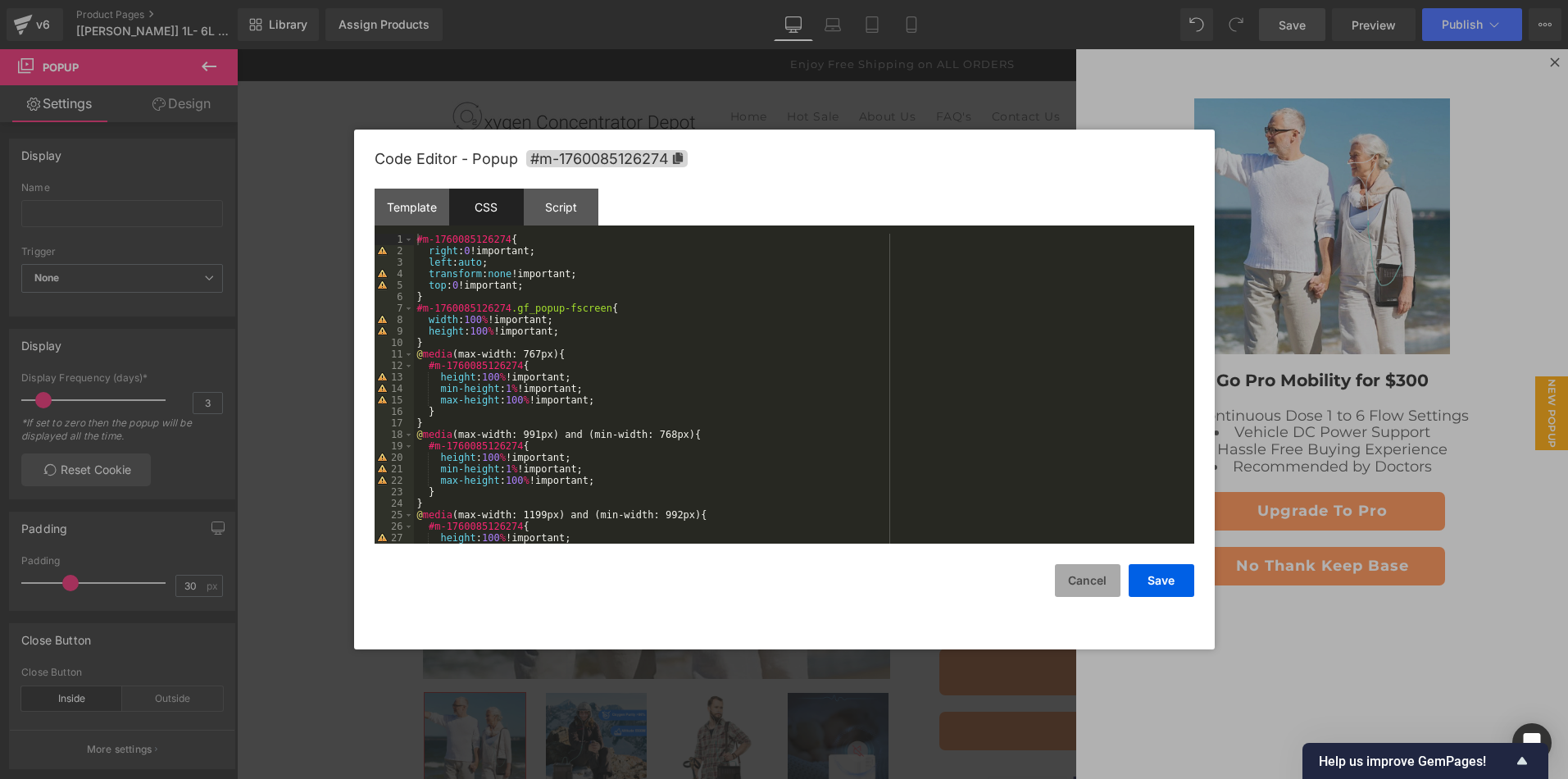
click at [1082, 580] on button "Cancel" at bounding box center [1087, 580] width 66 height 32
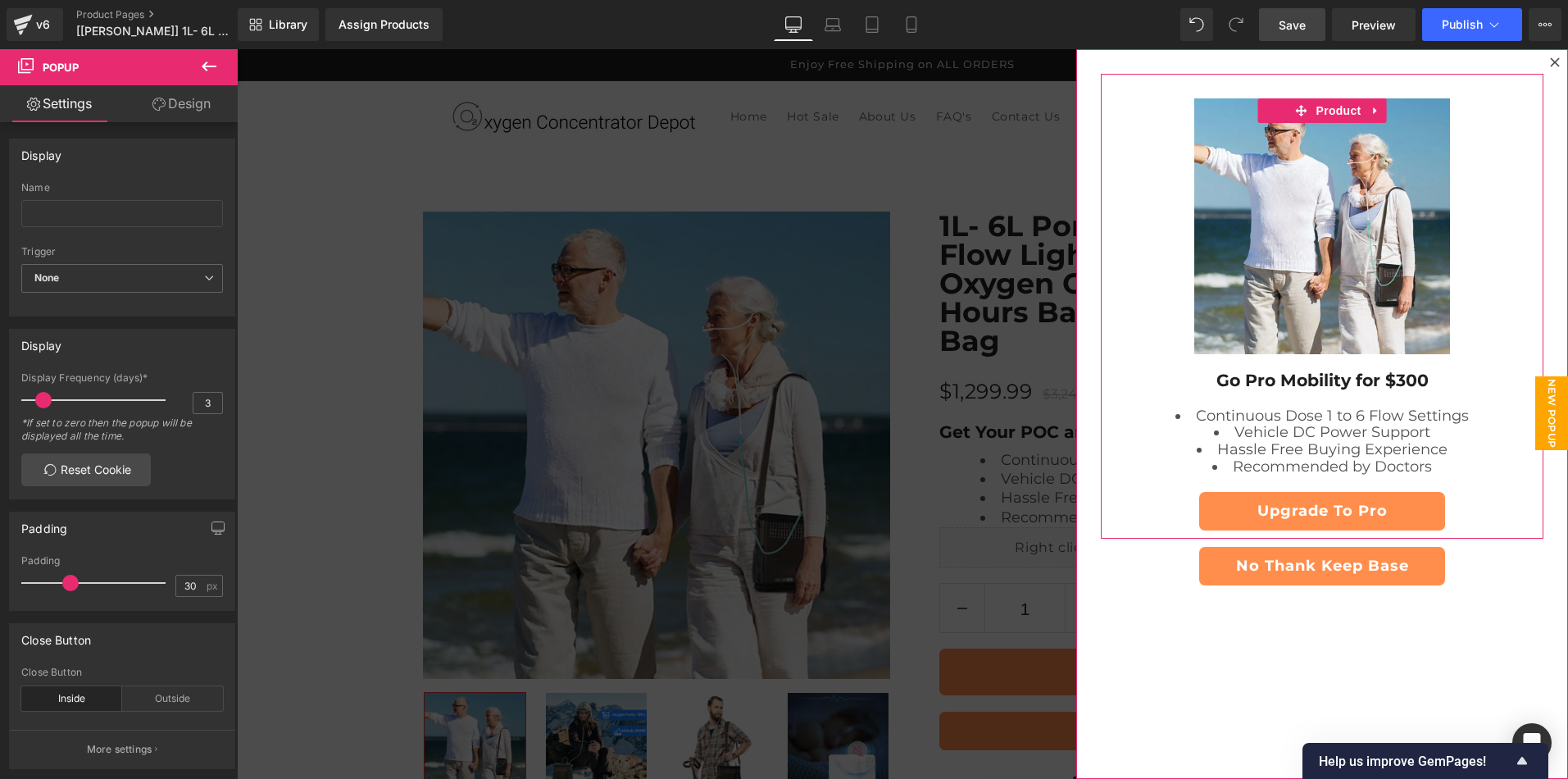
click at [1459, 485] on div "Sale Off (P) Image Go Pro Mobility for $300 Heading Continuous Dose 1 to 6 Flow…" at bounding box center [1322, 314] width 427 height 432
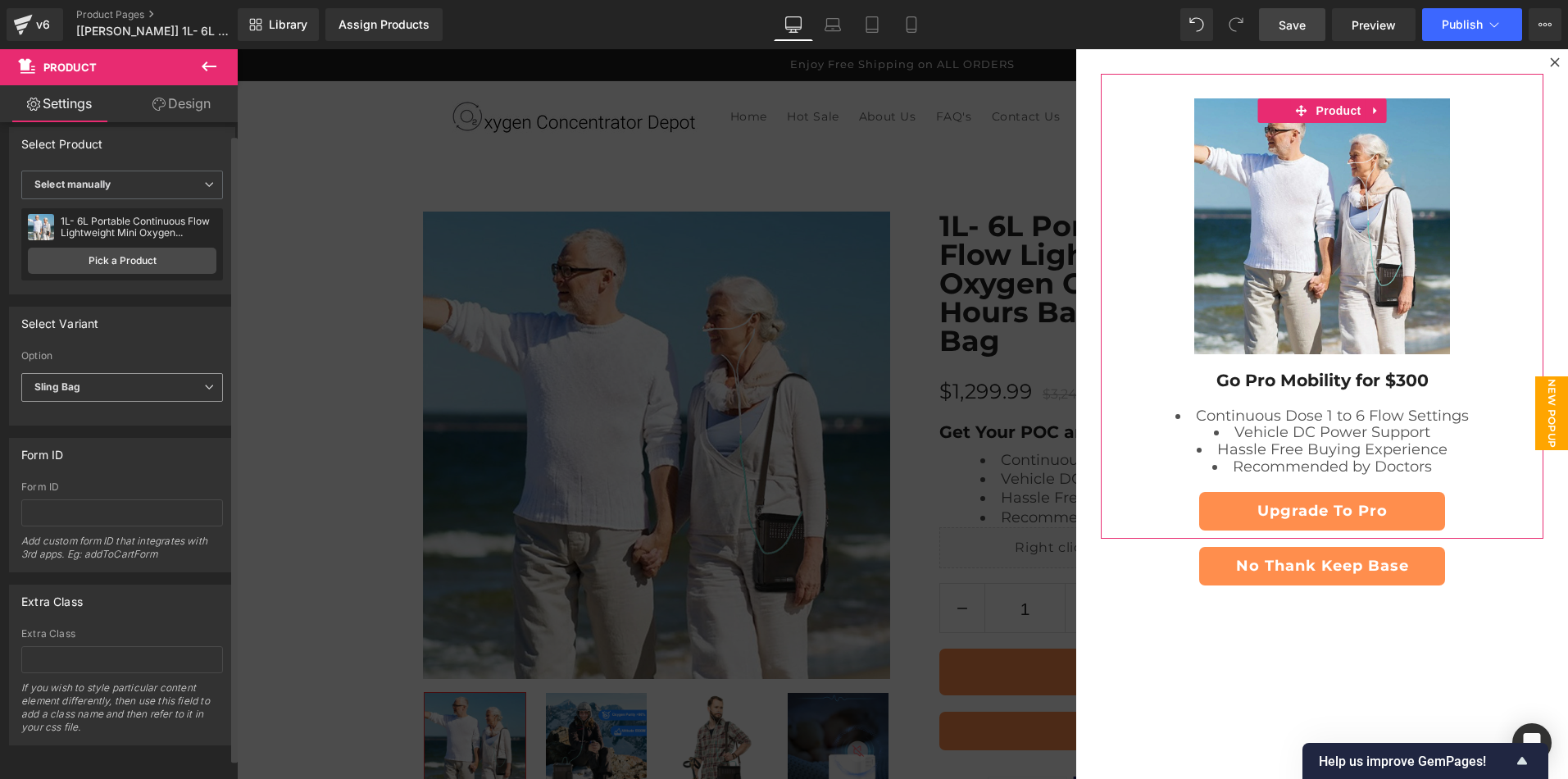
scroll to position [24, 0]
click at [182, 373] on span "Sling Bag" at bounding box center [122, 387] width 202 height 29
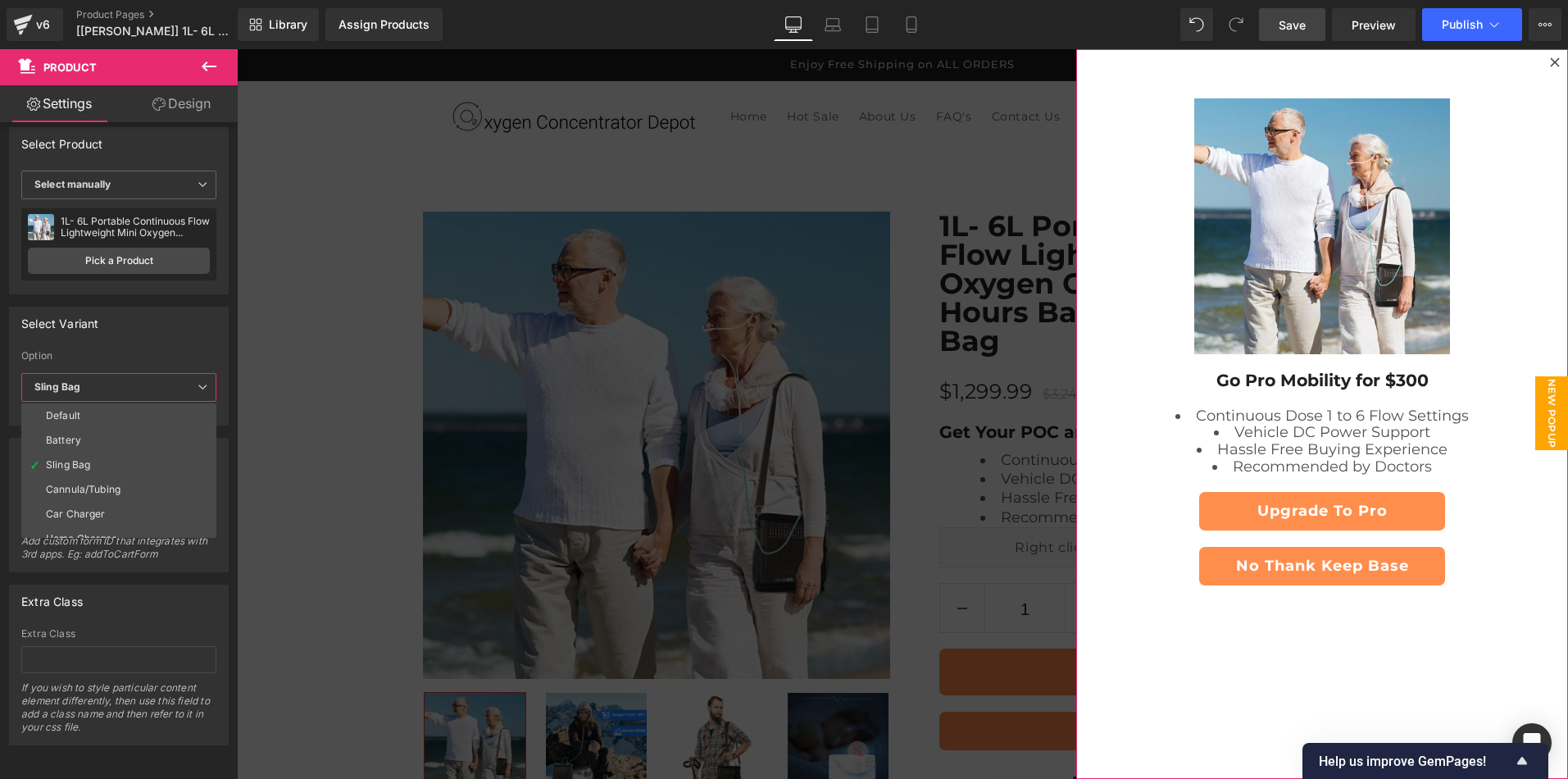
click at [1124, 573] on div "No Thank Keep Base" at bounding box center [1322, 566] width 427 height 38
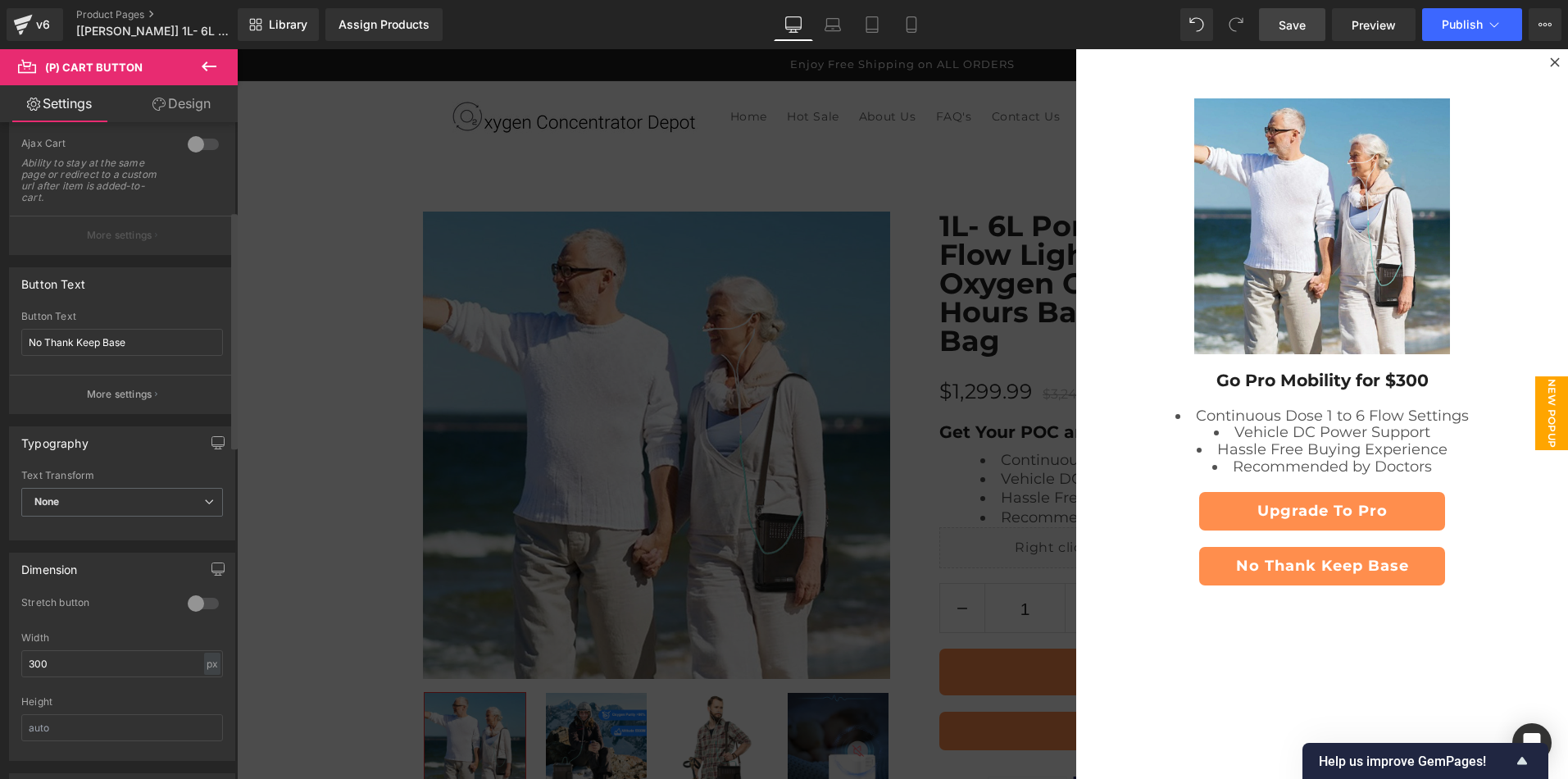
scroll to position [246, 0]
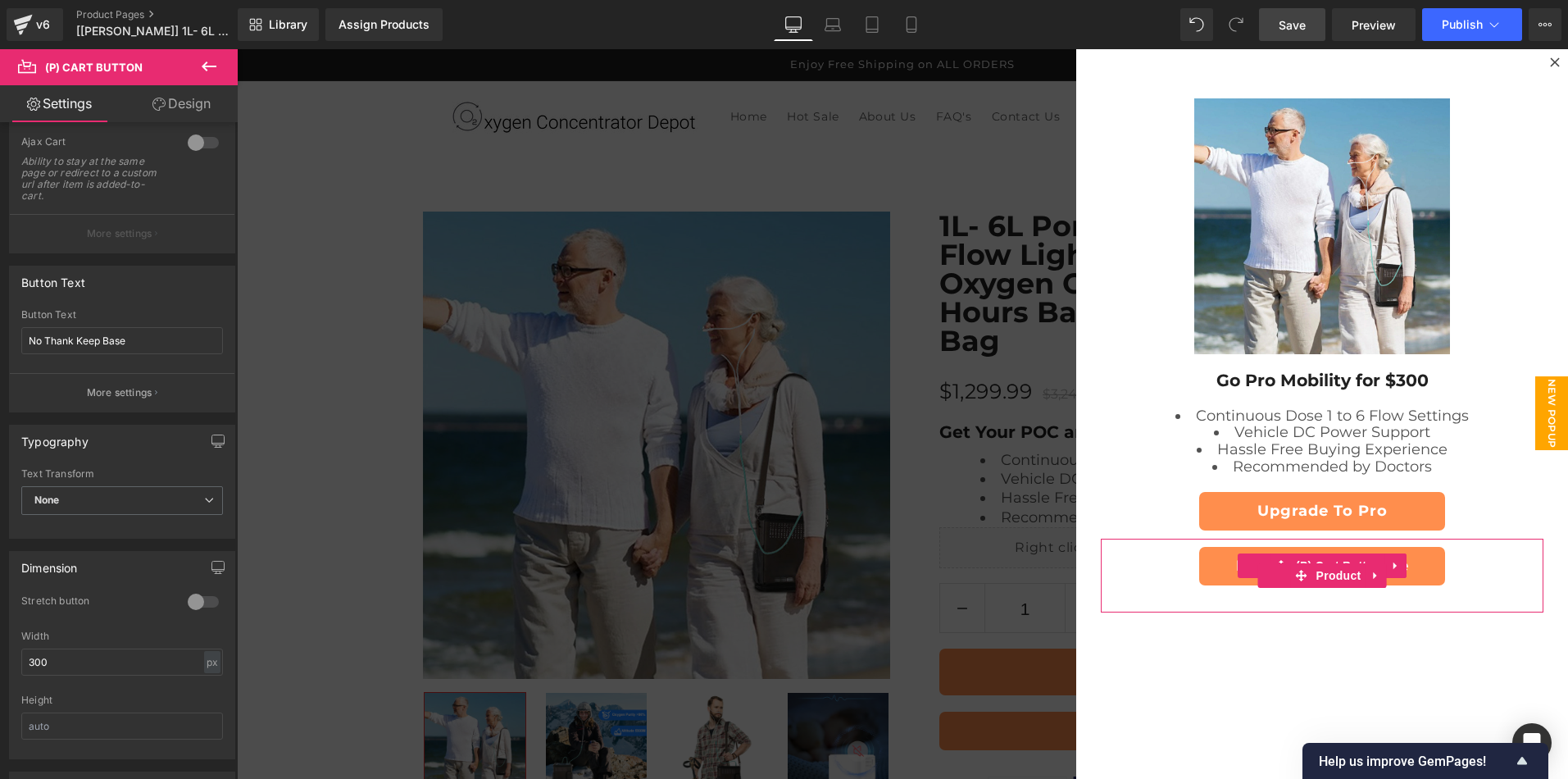
click at [1155, 566] on div "No Thank Keep Base" at bounding box center [1322, 566] width 427 height 38
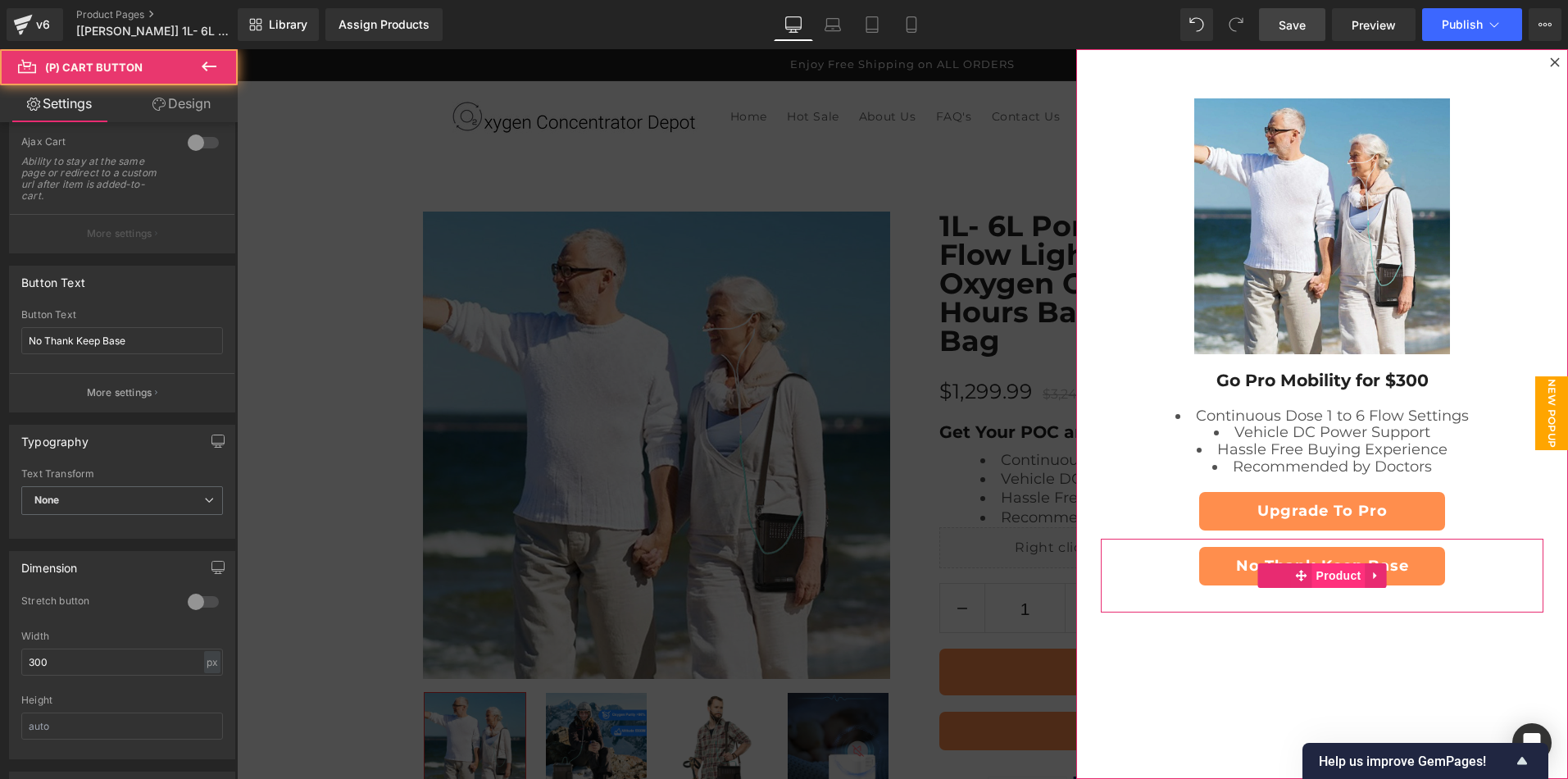
click at [1321, 580] on span "Product" at bounding box center [1339, 575] width 53 height 25
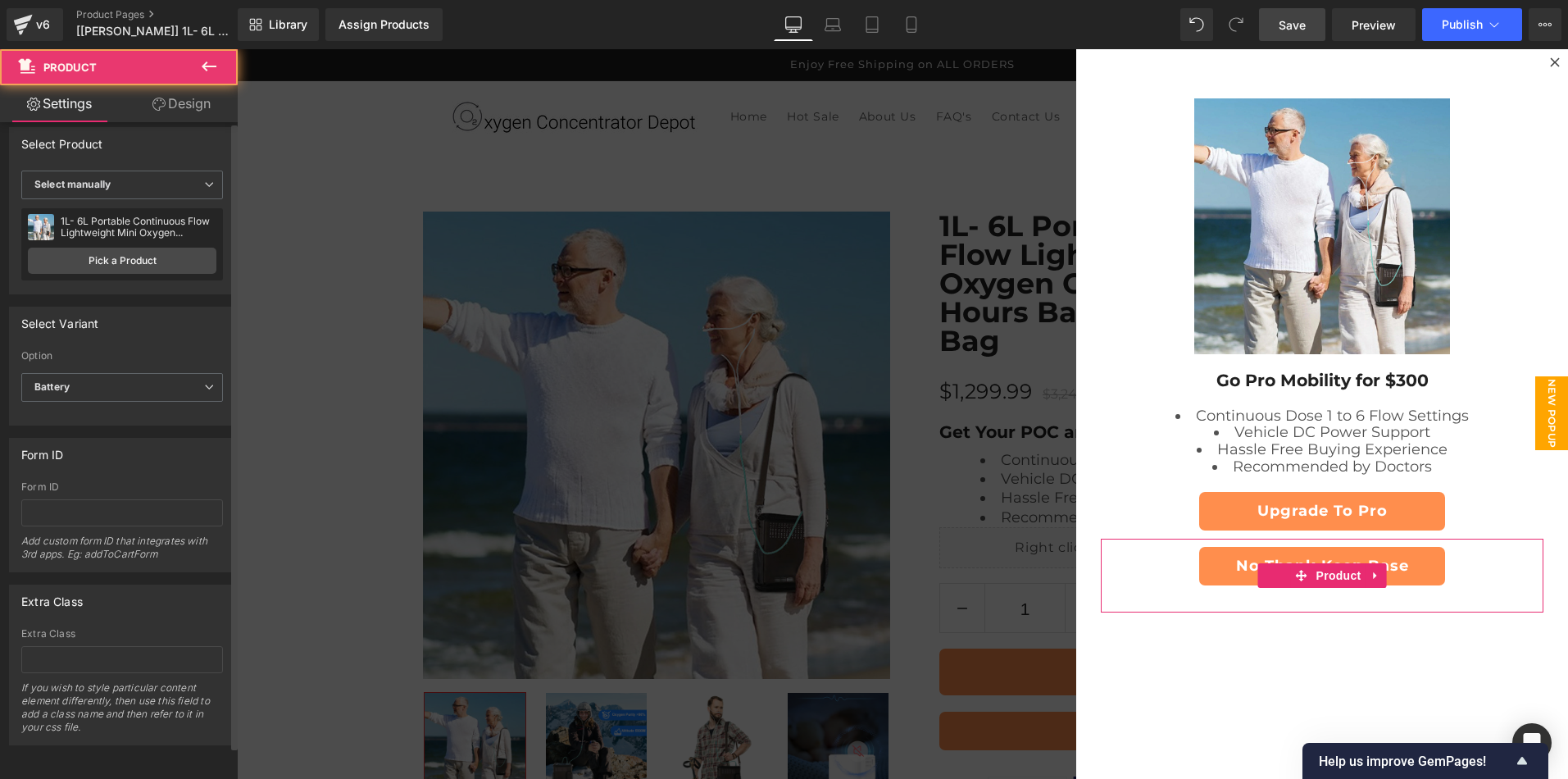
scroll to position [24, 0]
click at [207, 383] on icon at bounding box center [209, 388] width 10 height 10
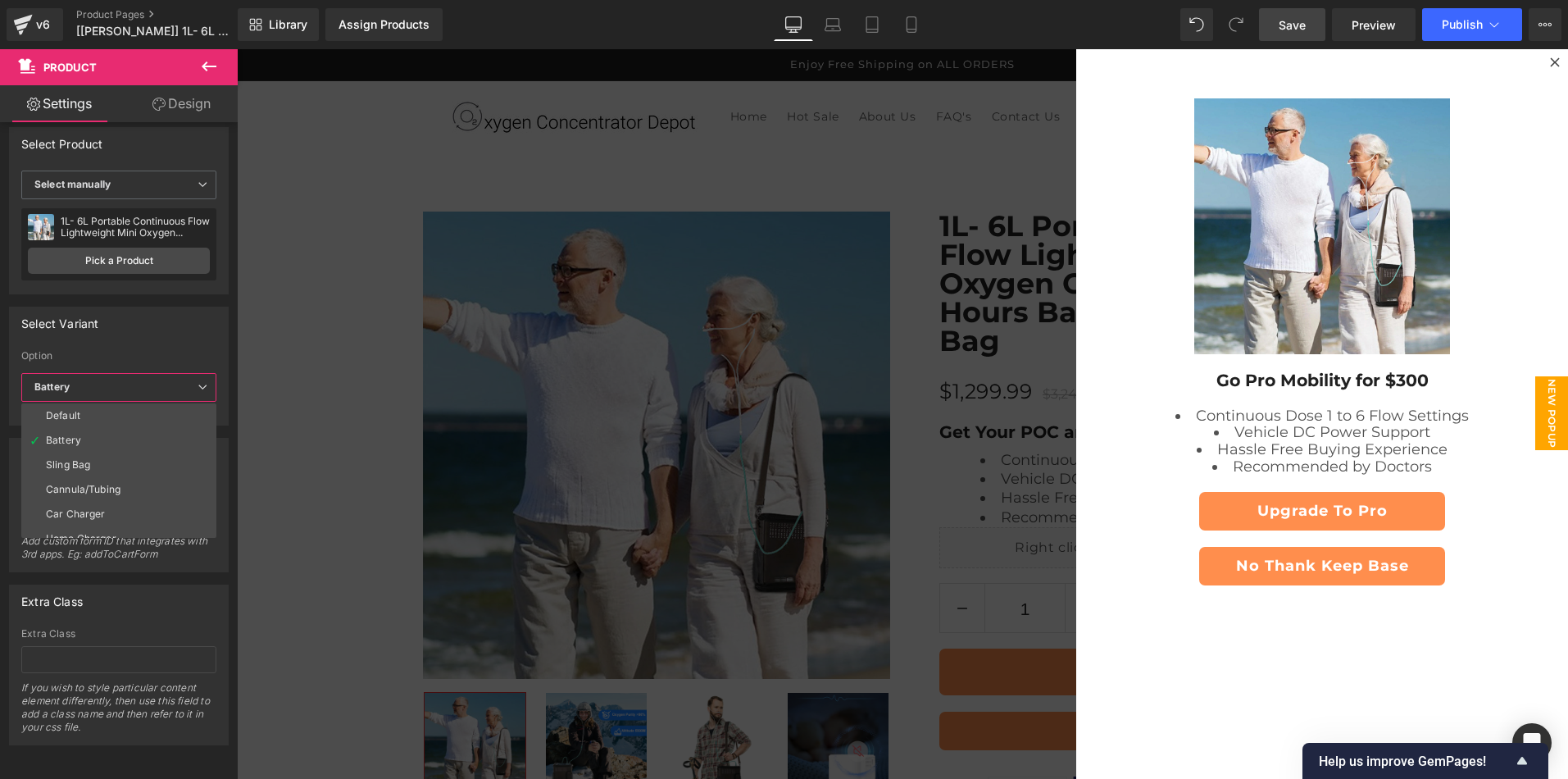
click at [1318, 29] on link "Save" at bounding box center [1293, 24] width 67 height 32
